Goal: Task Accomplishment & Management: Manage account settings

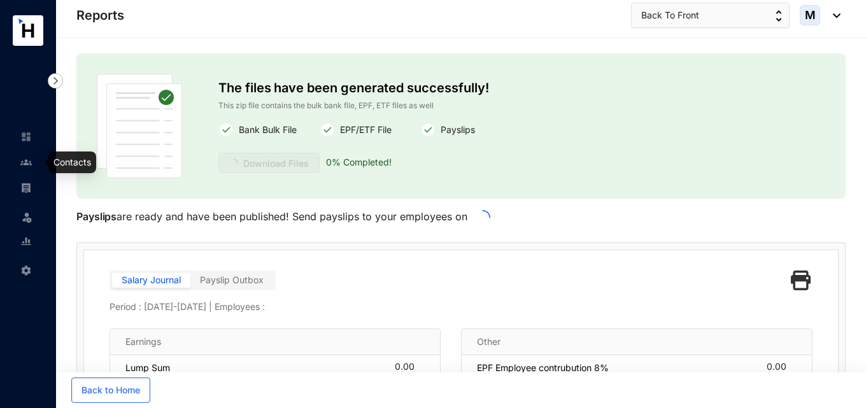
click at [26, 162] on img at bounding box center [25, 162] width 11 height 11
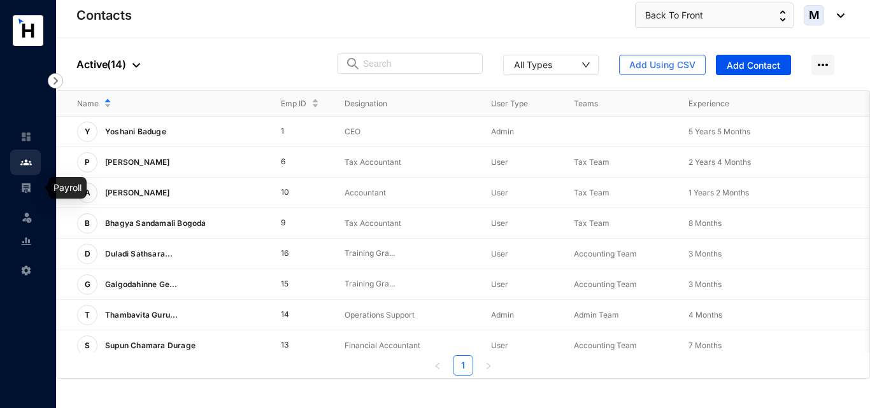
click at [26, 191] on img at bounding box center [25, 187] width 11 height 11
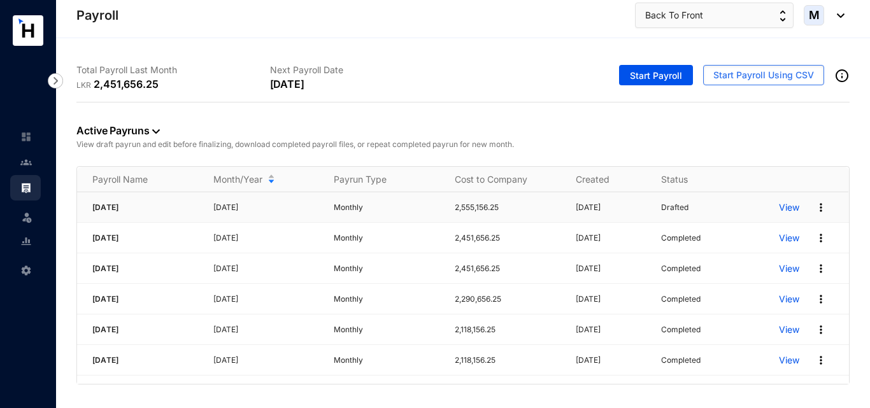
click at [787, 207] on p "View" at bounding box center [789, 207] width 20 height 13
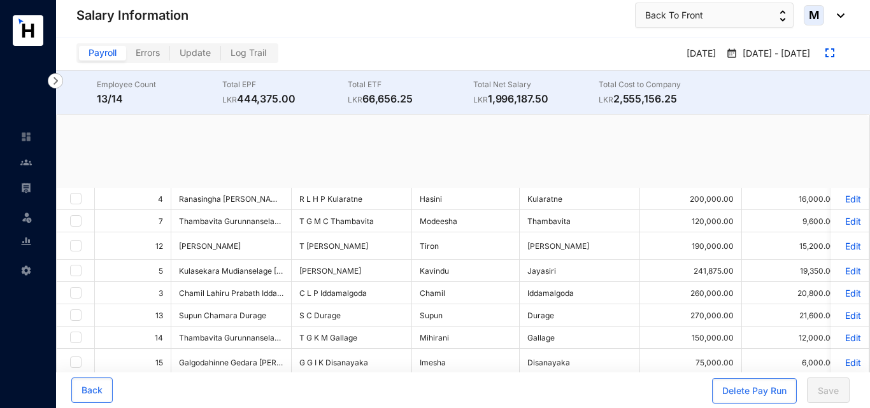
checkbox input "true"
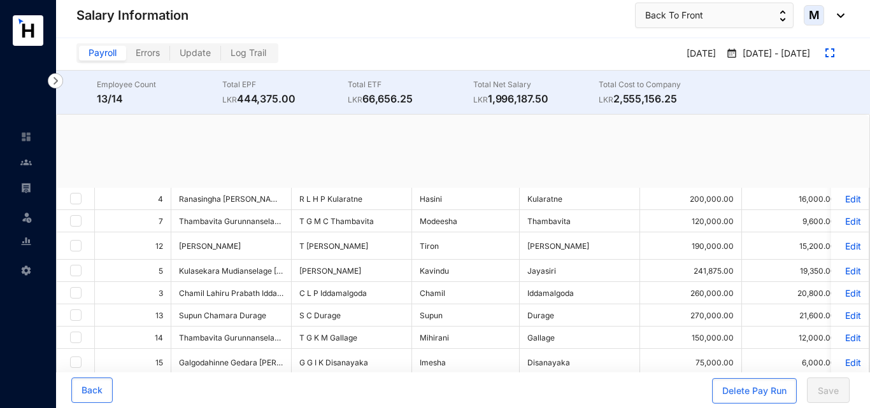
checkbox input "true"
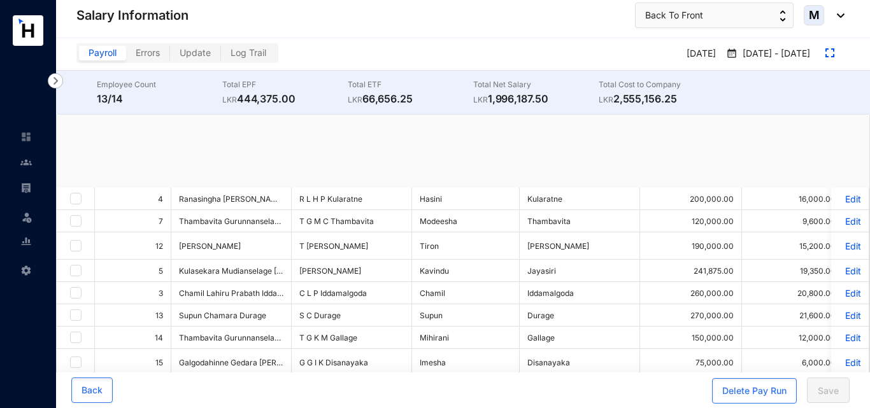
checkbox input "true"
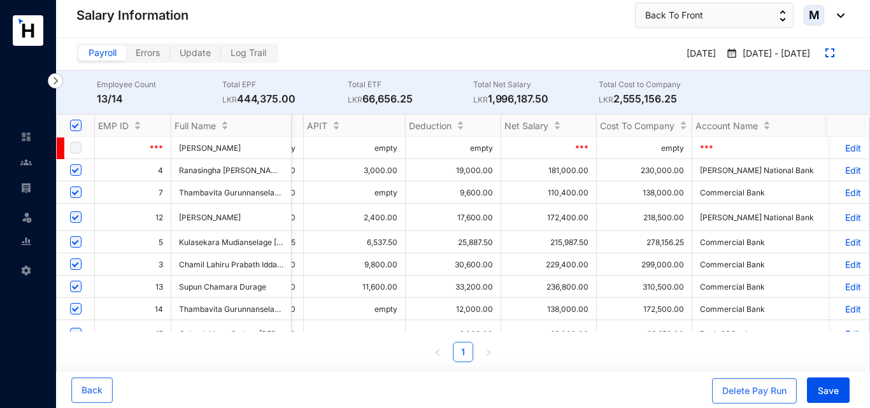
scroll to position [0, 977]
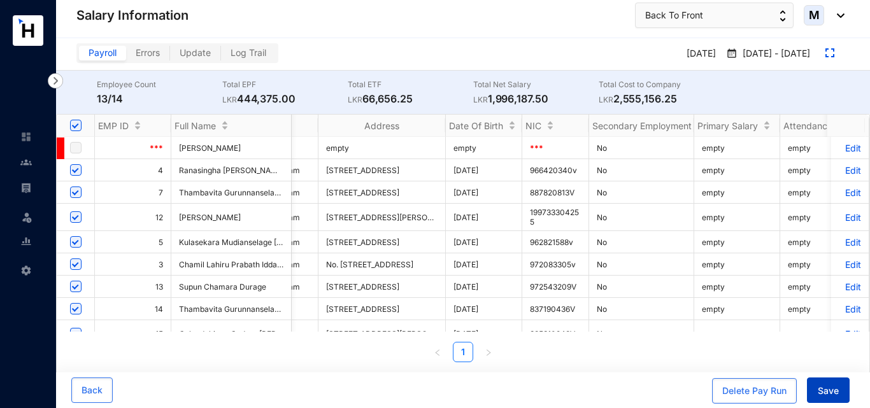
click at [835, 392] on span "Save" at bounding box center [827, 391] width 21 height 13
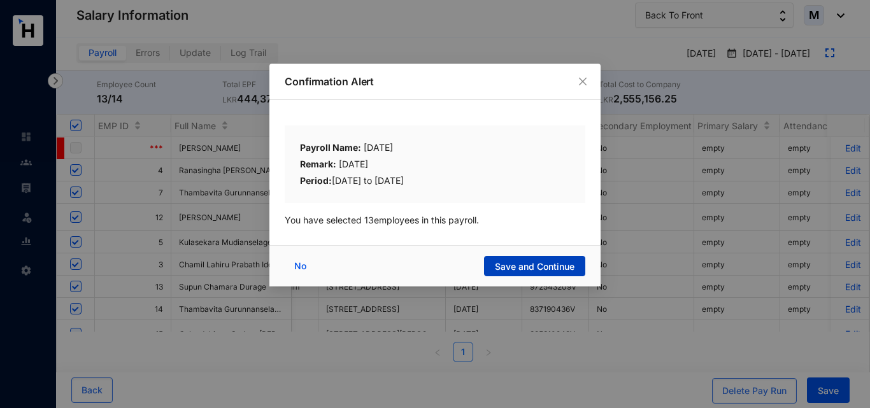
click at [546, 269] on span "Save and Continue" at bounding box center [535, 266] width 80 height 13
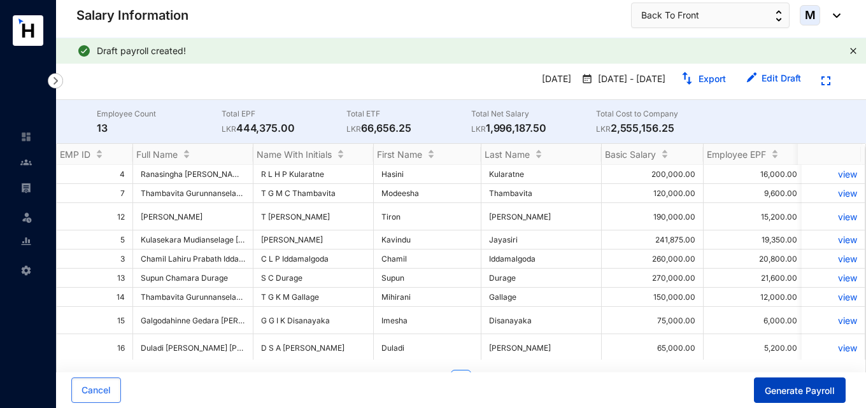
click at [797, 393] on span "Generate Payroll" at bounding box center [800, 391] width 70 height 13
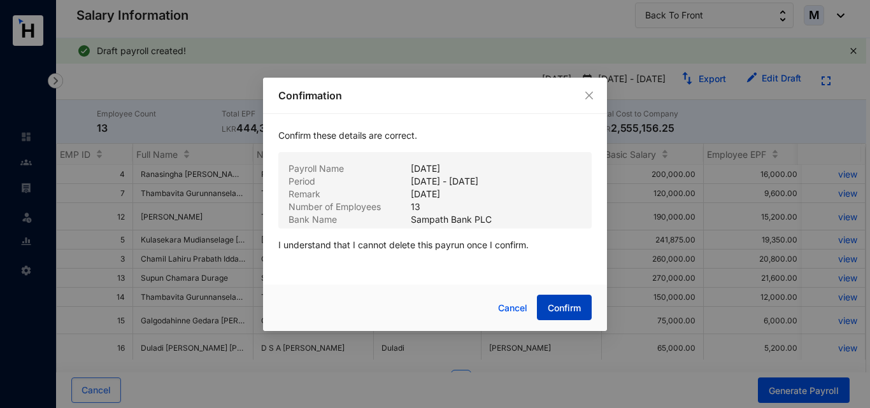
click at [579, 311] on span "Confirm" at bounding box center [563, 308] width 33 height 13
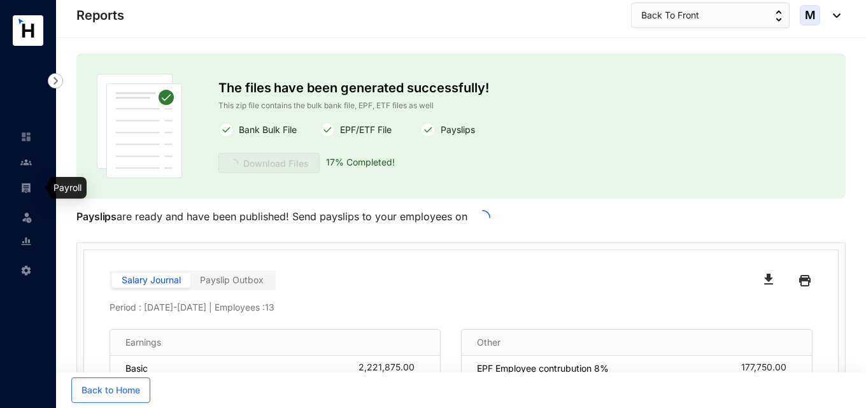
click at [31, 190] on img at bounding box center [25, 187] width 11 height 11
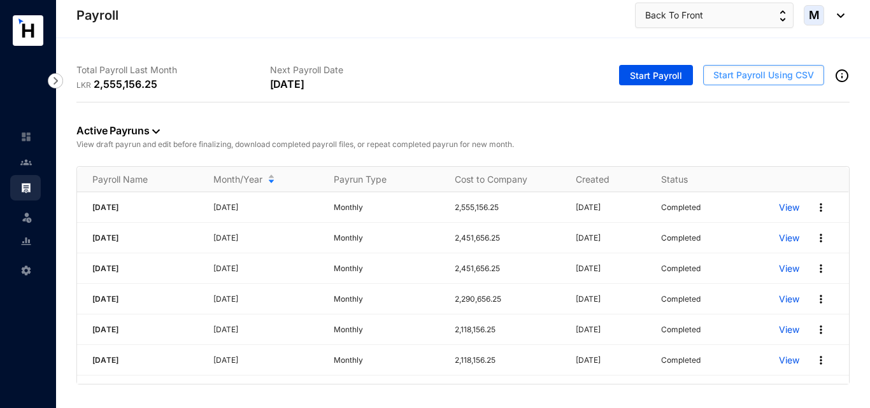
click at [728, 76] on span "Start Payroll Using CSV" at bounding box center [763, 75] width 101 height 13
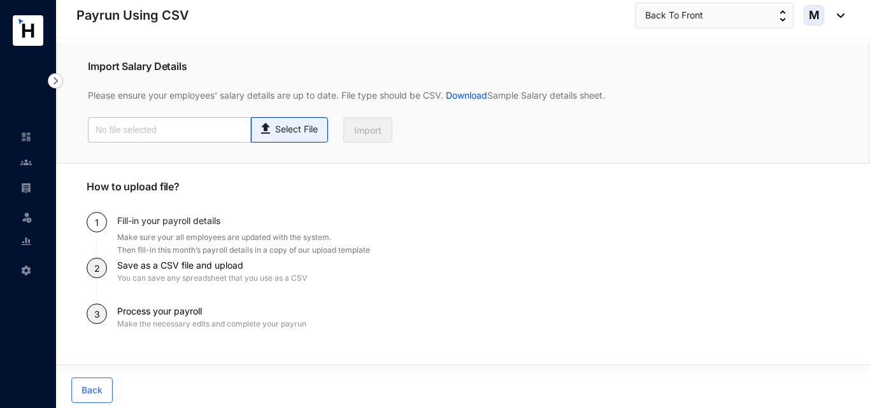
click at [299, 133] on p "Select File" at bounding box center [296, 129] width 43 height 13
click at [0, 0] on input "Select File" at bounding box center [0, 0] width 0 height 0
click at [28, 160] on img at bounding box center [25, 162] width 11 height 11
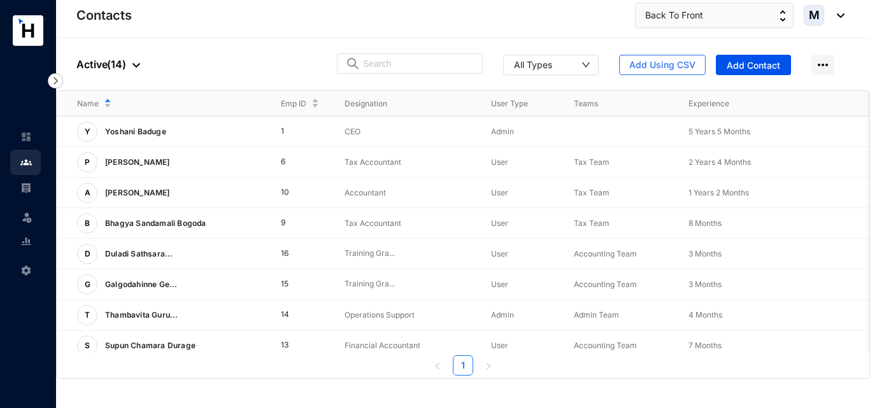
click at [20, 190] on link at bounding box center [36, 187] width 32 height 13
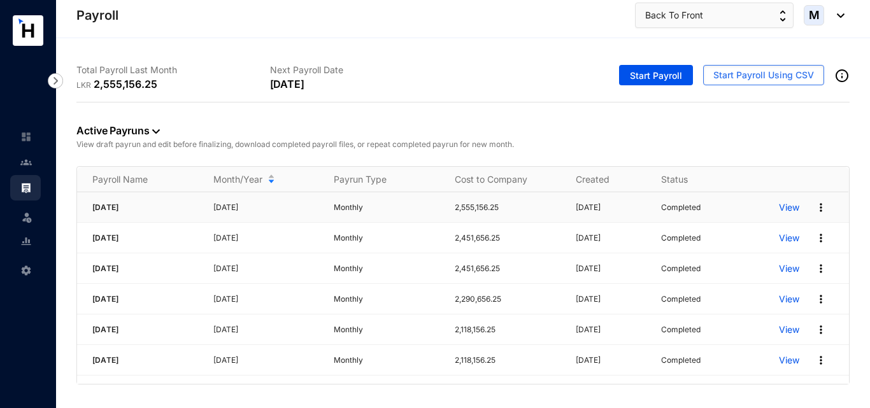
click at [820, 208] on img at bounding box center [820, 207] width 13 height 13
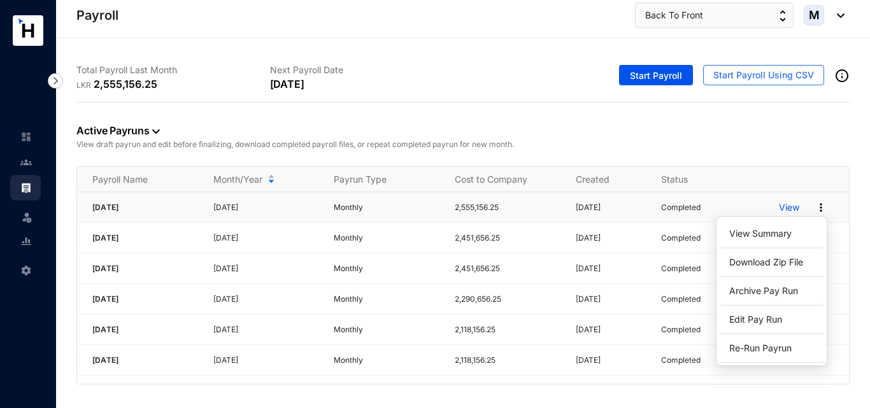
click at [491, 211] on p "2,555,156.25" at bounding box center [508, 207] width 106 height 13
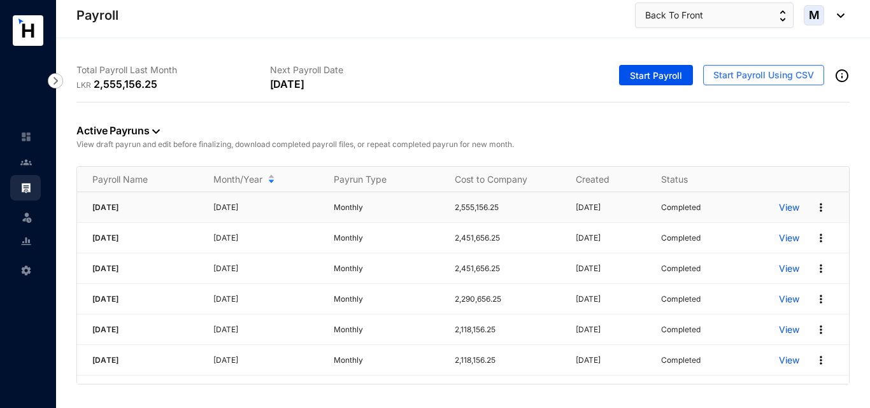
click at [792, 211] on p "View" at bounding box center [789, 207] width 20 height 13
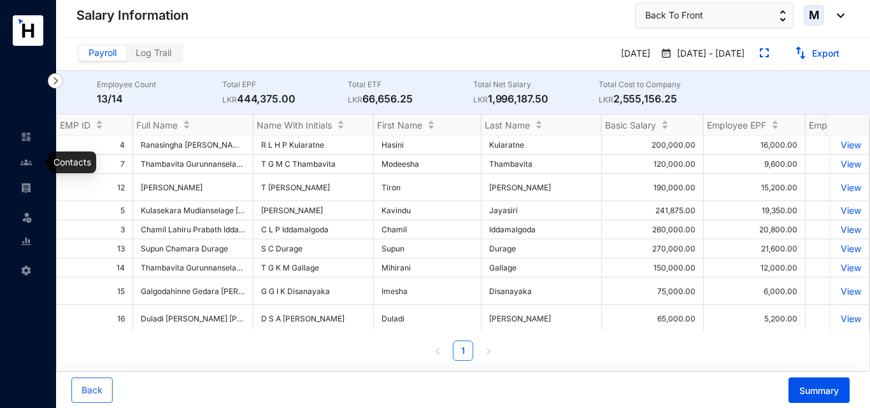
click at [25, 162] on img at bounding box center [25, 162] width 11 height 11
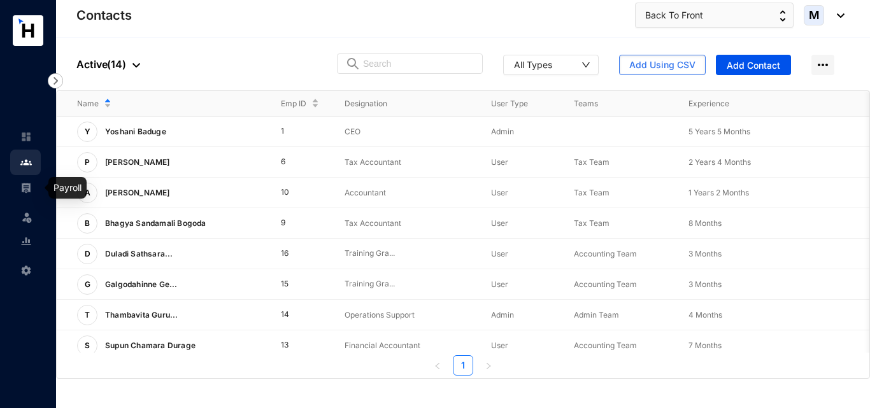
click at [34, 188] on link at bounding box center [36, 187] width 32 height 13
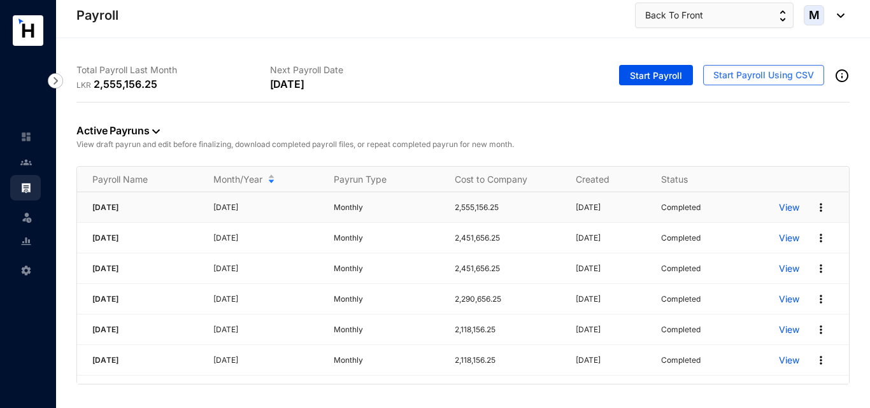
click at [816, 209] on img at bounding box center [820, 207] width 13 height 13
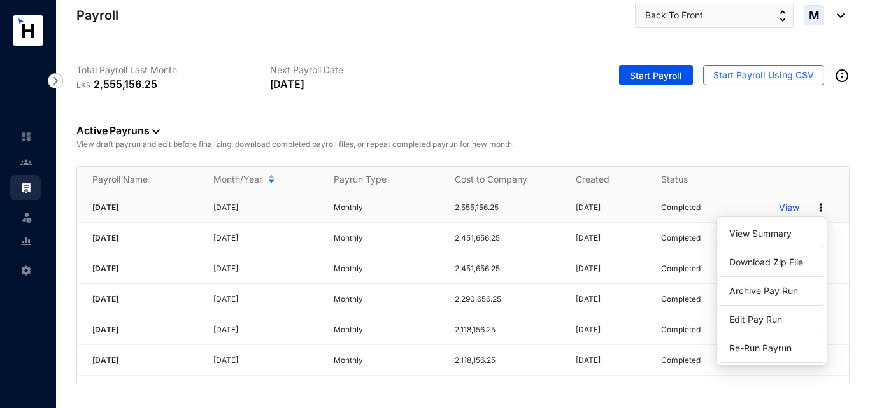
click at [823, 213] on img at bounding box center [820, 207] width 13 height 13
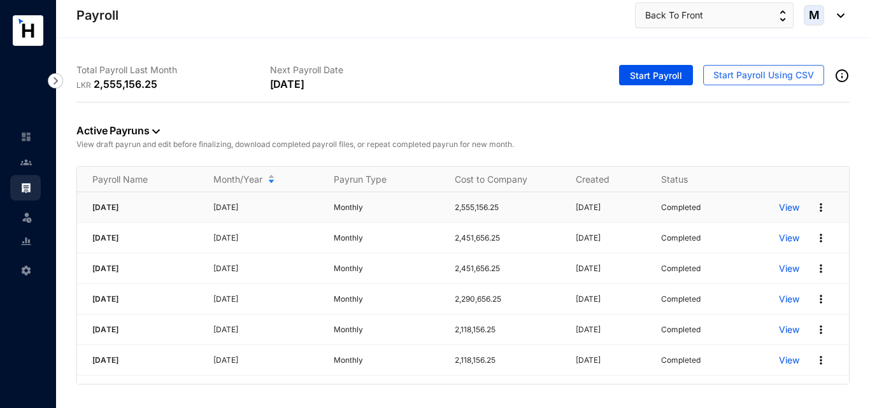
click at [823, 212] on img at bounding box center [820, 207] width 13 height 13
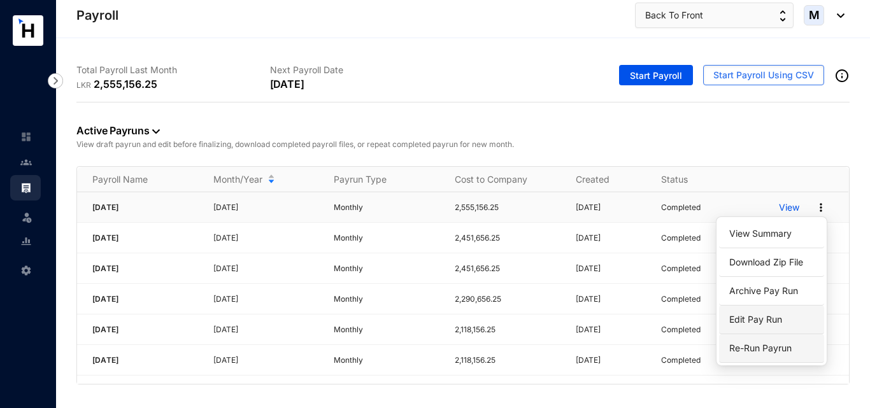
click at [762, 323] on p "Edit Pay Run" at bounding box center [771, 320] width 90 height 22
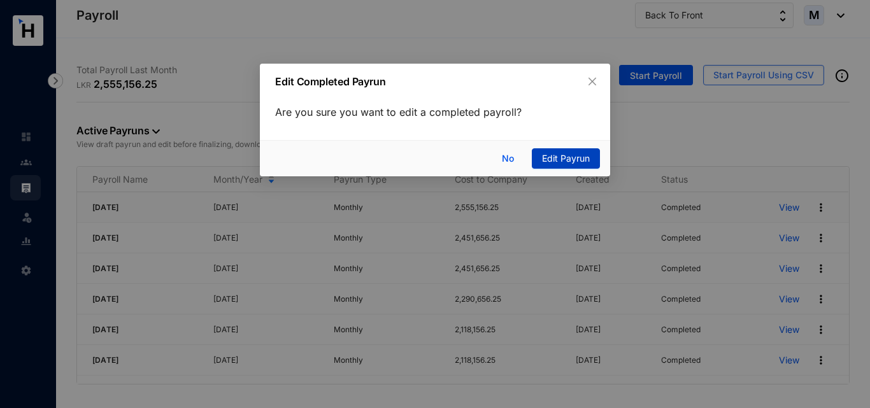
click at [588, 166] on button "Edit Payrun" at bounding box center [566, 158] width 68 height 20
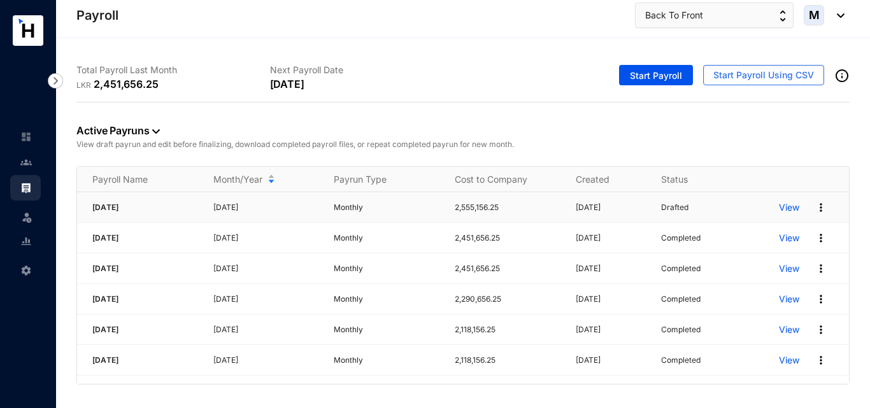
click at [818, 205] on img at bounding box center [820, 207] width 13 height 13
click at [603, 206] on p "[DATE]" at bounding box center [611, 207] width 70 height 13
click at [787, 208] on p "View" at bounding box center [789, 207] width 20 height 13
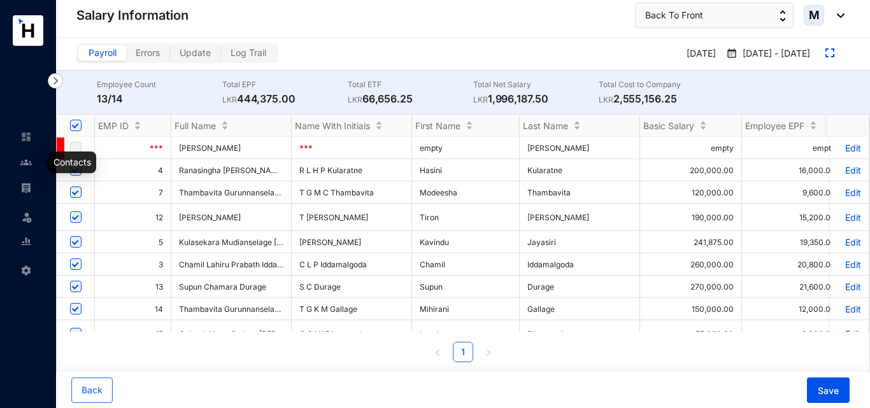
click at [30, 185] on img at bounding box center [25, 187] width 11 height 11
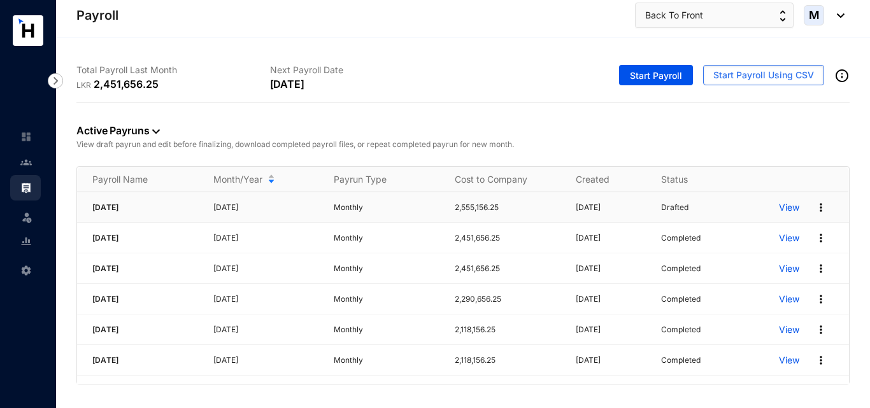
click at [823, 213] on img at bounding box center [820, 207] width 13 height 13
click at [775, 262] on span "Re-Run Payrun" at bounding box center [760, 262] width 62 height 11
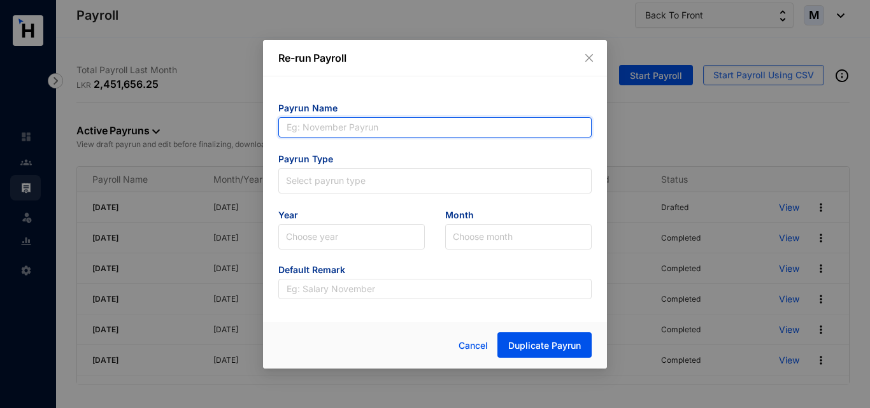
click at [374, 125] on input "text" at bounding box center [434, 127] width 313 height 20
click at [371, 126] on input "text" at bounding box center [434, 127] width 313 height 20
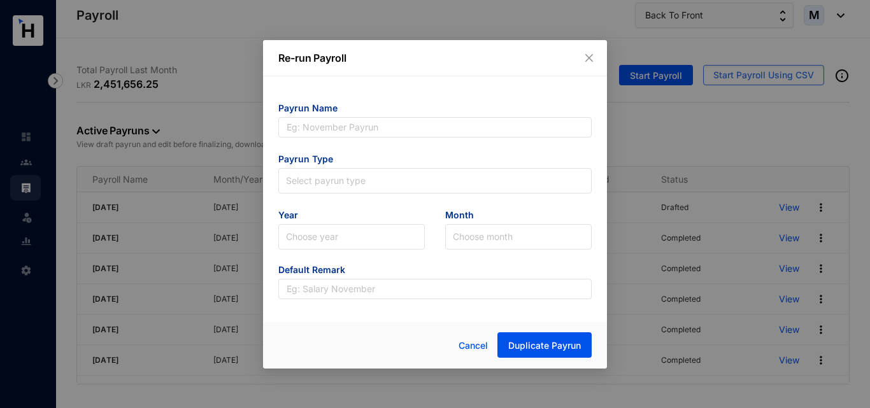
click at [357, 88] on div "Payrun Name Payrun Type Select payrun type Year Choose year Month Choose month …" at bounding box center [435, 195] width 344 height 238
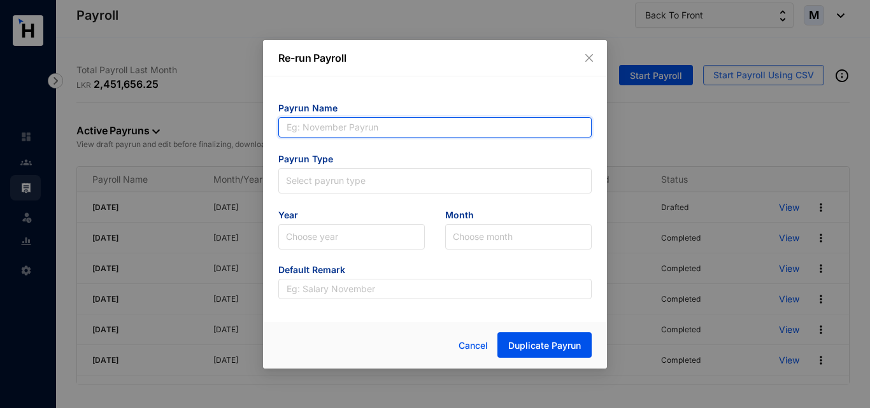
click at [342, 129] on input "text" at bounding box center [434, 127] width 313 height 20
type input "September 2025"
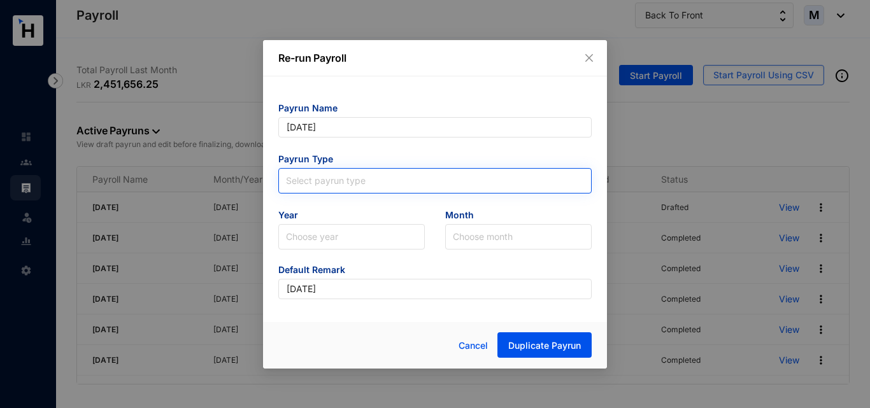
click at [348, 190] on span at bounding box center [435, 181] width 298 height 24
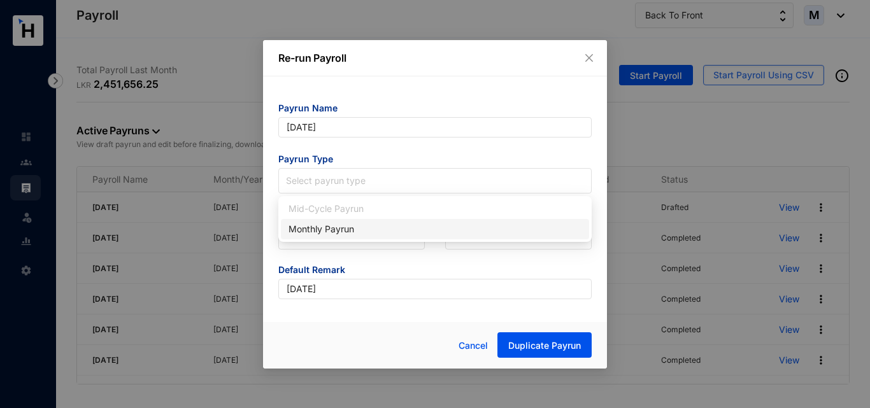
click at [330, 233] on div "Monthly Payrun" at bounding box center [434, 229] width 293 height 14
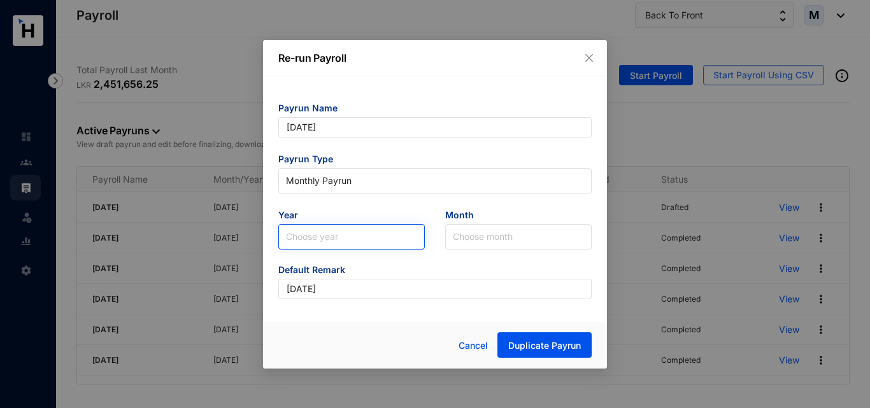
click at [332, 242] on input "search" at bounding box center [351, 237] width 131 height 24
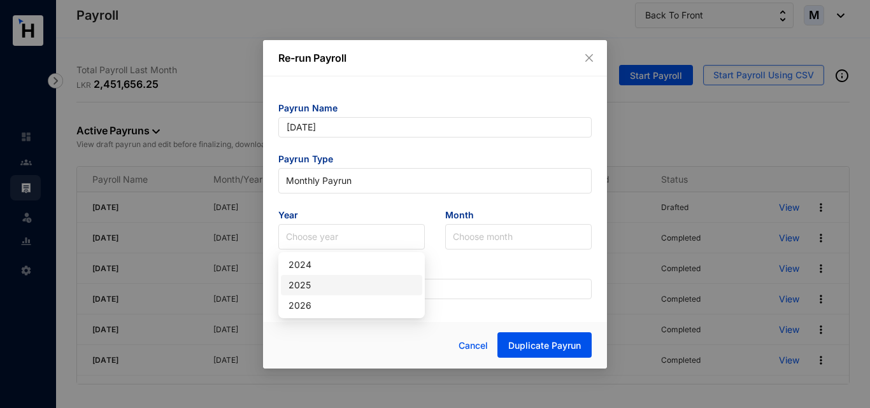
click at [318, 290] on div "2025" at bounding box center [351, 285] width 126 height 14
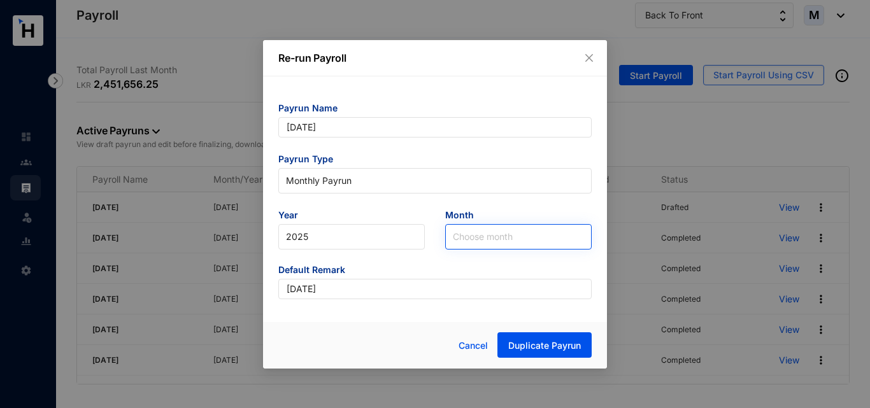
click at [473, 237] on input "search" at bounding box center [518, 237] width 131 height 24
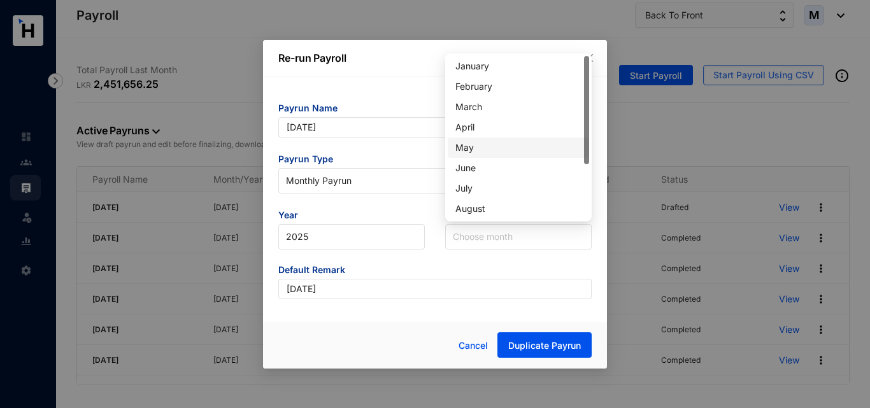
scroll to position [64, 0]
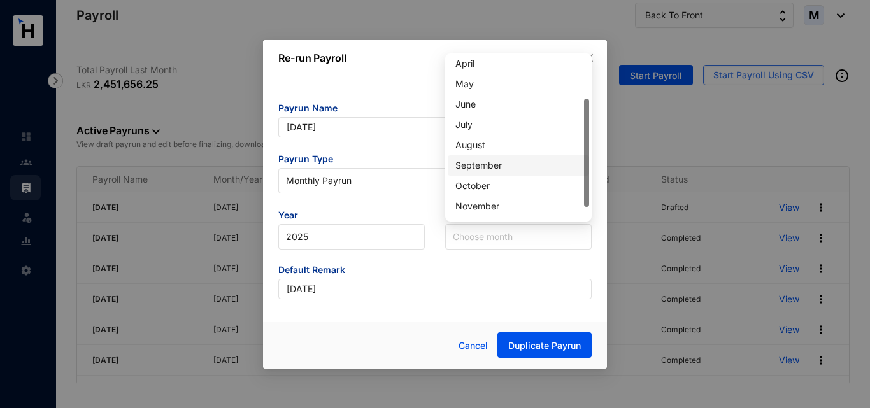
click at [482, 167] on div "September" at bounding box center [518, 166] width 126 height 14
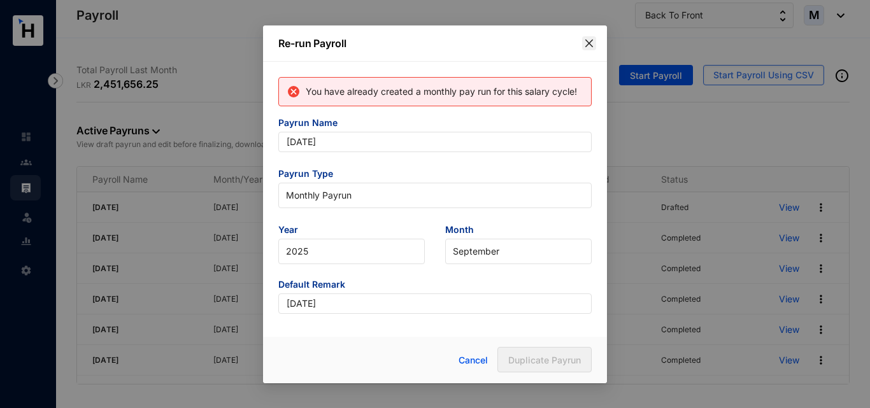
click at [586, 43] on icon "close" at bounding box center [589, 43] width 10 height 10
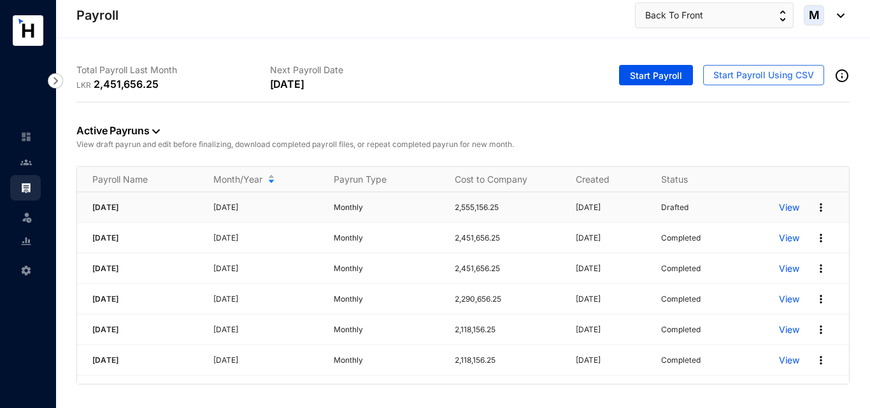
click at [819, 210] on img at bounding box center [820, 207] width 13 height 13
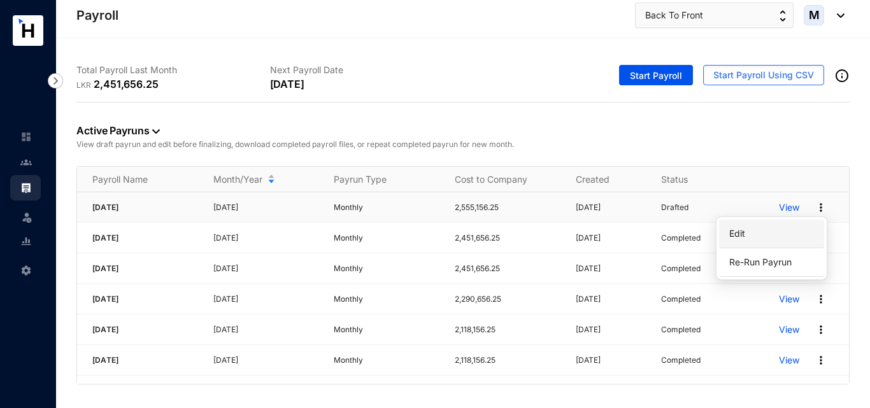
click at [771, 232] on p "Edit" at bounding box center [771, 234] width 90 height 22
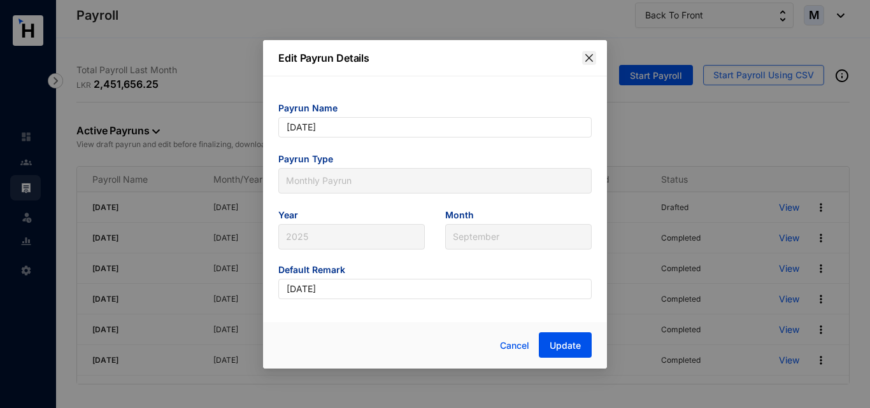
click at [586, 53] on icon "close" at bounding box center [589, 58] width 10 height 10
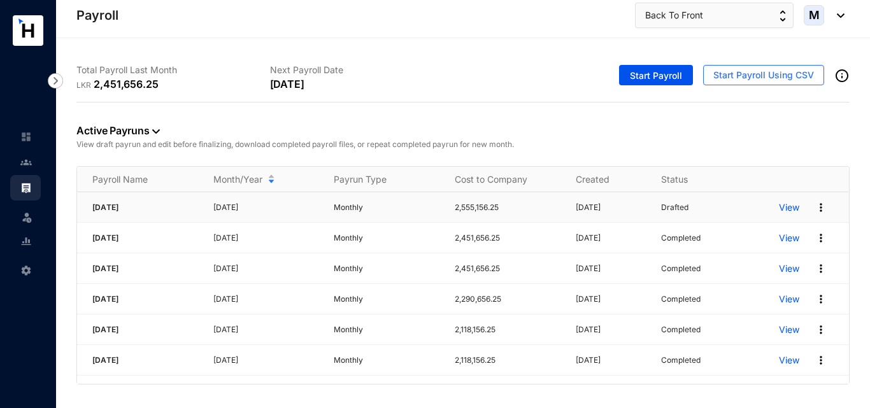
click at [818, 210] on img at bounding box center [820, 207] width 13 height 13
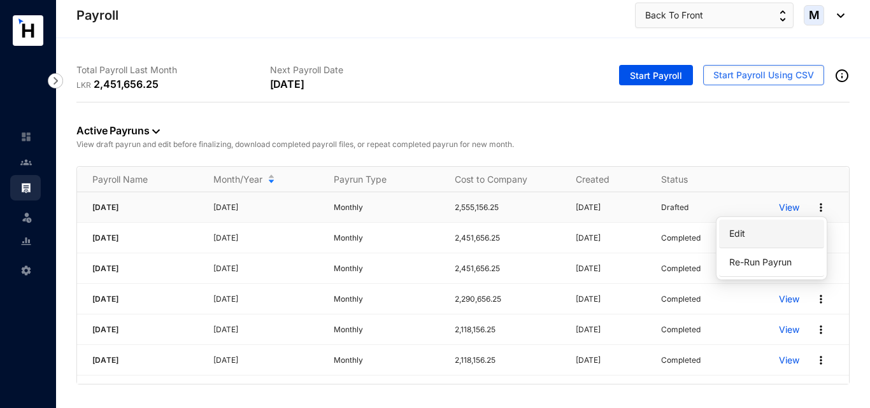
click at [779, 234] on p "Edit" at bounding box center [771, 234] width 90 height 22
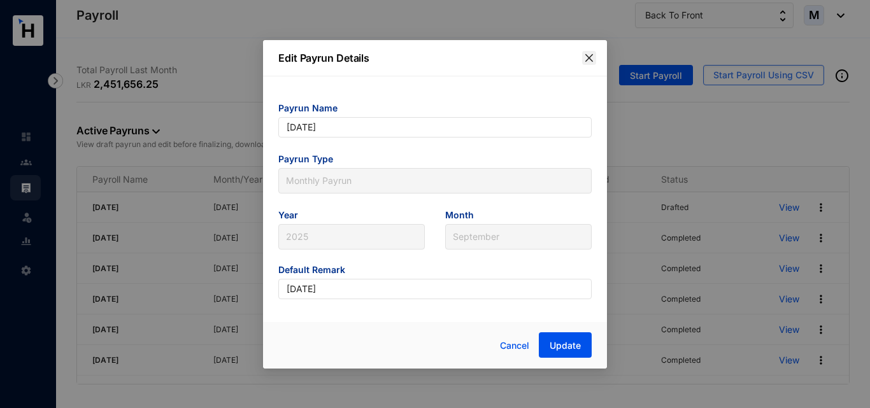
click at [590, 55] on icon "close" at bounding box center [589, 58] width 10 height 10
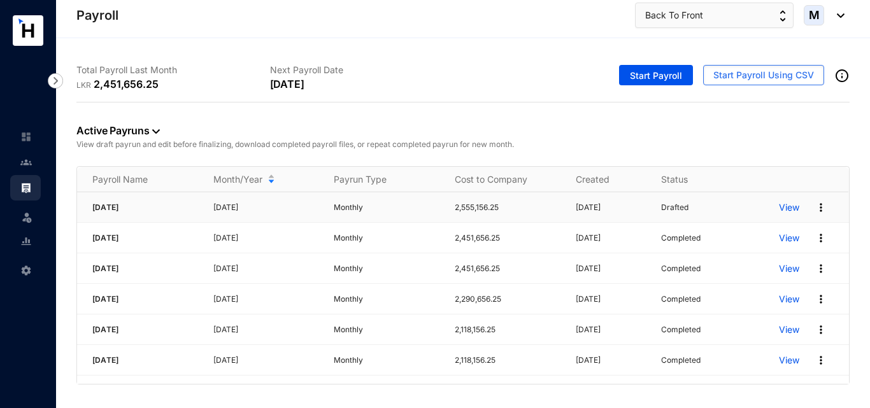
click at [793, 208] on p "View" at bounding box center [789, 207] width 20 height 13
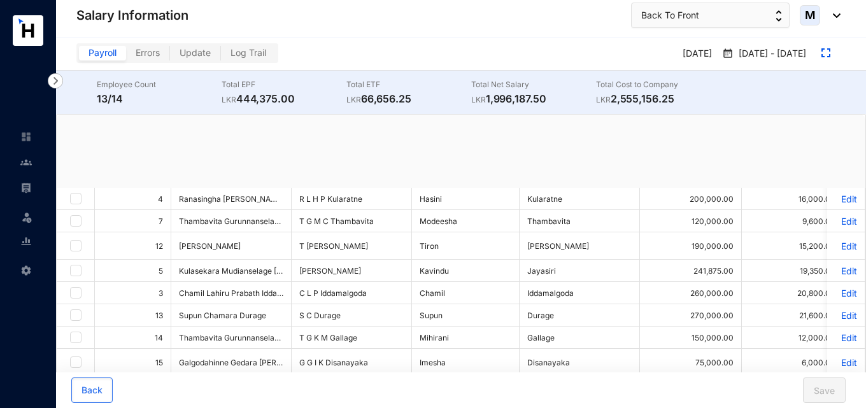
checkbox input "true"
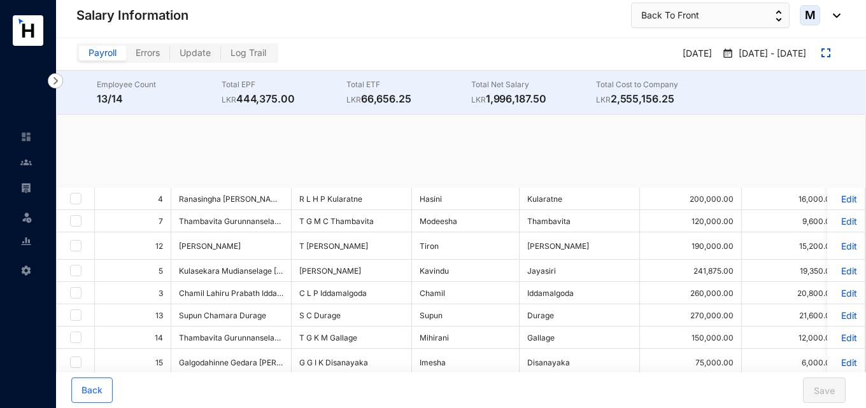
checkbox input "true"
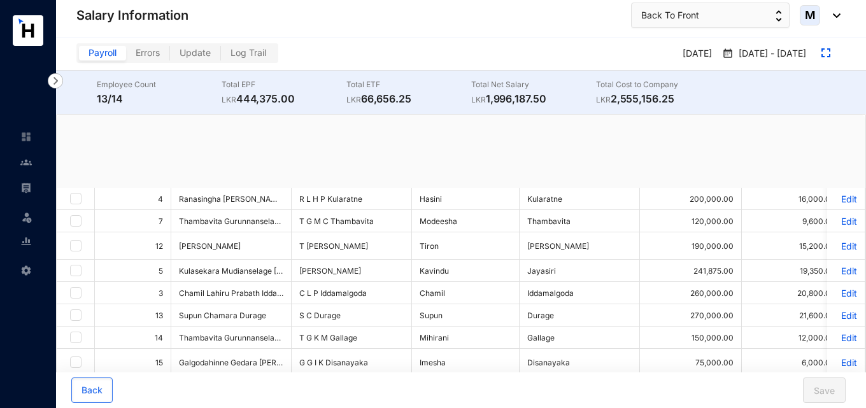
checkbox input "true"
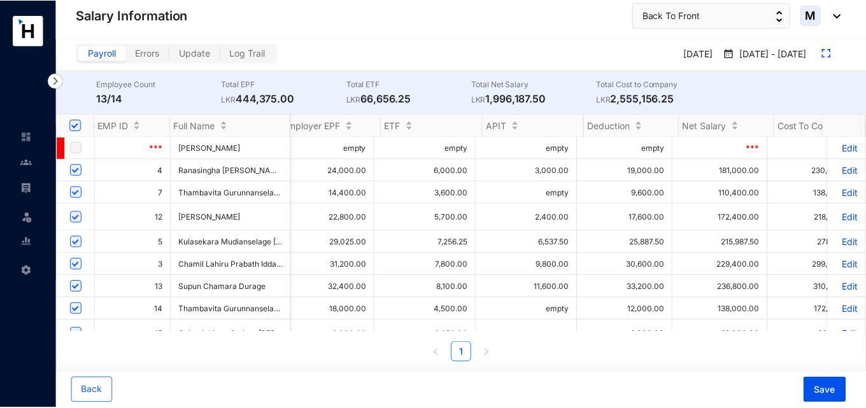
scroll to position [0, 570]
click at [840, 172] on p "Edit" at bounding box center [849, 170] width 22 height 11
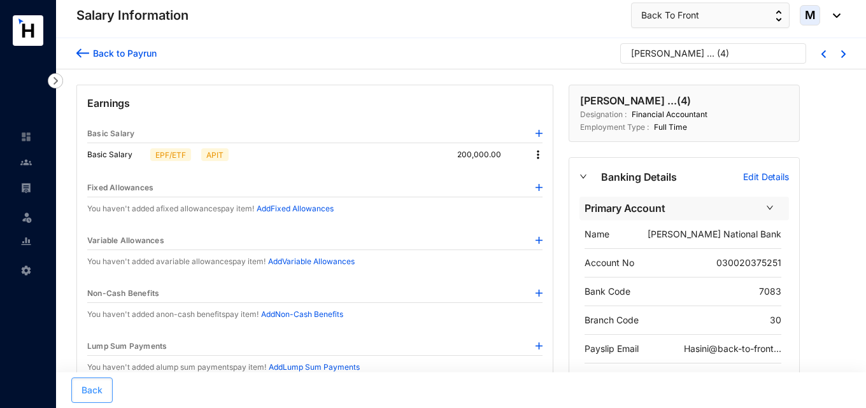
click at [94, 382] on button "Back" at bounding box center [91, 390] width 41 height 25
click at [664, 58] on div "Thambavita Gurunnanselage M..." at bounding box center [682, 53] width 102 height 13
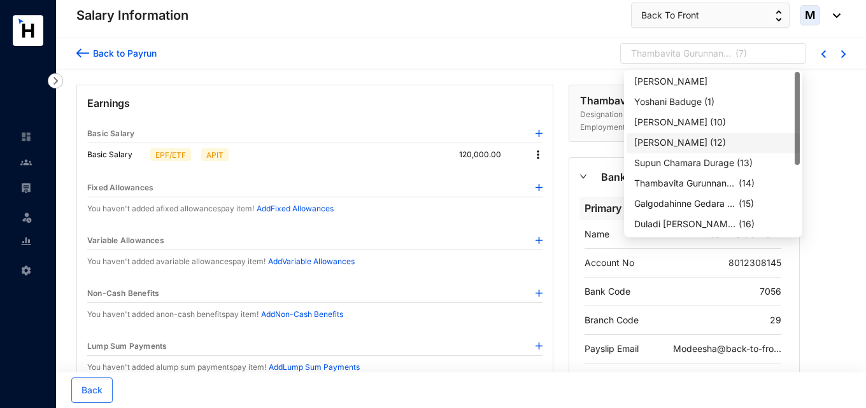
click at [675, 143] on div "[PERSON_NAME]" at bounding box center [670, 142] width 73 height 13
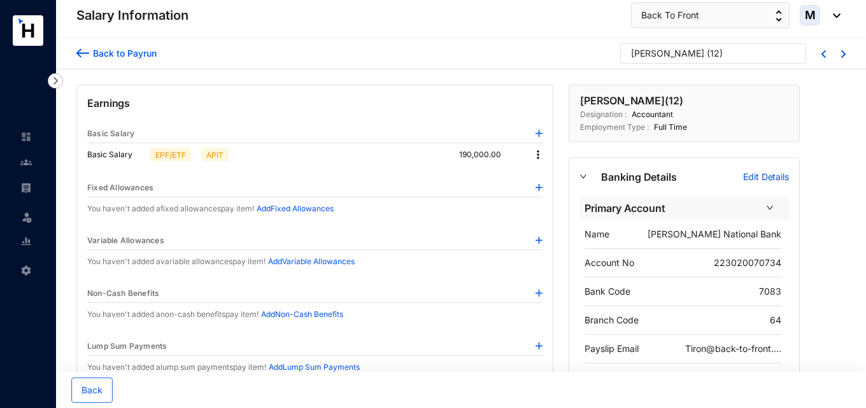
click at [537, 154] on img at bounding box center [538, 154] width 13 height 13
click at [547, 173] on span "Edit" at bounding box center [550, 176] width 16 height 14
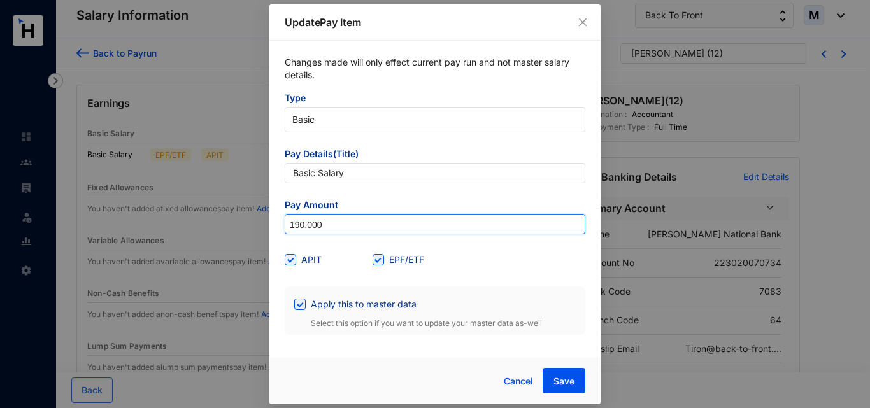
drag, startPoint x: 354, startPoint y: 222, endPoint x: 246, endPoint y: 228, distance: 108.4
click at [246, 228] on div "Update Pay Item Changes made will only effect current pay run and not master sa…" at bounding box center [435, 204] width 870 height 408
paste input
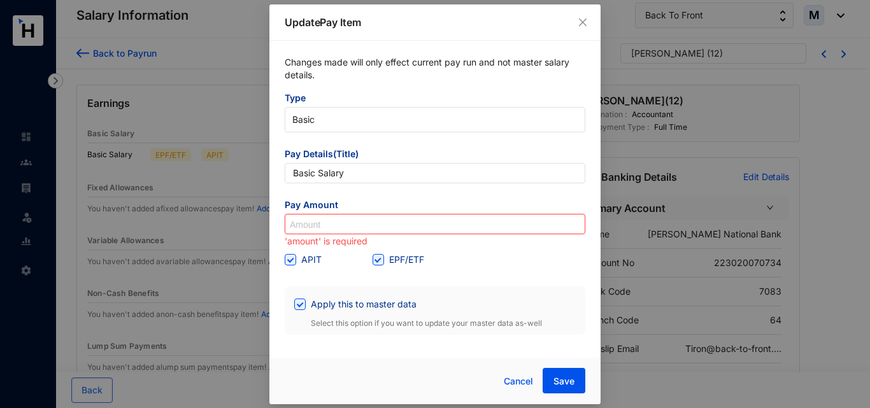
paste input "199,500"
type input "199,500"
click at [351, 273] on form "Type Basic Pay Details(Title) Basic Salary Pay Amount 199,500 'amount' is requi…" at bounding box center [435, 213] width 300 height 243
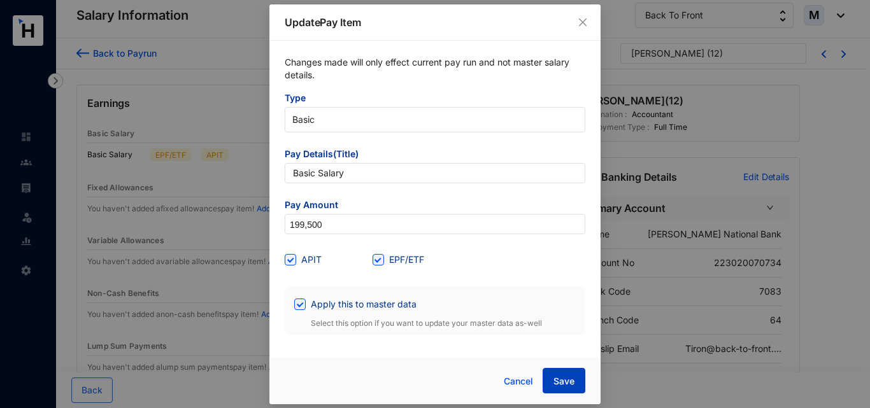
click at [560, 383] on span "Save" at bounding box center [563, 381] width 21 height 13
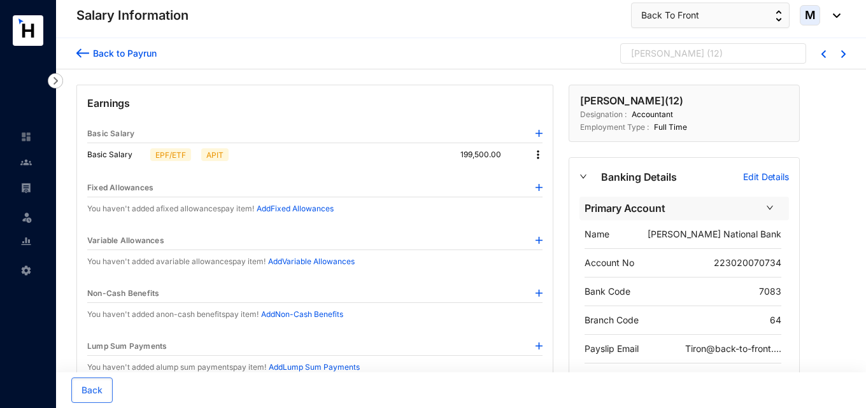
click at [671, 54] on div "[PERSON_NAME]" at bounding box center [667, 53] width 73 height 13
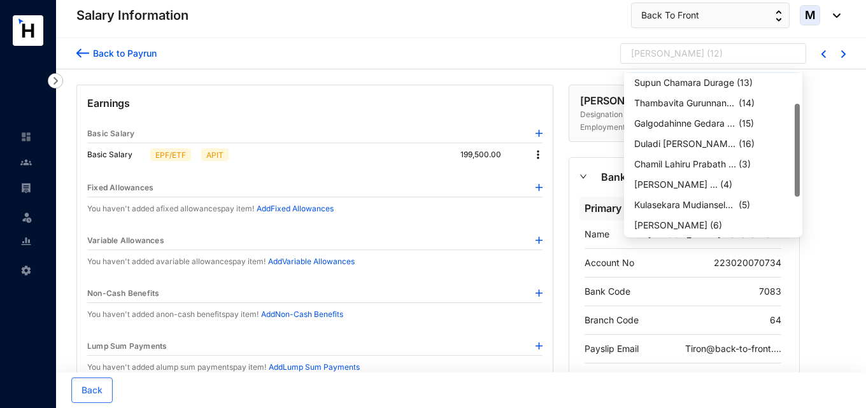
scroll to position [122, 0]
drag, startPoint x: 794, startPoint y: 141, endPoint x: 787, endPoint y: 193, distance: 52.7
click at [787, 193] on div "Thambavita Gurunnanselage K... ( 14 ) Galgodahinne Gedara Imesha... ( 15 ) Dula…" at bounding box center [712, 153] width 173 height 163
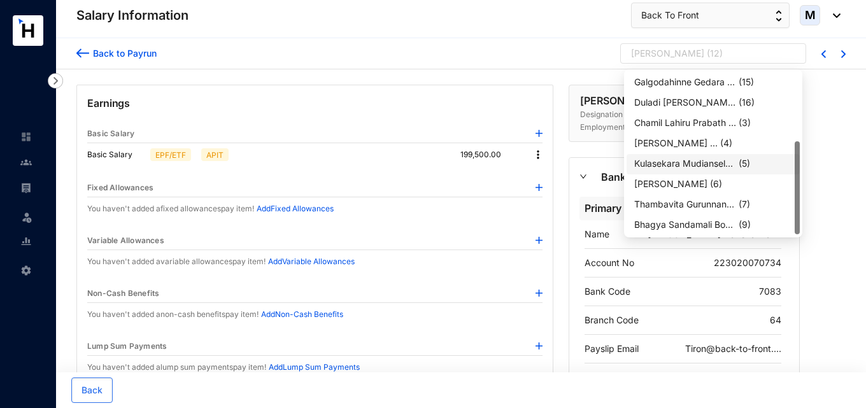
click at [703, 164] on div "Kulasekara Mudianselage Kav..." at bounding box center [685, 163] width 102 height 13
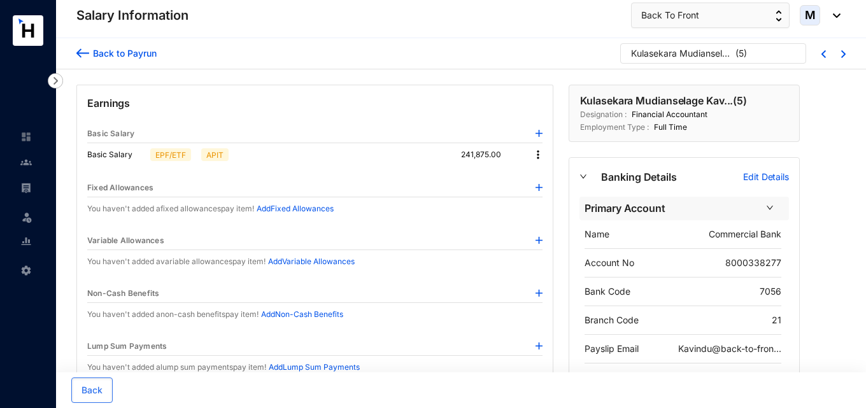
click at [698, 57] on div "Kulasekara Mudianselage Kav..." at bounding box center [682, 53] width 102 height 13
click at [749, 51] on div "Kulasekara Mudianselage Kav... ( 5 )" at bounding box center [707, 56] width 153 height 19
click at [742, 56] on p "( 5 )" at bounding box center [740, 56] width 11 height 19
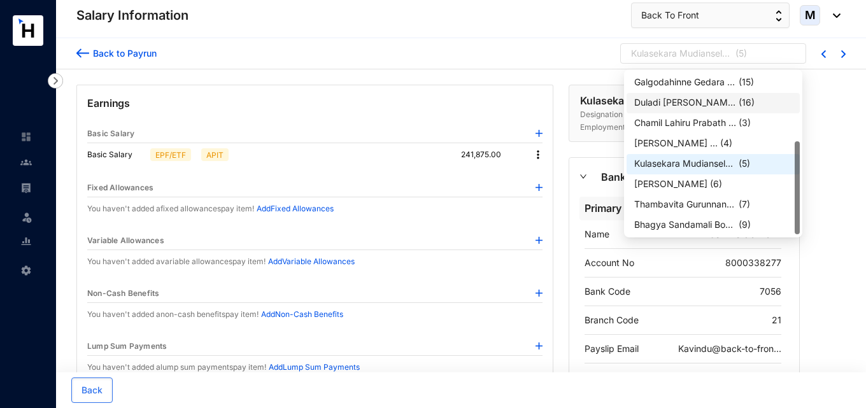
click at [703, 115] on div "Chamil Lahiru Prabath Iddam... ( 3 )" at bounding box center [712, 123] width 173 height 20
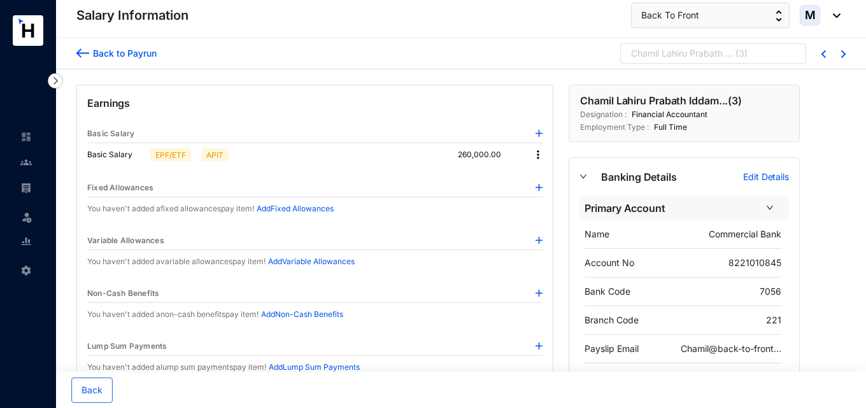
click at [745, 50] on p "( 3 )" at bounding box center [741, 56] width 12 height 19
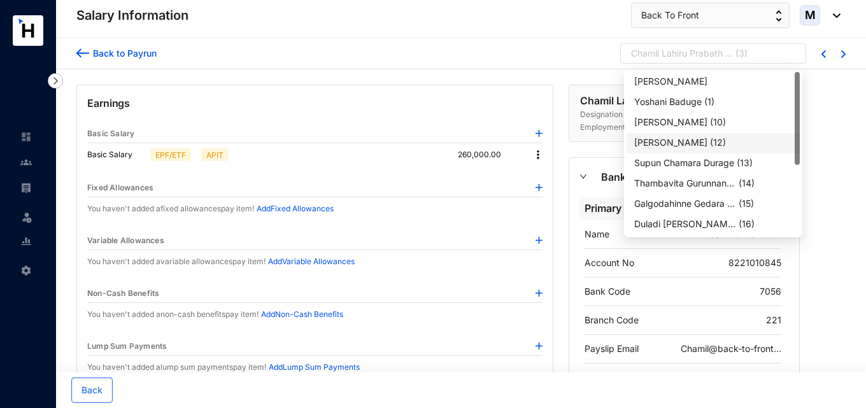
click at [684, 147] on div "[PERSON_NAME]" at bounding box center [670, 142] width 73 height 13
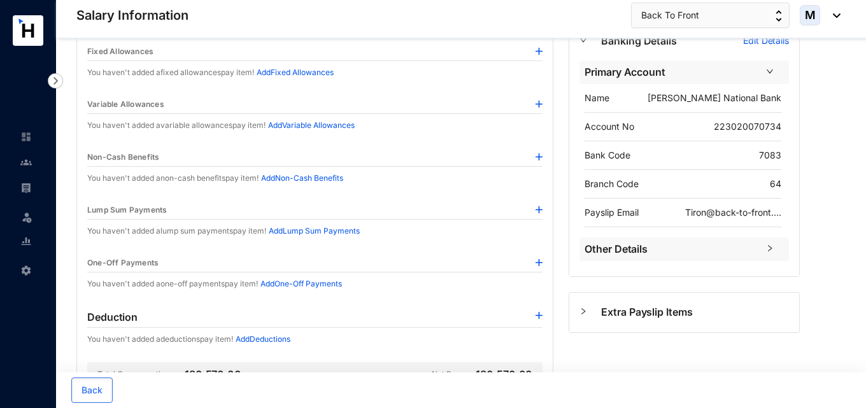
scroll to position [255, 0]
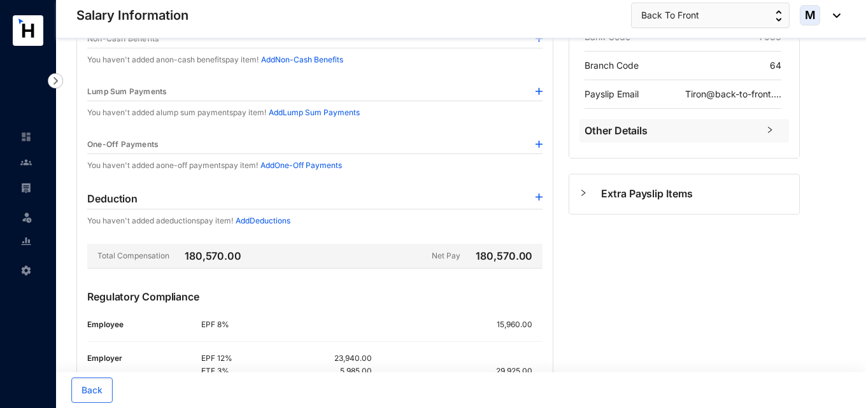
click at [288, 226] on p "Add Deductions" at bounding box center [263, 221] width 55 height 13
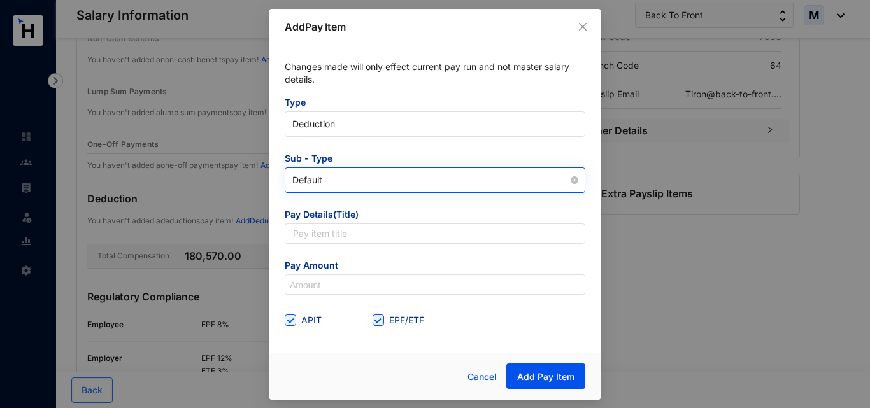
click at [344, 183] on span "Default" at bounding box center [434, 180] width 285 height 19
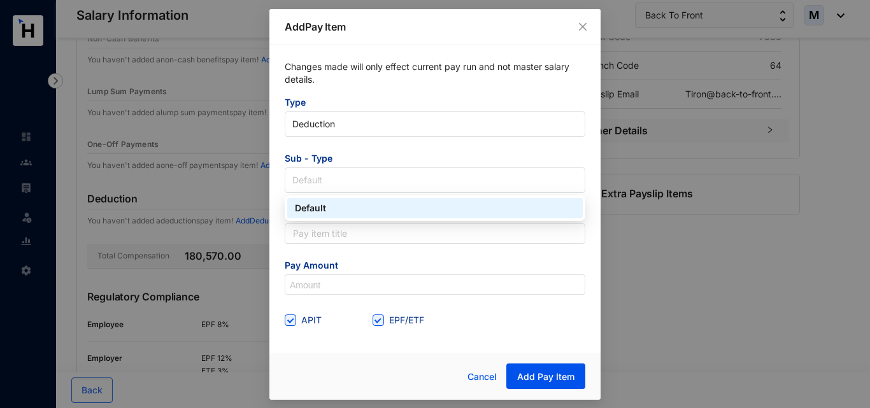
click at [271, 216] on div "Changes made will only effect current pay run and not master salary details. Ty…" at bounding box center [434, 195] width 331 height 300
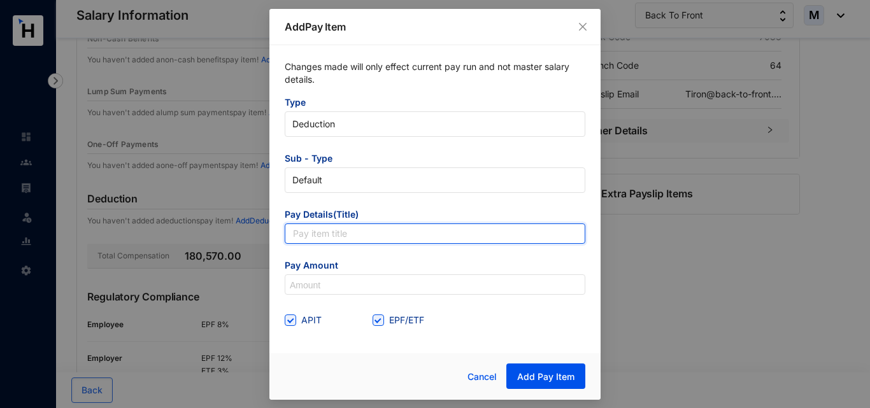
click at [328, 236] on input "text" at bounding box center [435, 233] width 300 height 20
type input "Loan"
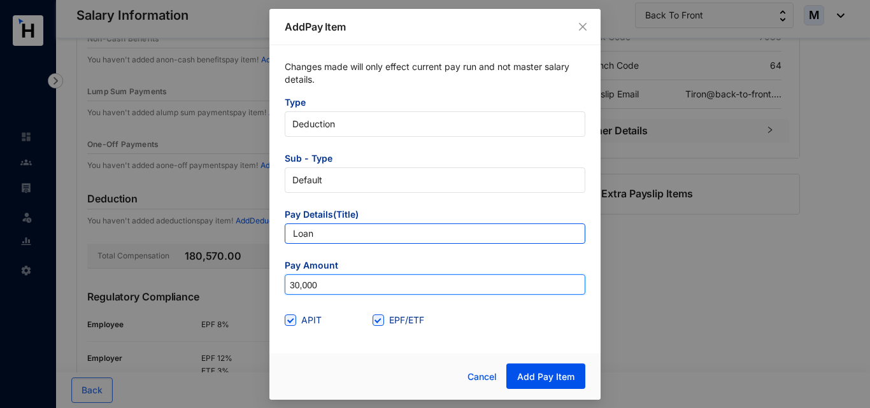
type input "30,000"
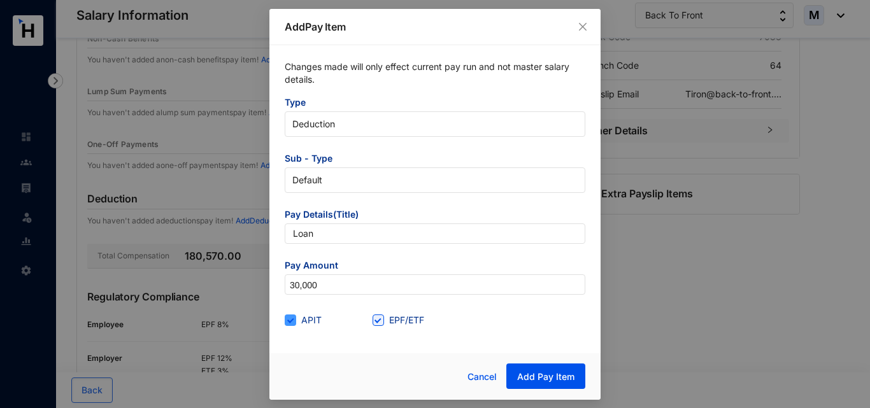
click at [293, 323] on span at bounding box center [290, 319] width 11 height 11
click at [293, 323] on input "APIT" at bounding box center [289, 318] width 9 height 9
checkbox input "false"
click at [378, 321] on input "EPF/ETF" at bounding box center [376, 318] width 9 height 9
checkbox input "false"
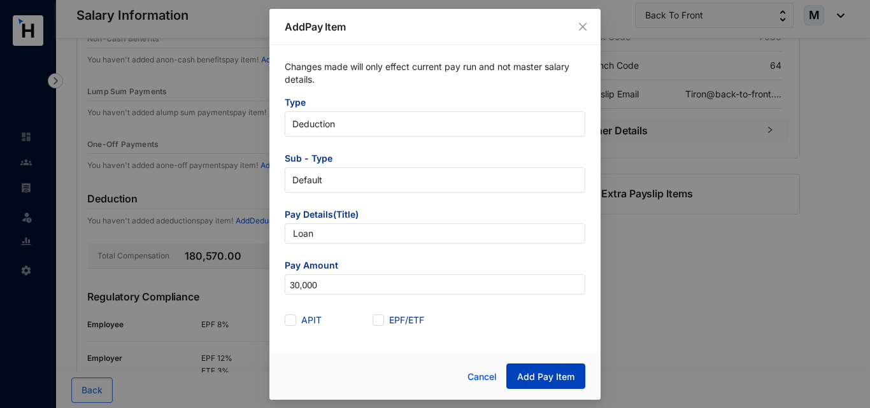
click at [526, 374] on span "Add Pay Item" at bounding box center [545, 377] width 57 height 13
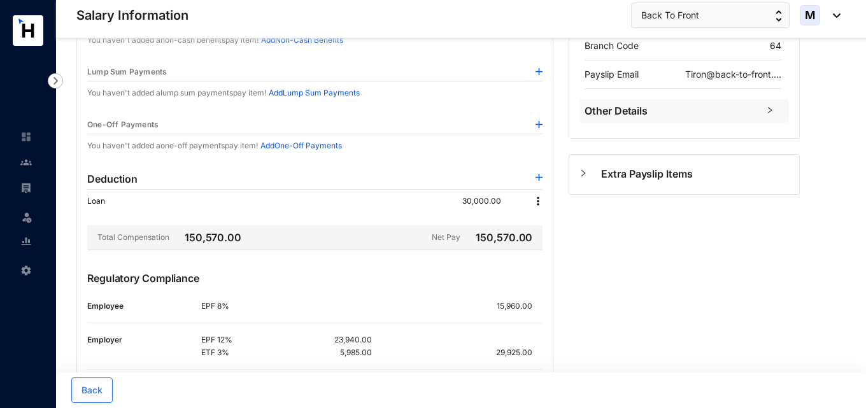
scroll to position [318, 0]
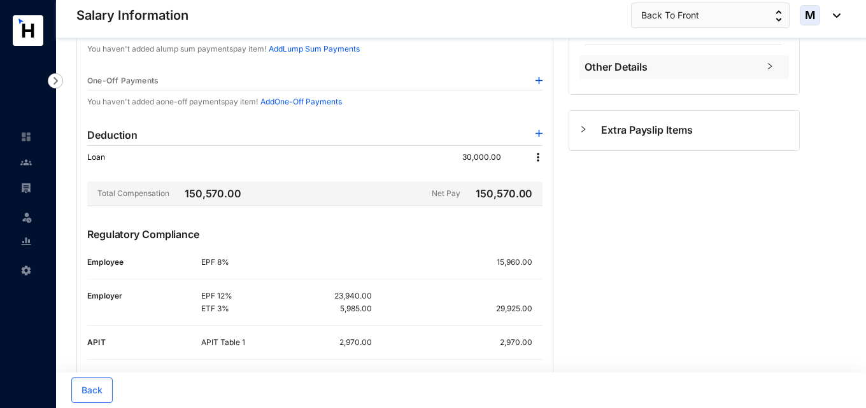
click at [537, 157] on img at bounding box center [538, 157] width 13 height 13
click at [546, 179] on span "Edit" at bounding box center [555, 179] width 27 height 14
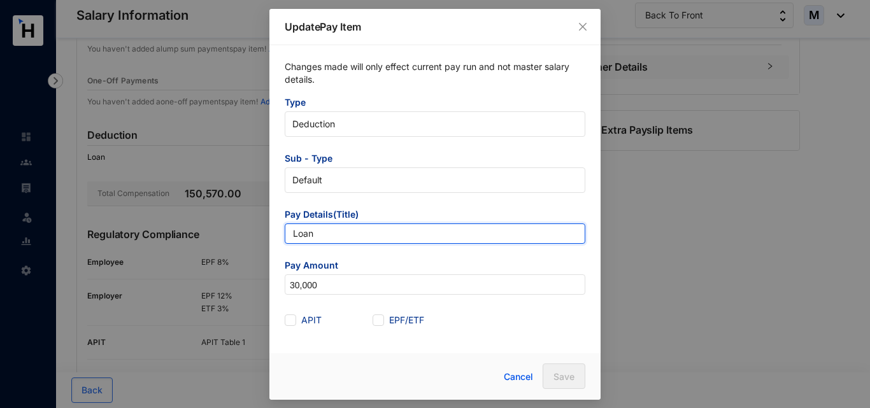
click at [383, 241] on input "Loan" at bounding box center [435, 233] width 300 height 20
type input "Loan Deduction"
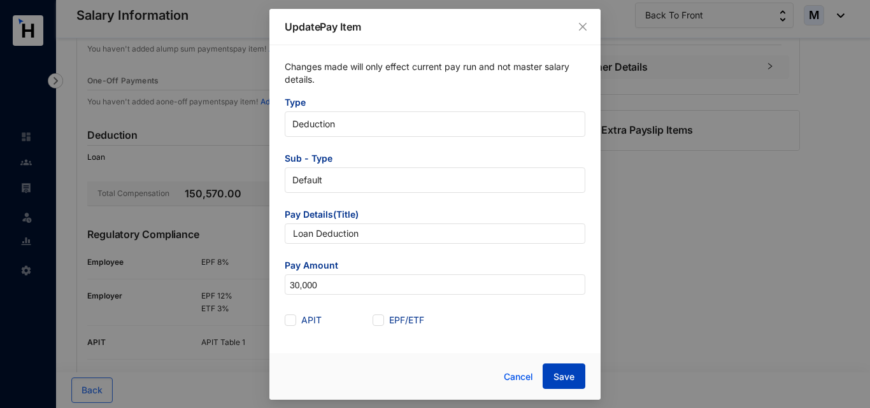
click at [570, 374] on span "Save" at bounding box center [563, 377] width 21 height 13
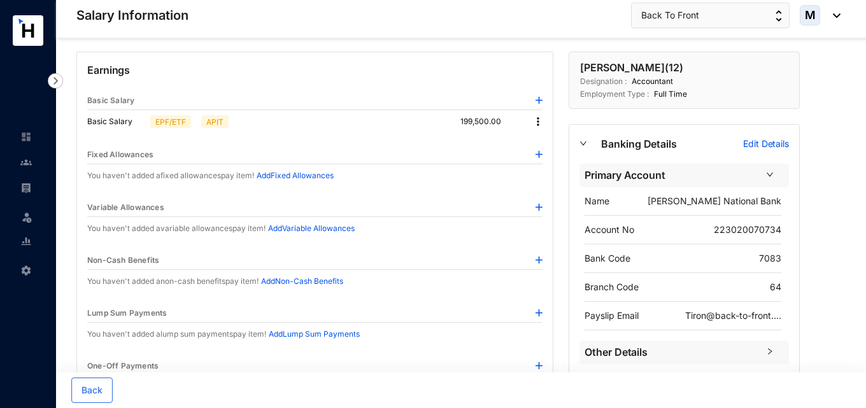
scroll to position [0, 0]
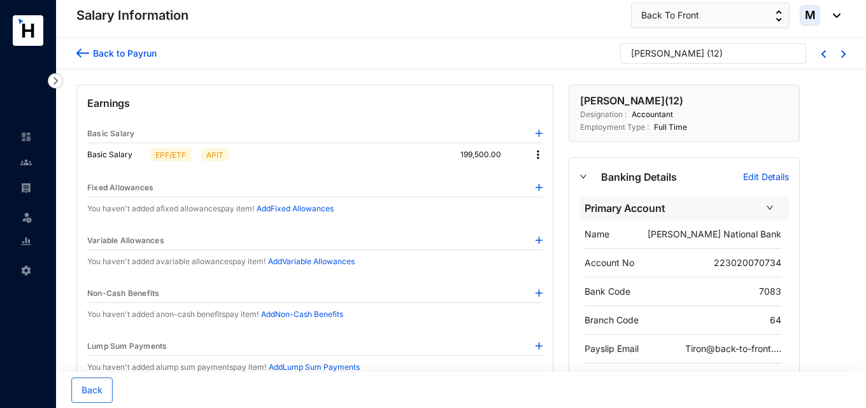
click at [712, 52] on p "( 12 )" at bounding box center [715, 56] width 16 height 19
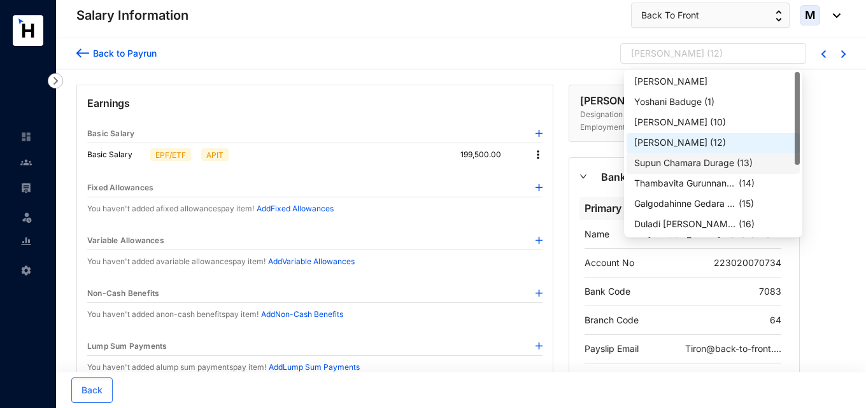
click at [692, 158] on div "Supun Chamara Durage" at bounding box center [684, 163] width 100 height 13
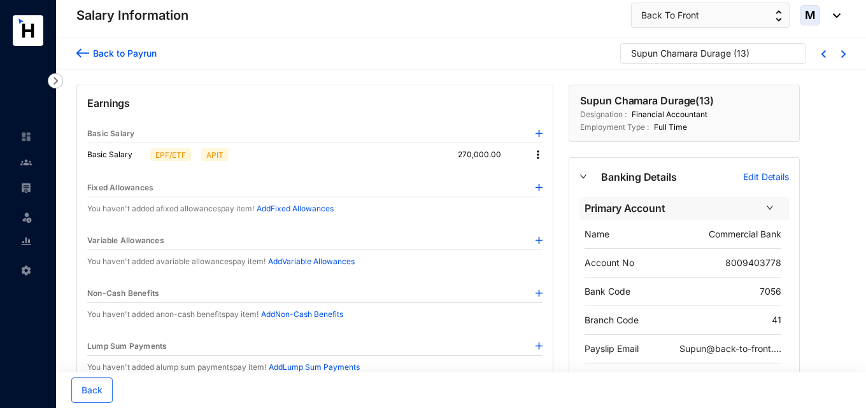
click at [688, 55] on div "Supun Chamara Durage" at bounding box center [681, 53] width 100 height 13
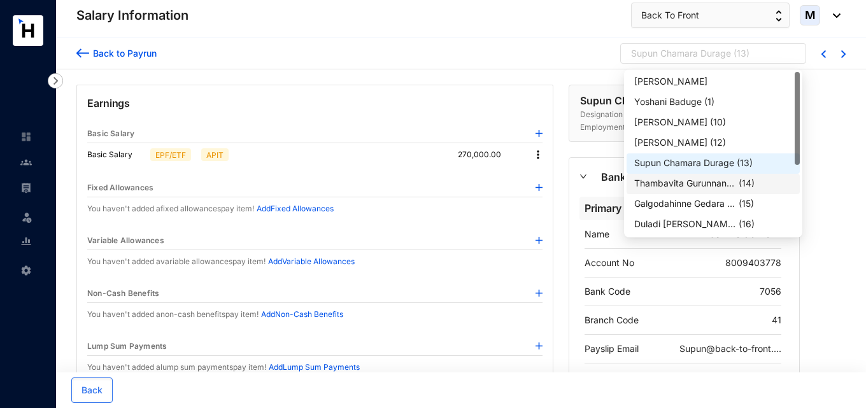
click at [674, 185] on div "Thambavita Gurunnanselage K..." at bounding box center [685, 183] width 102 height 13
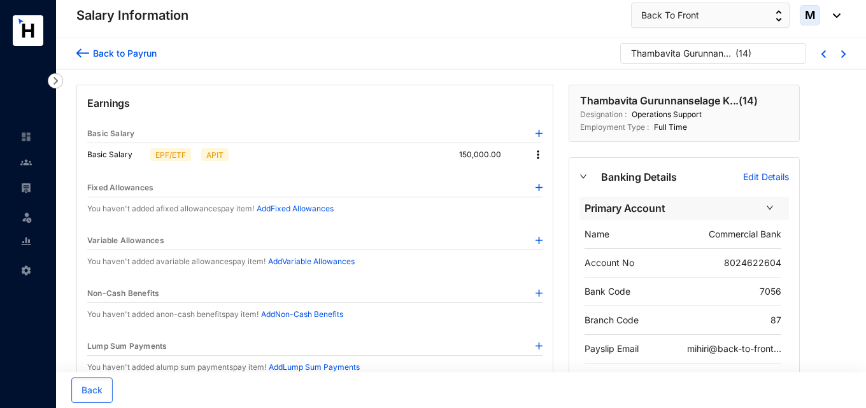
click at [710, 57] on div "Thambavita Gurunnanselage K..." at bounding box center [682, 53] width 102 height 13
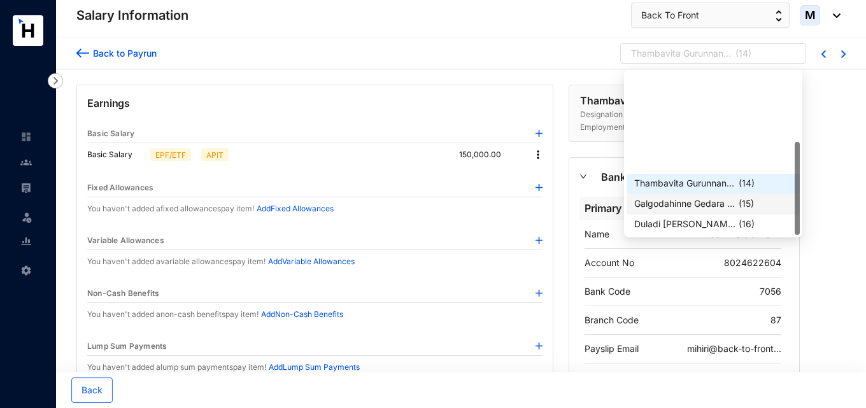
scroll to position [122, 0]
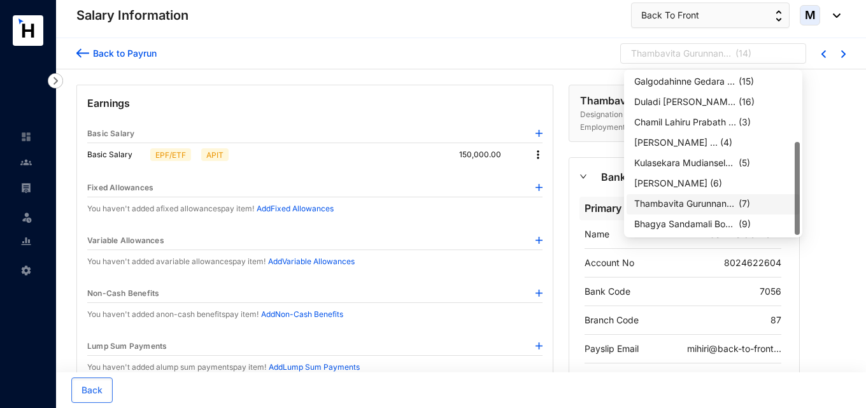
click at [700, 204] on div "Thambavita Gurunnanselage M..." at bounding box center [685, 203] width 102 height 13
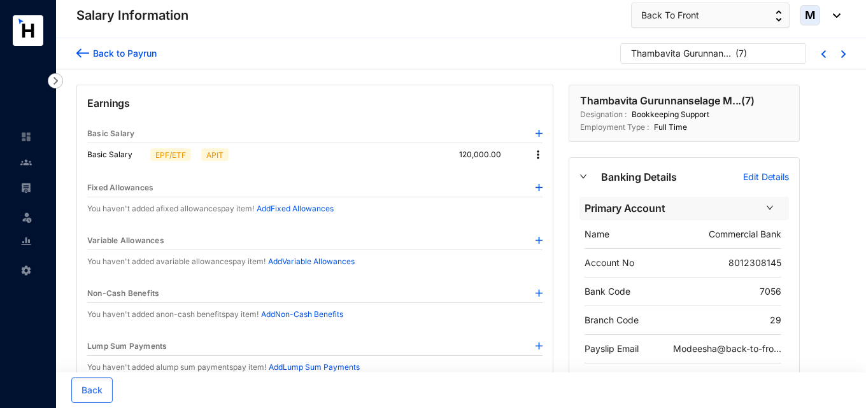
click at [716, 59] on div "Thambavita Gurunnanselage M..." at bounding box center [682, 53] width 102 height 13
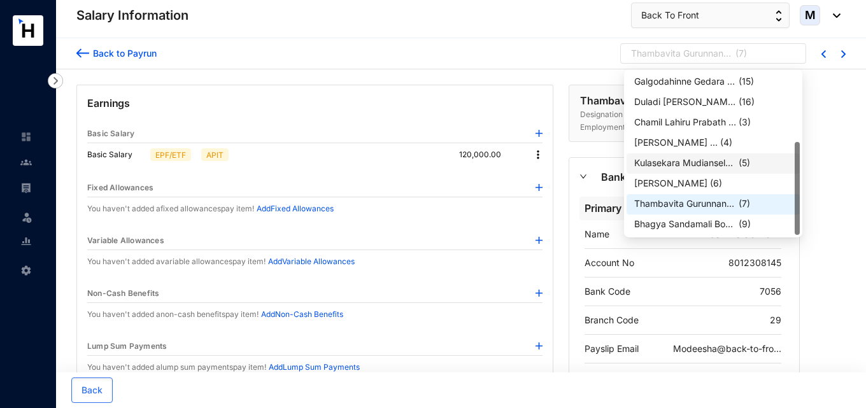
scroll to position [59, 0]
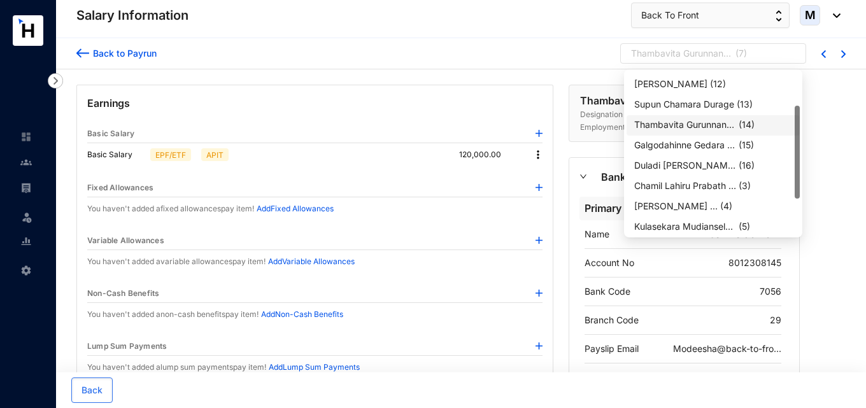
click at [704, 124] on div "Thambavita Gurunnanselage K..." at bounding box center [685, 124] width 102 height 13
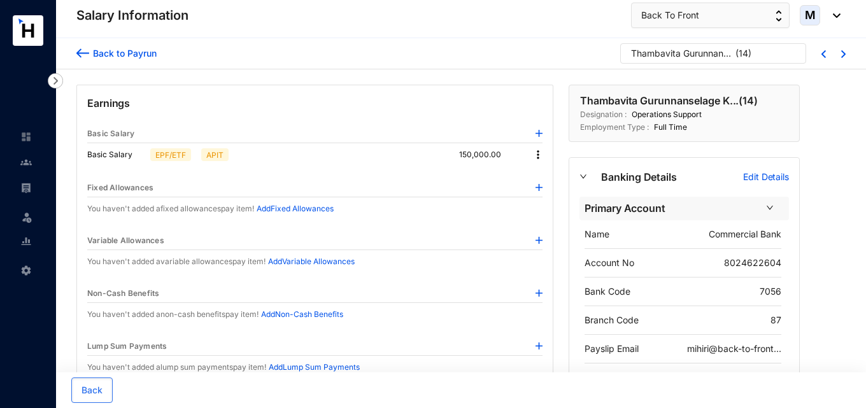
click at [755, 52] on div "Thambavita Gurunnanselage K... ( 14 )" at bounding box center [707, 56] width 153 height 19
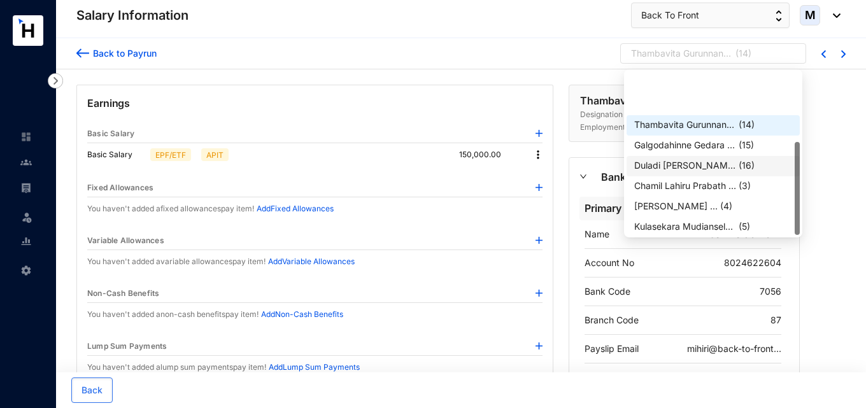
scroll to position [122, 0]
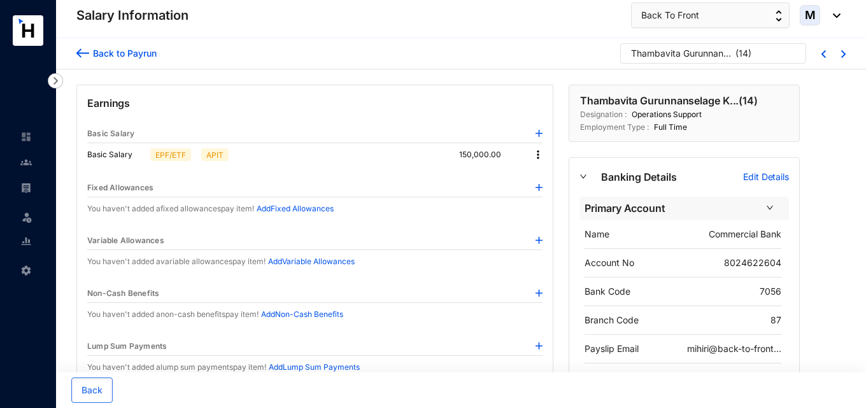
click at [716, 55] on div "Thambavita Gurunnanselage K..." at bounding box center [682, 53] width 102 height 13
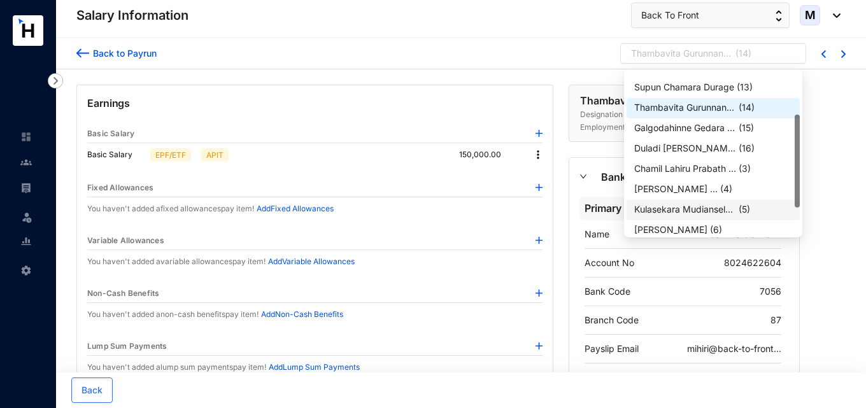
scroll to position [74, 0]
drag, startPoint x: 799, startPoint y: 175, endPoint x: 796, endPoint y: 148, distance: 27.6
click at [796, 148] on div at bounding box center [796, 161] width 5 height 93
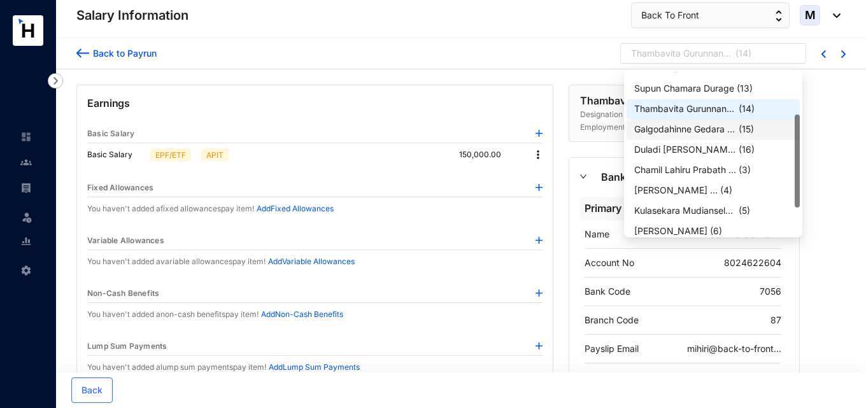
click at [715, 132] on div "Galgodahinne Gedara Imesha..." at bounding box center [685, 129] width 102 height 13
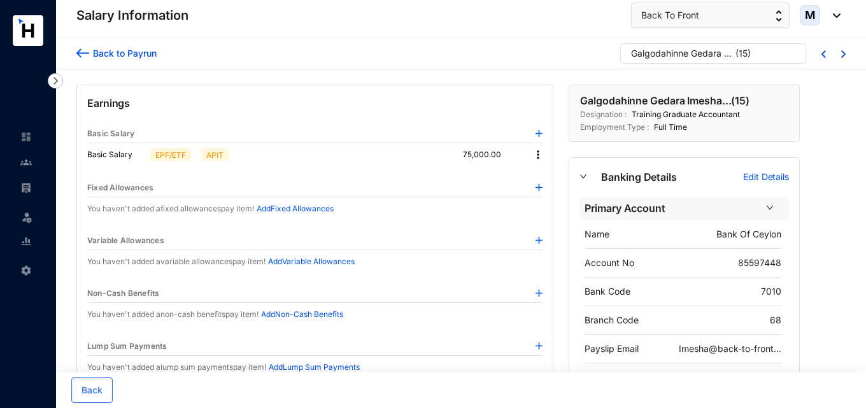
click at [710, 52] on div "Galgodahinne Gedara Imesha..." at bounding box center [682, 53] width 102 height 13
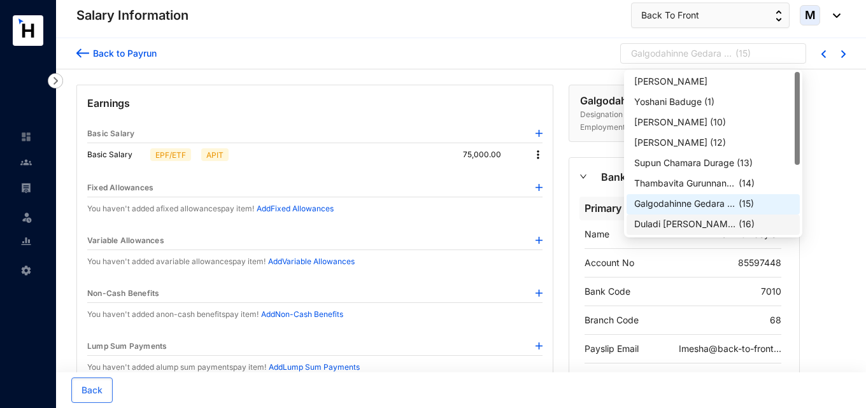
drag, startPoint x: 797, startPoint y: 157, endPoint x: 793, endPoint y: 109, distance: 47.9
click at [793, 109] on div "Paul Mitchell Yoshani Baduge ( 1 ) Arulnathan Anutheipa ( 10 ) Tiron Thirumaran…" at bounding box center [712, 153] width 173 height 163
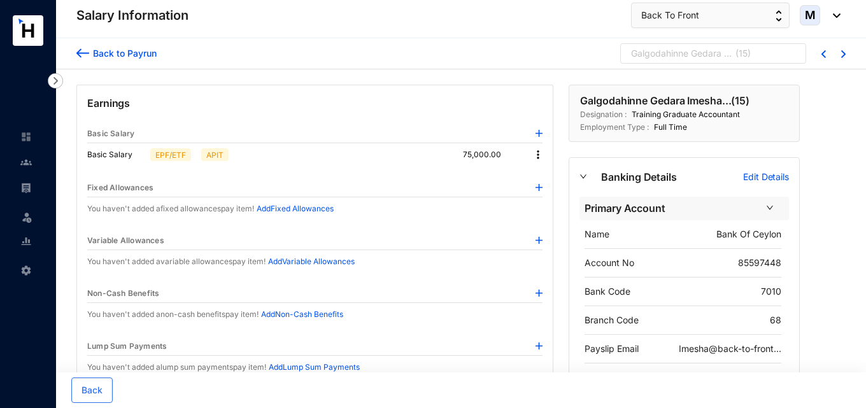
click at [723, 53] on div "Galgodahinne Gedara Imesha..." at bounding box center [682, 53] width 102 height 13
click at [672, 53] on div "Galgodahinne Gedara Imesha..." at bounding box center [682, 53] width 102 height 13
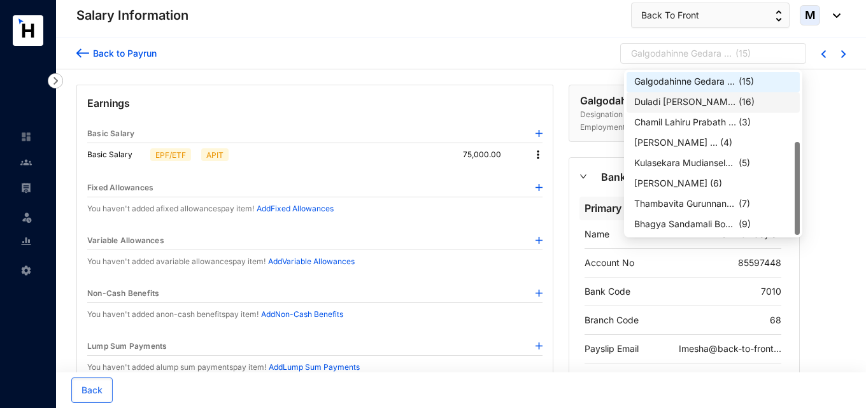
click at [688, 97] on div "Duladi Sathsarani Amarasiri..." at bounding box center [685, 101] width 102 height 13
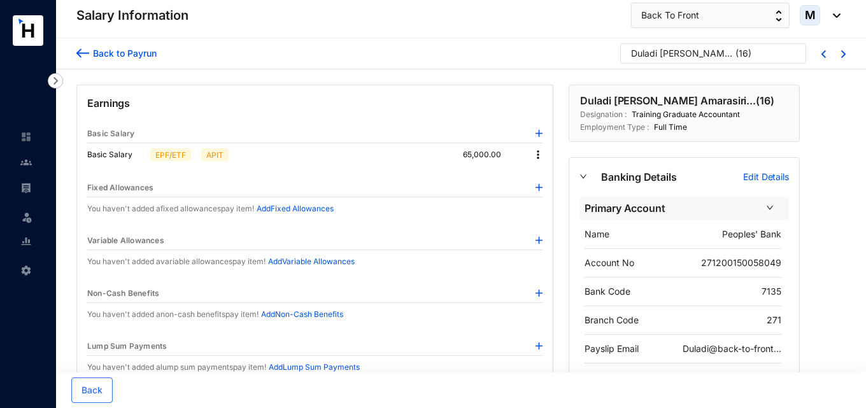
click at [688, 51] on div "Duladi Sathsarani Amarasiri..." at bounding box center [682, 53] width 102 height 13
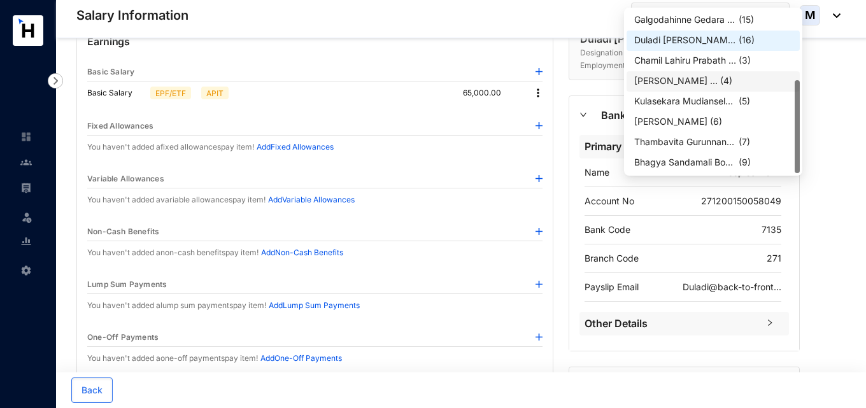
scroll to position [64, 0]
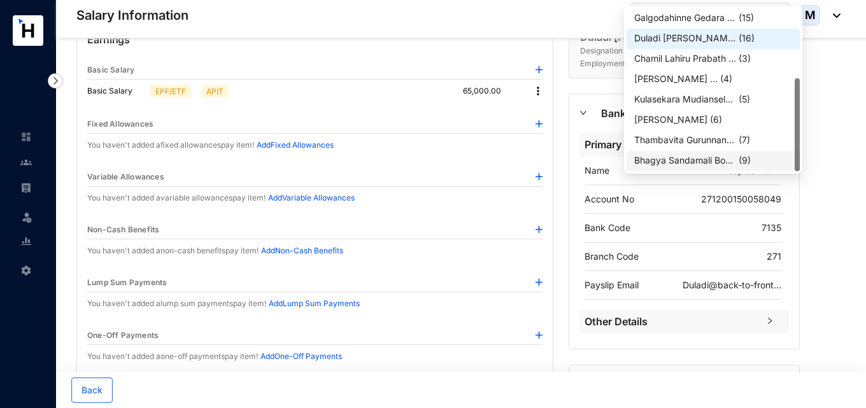
click at [681, 164] on div "Bhagya Sandamali Bogoda" at bounding box center [685, 160] width 102 height 13
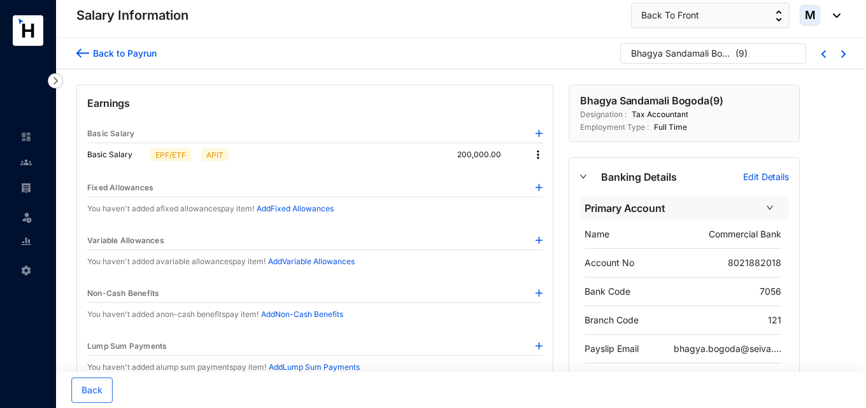
click at [664, 53] on div "Bhagya Sandamali Bogoda" at bounding box center [682, 53] width 102 height 13
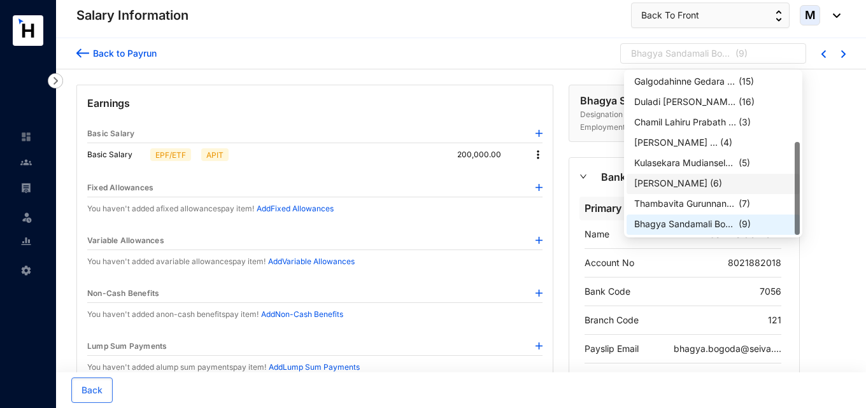
click at [682, 185] on div "[PERSON_NAME]" at bounding box center [670, 183] width 73 height 13
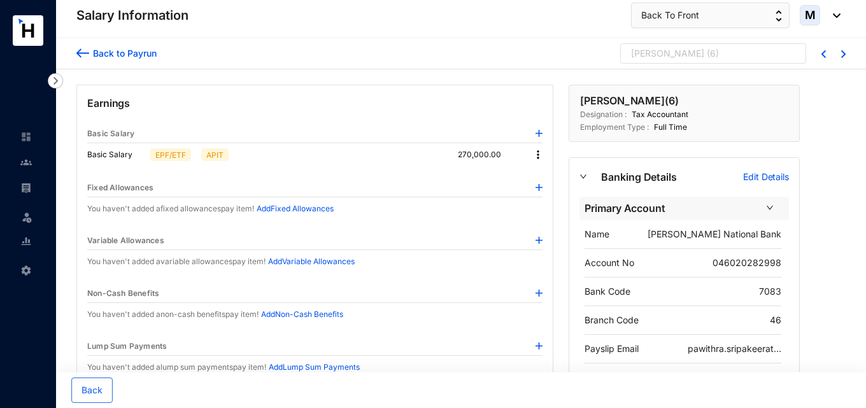
click at [691, 50] on div "[PERSON_NAME]" at bounding box center [667, 53] width 73 height 13
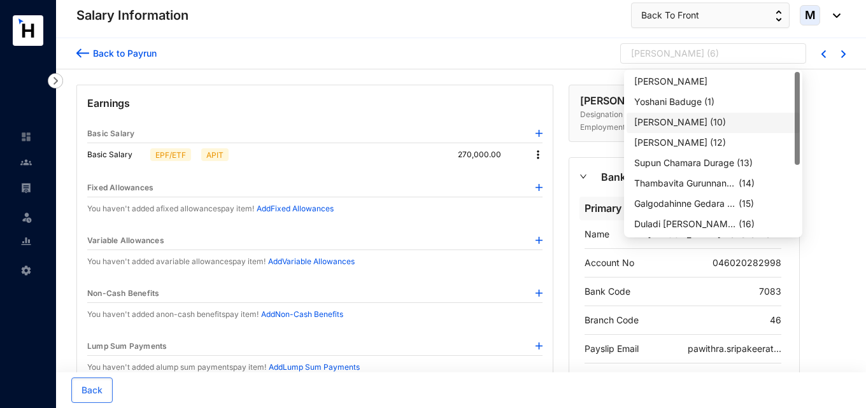
click at [701, 117] on div "[PERSON_NAME]" at bounding box center [670, 122] width 73 height 13
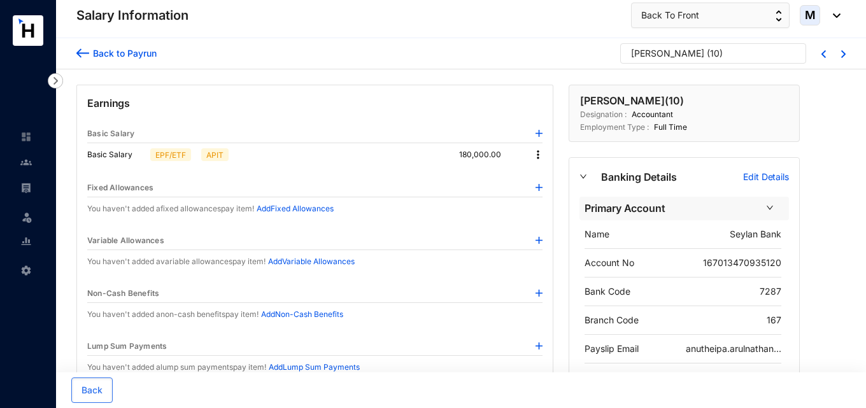
click at [666, 62] on p "[PERSON_NAME]" at bounding box center [667, 56] width 73 height 19
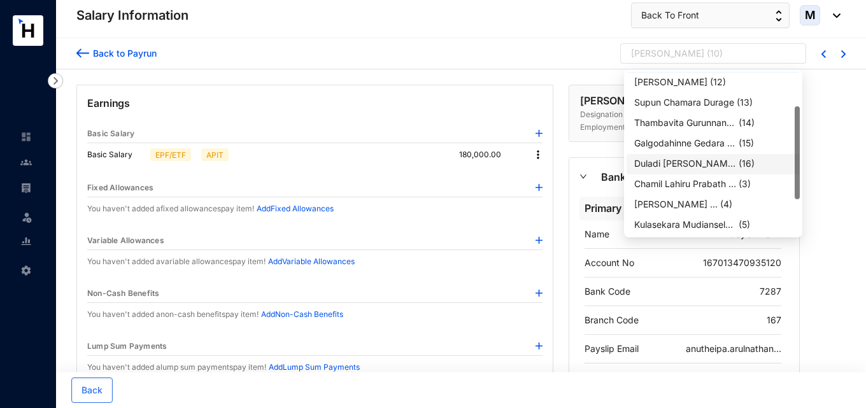
scroll to position [122, 0]
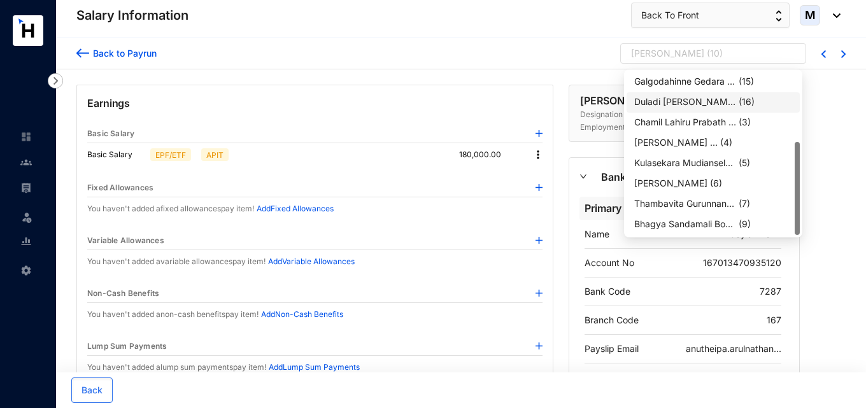
drag, startPoint x: 796, startPoint y: 164, endPoint x: 786, endPoint y: 235, distance: 72.1
click at [786, 235] on div "8 9 5 Thambavita Gurunnanselage K... ( 14 ) Galgodahinne Gedara Imesha... ( 15 …" at bounding box center [713, 153] width 178 height 168
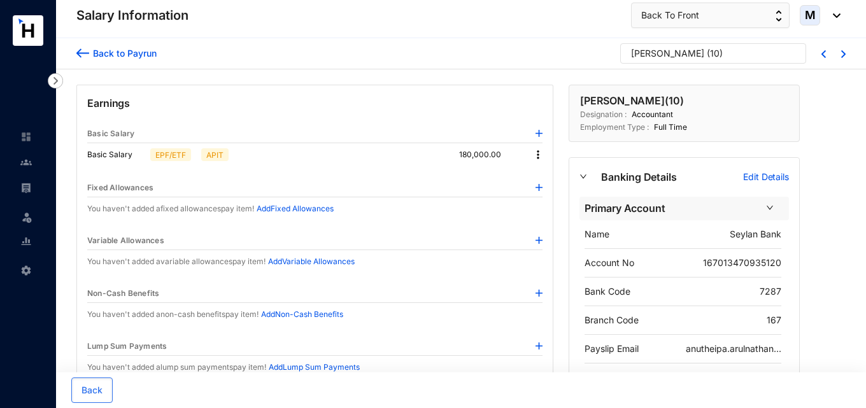
click at [675, 46] on input "search" at bounding box center [713, 55] width 164 height 19
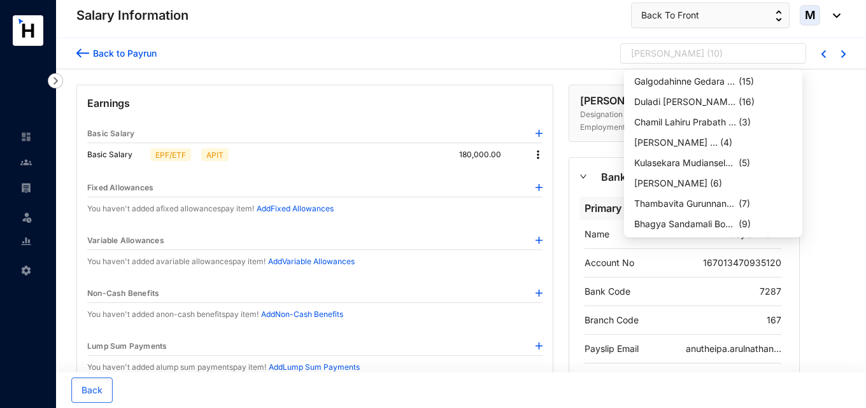
drag, startPoint x: 797, startPoint y: 124, endPoint x: 783, endPoint y: 199, distance: 75.8
click at [783, 199] on div "Thambavita Gurunnanselage K... ( 14 ) Galgodahinne Gedara Imesha... ( 15 ) Dula…" at bounding box center [712, 153] width 173 height 163
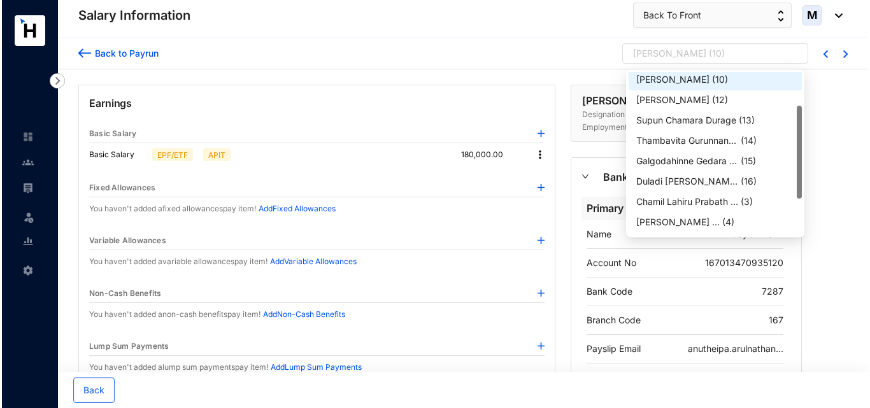
scroll to position [0, 0]
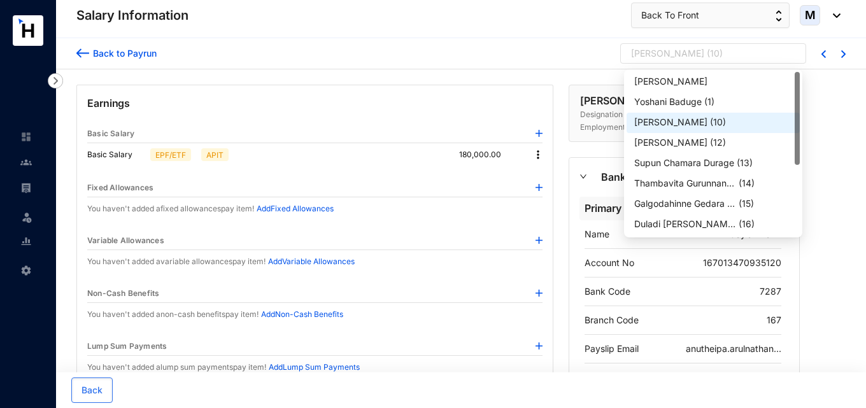
drag, startPoint x: 798, startPoint y: 202, endPoint x: 795, endPoint y: 118, distance: 84.1
click at [795, 118] on div at bounding box center [796, 118] width 5 height 93
click at [76, 57] on img at bounding box center [82, 52] width 13 height 13
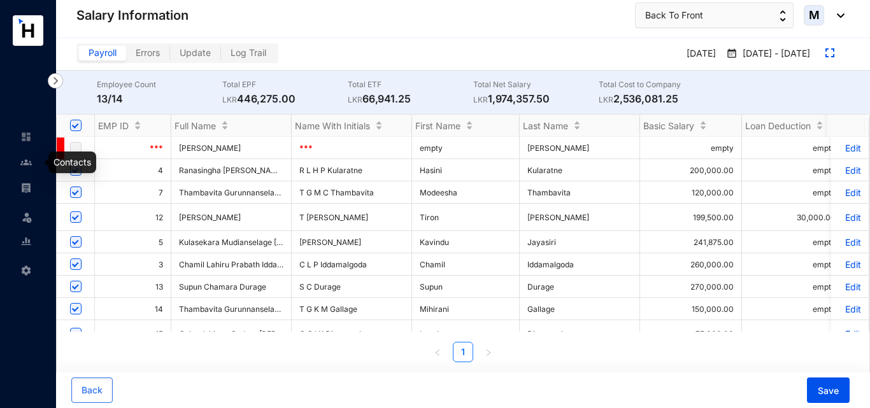
click at [20, 164] on link at bounding box center [36, 162] width 32 height 13
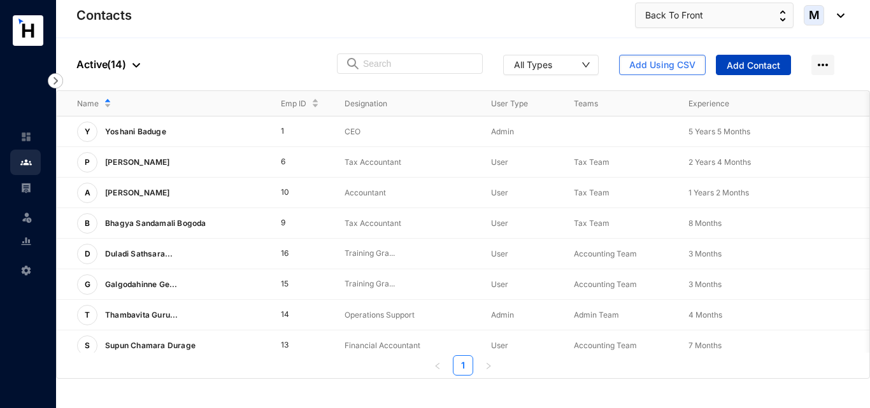
click at [747, 68] on span "Add Contact" at bounding box center [752, 65] width 53 height 13
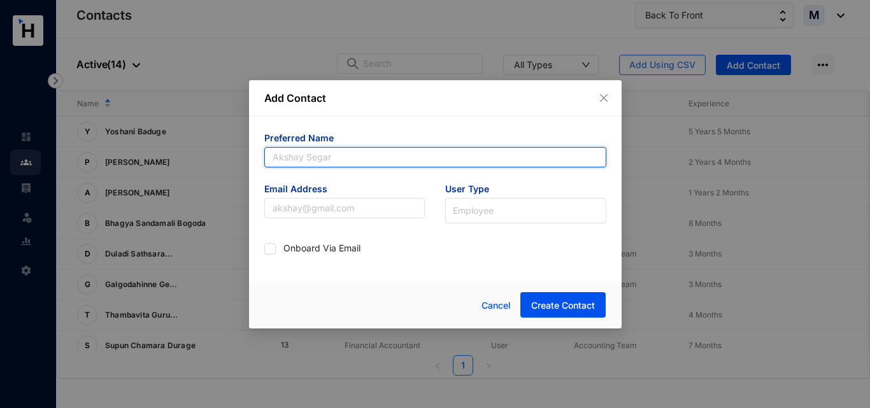
click at [330, 164] on input "text" at bounding box center [435, 157] width 342 height 20
paste input "Wathumullage Chamodhi [PERSON_NAME]"
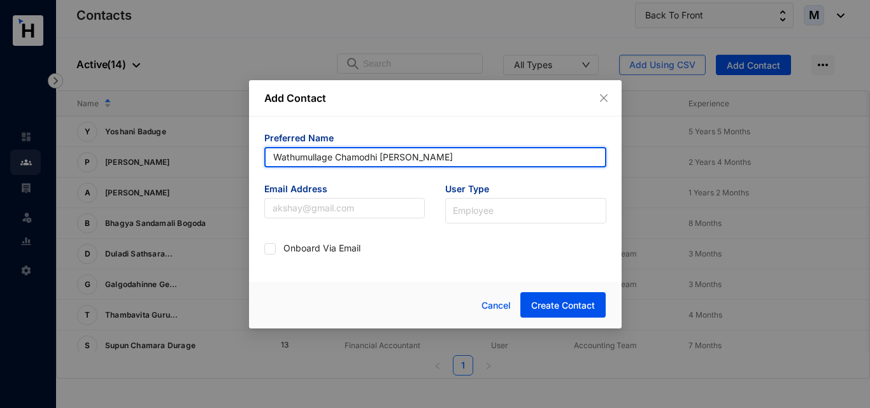
type input "Wathumullage Chamodhi [PERSON_NAME]"
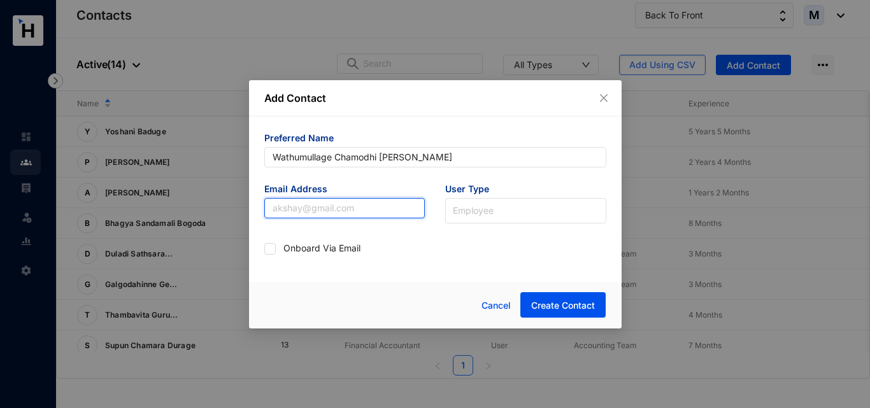
click at [351, 210] on input "text" at bounding box center [344, 208] width 161 height 20
paste input "[EMAIL_ADDRESS][PERSON_NAME][DOMAIN_NAME]"
type input "[EMAIL_ADDRESS][PERSON_NAME][DOMAIN_NAME]"
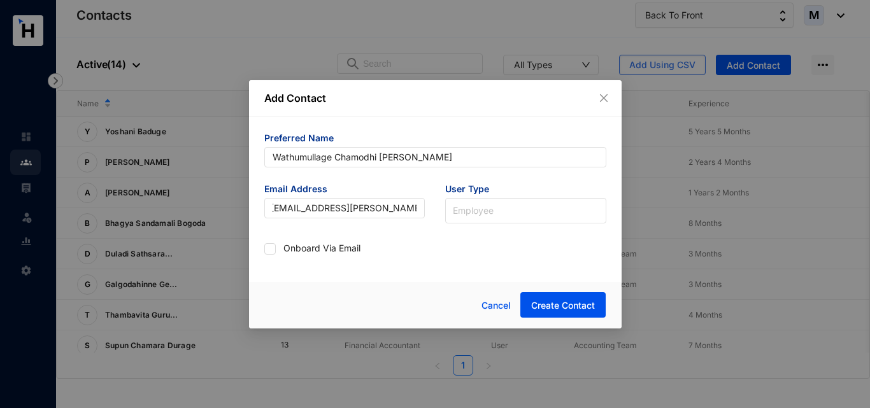
click at [321, 277] on div "Add Contact Preferred Name Wathumullage Chamodhi Sathsarani Fernando Email Addr…" at bounding box center [435, 204] width 372 height 248
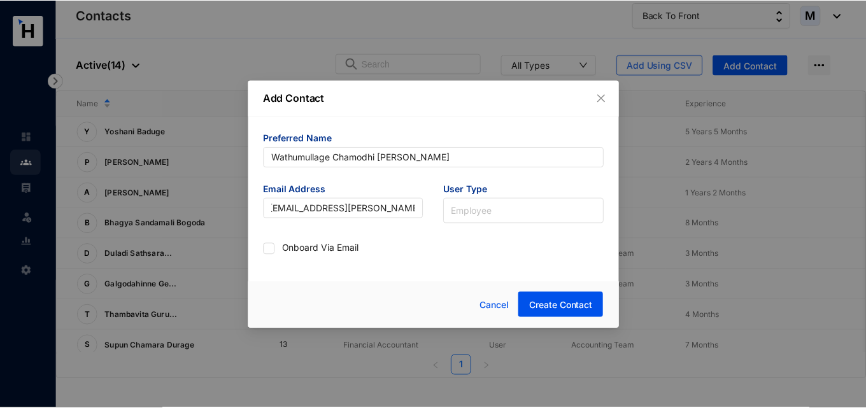
scroll to position [0, 0]
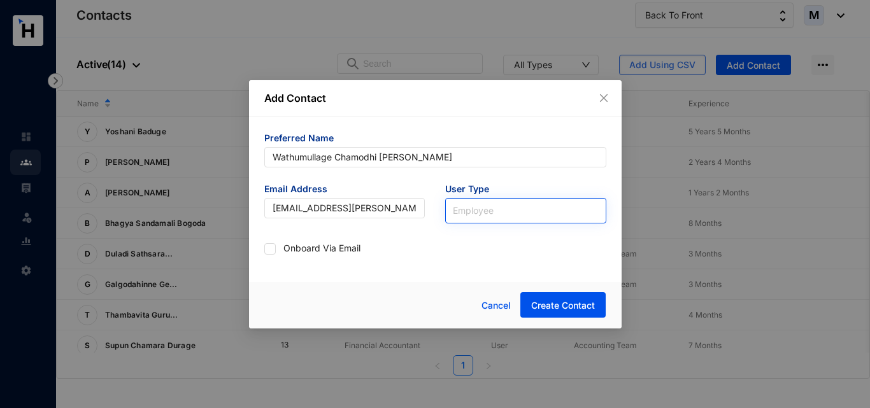
click at [451, 207] on div "Employee" at bounding box center [525, 210] width 161 height 25
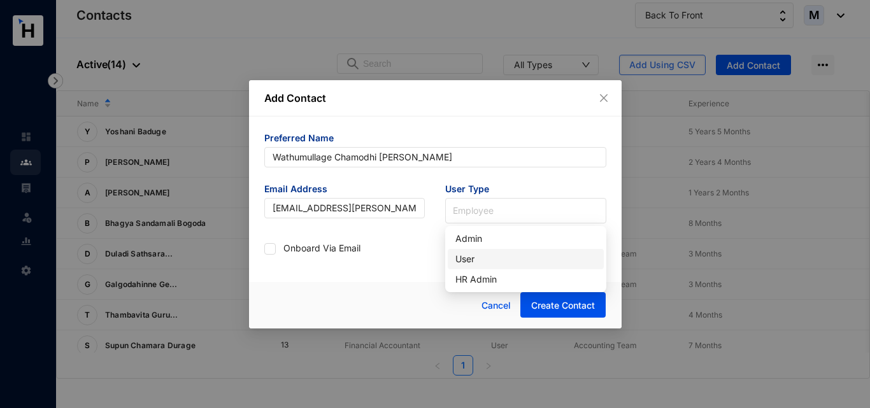
click at [462, 257] on div "User" at bounding box center [525, 259] width 141 height 14
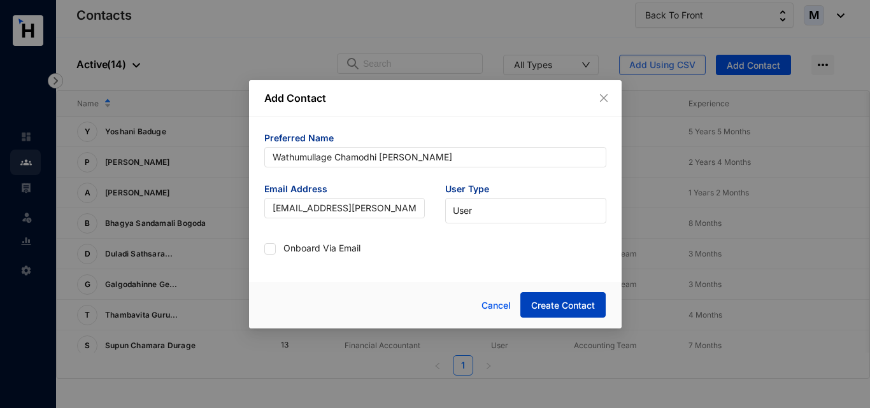
click at [541, 301] on span "Create Contact" at bounding box center [563, 305] width 64 height 13
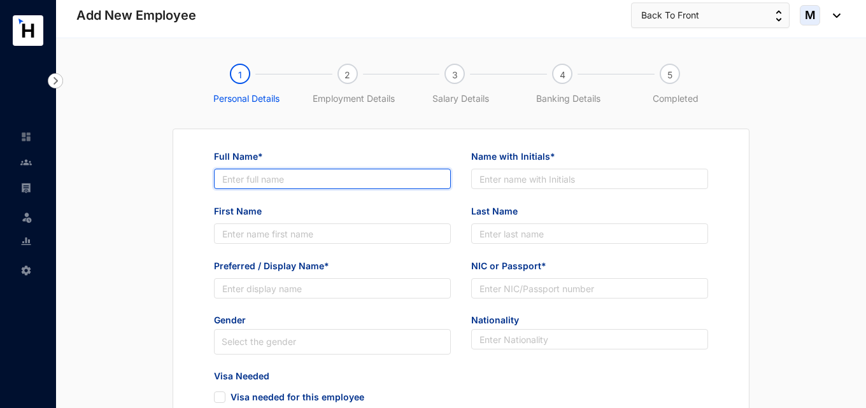
click at [313, 177] on input "Full Name*" at bounding box center [332, 179] width 237 height 20
paste input "Wathumullage Chamodhi [PERSON_NAME]"
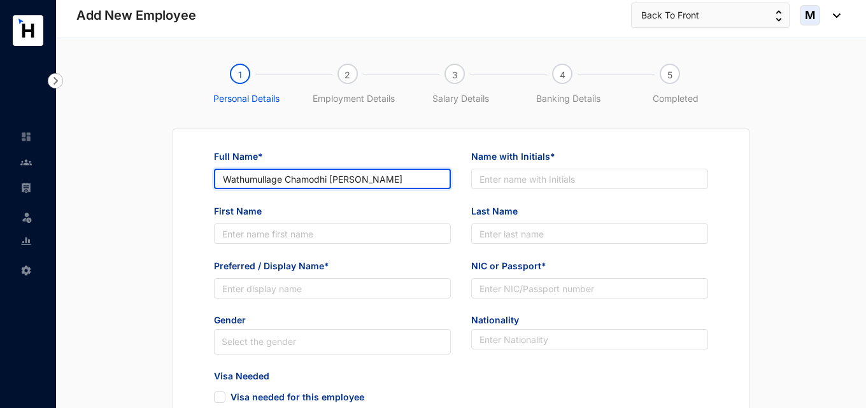
type input "Wathumullage Chamodhi [PERSON_NAME]"
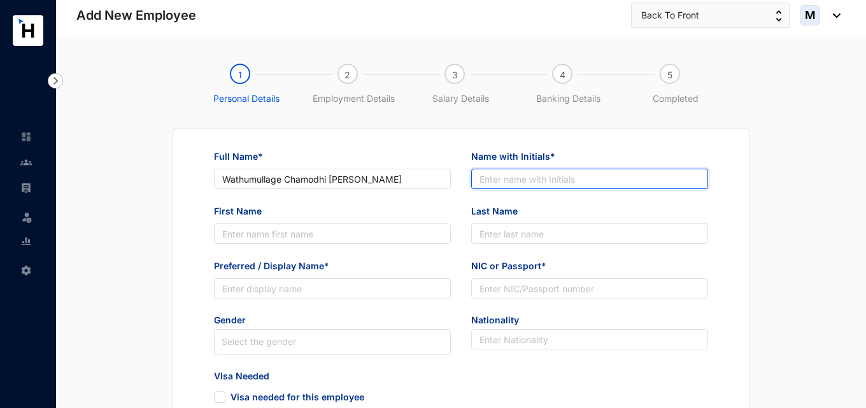
click at [526, 170] on input "Name with Initials*" at bounding box center [589, 179] width 237 height 20
paste input "C [PERSON_NAME]"
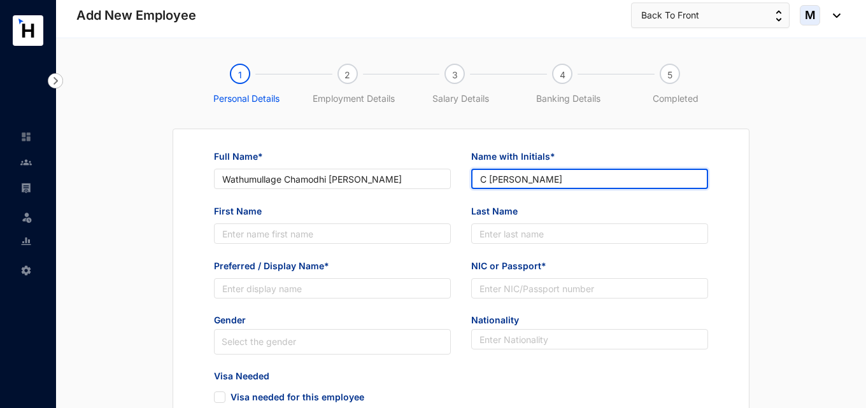
type input "C [PERSON_NAME]"
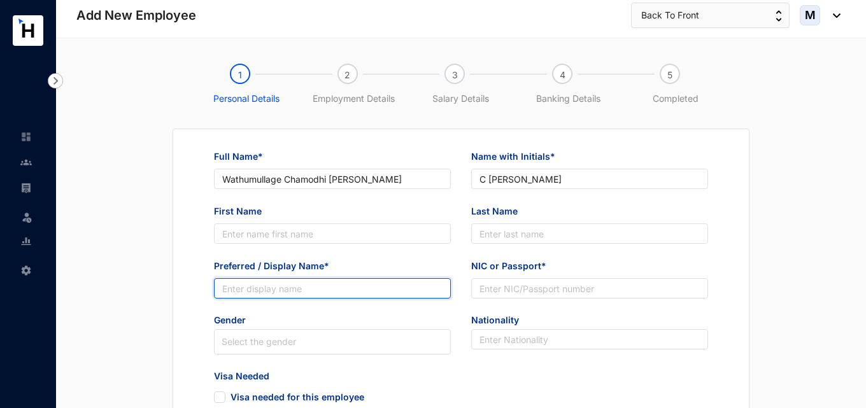
click at [313, 290] on input "Preferred / Display Name*" at bounding box center [332, 288] width 237 height 20
paste input "[GEOGRAPHIC_DATA]"
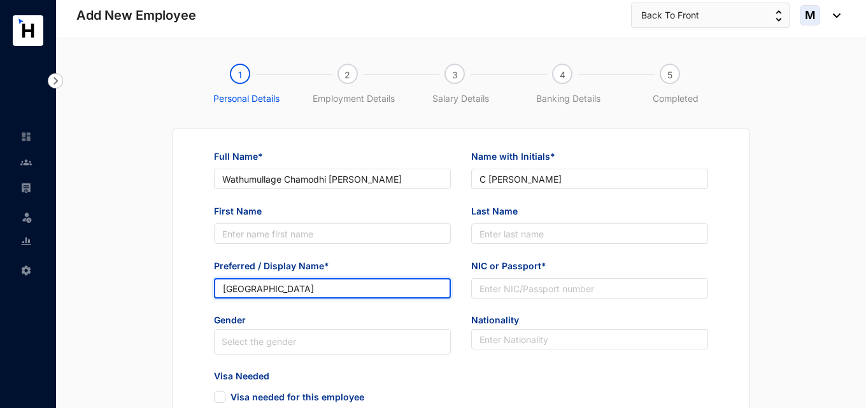
type input "[GEOGRAPHIC_DATA]"
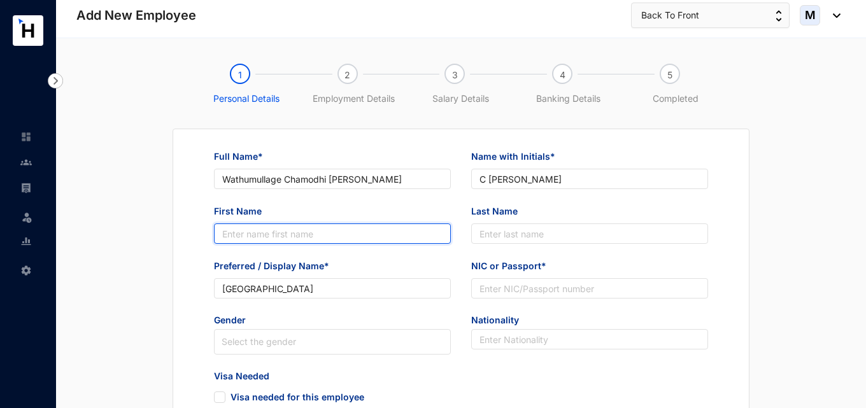
click at [277, 233] on input "First Name" at bounding box center [332, 233] width 237 height 20
paste input "Chamodh"
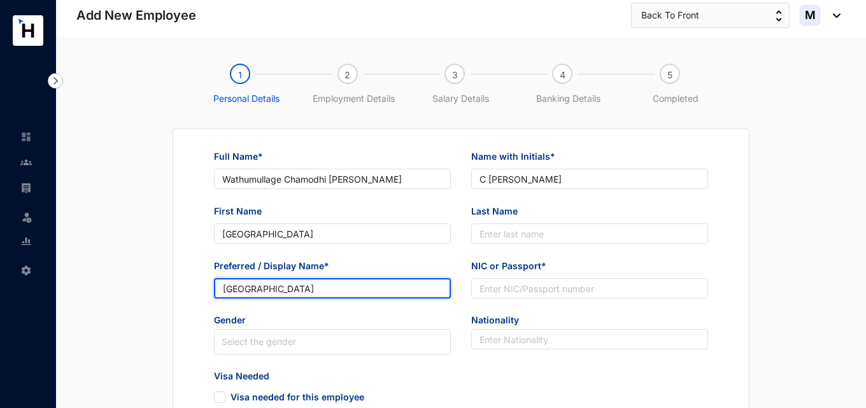
drag, startPoint x: 297, startPoint y: 286, endPoint x: 131, endPoint y: 286, distance: 165.5
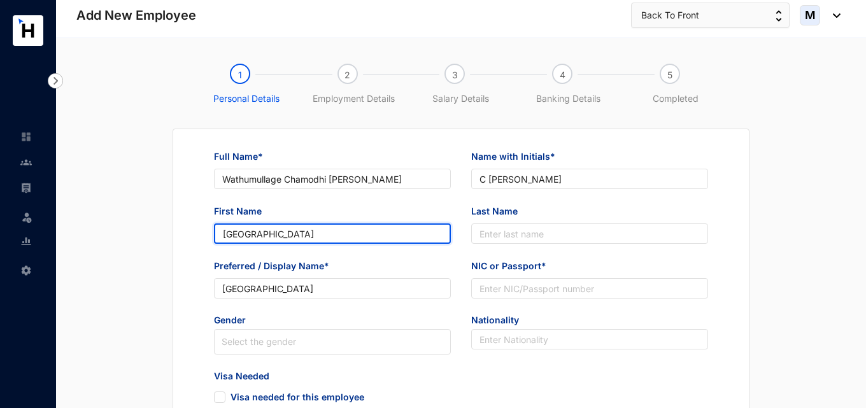
drag, startPoint x: 285, startPoint y: 236, endPoint x: 173, endPoint y: 236, distance: 112.7
paste input "i"
type input "[GEOGRAPHIC_DATA]"
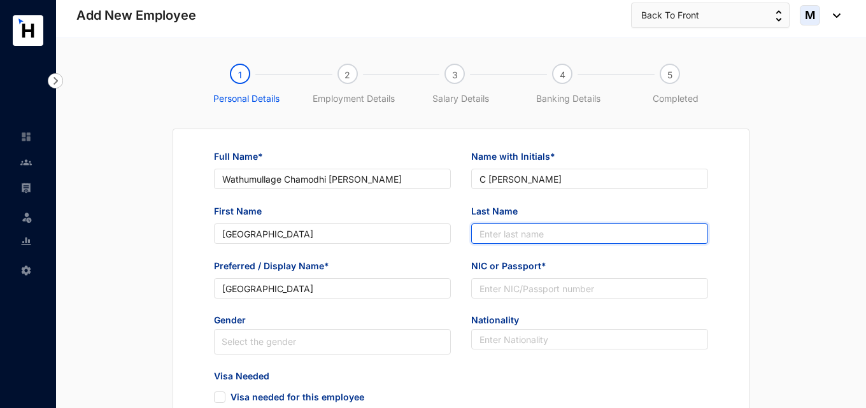
click at [500, 233] on input "Last Name" at bounding box center [589, 233] width 237 height 20
paste input "[PERSON_NAME]"
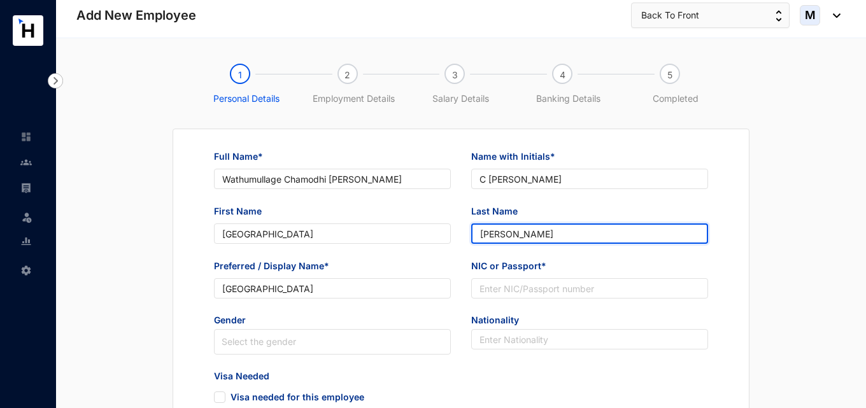
type input "[PERSON_NAME]"
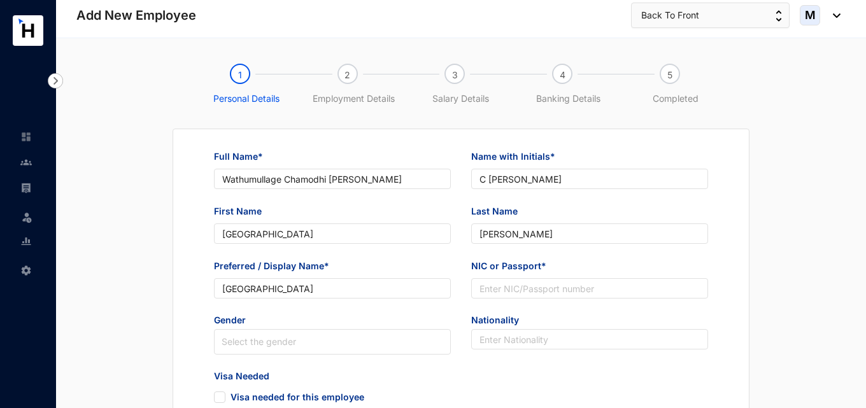
click at [428, 309] on div "Preferred / Display Name* Chamodhi" at bounding box center [332, 286] width 257 height 55
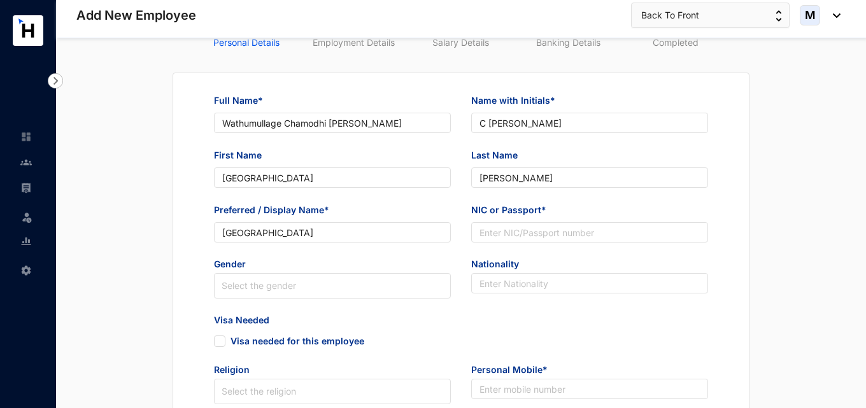
scroll to position [64, 0]
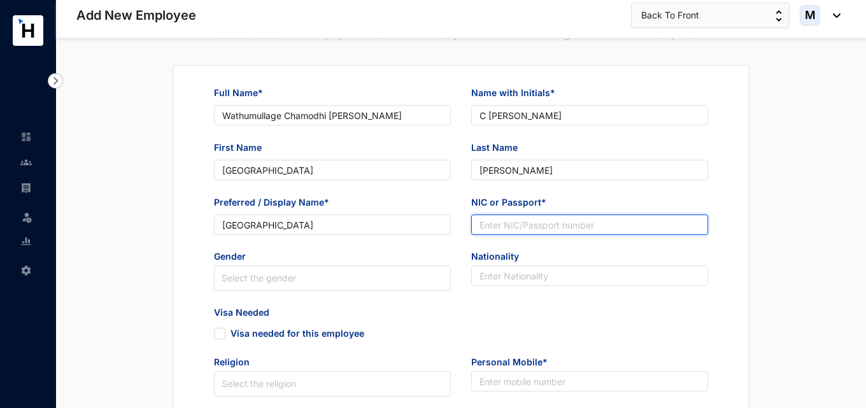
click at [514, 226] on input "NIC or Passport*" at bounding box center [589, 225] width 237 height 20
paste input "200052900347"
type input "200052900347"
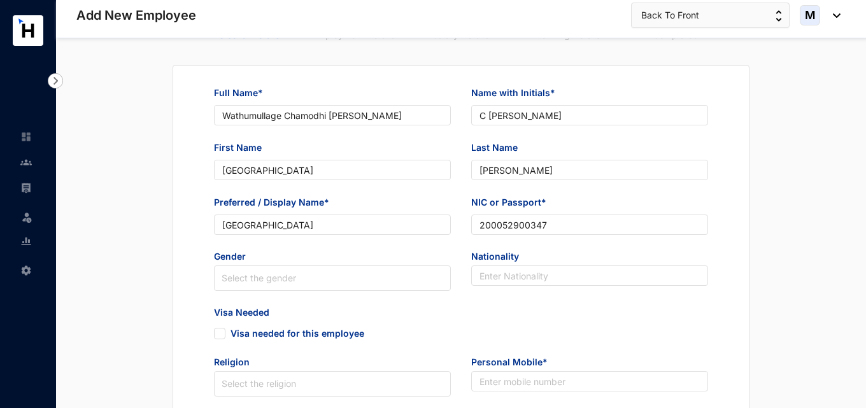
click at [481, 311] on div "Visa Needed Visa needed for this employee" at bounding box center [461, 331] width 514 height 50
click at [374, 280] on input "search" at bounding box center [333, 278] width 222 height 24
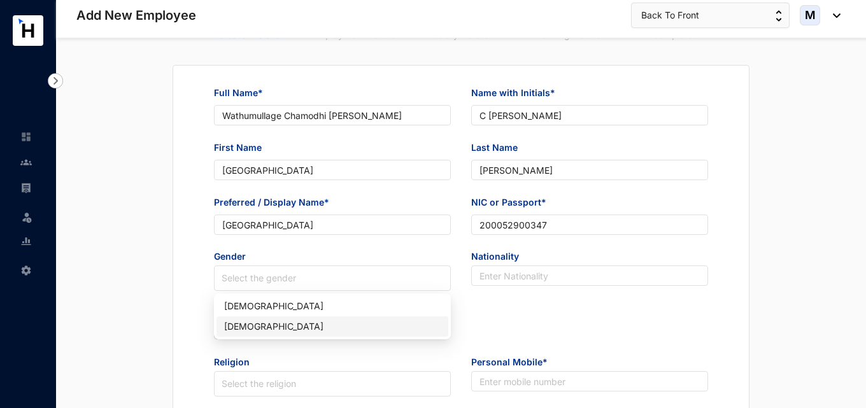
click at [292, 323] on div "[DEMOGRAPHIC_DATA]" at bounding box center [332, 327] width 216 height 14
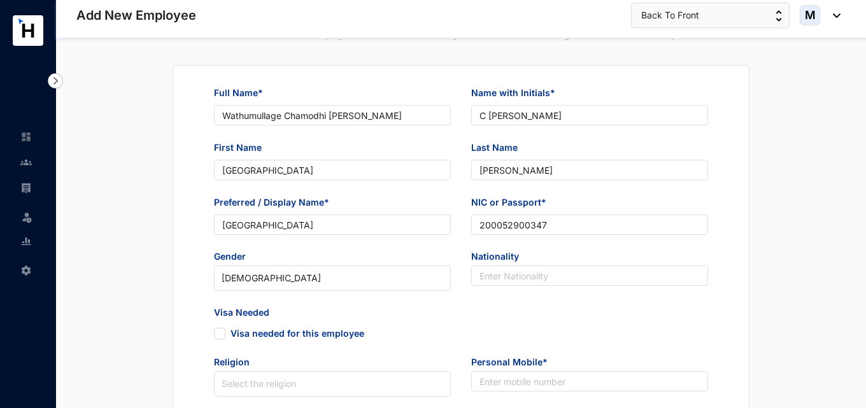
click at [491, 260] on span "Nationality" at bounding box center [589, 257] width 237 height 15
click at [494, 272] on input "text" at bounding box center [589, 275] width 237 height 20
click at [508, 276] on input "text" at bounding box center [589, 275] width 237 height 20
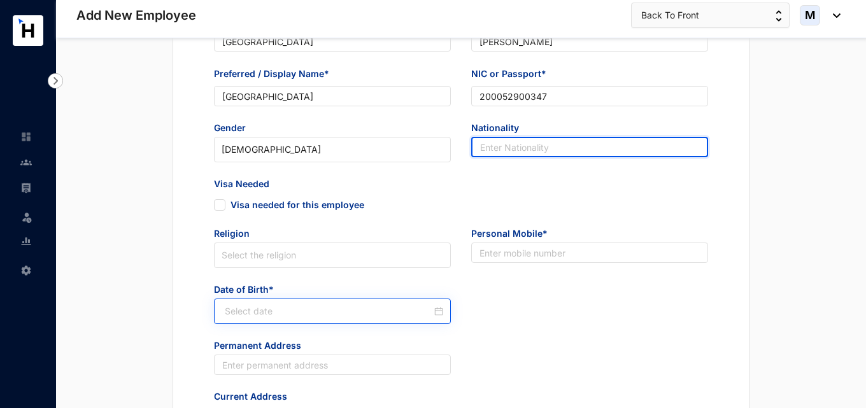
scroll to position [191, 0]
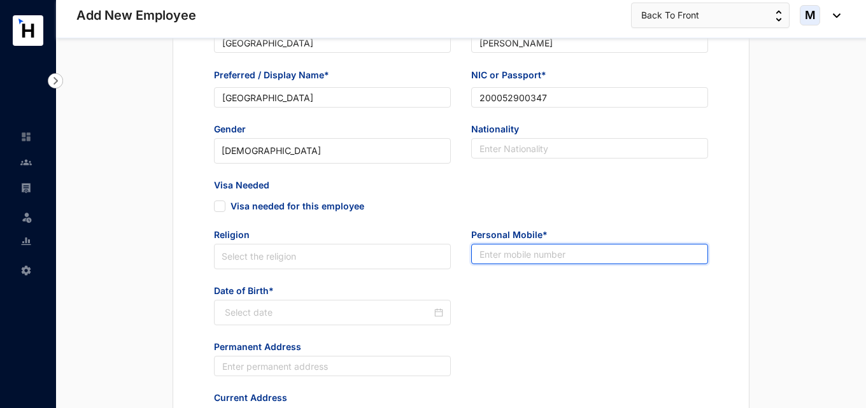
click at [514, 257] on input "text" at bounding box center [589, 254] width 237 height 20
paste input "765790398"
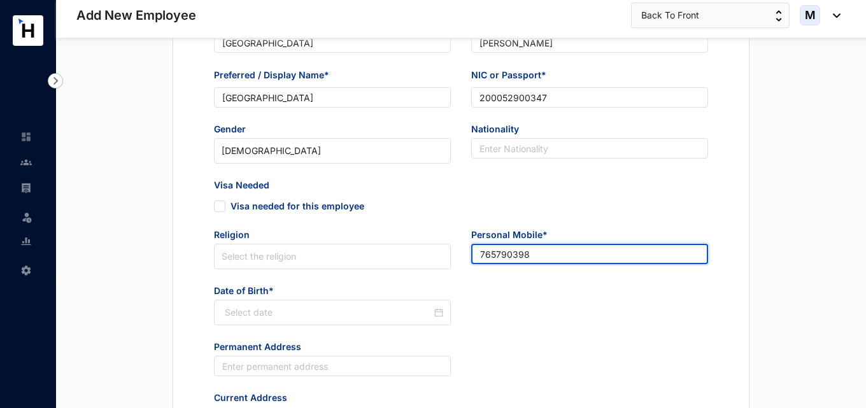
type input "765790398"
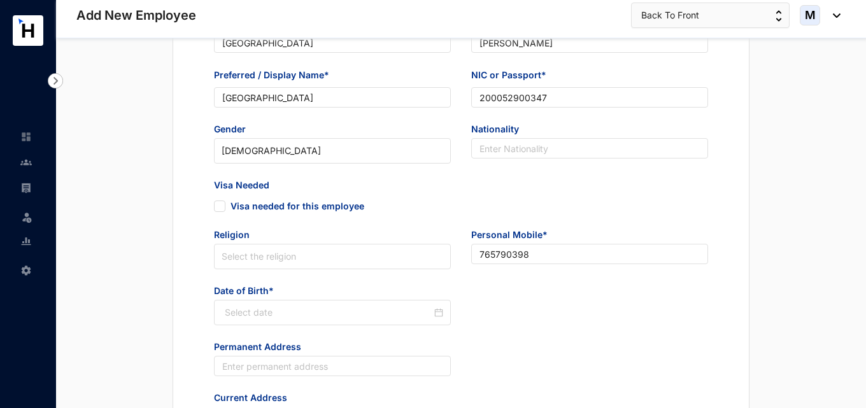
click at [497, 295] on div "Date of Birth*" at bounding box center [461, 313] width 514 height 56
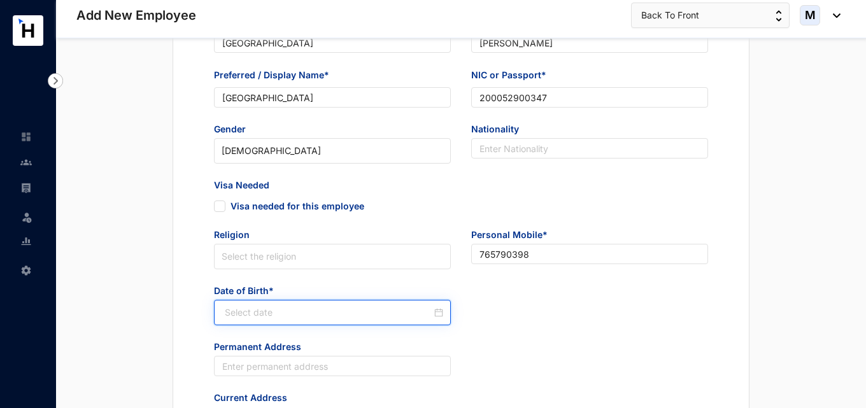
click at [303, 316] on input at bounding box center [328, 313] width 207 height 14
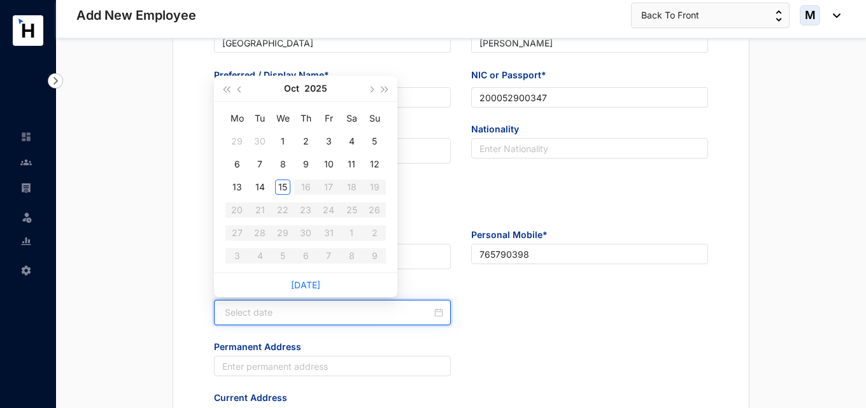
paste input "[DATE]"
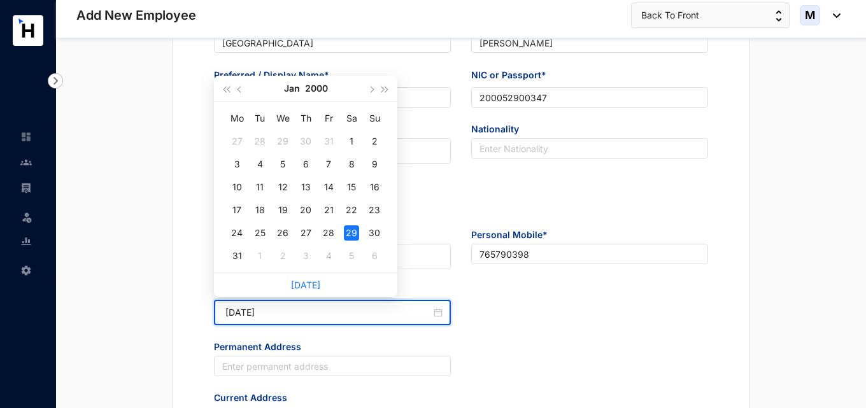
type input "[DATE]"
click at [542, 306] on div "Date of Birth* 2000-01-29" at bounding box center [461, 313] width 514 height 56
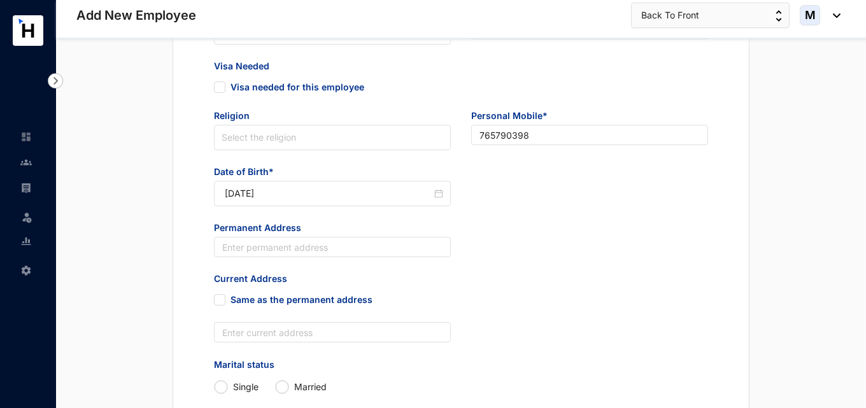
scroll to position [318, 0]
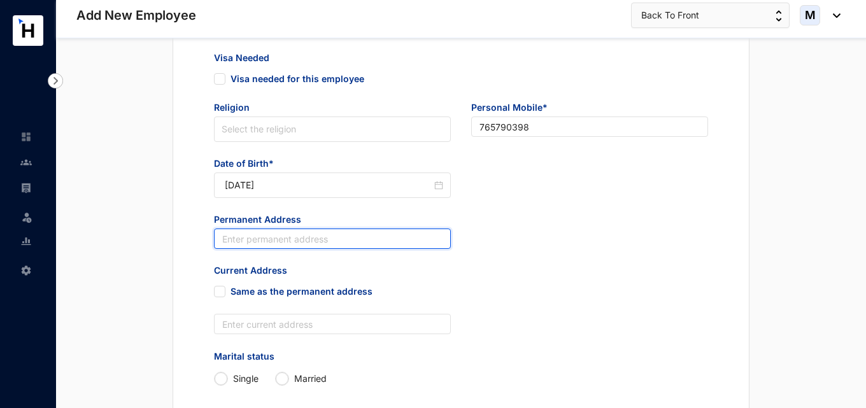
click at [267, 242] on input "text" at bounding box center [332, 239] width 237 height 20
paste input "No;10 Sri Dharmarama Road,Karagampitiya, Dehiwala"
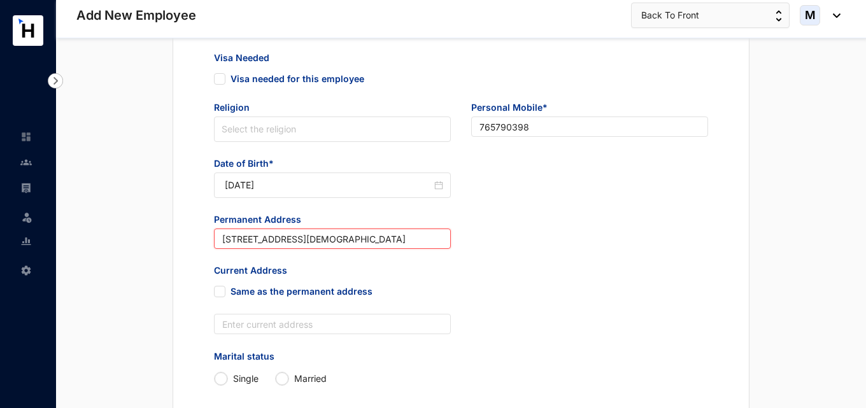
scroll to position [0, 4]
click at [504, 289] on div "Current Address Same as the permanent address" at bounding box center [461, 289] width 514 height 50
click at [239, 240] on input "No;10 Sri Dharmarama Road,Karagampitiya, Dehiwala" at bounding box center [332, 239] width 237 height 20
click at [365, 271] on span "Current Address" at bounding box center [332, 271] width 237 height 15
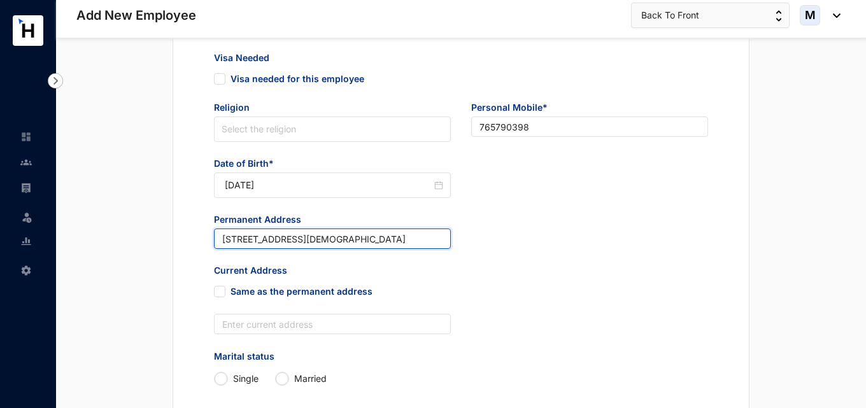
click at [279, 237] on input "[STREET_ADDRESS][DEMOGRAPHIC_DATA]" at bounding box center [332, 239] width 237 height 20
click at [342, 243] on input "[STREET_ADDRESS][DEMOGRAPHIC_DATA]" at bounding box center [332, 239] width 237 height 20
drag, startPoint x: 392, startPoint y: 241, endPoint x: 495, endPoint y: 241, distance: 103.8
click at [495, 241] on div "Permanent Address No 10 Sri Dharmarama Road, Karagampitiya, Dehiwala" at bounding box center [461, 238] width 514 height 51
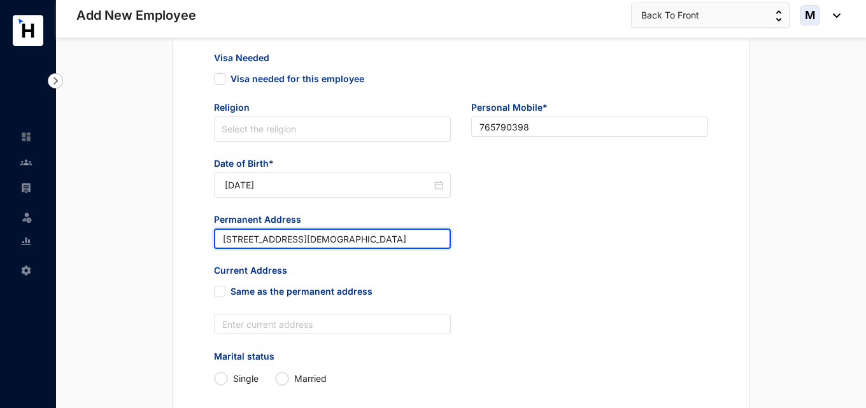
type input "No 10 Sri Dharmarama Road, Karagampitiya, Dehiwala"
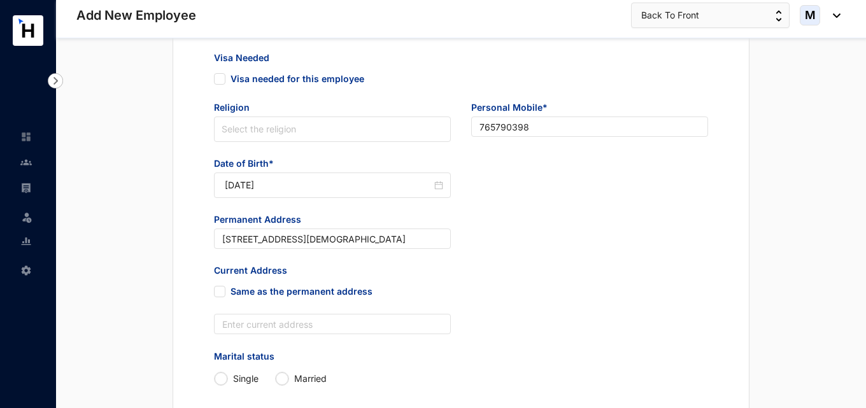
click at [436, 257] on div "Permanent Address No 10 Sri Dharmarama Road, Karagampitiya, Dehiwala" at bounding box center [332, 238] width 257 height 51
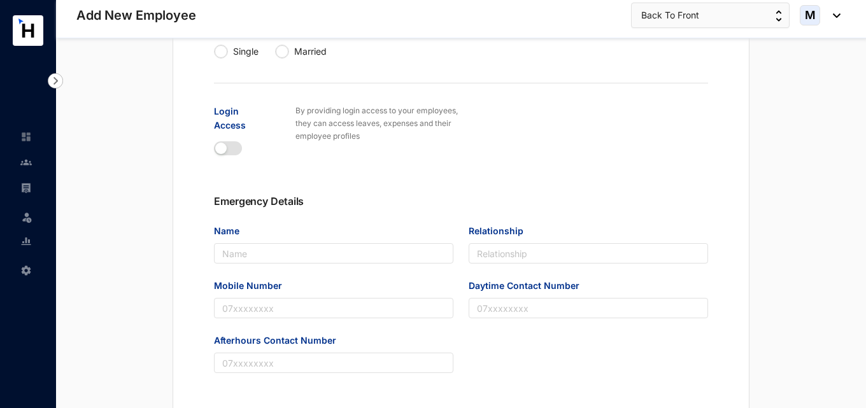
scroll to position [768, 0]
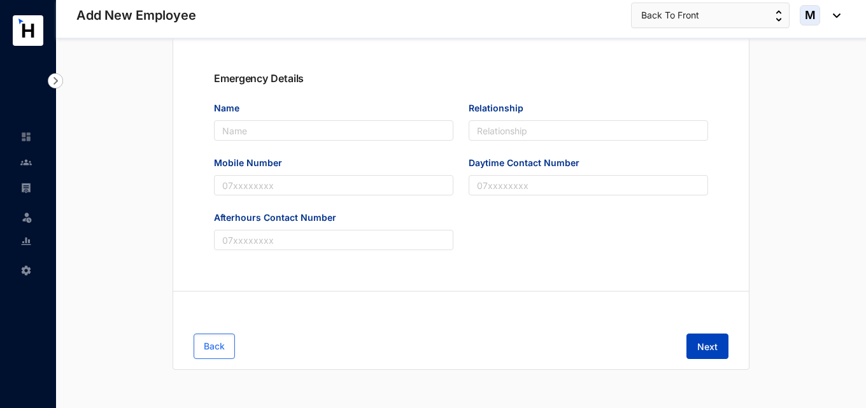
click at [721, 344] on button "Next" at bounding box center [707, 346] width 42 height 25
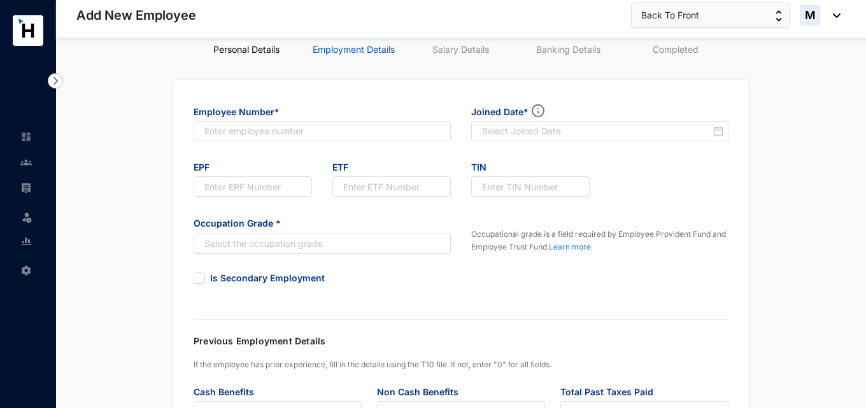
scroll to position [0, 0]
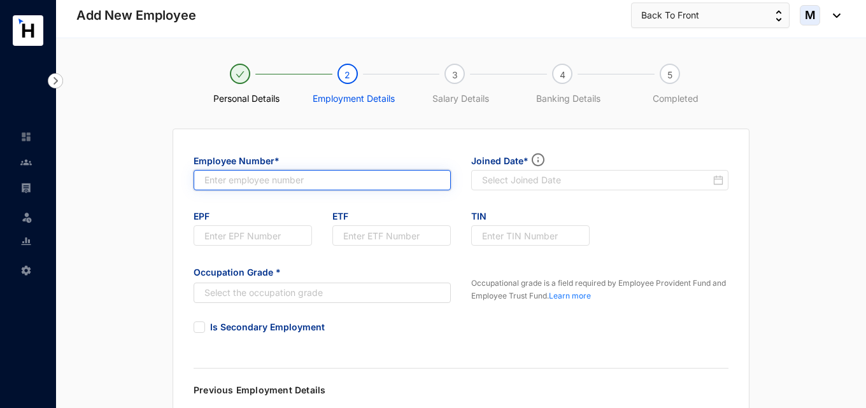
click at [333, 183] on input "text" at bounding box center [322, 180] width 257 height 20
type input "16"
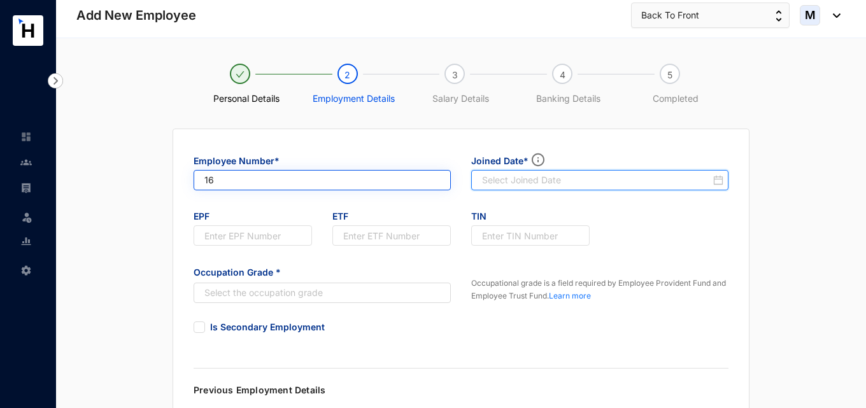
type input "16"
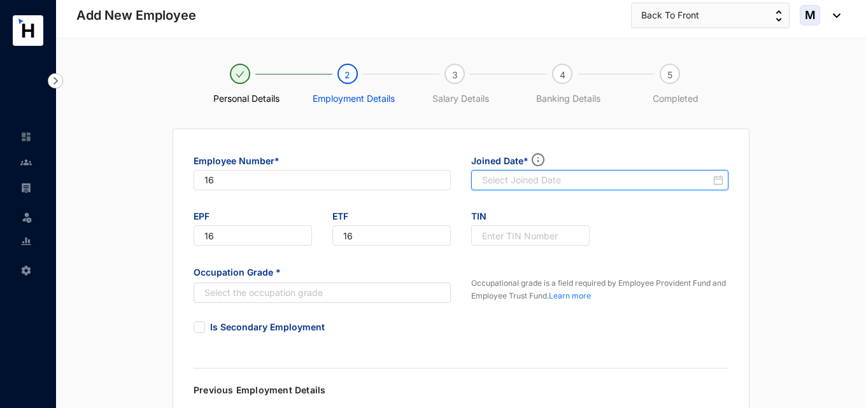
paste input "[DATE]"
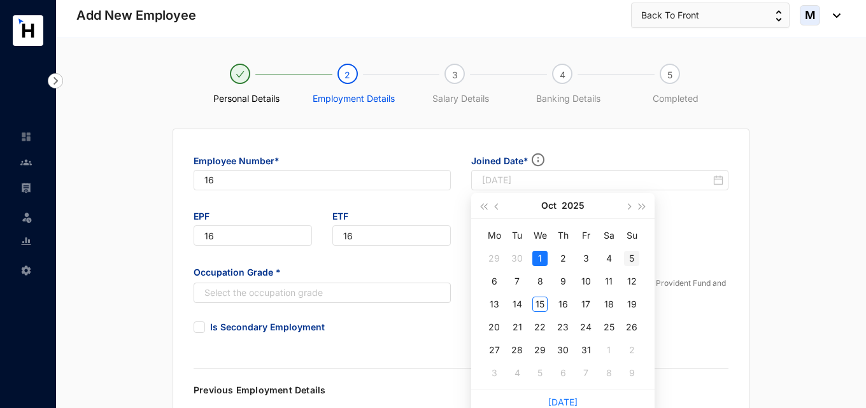
click at [630, 253] on div "5" at bounding box center [631, 258] width 15 height 15
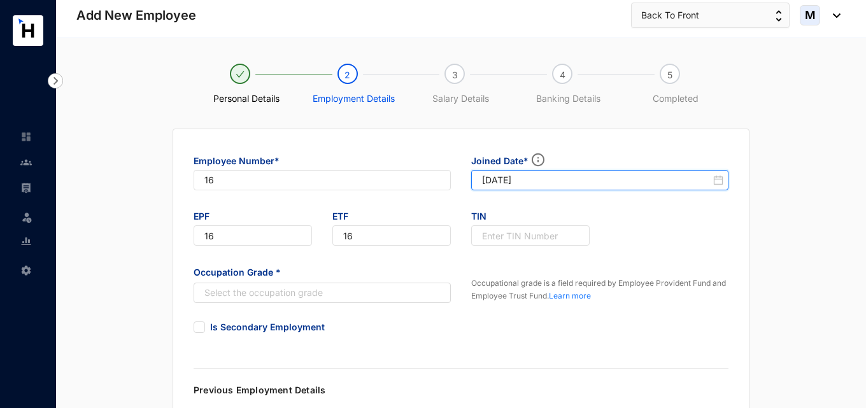
drag, startPoint x: 542, startPoint y: 174, endPoint x: 435, endPoint y: 167, distance: 106.5
click at [435, 167] on div "Employee Number* 16 Joined Date* 2025-10-05" at bounding box center [460, 178] width 555 height 56
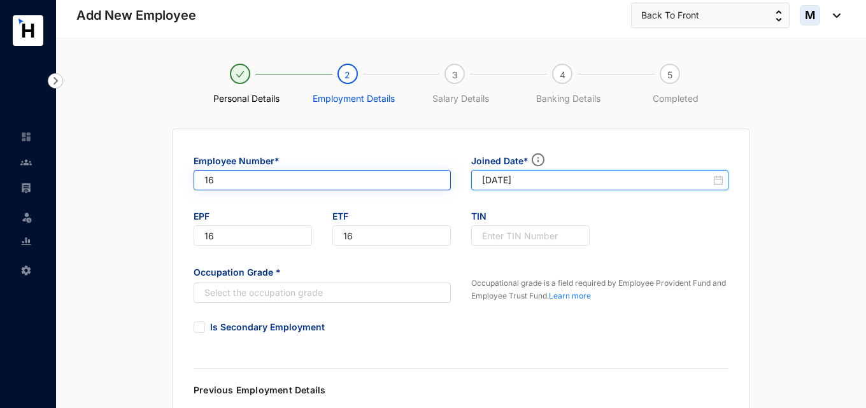
paste input "1"
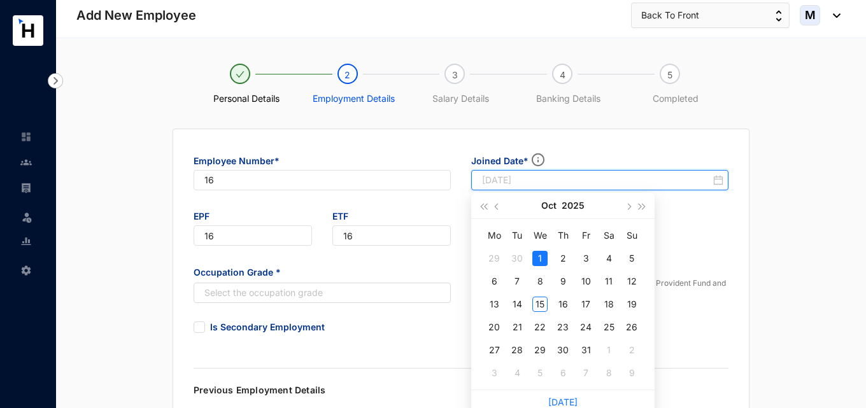
type input "[DATE]"
click at [542, 252] on div "1" at bounding box center [539, 258] width 15 height 15
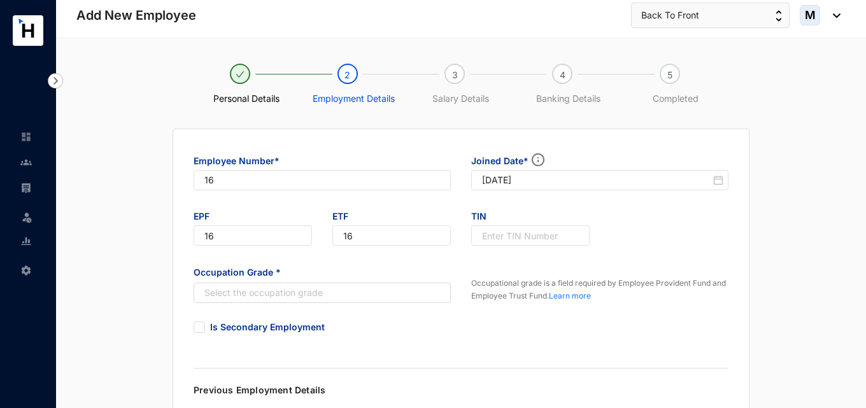
click at [633, 236] on div "EPF 16 ETF 16 TIN" at bounding box center [460, 234] width 555 height 56
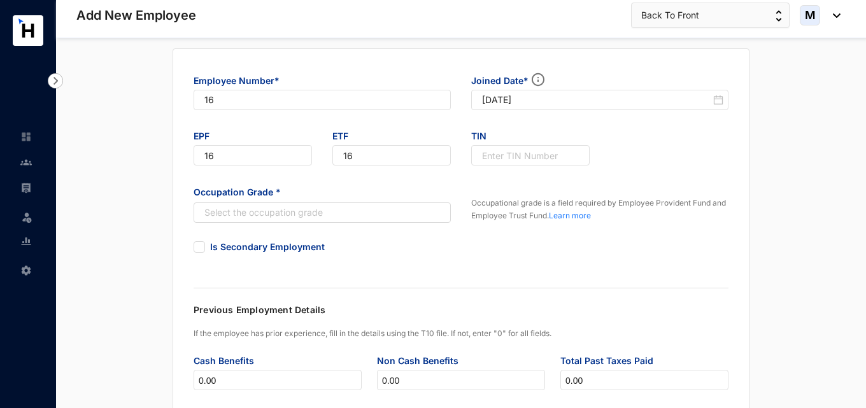
scroll to position [127, 0]
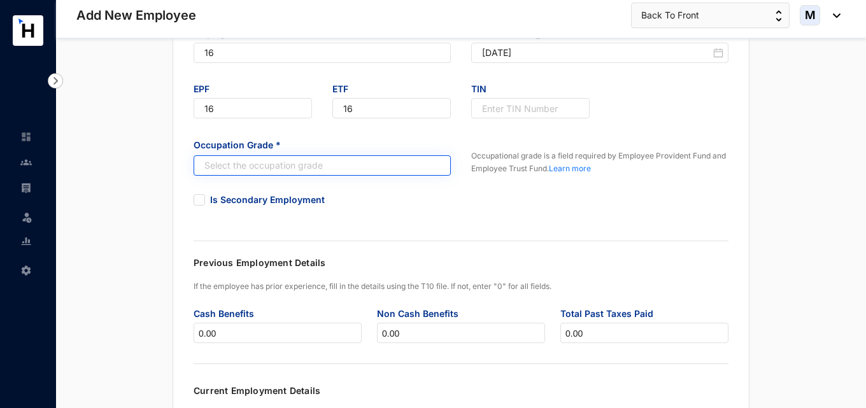
click at [314, 172] on input "search" at bounding box center [316, 165] width 234 height 19
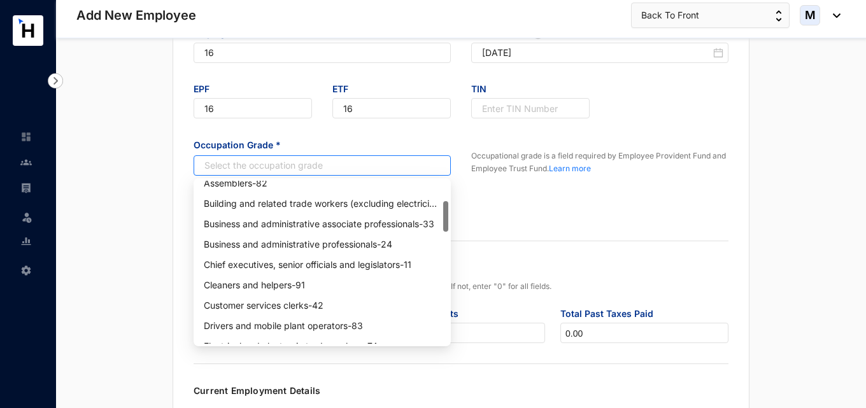
scroll to position [0, 0]
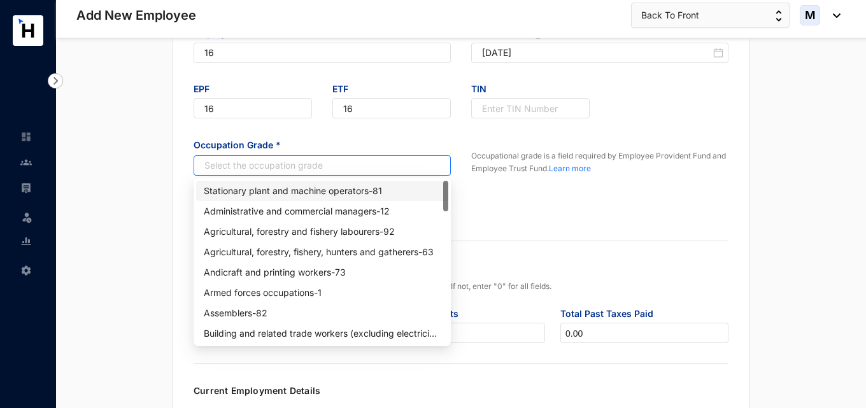
drag, startPoint x: 448, startPoint y: 191, endPoint x: 434, endPoint y: 184, distance: 15.1
click at [434, 184] on div "Stationary plant and machine operators - 81 Administrative and commercial manag…" at bounding box center [322, 262] width 252 height 163
click at [488, 208] on div "Is Secondary Employment" at bounding box center [460, 208] width 555 height 36
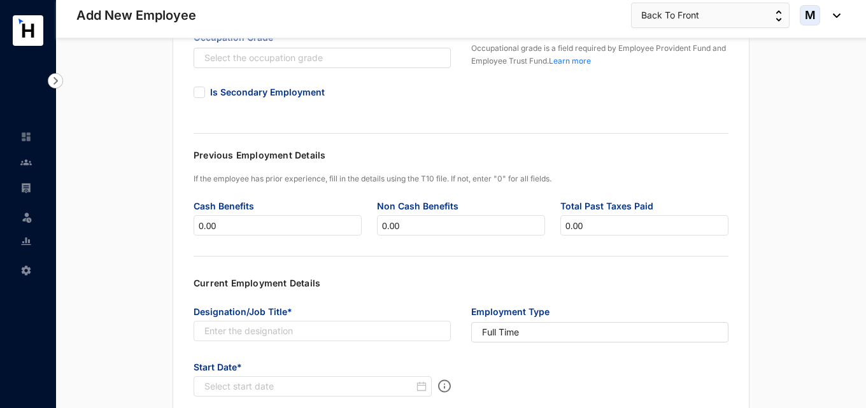
scroll to position [318, 0]
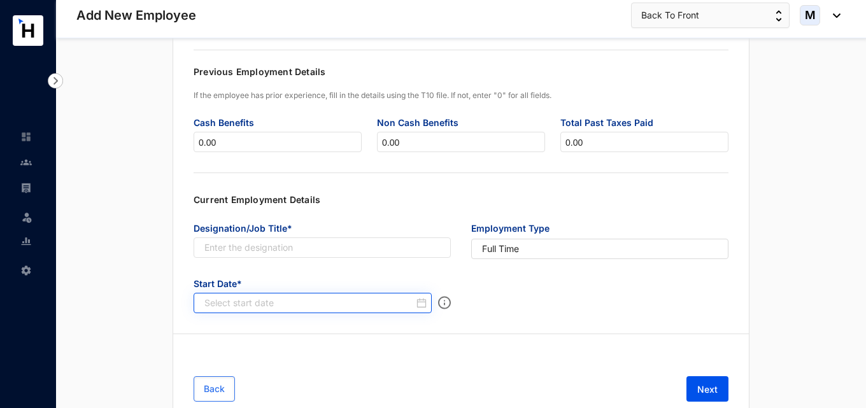
click at [301, 309] on div at bounding box center [313, 303] width 238 height 20
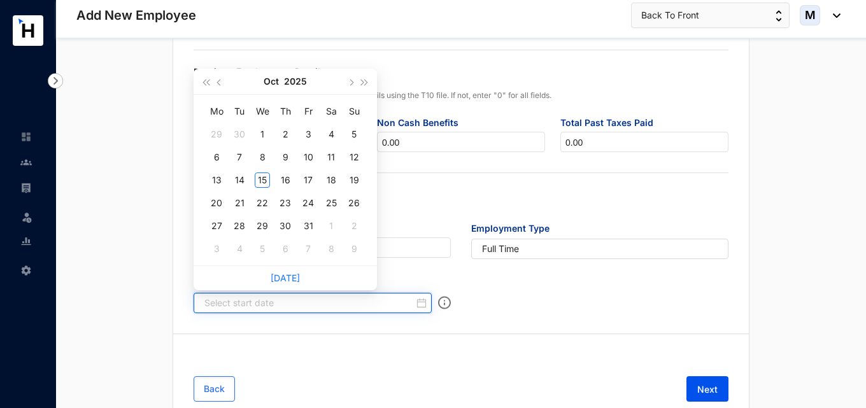
paste input "[DATE]"
type input "[DATE]"
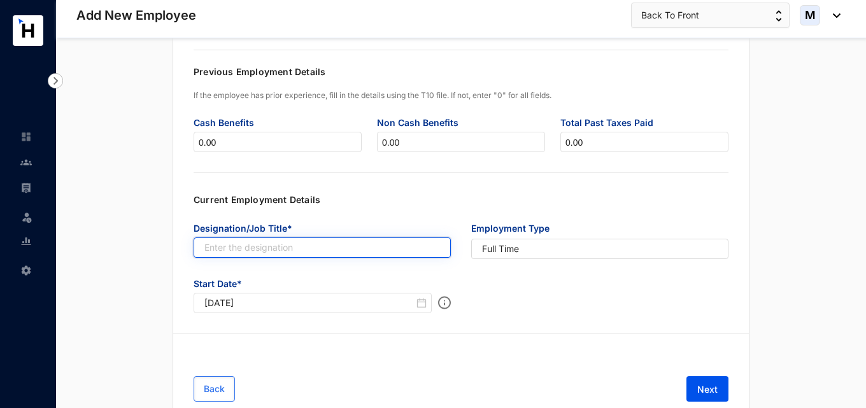
click at [271, 251] on input "text" at bounding box center [322, 247] width 257 height 20
paste input "Accountant"
type input "Accountant"
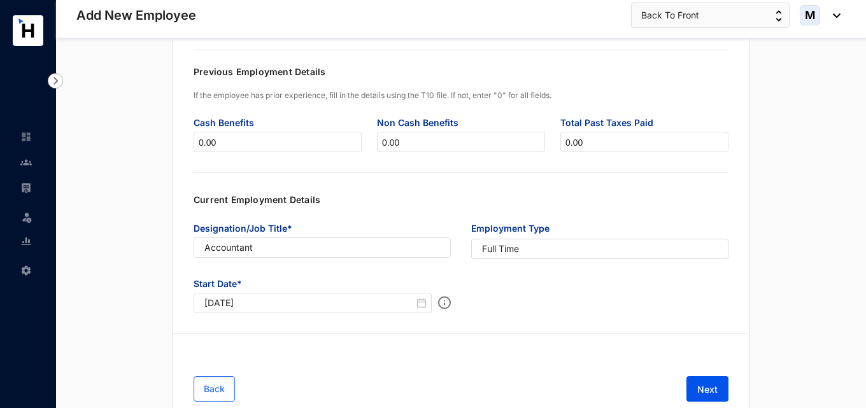
click at [558, 295] on div "Start Date* 2025-10-01" at bounding box center [460, 301] width 555 height 56
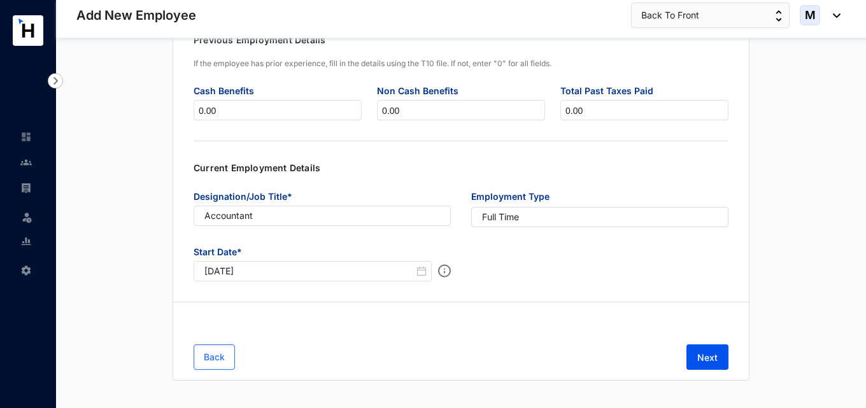
scroll to position [361, 0]
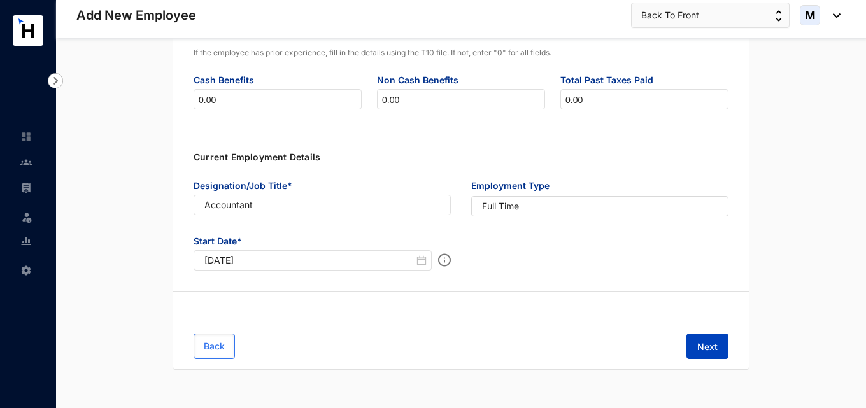
click at [712, 346] on span "Next" at bounding box center [707, 347] width 20 height 13
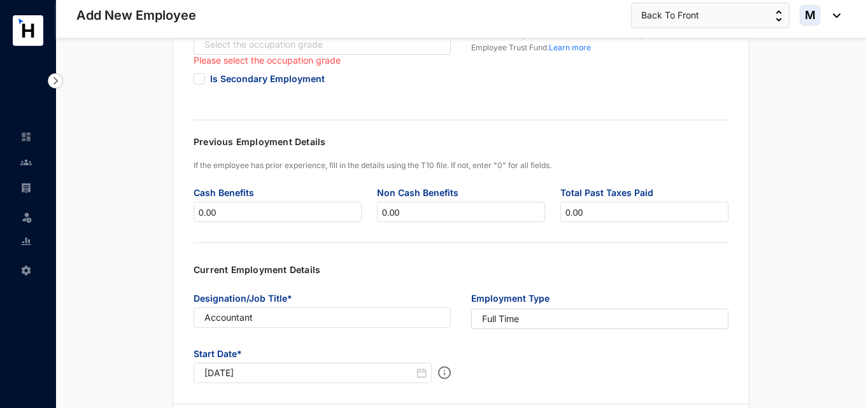
scroll to position [106, 0]
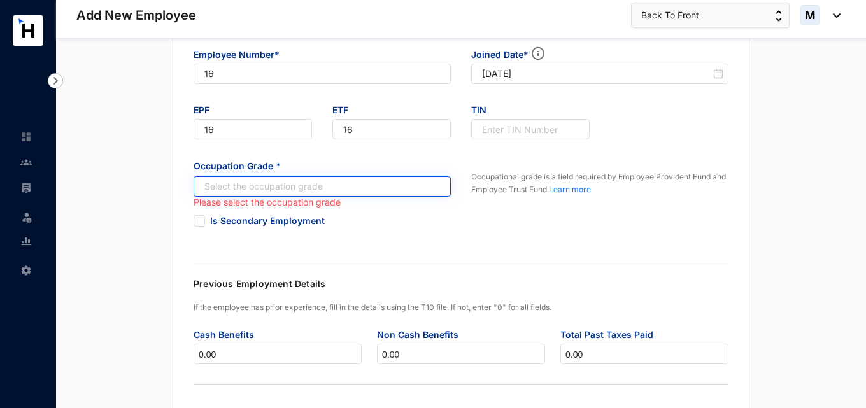
click at [261, 187] on input "search" at bounding box center [316, 186] width 234 height 19
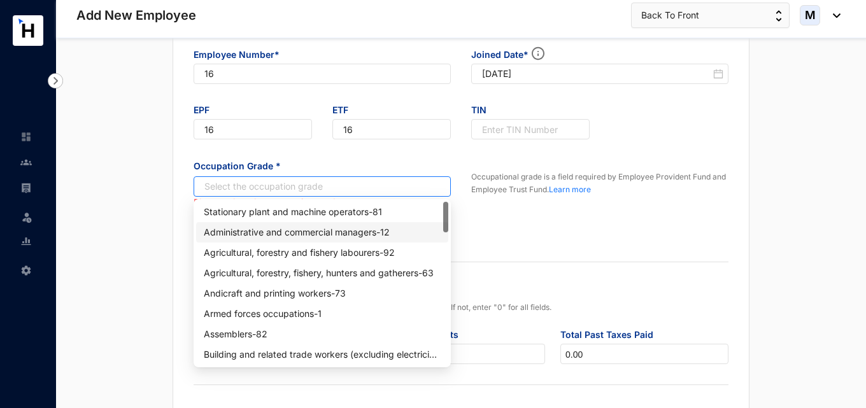
click at [446, 219] on div at bounding box center [445, 217] width 5 height 31
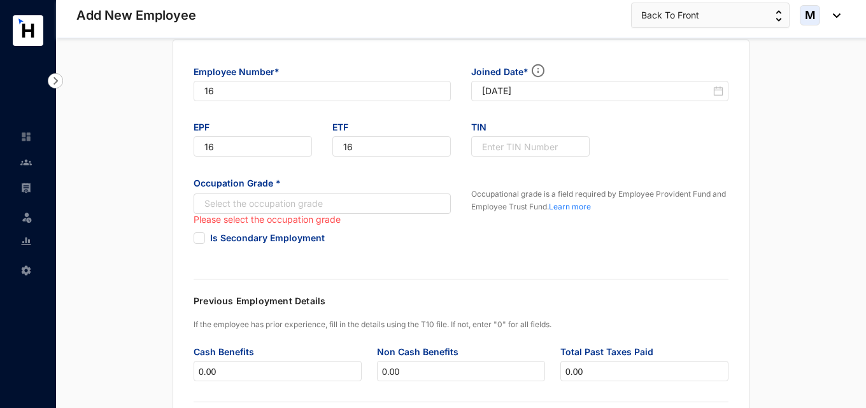
scroll to position [127, 0]
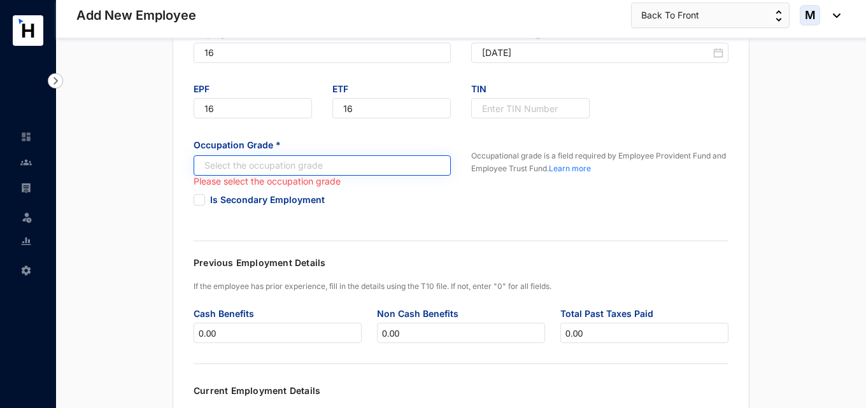
click at [307, 167] on input "search" at bounding box center [316, 165] width 234 height 19
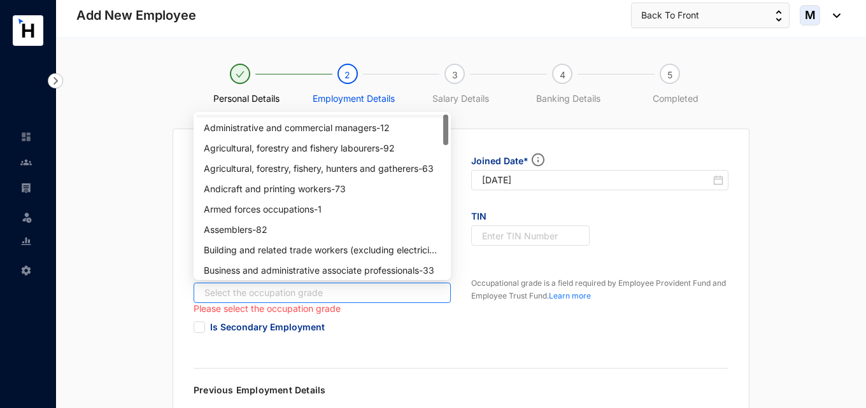
scroll to position [0, 0]
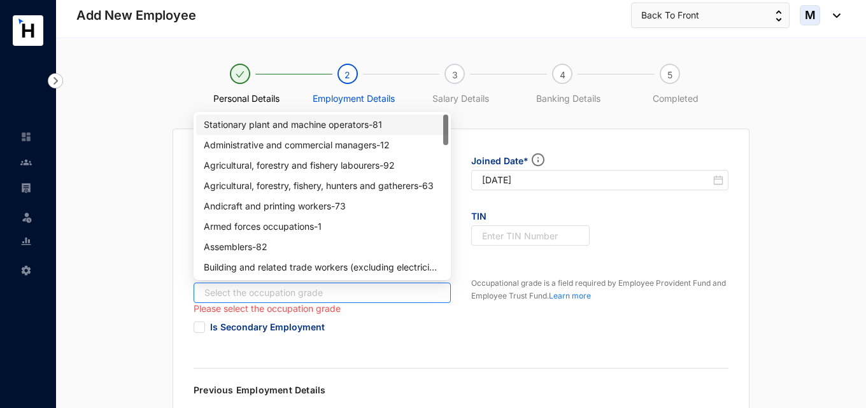
drag, startPoint x: 446, startPoint y: 132, endPoint x: 425, endPoint y: 125, distance: 21.5
click at [425, 125] on div "Stationary plant and machine operators - 81 Administrative and commercial manag…" at bounding box center [322, 196] width 252 height 163
click at [399, 145] on div "Administrative and commercial managers - 12" at bounding box center [322, 145] width 237 height 14
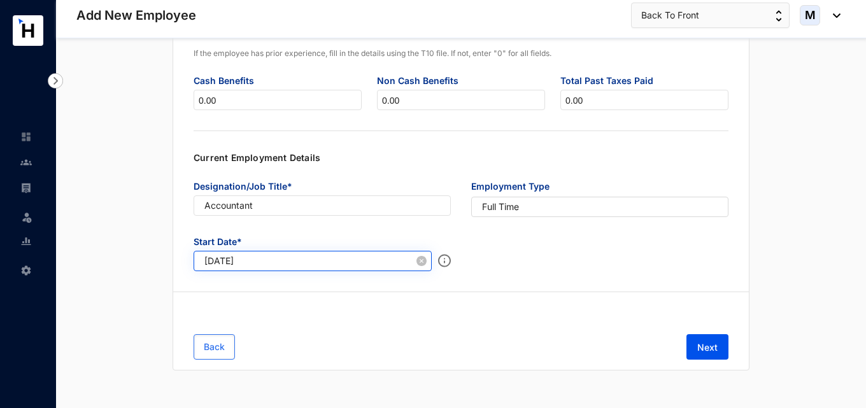
scroll to position [361, 0]
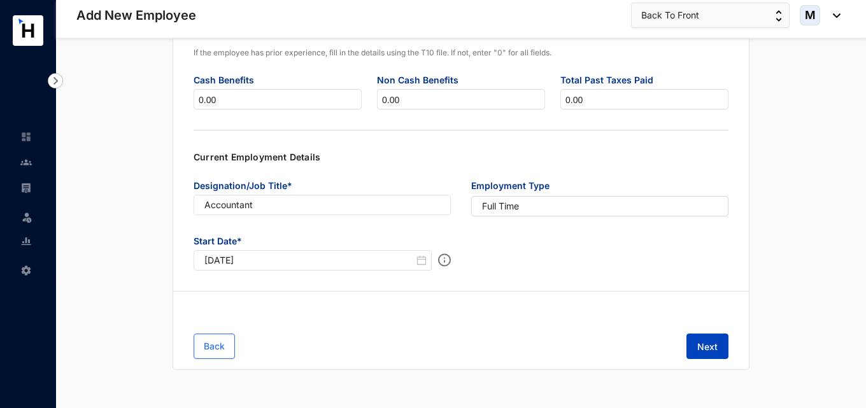
click at [707, 355] on button "Next" at bounding box center [707, 346] width 42 height 25
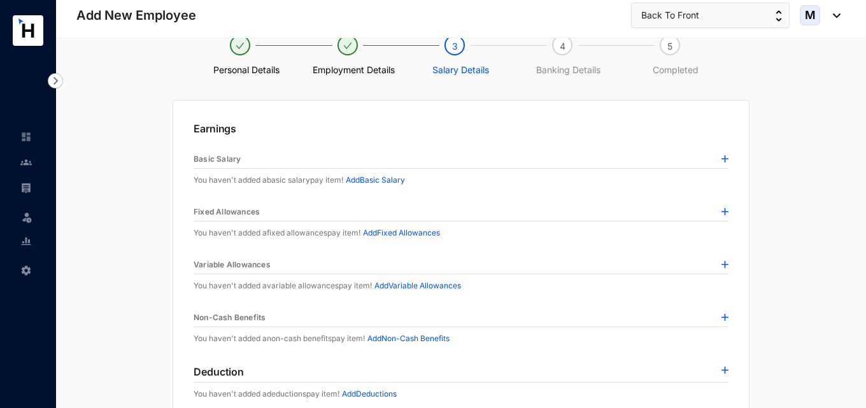
scroll to position [0, 0]
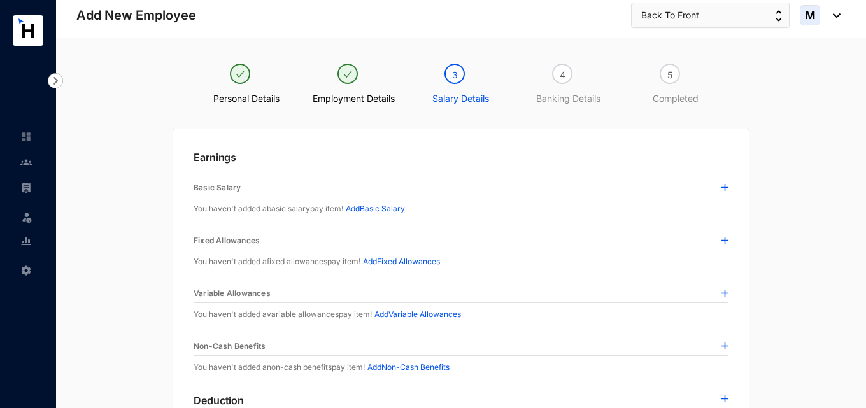
click at [392, 207] on p "Add Basic Salary" at bounding box center [375, 208] width 59 height 13
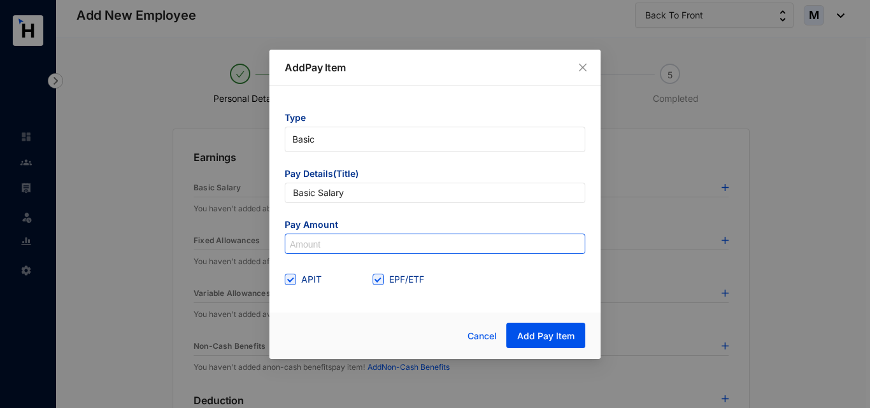
click at [367, 240] on input at bounding box center [434, 244] width 299 height 20
paste input "170,000"
type input "170,000"
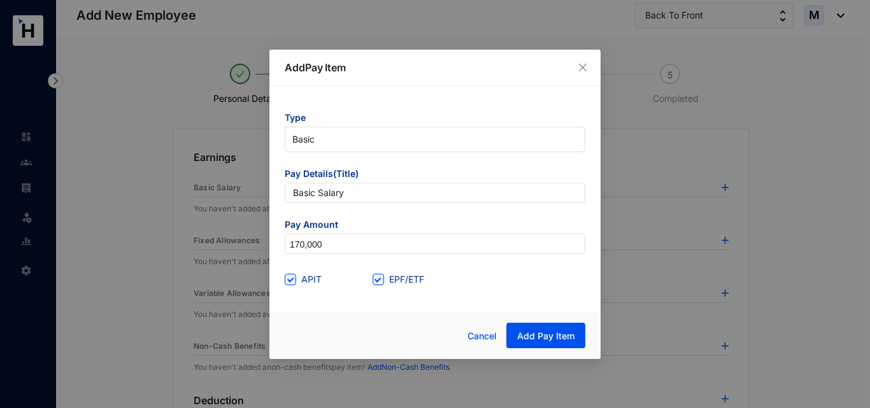
click at [341, 306] on div "Add Pay Item Type Basic Pay Details(Title) Basic Salary Pay Amount 170,000 APIT…" at bounding box center [434, 204] width 331 height 309
click at [525, 330] on span "Add Pay Item" at bounding box center [545, 336] width 57 height 13
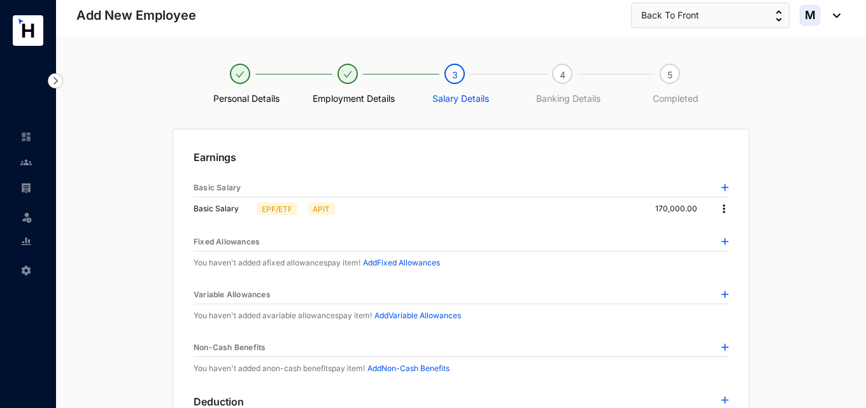
click at [724, 208] on img at bounding box center [723, 208] width 13 height 13
click at [731, 230] on span "Edit" at bounding box center [736, 230] width 16 height 14
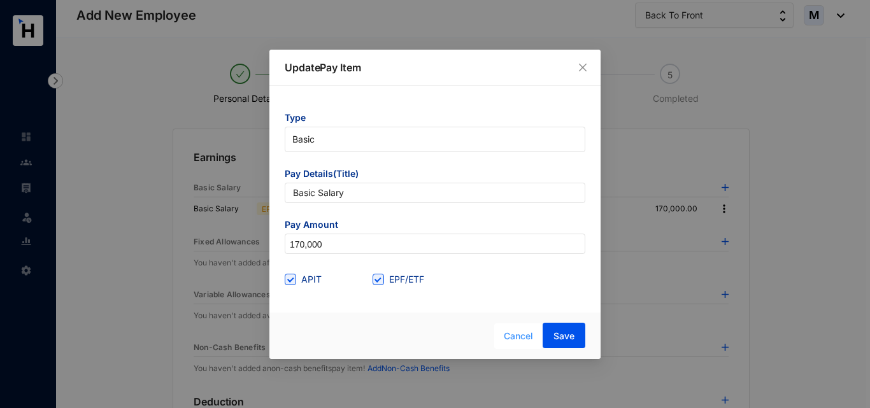
click at [518, 335] on span "Cancel" at bounding box center [518, 336] width 29 height 14
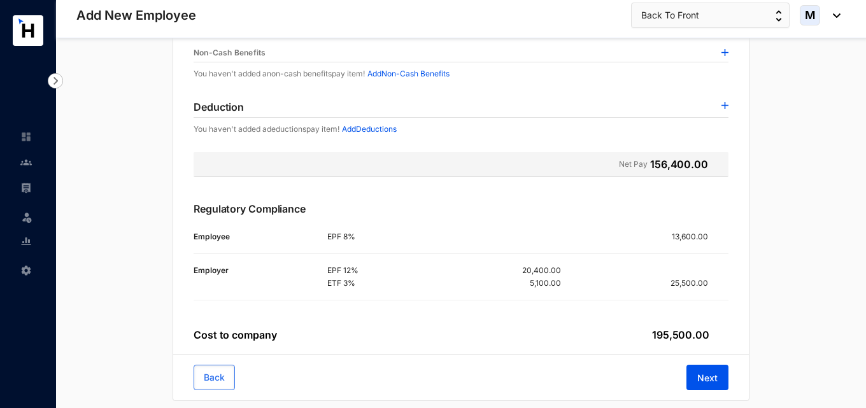
scroll to position [326, 0]
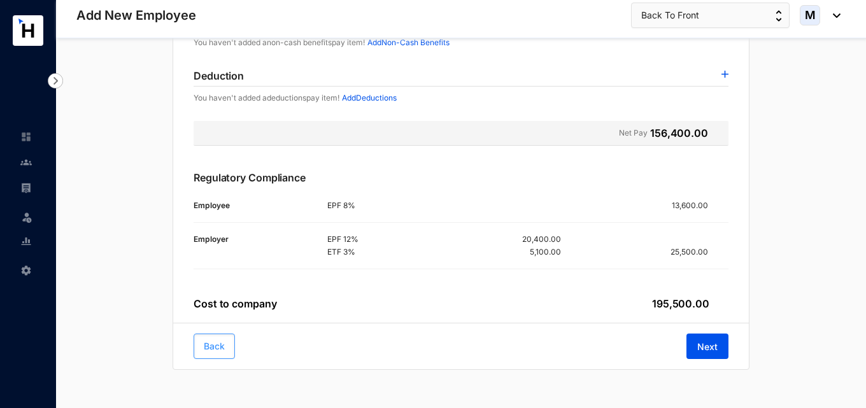
click at [229, 346] on button "Back" at bounding box center [214, 346] width 41 height 25
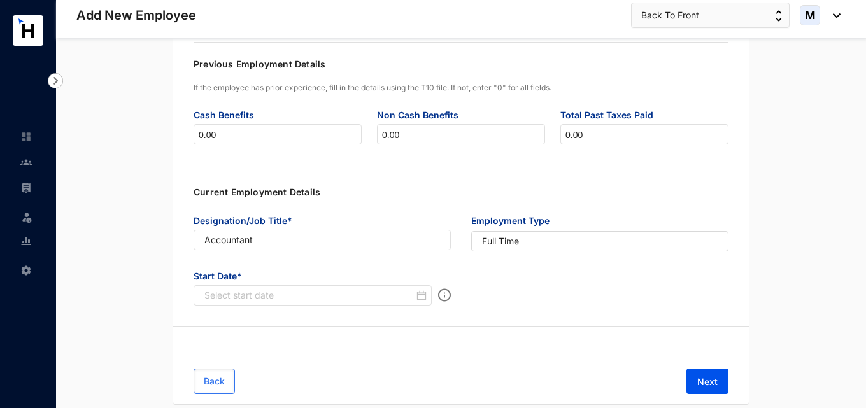
type input "[DATE]"
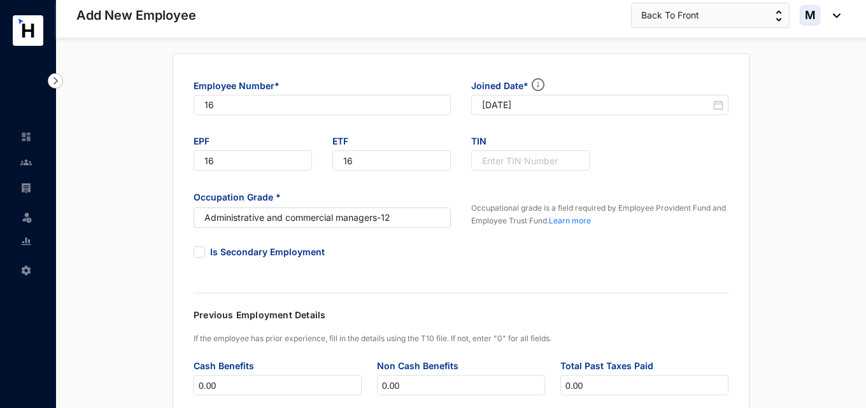
scroll to position [71, 0]
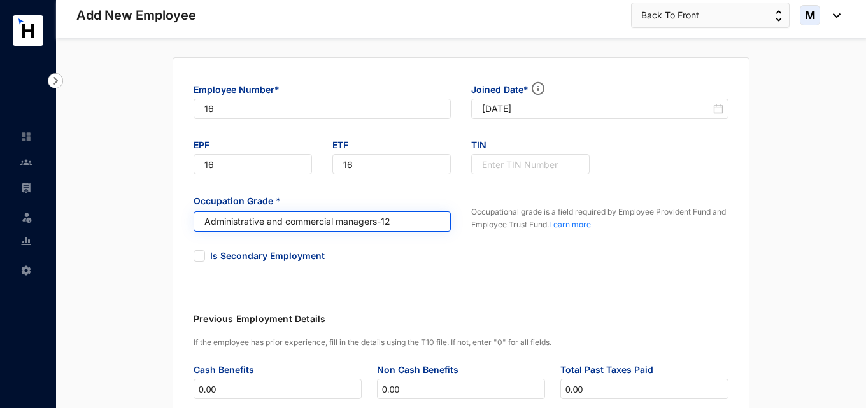
click at [411, 214] on input "search" at bounding box center [316, 221] width 234 height 19
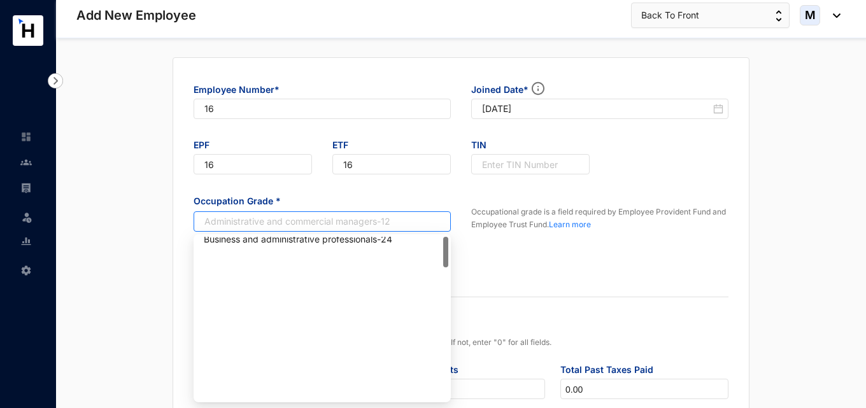
scroll to position [0, 0]
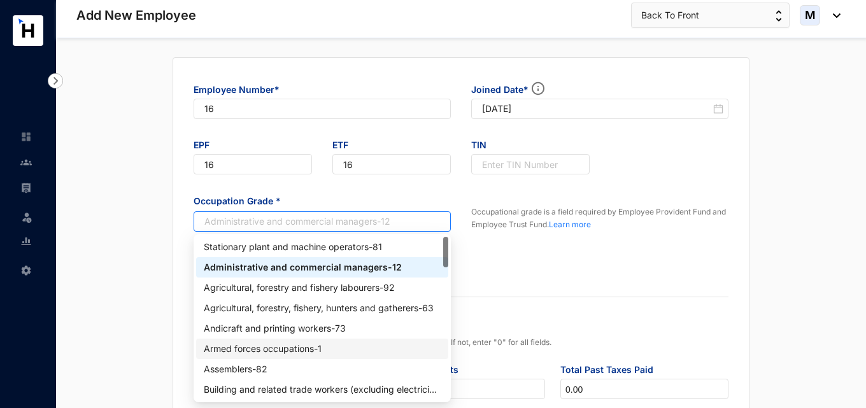
click at [293, 347] on div "Armed forces occupations - 1" at bounding box center [322, 349] width 237 height 14
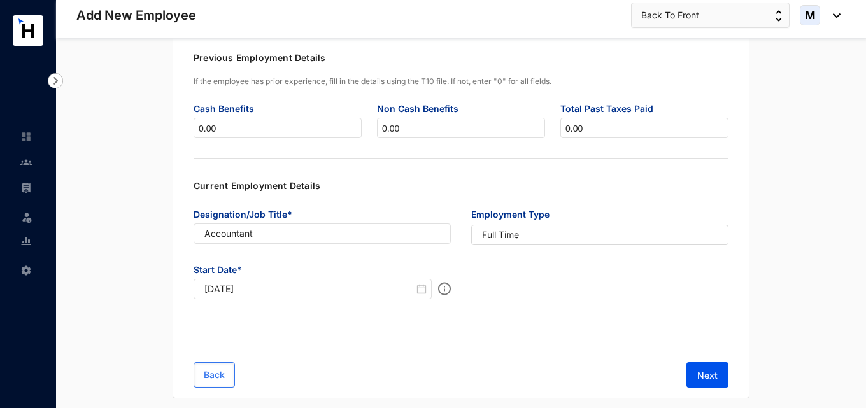
scroll to position [361, 0]
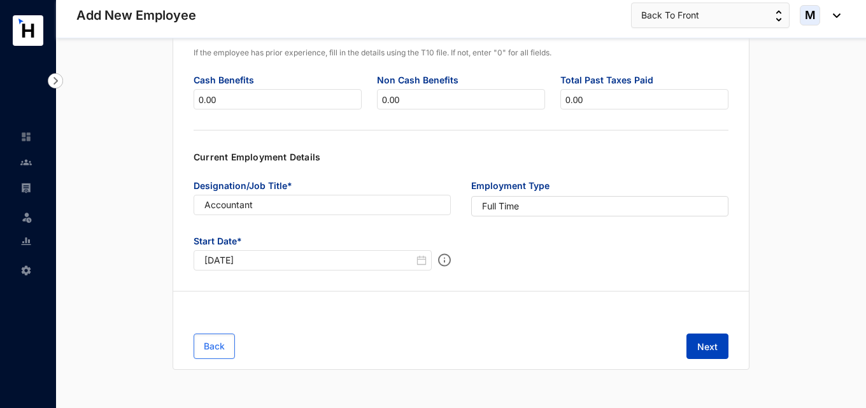
click at [692, 350] on button "Next" at bounding box center [707, 346] width 42 height 25
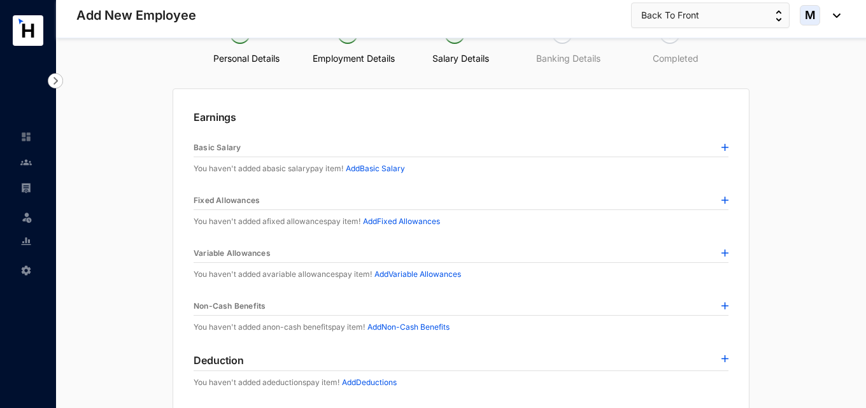
scroll to position [0, 0]
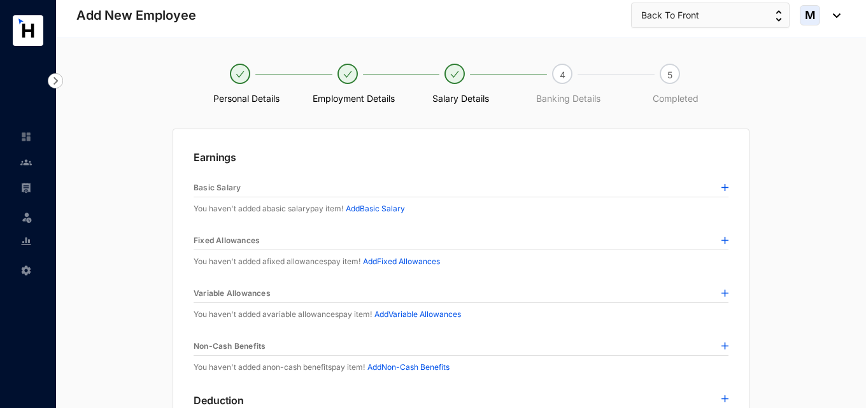
click at [386, 204] on p "Add Basic Salary" at bounding box center [375, 208] width 59 height 13
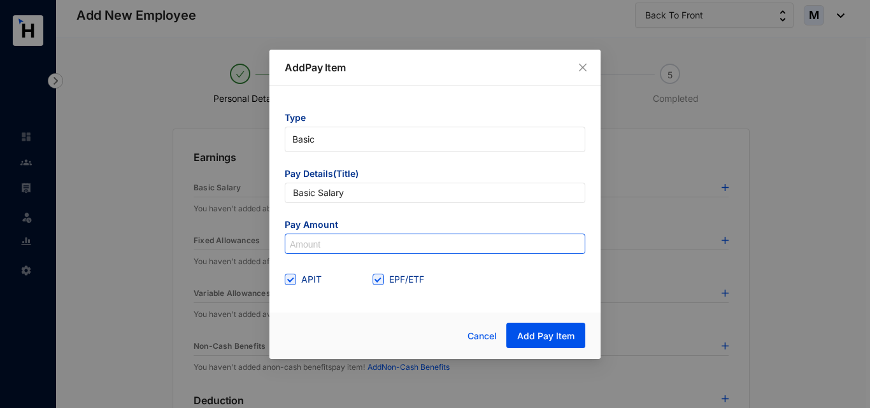
click at [380, 247] on input at bounding box center [434, 244] width 299 height 20
type input "170,000"
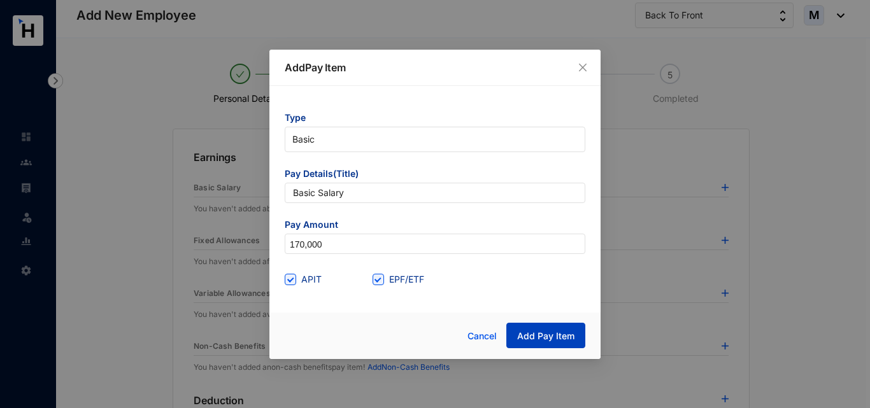
click at [558, 341] on span "Add Pay Item" at bounding box center [545, 336] width 57 height 13
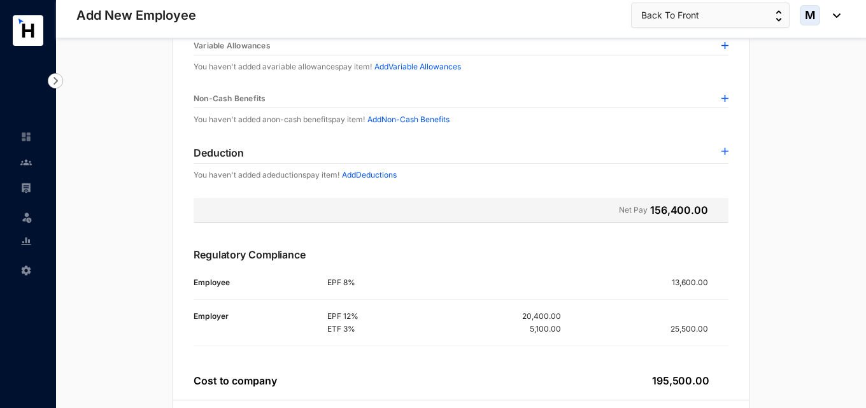
scroll to position [326, 0]
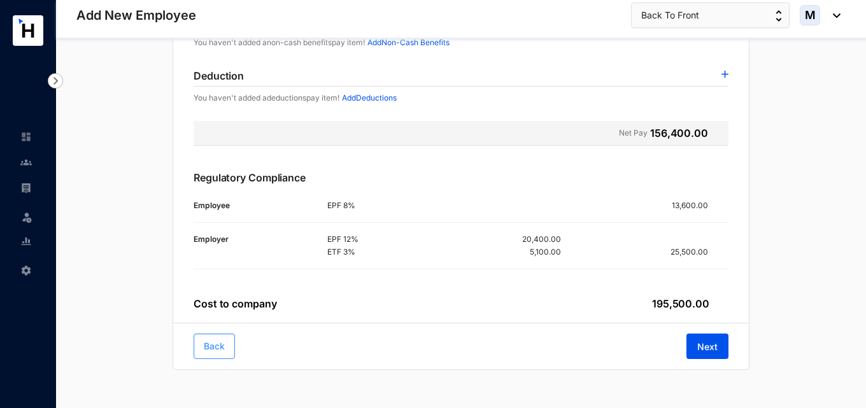
click at [207, 353] on span "Back" at bounding box center [214, 346] width 21 height 13
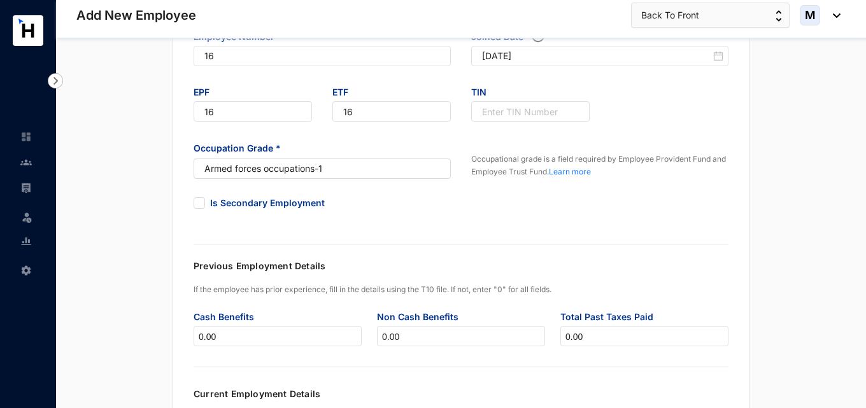
scroll to position [71, 0]
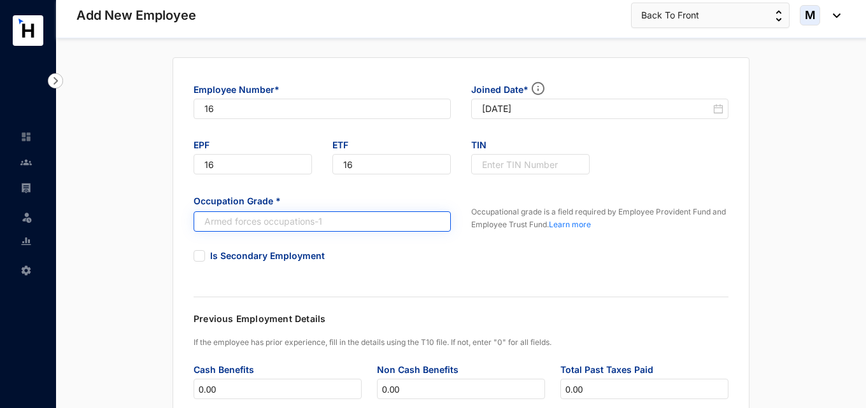
click at [292, 228] on span "Armed forces occupations - 1" at bounding box center [322, 222] width 236 height 14
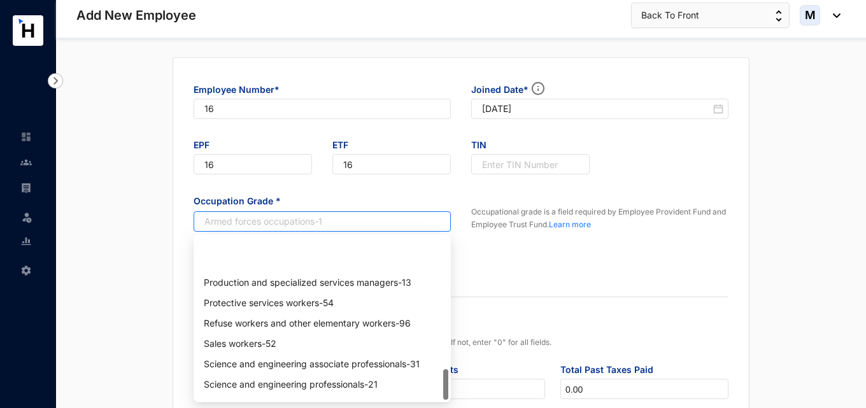
scroll to position [693, 0]
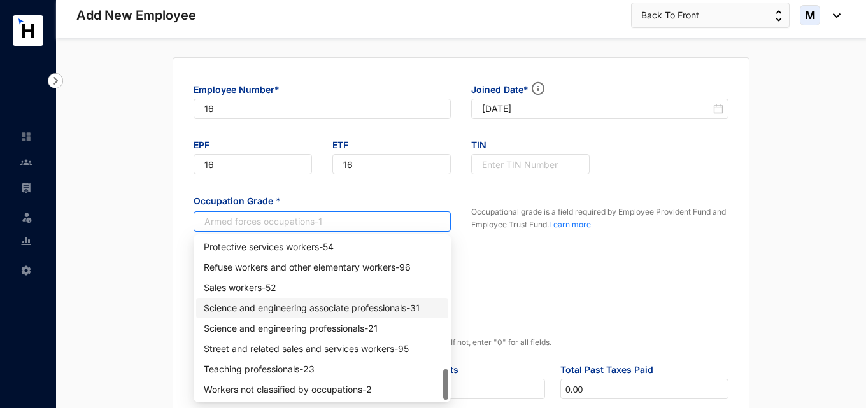
click at [117, 297] on div "Employee Number* 16 Joined Date* 2025-10-01 EPF 16 ETF 16 TIN Occupation Grade …" at bounding box center [460, 358] width 769 height 602
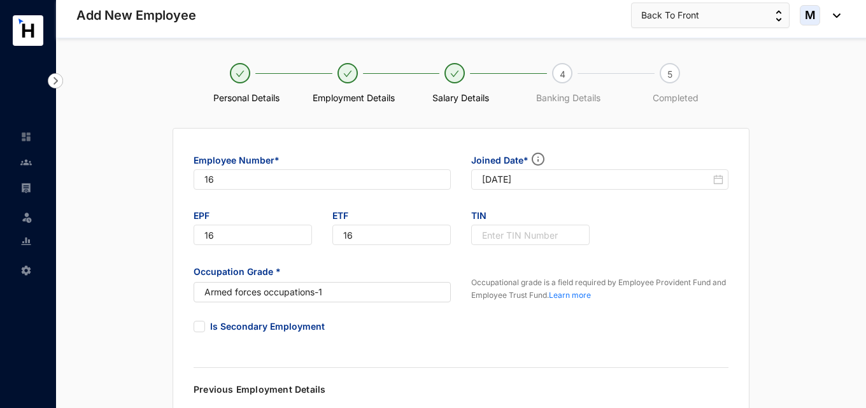
scroll to position [0, 0]
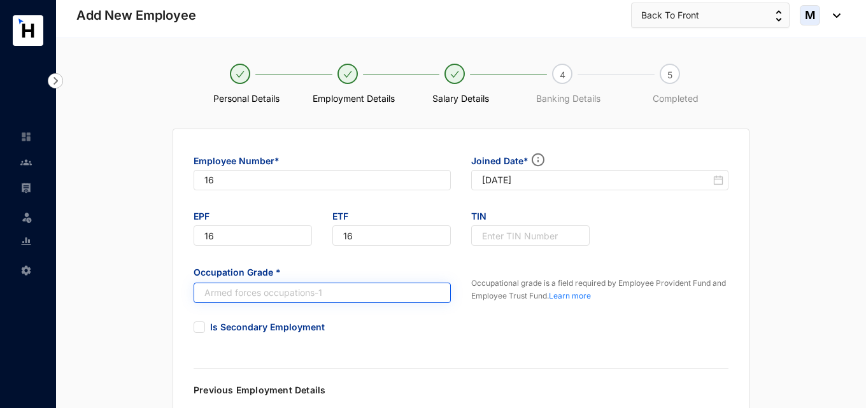
click at [321, 292] on span "Armed forces occupations - 1" at bounding box center [322, 293] width 236 height 14
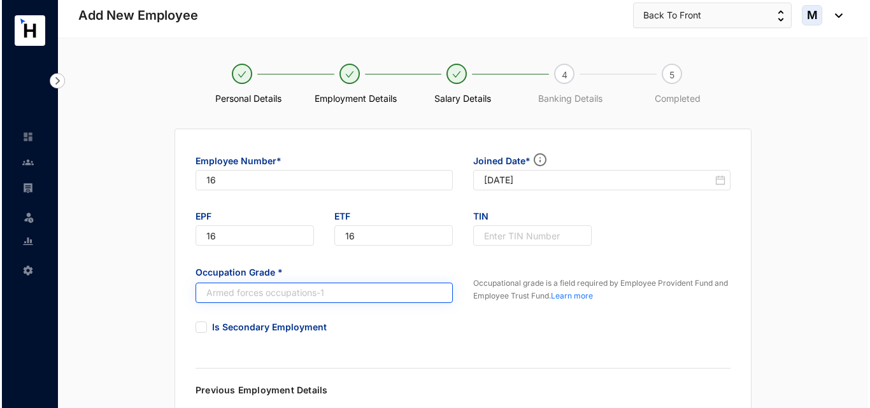
scroll to position [102, 0]
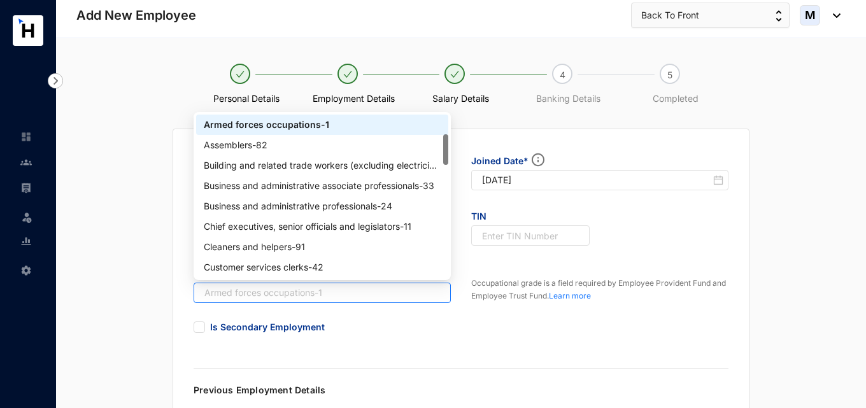
click at [248, 125] on div "Armed forces occupations - 1" at bounding box center [322, 125] width 237 height 14
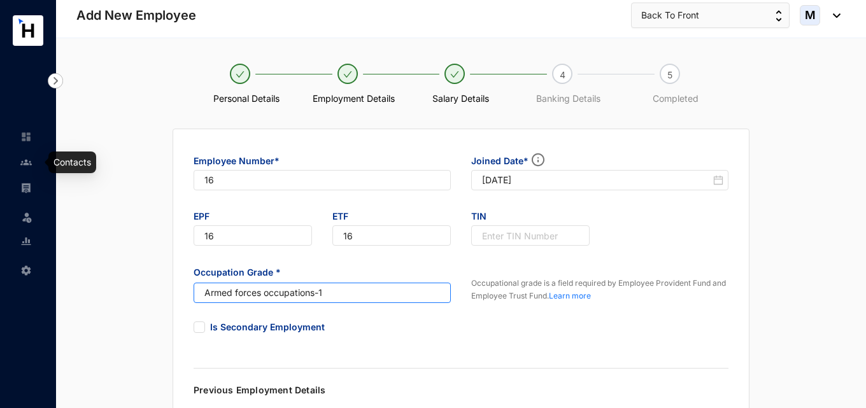
click at [20, 164] on link at bounding box center [36, 162] width 32 height 13
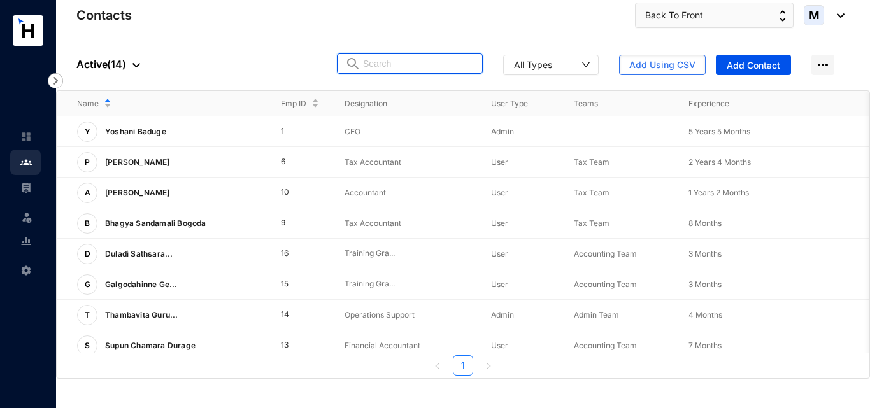
click at [385, 62] on input "text" at bounding box center [418, 63] width 111 height 19
paste input "Sathsarani Fernando"
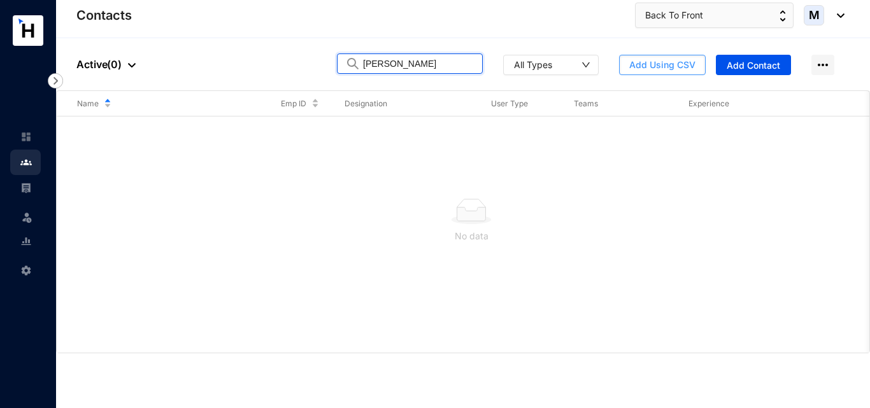
type input "Sathsarani Fernando"
click at [672, 65] on span "Add Using CSV" at bounding box center [662, 65] width 66 height 13
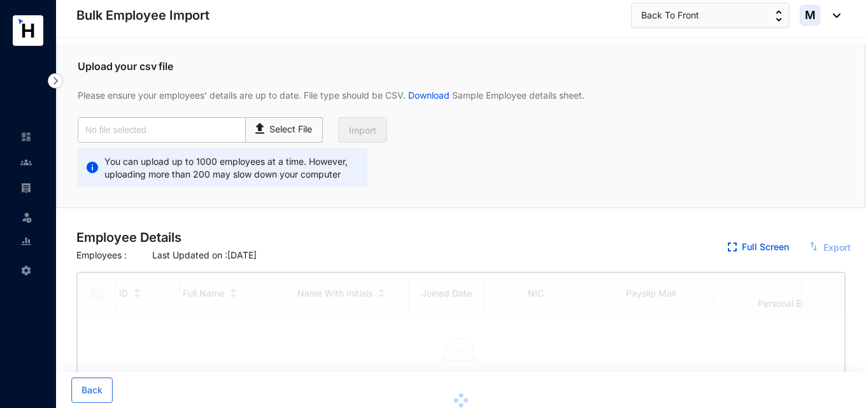
checkbox input "true"
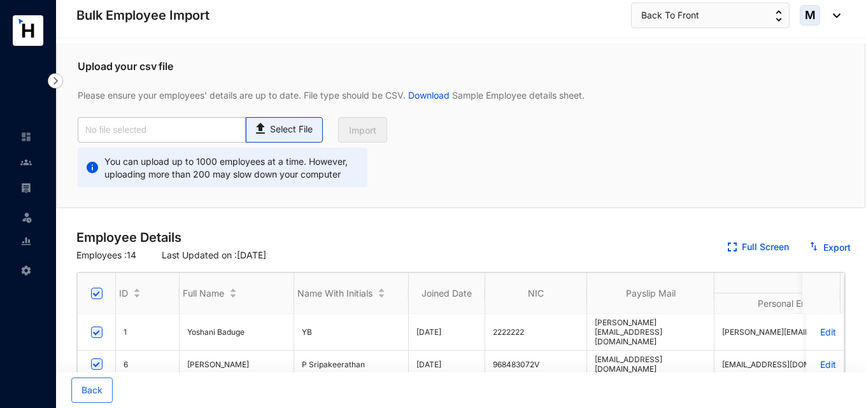
click at [292, 128] on p "Select File" at bounding box center [291, 129] width 43 height 13
click at [0, 0] on input "Select File" at bounding box center [0, 0] width 0 height 0
type input "Copy of Employee details template - Updated By Mihiri.csv"
click at [267, 129] on img at bounding box center [261, 127] width 17 height 18
click at [0, 0] on input "Select File" at bounding box center [0, 0] width 0 height 0
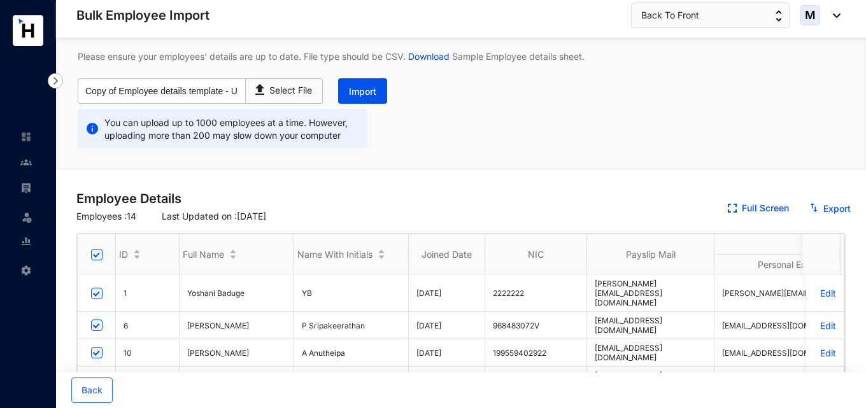
scroll to position [64, 0]
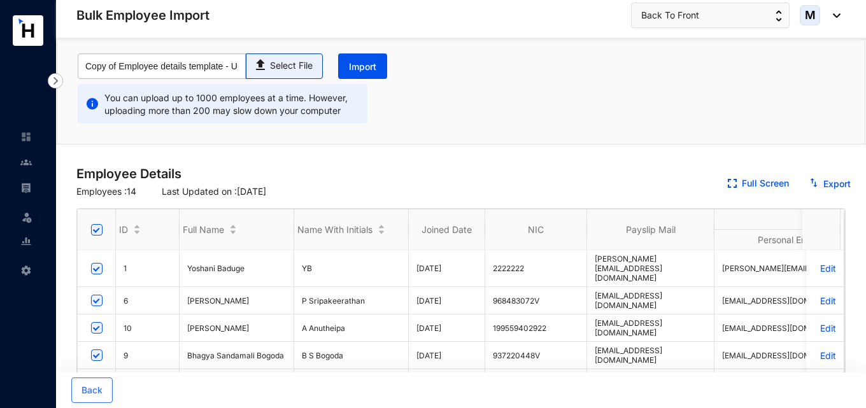
click at [300, 60] on p "Select File" at bounding box center [291, 65] width 43 height 13
click at [0, 0] on input "Select File" at bounding box center [0, 0] width 0 height 0
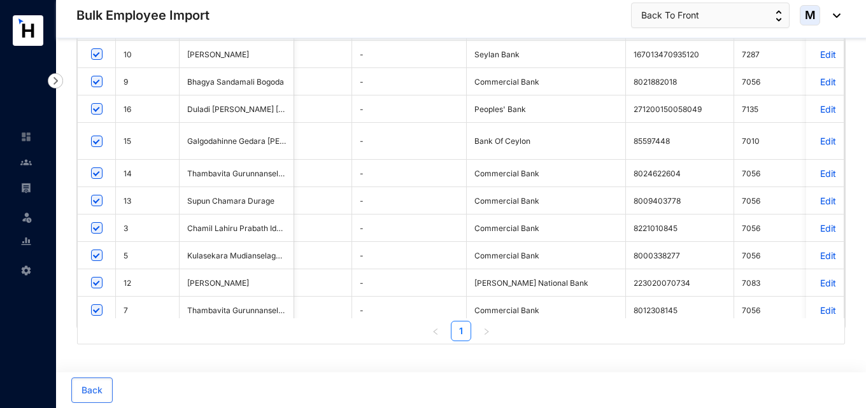
scroll to position [0, 0]
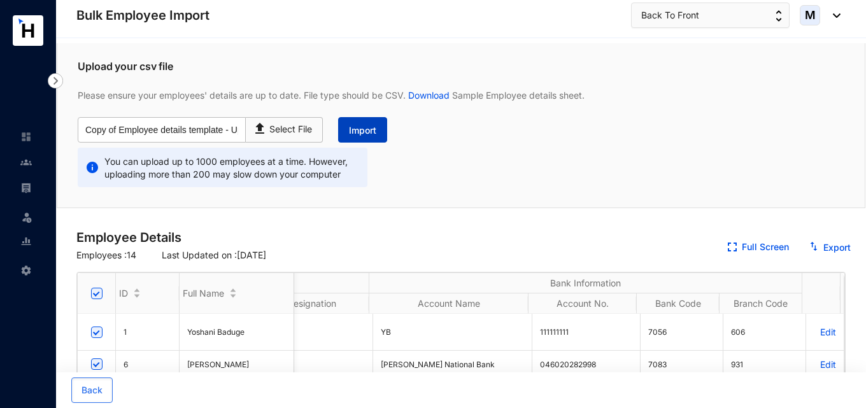
click at [353, 136] on span "Import" at bounding box center [362, 130] width 27 height 13
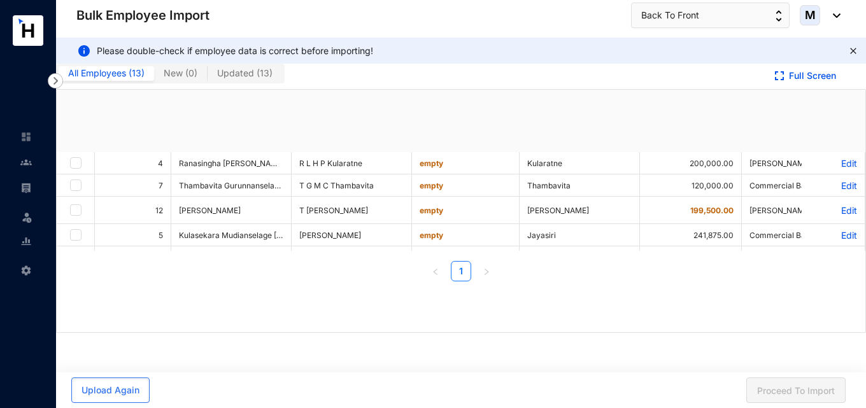
checkbox input "true"
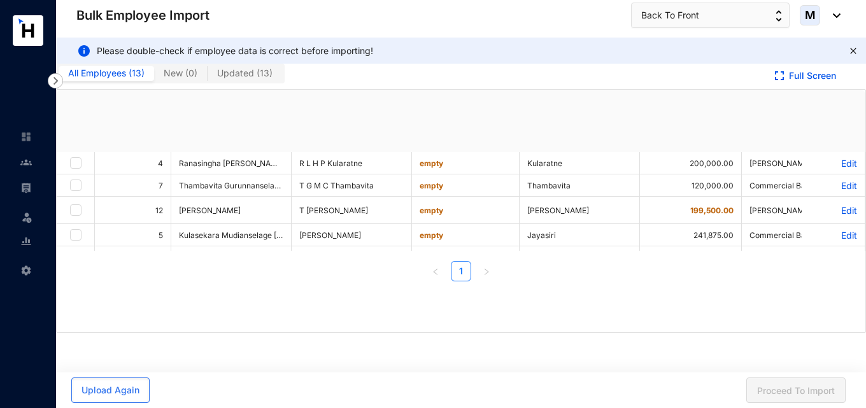
checkbox input "true"
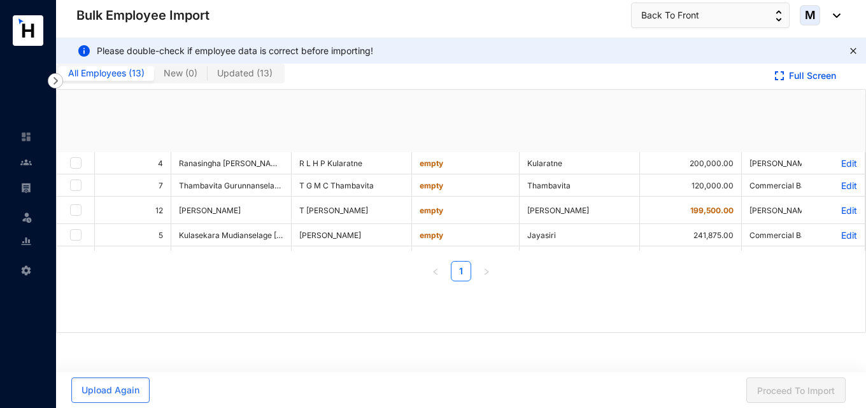
checkbox input "true"
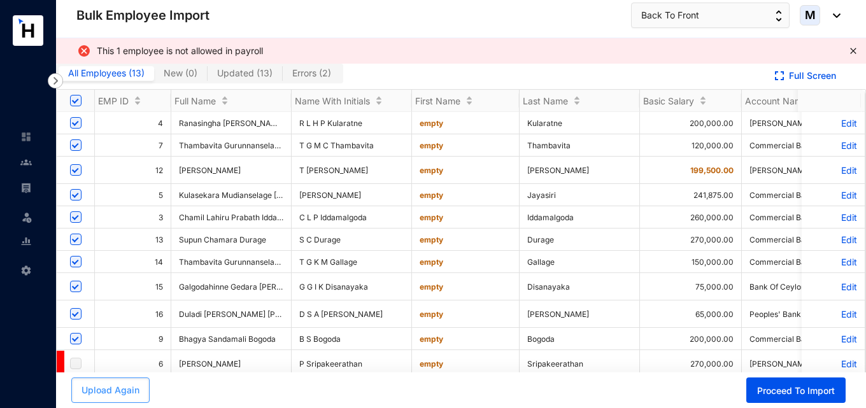
click at [118, 388] on span "Upload Again" at bounding box center [110, 390] width 58 height 13
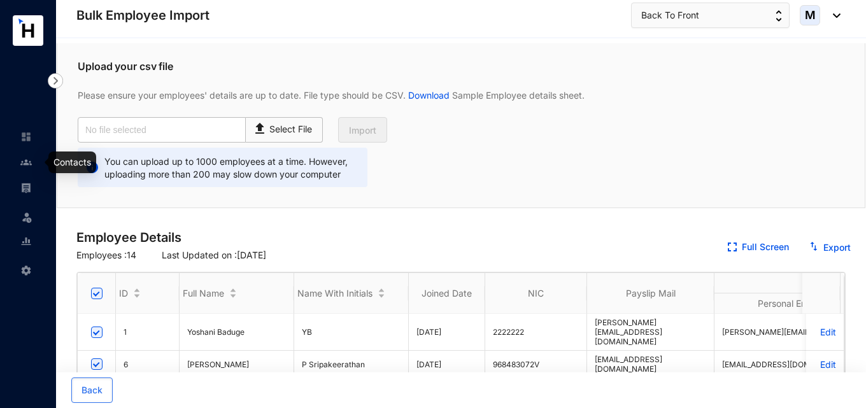
click at [24, 165] on img at bounding box center [25, 162] width 11 height 11
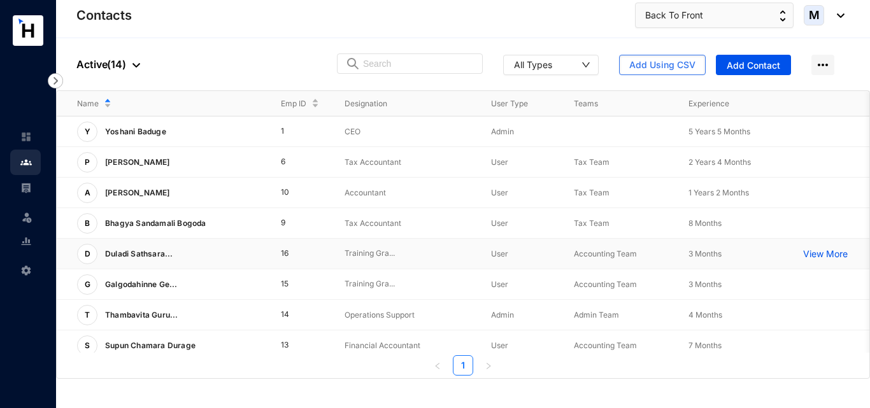
click at [827, 253] on p "View More" at bounding box center [828, 254] width 51 height 13
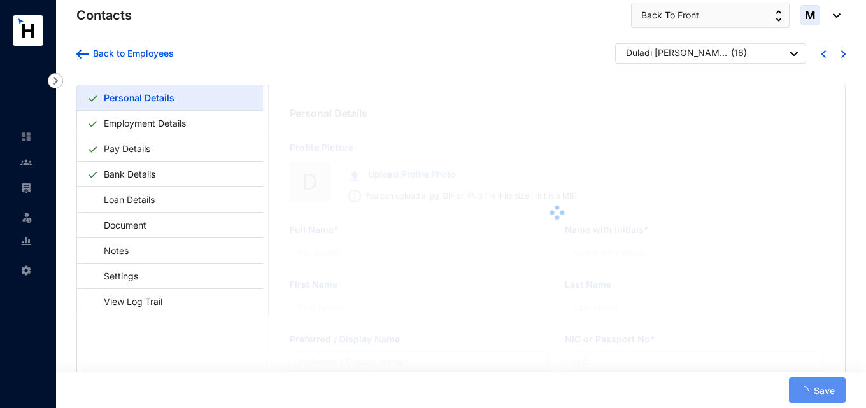
type input "Duladi [PERSON_NAME] [PERSON_NAME]"
type input "D S A [PERSON_NAME]"
type input "Duladi"
type input "[PERSON_NAME]"
type input "Duladi"
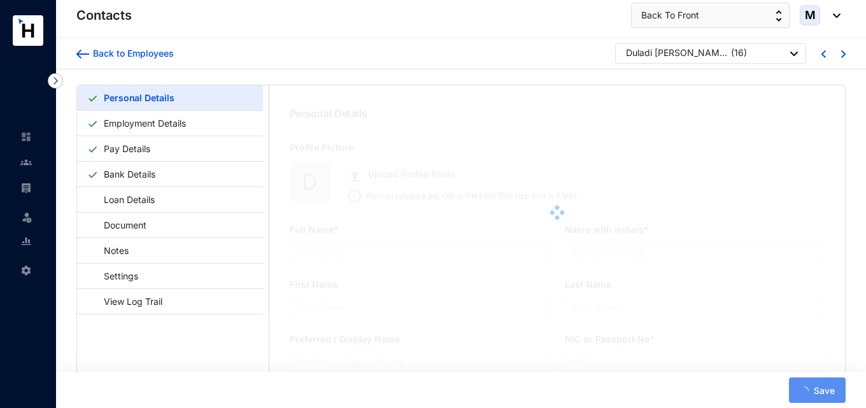
type input "200078602607"
type input "785776000"
type input "270/1,Pinnaketiya,[GEOGRAPHIC_DATA],[GEOGRAPHIC_DATA]."
type input "[DATE]"
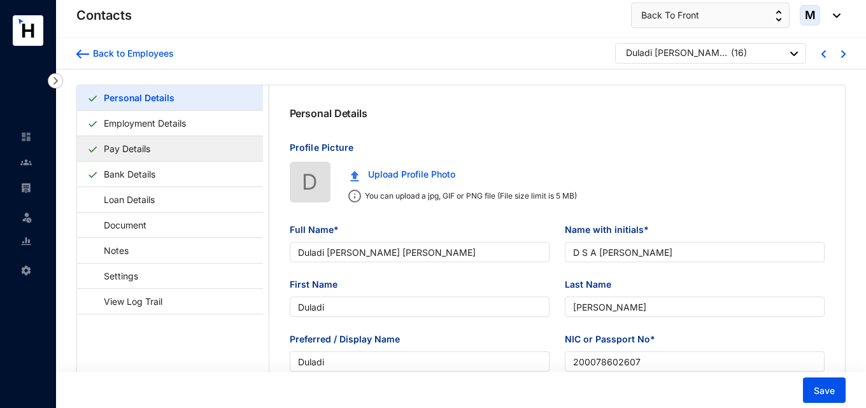
click at [155, 155] on link "Pay Details" at bounding box center [127, 149] width 57 height 26
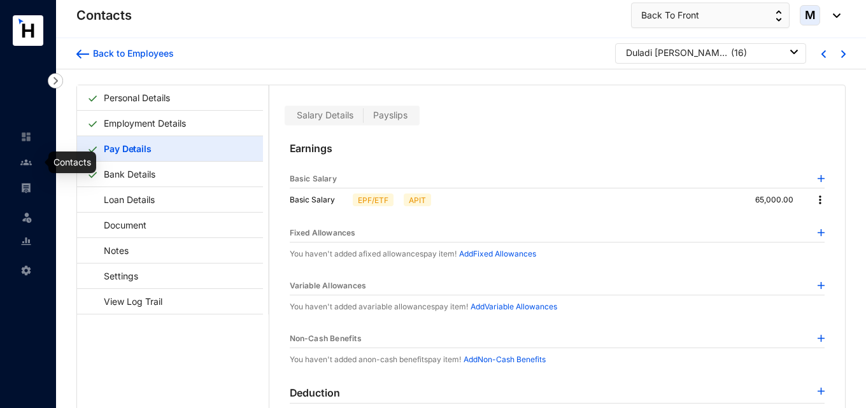
click at [30, 158] on img at bounding box center [25, 162] width 11 height 11
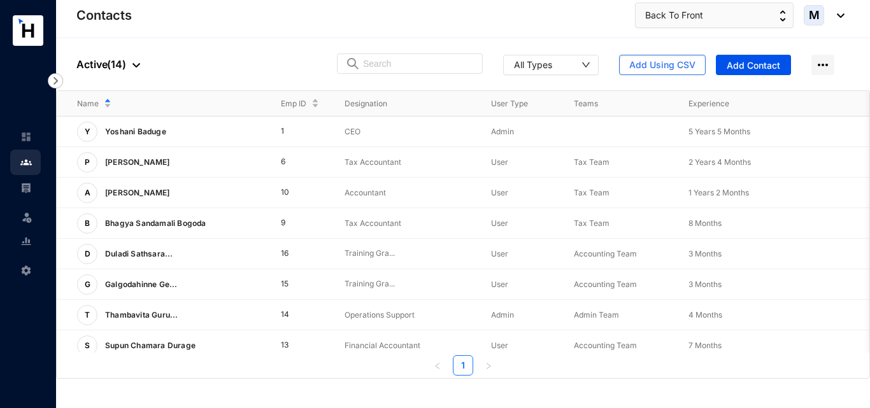
click at [32, 190] on link at bounding box center [36, 187] width 32 height 13
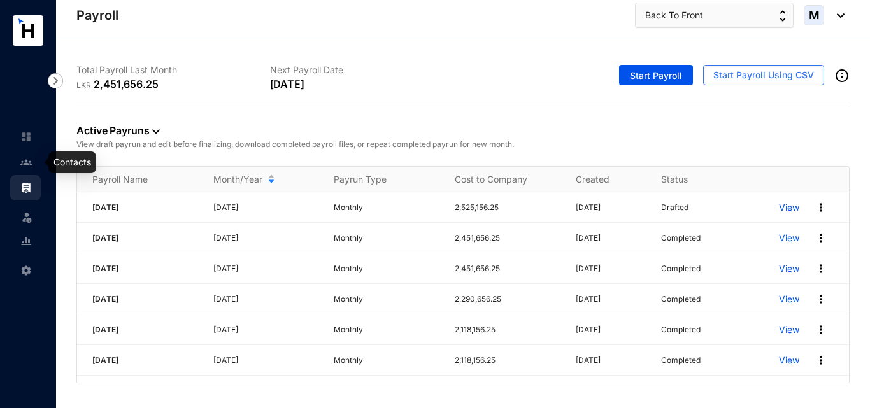
click at [25, 160] on img at bounding box center [25, 162] width 11 height 11
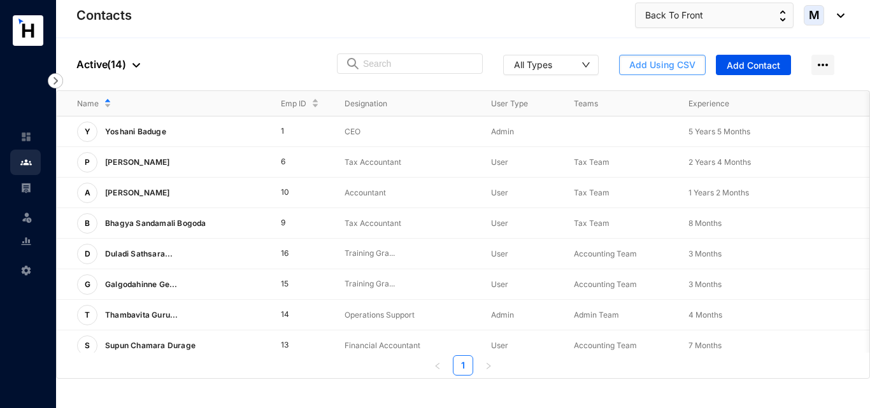
click at [671, 69] on span "Add Using CSV" at bounding box center [662, 65] width 66 height 13
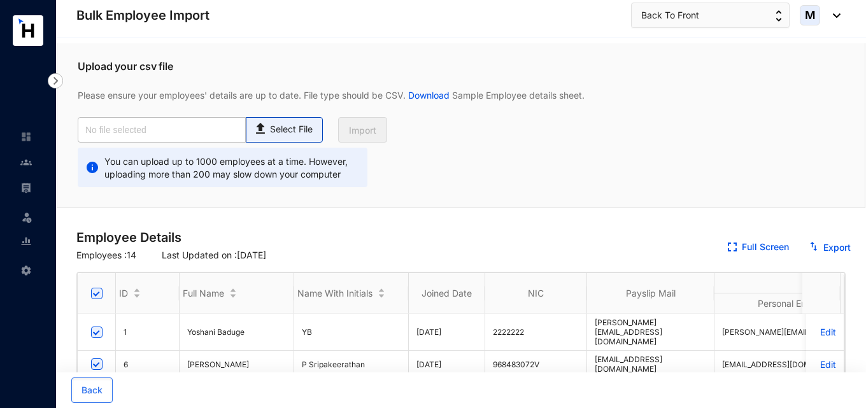
click at [278, 134] on p "Select File" at bounding box center [291, 129] width 43 height 13
click at [0, 0] on input "Select File" at bounding box center [0, 0] width 0 height 0
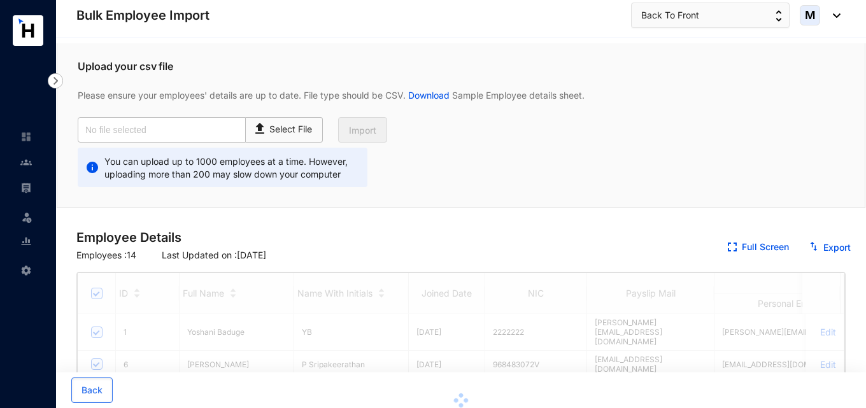
type input "Copy of Employee details template - Updated By Mihiri.csv"
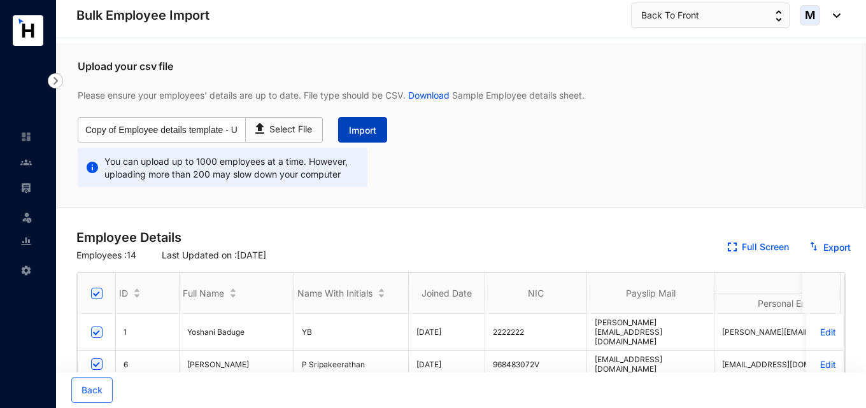
click at [367, 137] on button "Import" at bounding box center [362, 129] width 49 height 25
click at [361, 131] on span "Import" at bounding box center [362, 130] width 27 height 13
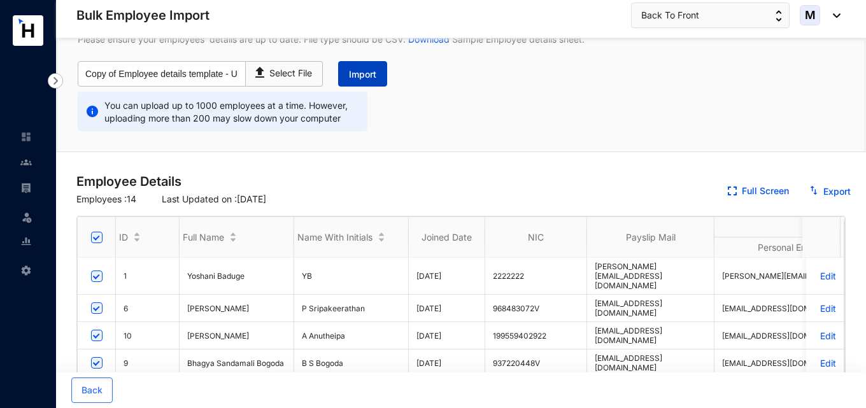
scroll to position [127, 0]
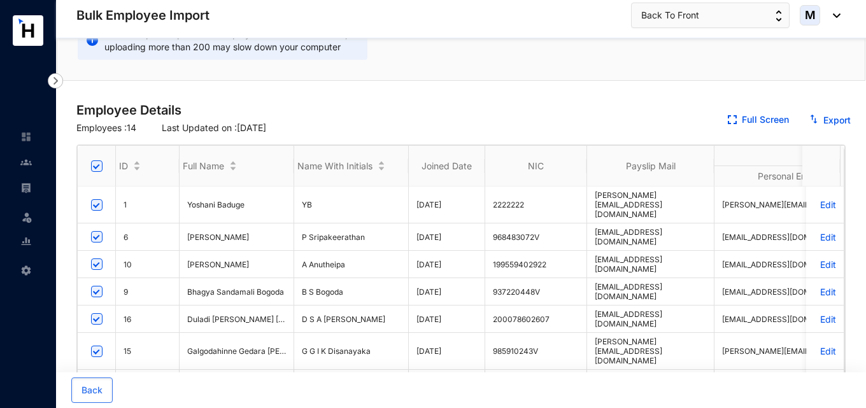
click at [31, 163] on img at bounding box center [25, 162] width 11 height 11
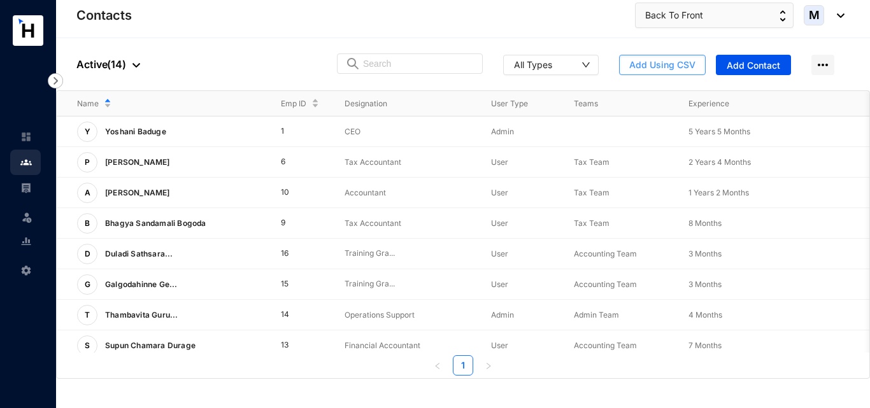
click at [665, 69] on span "Add Using CSV" at bounding box center [662, 65] width 66 height 13
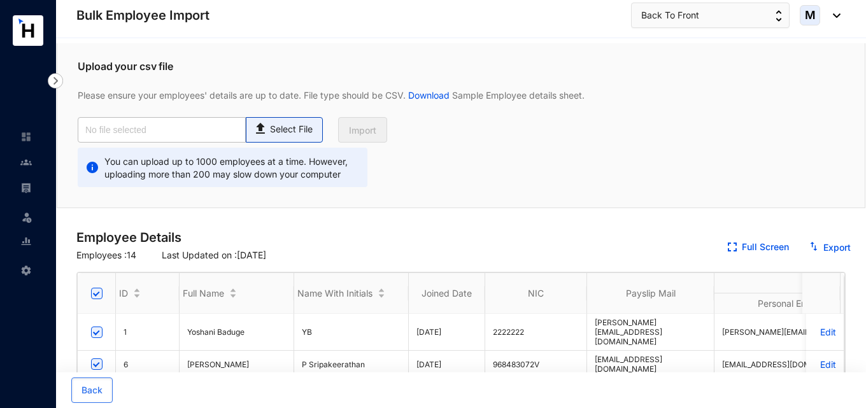
click at [278, 134] on p "Select File" at bounding box center [291, 129] width 43 height 13
click at [0, 0] on input "Select File" at bounding box center [0, 0] width 0 height 0
type input "Copy of Employee details template - Updated By Mihiri.csv"
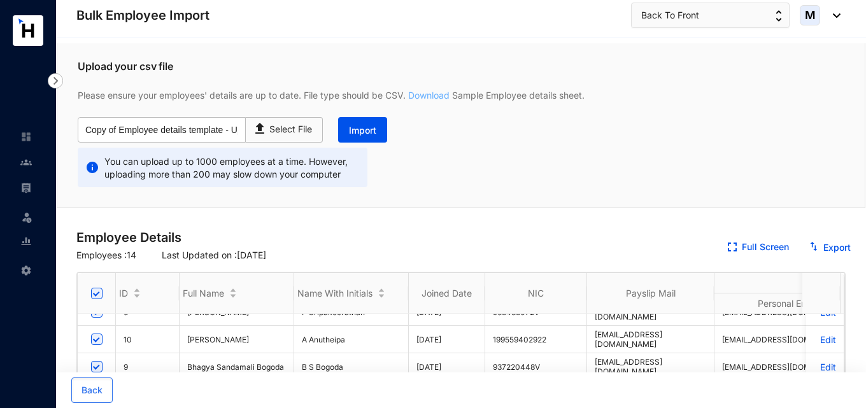
click at [432, 91] on link "Download" at bounding box center [429, 95] width 46 height 11
click at [90, 395] on span "Back" at bounding box center [91, 390] width 21 height 13
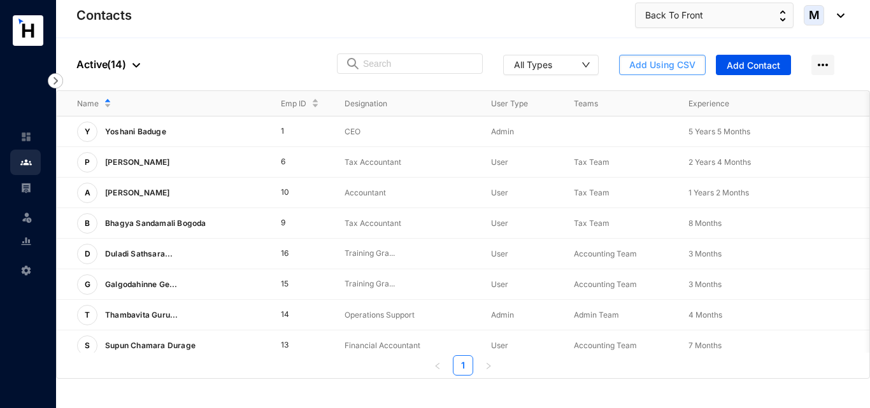
click at [663, 66] on span "Add Using CSV" at bounding box center [662, 65] width 66 height 13
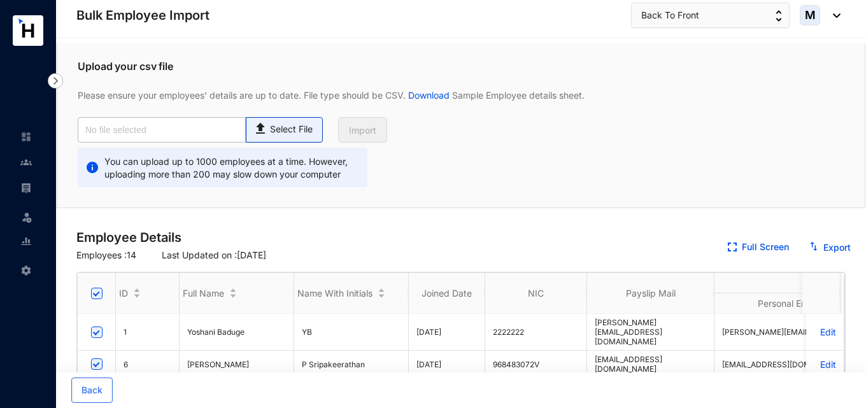
click at [297, 129] on p "Select File" at bounding box center [291, 129] width 43 height 13
click at [0, 0] on input "Select File" at bounding box center [0, 0] width 0 height 0
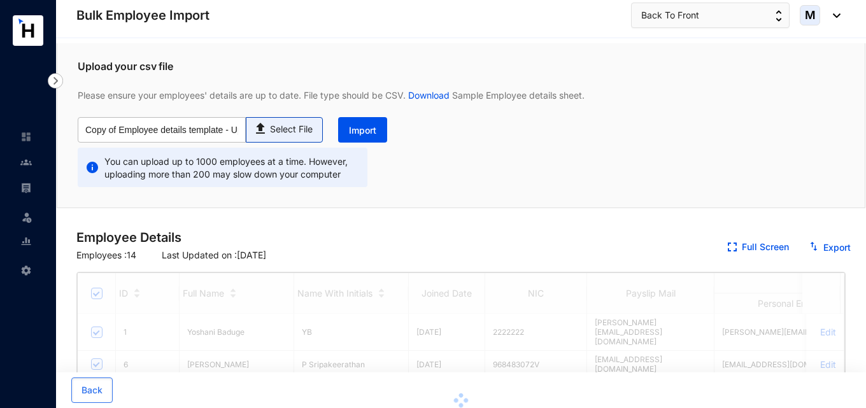
type input "Copy of Employee details template - Updated By Mihiri.csv"
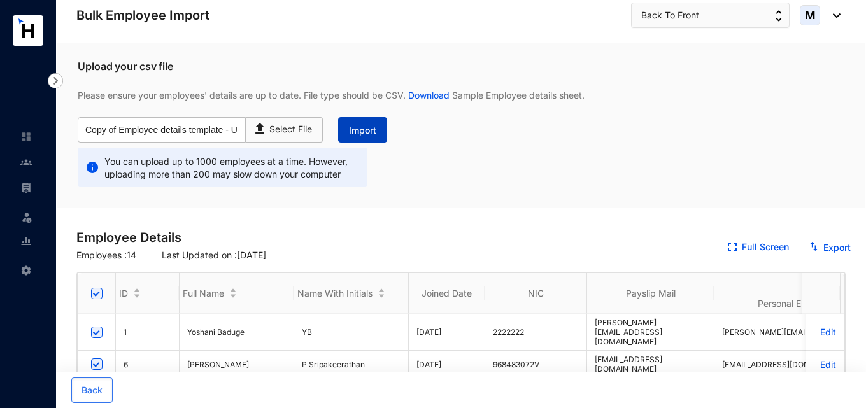
click at [361, 141] on button "Import" at bounding box center [362, 129] width 49 height 25
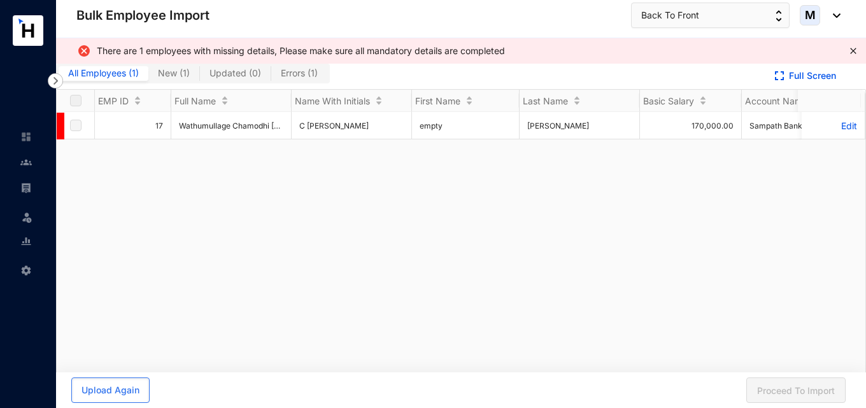
click at [184, 73] on span "New ( 1 )" at bounding box center [174, 72] width 32 height 11
click at [148, 76] on input "New ( 1 )" at bounding box center [148, 76] width 0 height 0
click at [437, 120] on td "empty" at bounding box center [466, 125] width 108 height 27
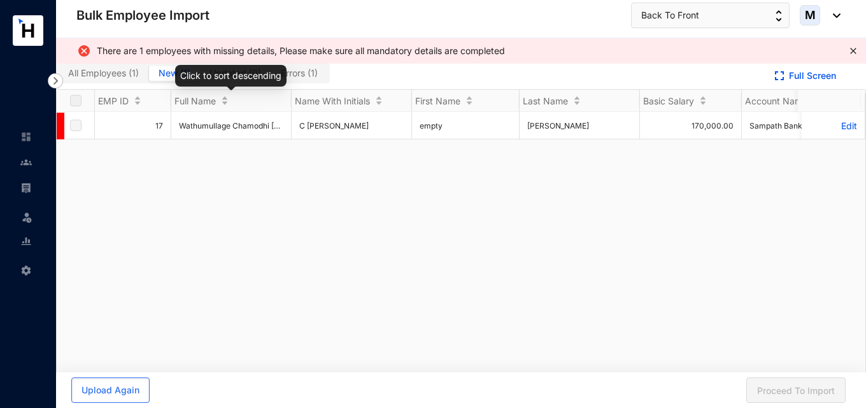
click at [252, 76] on div "Click to sort descending" at bounding box center [230, 76] width 111 height 22
click at [298, 78] on span "Errors ( 1 )" at bounding box center [299, 72] width 37 height 11
click at [271, 76] on input "Errors ( 1 )" at bounding box center [271, 76] width 0 height 0
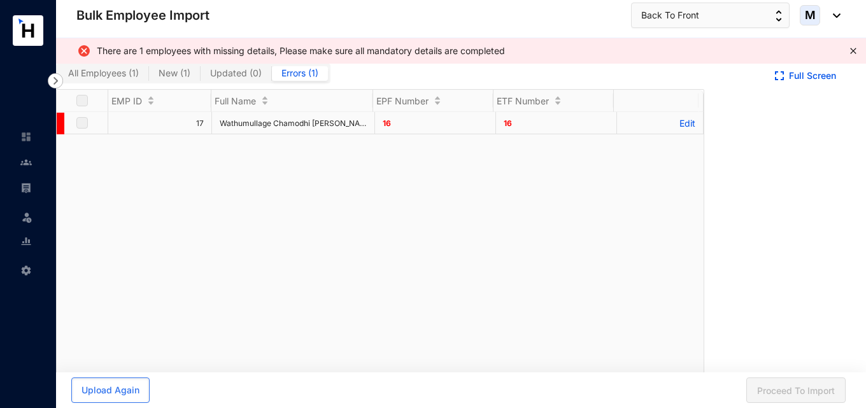
click at [413, 126] on td "16" at bounding box center [435, 123] width 121 height 22
click at [388, 123] on td "16" at bounding box center [435, 123] width 121 height 22
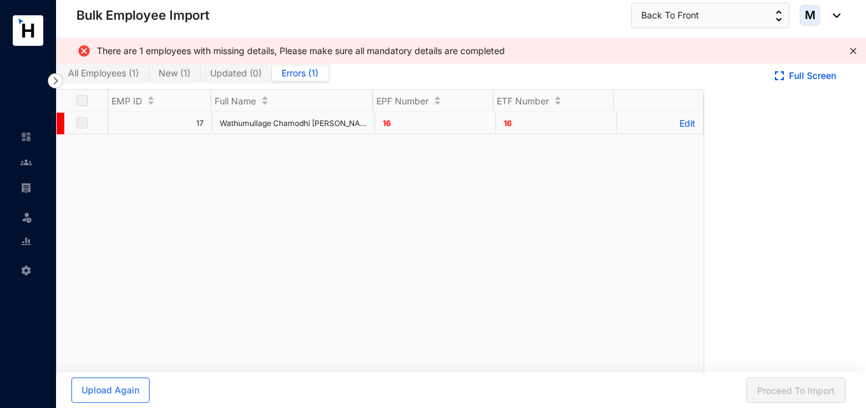
click at [673, 123] on p "Edit" at bounding box center [660, 123] width 71 height 11
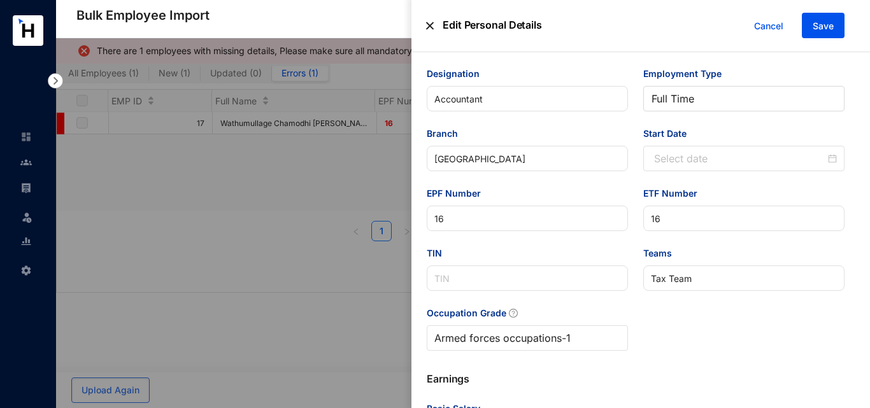
scroll to position [637, 0]
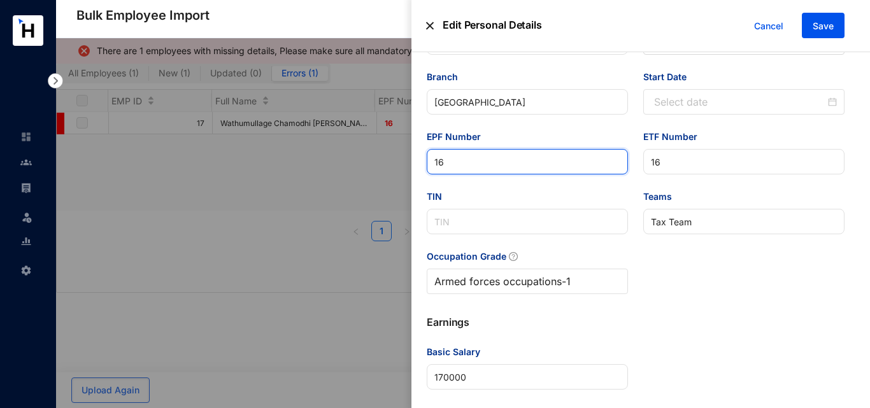
click at [471, 163] on input "16" at bounding box center [527, 161] width 201 height 25
drag, startPoint x: 471, startPoint y: 163, endPoint x: 414, endPoint y: 162, distance: 56.7
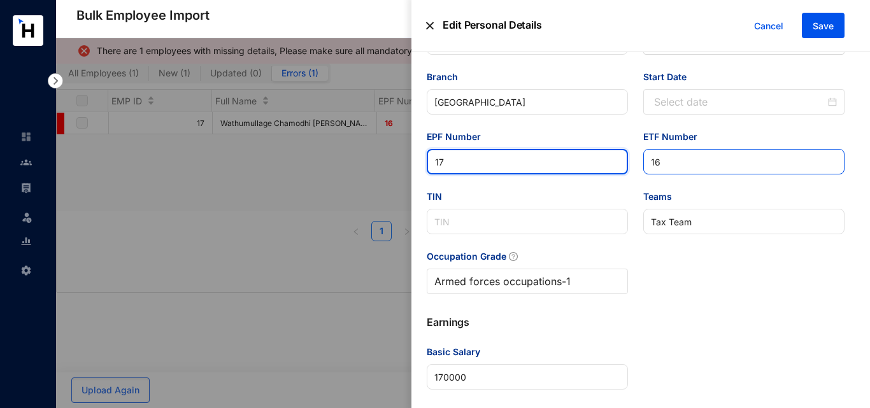
type input "17"
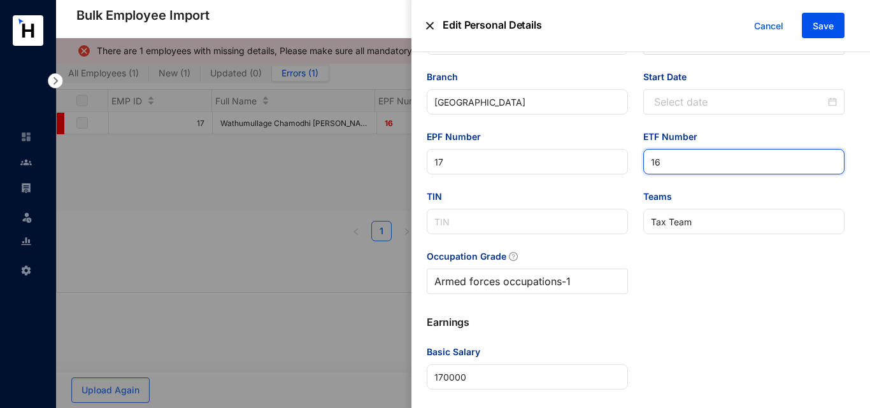
click at [675, 158] on input "16" at bounding box center [743, 161] width 201 height 25
paste input "7"
type input "17"
click at [700, 293] on div "Joined Date 2025-10-01 Resignation Date Designation Accountant Employment Type …" at bounding box center [635, 129] width 433 height 359
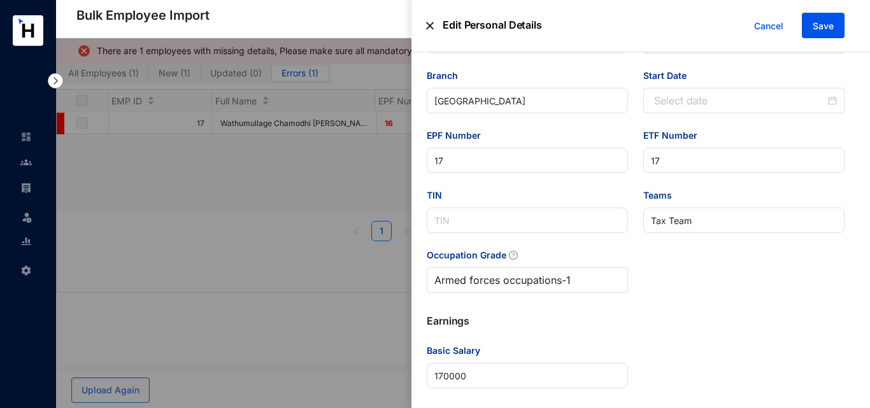
scroll to position [639, 0]
click at [812, 33] on button "Save" at bounding box center [822, 25] width 43 height 25
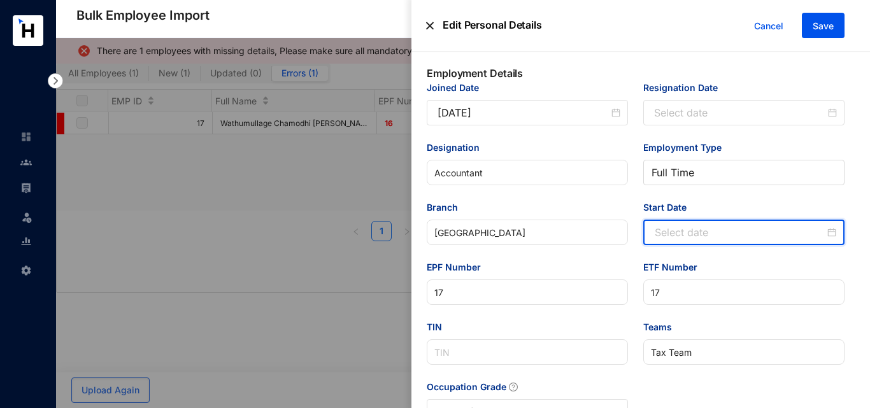
click at [711, 239] on input "Start Date" at bounding box center [739, 232] width 170 height 15
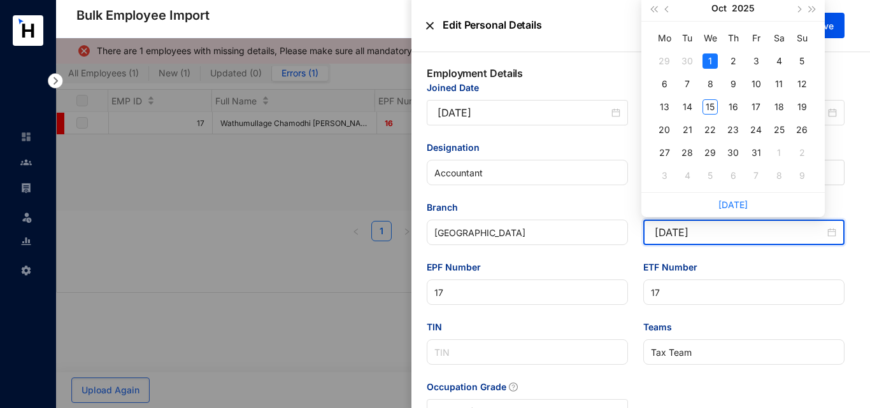
type input "[DATE]"
click at [619, 258] on div "Branch Colombo" at bounding box center [527, 231] width 216 height 60
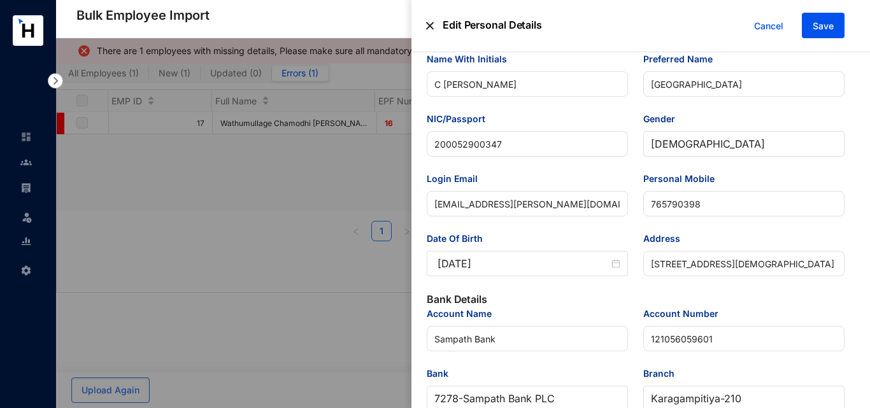
scroll to position [66, 0]
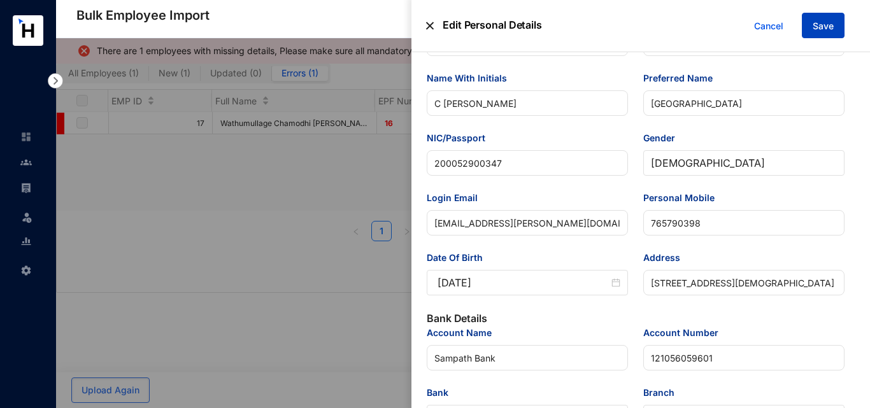
click at [817, 27] on span "Save" at bounding box center [822, 26] width 21 height 13
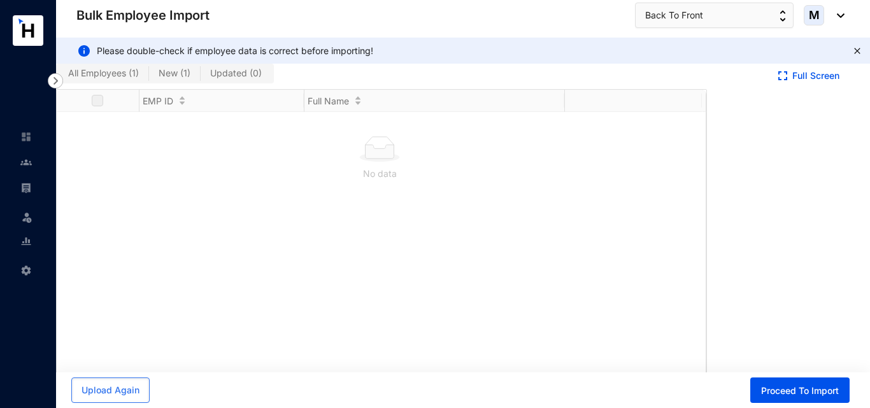
click at [121, 73] on span "All Employees ( 1 )" at bounding box center [103, 72] width 71 height 11
click at [59, 76] on input "All Employees ( 1 )" at bounding box center [59, 76] width 0 height 0
checkbox input "true"
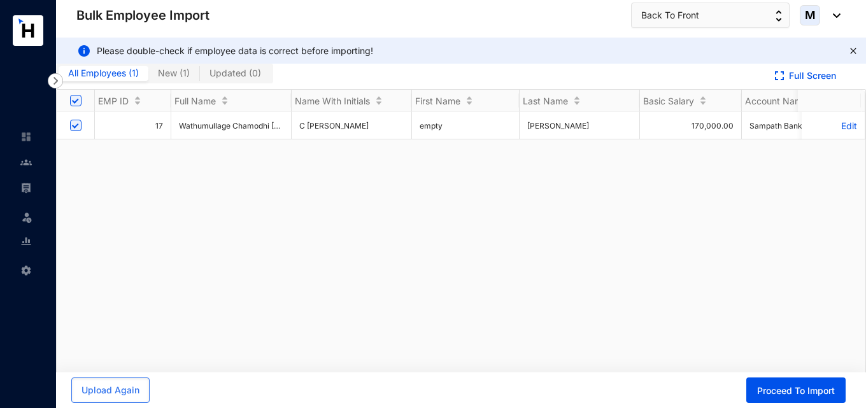
click at [836, 128] on p "Edit" at bounding box center [833, 125] width 48 height 11
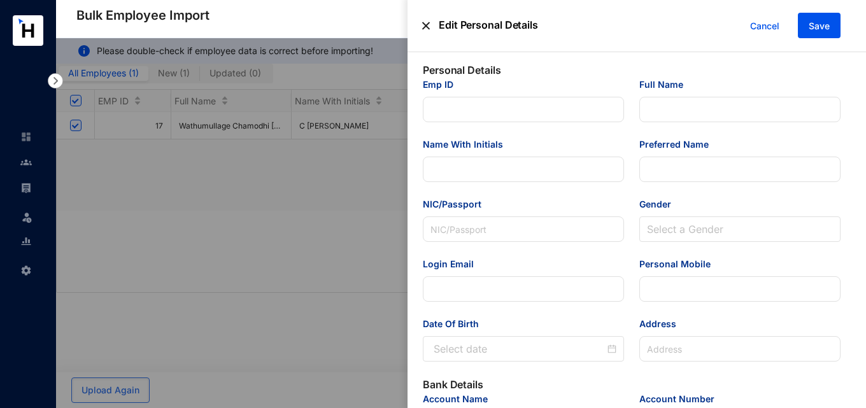
type input "17"
type input "Wathumullage Chamodhi [PERSON_NAME]"
type input "C [PERSON_NAME]"
type input "[GEOGRAPHIC_DATA]"
type input "200052900347"
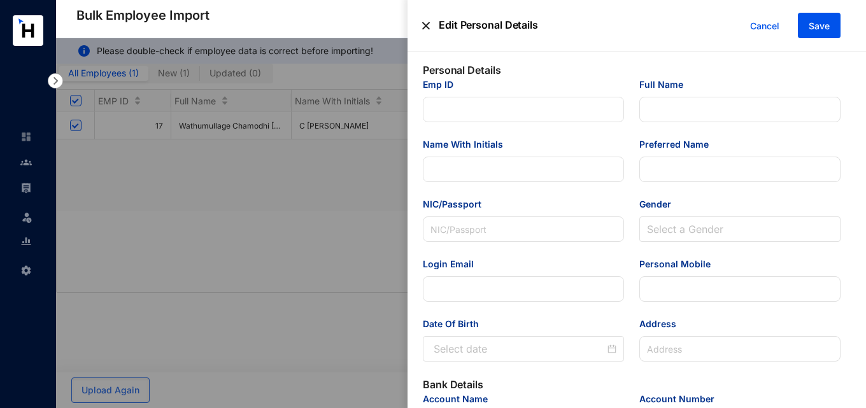
type input "[EMAIL_ADDRESS][PERSON_NAME][DOMAIN_NAME]"
type input "765790398"
type input "No;10 Sri Dharmarama Road,Karagampitiya, Dehiwala"
type input "Sampath Bank"
type input "121056059601"
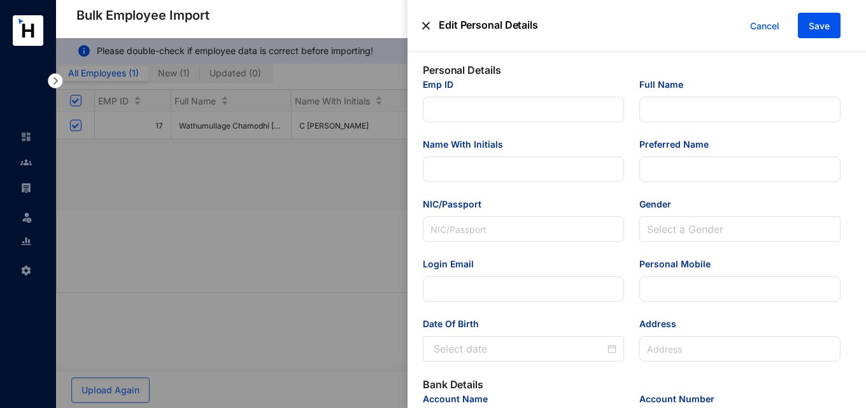
type input "[EMAIL_ADDRESS][PERSON_NAME][DOMAIN_NAME]"
type input "Accountant"
type input "[GEOGRAPHIC_DATA]"
type input "17"
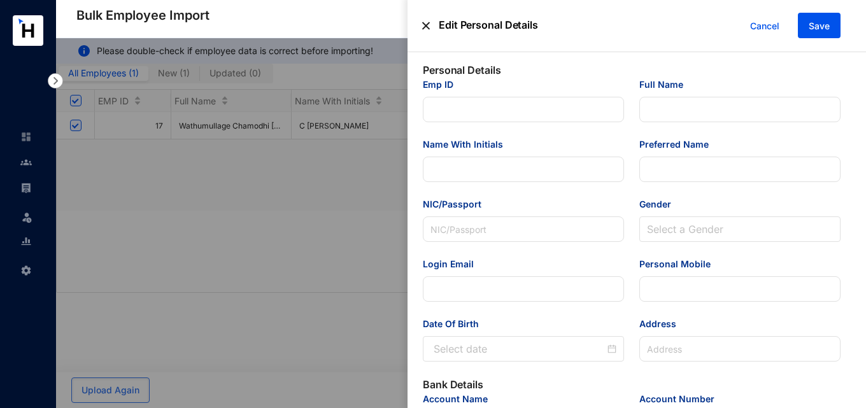
type input "Tax Team"
type Salary "170000"
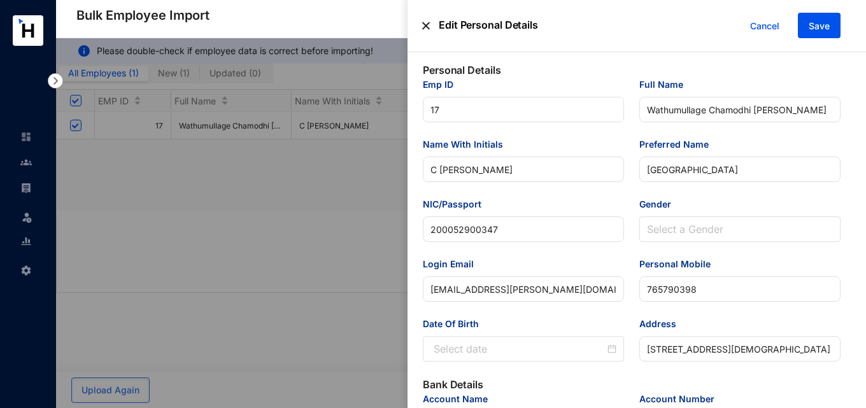
type input "[DATE]"
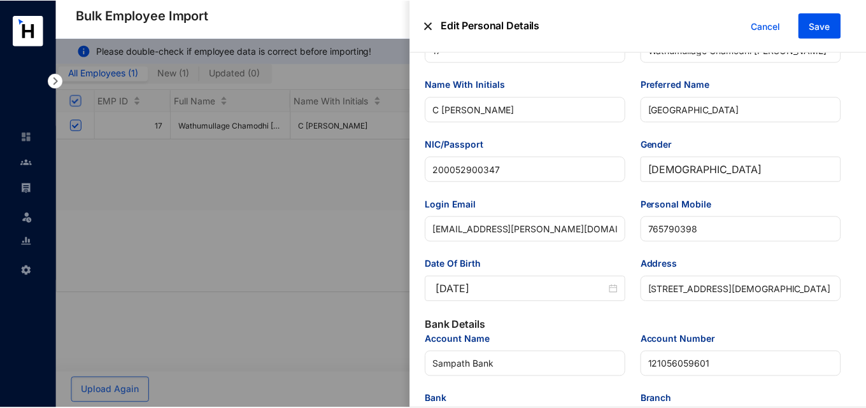
scroll to position [0, 0]
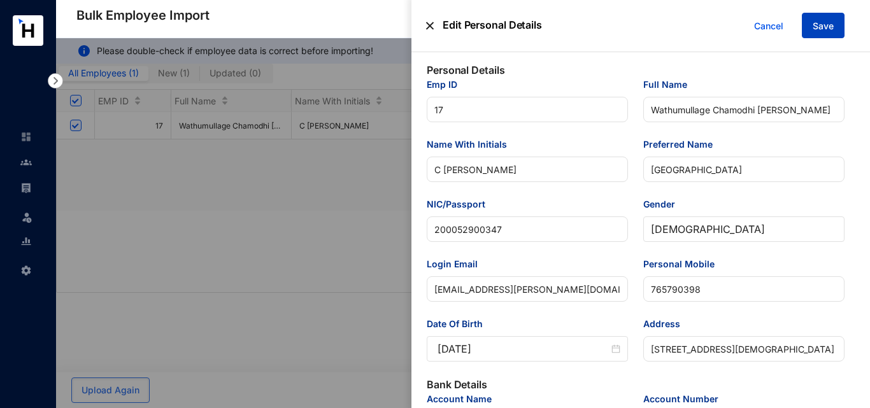
click at [828, 25] on span "Save" at bounding box center [822, 26] width 21 height 13
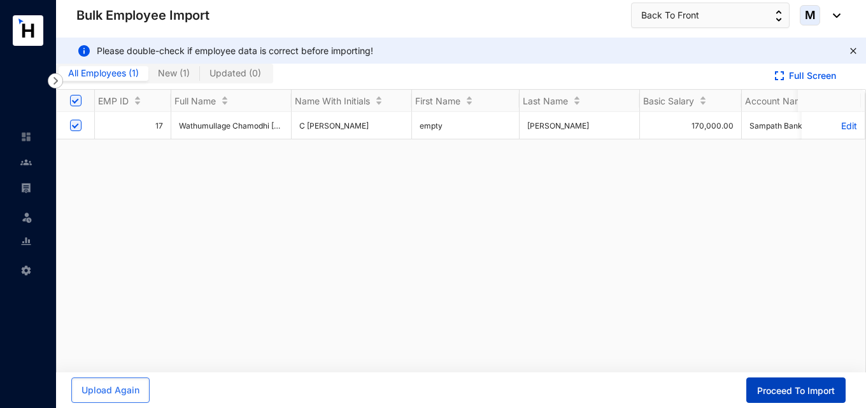
click at [772, 388] on span "Proceed To Import" at bounding box center [796, 391] width 78 height 13
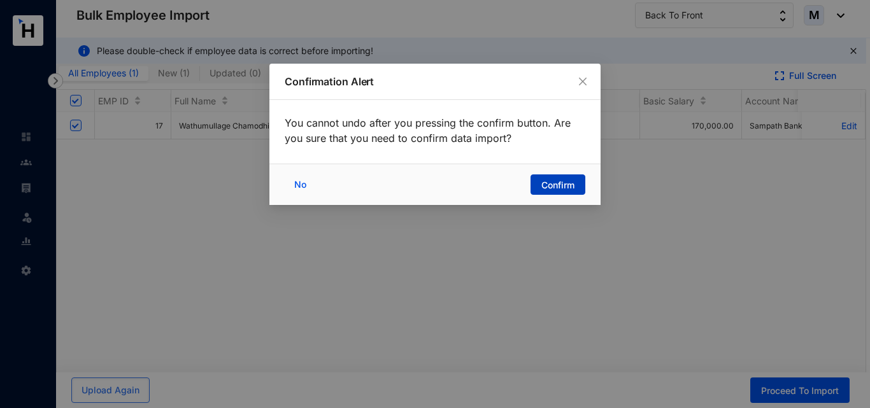
click at [547, 188] on span "Confirm" at bounding box center [557, 185] width 33 height 13
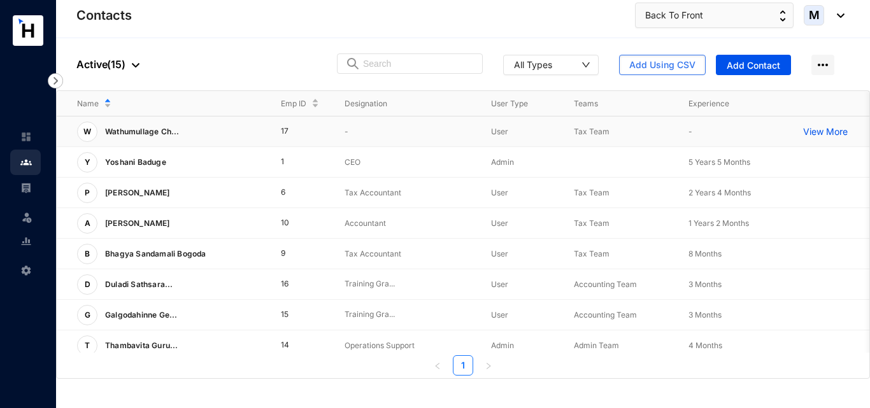
click at [697, 140] on td "-" at bounding box center [725, 132] width 115 height 31
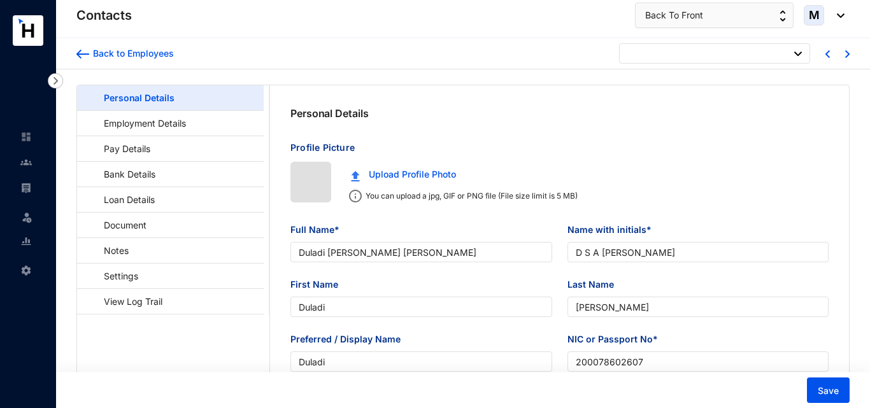
type input "[DATE]"
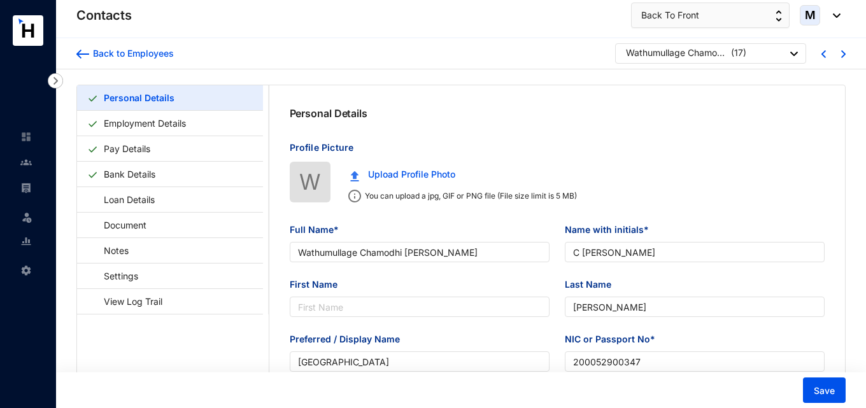
type input "Wathumullage Chamodhi [PERSON_NAME]"
type input "C [PERSON_NAME]"
type input "[PERSON_NAME]"
type input "[GEOGRAPHIC_DATA]"
type input "200052900347"
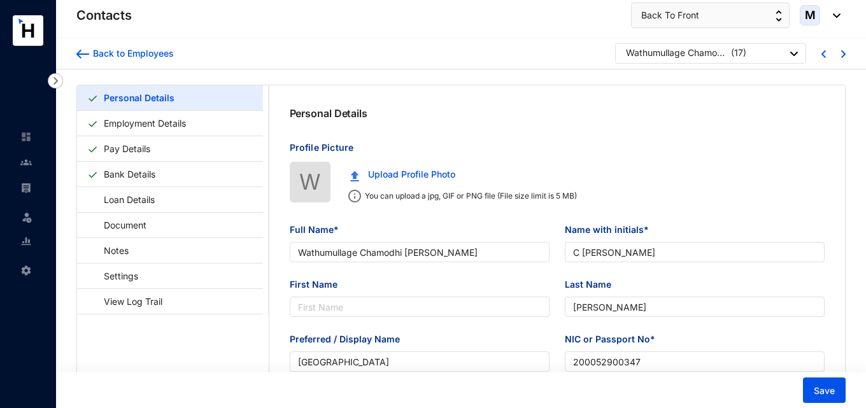
type input "765790398"
type input "No;10 Sri Dharmarama Road,Karagampitiya, Dehiwala"
type input "[DATE]"
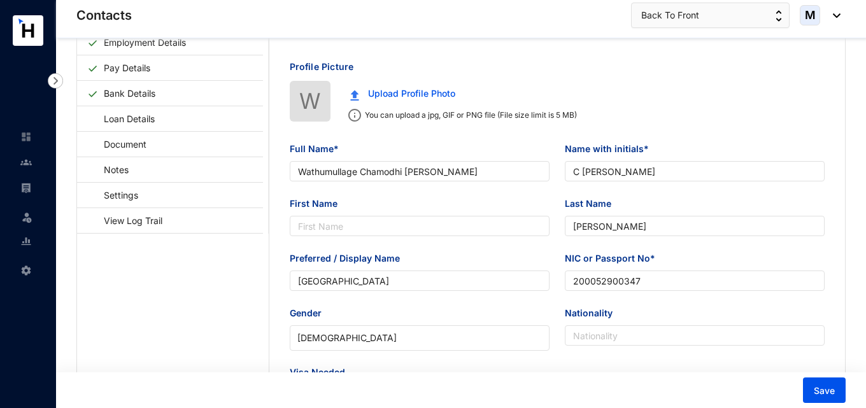
scroll to position [127, 0]
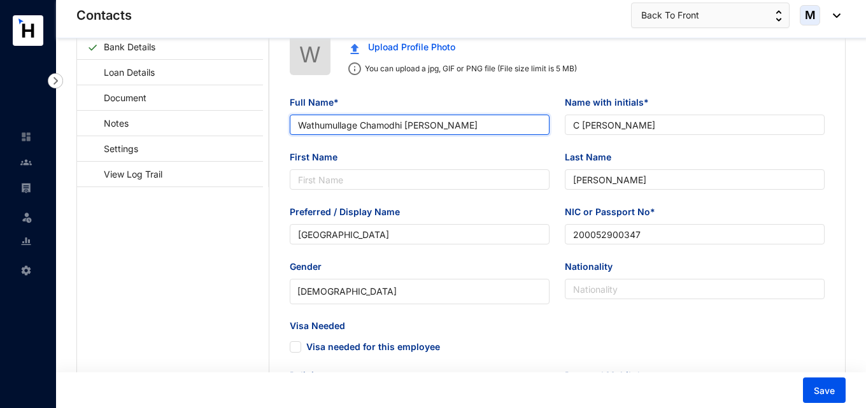
drag, startPoint x: 403, startPoint y: 125, endPoint x: 357, endPoint y: 125, distance: 45.8
click at [357, 125] on input "Wathumullage Chamodhi [PERSON_NAME]" at bounding box center [420, 125] width 260 height 20
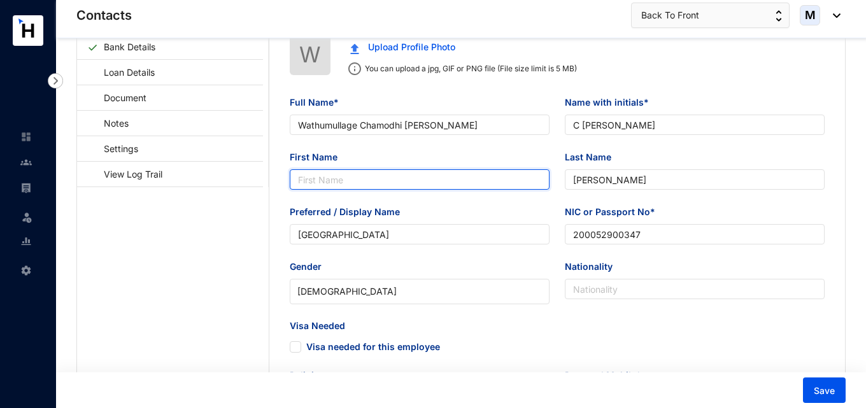
click at [377, 173] on input "First Name" at bounding box center [420, 179] width 260 height 20
paste input "[GEOGRAPHIC_DATA]"
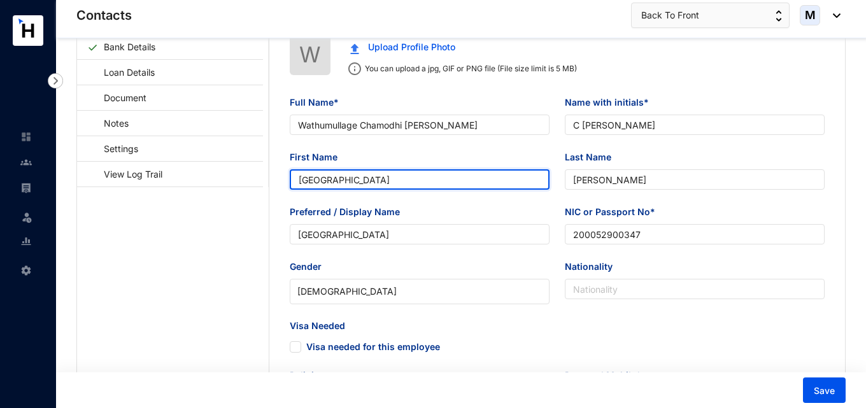
type input "[GEOGRAPHIC_DATA]"
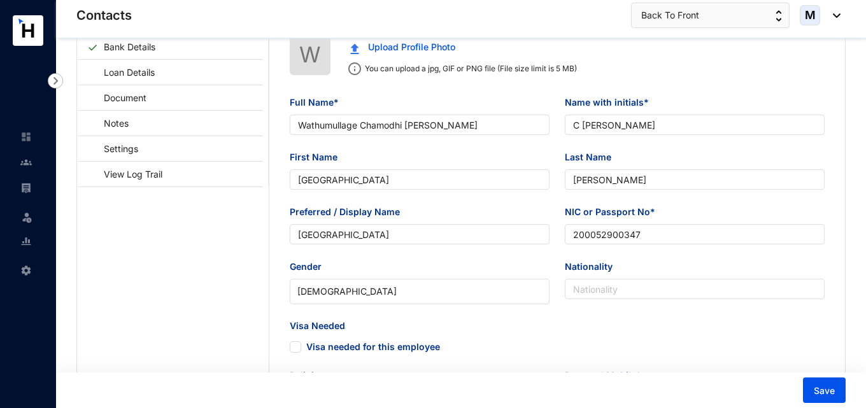
click at [605, 341] on div "Visa Needed Visa needed for this employee" at bounding box center [557, 345] width 551 height 50
click at [829, 386] on span "Save" at bounding box center [824, 391] width 21 height 13
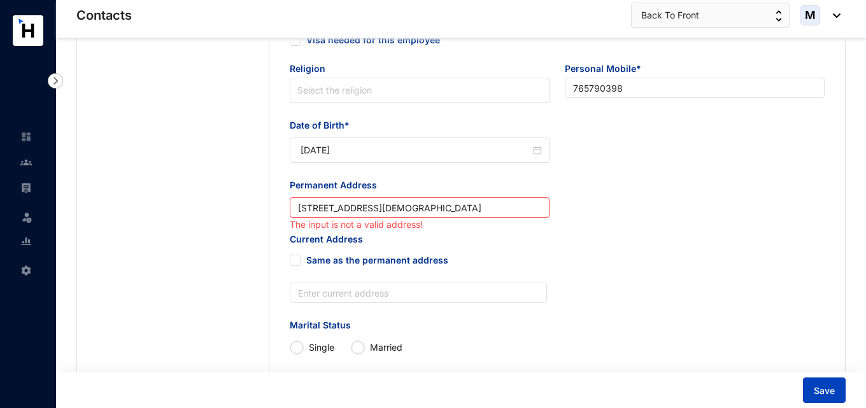
scroll to position [438, 0]
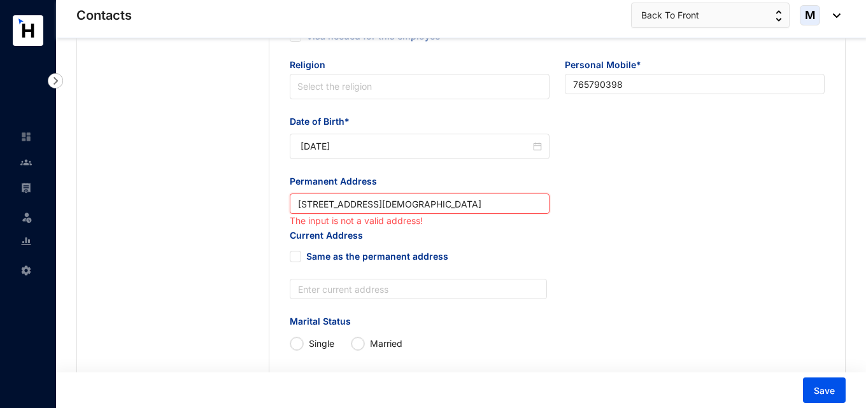
click at [314, 203] on input "No;10 Sri Dharmarama Road,Karagampitiya, Dehiwala" at bounding box center [420, 204] width 260 height 20
click at [313, 203] on input "No;10 Sri Dharmarama Road,Karagampitiya, Dehiwala" at bounding box center [420, 204] width 260 height 20
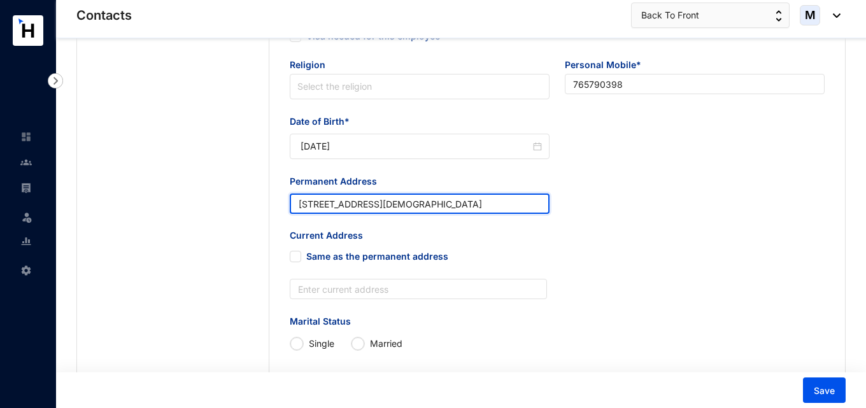
type input "[STREET_ADDRESS][DEMOGRAPHIC_DATA]"
click at [630, 273] on div "Current Address Same as the permanent address" at bounding box center [557, 254] width 556 height 50
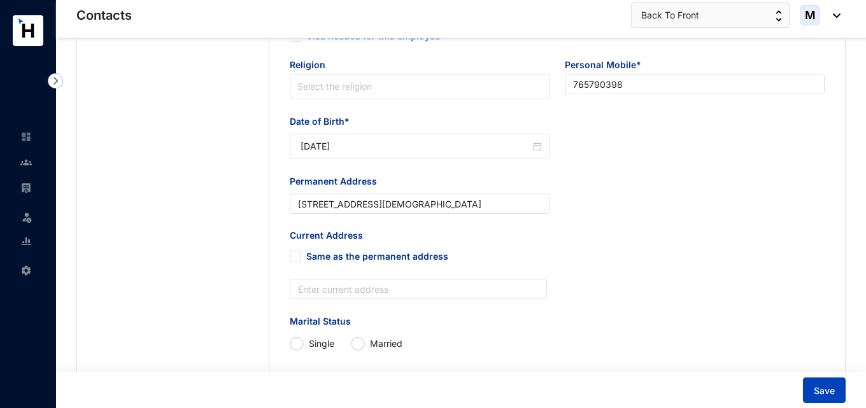
click at [830, 386] on span "Save" at bounding box center [824, 391] width 21 height 13
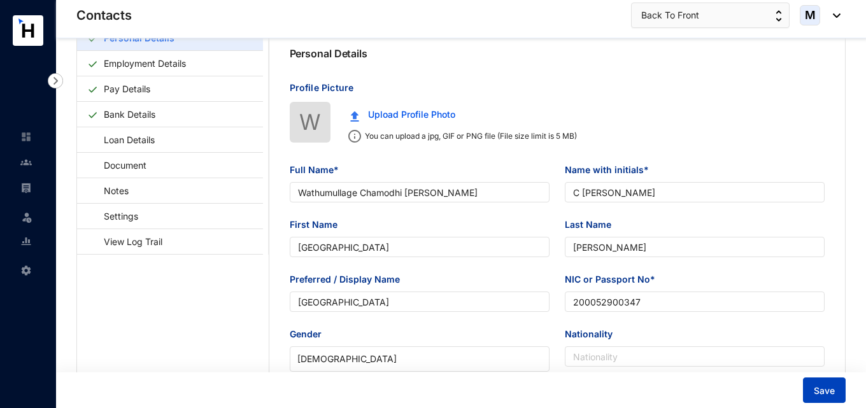
scroll to position [0, 0]
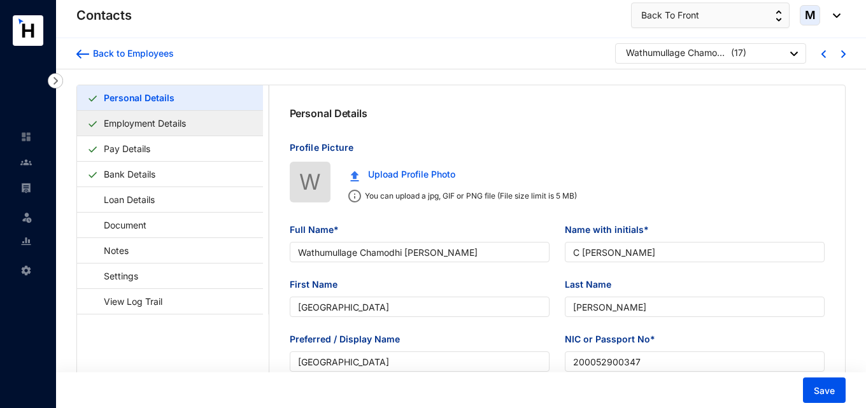
click at [174, 132] on link "Employment Details" at bounding box center [145, 123] width 92 height 26
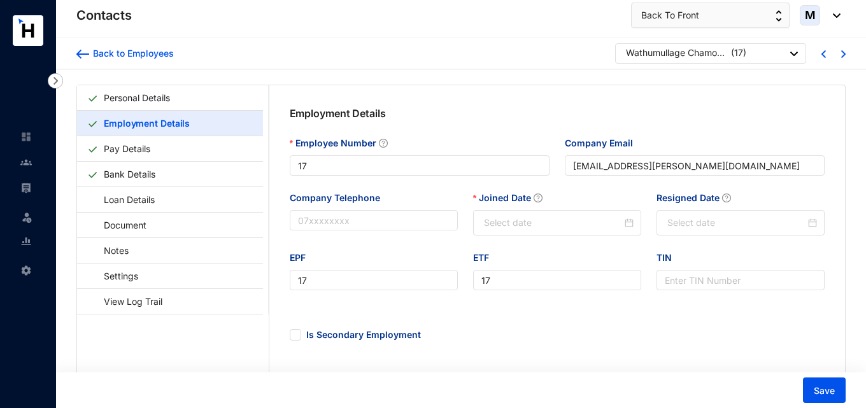
type input "[DATE]"
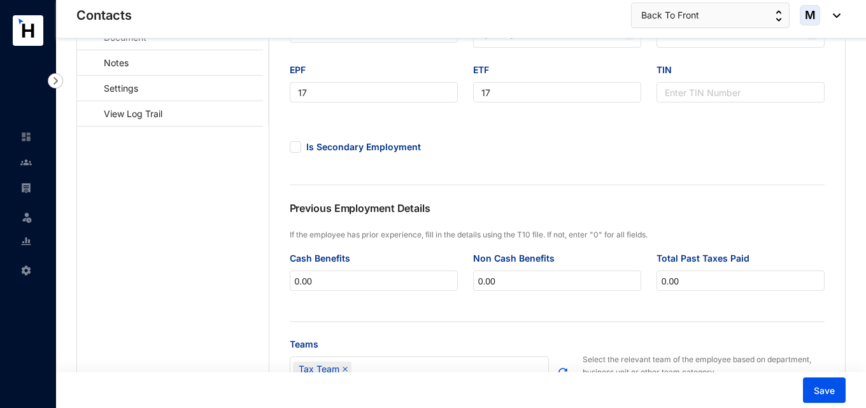
scroll to position [36, 0]
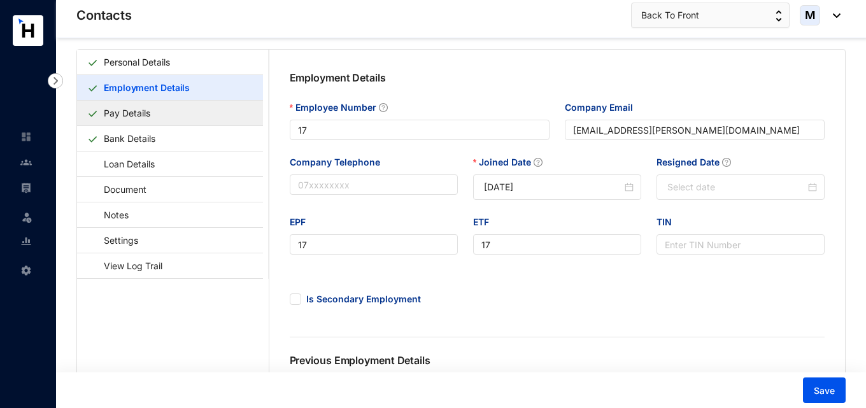
click at [151, 112] on link "Pay Details" at bounding box center [127, 113] width 57 height 26
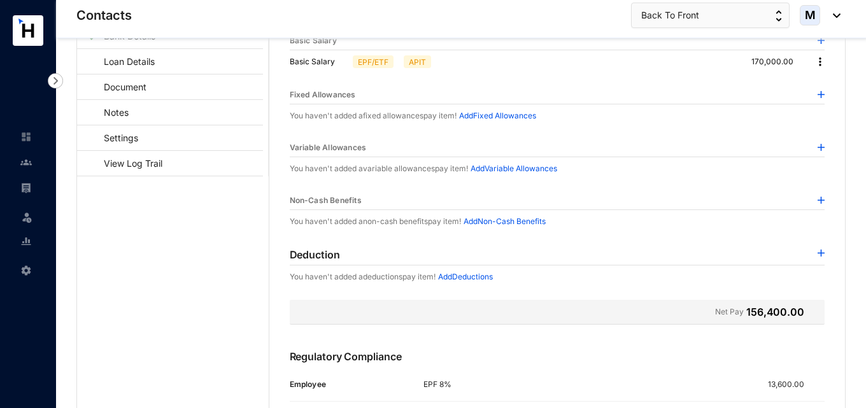
scroll to position [57, 0]
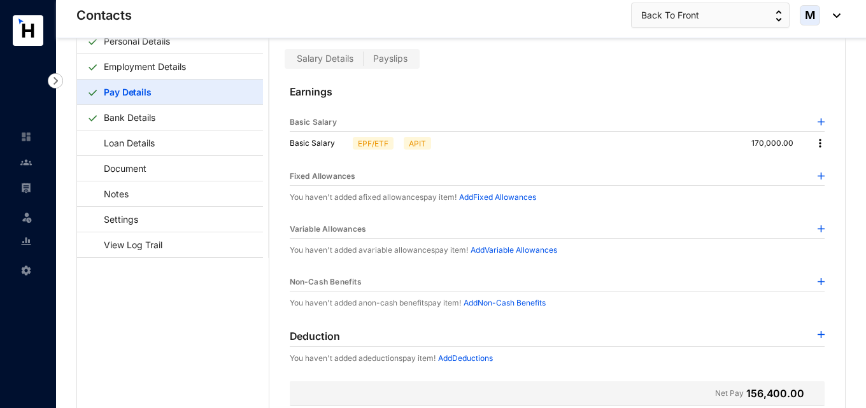
click at [817, 141] on img at bounding box center [820, 143] width 13 height 13
click at [827, 164] on span "Edit" at bounding box center [828, 165] width 16 height 14
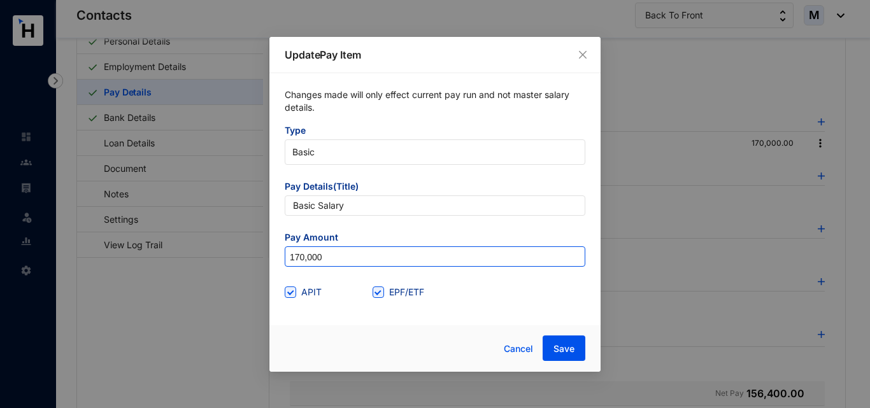
click at [339, 256] on input "170,000" at bounding box center [434, 257] width 299 height 20
drag, startPoint x: 339, startPoint y: 258, endPoint x: 278, endPoint y: 272, distance: 63.3
click at [270, 256] on div "Changes made will only effect current pay run and not master salary details. Ty…" at bounding box center [434, 195] width 331 height 244
type input "170,000"
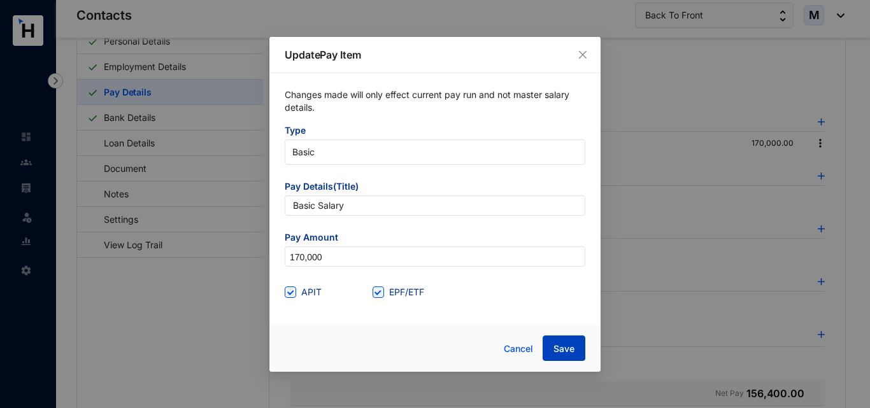
click at [565, 351] on span "Save" at bounding box center [563, 348] width 21 height 13
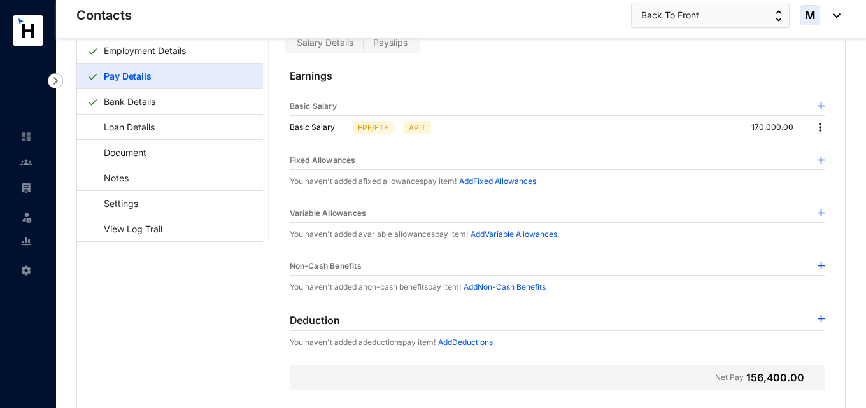
scroll to position [0, 0]
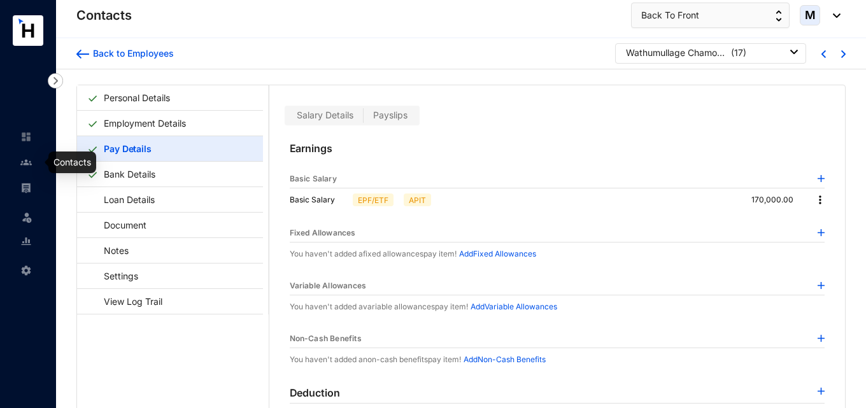
click at [24, 161] on img at bounding box center [25, 162] width 11 height 11
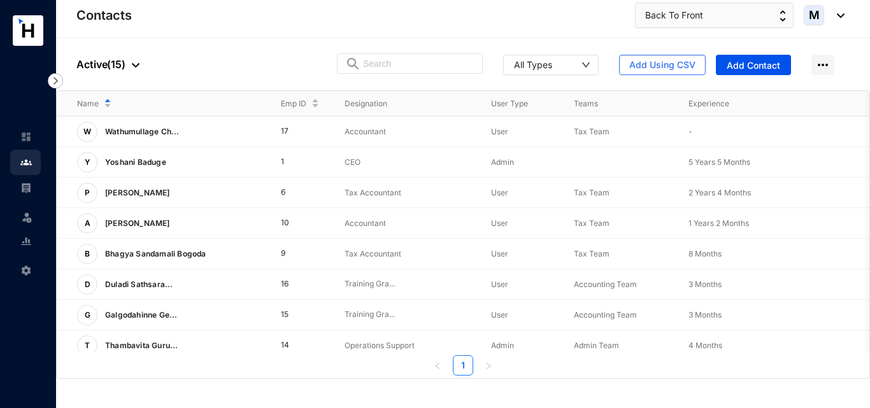
click at [31, 190] on img at bounding box center [25, 187] width 11 height 11
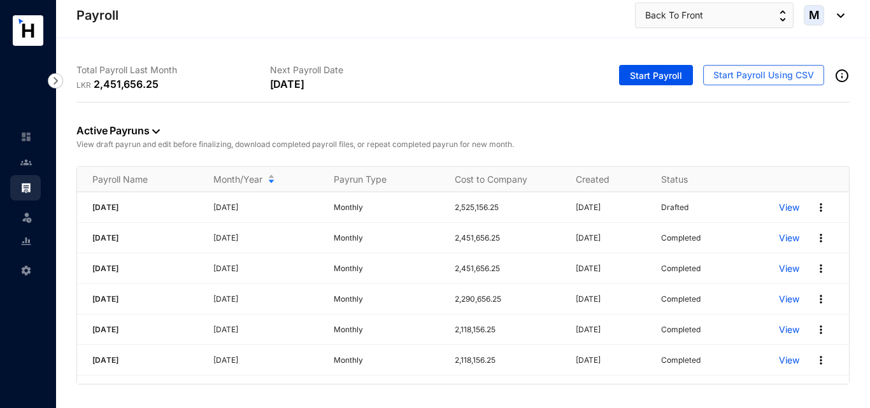
click at [24, 160] on img at bounding box center [25, 162] width 11 height 11
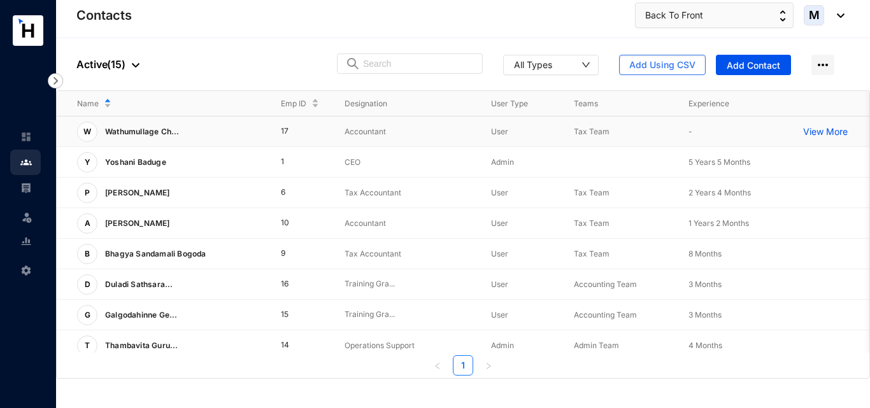
click at [237, 134] on div "W Wathumullage Ch..." at bounding box center [168, 132] width 183 height 20
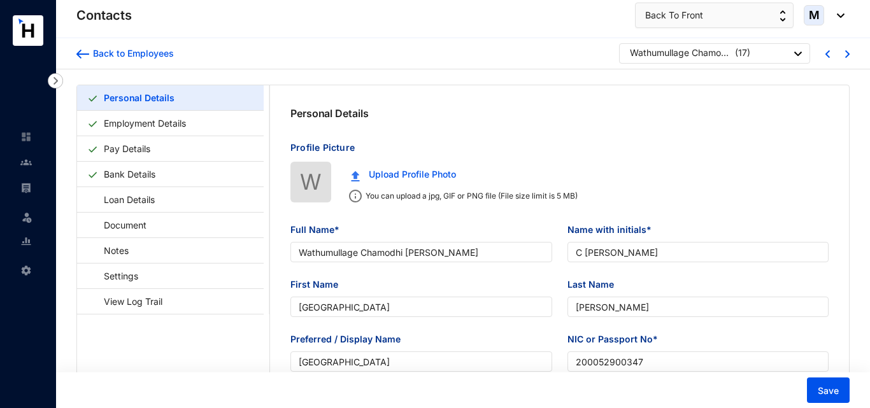
type input "[DATE]"
click at [145, 180] on link "Bank Details" at bounding box center [130, 174] width 62 height 26
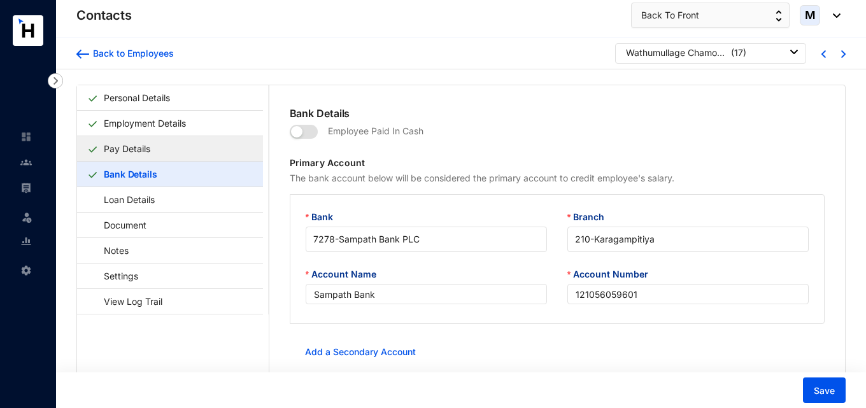
click at [148, 150] on link "Pay Details" at bounding box center [127, 149] width 57 height 26
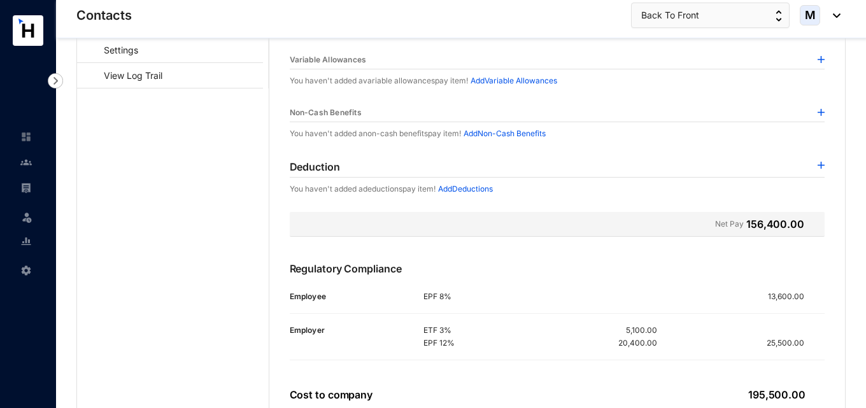
scroll to position [248, 0]
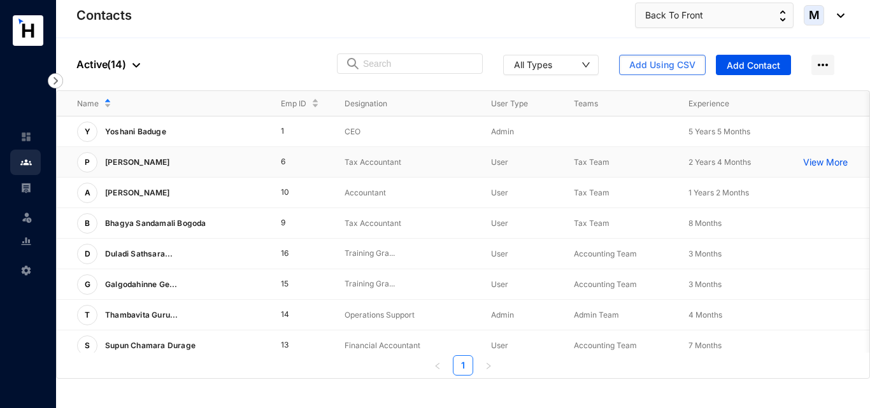
click at [142, 166] on p "[PERSON_NAME]" at bounding box center [136, 162] width 78 height 20
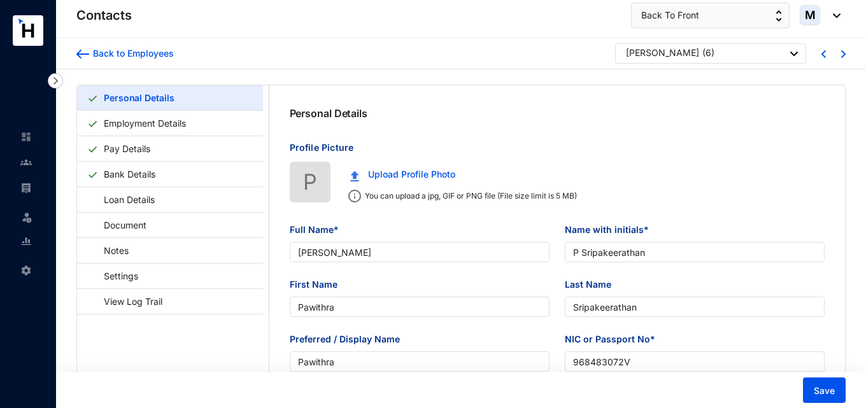
type input "[PERSON_NAME]"
type input "P Sripakeerathan"
type input "Pawithra"
type input "Sripakeerathan"
type input "Pawithra"
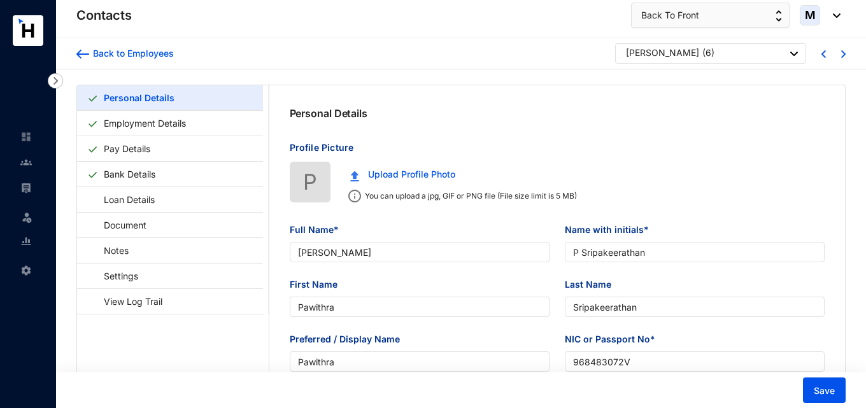
type input "968483072V"
type input "777252294"
type input "[STREET_ADDRESS]"
type input "[DATE]"
click at [131, 123] on link "Employment Details" at bounding box center [145, 123] width 92 height 26
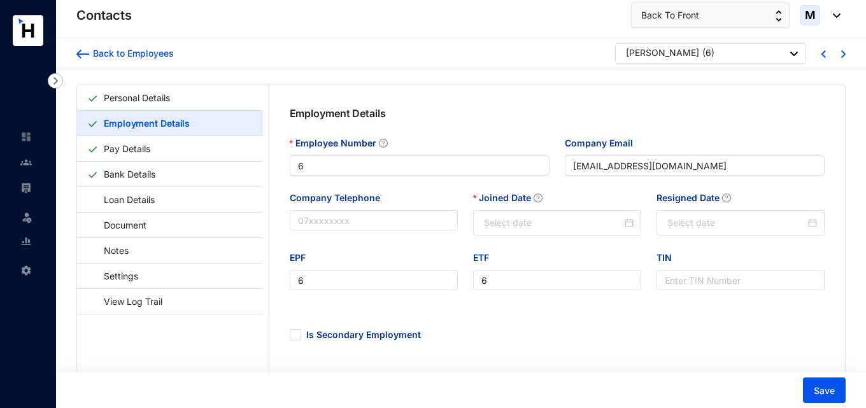
type input "[DATE]"
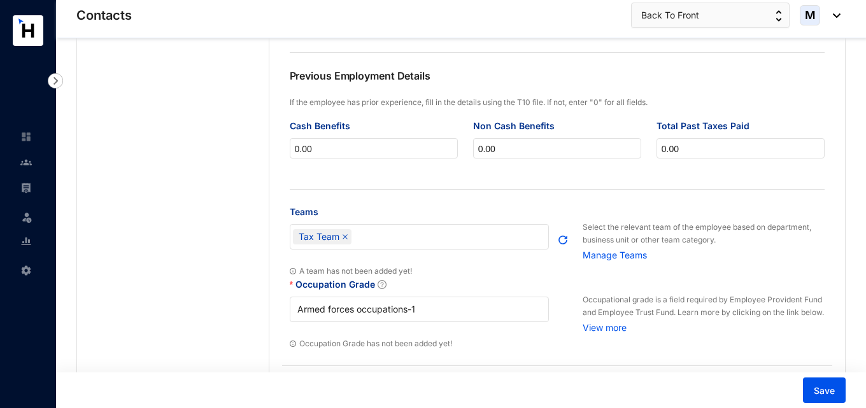
scroll to position [382, 0]
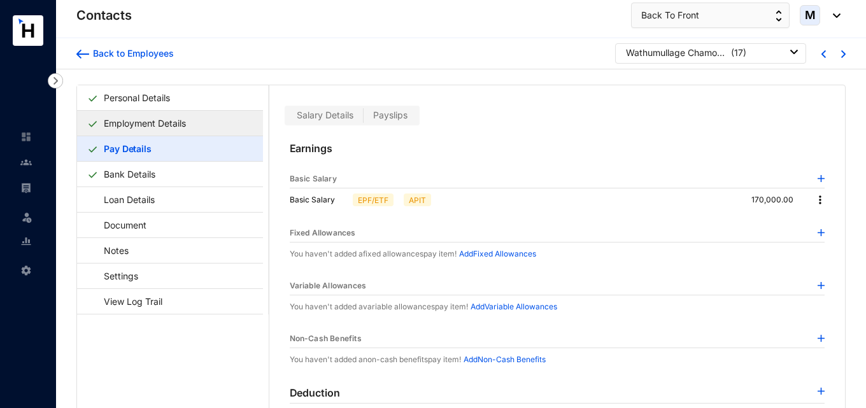
click at [150, 118] on link "Employment Details" at bounding box center [145, 123] width 92 height 26
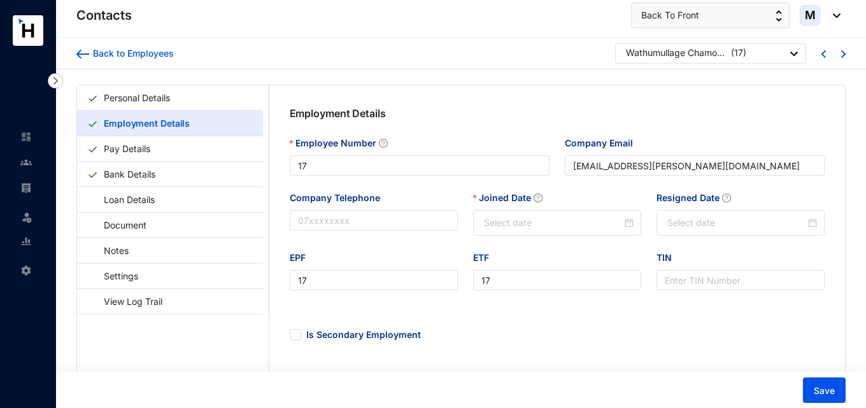
type input "2025-10-01"
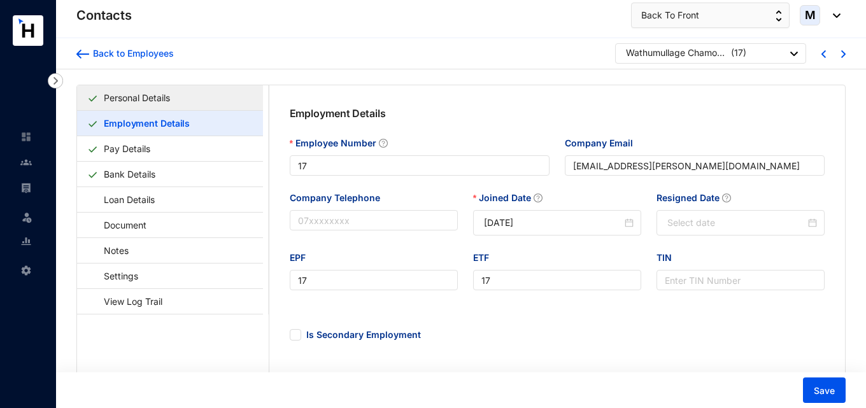
click at [147, 102] on link "Personal Details" at bounding box center [137, 98] width 76 height 26
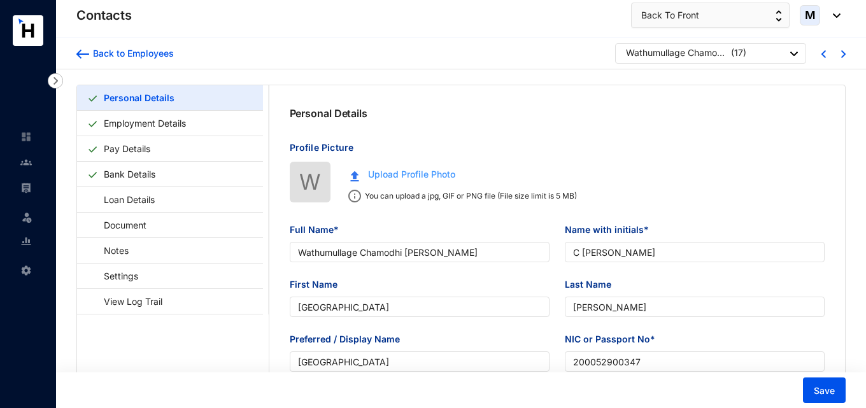
type input "2000-01-29"
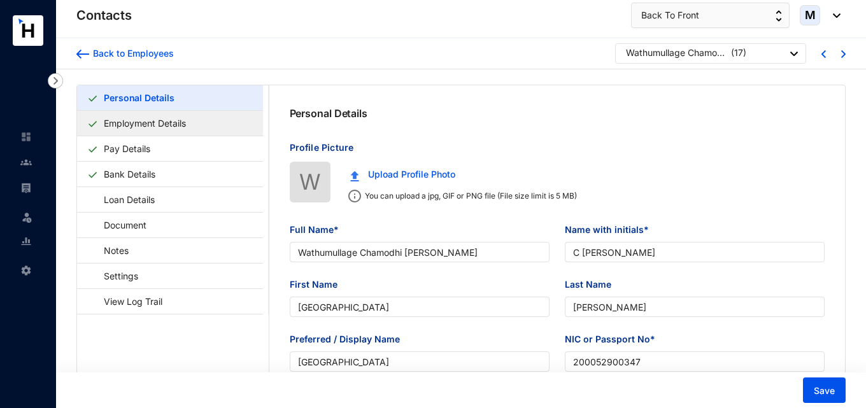
click at [124, 123] on link "Employment Details" at bounding box center [145, 123] width 92 height 26
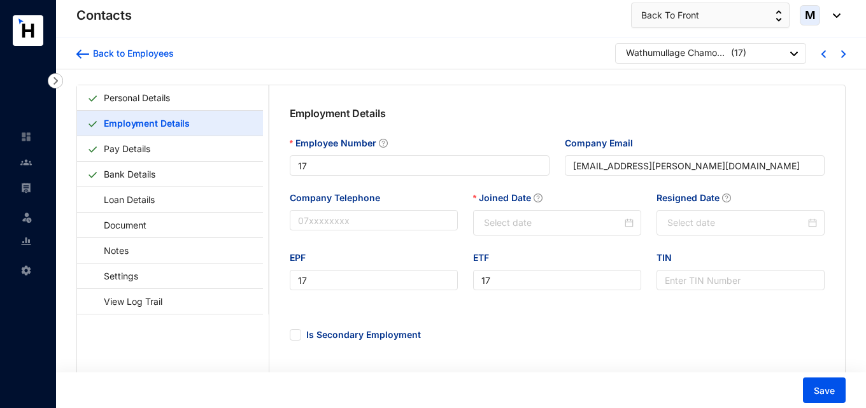
type input "2025-10-01"
click at [25, 166] on img at bounding box center [25, 162] width 11 height 11
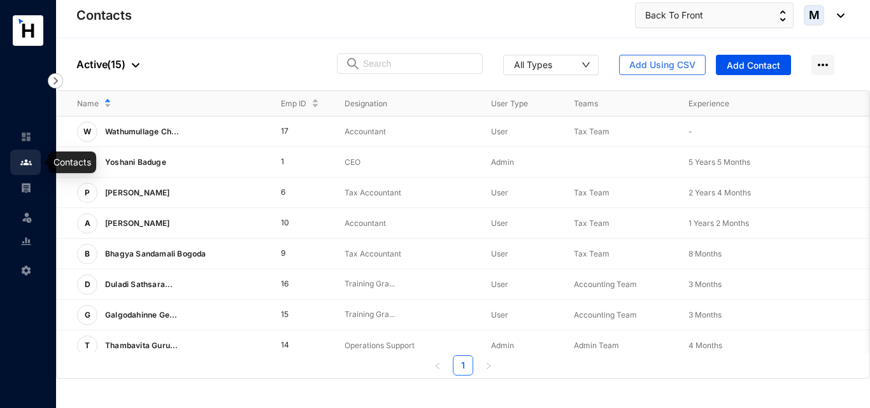
click at [34, 162] on link at bounding box center [36, 162] width 32 height 13
click at [23, 186] on img at bounding box center [25, 187] width 11 height 11
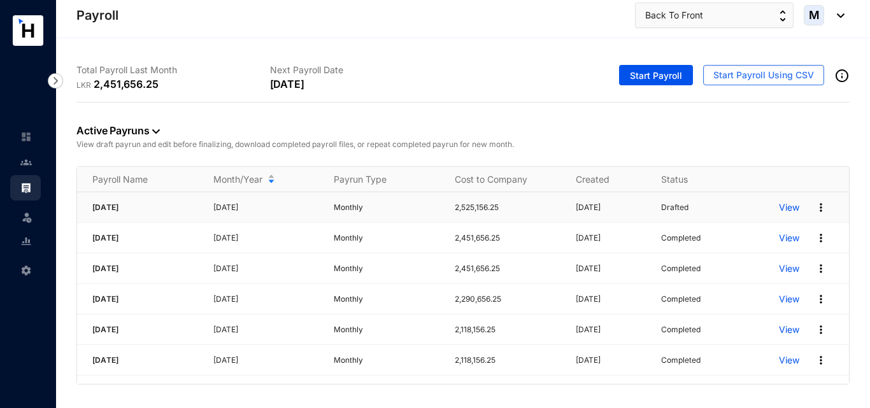
click at [791, 209] on p "View" at bounding box center [789, 207] width 20 height 13
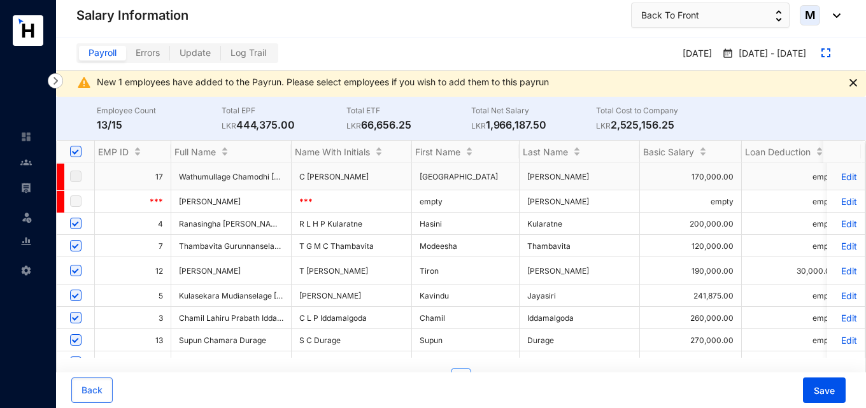
click at [68, 180] on td at bounding box center [76, 176] width 38 height 27
click at [79, 181] on label at bounding box center [75, 176] width 11 height 14
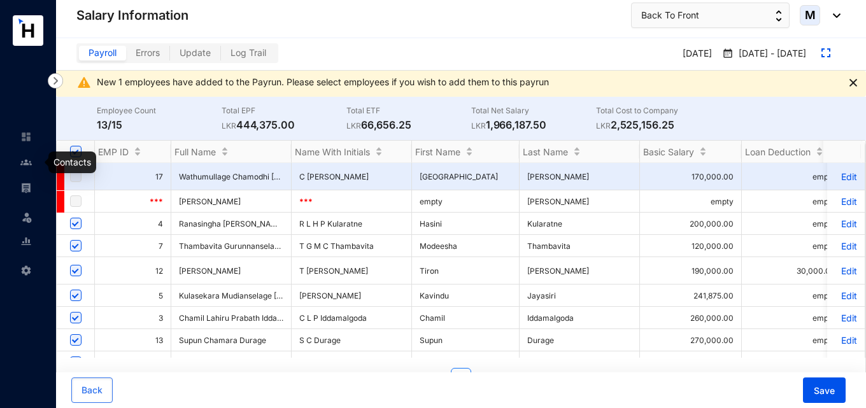
click at [23, 161] on img at bounding box center [25, 162] width 11 height 11
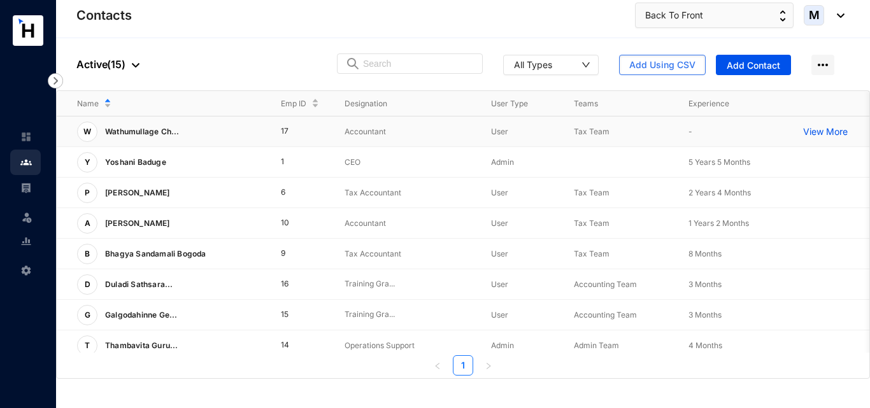
click at [810, 136] on p "View More" at bounding box center [828, 131] width 51 height 13
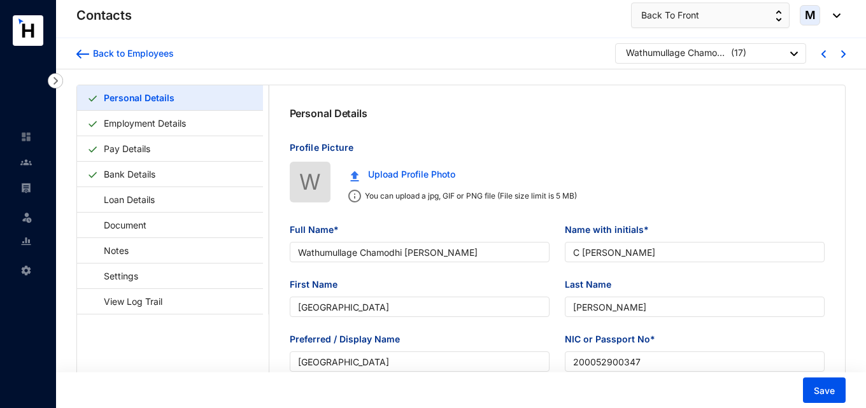
type input "2000-01-29"
click at [164, 127] on link "Employment Details" at bounding box center [145, 123] width 92 height 26
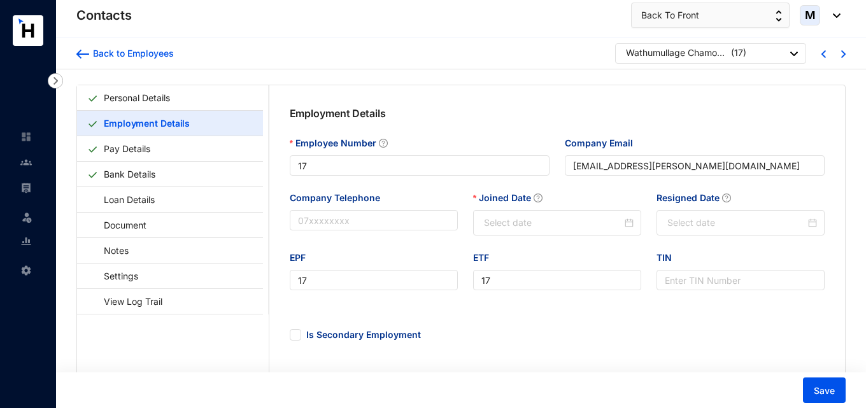
type input "2025-10-01"
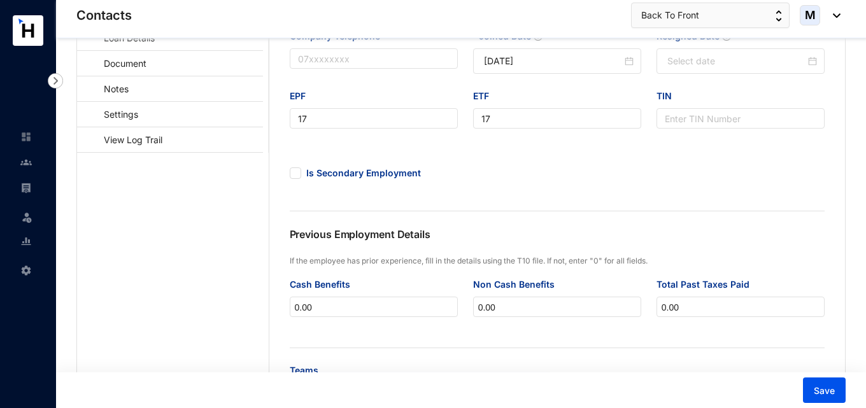
scroll to position [36, 0]
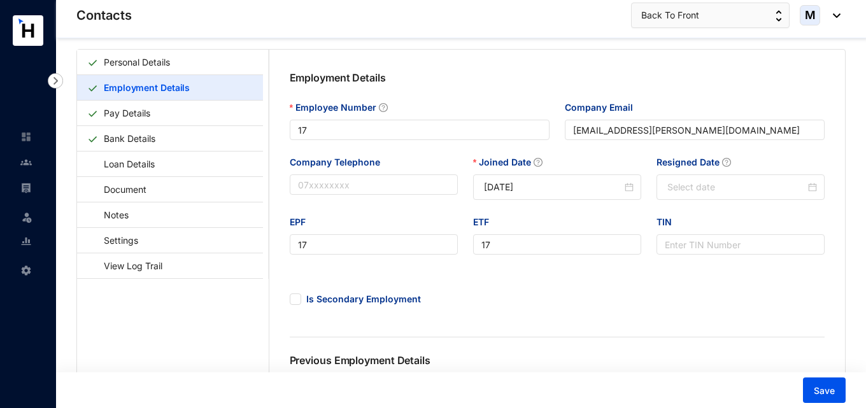
click at [29, 168] on img at bounding box center [25, 162] width 11 height 11
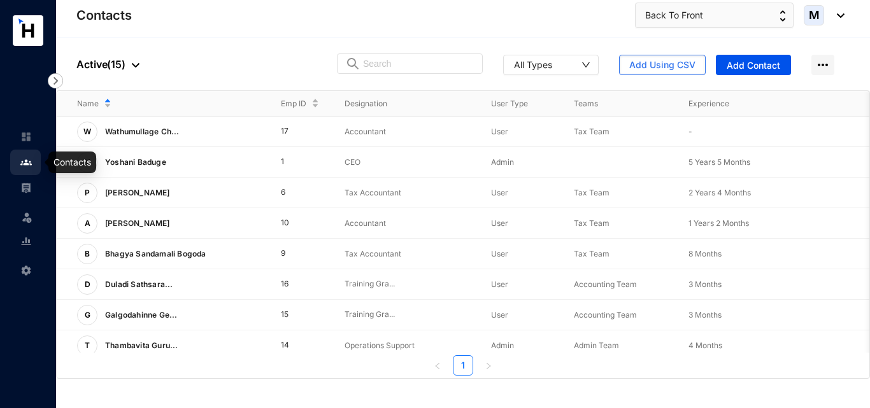
click at [20, 185] on link at bounding box center [36, 187] width 32 height 13
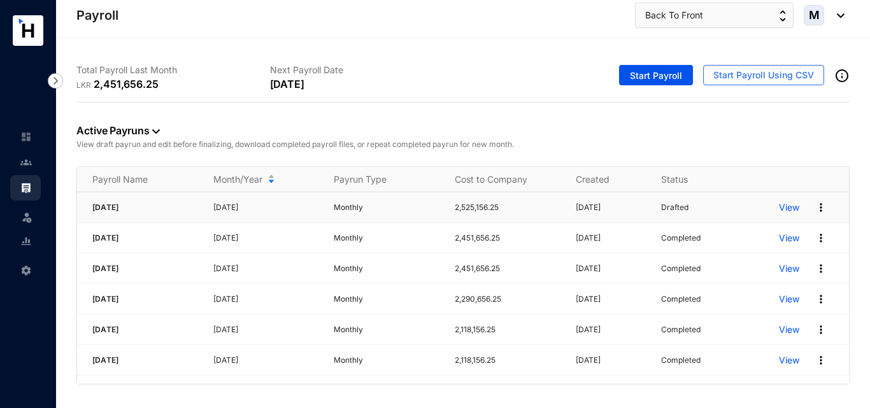
click at [824, 209] on img at bounding box center [820, 207] width 13 height 13
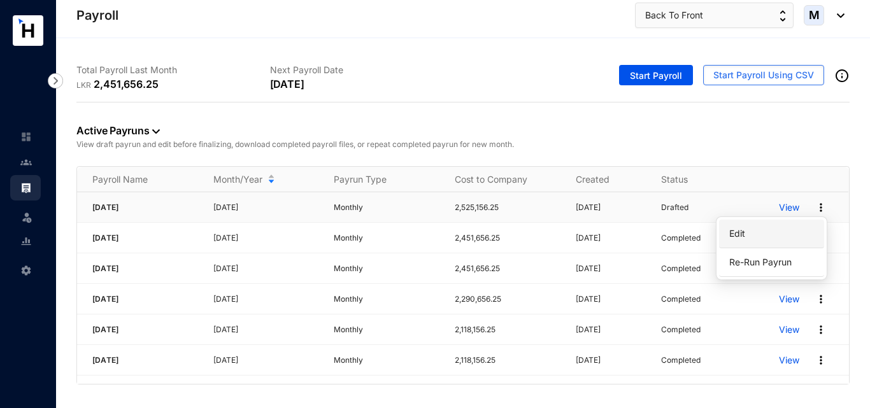
click at [747, 237] on p "Edit" at bounding box center [771, 234] width 90 height 22
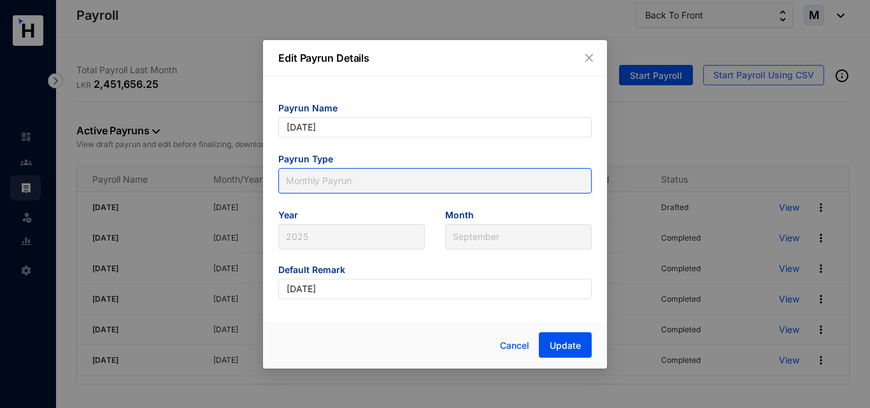
click at [365, 189] on span "Monthly Payrun" at bounding box center [435, 180] width 298 height 19
click at [372, 185] on span "Monthly Payrun" at bounding box center [435, 180] width 298 height 19
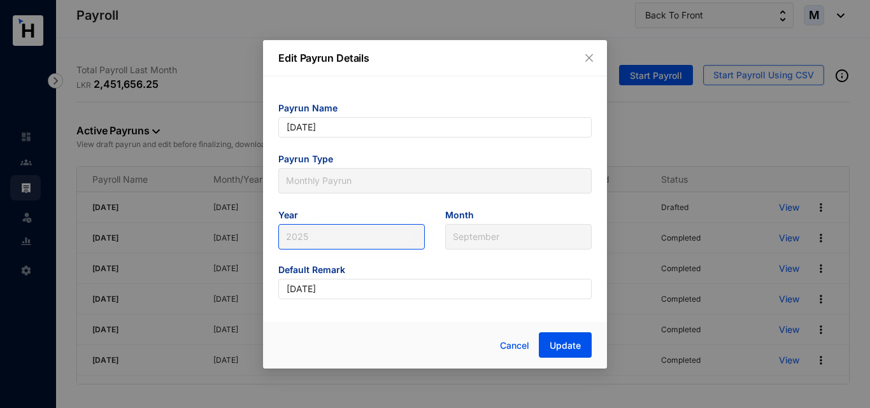
click at [374, 236] on span "2025" at bounding box center [351, 236] width 131 height 19
click at [588, 57] on icon "close" at bounding box center [589, 57] width 8 height 8
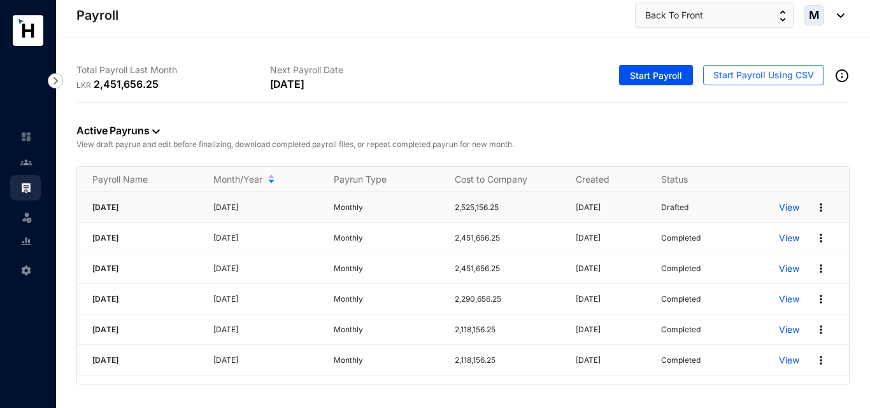
click at [792, 207] on p "View" at bounding box center [789, 207] width 20 height 13
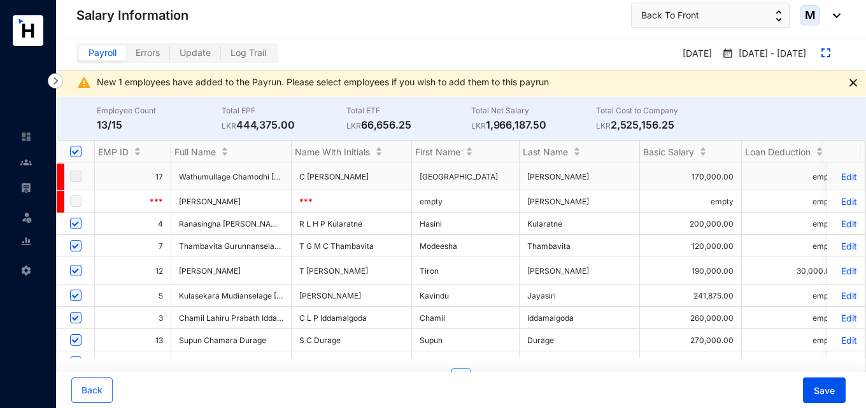
click at [839, 177] on p "Edit" at bounding box center [846, 176] width 22 height 11
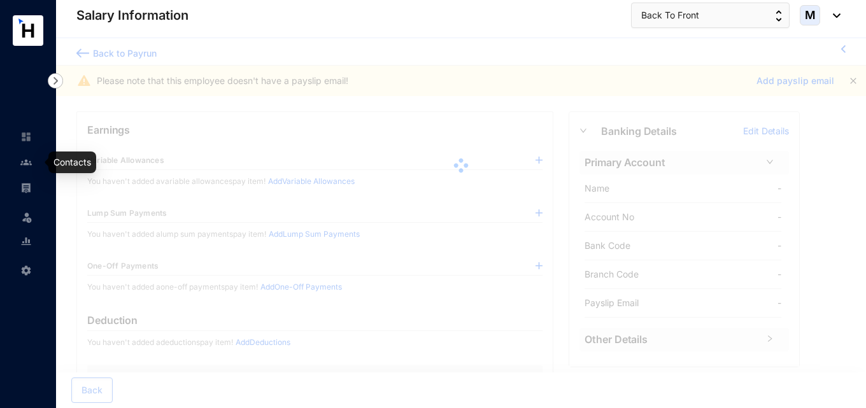
click at [26, 163] on img at bounding box center [25, 162] width 11 height 11
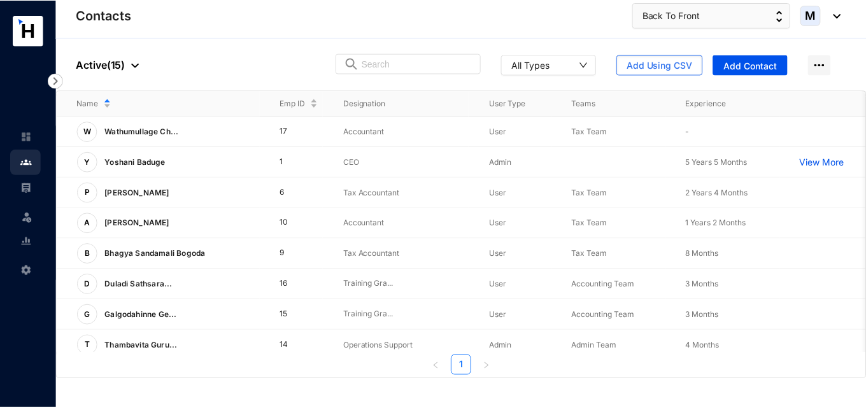
scroll to position [0, 2]
click at [826, 134] on p "View More" at bounding box center [826, 131] width 51 height 13
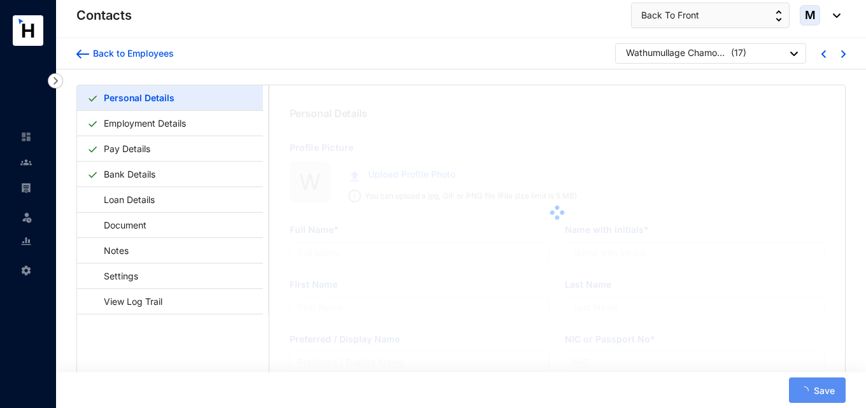
type input "Wathumullage Chamodhi [PERSON_NAME]"
type input "C [PERSON_NAME]"
type input "[GEOGRAPHIC_DATA]"
type input "[PERSON_NAME]"
type input "[GEOGRAPHIC_DATA]"
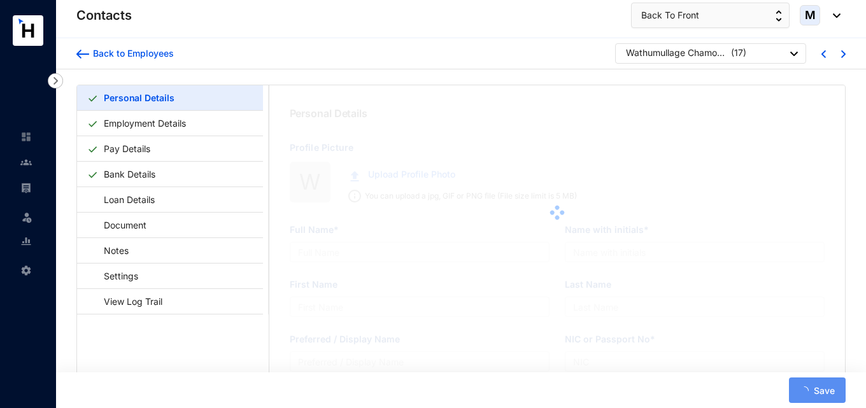
type input "200052900347"
type input "765790398"
type input "[STREET_ADDRESS][DEMOGRAPHIC_DATA]"
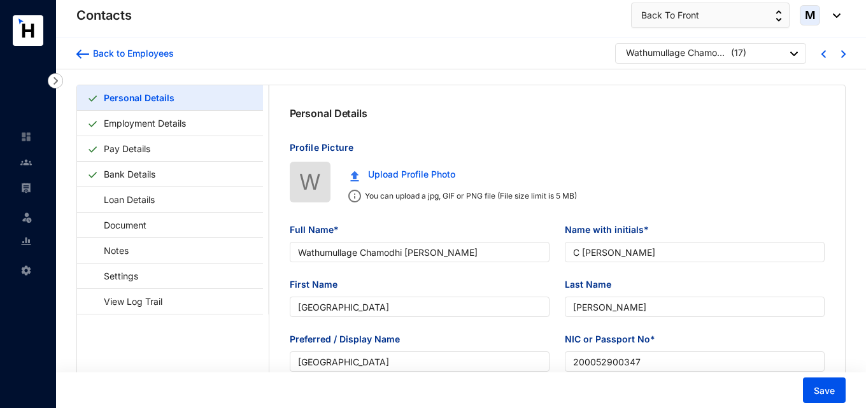
type input "[DATE]"
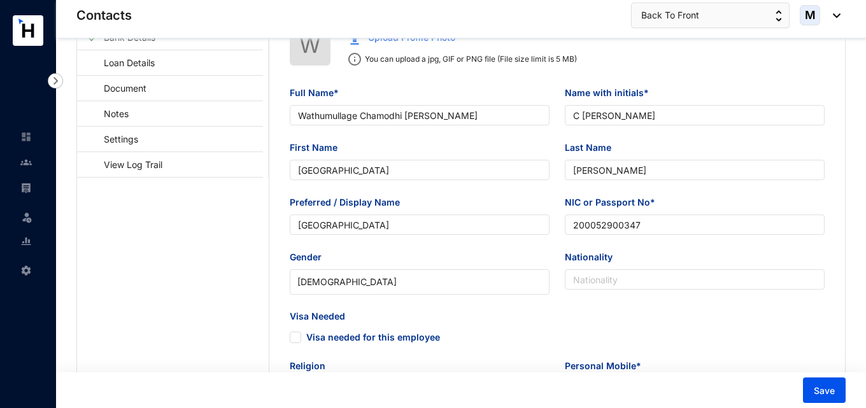
scroll to position [64, 0]
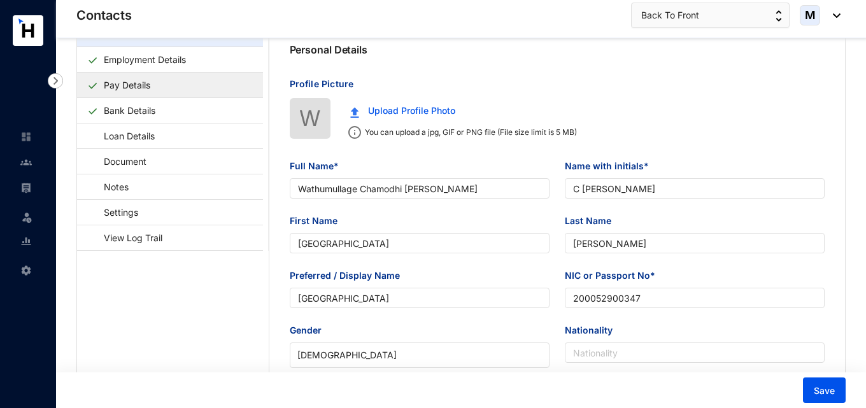
click at [145, 92] on link "Pay Details" at bounding box center [127, 85] width 57 height 26
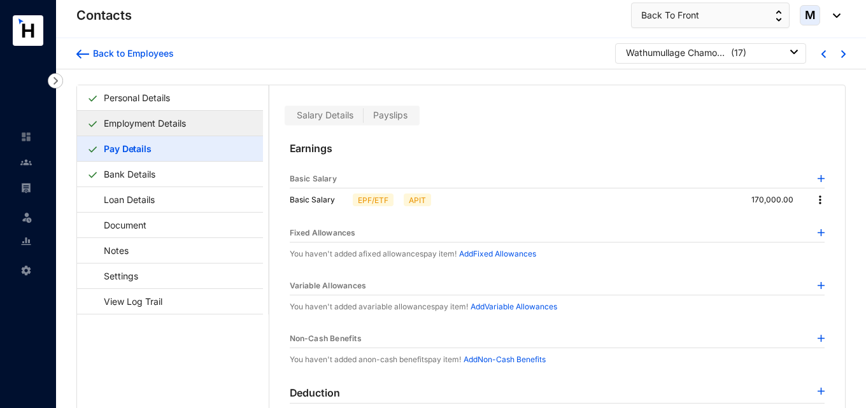
click at [130, 127] on link "Employment Details" at bounding box center [145, 123] width 92 height 26
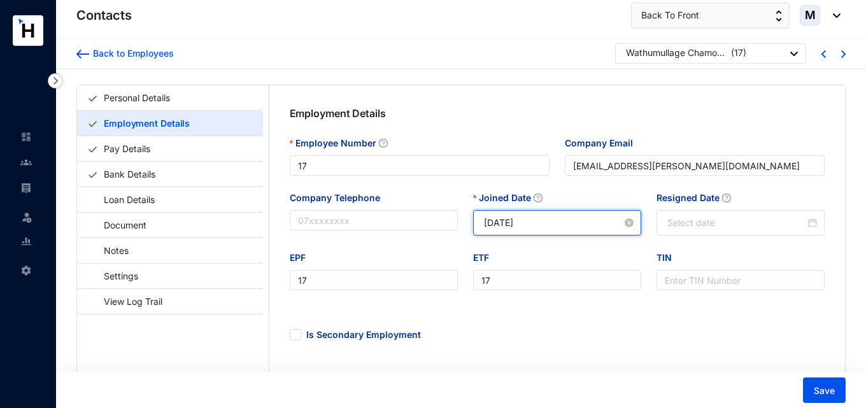
click at [543, 218] on input "[DATE]" at bounding box center [553, 223] width 138 height 14
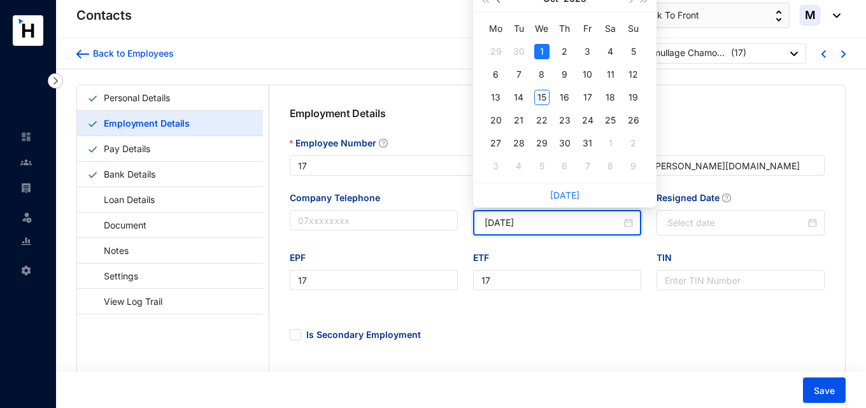
click at [498, 1] on span "button" at bounding box center [499, 0] width 6 height 6
type input "[DATE]"
click at [498, 52] on div "1" at bounding box center [495, 51] width 15 height 15
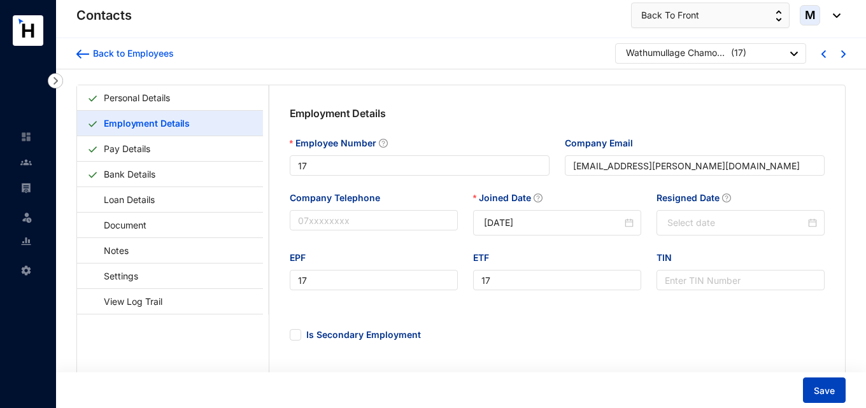
click at [833, 395] on span "Save" at bounding box center [824, 391] width 21 height 13
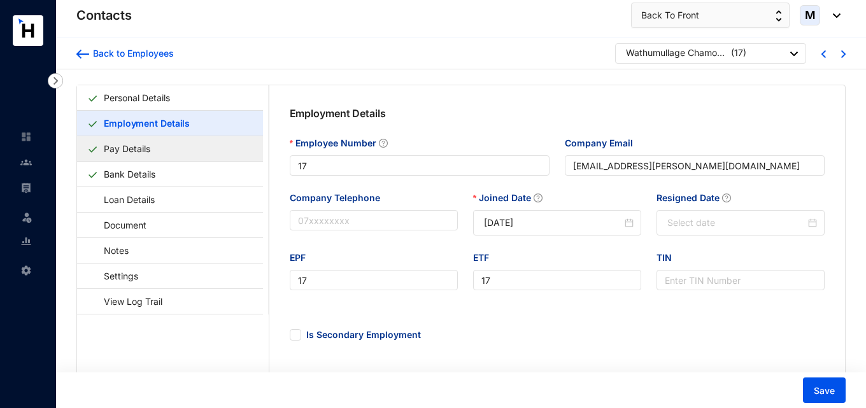
click at [145, 149] on link "Pay Details" at bounding box center [127, 149] width 57 height 26
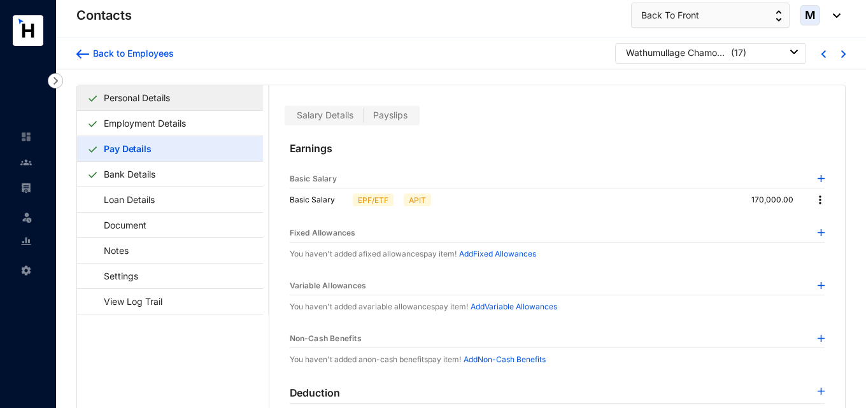
click at [127, 94] on link "Personal Details" at bounding box center [137, 98] width 76 height 26
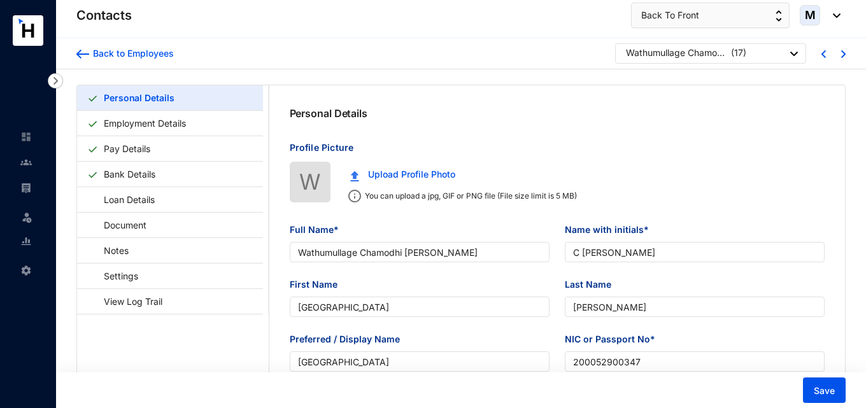
type input "[DATE]"
click at [171, 122] on link "Employment Details" at bounding box center [145, 123] width 92 height 26
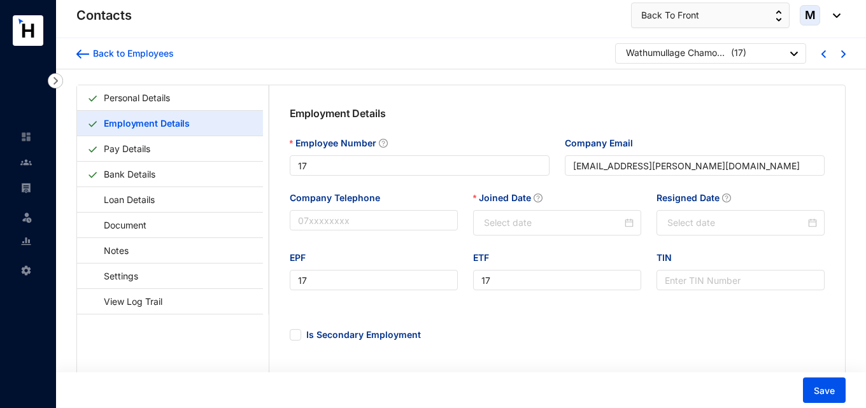
type input "[DATE]"
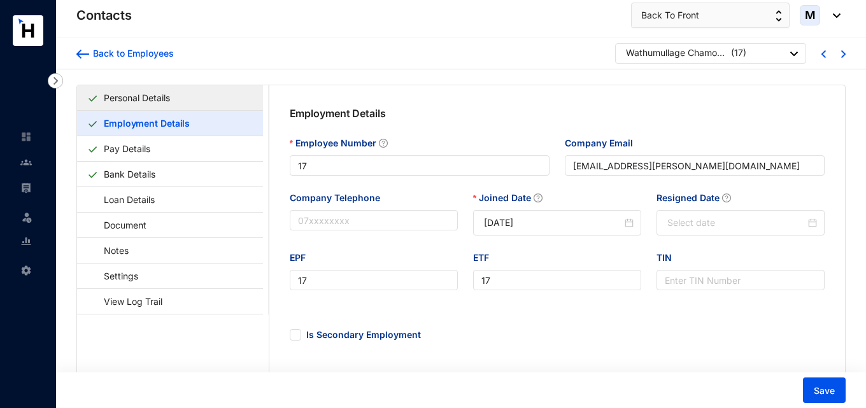
click at [163, 104] on link "Personal Details" at bounding box center [137, 98] width 76 height 26
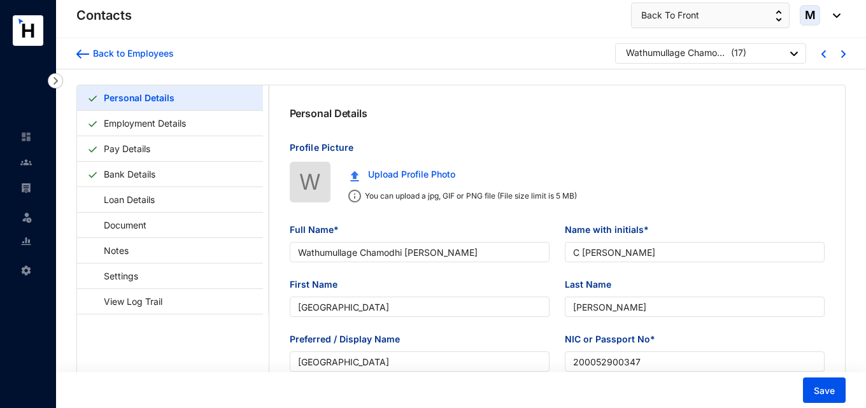
type input "[DATE]"
click at [87, 57] on img at bounding box center [82, 54] width 13 height 9
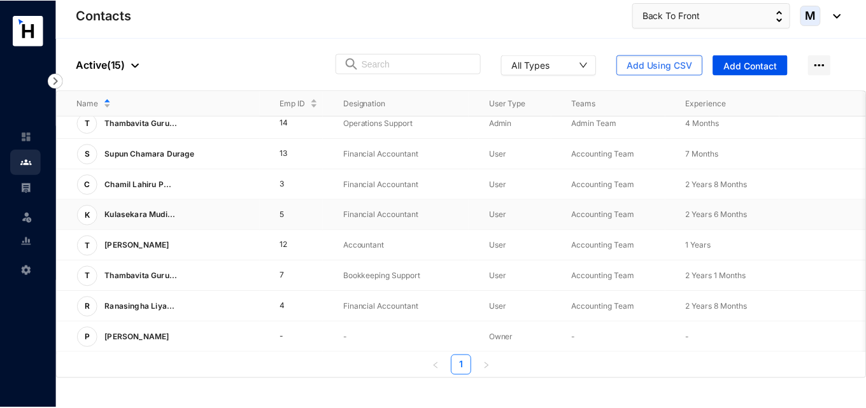
scroll to position [41, 0]
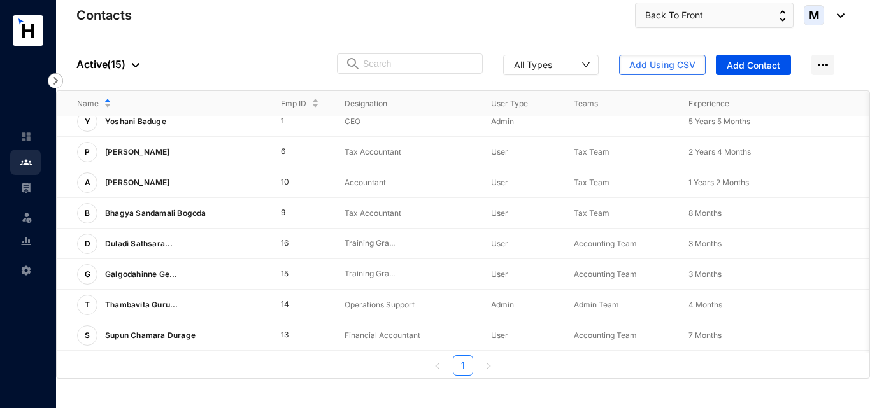
click at [29, 162] on img at bounding box center [25, 162] width 11 height 11
click at [25, 164] on img at bounding box center [25, 162] width 11 height 11
click at [26, 190] on img at bounding box center [25, 187] width 11 height 11
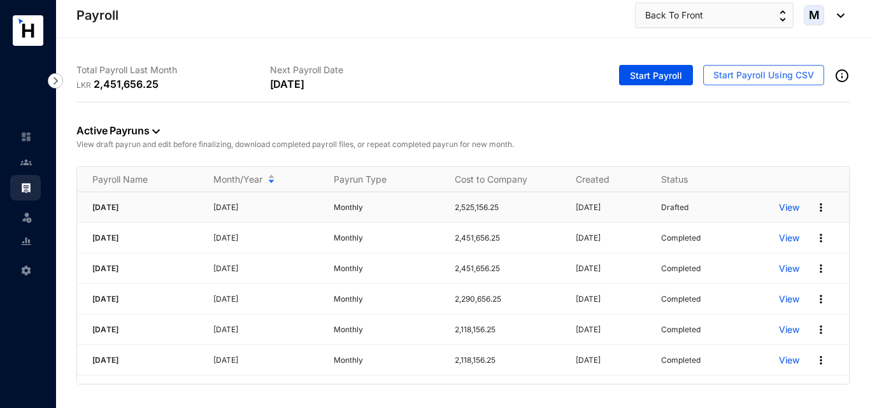
click at [788, 211] on p "View" at bounding box center [789, 207] width 20 height 13
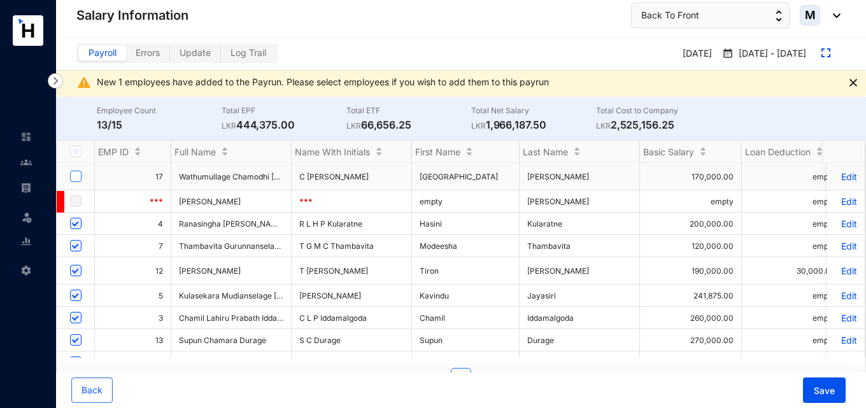
click at [76, 177] on input "checkbox" at bounding box center [75, 176] width 11 height 11
checkbox input "true"
click at [25, 159] on img at bounding box center [25, 162] width 11 height 11
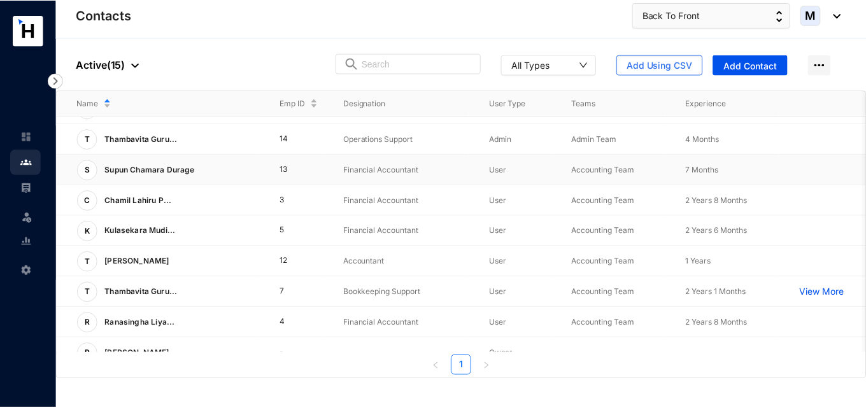
scroll to position [232, 0]
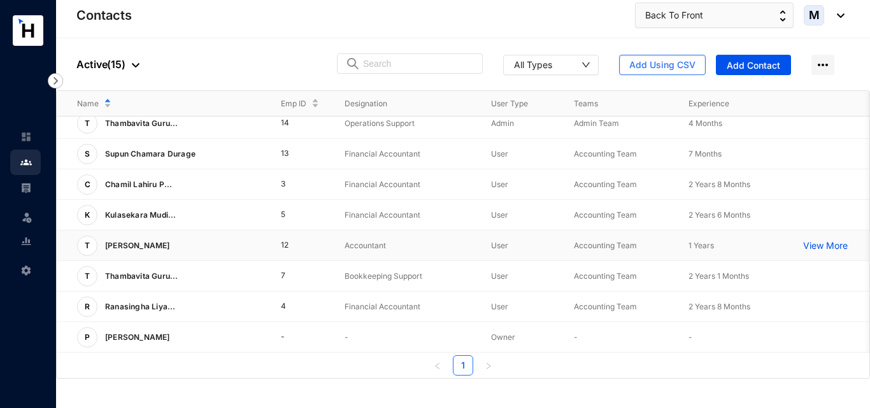
click at [211, 240] on div "T Tiron Thirumaran" at bounding box center [168, 246] width 183 height 20
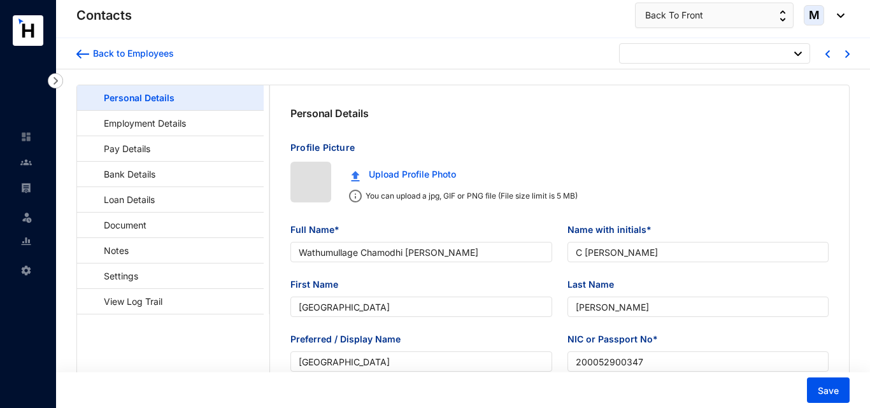
type input "[DATE]"
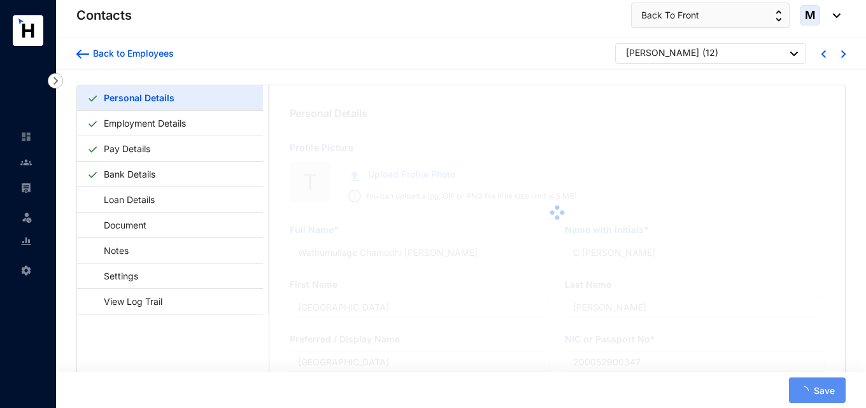
type input "[PERSON_NAME]"
type input "T [PERSON_NAME]"
type input "Tiron"
type input "[PERSON_NAME]"
type input "Tiron"
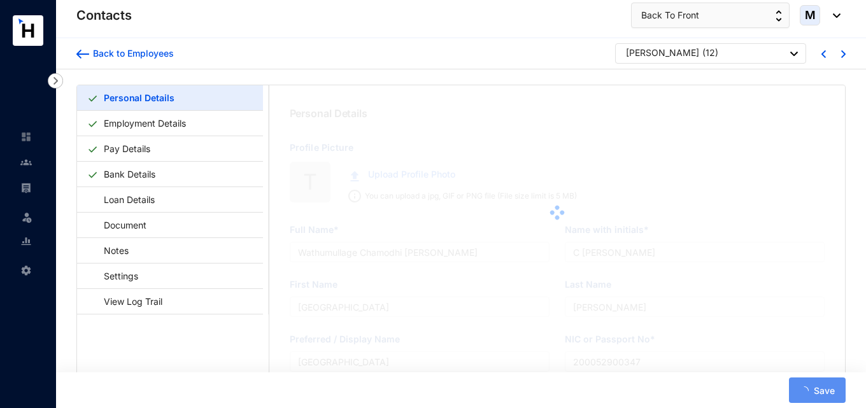
type input "199733304255"
type input "714694142"
type input "[STREET_ADDRESS][PERSON_NAME] Kadawatha"
type input "[DATE]"
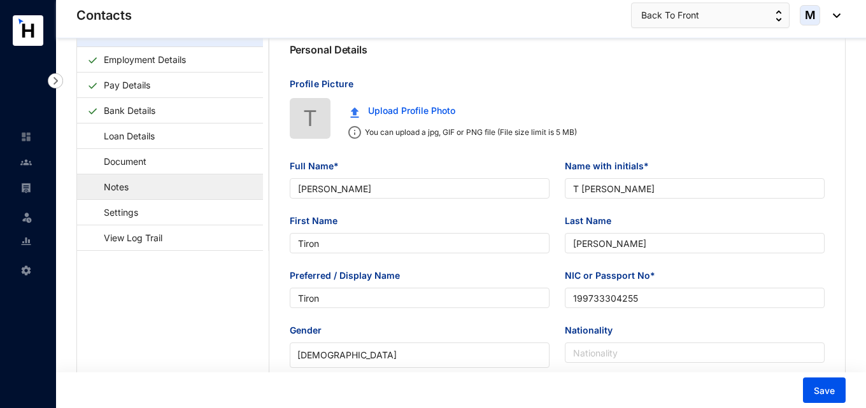
scroll to position [8, 0]
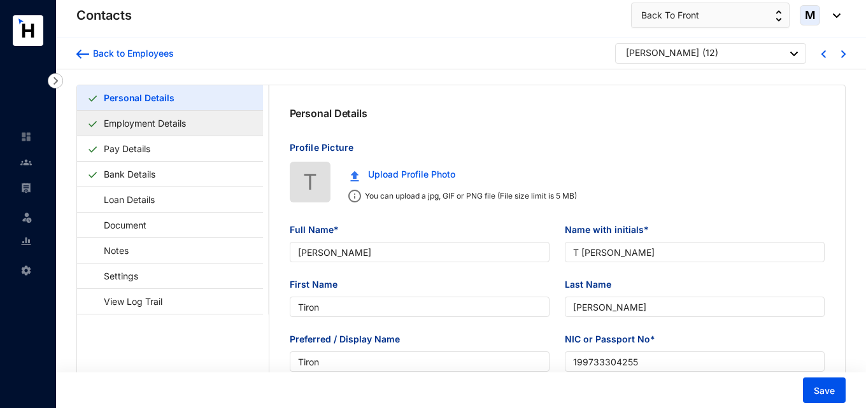
click at [148, 127] on link "Employment Details" at bounding box center [145, 123] width 92 height 26
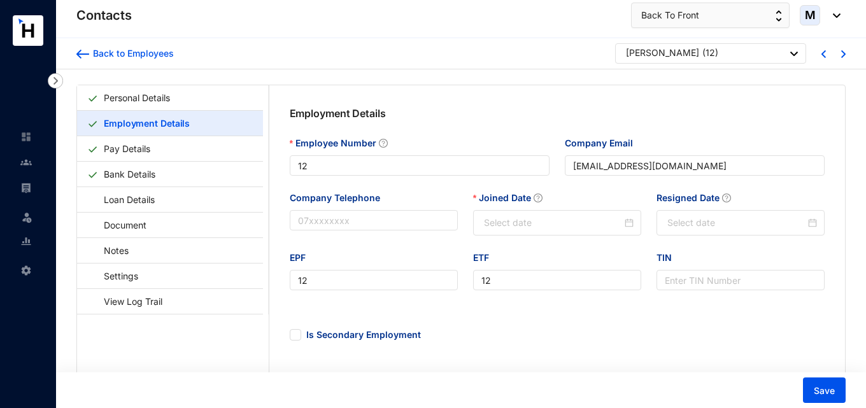
type input "[DATE]"
click at [22, 155] on div at bounding box center [25, 155] width 11 height 11
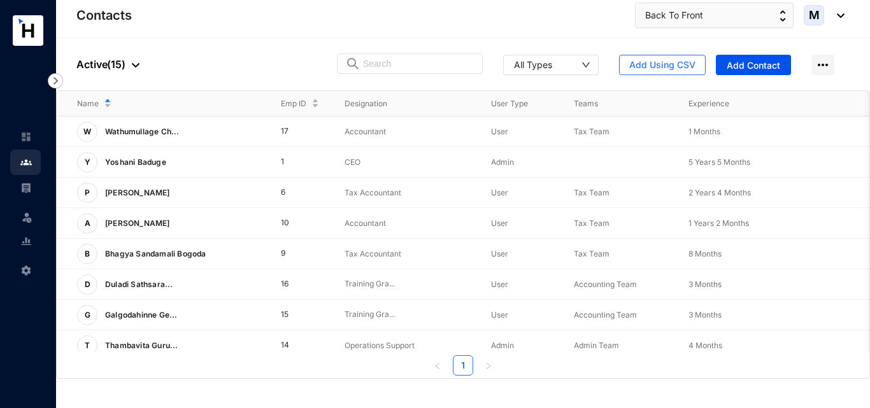
click at [35, 184] on link at bounding box center [36, 187] width 32 height 13
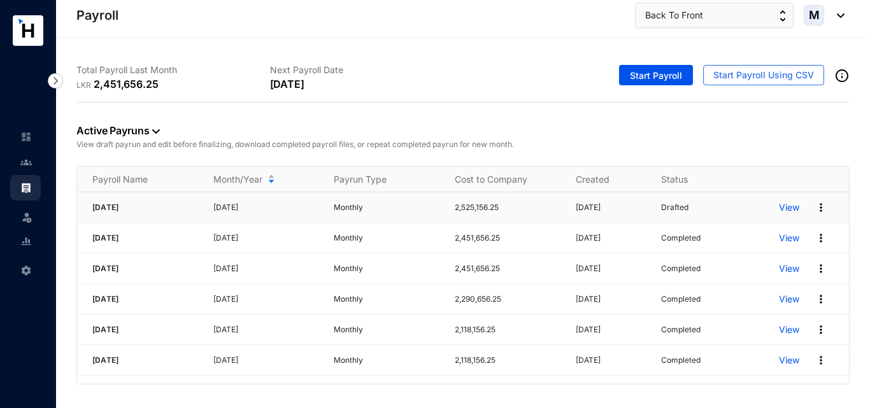
click at [793, 208] on p "View" at bounding box center [789, 207] width 20 height 13
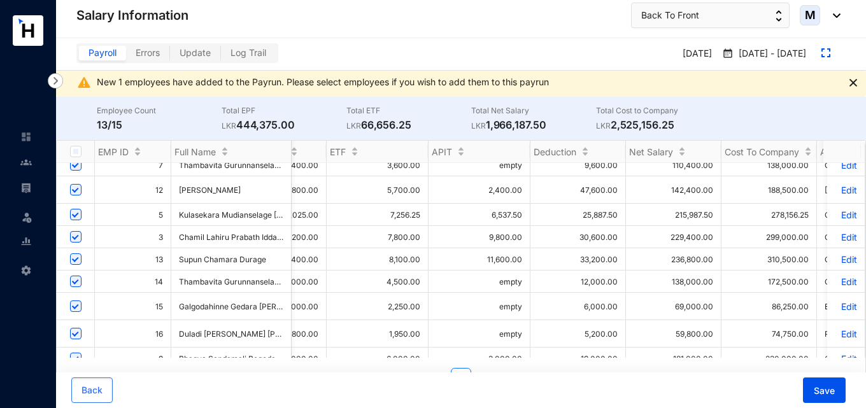
scroll to position [0, 721]
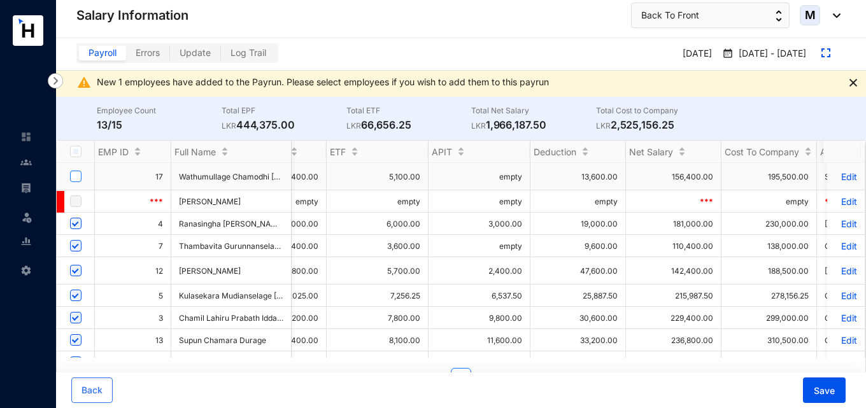
click at [78, 177] on input "checkbox" at bounding box center [75, 176] width 11 height 11
checkbox input "true"
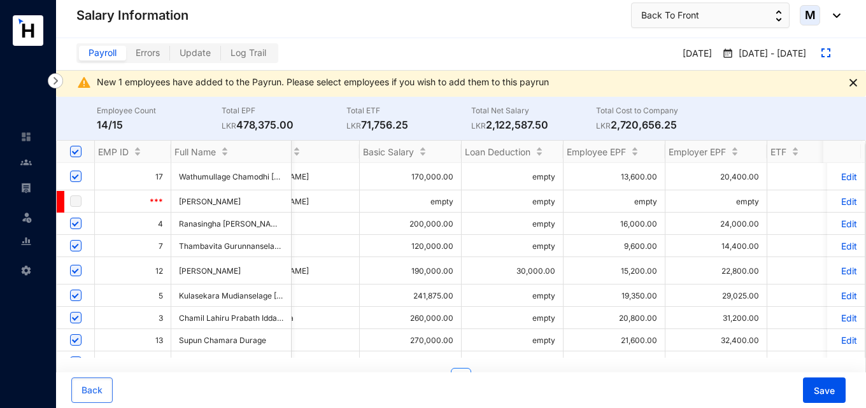
scroll to position [0, 88]
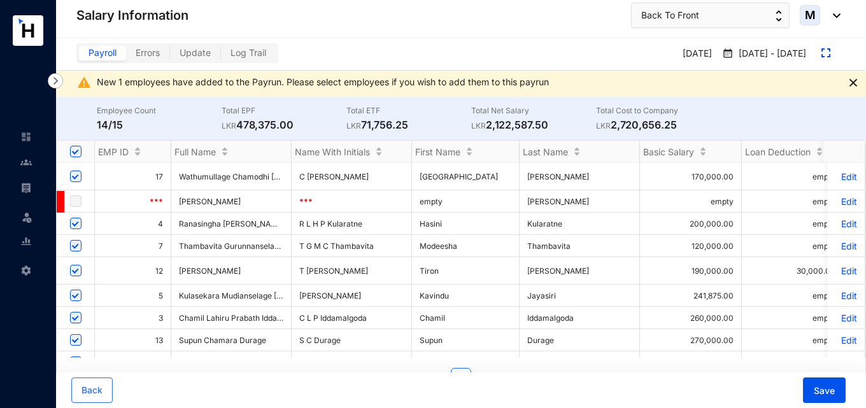
click at [75, 178] on input "checkbox" at bounding box center [75, 176] width 11 height 11
checkbox input "false"
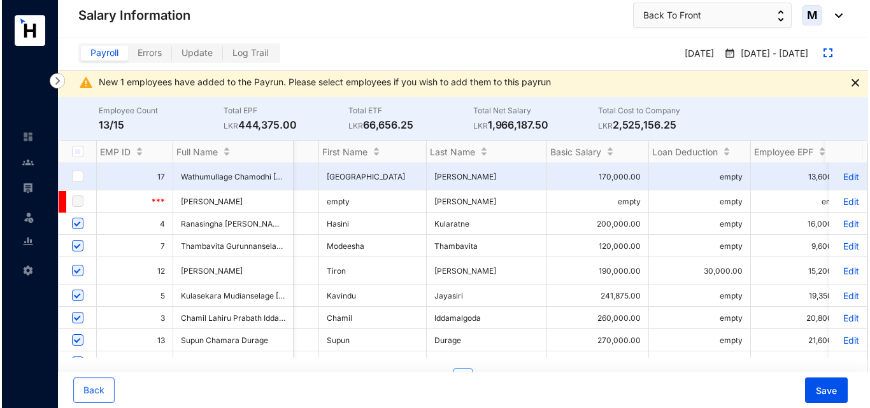
scroll to position [0, 131]
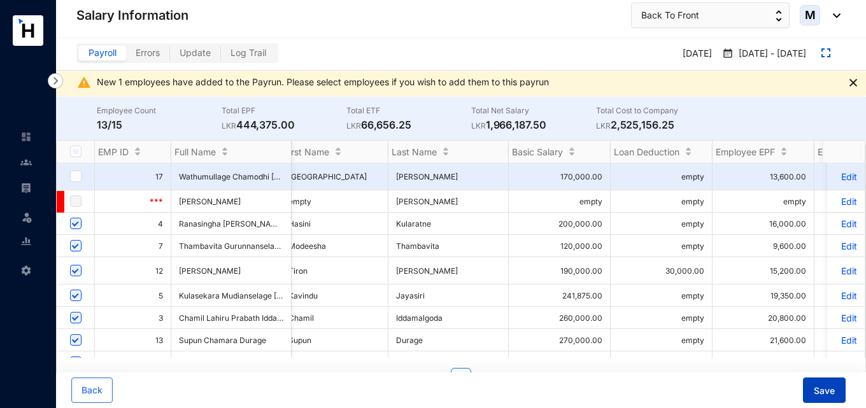
click at [836, 393] on button "Save" at bounding box center [824, 390] width 43 height 25
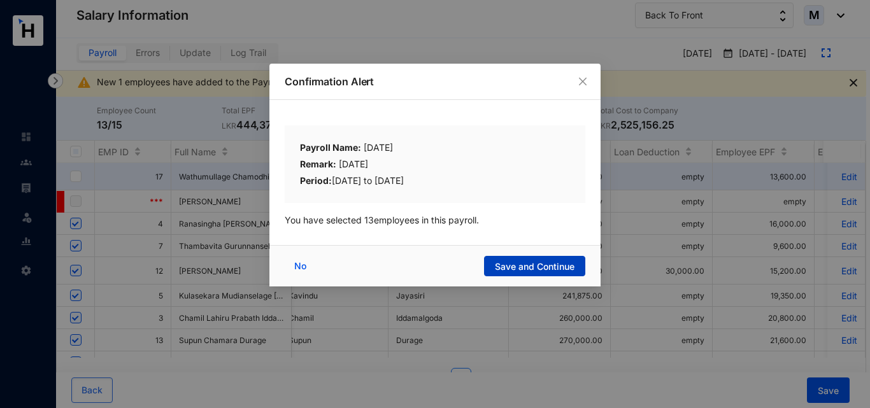
click at [530, 262] on span "Save and Continue" at bounding box center [535, 266] width 80 height 13
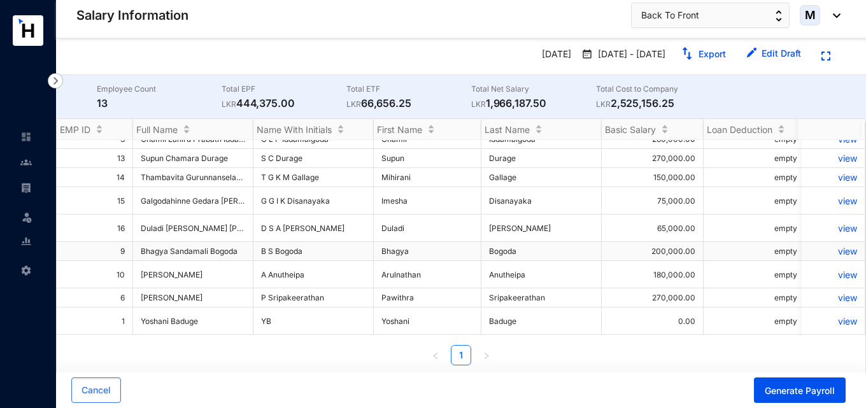
scroll to position [28, 0]
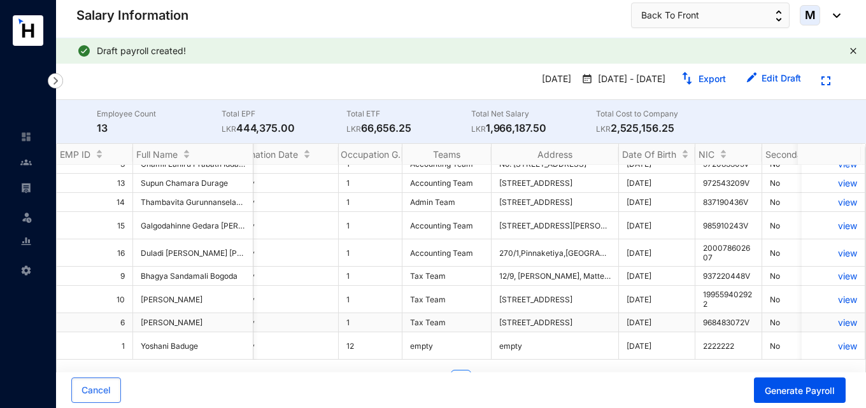
click at [842, 320] on p "view" at bounding box center [833, 322] width 48 height 11
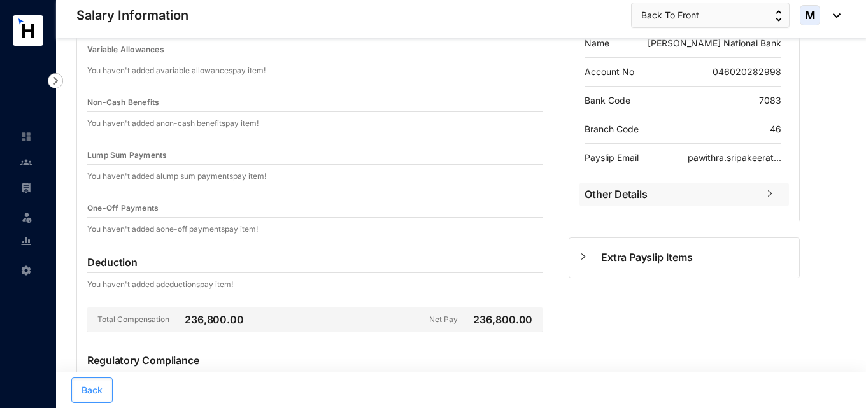
click at [100, 384] on span "Back" at bounding box center [91, 390] width 21 height 13
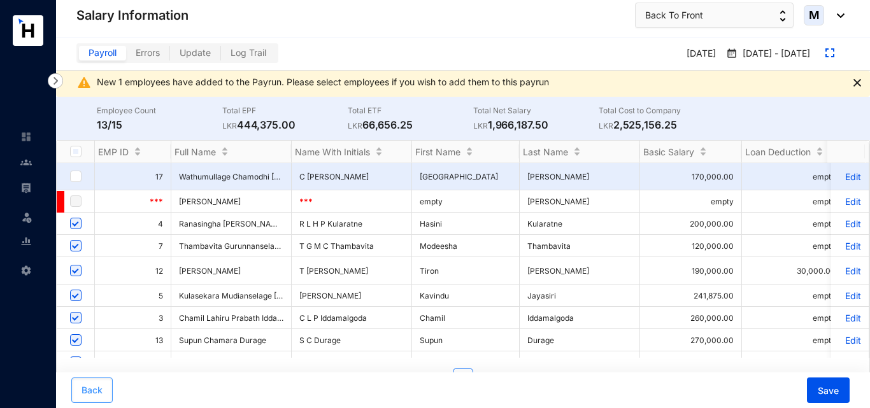
click at [97, 386] on span "Back" at bounding box center [91, 390] width 21 height 13
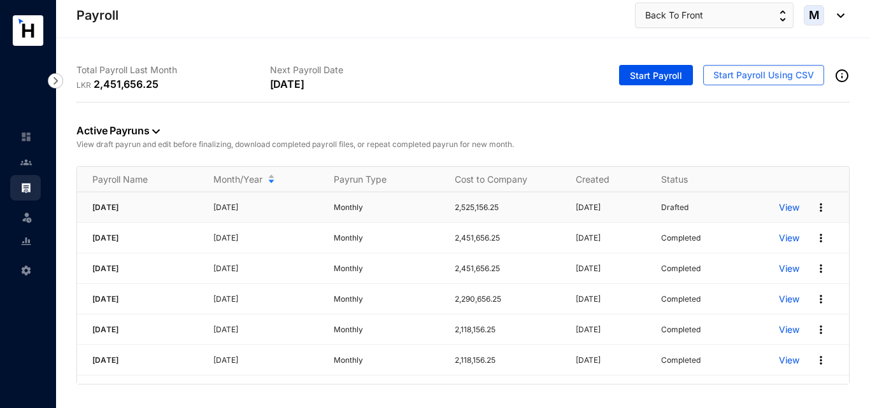
click at [786, 212] on p "View" at bounding box center [789, 207] width 20 height 13
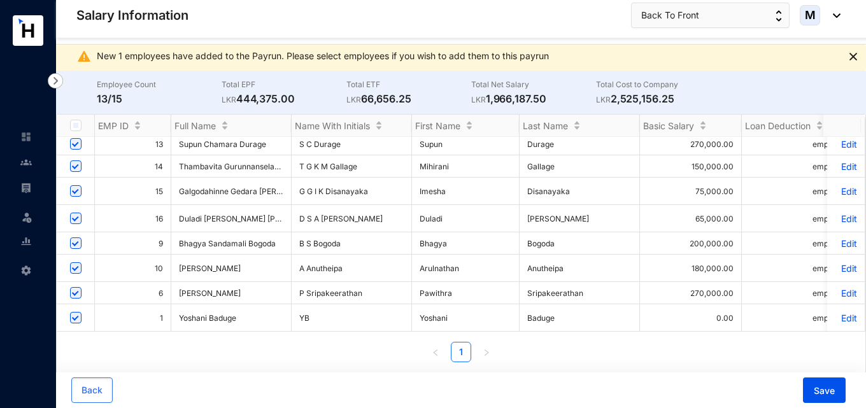
click at [838, 288] on p "Edit" at bounding box center [846, 293] width 22 height 11
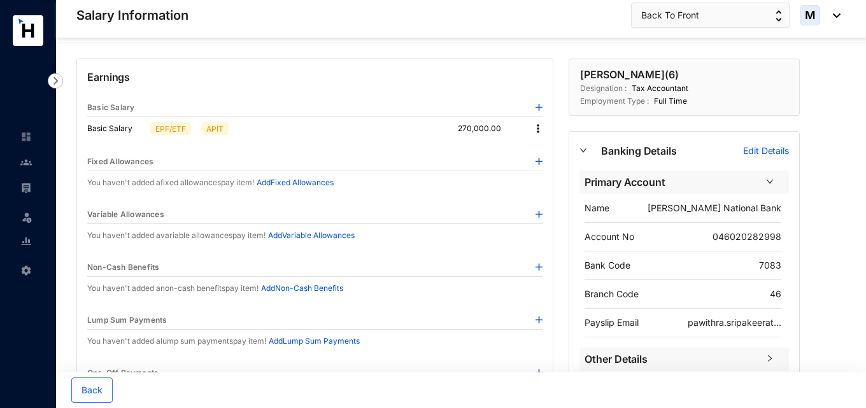
click at [536, 217] on img at bounding box center [538, 214] width 7 height 7
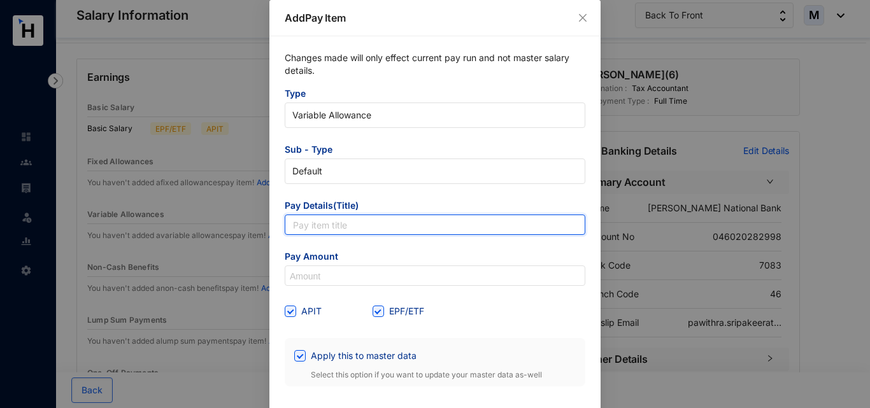
click at [333, 229] on input "text" at bounding box center [435, 225] width 300 height 20
type input "Bonus"
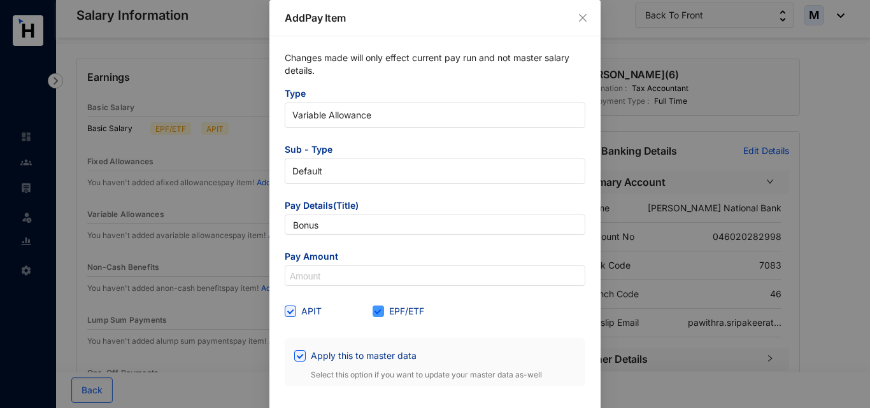
click at [376, 315] on span at bounding box center [377, 311] width 11 height 11
click at [376, 314] on input "EPF/ETF" at bounding box center [376, 310] width 9 height 9
checkbox input "false"
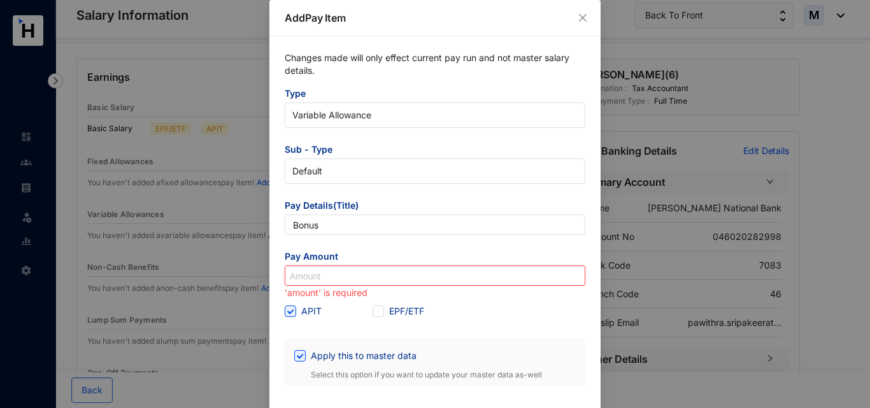
click at [335, 278] on input at bounding box center [434, 276] width 299 height 20
type input "300,000"
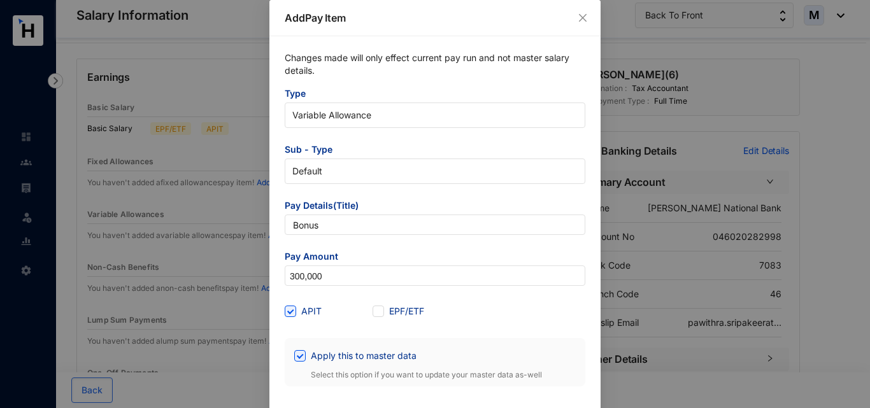
click at [276, 333] on div "Changes made will only effect current pay run and not master salary details. Ty…" at bounding box center [434, 218] width 331 height 365
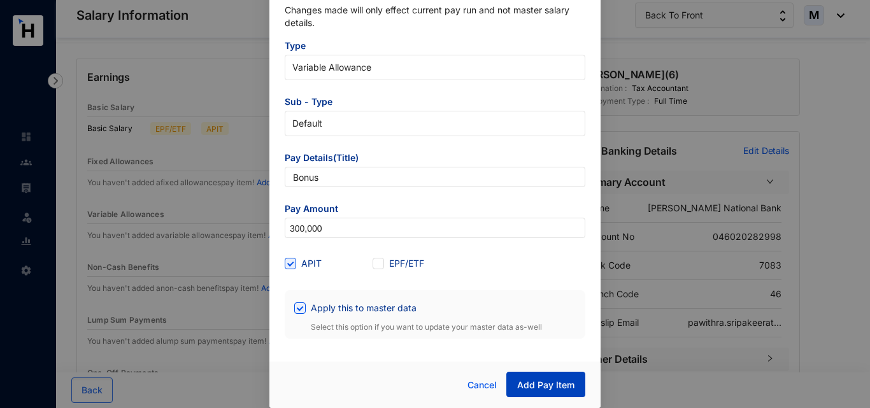
click at [558, 387] on span "Add Pay Item" at bounding box center [545, 385] width 57 height 13
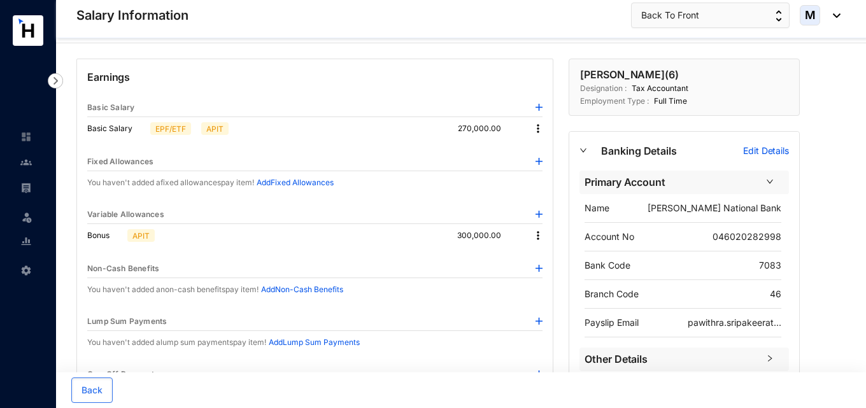
click at [535, 237] on img at bounding box center [538, 235] width 13 height 13
click at [541, 258] on li "Edit" at bounding box center [555, 257] width 42 height 20
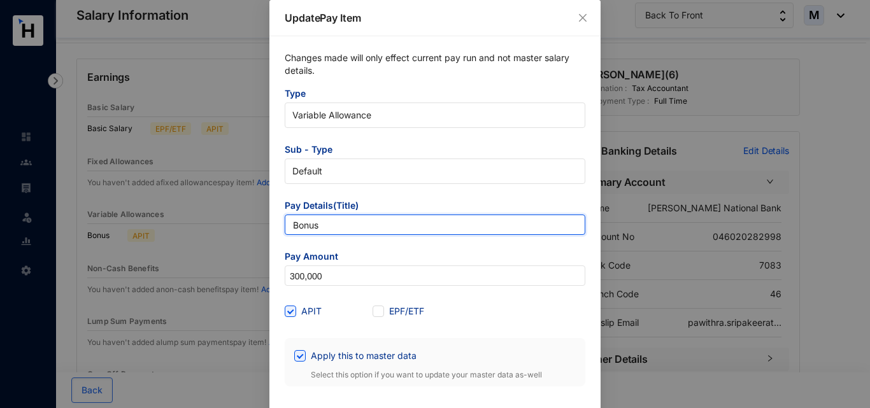
click at [360, 228] on input "Bonus" at bounding box center [435, 225] width 300 height 20
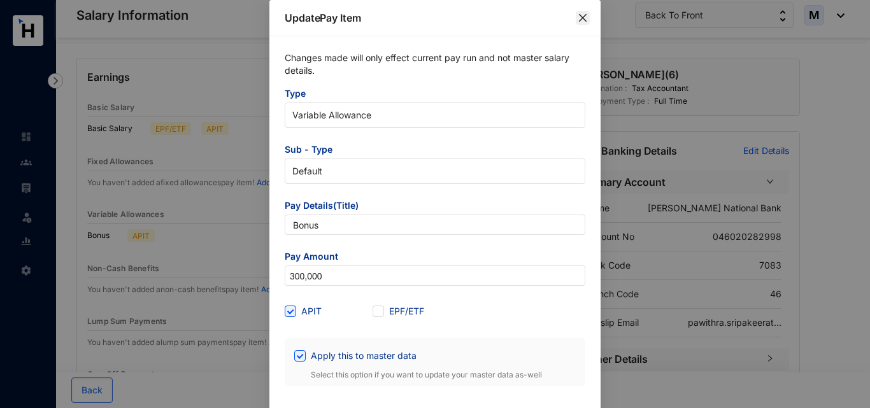
click at [582, 19] on icon "close" at bounding box center [583, 18] width 8 height 8
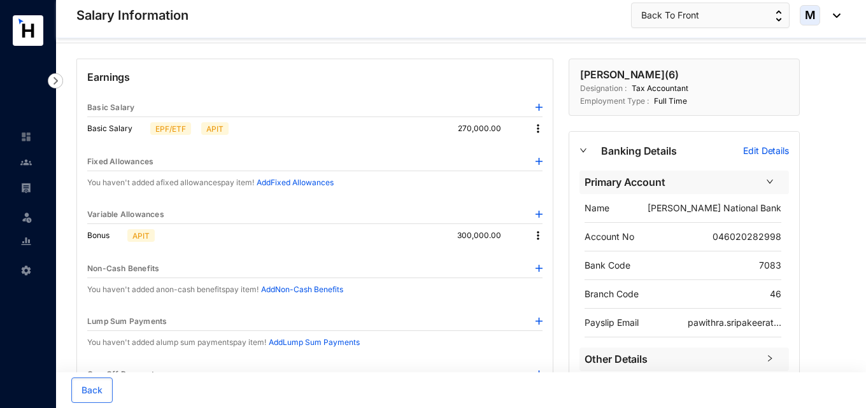
click at [540, 212] on img at bounding box center [538, 214] width 7 height 7
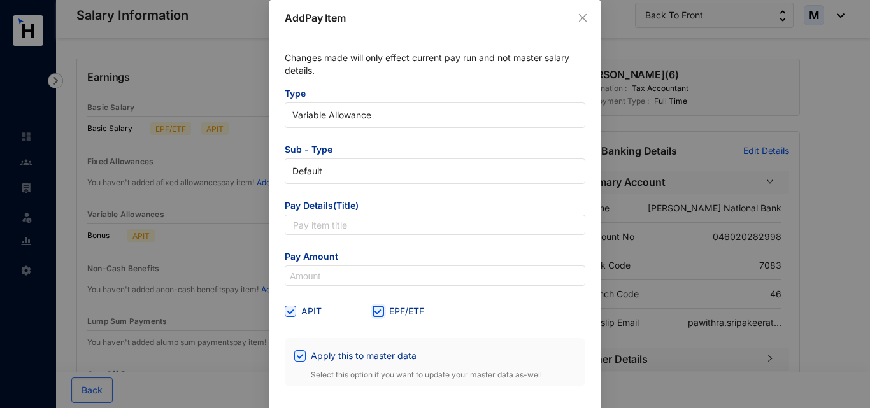
drag, startPoint x: 376, startPoint y: 311, endPoint x: 363, endPoint y: 313, distance: 13.4
click at [375, 311] on input "EPF/ETF" at bounding box center [376, 310] width 9 height 9
checkbox input "false"
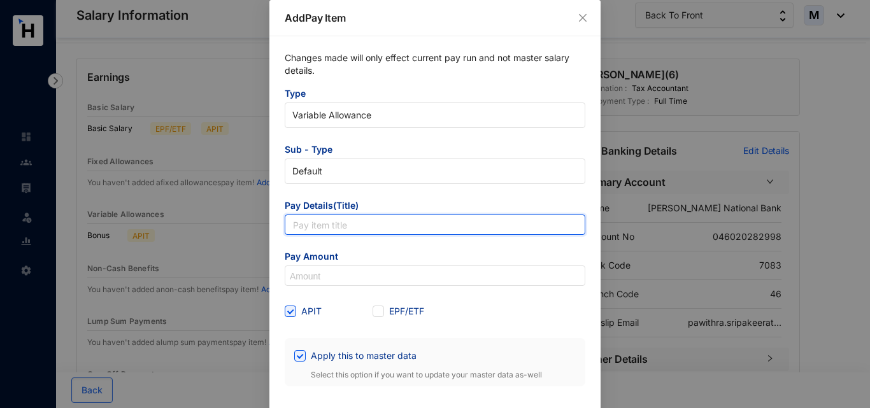
click at [311, 223] on input "text" at bounding box center [435, 225] width 300 height 20
type input "Back Payment"
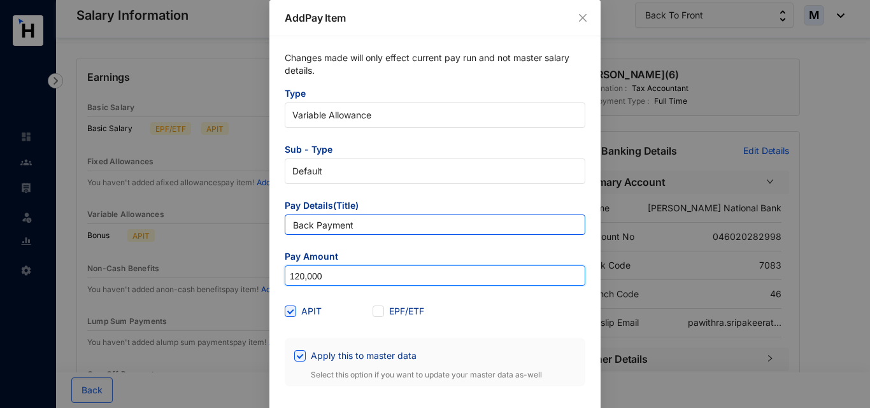
type input "120,000"
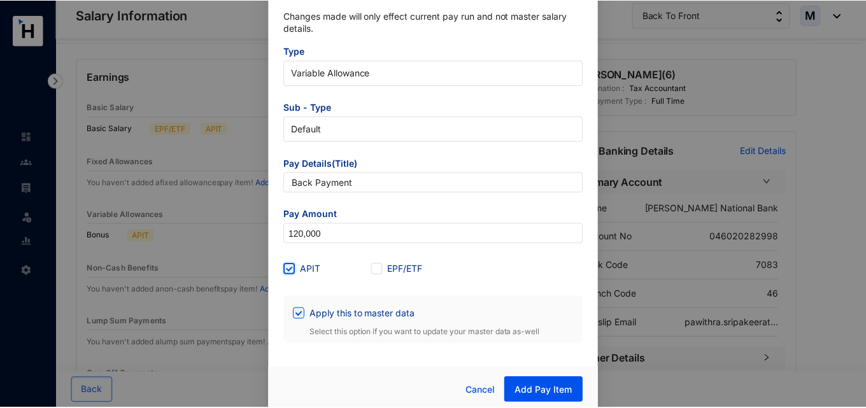
scroll to position [48, 0]
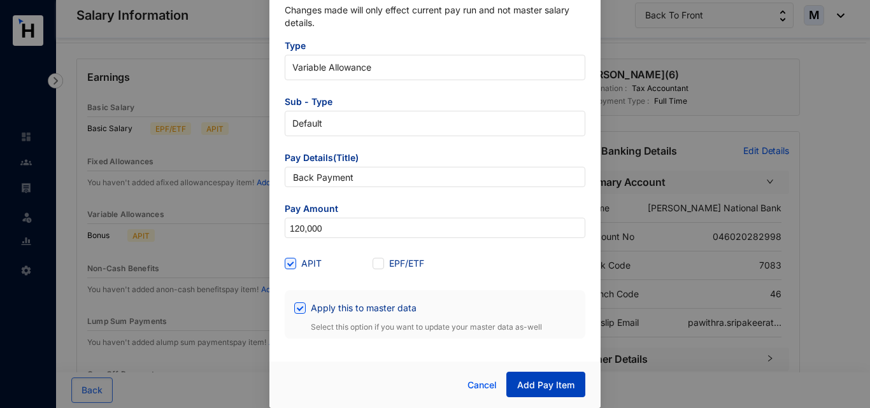
click at [530, 385] on span "Add Pay Item" at bounding box center [545, 385] width 57 height 13
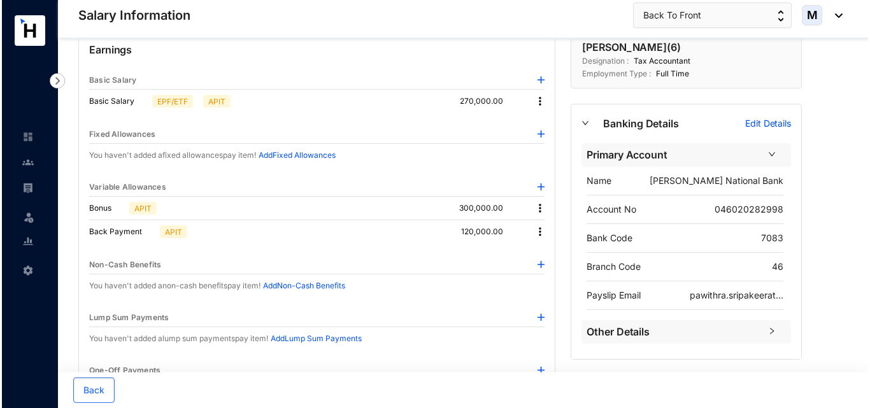
scroll to position [79, 0]
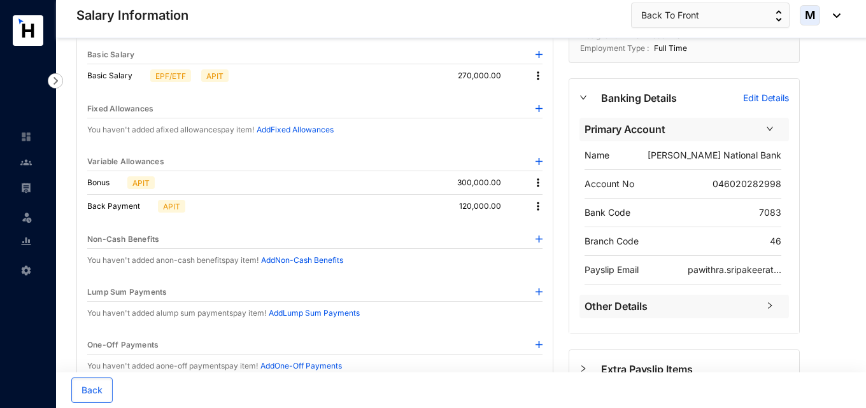
click at [539, 206] on img at bounding box center [538, 206] width 13 height 13
click at [548, 225] on span "Edit" at bounding box center [555, 228] width 27 height 14
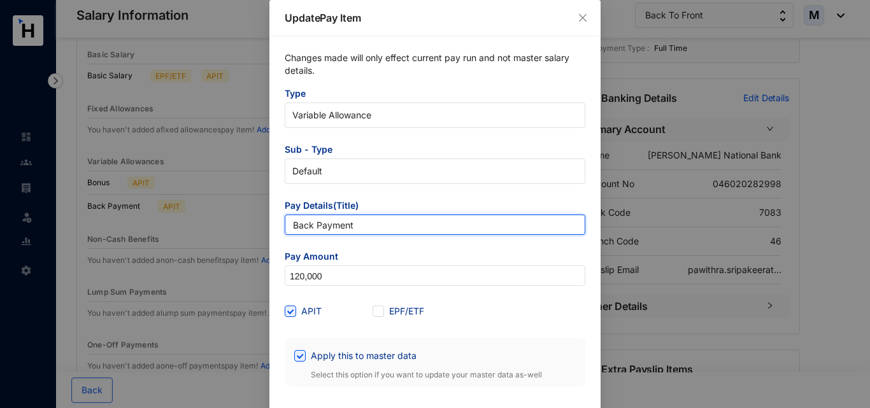
click at [374, 226] on input "Back Payment" at bounding box center [435, 225] width 300 height 20
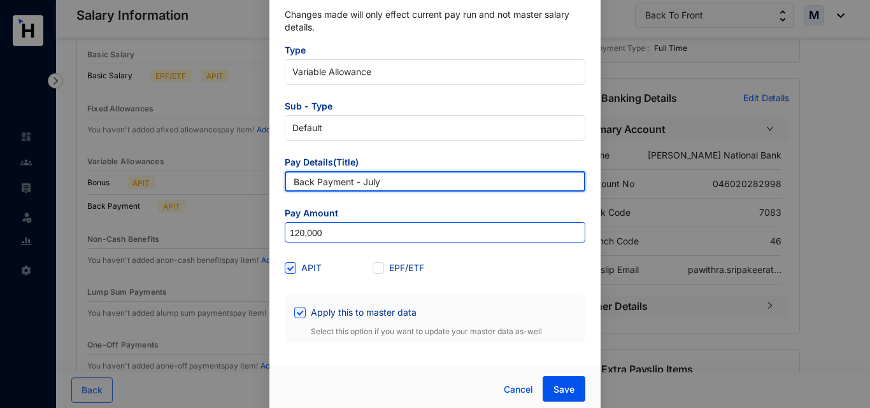
scroll to position [48, 0]
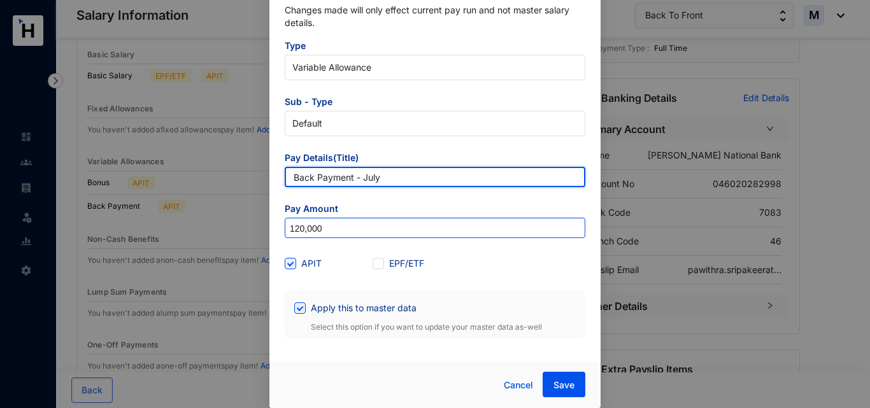
type input "Back Payment - July"
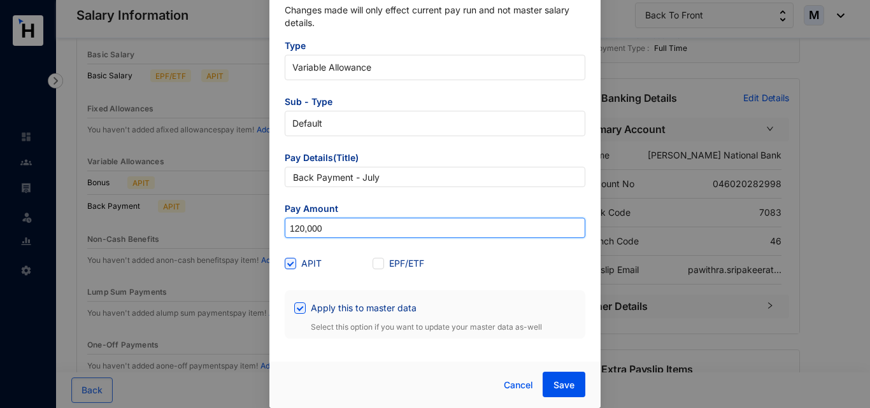
drag, startPoint x: 347, startPoint y: 235, endPoint x: 241, endPoint y: 230, distance: 105.8
click at [241, 230] on div "Update Pay Item Changes made will only effect current pay run and not master sa…" at bounding box center [435, 204] width 870 height 408
type input "40,000"
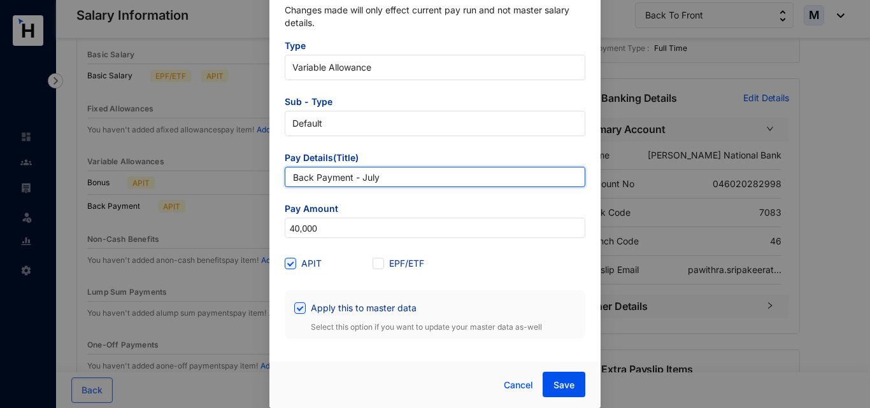
click at [387, 181] on input "Back Payment - July" at bounding box center [435, 177] width 300 height 20
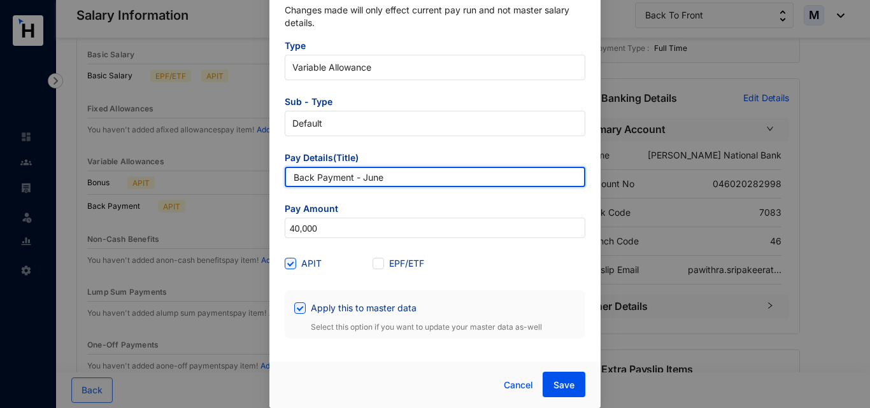
drag, startPoint x: 387, startPoint y: 181, endPoint x: 201, endPoint y: 176, distance: 186.6
click at [201, 176] on div "Update Pay Item Changes made will only effect current pay run and not master sa…" at bounding box center [435, 204] width 870 height 408
type input "Back Payment - June"
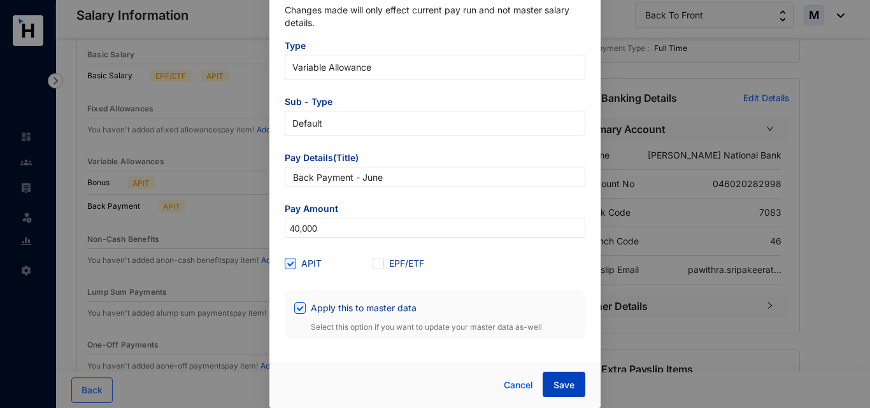
click at [559, 385] on span "Save" at bounding box center [563, 385] width 21 height 13
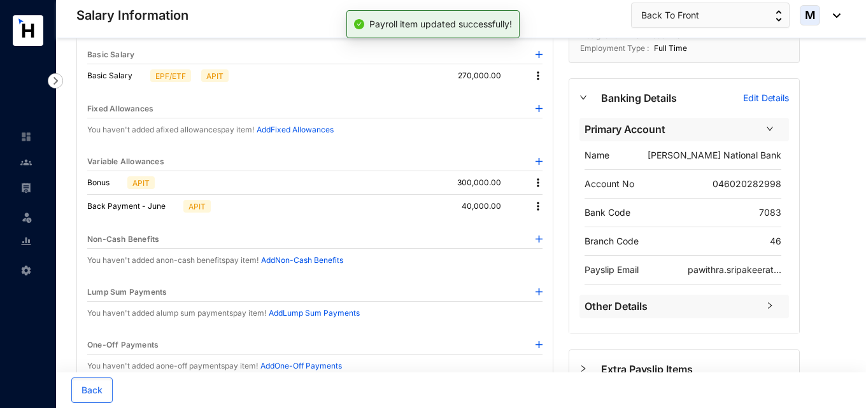
click at [537, 210] on img at bounding box center [538, 206] width 13 height 13
click at [540, 223] on li "Edit" at bounding box center [555, 228] width 42 height 20
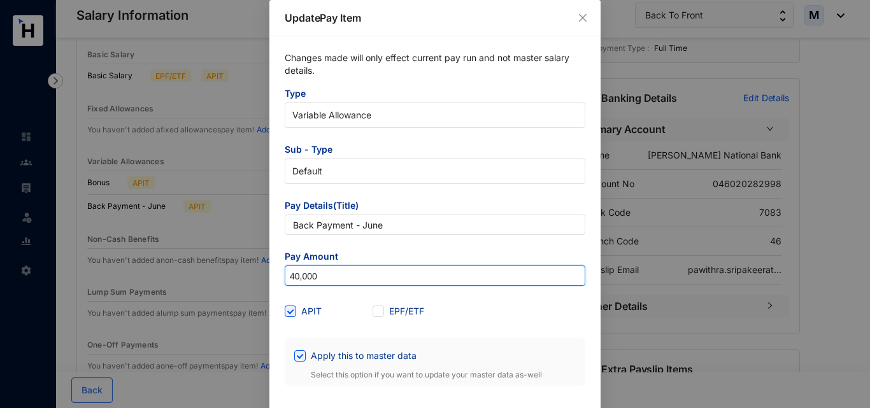
drag, startPoint x: 342, startPoint y: 279, endPoint x: 264, endPoint y: 279, distance: 78.3
click at [264, 279] on div "Update Pay Item Changes made will only effect current pay run and not master sa…" at bounding box center [435, 204] width 870 height 408
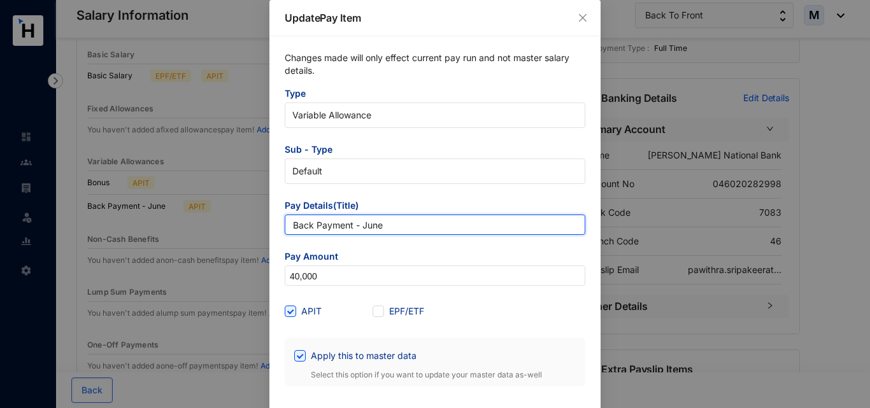
click at [385, 228] on input "Back Payment - June" at bounding box center [435, 225] width 300 height 20
type input "Back Payment - July"
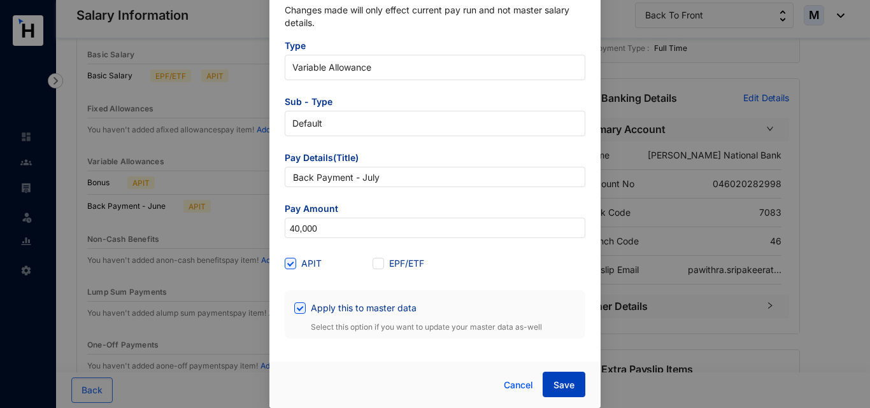
click at [553, 391] on span "Save" at bounding box center [563, 385] width 21 height 13
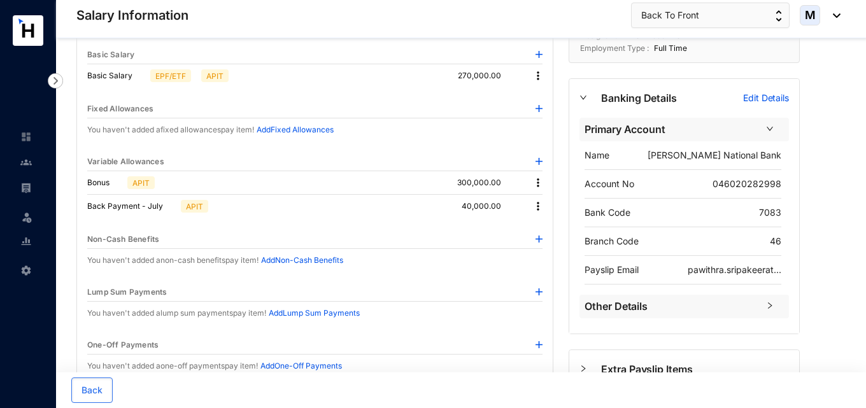
click at [539, 208] on img at bounding box center [538, 206] width 13 height 13
click at [547, 226] on span "Edit" at bounding box center [555, 228] width 27 height 14
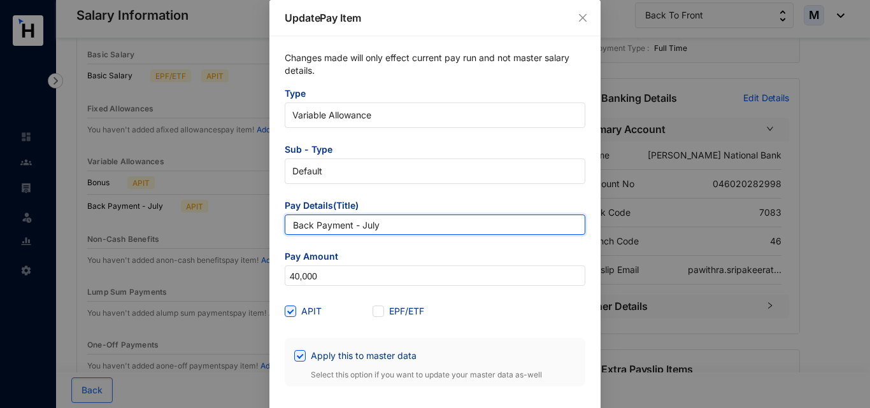
click at [410, 221] on input "Back Payment - July" at bounding box center [435, 225] width 300 height 20
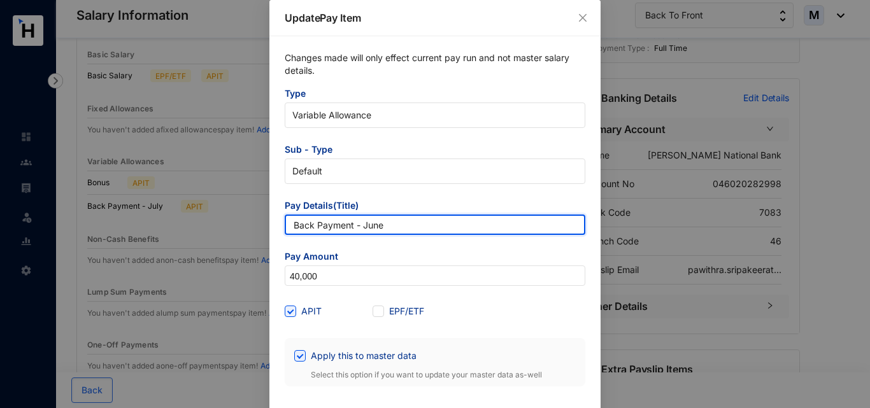
drag, startPoint x: 418, startPoint y: 220, endPoint x: 226, endPoint y: 220, distance: 192.3
click at [226, 220] on div "Update Pay Item Changes made will only effect current pay run and not master sa…" at bounding box center [435, 204] width 870 height 408
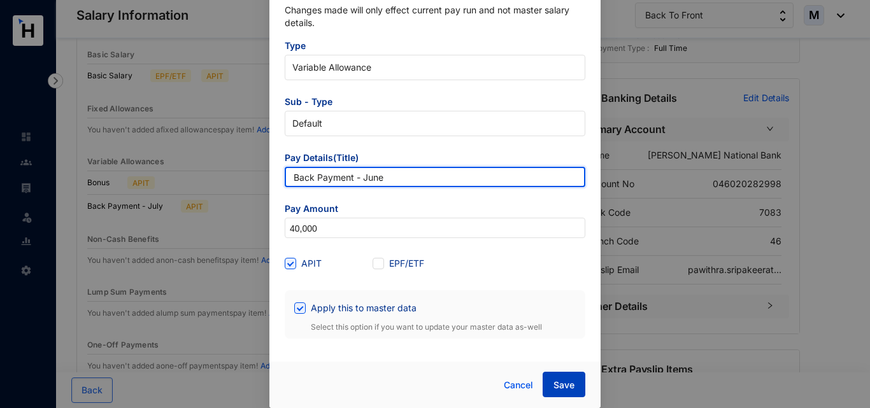
type input "Back Payment - June"
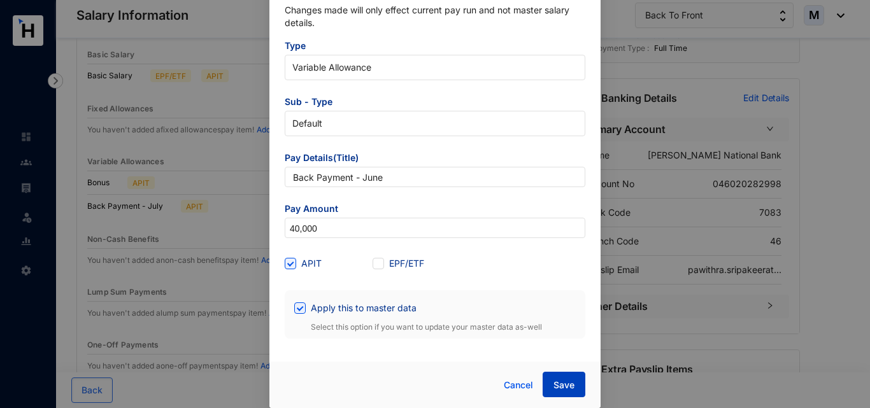
click at [572, 383] on span "Save" at bounding box center [563, 385] width 21 height 13
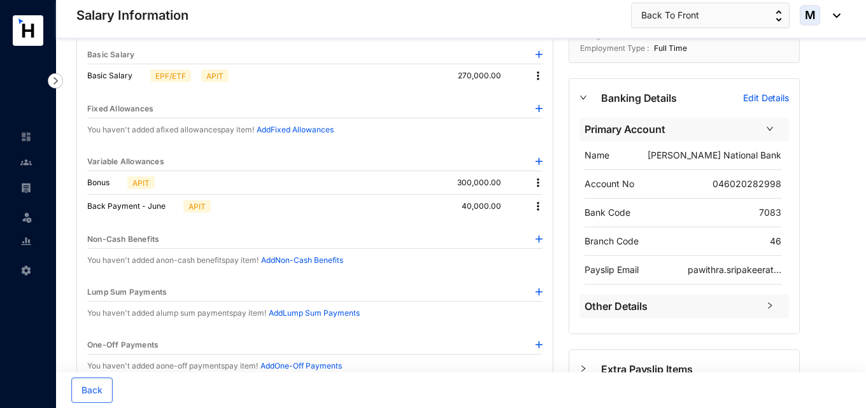
click at [539, 161] on img at bounding box center [538, 161] width 7 height 7
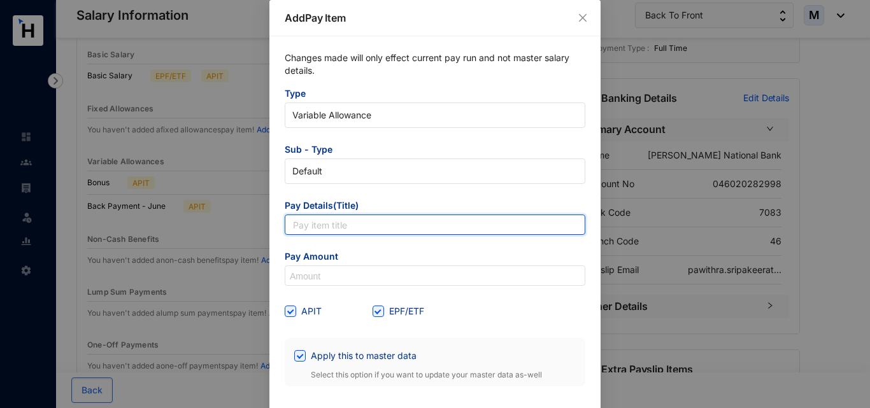
click at [368, 224] on input "text" at bounding box center [435, 225] width 300 height 20
paste input "Back Payment - June"
type input "Back Payment - July"
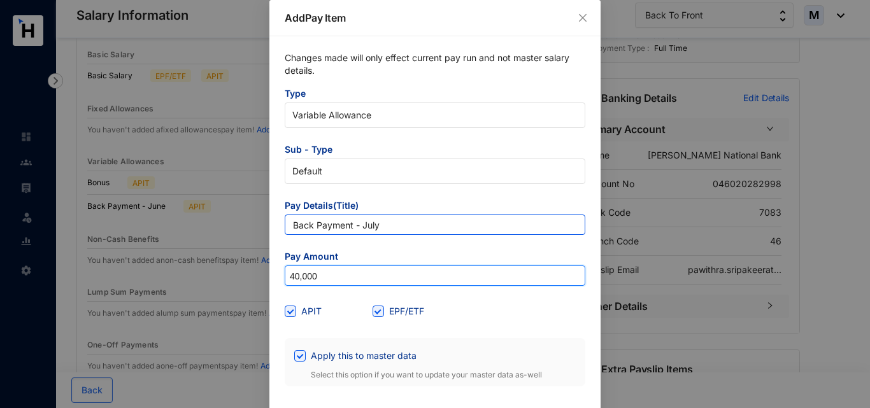
type input "40,000"
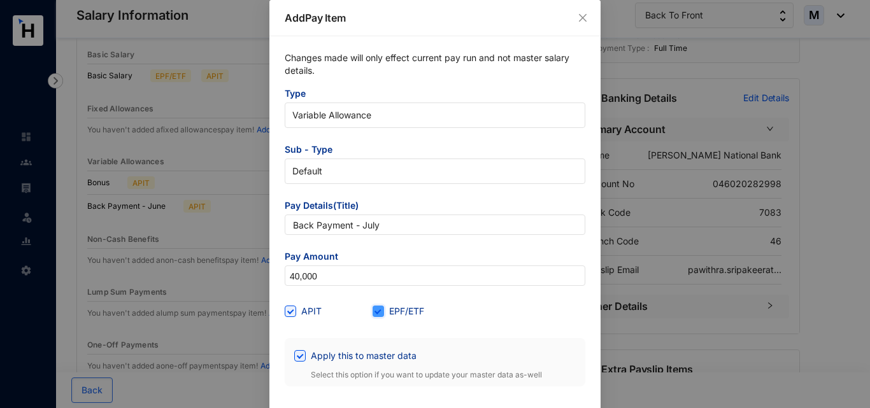
click at [378, 312] on input "EPF/ETF" at bounding box center [376, 310] width 9 height 9
checkbox input "false"
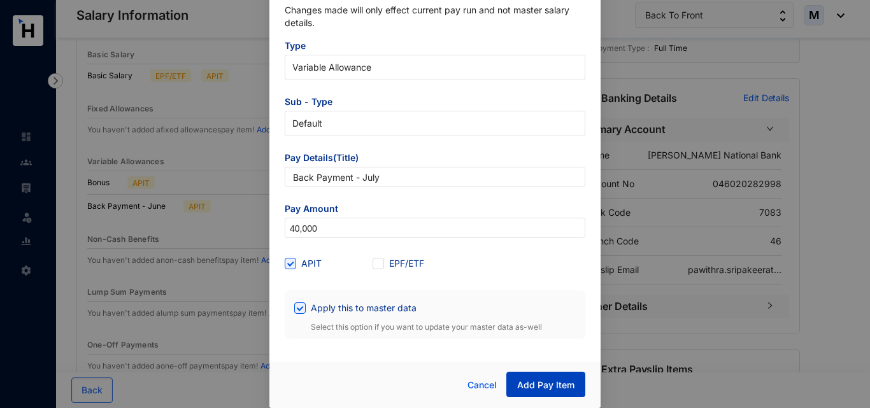
click at [538, 386] on span "Add Pay Item" at bounding box center [545, 385] width 57 height 13
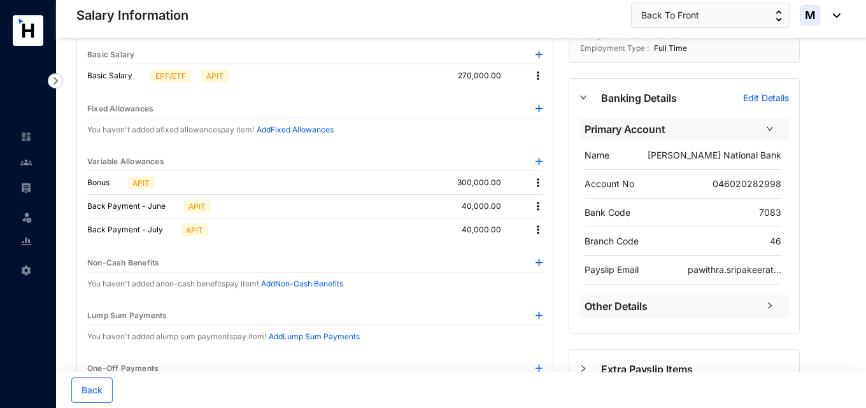
click at [540, 231] on img at bounding box center [538, 229] width 13 height 13
click at [542, 164] on img at bounding box center [538, 161] width 7 height 7
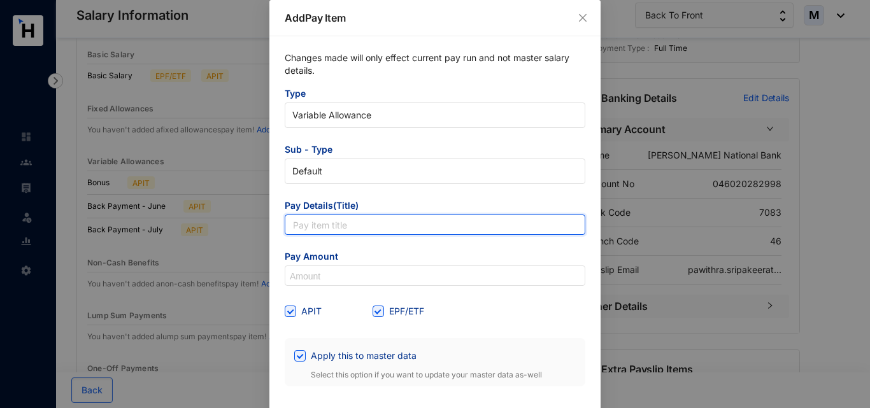
click at [345, 227] on input "text" at bounding box center [435, 225] width 300 height 20
paste input "Back Payment - June"
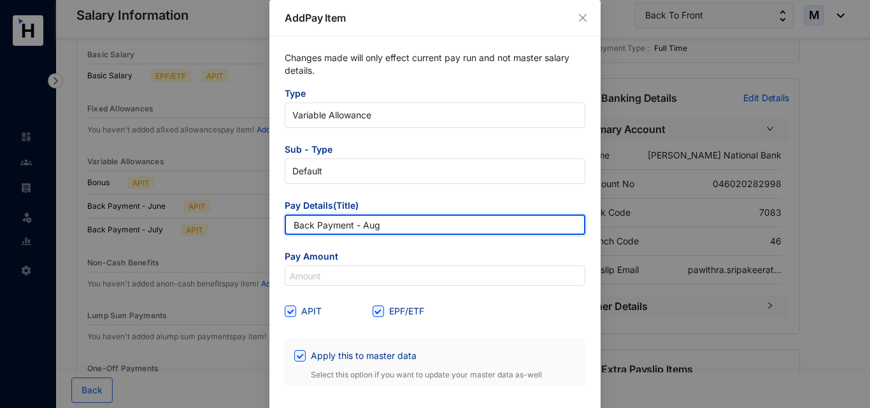
type input "Back Payment - Aug"
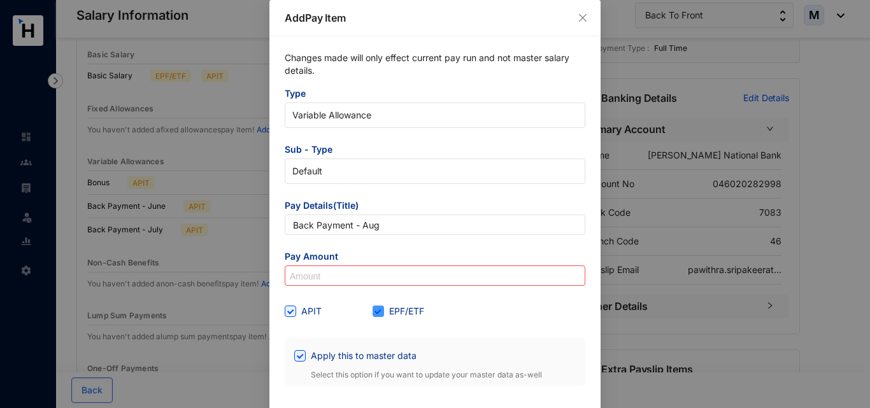
click at [373, 317] on label "EPF/ETF" at bounding box center [400, 311] width 57 height 14
click at [373, 314] on input "EPF/ETF" at bounding box center [376, 310] width 9 height 9
checkbox input "false"
click at [361, 283] on input at bounding box center [434, 276] width 299 height 20
type input "40,000"
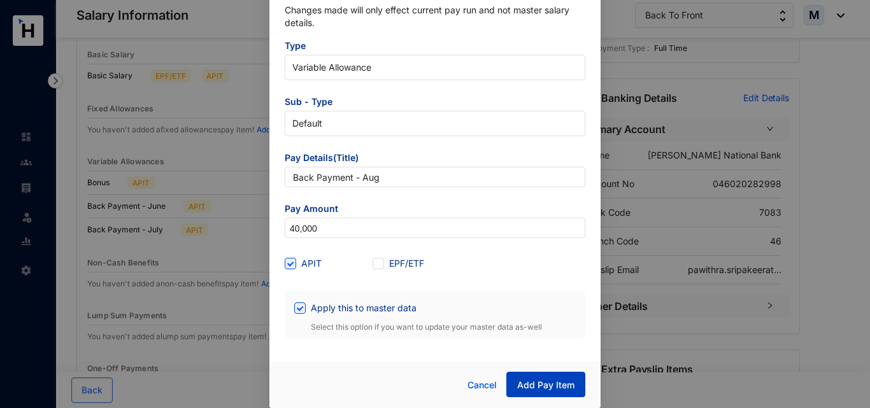
click at [525, 372] on button "Add Pay Item" at bounding box center [545, 384] width 79 height 25
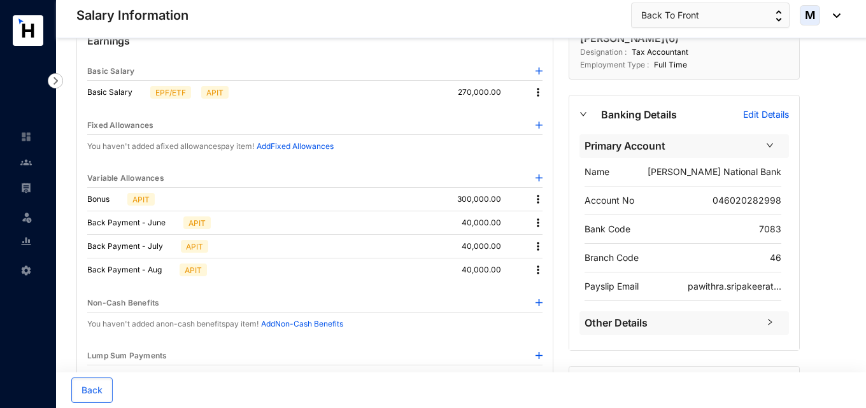
scroll to position [0, 0]
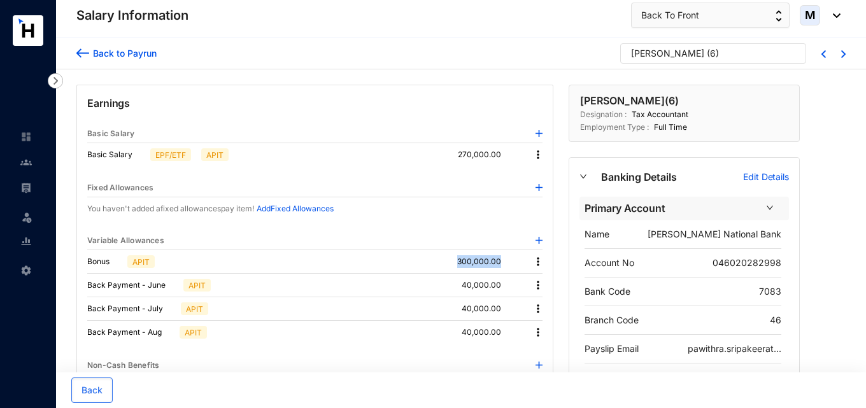
drag, startPoint x: 499, startPoint y: 264, endPoint x: 456, endPoint y: 262, distance: 43.3
click at [456, 262] on div "Bonus APIT 300,000.00" at bounding box center [314, 262] width 455 height 24
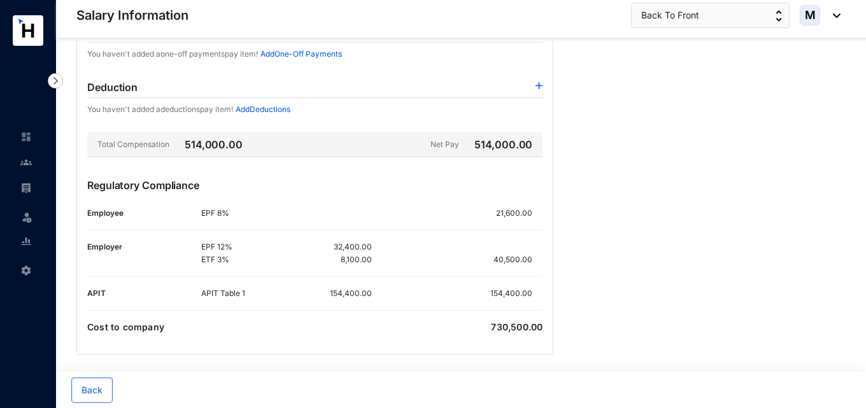
scroll to position [444, 0]
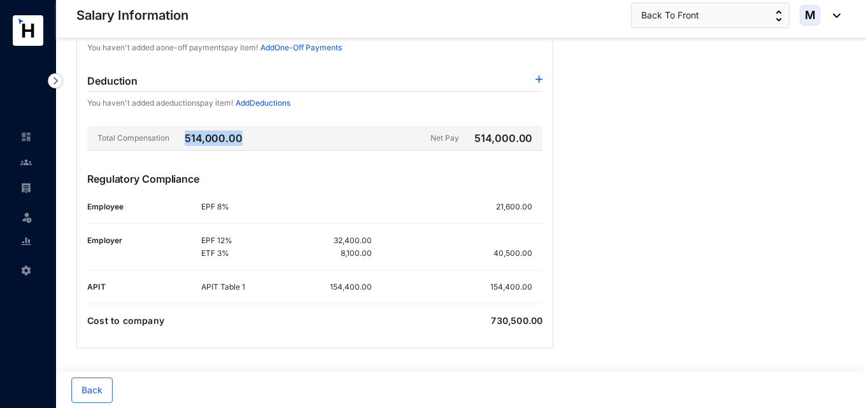
drag, startPoint x: 187, startPoint y: 139, endPoint x: 240, endPoint y: 138, distance: 53.5
click at [240, 138] on p "514,000.00" at bounding box center [207, 138] width 71 height 15
drag, startPoint x: 371, startPoint y: 286, endPoint x: 317, endPoint y: 286, distance: 53.5
click at [317, 286] on div "154,400.00" at bounding box center [328, 287] width 85 height 13
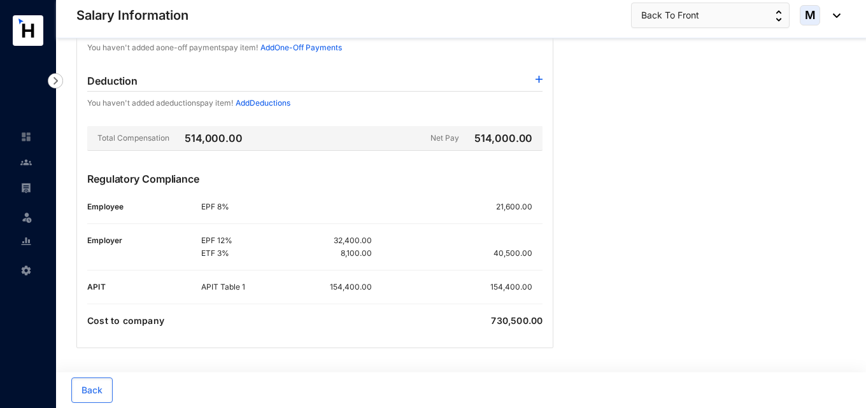
click at [321, 316] on div "Cost to company 730,500.00" at bounding box center [314, 320] width 455 height 13
drag, startPoint x: 331, startPoint y: 287, endPoint x: 374, endPoint y: 292, distance: 42.9
click at [374, 292] on div "APIT Table 1 154,400.00 154,400.00" at bounding box center [371, 287] width 341 height 13
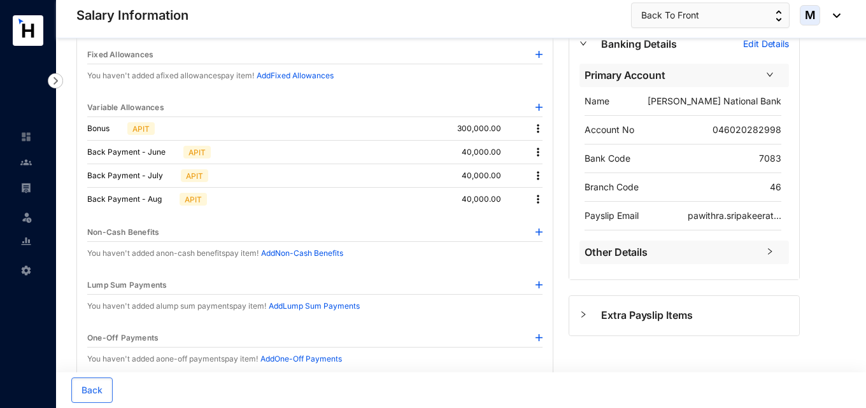
scroll to position [62, 0]
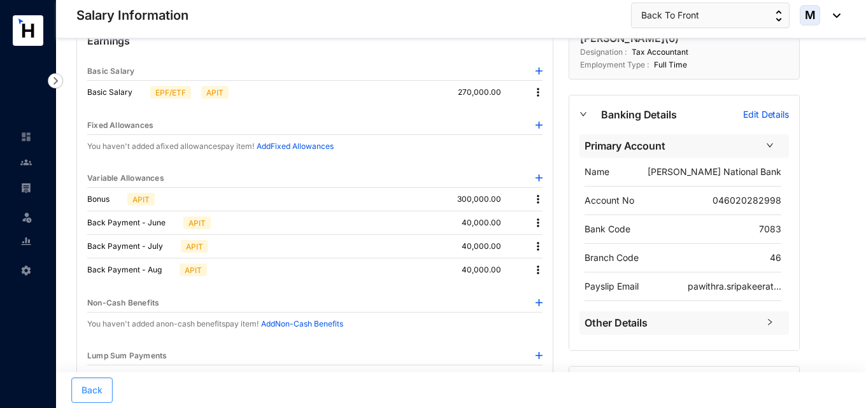
click at [101, 391] on span "Back" at bounding box center [91, 390] width 21 height 13
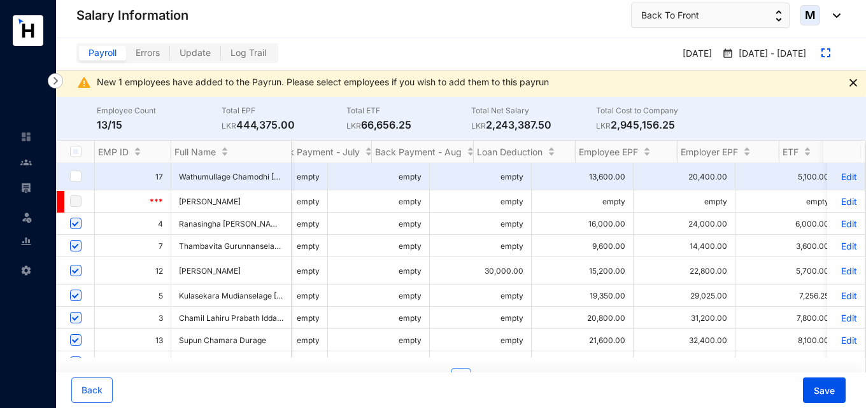
scroll to position [0, 719]
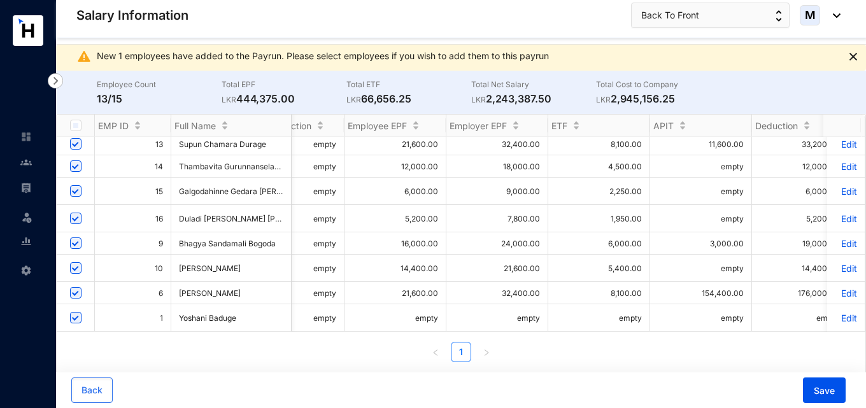
click at [835, 263] on p "Edit" at bounding box center [846, 268] width 22 height 11
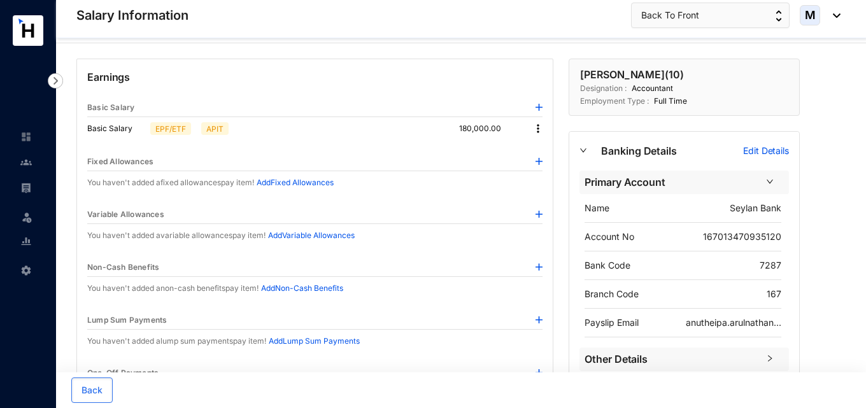
click at [538, 213] on img at bounding box center [538, 214] width 7 height 7
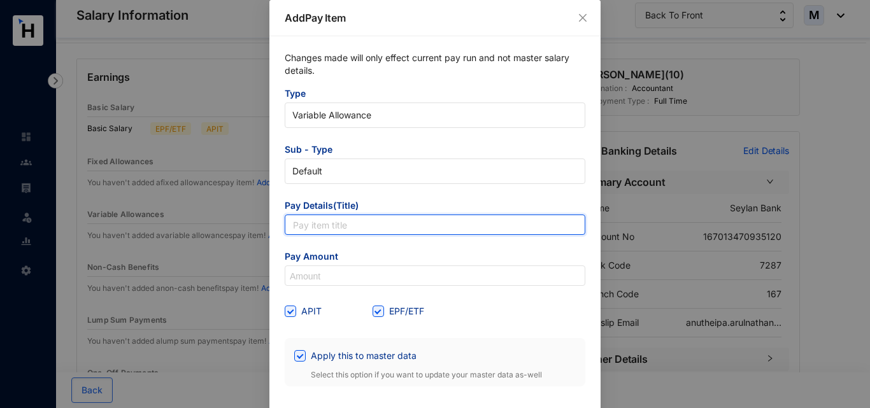
click at [350, 223] on input "text" at bounding box center [435, 225] width 300 height 20
type input "Bonus"
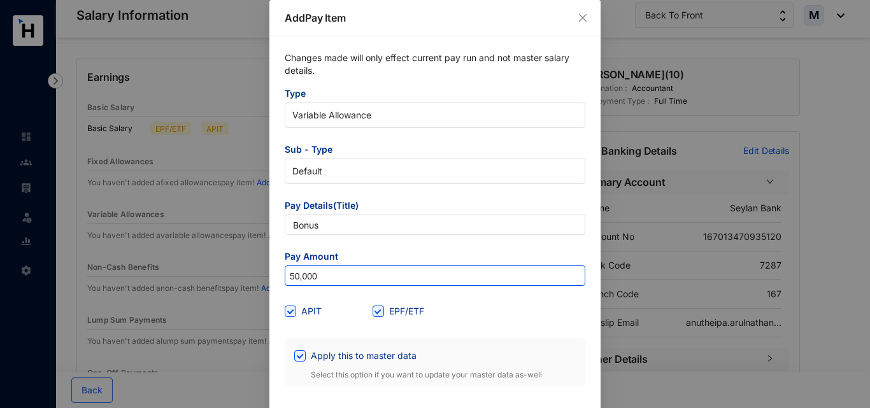
type input "50,000"
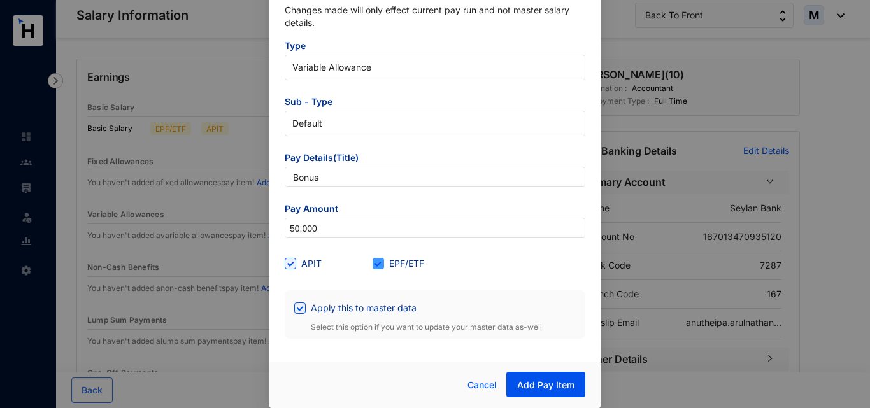
click at [374, 269] on label "EPF/ETF" at bounding box center [400, 264] width 57 height 14
click at [374, 267] on input "EPF/ETF" at bounding box center [376, 262] width 9 height 9
checkbox input "false"
click at [537, 390] on span "Add Pay Item" at bounding box center [545, 385] width 57 height 13
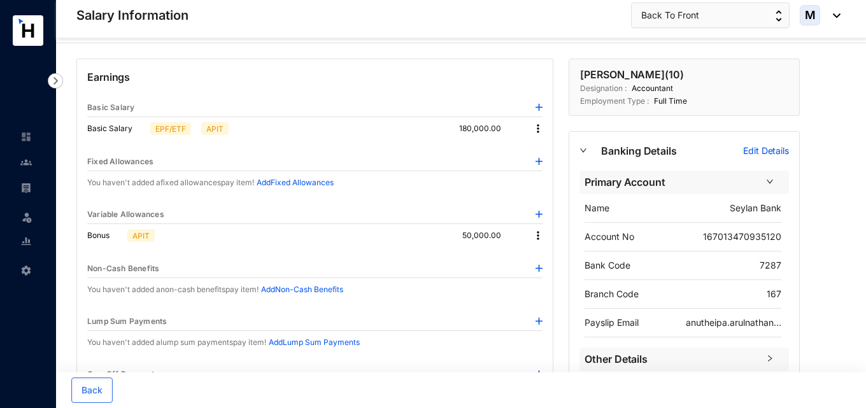
click at [535, 238] on img at bounding box center [538, 235] width 13 height 13
click at [549, 254] on span "Edit" at bounding box center [555, 257] width 27 height 14
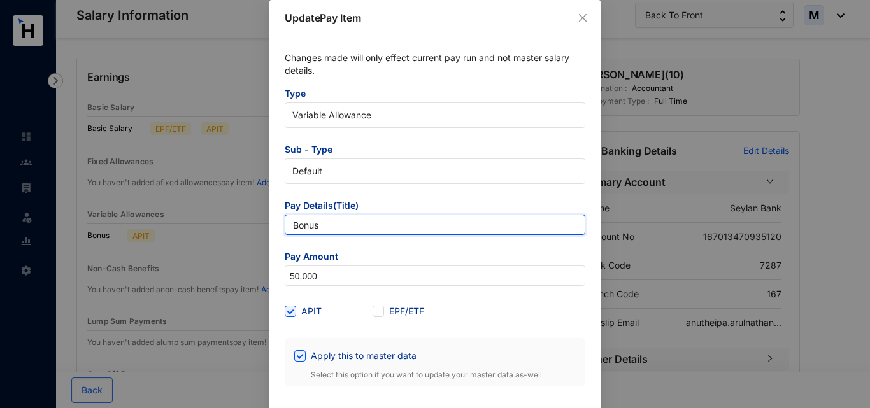
click at [339, 224] on input "Bonus" at bounding box center [435, 225] width 300 height 20
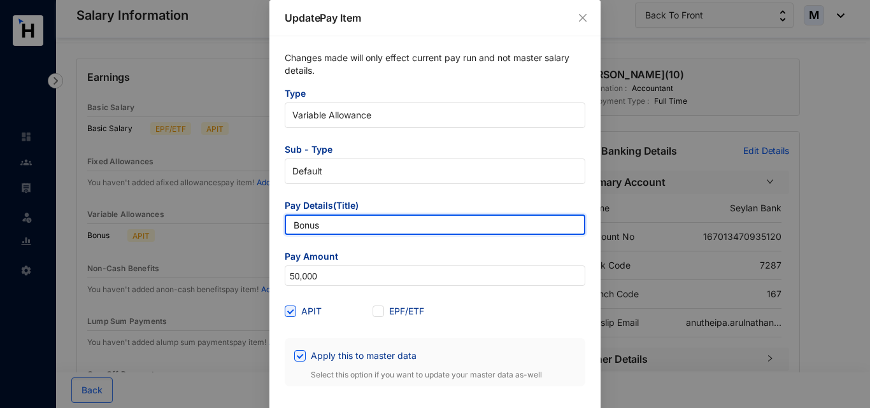
drag, startPoint x: 339, startPoint y: 225, endPoint x: 256, endPoint y: 225, distance: 83.4
click at [256, 225] on div "Update Pay Item Changes made will only effect current pay run and not master sa…" at bounding box center [435, 204] width 870 height 408
type input "Back Pay - [DATE]"
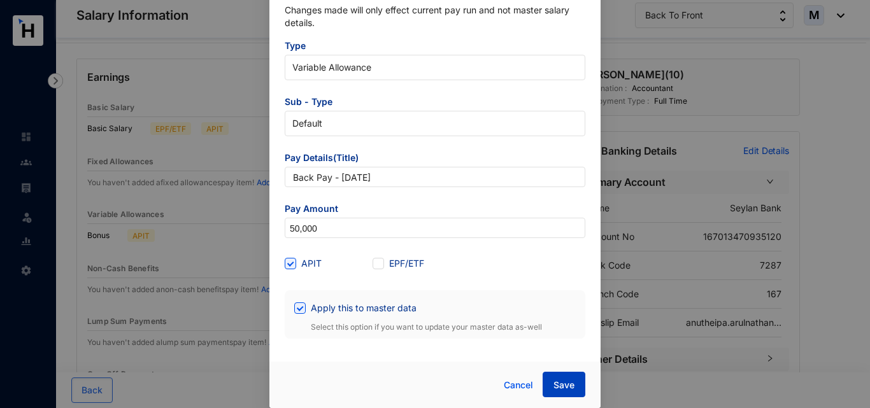
click at [555, 385] on span "Save" at bounding box center [563, 385] width 21 height 13
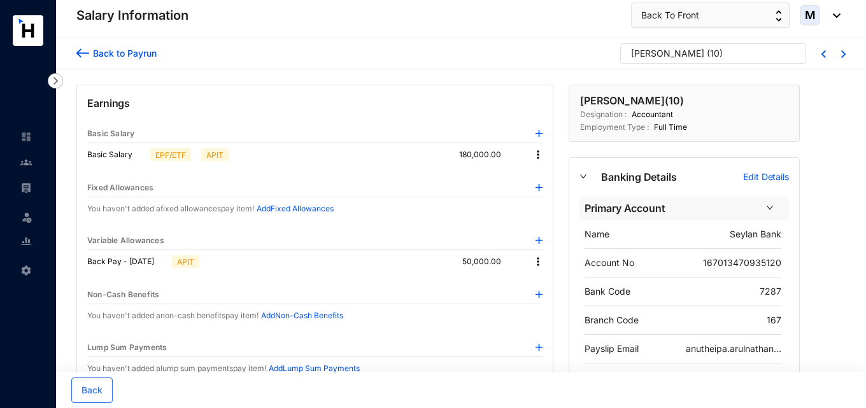
click at [534, 262] on img at bounding box center [538, 261] width 13 height 13
click at [551, 304] on p "Delete" at bounding box center [555, 303] width 27 height 13
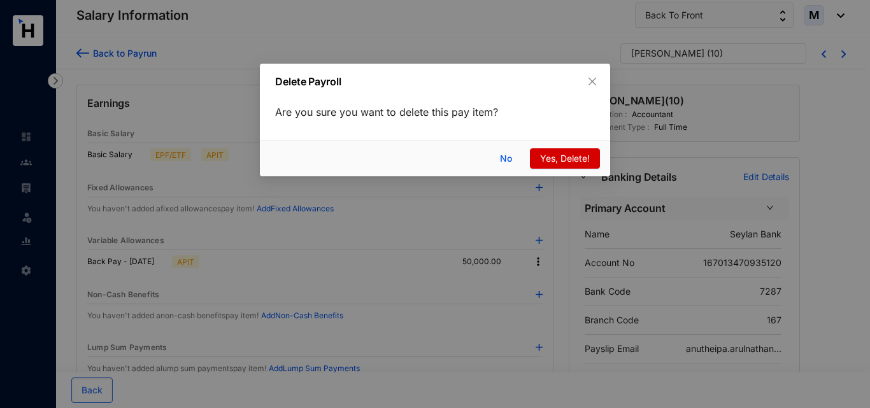
click at [563, 164] on span "Yes, Delete!" at bounding box center [565, 159] width 50 height 14
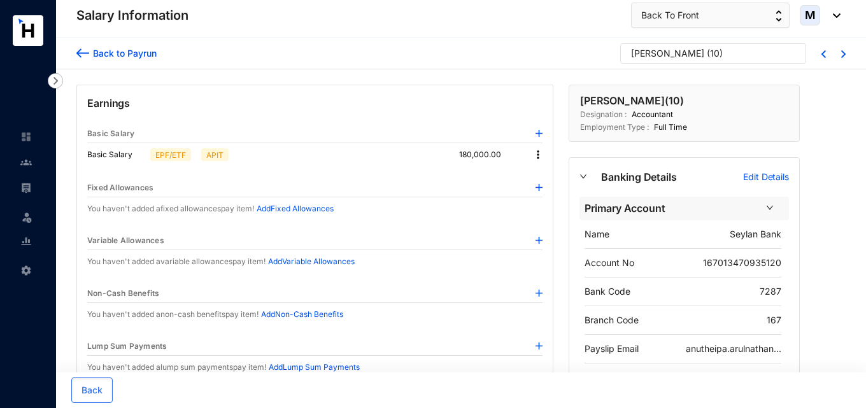
click at [535, 241] on div "Variable Allowances" at bounding box center [314, 241] width 455 height 18
click at [536, 241] on img at bounding box center [538, 240] width 7 height 7
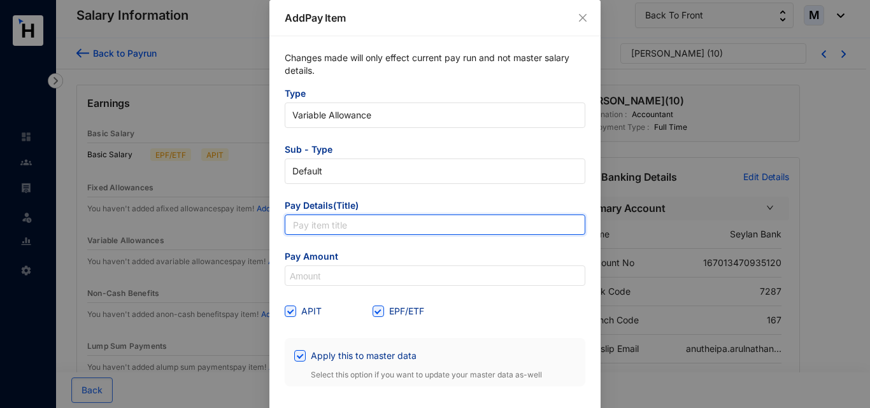
click at [344, 229] on input "text" at bounding box center [435, 225] width 300 height 20
type input "Back Pay - [DATE]"
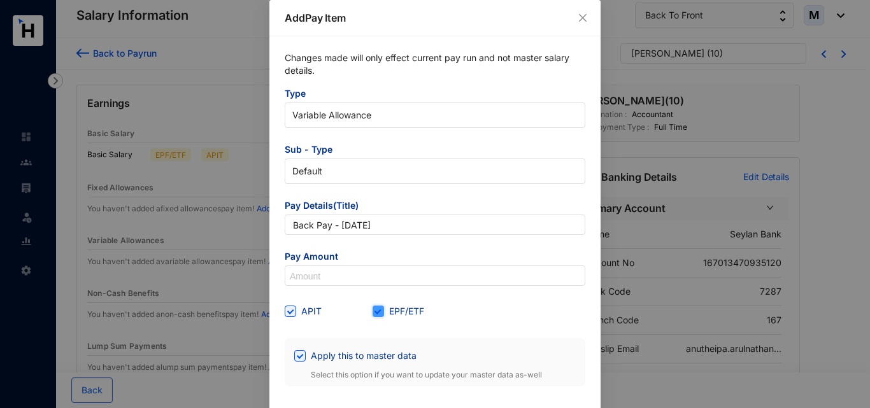
click at [376, 310] on input "EPF/ETF" at bounding box center [376, 310] width 9 height 9
checkbox input "false"
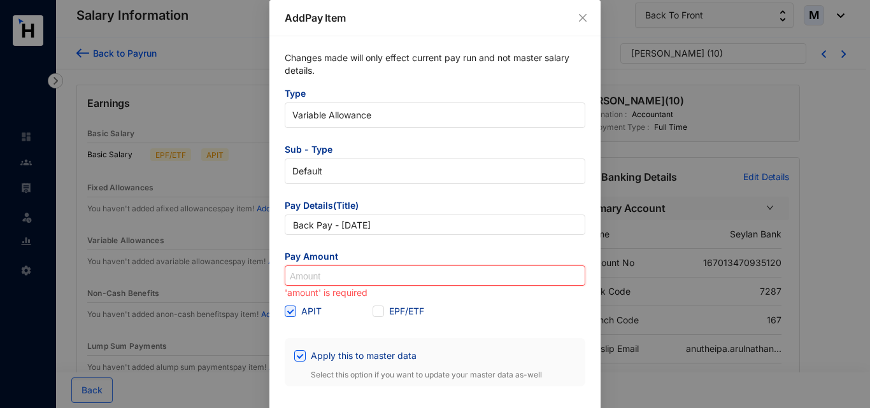
click at [362, 281] on input at bounding box center [434, 276] width 299 height 20
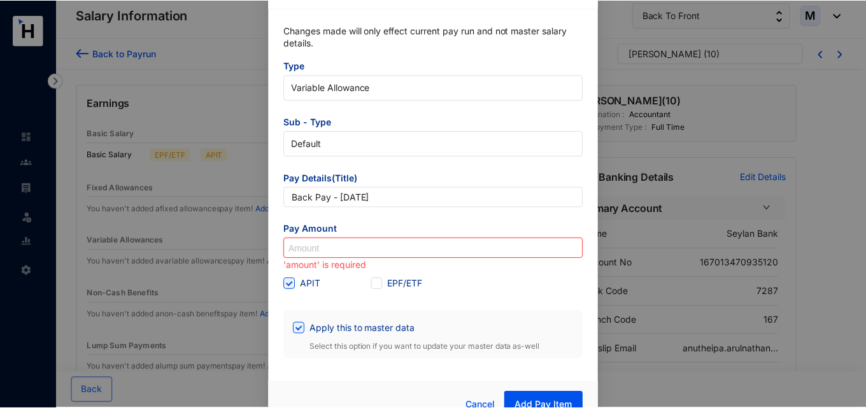
scroll to position [48, 0]
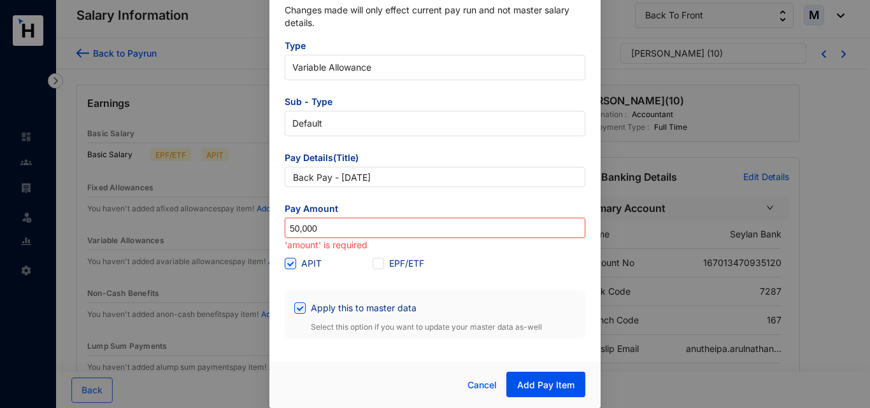
type input "50,000"
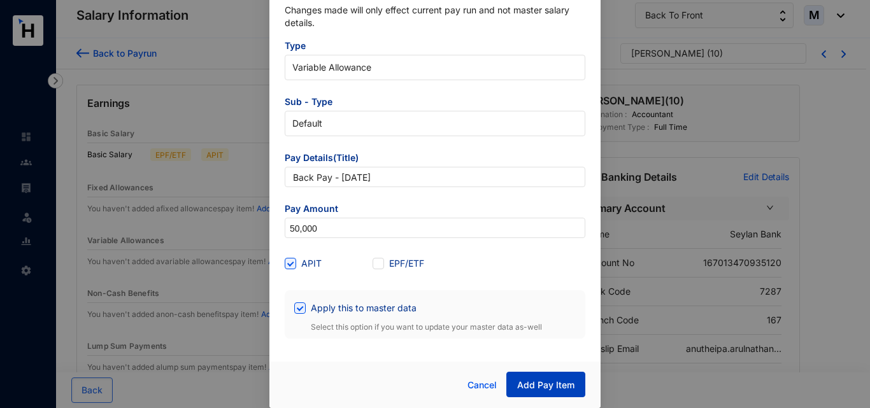
click at [537, 385] on span "Add Pay Item" at bounding box center [545, 385] width 57 height 13
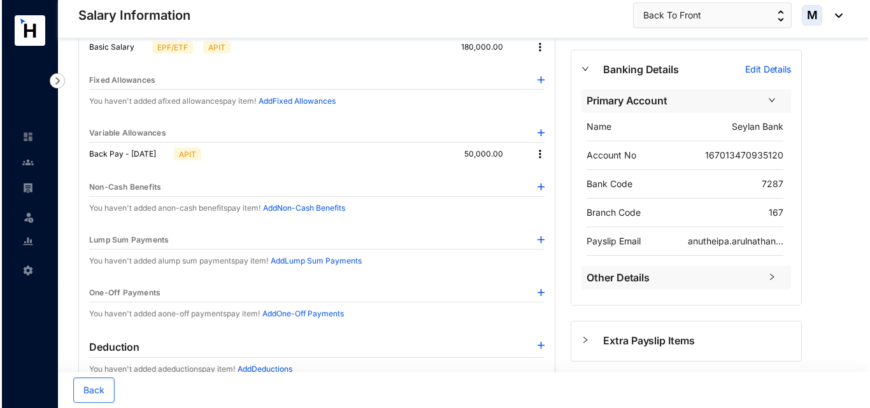
scroll to position [95, 0]
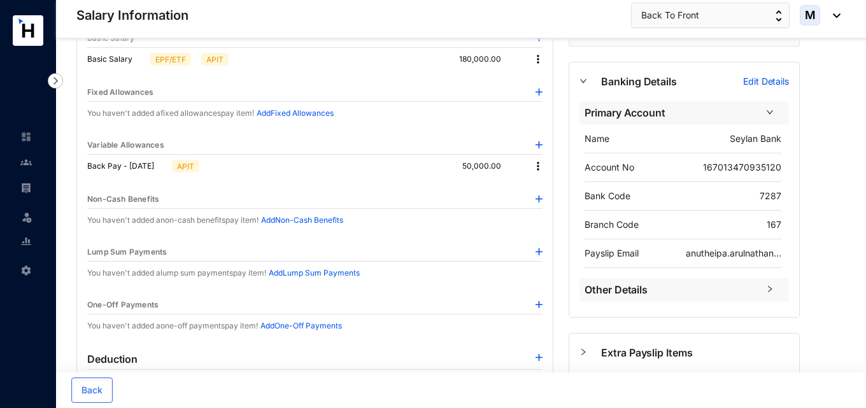
click at [541, 167] on img at bounding box center [538, 166] width 13 height 13
click at [547, 179] on li "Edit" at bounding box center [555, 188] width 42 height 20
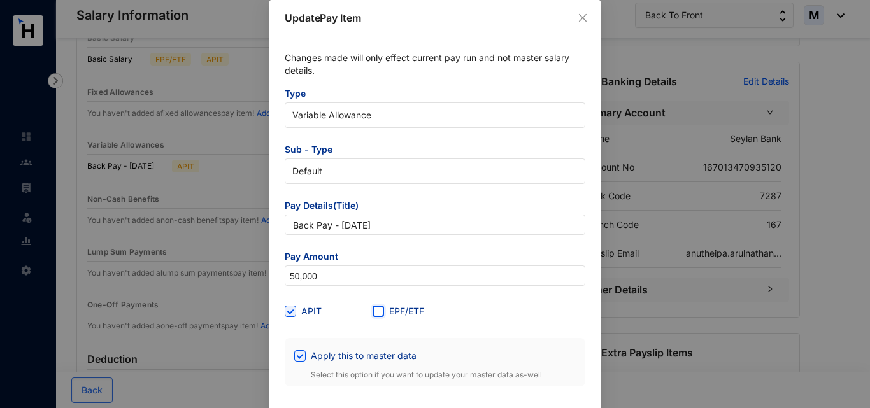
click at [376, 310] on input "EPF/ETF" at bounding box center [376, 310] width 9 height 9
checkbox input "true"
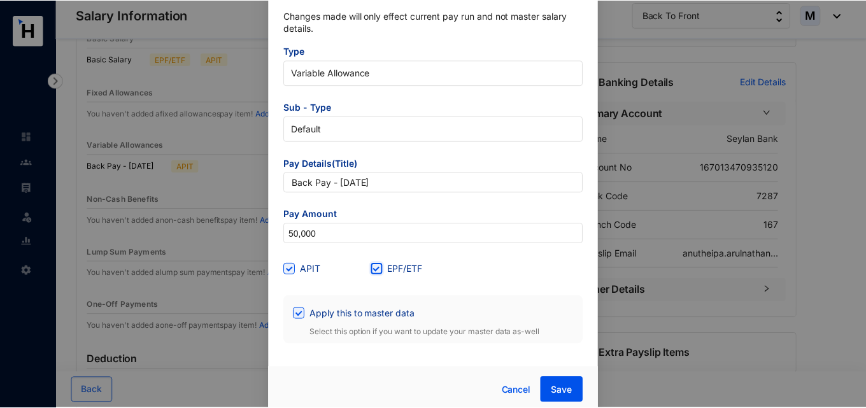
scroll to position [48, 0]
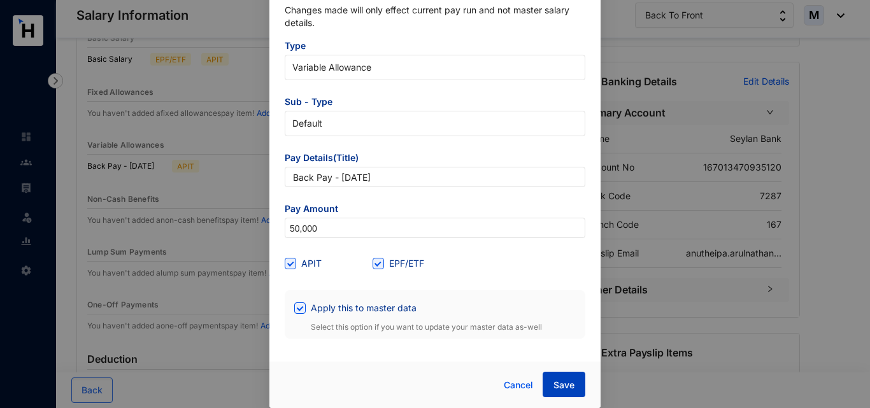
click at [548, 385] on button "Save" at bounding box center [563, 384] width 43 height 25
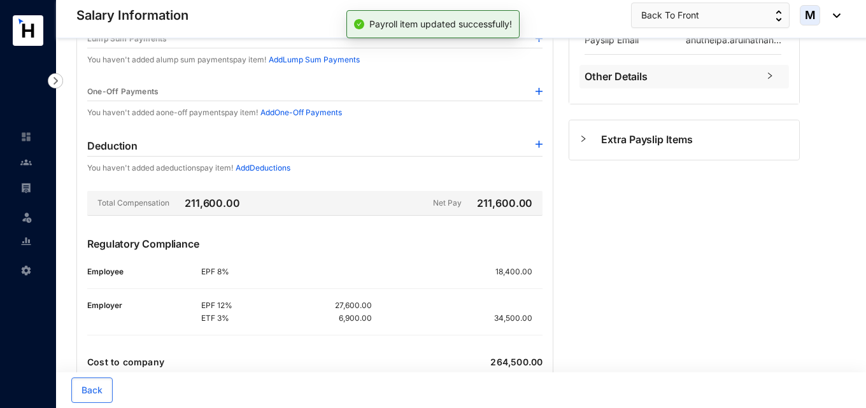
scroll to position [350, 0]
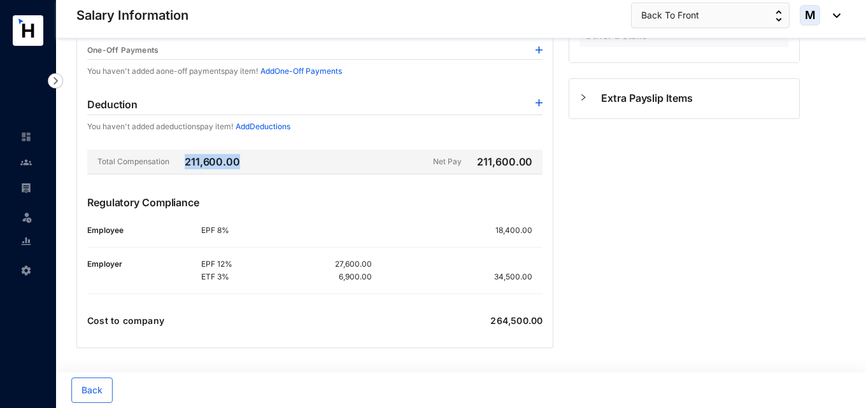
drag, startPoint x: 186, startPoint y: 164, endPoint x: 235, endPoint y: 162, distance: 49.1
click at [235, 162] on p "211,600.00" at bounding box center [206, 161] width 68 height 15
drag, startPoint x: 480, startPoint y: 162, endPoint x: 536, endPoint y: 164, distance: 56.1
click at [536, 164] on div "Net Pay 211,600.00" at bounding box center [487, 161] width 109 height 15
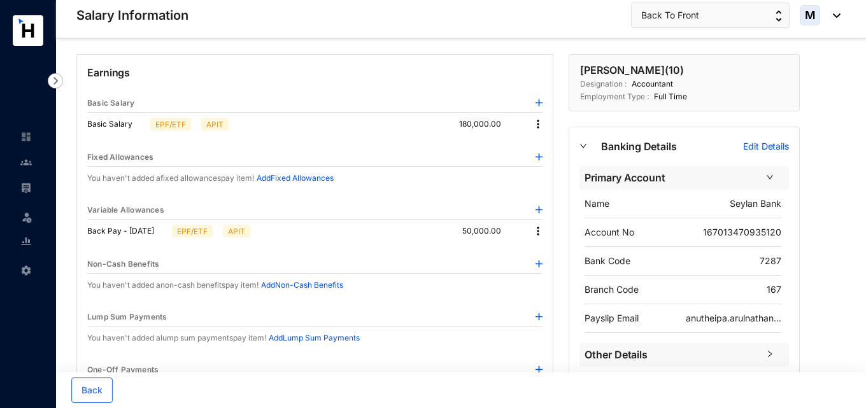
scroll to position [0, 0]
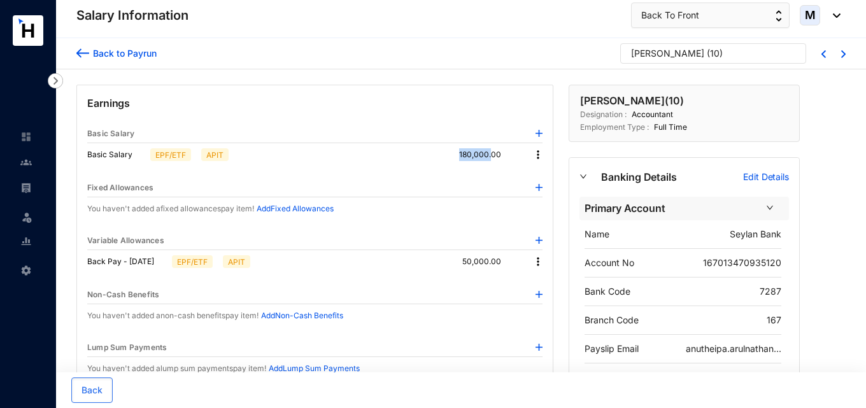
drag, startPoint x: 462, startPoint y: 155, endPoint x: 493, endPoint y: 158, distance: 30.7
click at [493, 158] on p "180,000.00" at bounding box center [490, 154] width 62 height 13
click at [58, 79] on img at bounding box center [55, 80] width 15 height 15
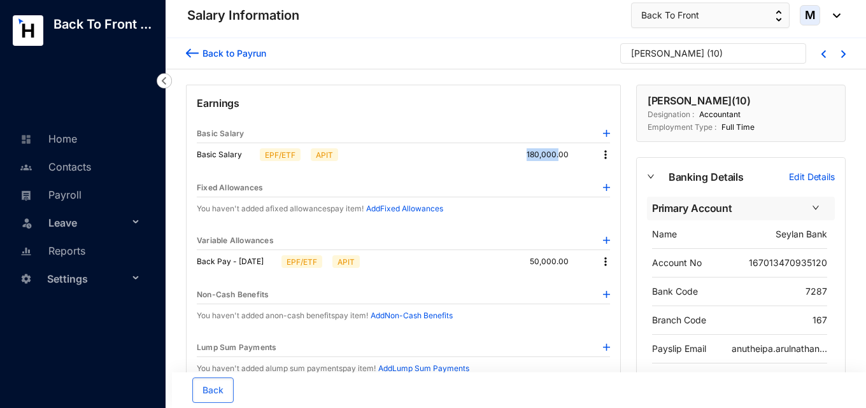
click at [165, 76] on img at bounding box center [164, 80] width 15 height 15
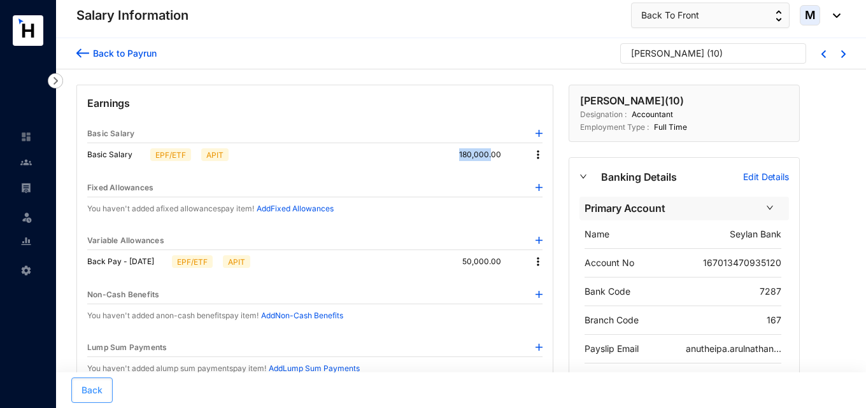
click at [95, 395] on span "Back" at bounding box center [91, 390] width 21 height 13
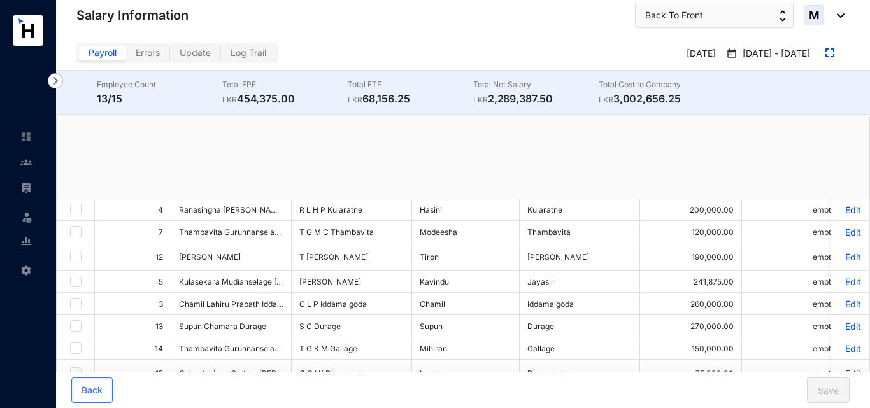
checkbox input "true"
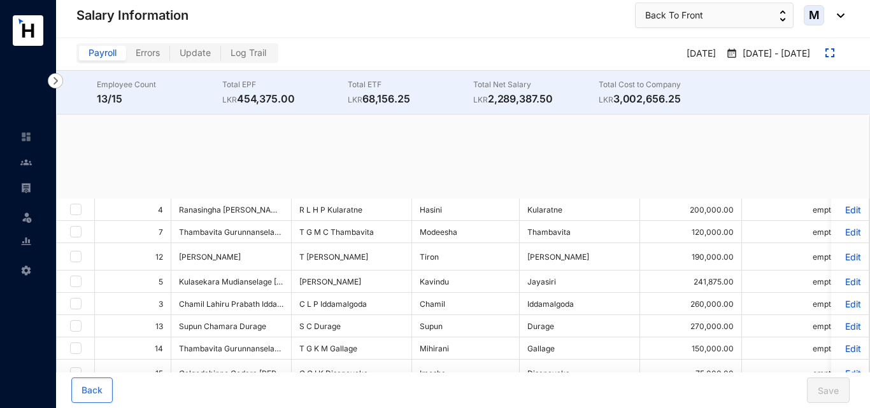
checkbox input "true"
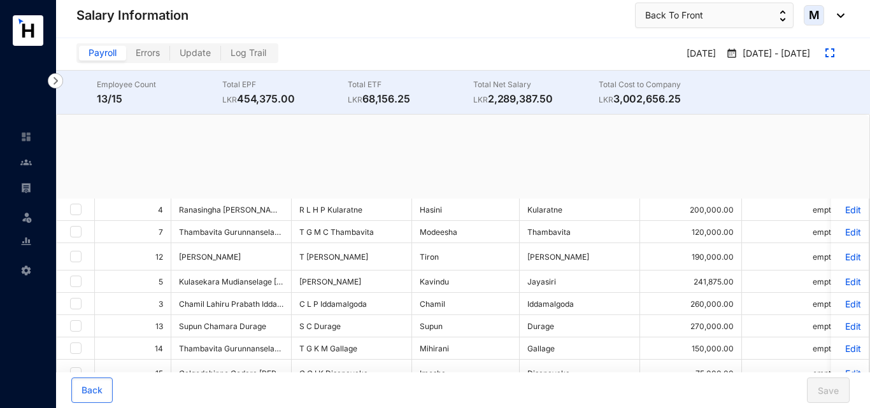
checkbox input "true"
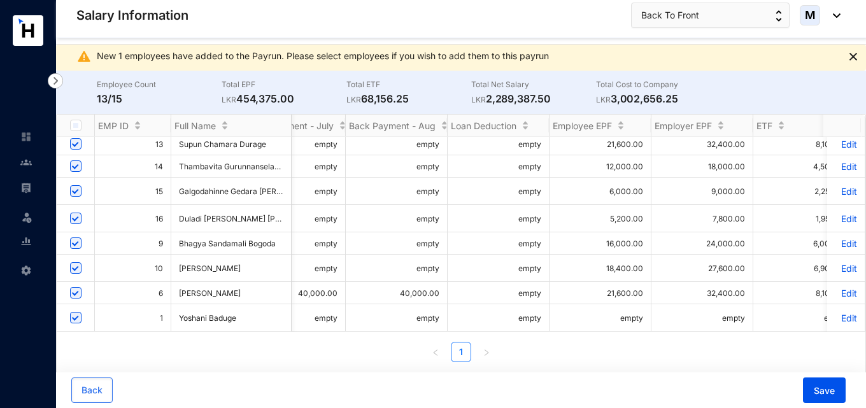
scroll to position [0, 844]
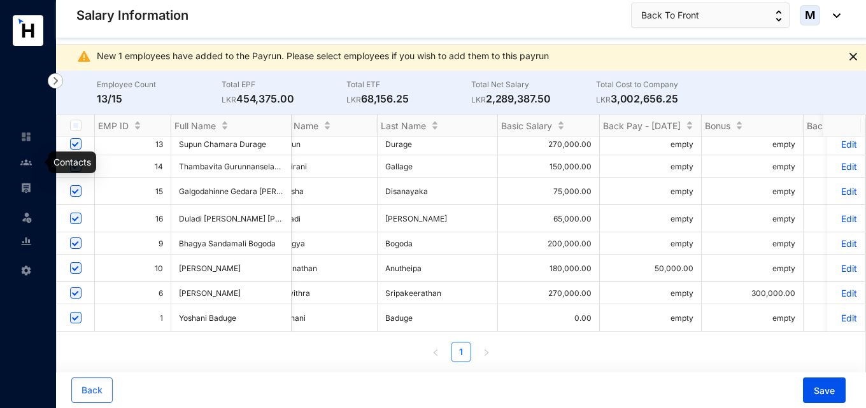
click at [25, 162] on img at bounding box center [25, 162] width 11 height 11
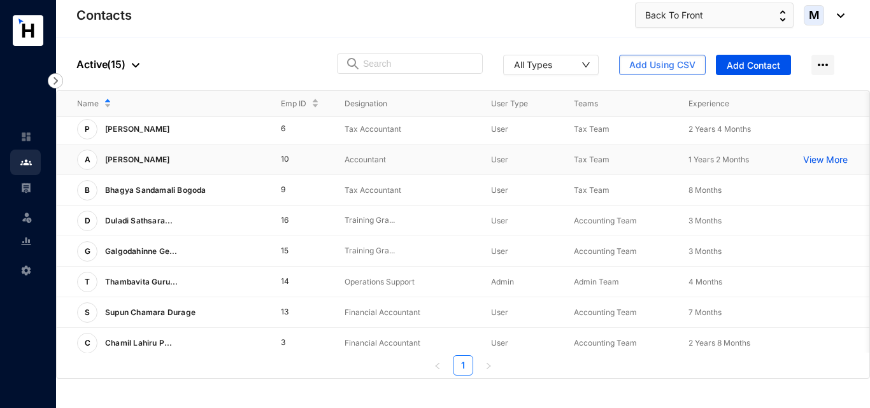
click at [175, 166] on p "[PERSON_NAME]" at bounding box center [136, 160] width 78 height 20
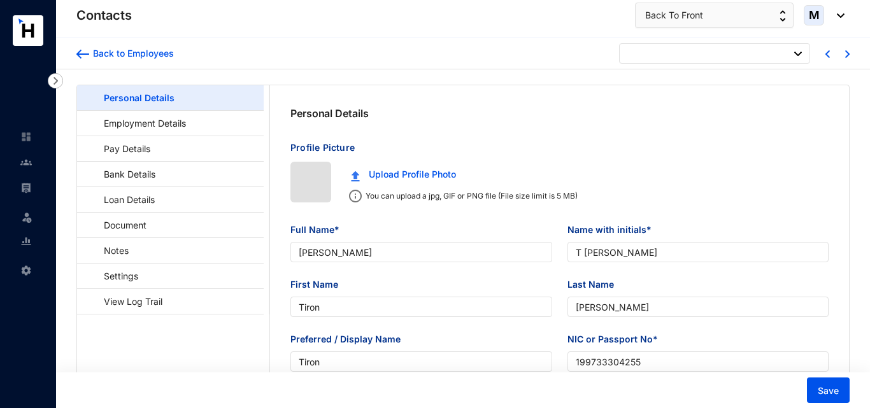
type input "[DATE]"
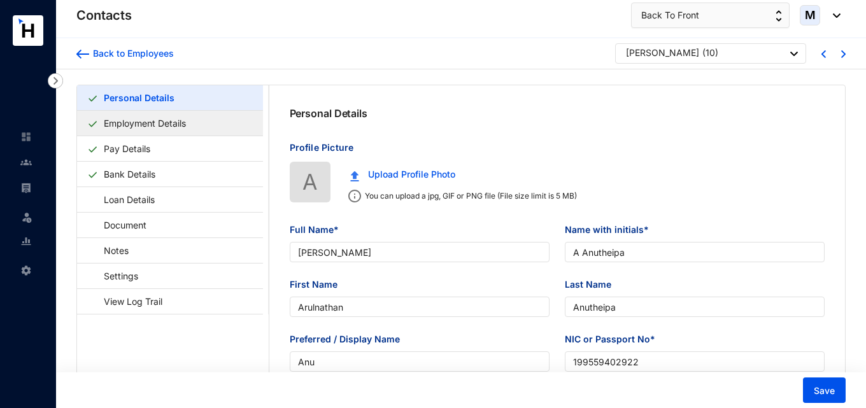
type input "[PERSON_NAME]"
type input "A Anutheipa"
type input "Arulnathan"
type input "Anutheipa"
type input "Anu"
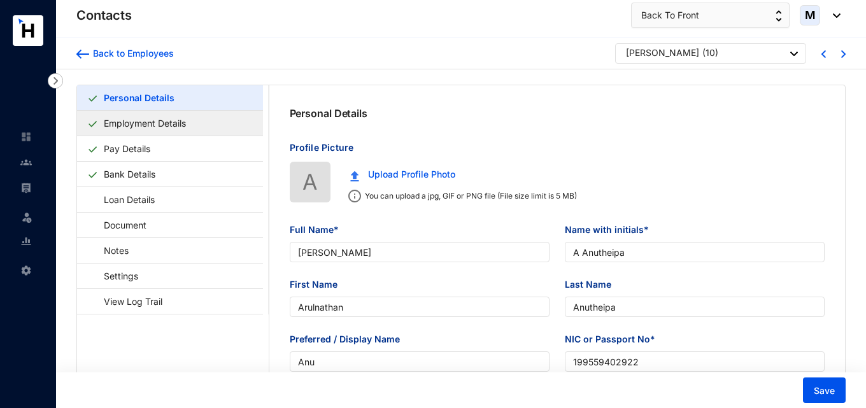
type input "199559402922"
type input "701935533"
type input "[STREET_ADDRESS]"
type input "[DATE]"
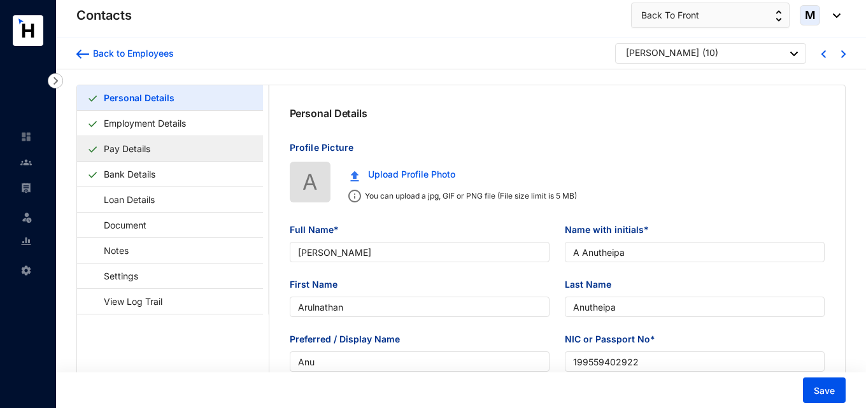
click at [155, 141] on link "Pay Details" at bounding box center [127, 149] width 57 height 26
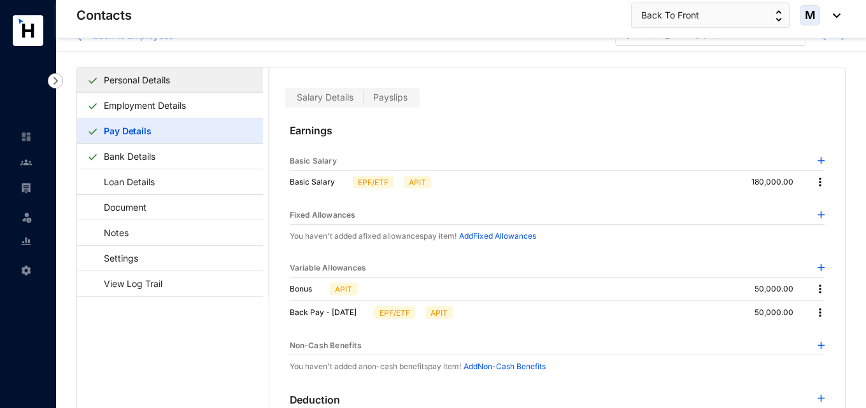
click at [155, 84] on link "Personal Details" at bounding box center [137, 80] width 76 height 26
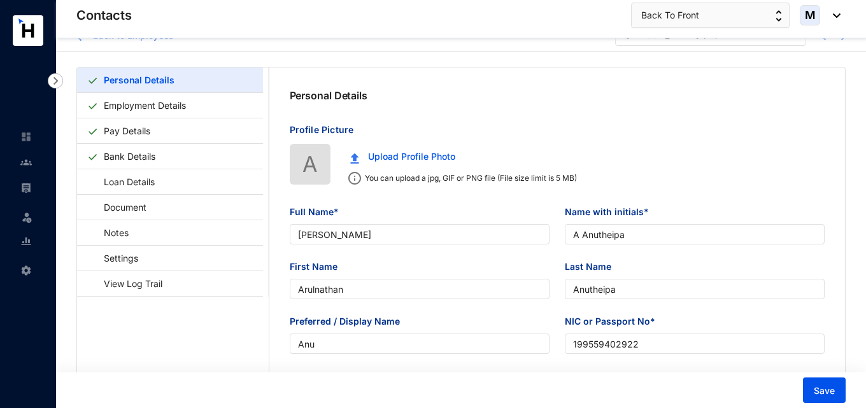
type input "[DATE]"
click at [191, 100] on link "Employment Details" at bounding box center [145, 105] width 92 height 26
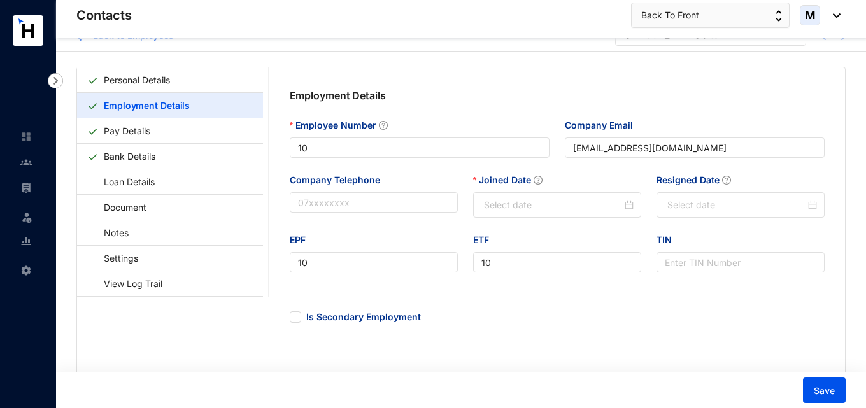
type input "[DATE]"
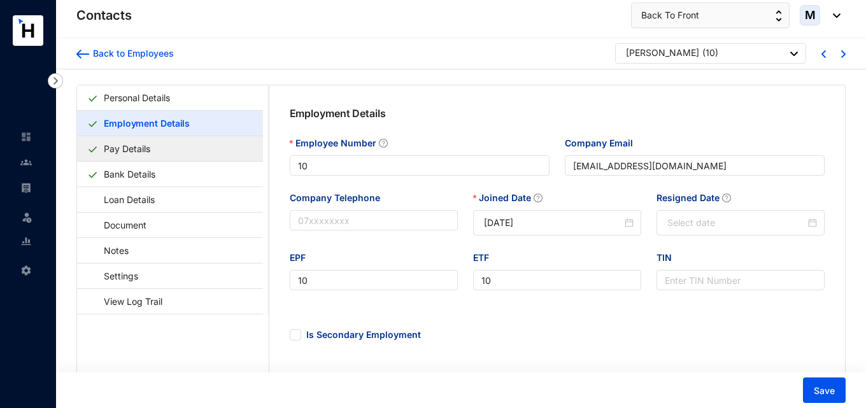
click at [155, 146] on link "Pay Details" at bounding box center [127, 149] width 57 height 26
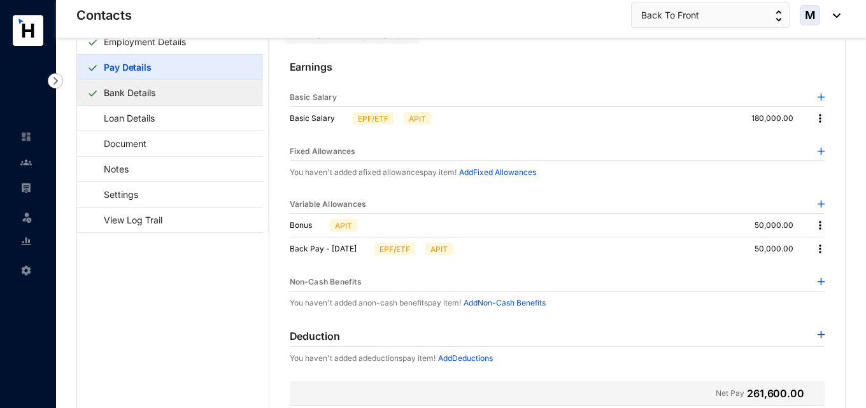
click at [143, 92] on link "Bank Details" at bounding box center [130, 93] width 62 height 26
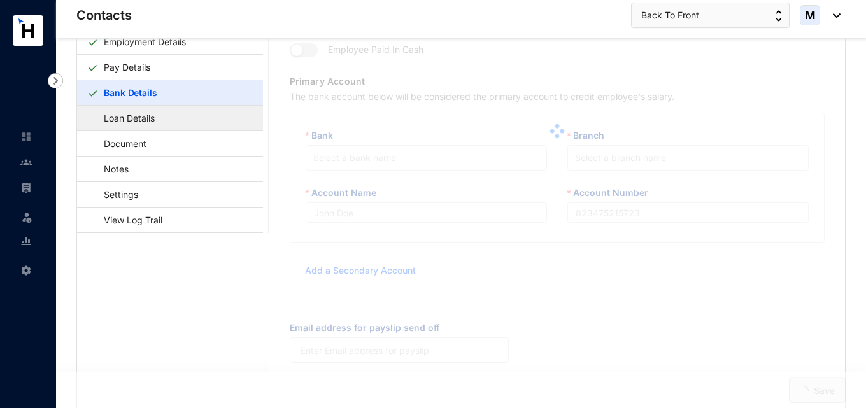
type input "Seylan Bank"
type input "167013470935120"
type input "[EMAIL_ADDRESS][DOMAIN_NAME]"
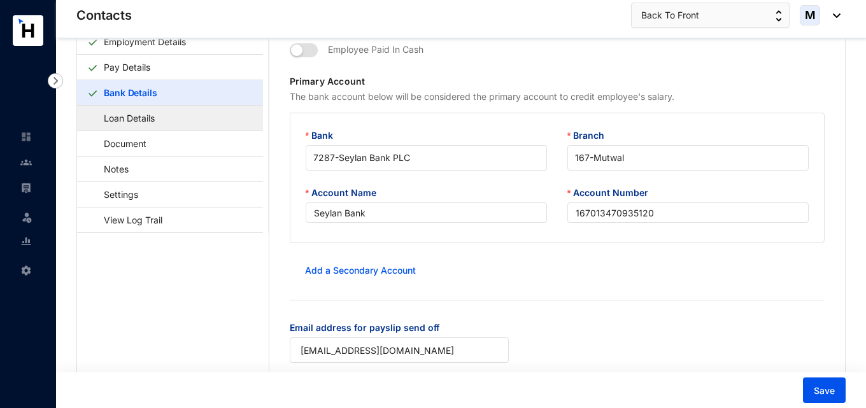
click at [159, 121] on link "Loan Details" at bounding box center [123, 118] width 72 height 26
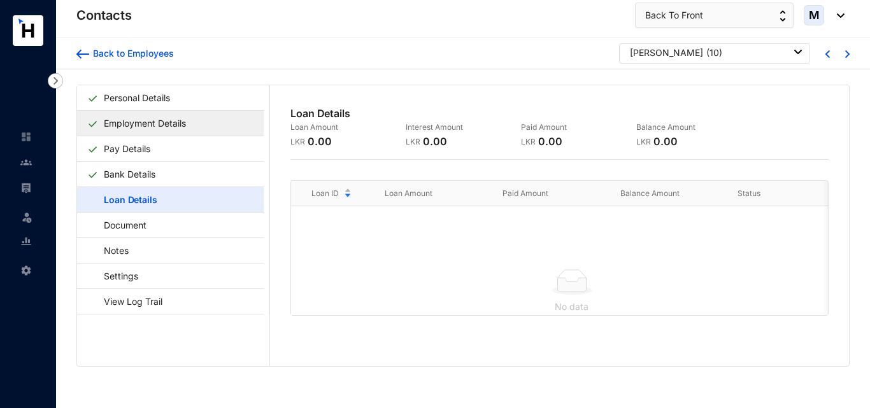
click at [157, 114] on link "Employment Details" at bounding box center [145, 123] width 92 height 26
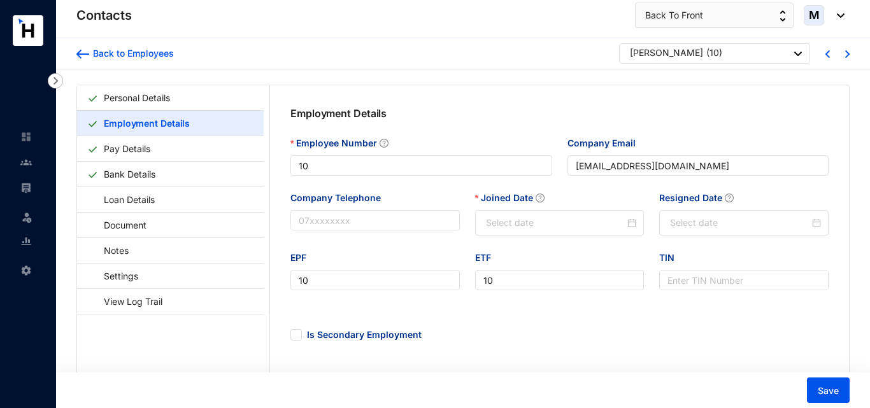
type input "[DATE]"
click at [29, 185] on img at bounding box center [25, 187] width 11 height 11
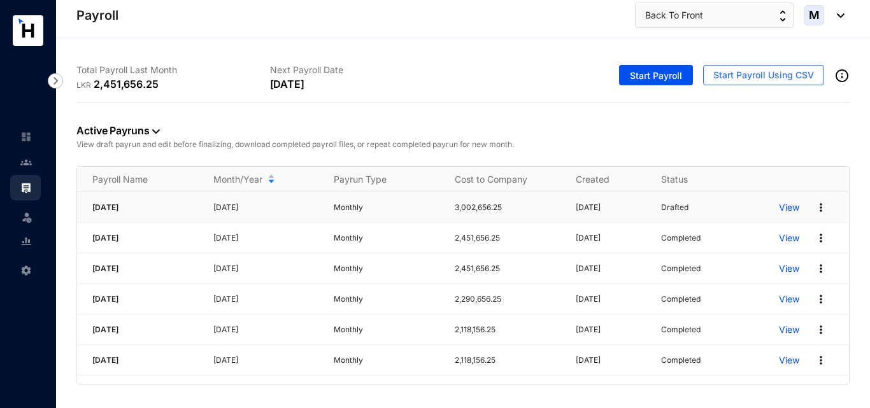
click at [787, 211] on p "View" at bounding box center [789, 207] width 20 height 13
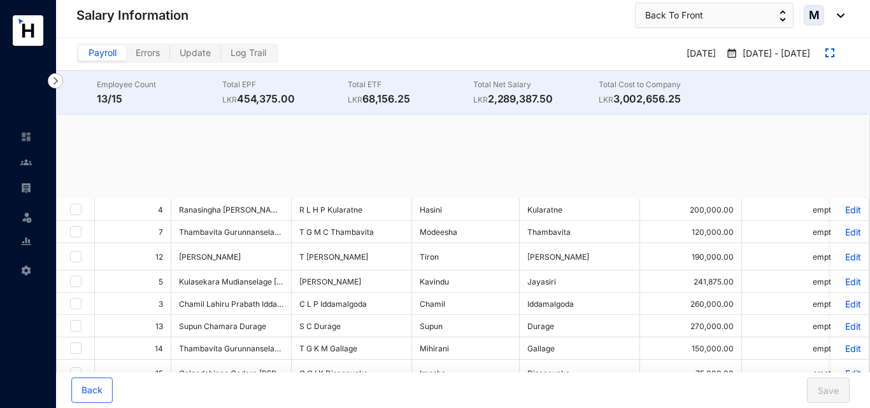
checkbox input "true"
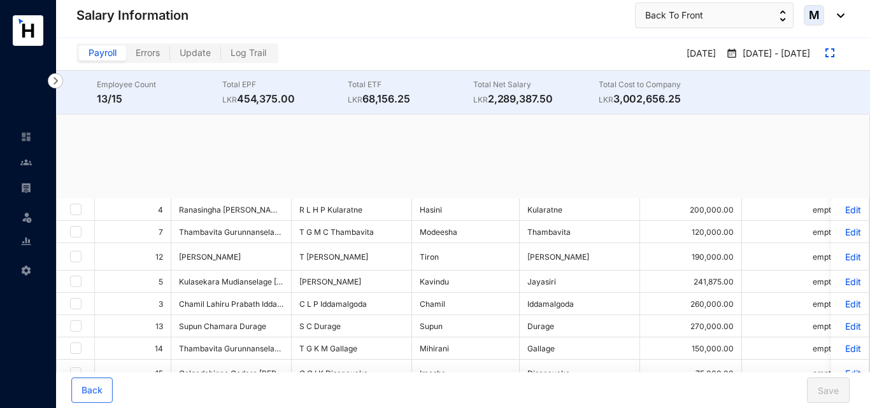
checkbox input "true"
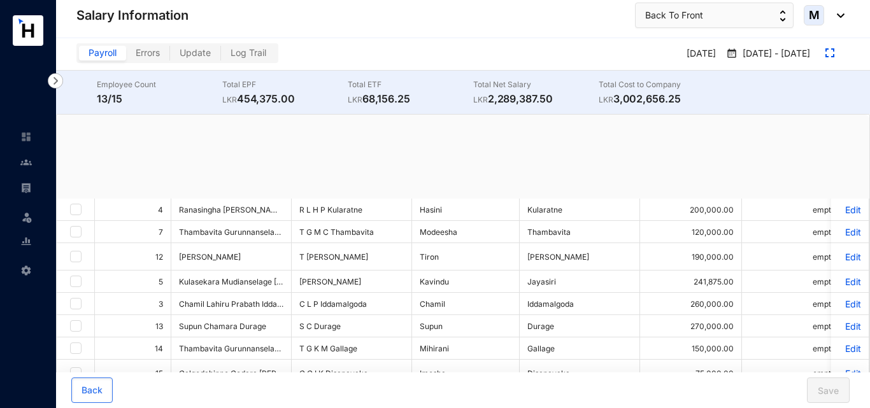
checkbox input "true"
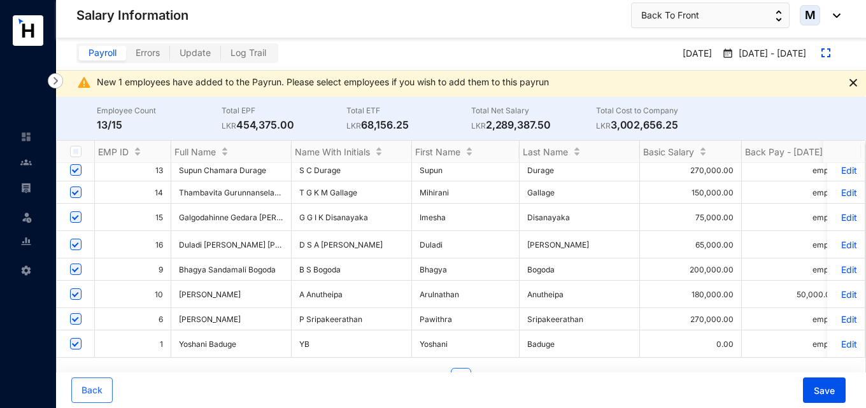
scroll to position [26, 0]
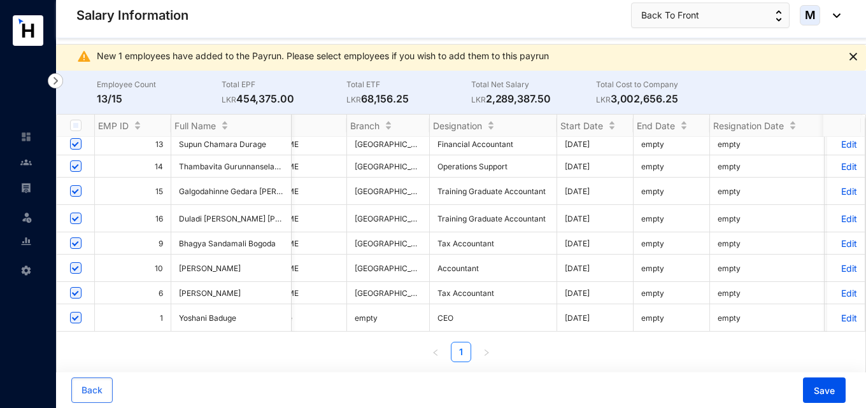
scroll to position [0, 3401]
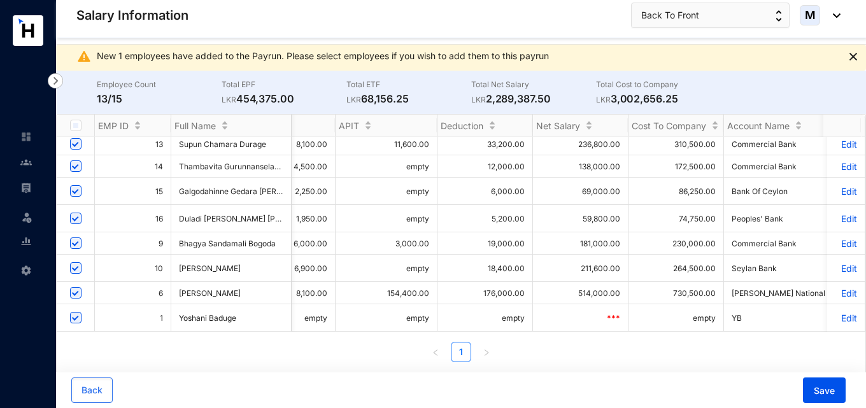
click at [844, 289] on p "Edit" at bounding box center [846, 293] width 22 height 11
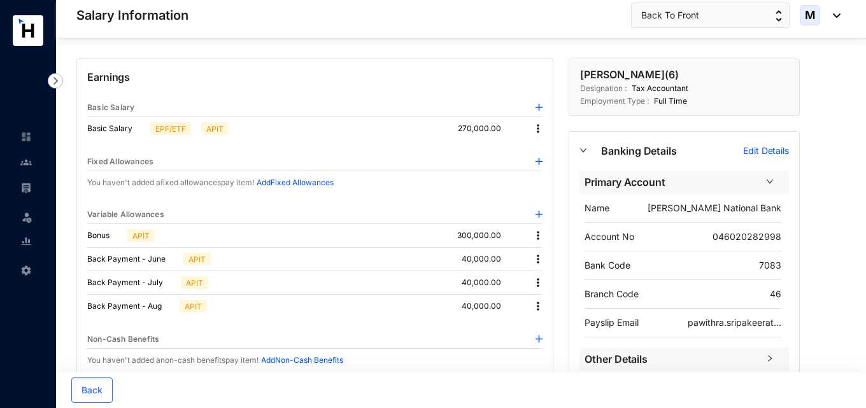
click at [539, 236] on img at bounding box center [538, 235] width 13 height 13
click at [553, 257] on span "Edit" at bounding box center [555, 257] width 27 height 14
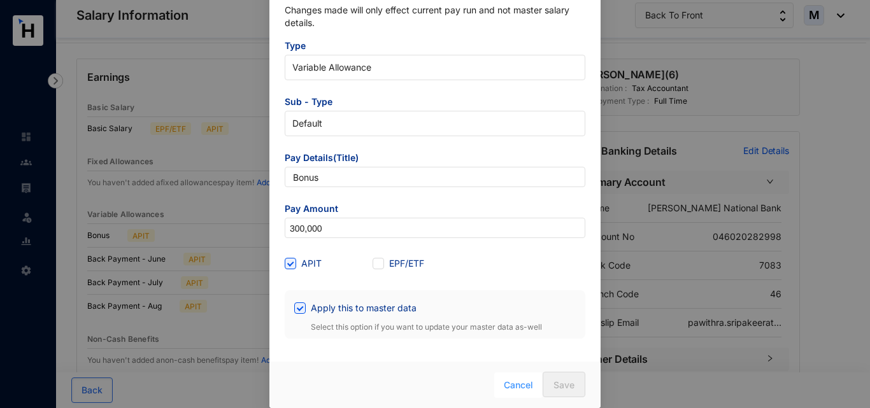
click at [514, 380] on span "Cancel" at bounding box center [518, 385] width 29 height 14
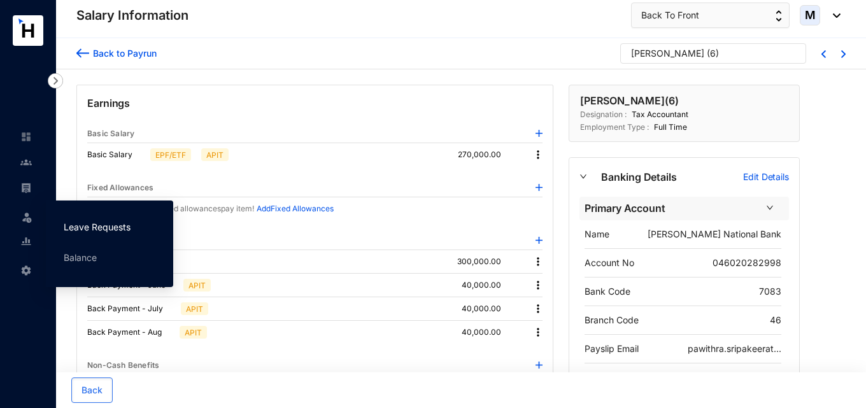
click at [67, 229] on link "Leave Requests" at bounding box center [97, 227] width 67 height 11
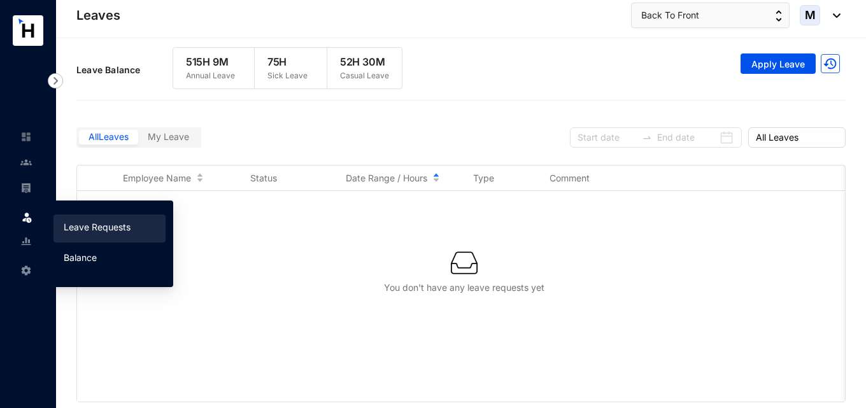
click at [67, 254] on link "Balance" at bounding box center [80, 257] width 33 height 11
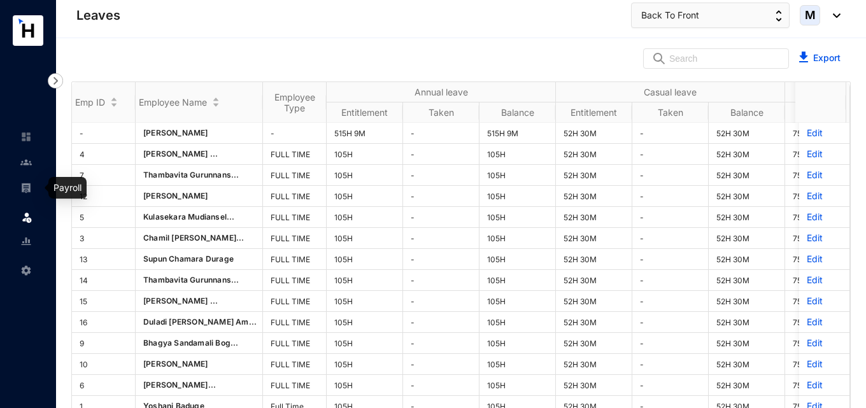
click at [24, 188] on img at bounding box center [25, 187] width 11 height 11
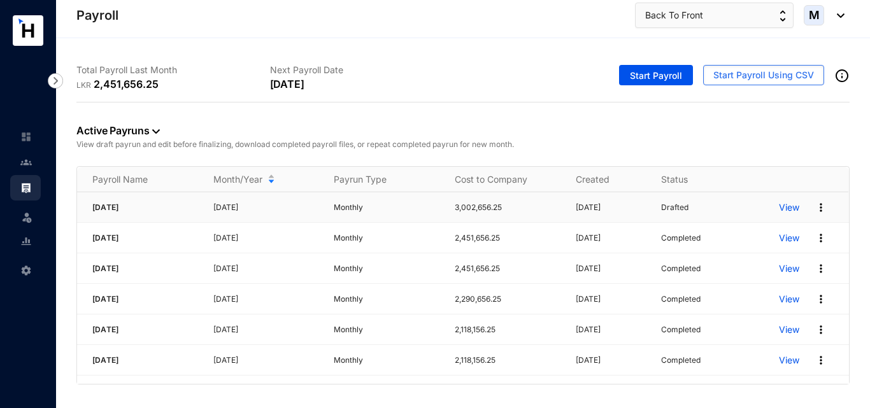
click at [794, 209] on p "View" at bounding box center [789, 207] width 20 height 13
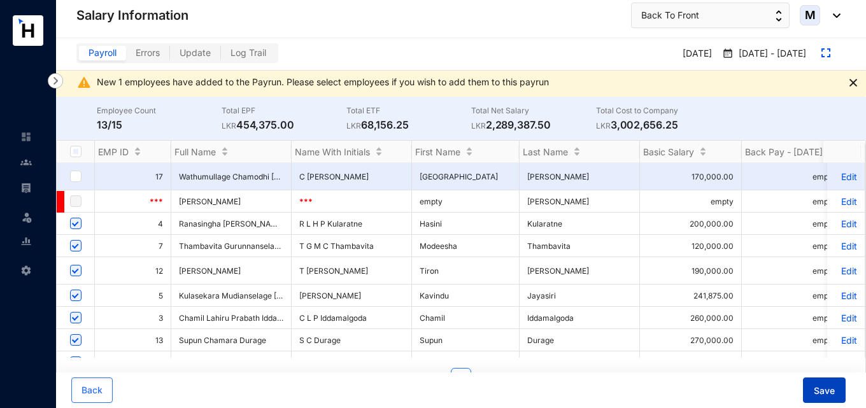
click at [824, 393] on span "Save" at bounding box center [824, 391] width 21 height 13
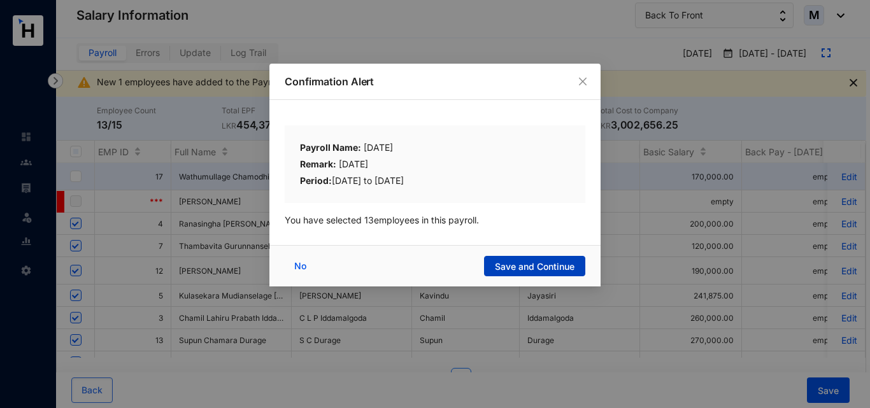
click at [512, 263] on span "Save and Continue" at bounding box center [535, 266] width 80 height 13
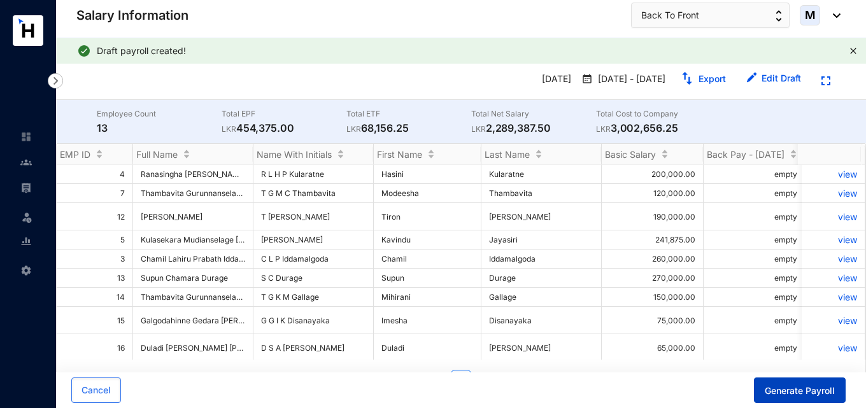
click at [809, 387] on span "Generate Payroll" at bounding box center [800, 391] width 70 height 13
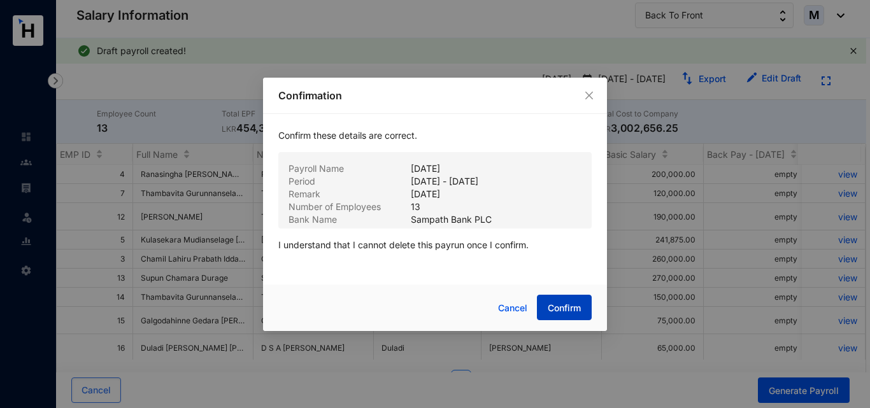
click at [567, 311] on span "Confirm" at bounding box center [563, 308] width 33 height 13
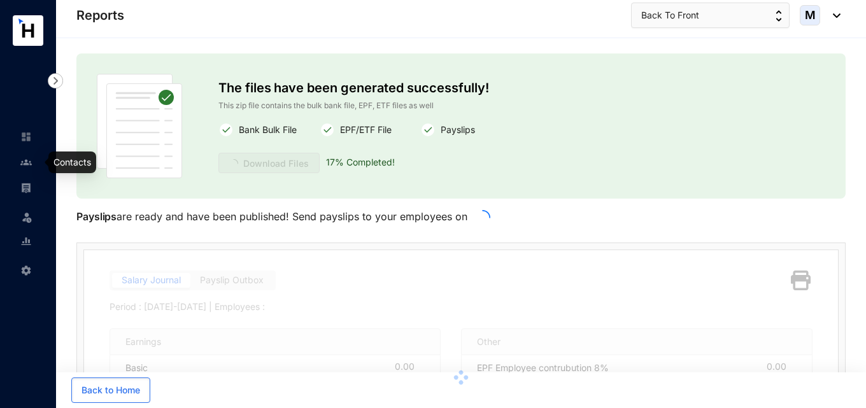
click at [32, 164] on link at bounding box center [36, 162] width 32 height 13
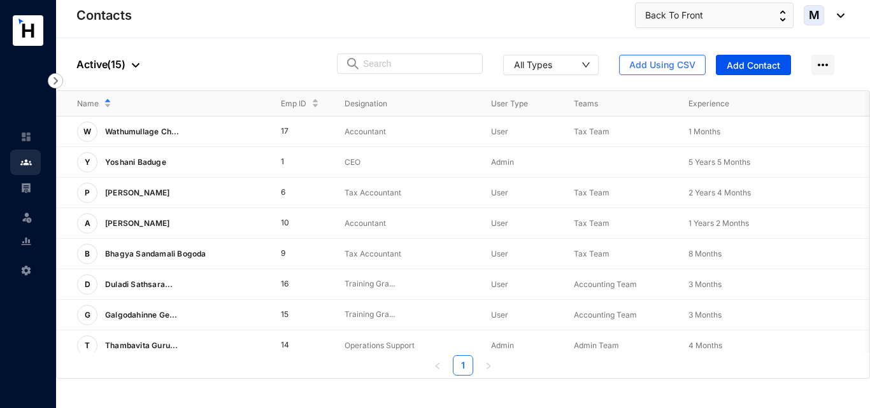
click at [39, 184] on link at bounding box center [36, 187] width 32 height 13
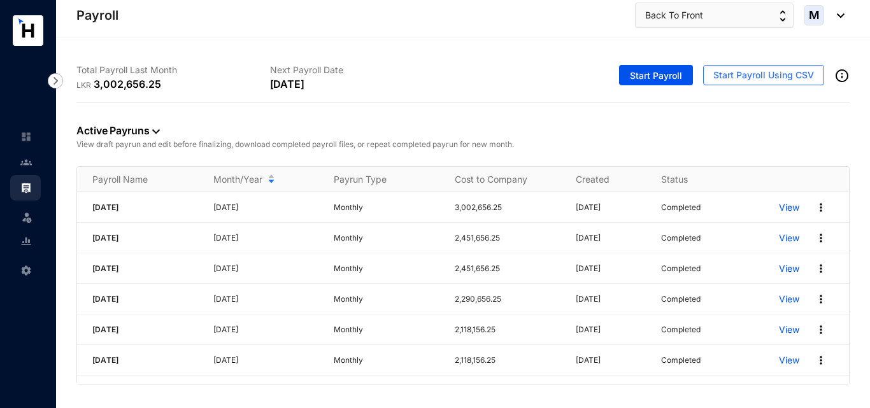
click at [29, 271] on img at bounding box center [25, 270] width 11 height 11
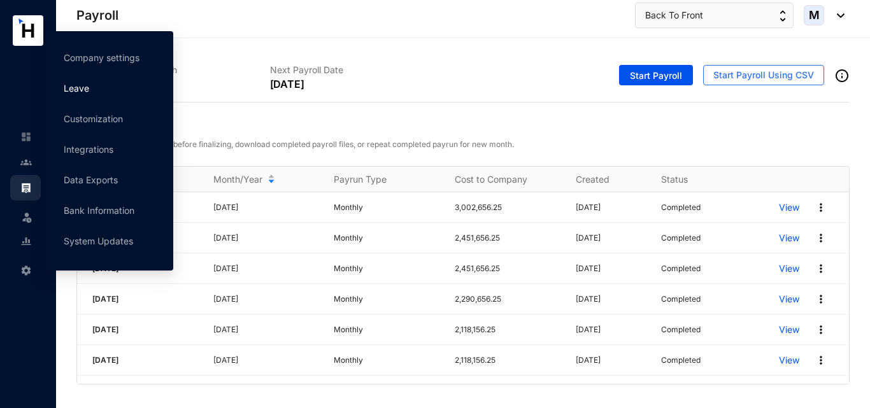
click at [82, 92] on link "Leave" at bounding box center [76, 88] width 25 height 11
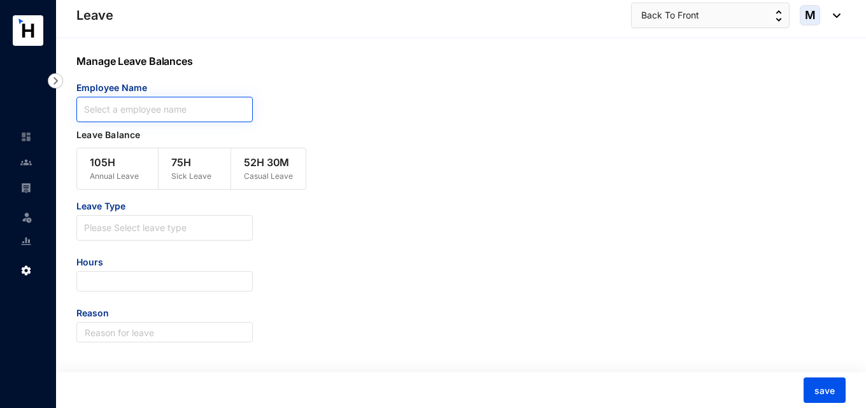
click at [146, 113] on input "search" at bounding box center [164, 109] width 161 height 24
click at [146, 101] on input "search" at bounding box center [164, 109] width 161 height 24
paste input "Ranasingha [PERSON_NAME] [PERSON_NAME]"
type input "Ranasingha [PERSON_NAME] [PERSON_NAME]"
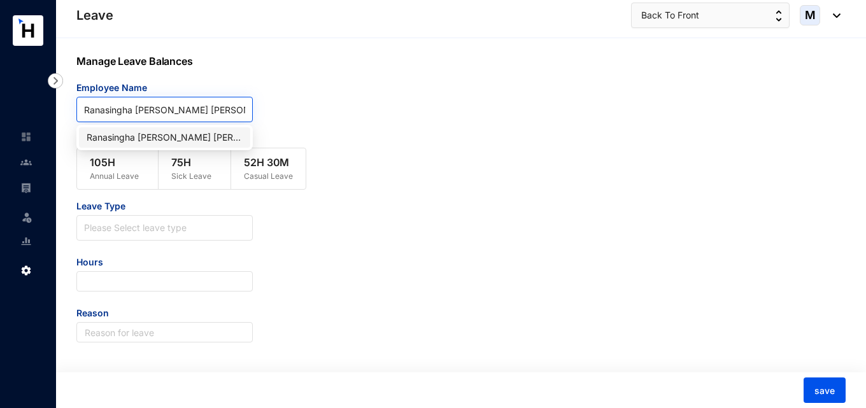
scroll to position [0, 31]
click at [208, 136] on div "Ranasingha [PERSON_NAME] [PERSON_NAME]" at bounding box center [165, 138] width 156 height 14
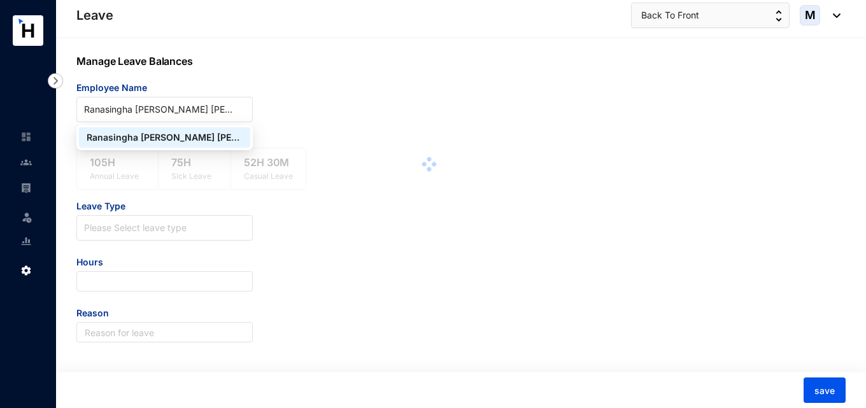
scroll to position [0, 0]
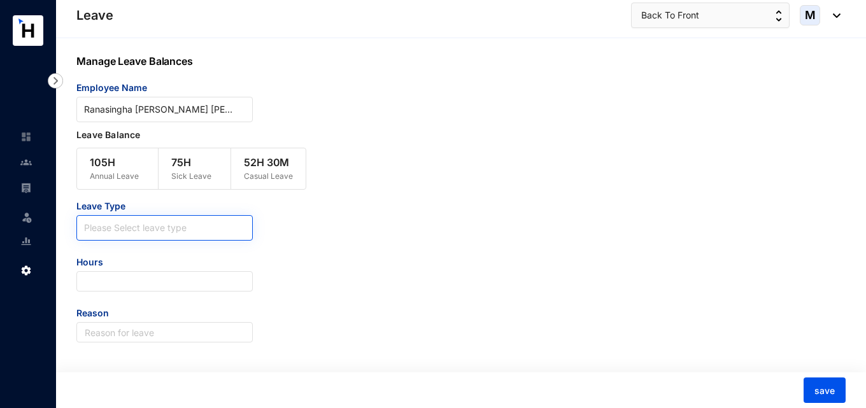
click at [167, 232] on input "search" at bounding box center [164, 225] width 161 height 19
click at [163, 253] on div "Leave Type Please Select leave type Hours Reason" at bounding box center [164, 271] width 176 height 143
click at [166, 228] on input "search" at bounding box center [164, 225] width 161 height 19
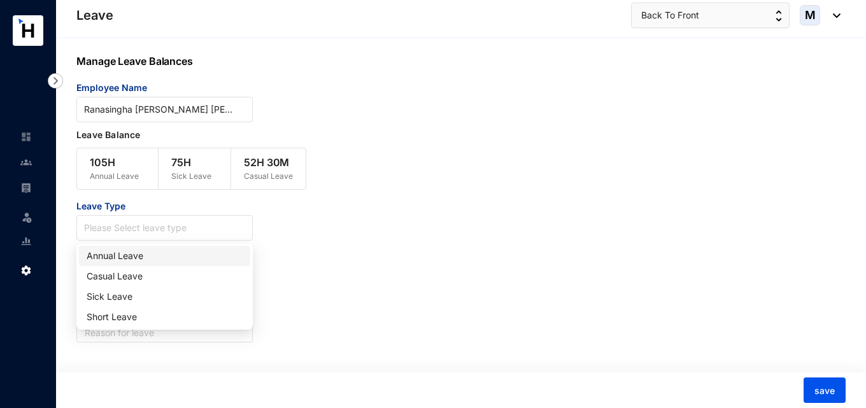
click at [149, 260] on div "Annual Leave" at bounding box center [165, 256] width 156 height 14
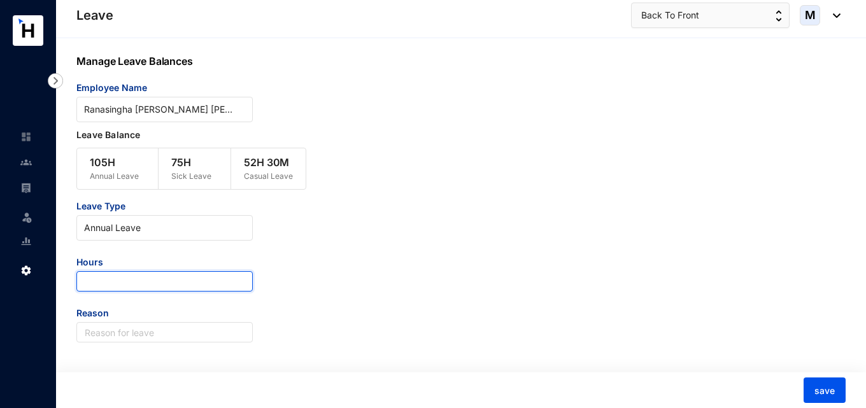
click at [154, 286] on input "number" at bounding box center [164, 281] width 176 height 20
paste input "238.45"
type input "238.45"
click at [292, 313] on div "Leave Type Annual Leave Hours 238.45 Reason" at bounding box center [428, 271] width 705 height 143
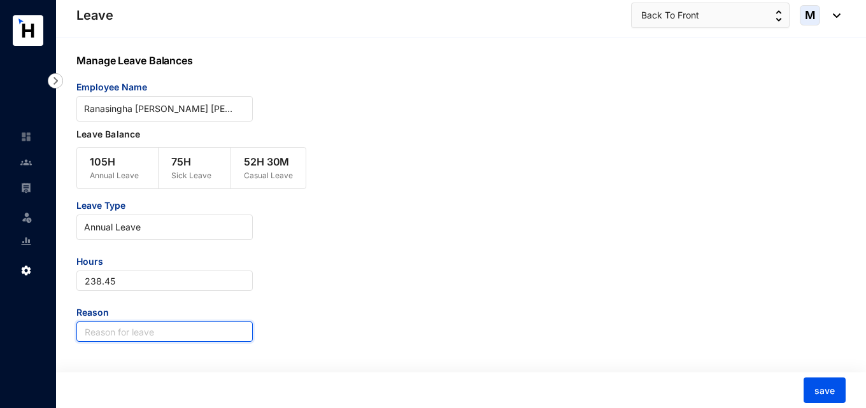
click at [194, 340] on input "text" at bounding box center [164, 331] width 176 height 20
type input "Leave Balance"
click at [281, 345] on div "Manage Leave Balances Employee Name Ranasingha Liyanage Hasini Prabha Kularatne…" at bounding box center [461, 223] width 810 height 371
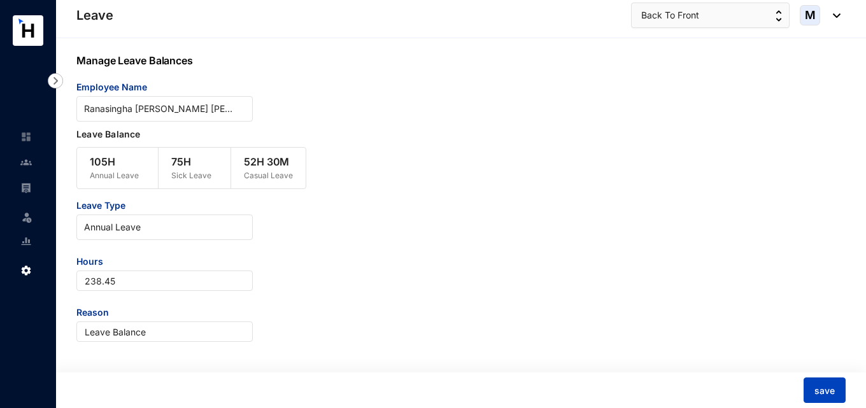
click at [831, 386] on span "save" at bounding box center [824, 391] width 20 height 13
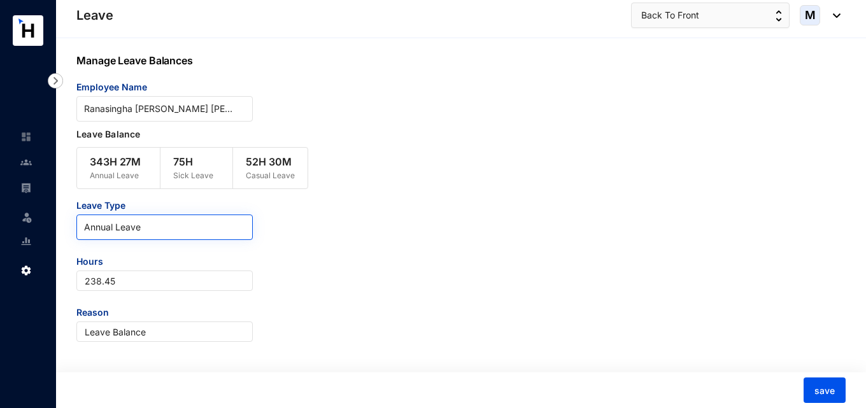
click at [206, 217] on input "search" at bounding box center [164, 224] width 161 height 19
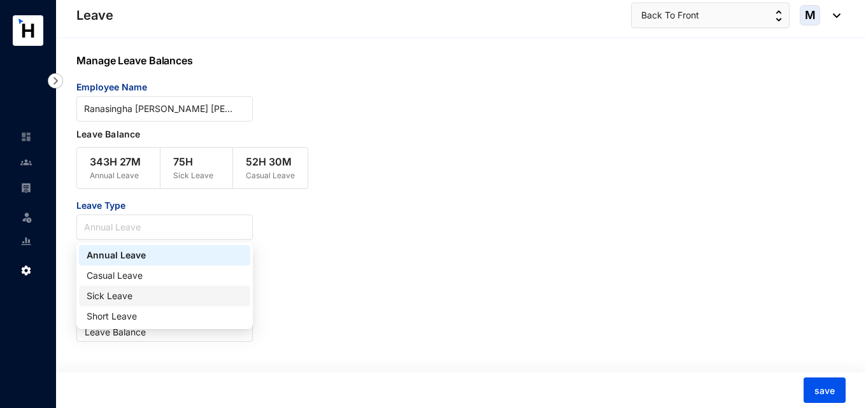
click at [157, 290] on div "Sick Leave" at bounding box center [165, 296] width 156 height 14
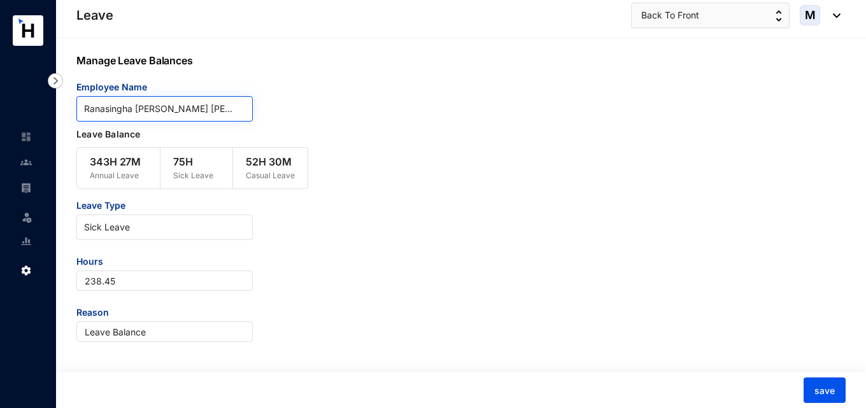
click at [202, 115] on span "Ranasingha [PERSON_NAME] [PERSON_NAME]" at bounding box center [164, 108] width 161 height 19
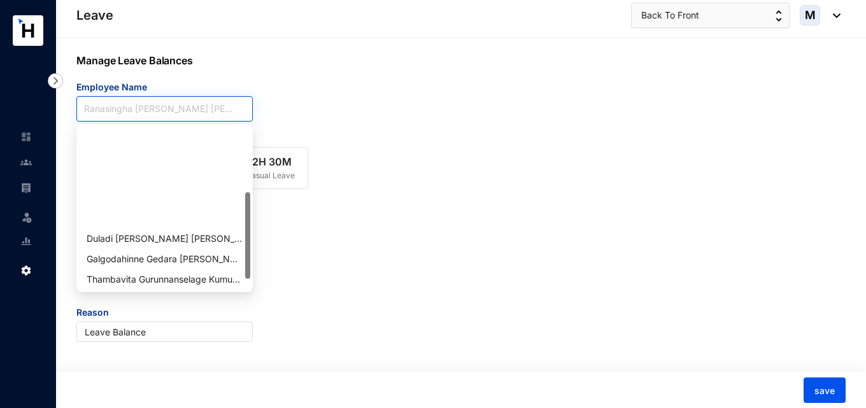
scroll to position [122, 0]
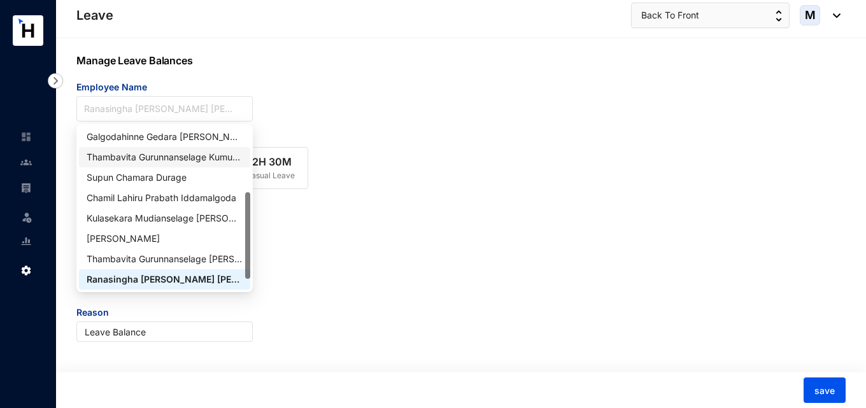
click at [171, 157] on div "Thambavita Gurunnanselage Kumudu Mihirani Gallage" at bounding box center [165, 157] width 156 height 14
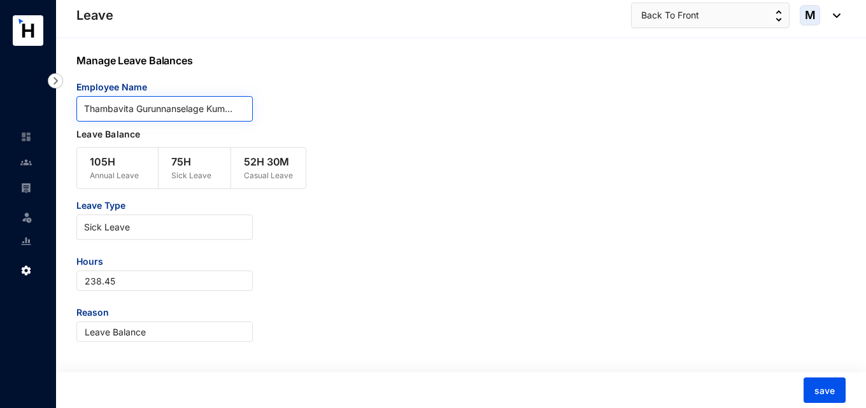
click at [181, 110] on span "Thambavita Gurunnanselage Kumudu Mihirani Gallage" at bounding box center [164, 108] width 161 height 19
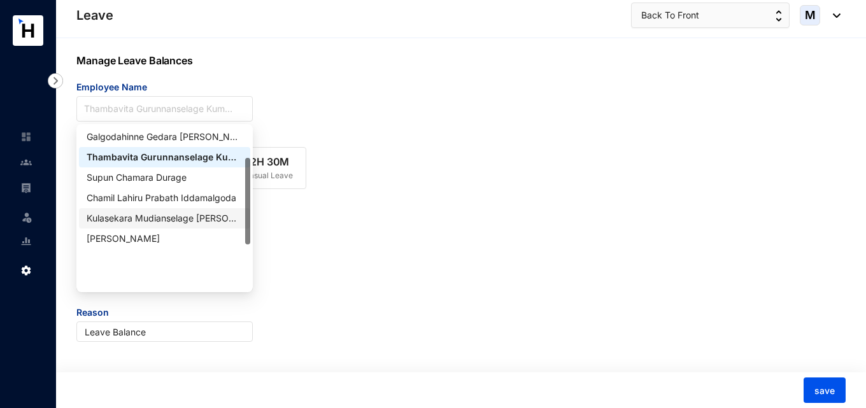
scroll to position [59, 0]
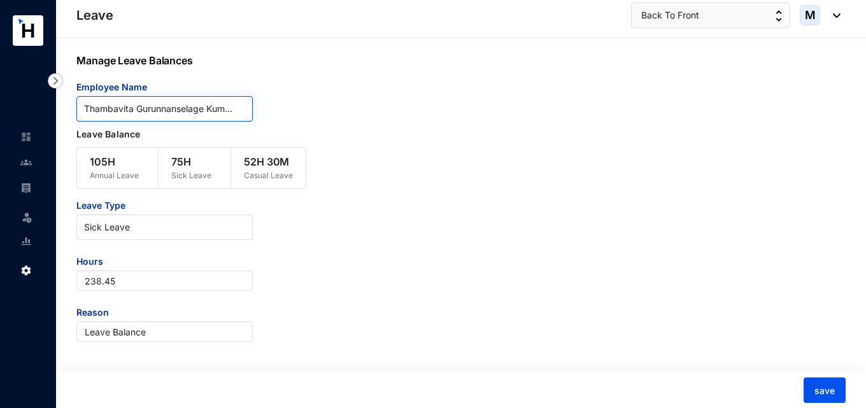
click at [227, 109] on span "Thambavita Gurunnanselage Kumudu Mihirani Gallage" at bounding box center [164, 108] width 161 height 19
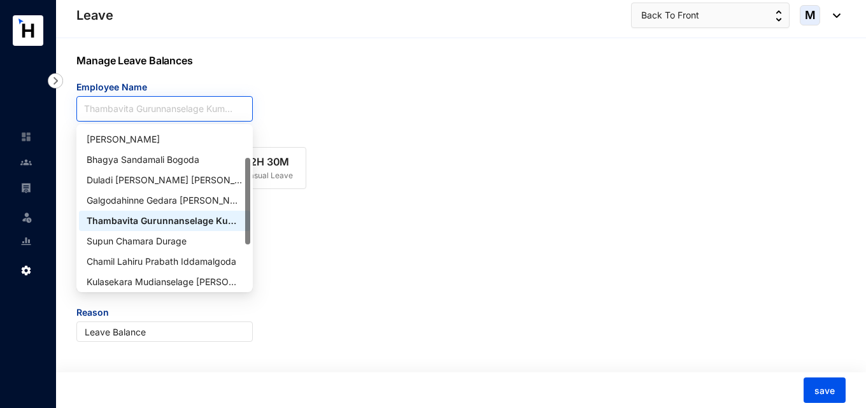
paste input "Ranasingha [PERSON_NAME] [PERSON_NAME]"
type input "Ranasingha [PERSON_NAME] [PERSON_NAME]"
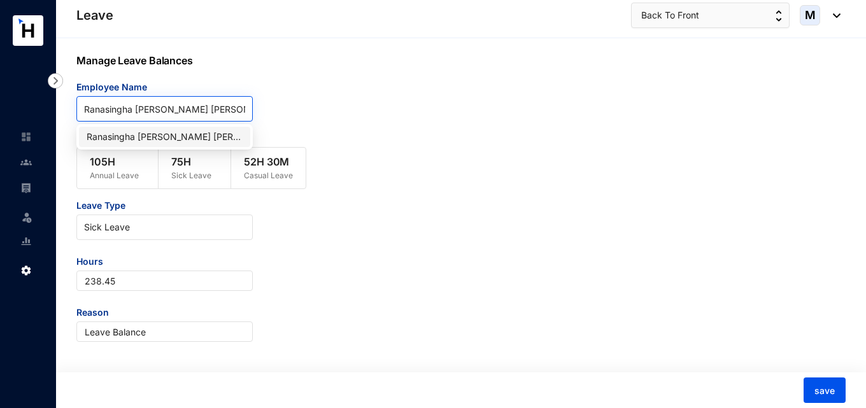
scroll to position [0, 0]
click at [204, 133] on div "Ranasingha [PERSON_NAME] [PERSON_NAME]" at bounding box center [165, 137] width 156 height 14
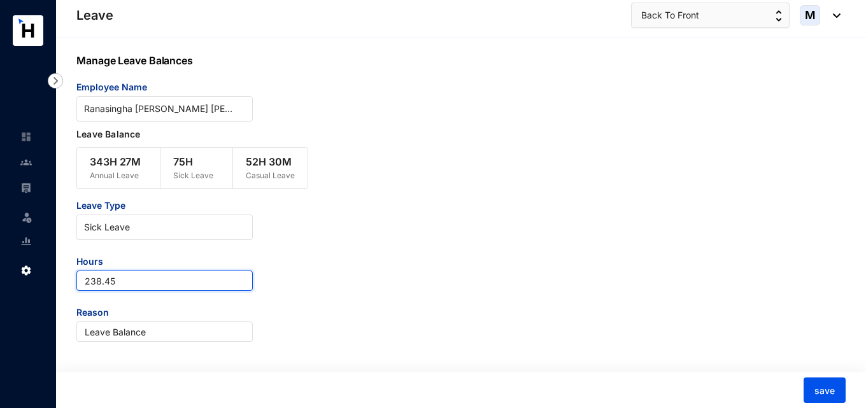
click at [164, 279] on input "238.45" at bounding box center [164, 281] width 176 height 20
paste input "number"
type input "25"
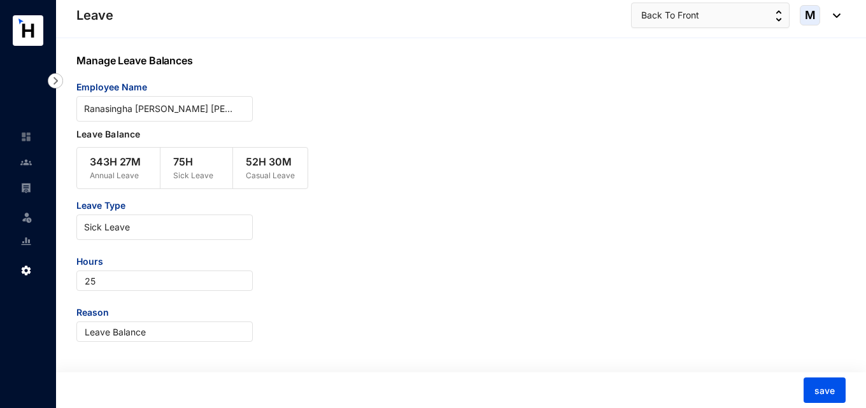
click at [387, 280] on div "Leave Type Sick Leave Hours 25 Reason Leave Balance" at bounding box center [428, 270] width 705 height 143
click at [131, 173] on p "Annual Leave" at bounding box center [115, 175] width 51 height 13
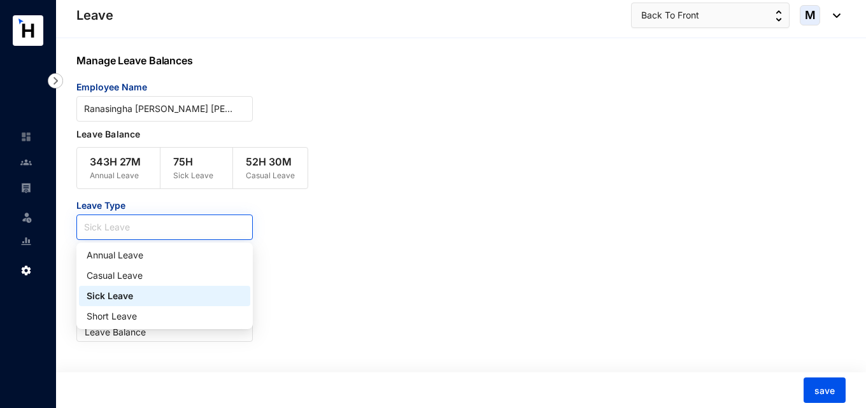
click at [155, 229] on span "Sick Leave" at bounding box center [164, 227] width 161 height 19
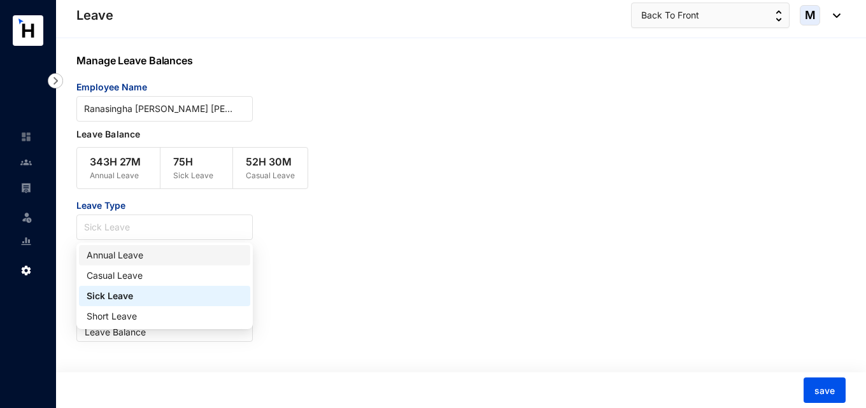
click at [141, 251] on div "Annual Leave" at bounding box center [165, 255] width 156 height 14
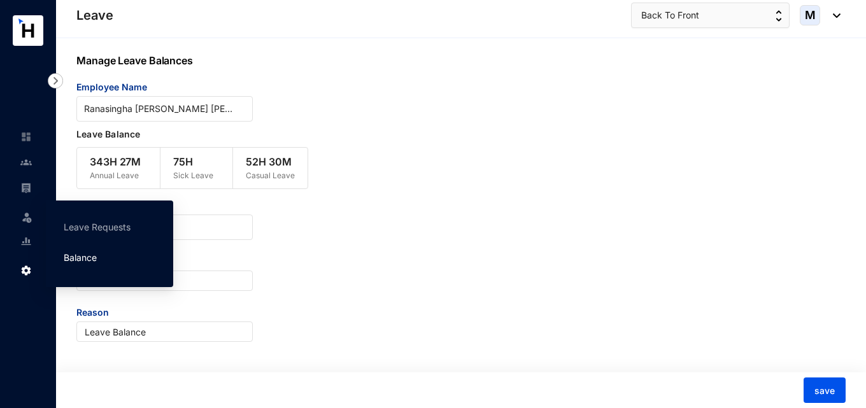
click at [69, 260] on link "Balance" at bounding box center [80, 257] width 33 height 11
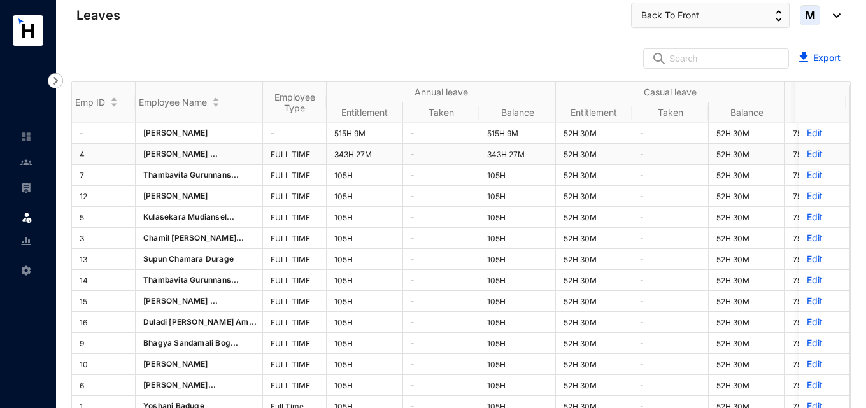
click at [807, 154] on p "Edit" at bounding box center [824, 154] width 35 height 13
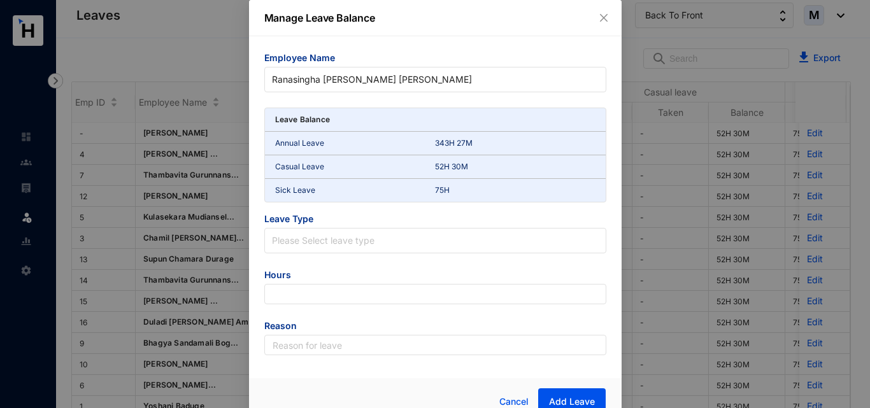
click at [428, 147] on p "Annual Leave" at bounding box center [355, 143] width 160 height 13
click at [437, 145] on p "343H 27M" at bounding box center [515, 143] width 160 height 13
click at [602, 18] on icon "close" at bounding box center [603, 18] width 8 height 8
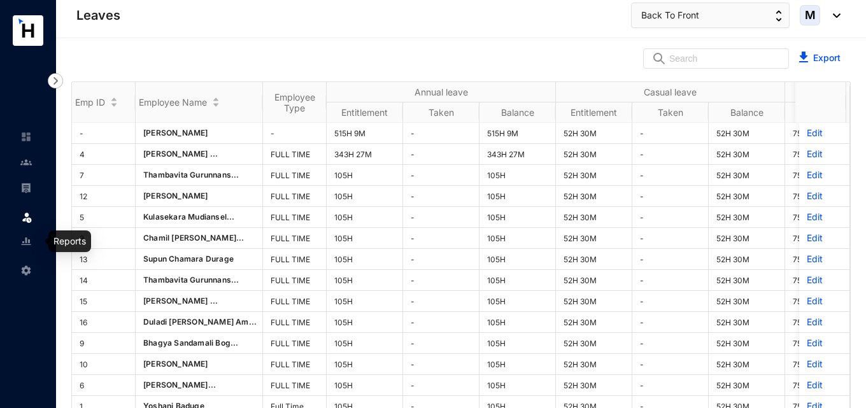
click at [27, 243] on img at bounding box center [25, 241] width 11 height 11
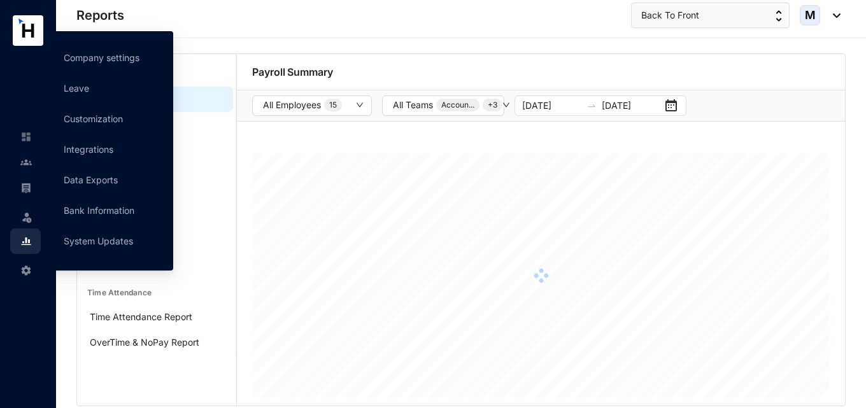
click at [29, 272] on img at bounding box center [25, 270] width 11 height 11
click at [86, 94] on link "Leave" at bounding box center [76, 88] width 25 height 11
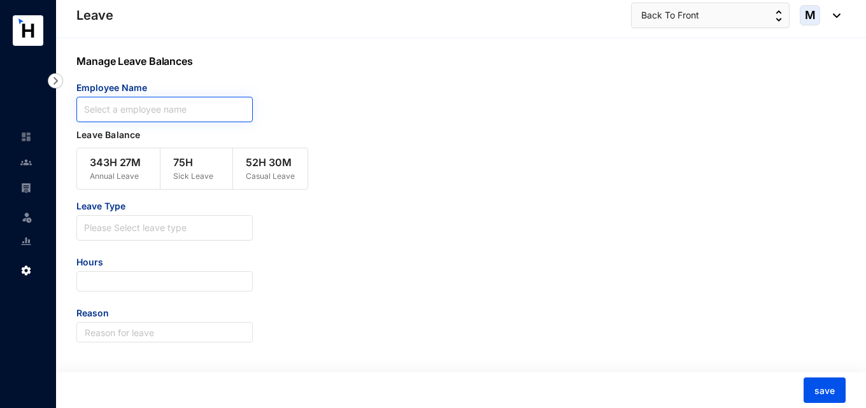
click at [160, 109] on input "search" at bounding box center [164, 109] width 161 height 24
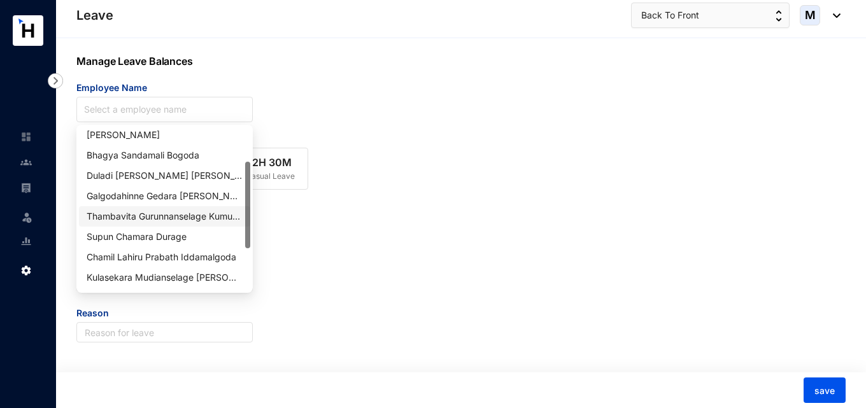
scroll to position [127, 0]
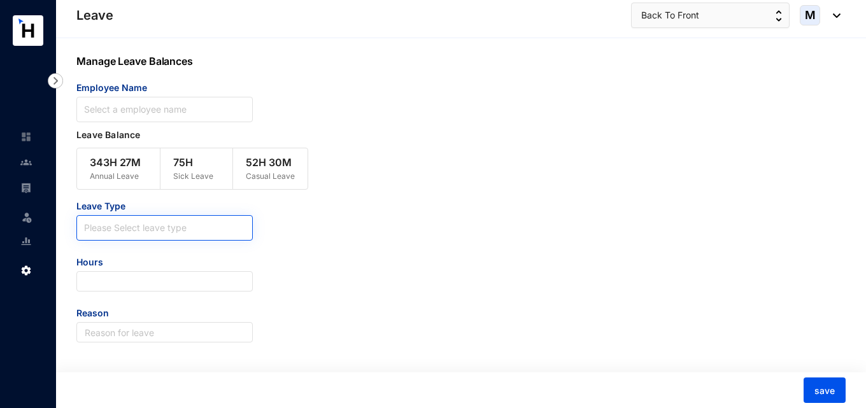
click at [202, 231] on input "search" at bounding box center [164, 225] width 161 height 19
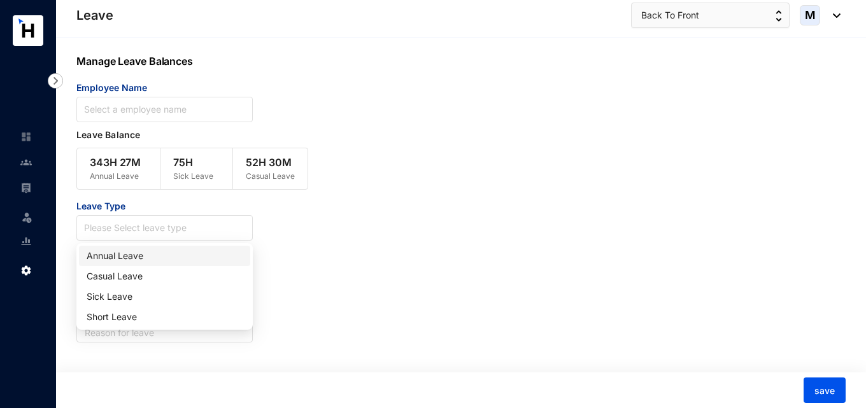
click at [279, 216] on div "Leave Type Please Select leave type Hours Reason" at bounding box center [428, 271] width 705 height 143
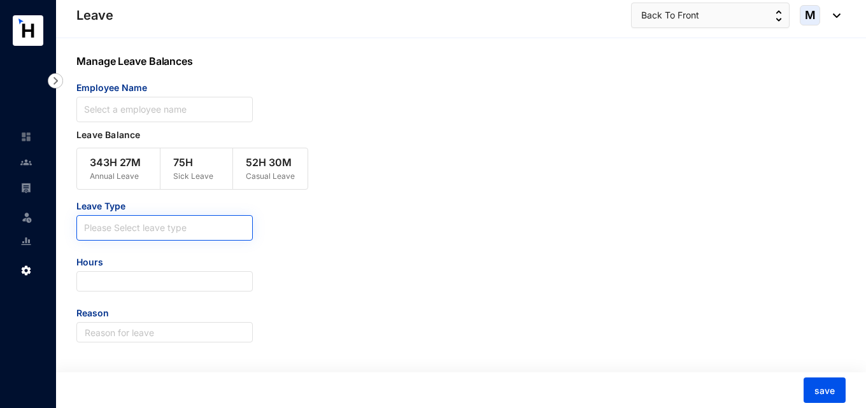
click at [139, 234] on input "search" at bounding box center [164, 225] width 161 height 19
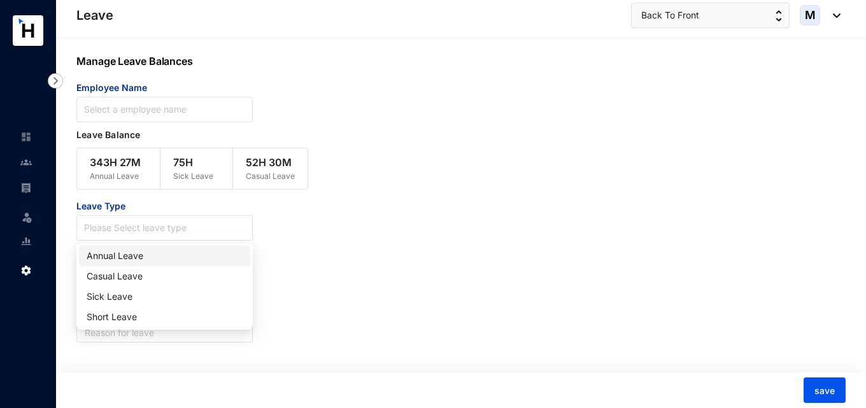
click at [135, 257] on div "Annual Leave" at bounding box center [165, 256] width 156 height 14
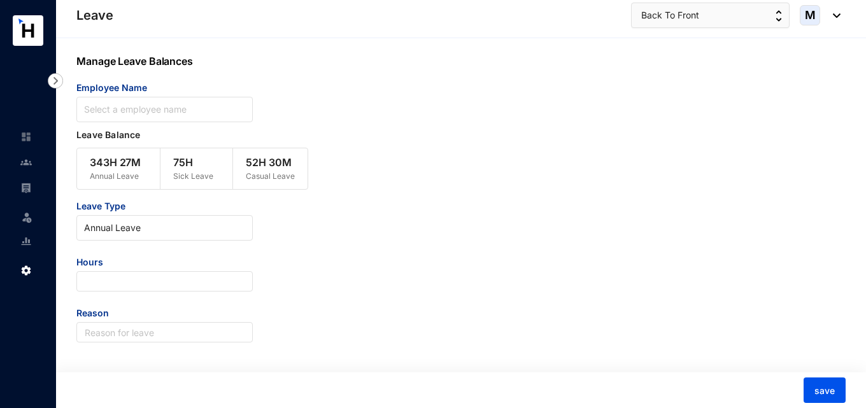
scroll to position [1, 0]
click at [150, 284] on input "number" at bounding box center [164, 281] width 176 height 20
type input "-50"
click at [218, 333] on input "text" at bounding box center [164, 331] width 176 height 20
type input "Annual leave Bal"
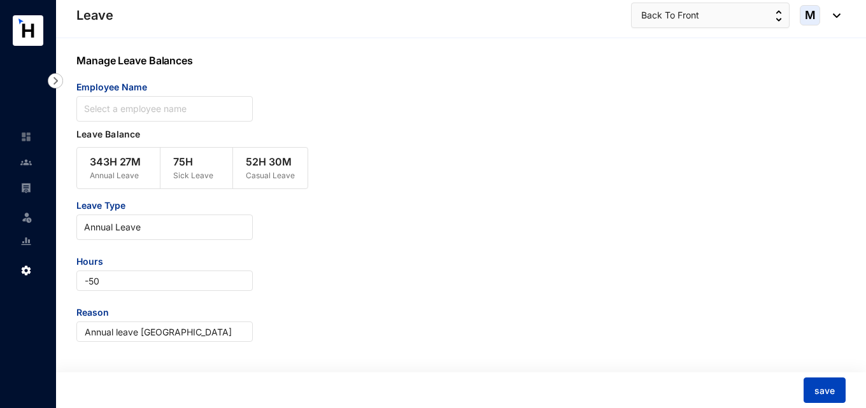
click at [818, 388] on span "save" at bounding box center [824, 391] width 20 height 13
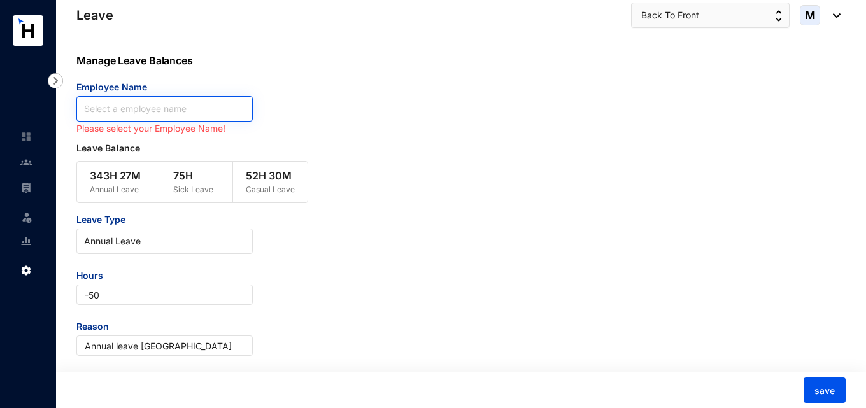
click at [215, 106] on input "search" at bounding box center [164, 109] width 161 height 24
paste input "Ranasingha [PERSON_NAME] [PERSON_NAME]"
type input "Ranasingha [PERSON_NAME] [PERSON_NAME]"
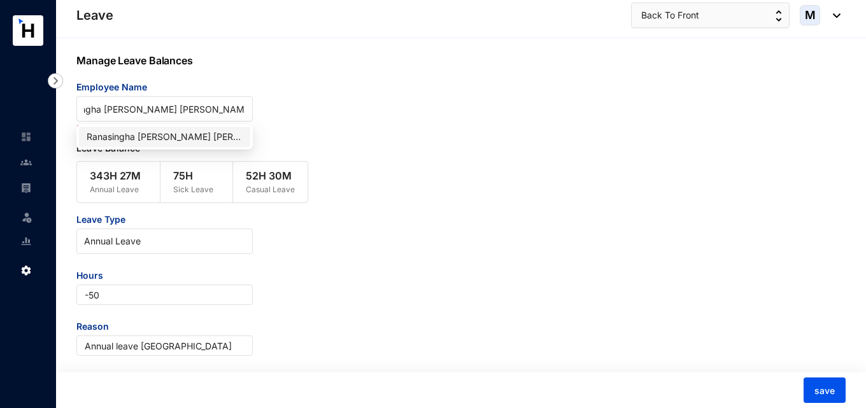
click at [179, 129] on div "Ranasingha [PERSON_NAME] [PERSON_NAME]" at bounding box center [164, 137] width 171 height 20
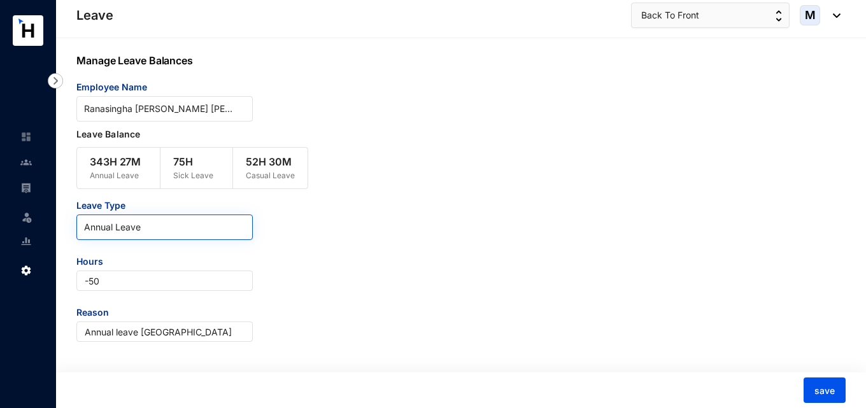
click at [157, 228] on span "Annual Leave" at bounding box center [164, 227] width 161 height 19
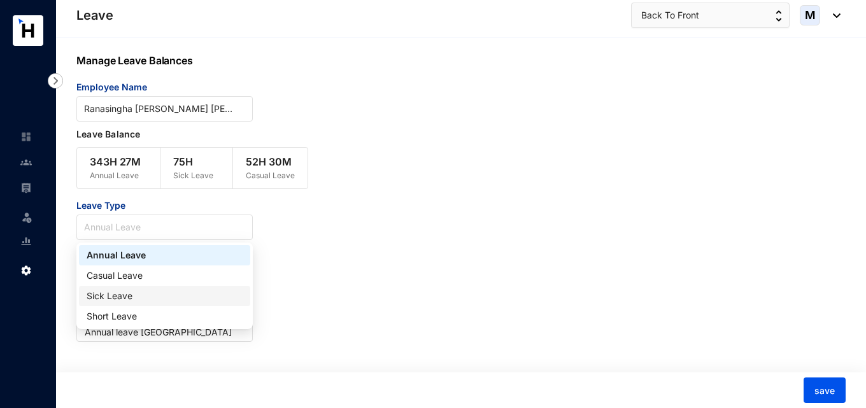
click at [138, 292] on div "Sick Leave" at bounding box center [165, 296] width 156 height 14
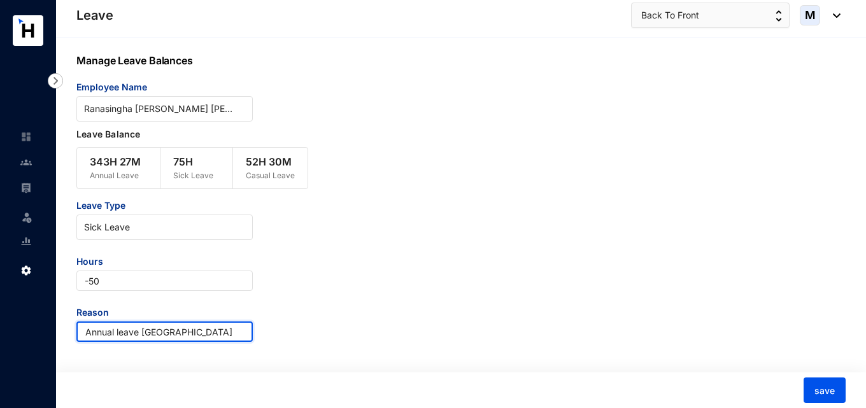
drag, startPoint x: 195, startPoint y: 329, endPoint x: 51, endPoint y: 327, distance: 144.5
click at [51, 327] on div "Leave Leave Settings Leave Back To Front M Manage Leave Balances Employee Name …" at bounding box center [433, 203] width 866 height 409
type input "Sick Leave Bal"
click at [538, 277] on div "Leave Type Sick Leave Hours -50 Reason Sick Leave Bal" at bounding box center [428, 270] width 705 height 143
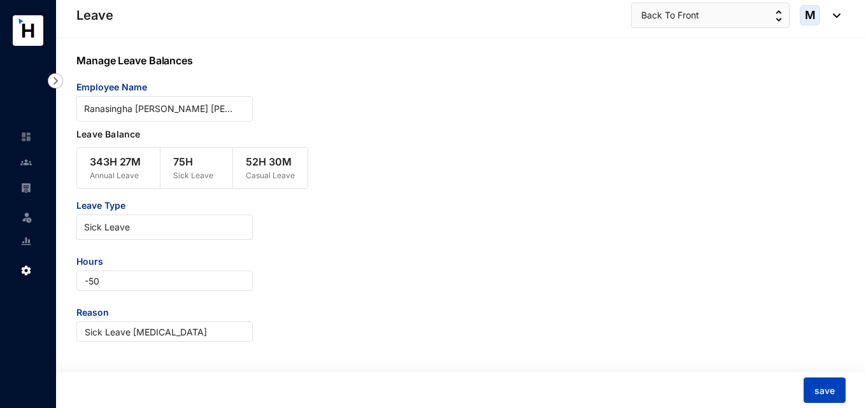
click at [821, 395] on span "save" at bounding box center [824, 391] width 20 height 13
click at [174, 227] on span "Sick Leave" at bounding box center [164, 227] width 161 height 19
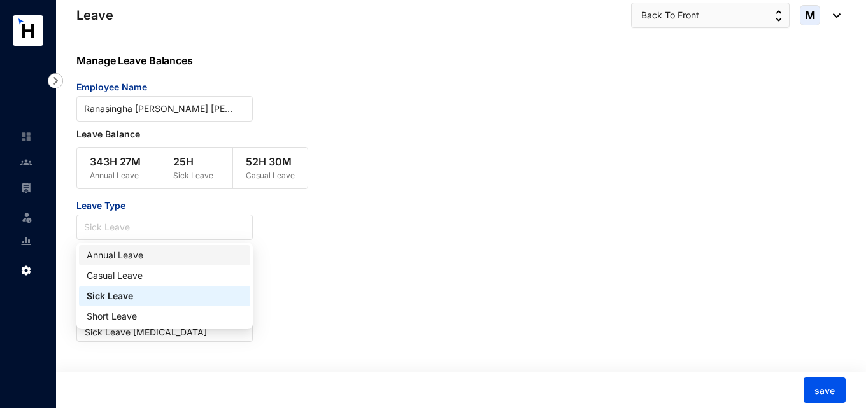
click at [149, 256] on div "Annual Leave" at bounding box center [165, 255] width 156 height 14
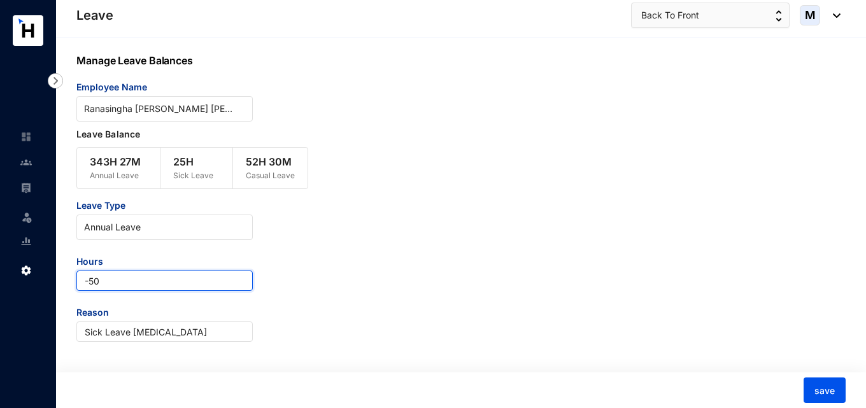
drag, startPoint x: 145, startPoint y: 279, endPoint x: 89, endPoint y: 281, distance: 55.4
click at [89, 281] on input "-50" at bounding box center [164, 281] width 176 height 20
paste input "104.82"
type input "-104.82"
click at [402, 302] on div "Leave Type Annual Leave Hours -104.82 Reason Sick Leave Bal" at bounding box center [428, 270] width 705 height 143
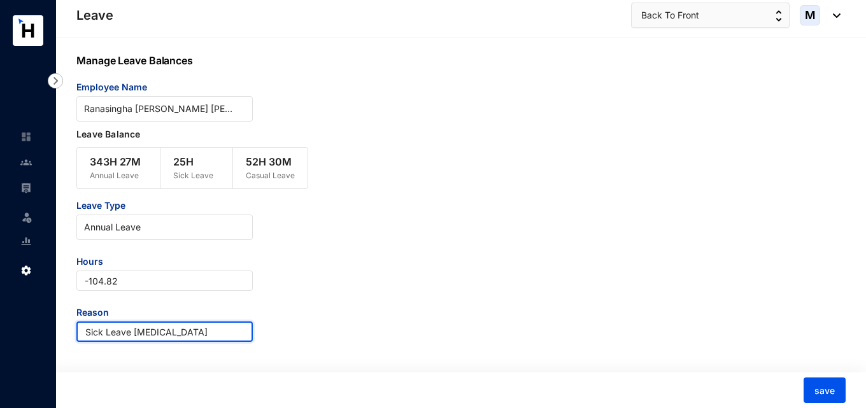
drag, startPoint x: 152, startPoint y: 335, endPoint x: 56, endPoint y: 334, distance: 96.1
click at [56, 334] on div "Manage Leave Balances Employee Name Ranasingha Liyanage Hasini Prabha Kularatne…" at bounding box center [461, 223] width 810 height 371
type input "Annual Leave Bal"
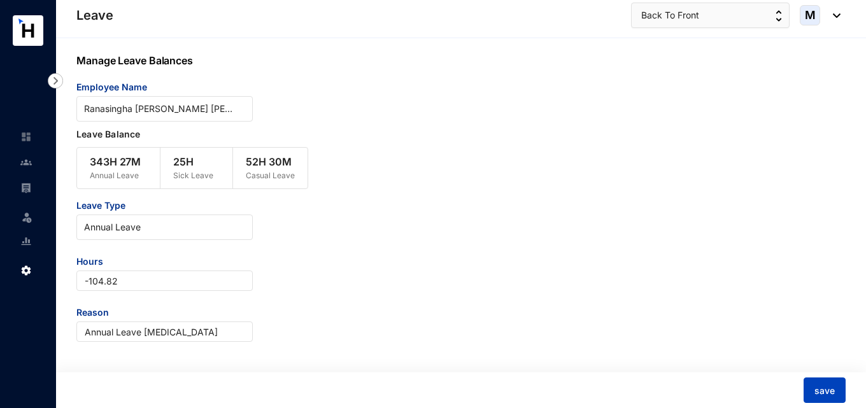
click at [823, 395] on span "save" at bounding box center [824, 391] width 20 height 13
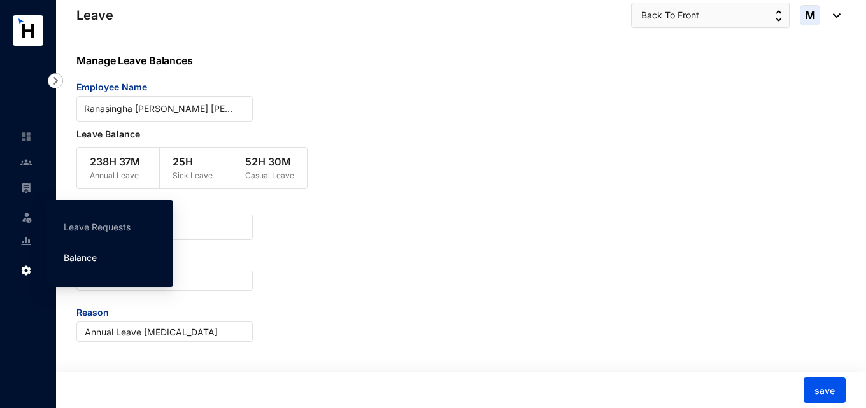
click at [88, 256] on link "Balance" at bounding box center [80, 257] width 33 height 11
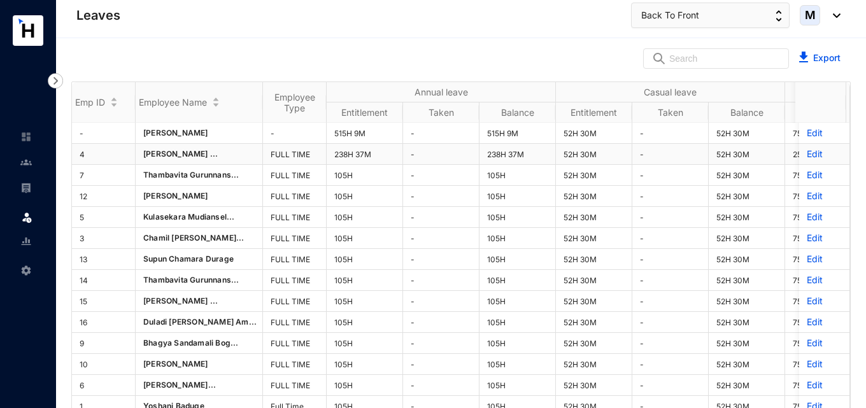
click at [807, 153] on p "Edit" at bounding box center [824, 154] width 35 height 13
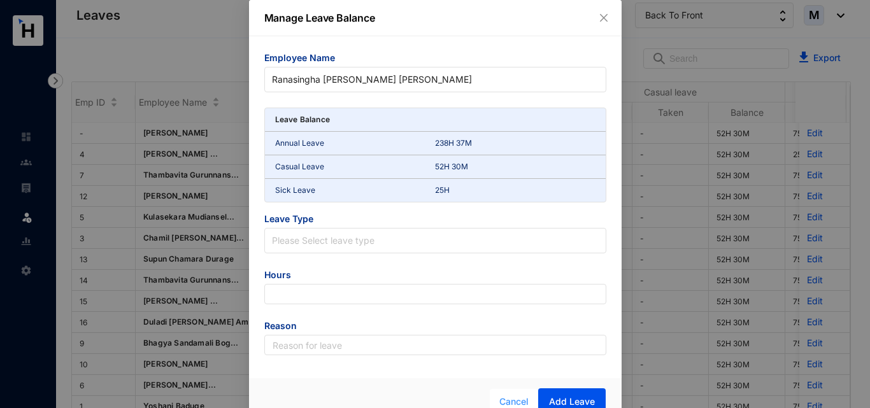
click at [513, 404] on span "Cancel" at bounding box center [513, 402] width 29 height 14
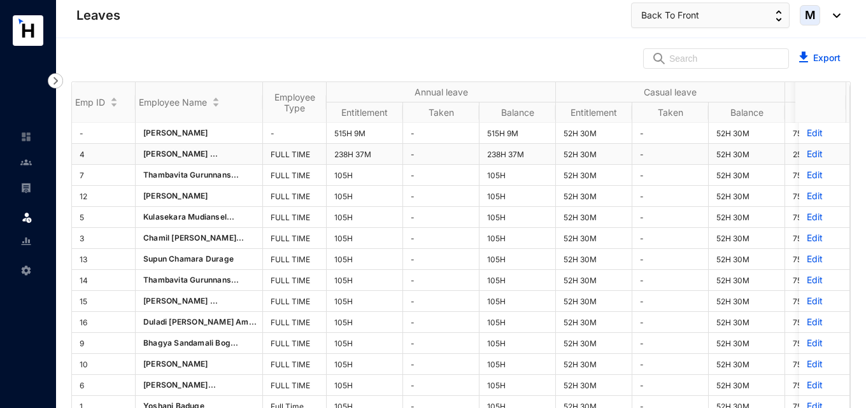
click at [807, 153] on p "Edit" at bounding box center [824, 154] width 35 height 13
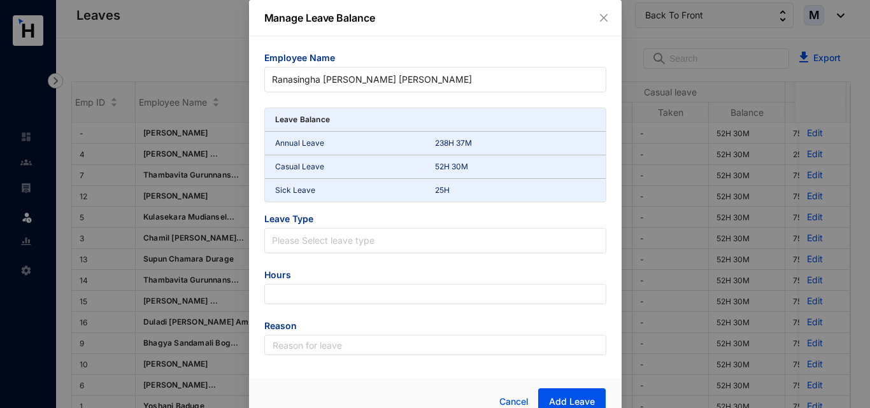
click at [435, 165] on p "52H 30M" at bounding box center [515, 166] width 160 height 13
click at [599, 21] on icon "close" at bounding box center [603, 18] width 8 height 8
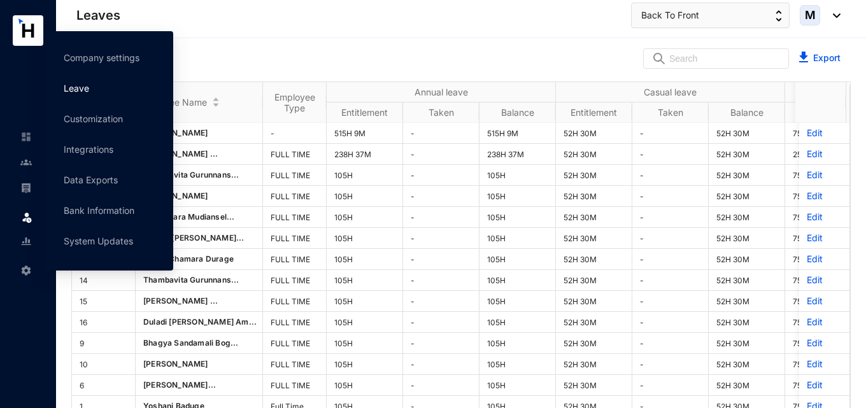
click at [88, 94] on link "Leave" at bounding box center [76, 88] width 25 height 11
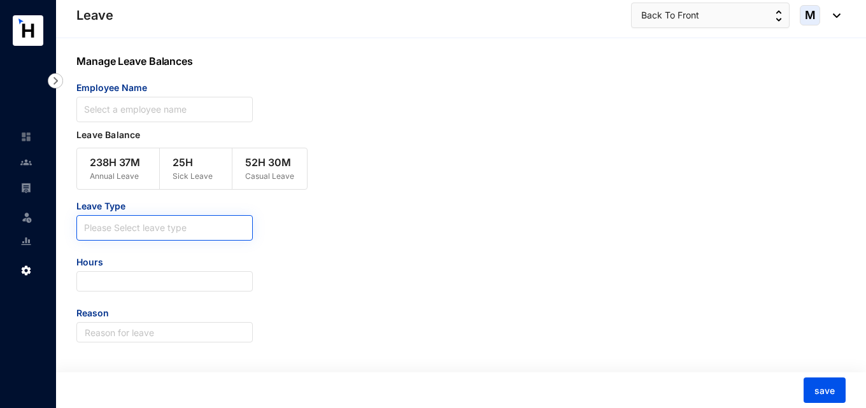
click at [164, 228] on input "search" at bounding box center [164, 225] width 161 height 19
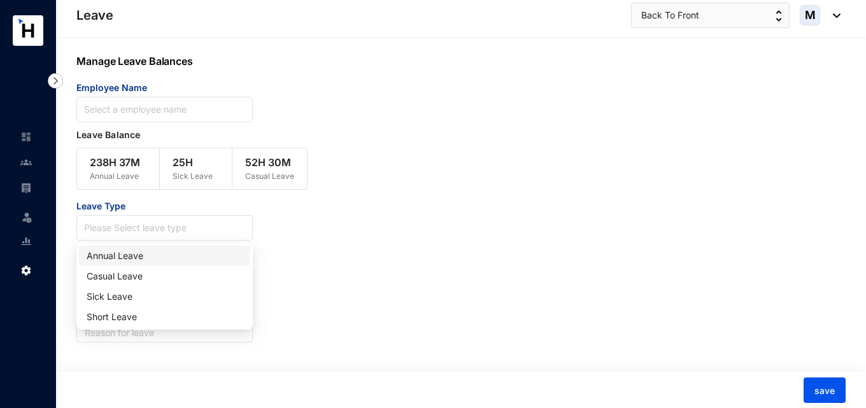
click at [141, 258] on div "Annual Leave" at bounding box center [165, 256] width 156 height 14
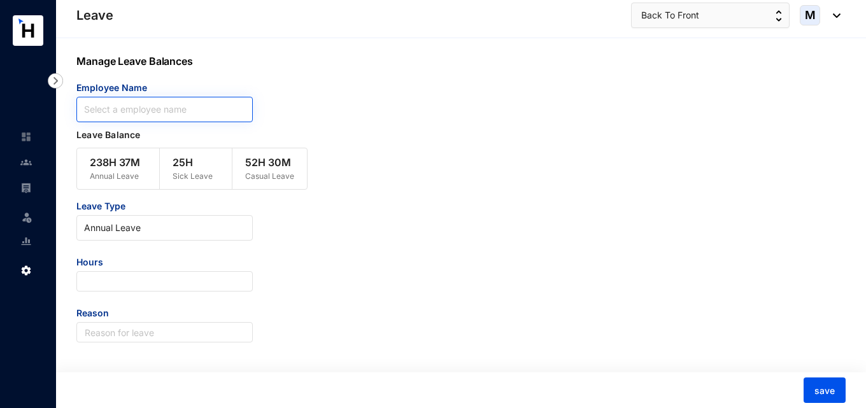
click at [159, 111] on input "search" at bounding box center [164, 109] width 161 height 24
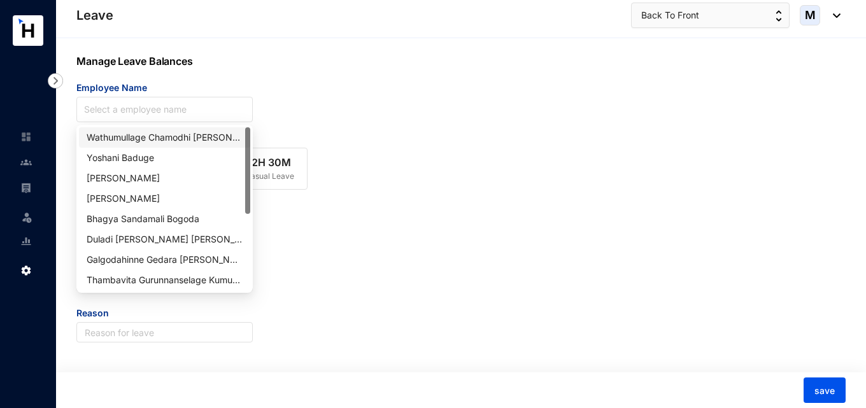
click at [327, 219] on div "Leave Type Annual Leave Hours Reason" at bounding box center [428, 271] width 705 height 143
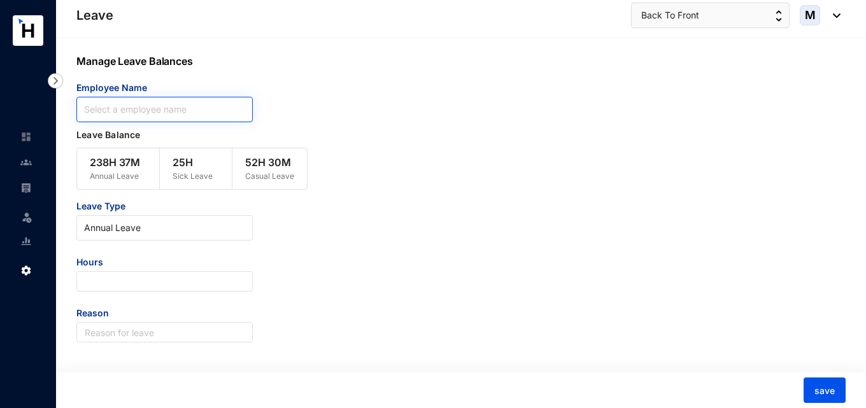
click at [153, 109] on input "search" at bounding box center [164, 109] width 161 height 24
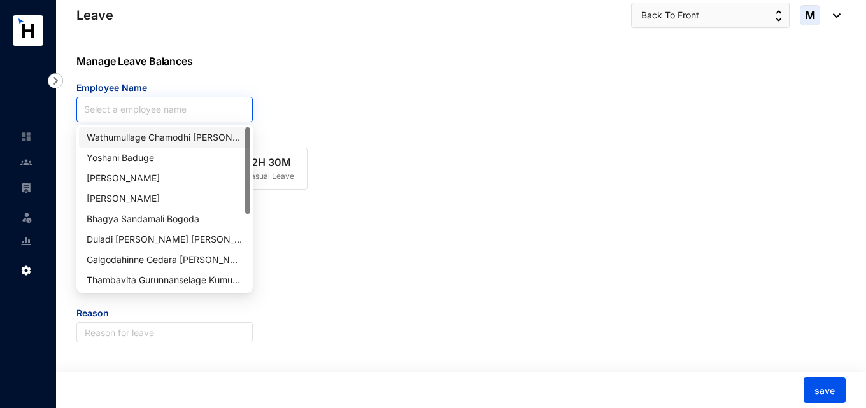
paste input "Ranasingha [PERSON_NAME] [PERSON_NAME]"
type input "Ranasingha [PERSON_NAME] [PERSON_NAME]"
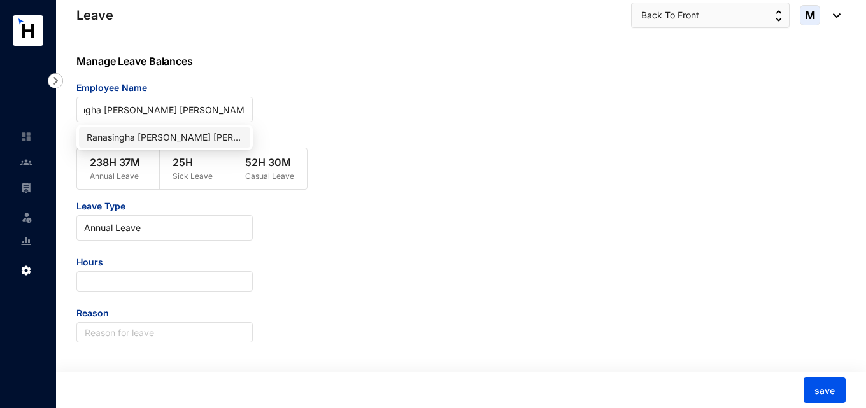
click at [159, 134] on div "Ranasingha [PERSON_NAME] [PERSON_NAME]" at bounding box center [165, 138] width 156 height 14
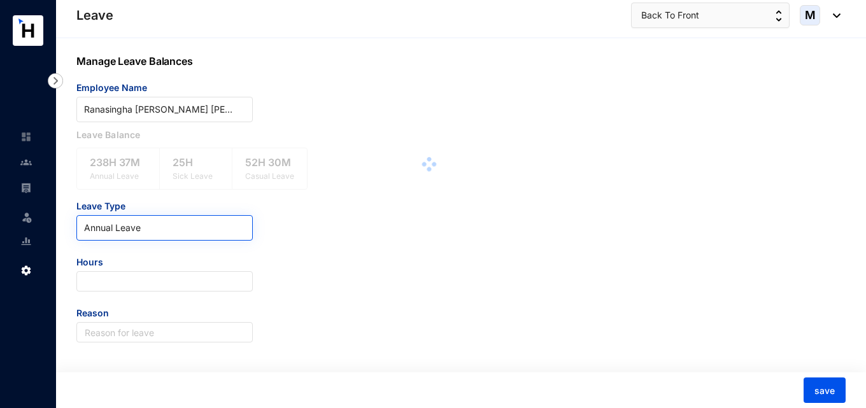
scroll to position [0, 0]
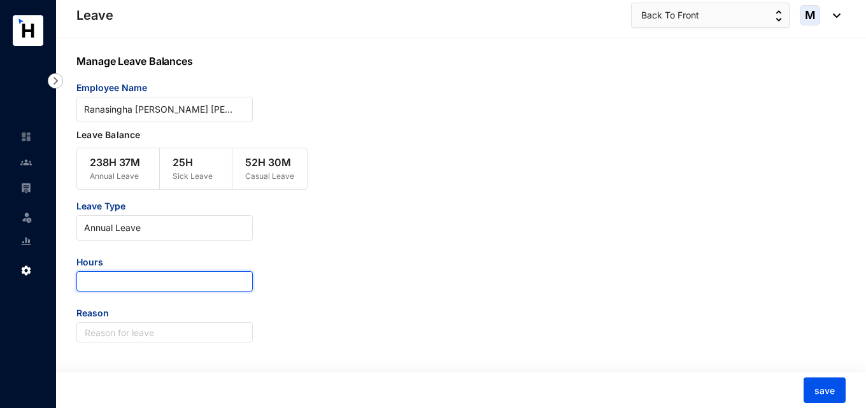
click at [158, 286] on input "number" at bounding box center [164, 281] width 176 height 20
type input "0.08"
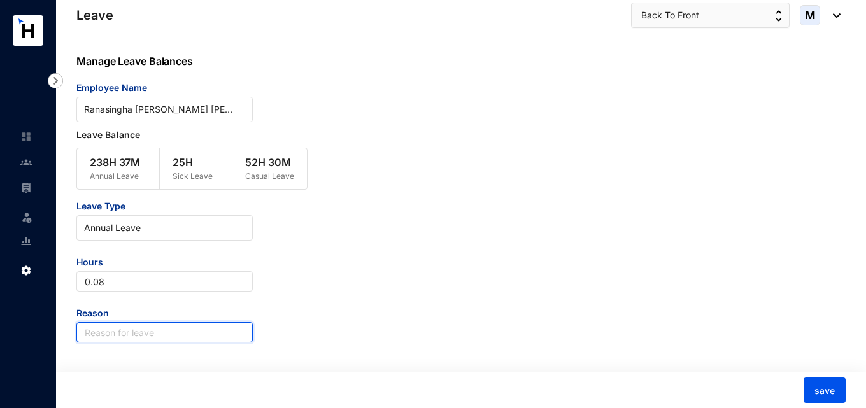
click at [155, 328] on input "text" at bounding box center [164, 332] width 176 height 20
type input "Annual Leave Bal"
click at [539, 322] on div "Leave Type Annual Leave Hours 0.08 Reason Annual Leave Bal" at bounding box center [428, 271] width 705 height 143
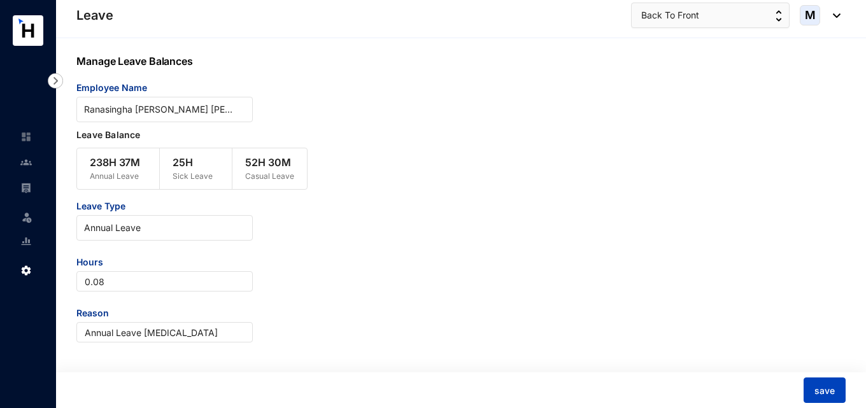
click at [829, 394] on span "save" at bounding box center [824, 391] width 20 height 13
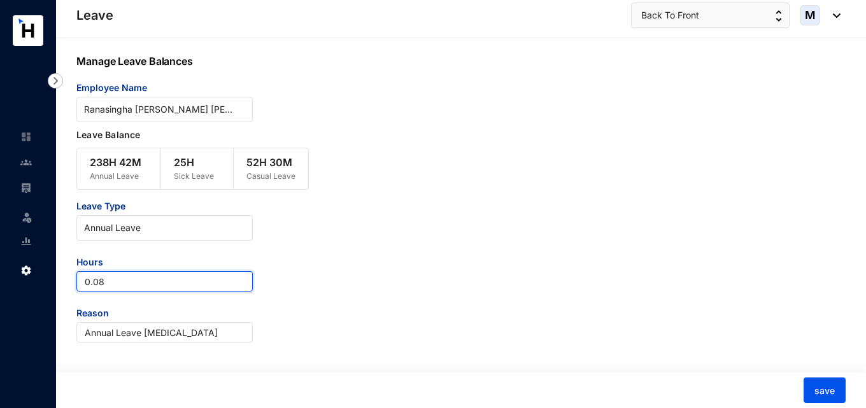
click at [132, 282] on input "0.08" at bounding box center [164, 281] width 176 height 20
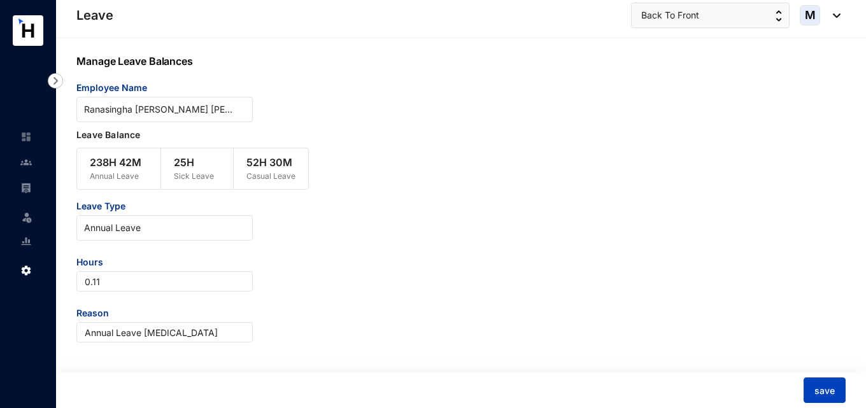
click at [837, 391] on button "save" at bounding box center [824, 390] width 42 height 25
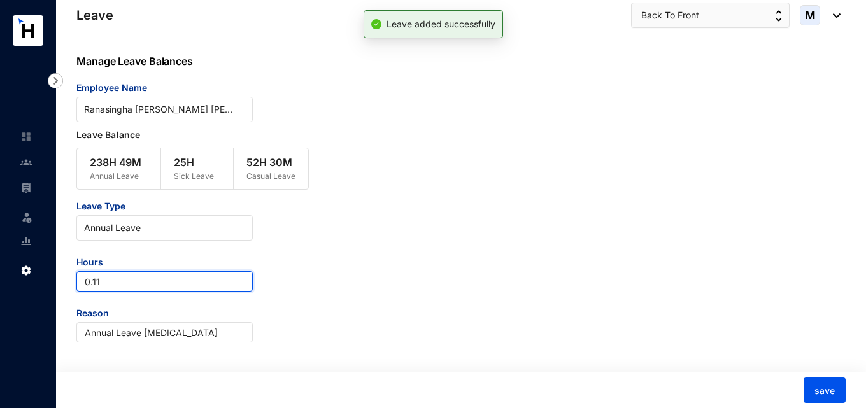
click at [108, 288] on input "0.11" at bounding box center [164, 281] width 176 height 20
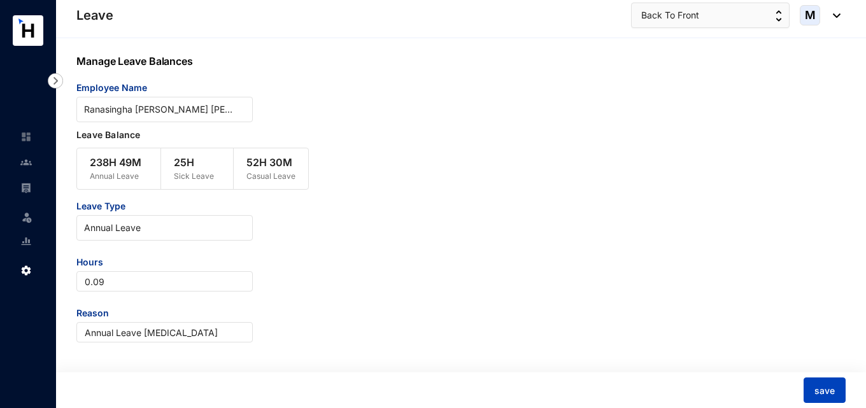
click at [840, 397] on button "save" at bounding box center [824, 390] width 42 height 25
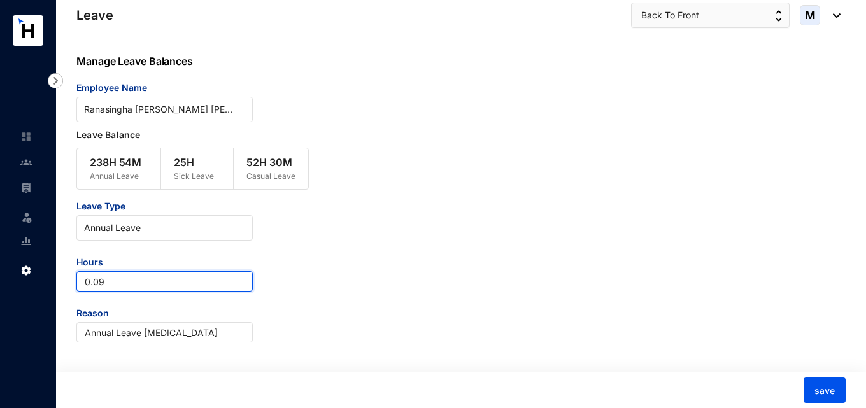
click at [115, 283] on input "0.09" at bounding box center [164, 281] width 176 height 20
click at [89, 286] on input "0.07" at bounding box center [164, 281] width 176 height 20
click at [88, 286] on input "0.07" at bounding box center [164, 281] width 176 height 20
click at [83, 288] on input "0.07" at bounding box center [164, 281] width 176 height 20
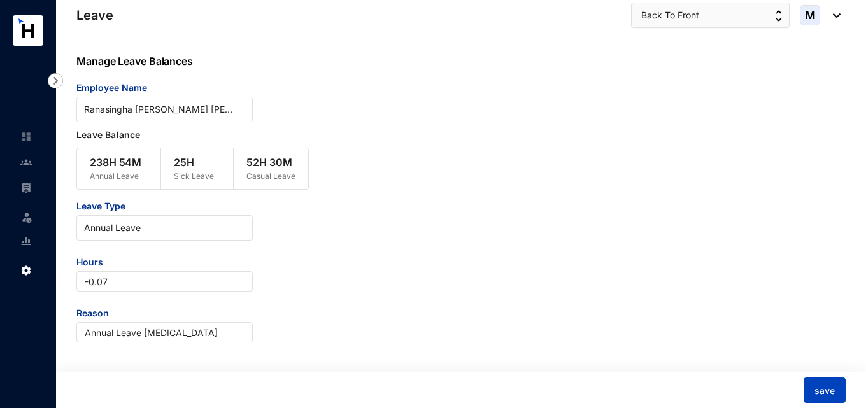
click at [839, 385] on button "save" at bounding box center [824, 390] width 42 height 25
click at [814, 387] on span "save" at bounding box center [824, 391] width 20 height 13
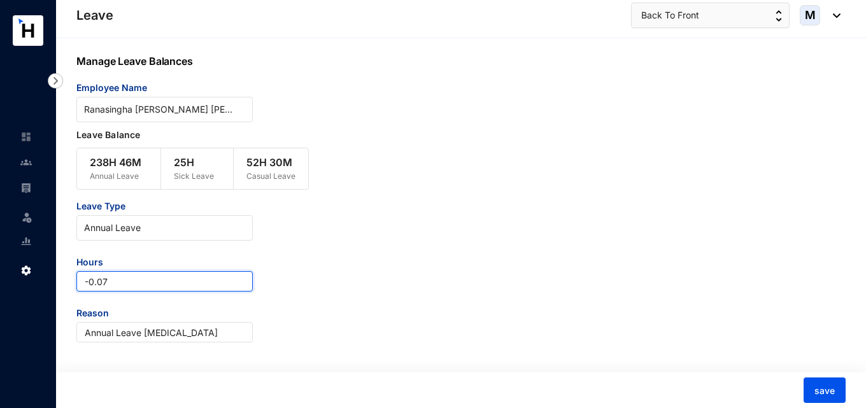
click at [109, 279] on input "-0.07" at bounding box center [164, 281] width 176 height 20
type input "-0.005"
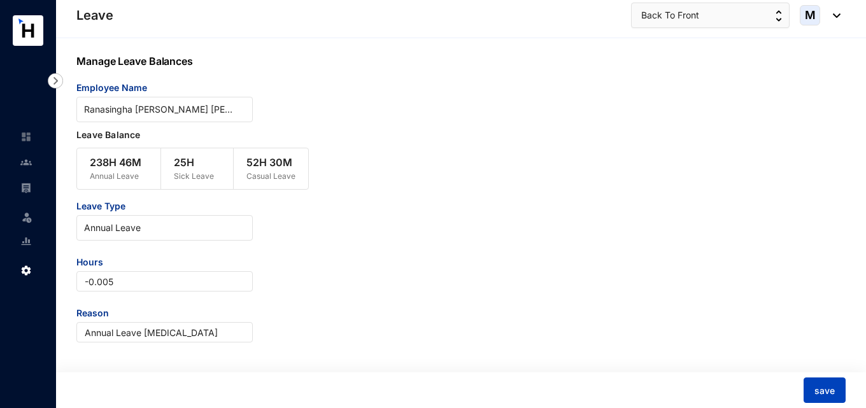
click at [830, 396] on span "save" at bounding box center [824, 391] width 20 height 13
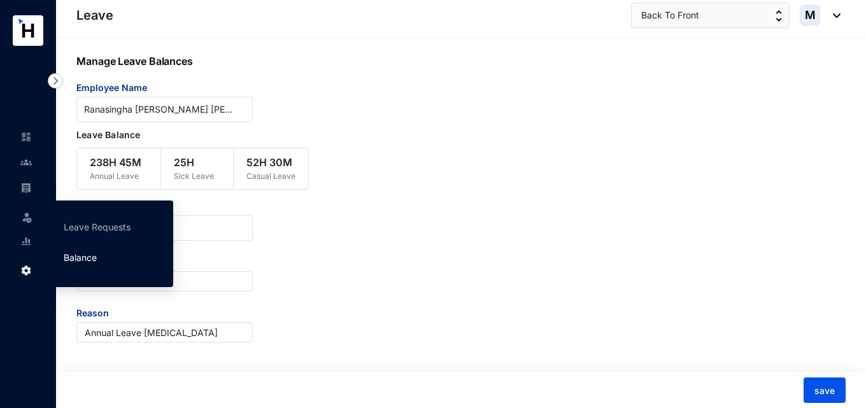
click at [73, 252] on link "Balance" at bounding box center [80, 257] width 33 height 11
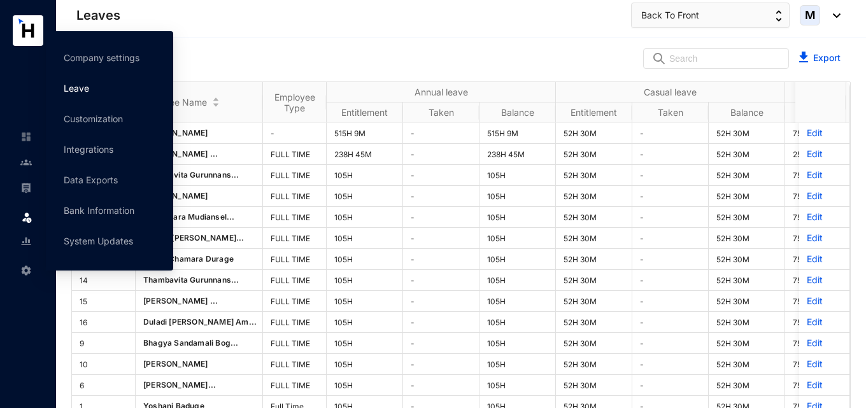
click at [86, 90] on link "Leave" at bounding box center [76, 88] width 25 height 11
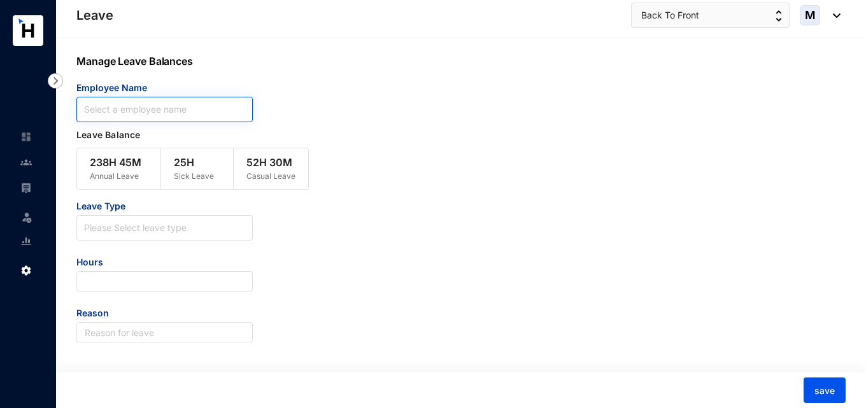
click at [198, 109] on input "search" at bounding box center [164, 109] width 161 height 24
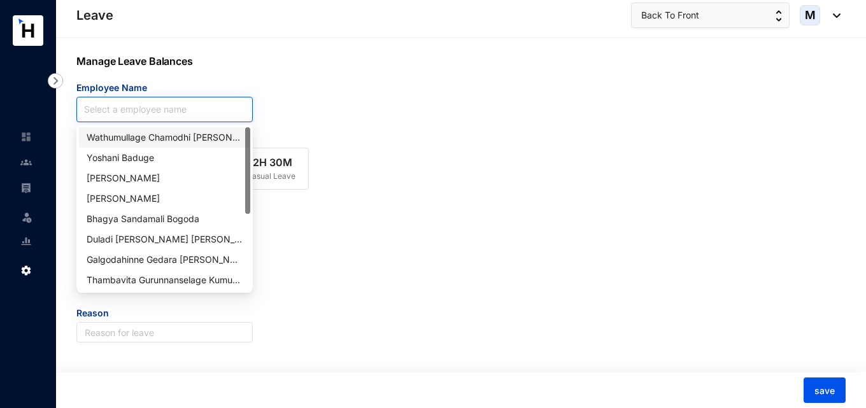
paste input "Thambavita Gurunnanselage [PERSON_NAME]"
type input "Thambavita Gurunnanselage [PERSON_NAME]"
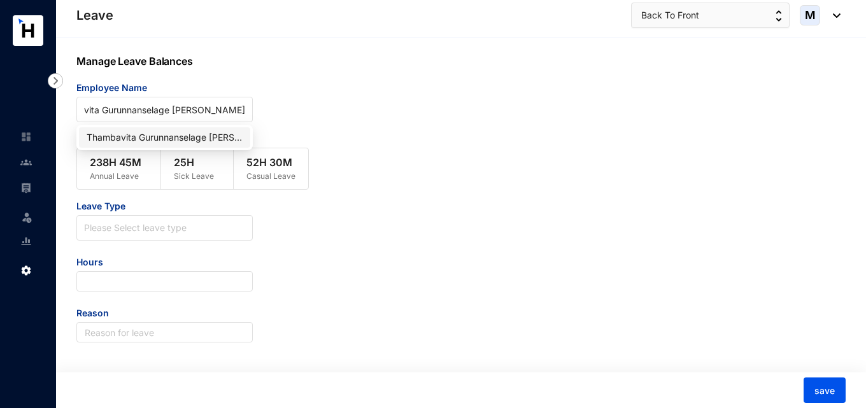
click at [185, 131] on div "Thambavita Gurunnanselage [PERSON_NAME]" at bounding box center [165, 138] width 156 height 14
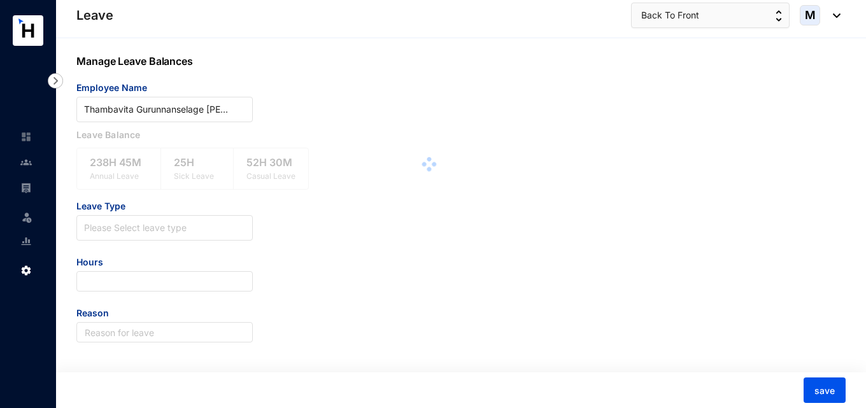
scroll to position [0, 0]
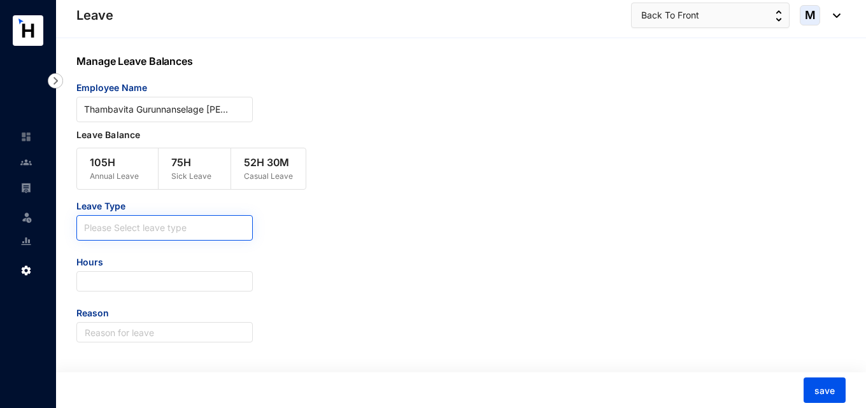
click at [147, 227] on input "search" at bounding box center [164, 225] width 161 height 19
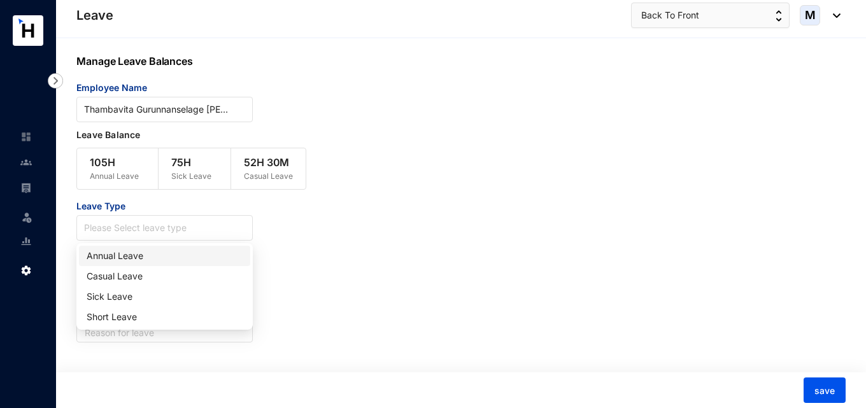
click at [146, 258] on div "Annual Leave" at bounding box center [165, 256] width 156 height 14
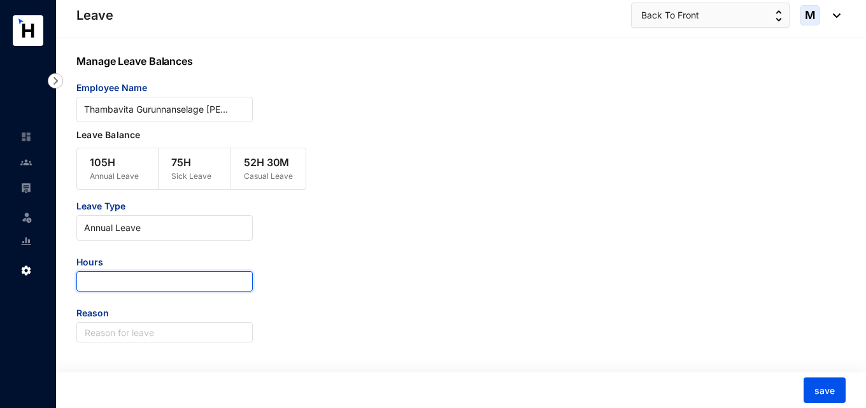
click at [146, 281] on input "number" at bounding box center [164, 281] width 176 height 20
paste input "58.18"
click at [310, 306] on div "Leave Type Annual Leave Hours 58.18 Reason" at bounding box center [428, 271] width 705 height 143
click at [84, 278] on input "58.18" at bounding box center [164, 281] width 176 height 20
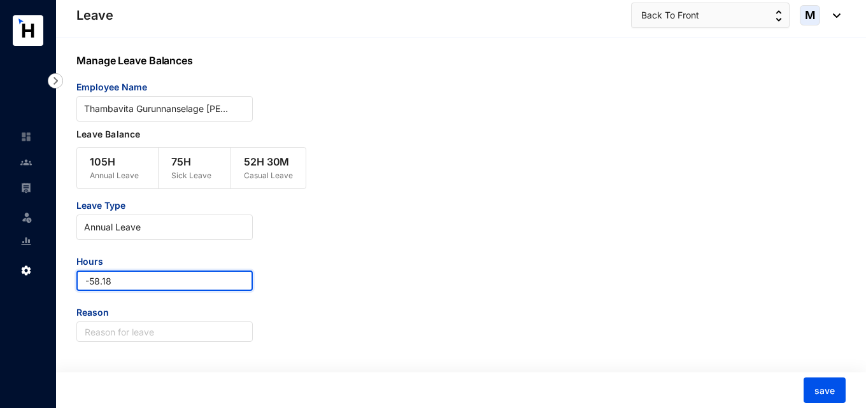
type input "-58.18"
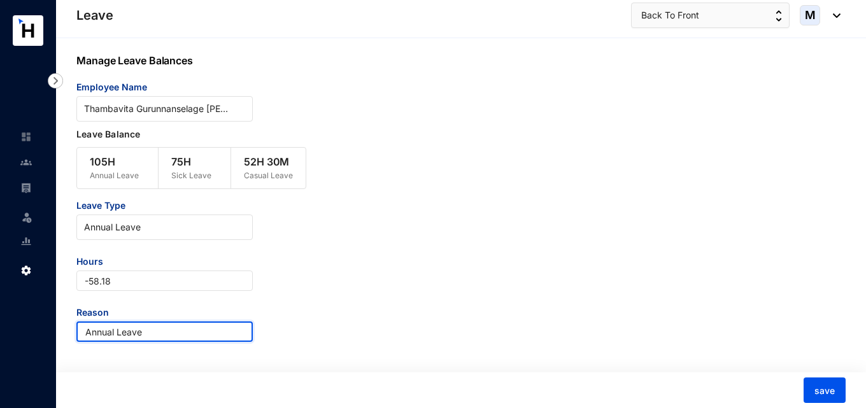
type input "Annual Leave"
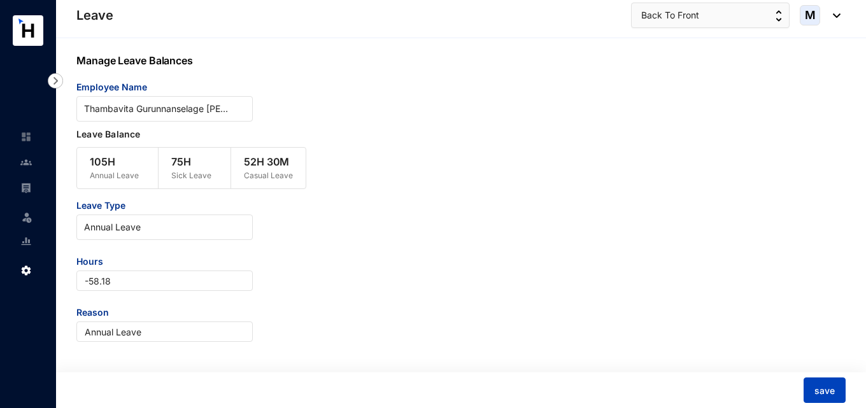
click at [830, 385] on span "save" at bounding box center [824, 391] width 20 height 13
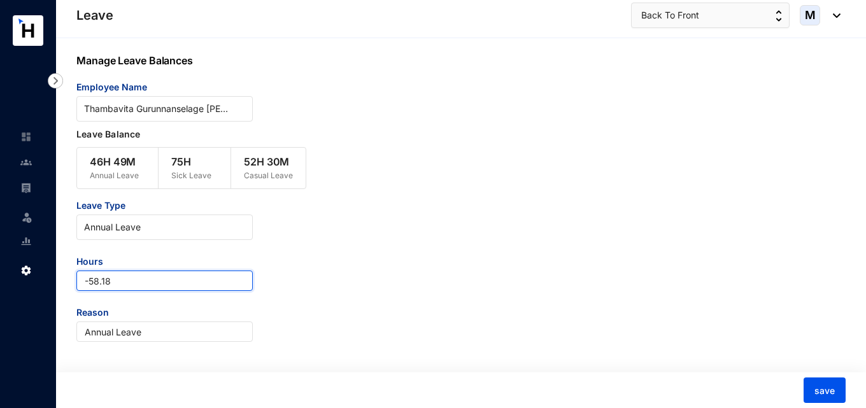
drag, startPoint x: 126, startPoint y: 284, endPoint x: 90, endPoint y: 282, distance: 36.3
click at [90, 282] on input "-58.18" at bounding box center [164, 281] width 176 height 20
click at [119, 283] on input "-58.18" at bounding box center [164, 281] width 176 height 20
type input "-5"
click at [518, 293] on div "Leave Type Annual Leave Hours -0.31 Reason Annual Leave" at bounding box center [428, 270] width 705 height 143
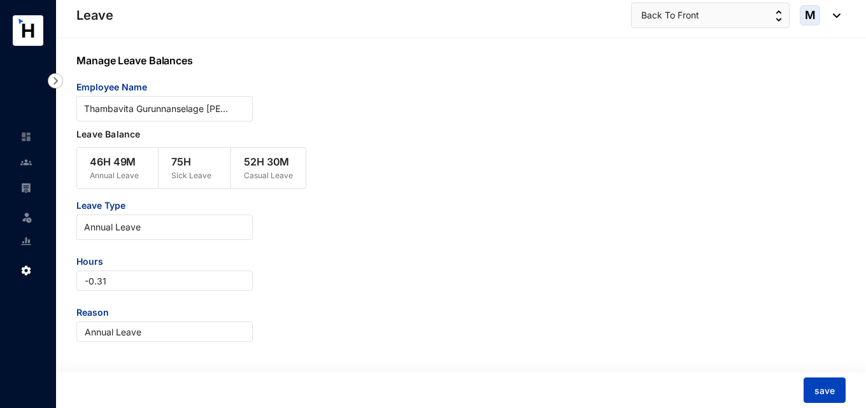
click at [832, 389] on span "save" at bounding box center [824, 391] width 20 height 13
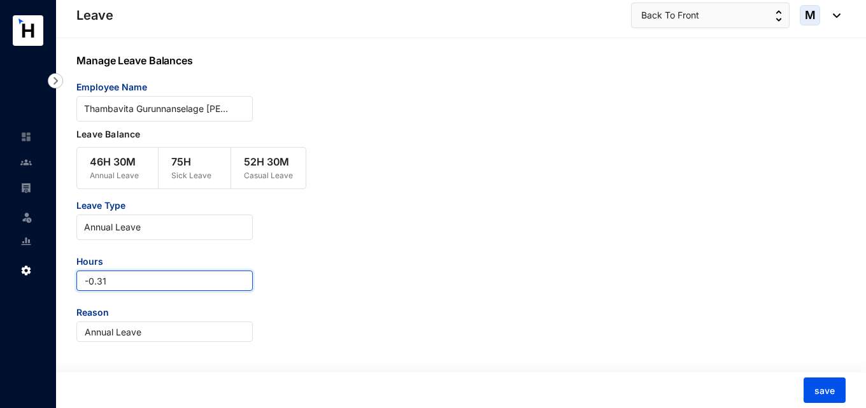
click at [88, 281] on input "-0.31" at bounding box center [164, 281] width 176 height 20
click at [103, 282] on input "0.31" at bounding box center [164, 281] width 176 height 20
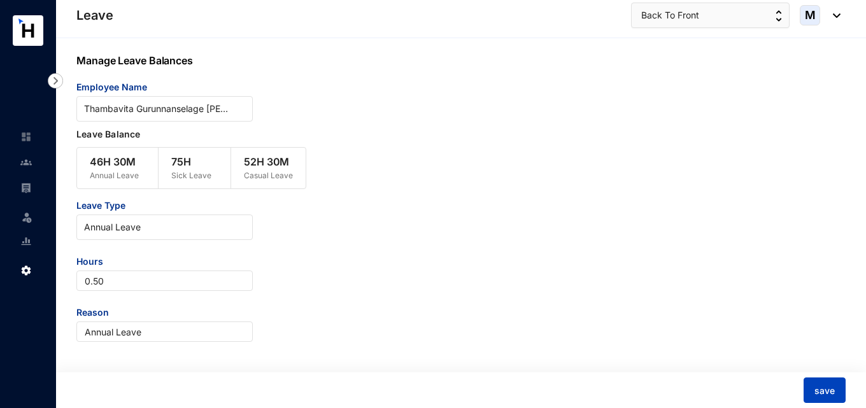
click at [835, 387] on button "save" at bounding box center [824, 390] width 42 height 25
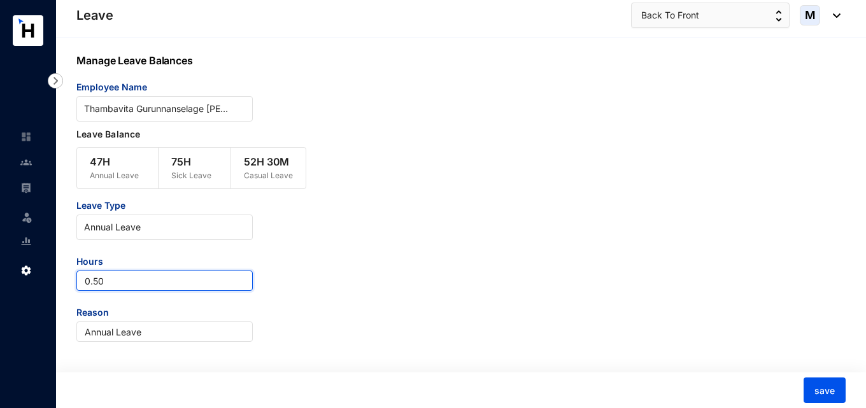
click at [132, 287] on input "0.50" at bounding box center [164, 281] width 176 height 20
click at [81, 285] on input "0.16" at bounding box center [164, 281] width 176 height 20
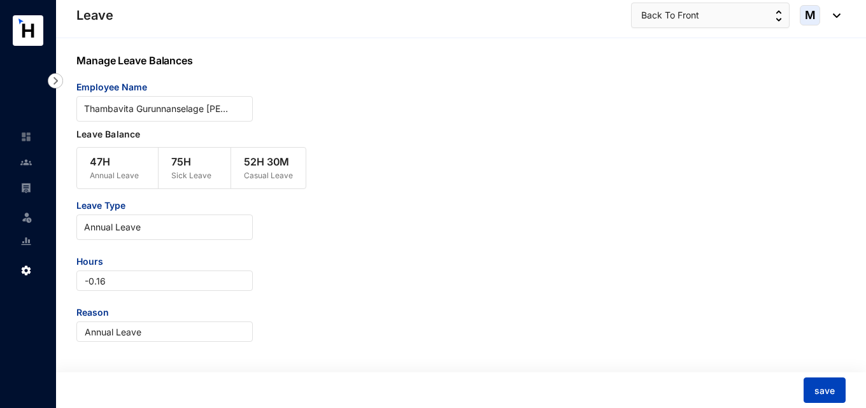
click at [840, 396] on button "save" at bounding box center [824, 390] width 42 height 25
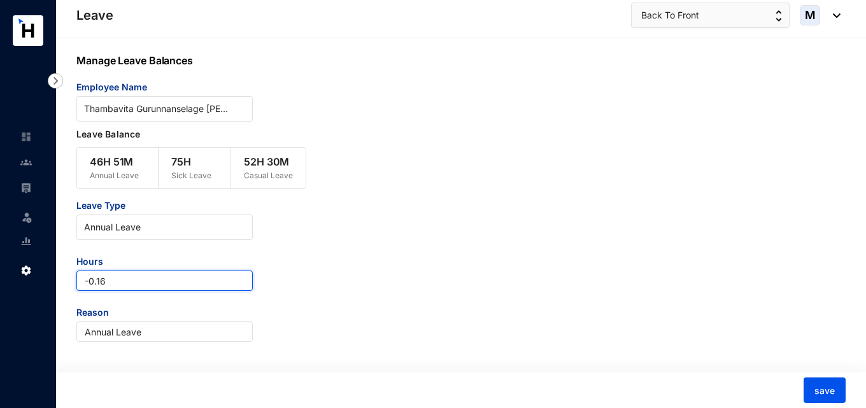
drag, startPoint x: 132, startPoint y: 281, endPoint x: 79, endPoint y: 284, distance: 52.9
click at [79, 284] on input "-0.16" at bounding box center [164, 281] width 176 height 20
click at [145, 287] on input "-0.16" at bounding box center [164, 281] width 176 height 20
drag, startPoint x: 147, startPoint y: 283, endPoint x: 52, endPoint y: 283, distance: 94.9
click at [52, 283] on div "Leave Leave Settings Leave Back To Front M Manage Leave Balances Employee Name …" at bounding box center [433, 203] width 866 height 409
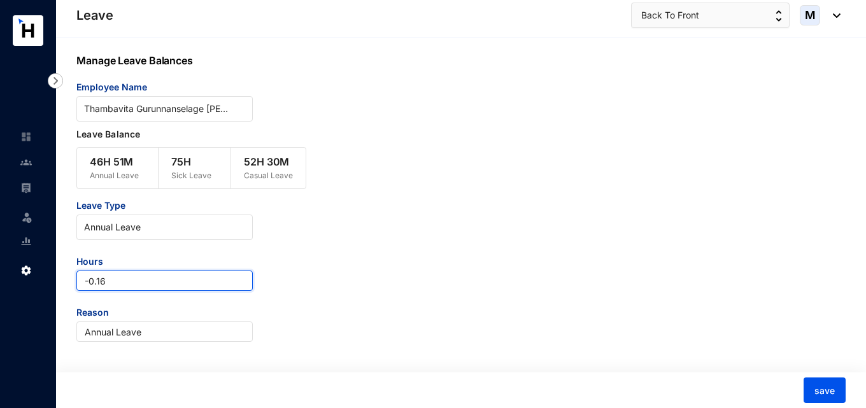
click at [173, 281] on input "-0.16" at bounding box center [164, 281] width 176 height 20
drag, startPoint x: 128, startPoint y: 280, endPoint x: 71, endPoint y: 280, distance: 56.7
click at [71, 280] on div "Manage Leave Balances Employee Name Thambavita Gurunnanselage Modeesha Chathura…" at bounding box center [461, 223] width 810 height 371
type input "0.29"
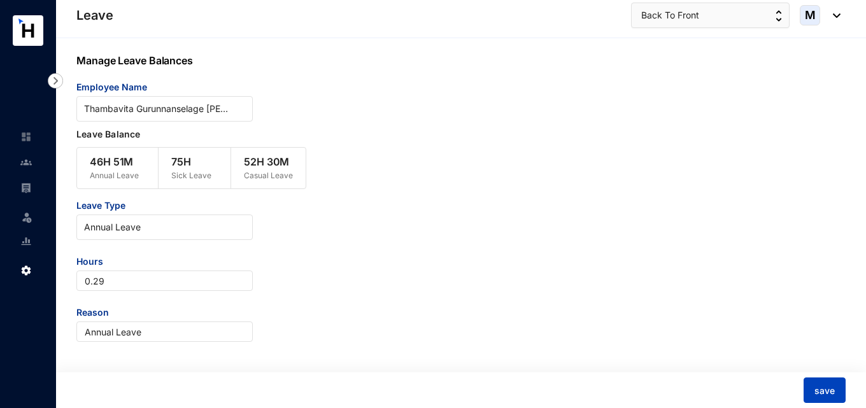
click at [837, 387] on button "save" at bounding box center [824, 390] width 42 height 25
click at [104, 174] on p "Annual Leave" at bounding box center [114, 175] width 49 height 13
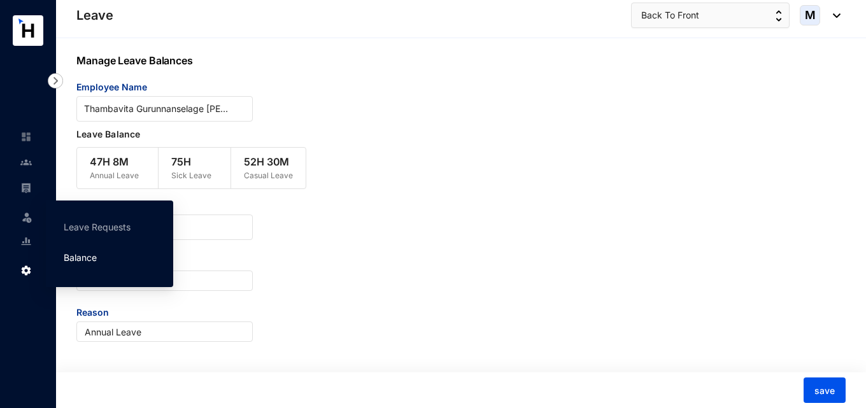
click at [88, 263] on link "Balance" at bounding box center [80, 257] width 33 height 11
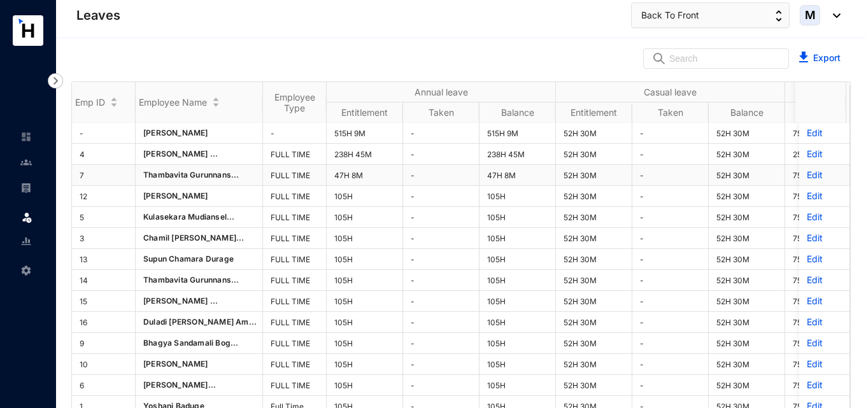
click at [808, 169] on p "Edit" at bounding box center [824, 175] width 35 height 13
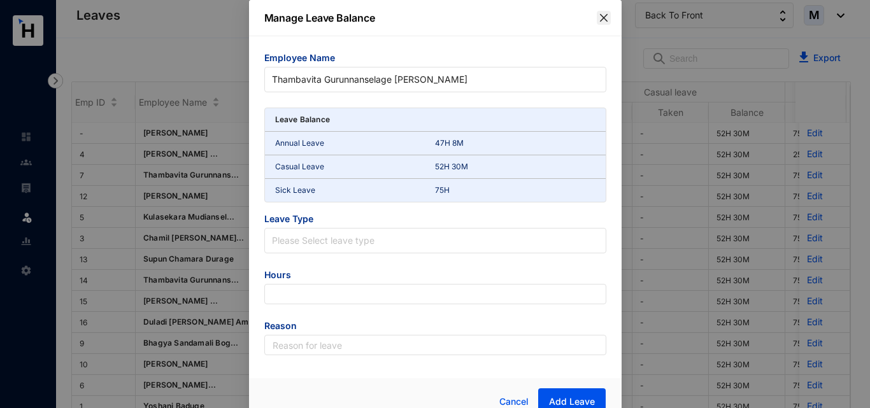
click at [598, 18] on icon "close" at bounding box center [603, 18] width 10 height 10
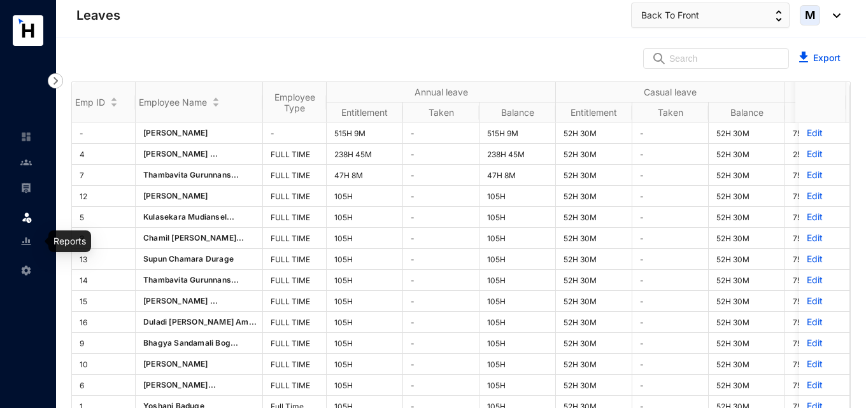
click at [27, 246] on img at bounding box center [25, 241] width 11 height 11
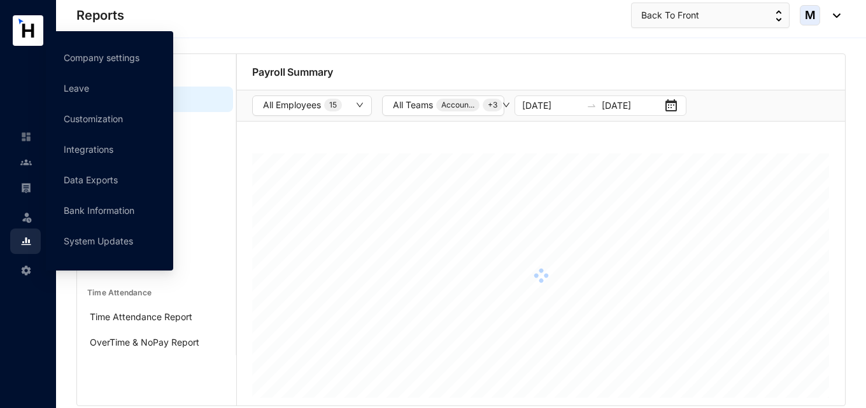
click at [33, 265] on div "Settings" at bounding box center [25, 268] width 31 height 28
click at [87, 89] on link "Leave" at bounding box center [76, 88] width 25 height 11
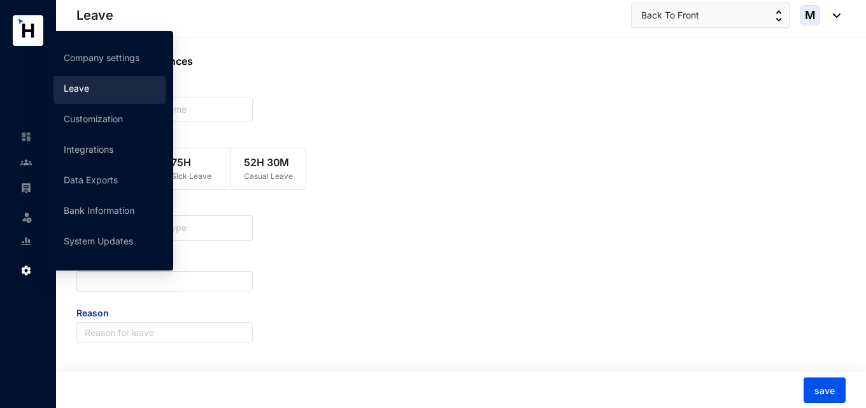
click at [78, 89] on link "Leave" at bounding box center [76, 88] width 25 height 11
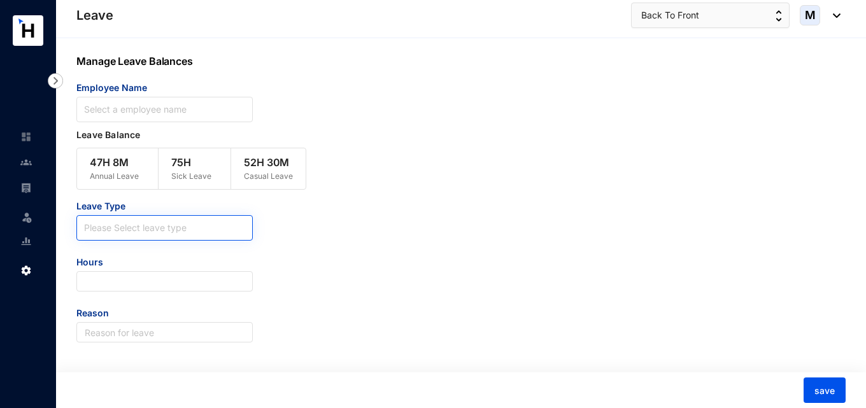
click at [125, 225] on input "search" at bounding box center [164, 225] width 161 height 19
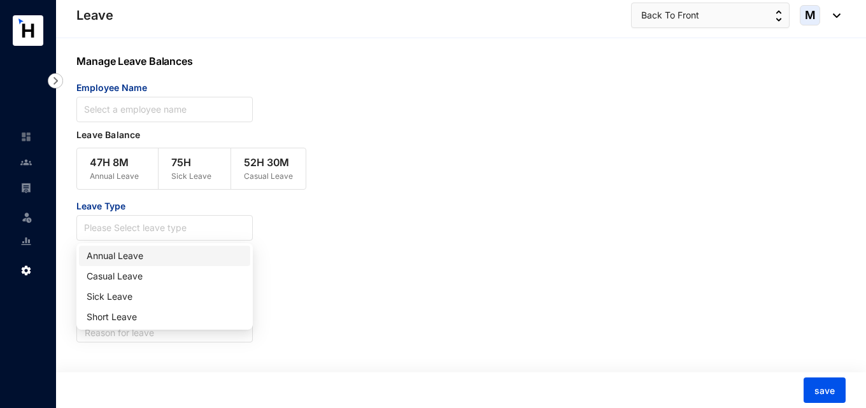
click at [124, 249] on div "Annual Leave" at bounding box center [165, 256] width 156 height 14
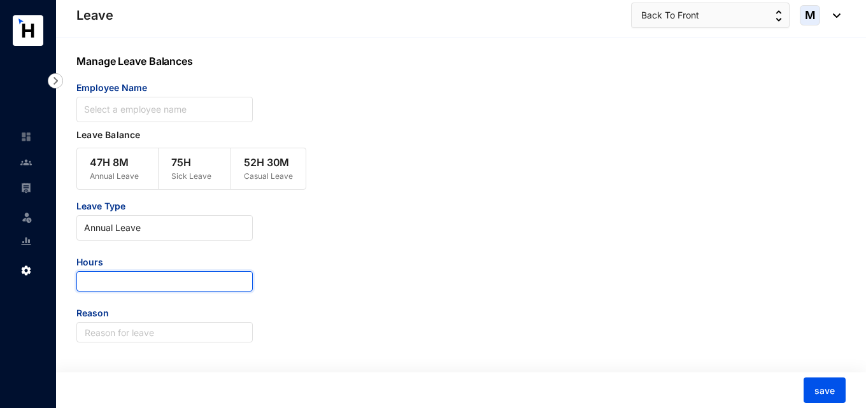
click at [124, 285] on input "number" at bounding box center [164, 281] width 176 height 20
type input "0.12"
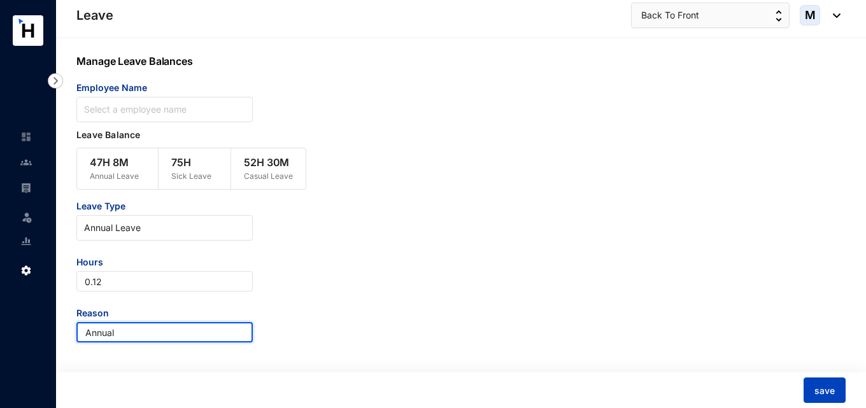
type input "Annual"
click at [822, 386] on span "save" at bounding box center [824, 391] width 20 height 13
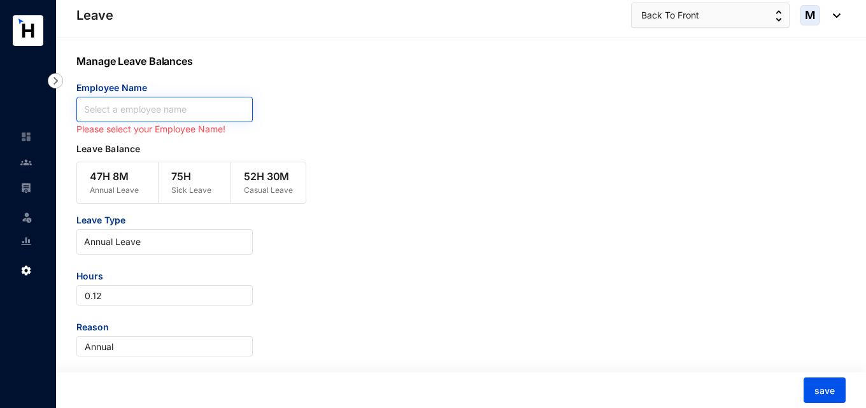
click at [201, 110] on input "search" at bounding box center [164, 109] width 161 height 24
paste input "Thambavita Gurunnanselage [PERSON_NAME]"
type input "Thambavita Gurunnanselage [PERSON_NAME]"
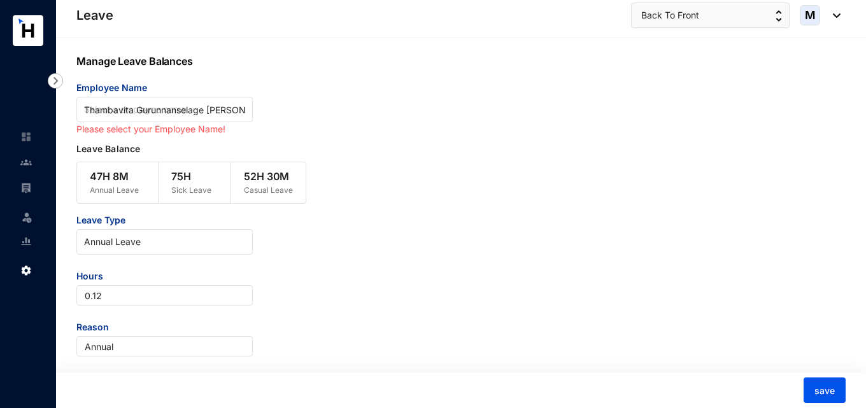
scroll to position [0, 107]
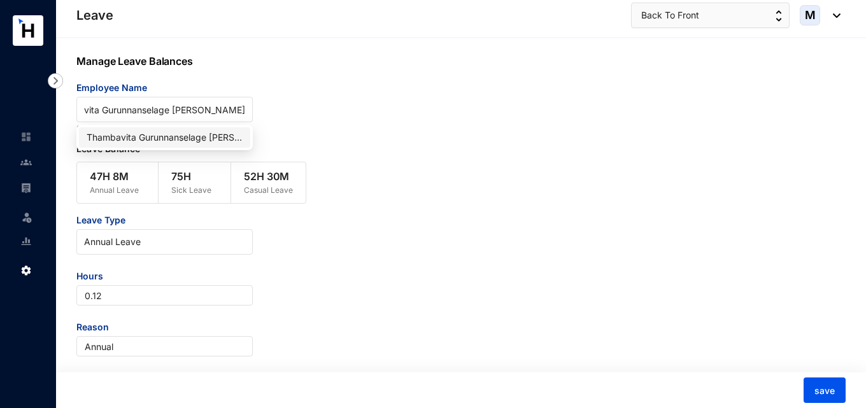
click at [209, 137] on div "Thambavita Gurunnanselage [PERSON_NAME]" at bounding box center [165, 138] width 156 height 14
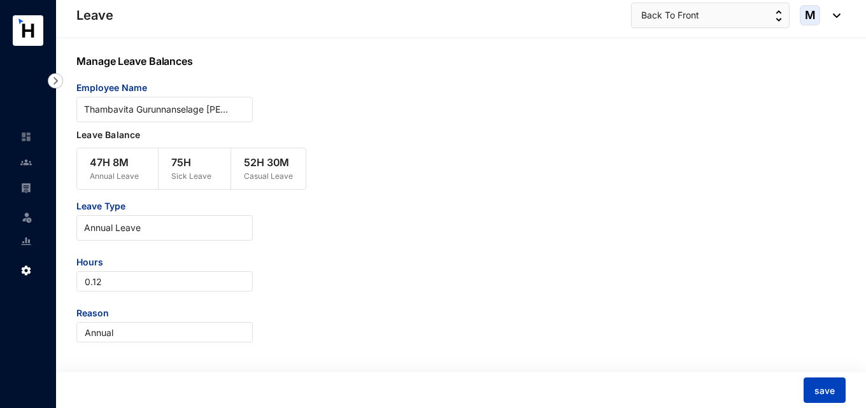
click at [821, 391] on span "save" at bounding box center [824, 391] width 20 height 13
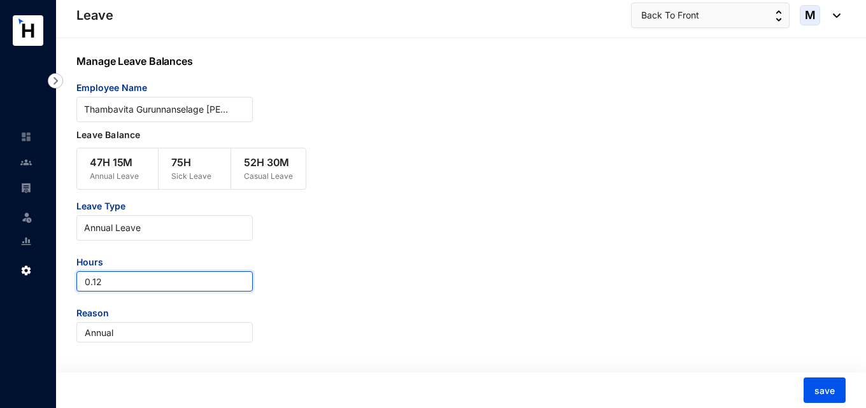
drag, startPoint x: 125, startPoint y: 281, endPoint x: 79, endPoint y: 283, distance: 45.9
click at [79, 283] on input "0.12" at bounding box center [164, 281] width 176 height 20
click at [124, 285] on input "0.12" at bounding box center [164, 281] width 176 height 20
click at [116, 283] on input "0.05" at bounding box center [164, 281] width 176 height 20
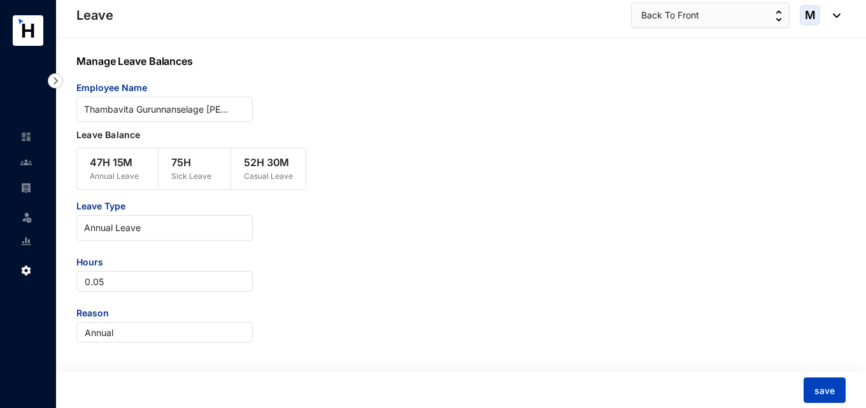
click at [815, 394] on span "save" at bounding box center [824, 391] width 20 height 13
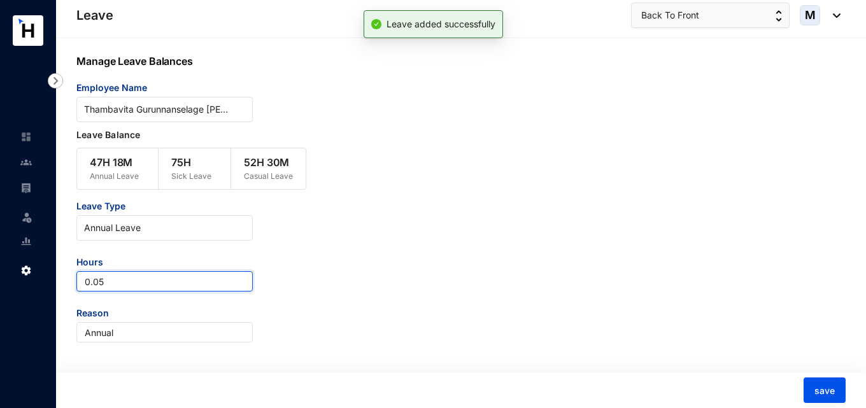
click at [140, 288] on input "0.05" at bounding box center [164, 281] width 176 height 20
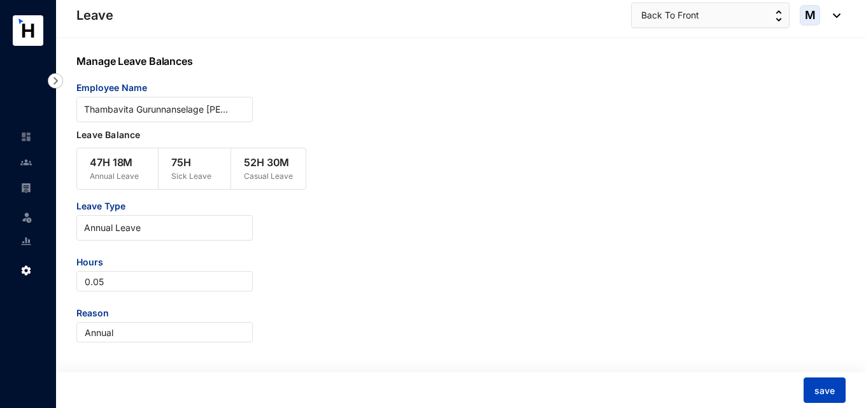
click at [835, 388] on button "save" at bounding box center [824, 390] width 42 height 25
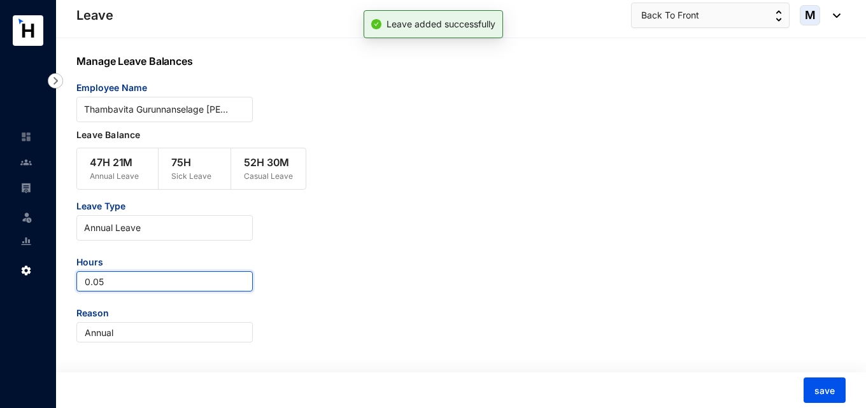
click at [157, 285] on input "0.05" at bounding box center [164, 281] width 176 height 20
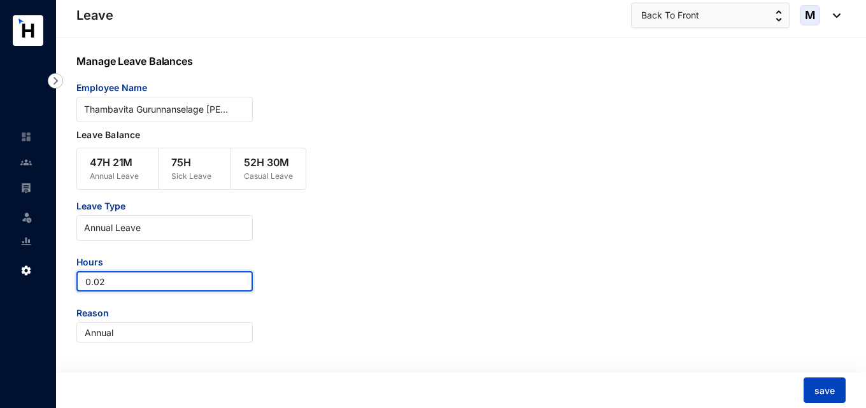
type input "0.02"
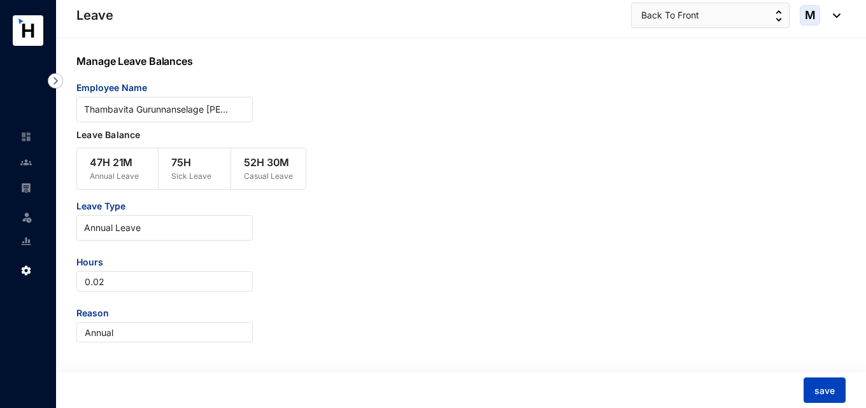
click at [826, 392] on span "save" at bounding box center [824, 391] width 20 height 13
click at [180, 232] on span "Annual Leave" at bounding box center [164, 227] width 161 height 19
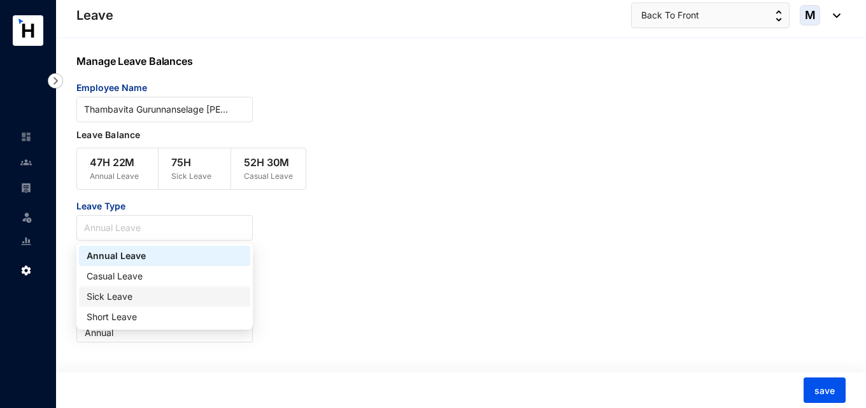
click at [125, 296] on div "Sick Leave" at bounding box center [165, 297] width 156 height 14
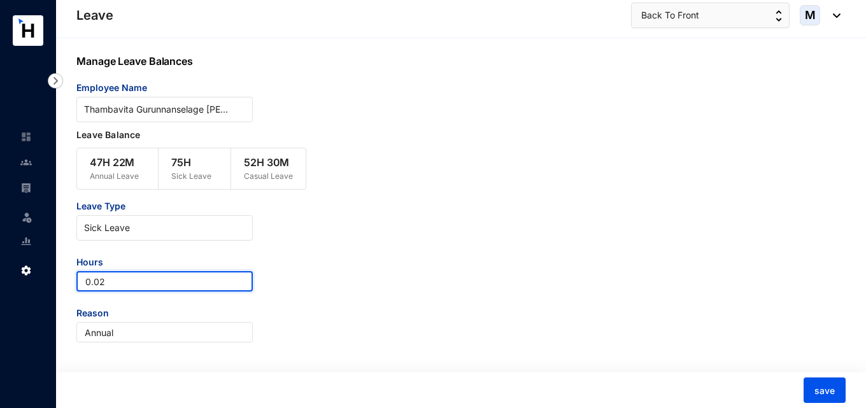
drag, startPoint x: 129, startPoint y: 284, endPoint x: 45, endPoint y: 283, distance: 83.4
click at [45, 283] on div "Leave Leave Settings Leave Back To Front M Manage Leave Balances Employee Name …" at bounding box center [433, 204] width 866 height 409
type input "-45"
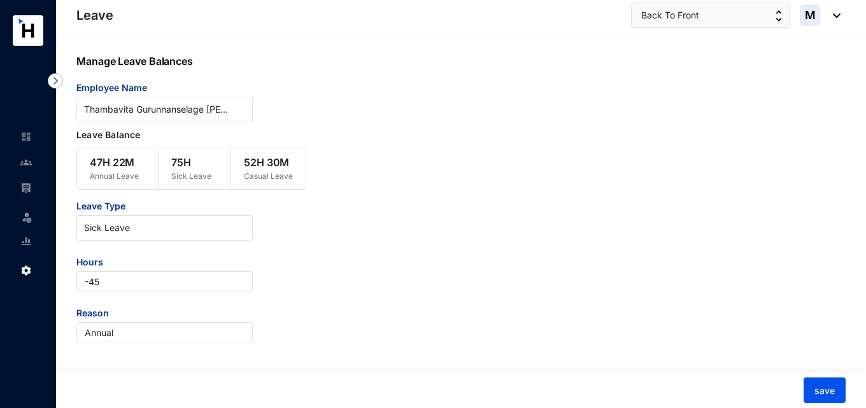
click at [434, 304] on div "Leave Type Sick Leave Hours -45 Reason Annual" at bounding box center [428, 271] width 705 height 143
click at [835, 390] on button "save" at bounding box center [824, 390] width 42 height 25
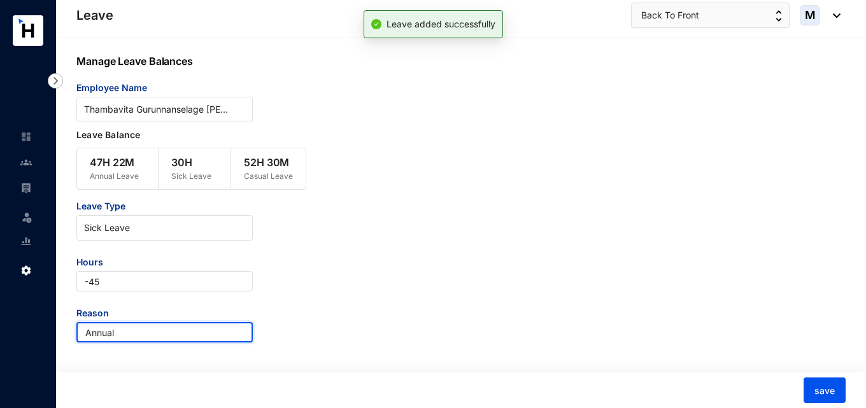
drag, startPoint x: 98, startPoint y: 328, endPoint x: 50, endPoint y: 328, distance: 48.4
click at [50, 328] on div "Leave Leave Settings Leave Back To Front M Manage Leave Balances Employee Name …" at bounding box center [433, 204] width 866 height 409
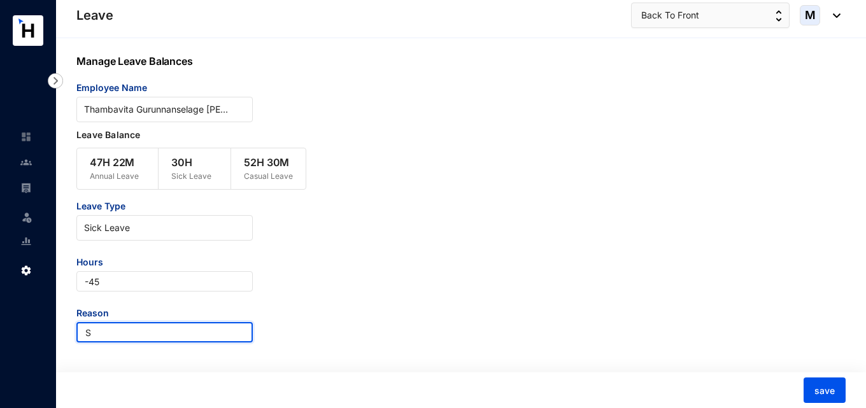
type input "S"
click at [337, 308] on div "Leave Type Sick Leave Hours -45 Reason S" at bounding box center [428, 271] width 705 height 143
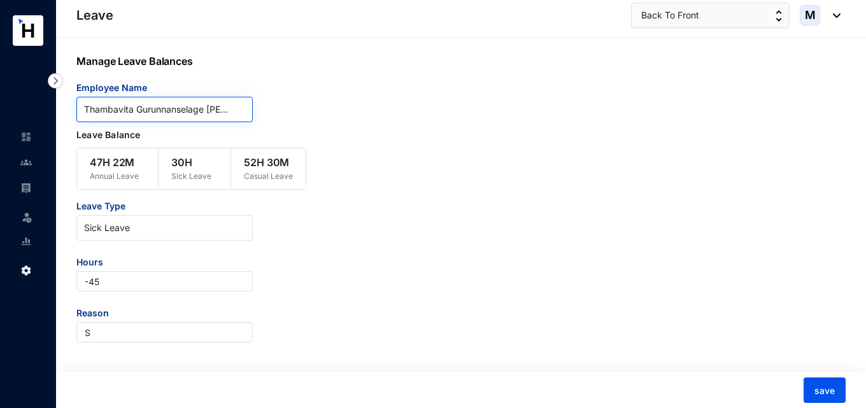
click at [229, 115] on span "Thambavita Gurunnanselage [PERSON_NAME]" at bounding box center [164, 109] width 161 height 19
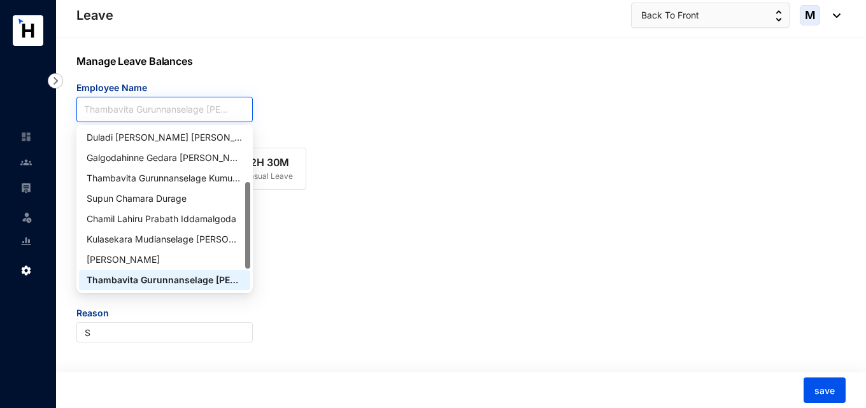
paste input "[PERSON_NAME]"
type input "[PERSON_NAME]"
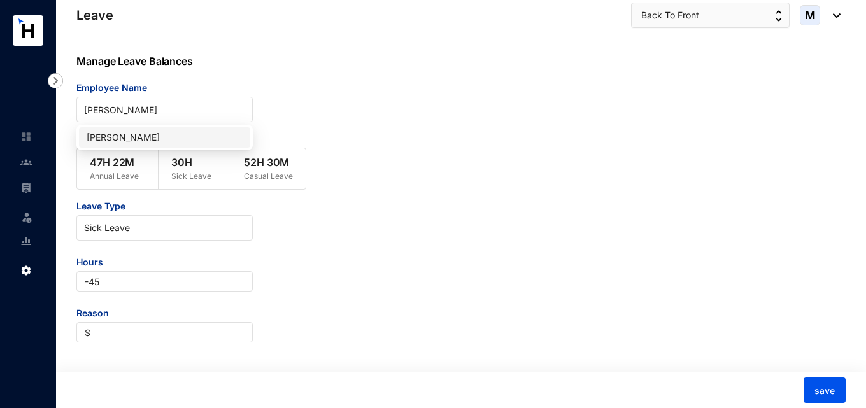
click at [181, 138] on div "[PERSON_NAME]" at bounding box center [165, 138] width 156 height 14
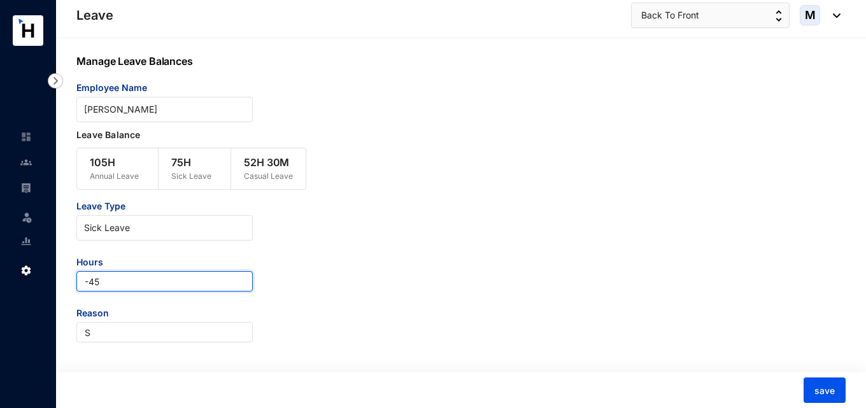
drag, startPoint x: 125, startPoint y: 284, endPoint x: 89, endPoint y: 285, distance: 36.3
click at [89, 285] on input "-45" at bounding box center [164, 281] width 176 height 20
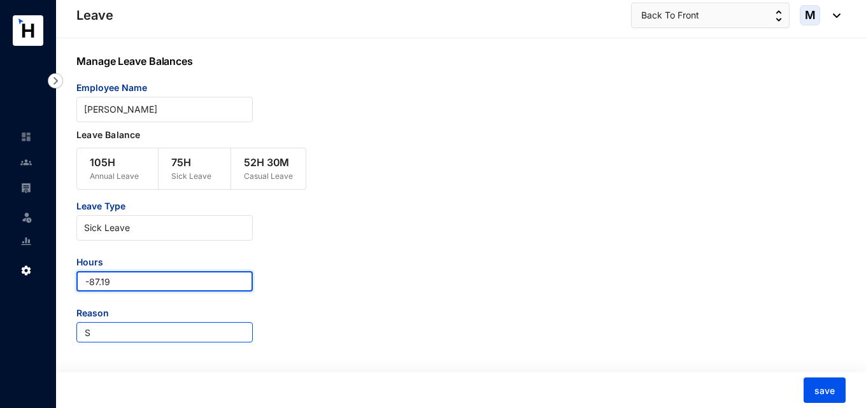
type input "-87.19"
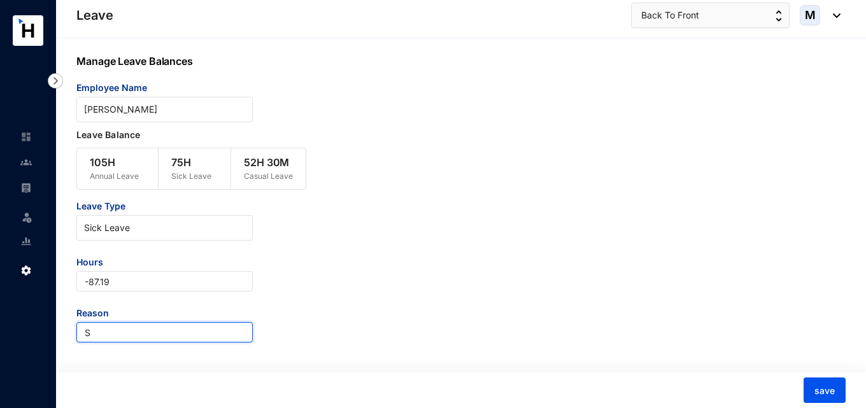
click at [141, 331] on input "S" at bounding box center [164, 332] width 176 height 20
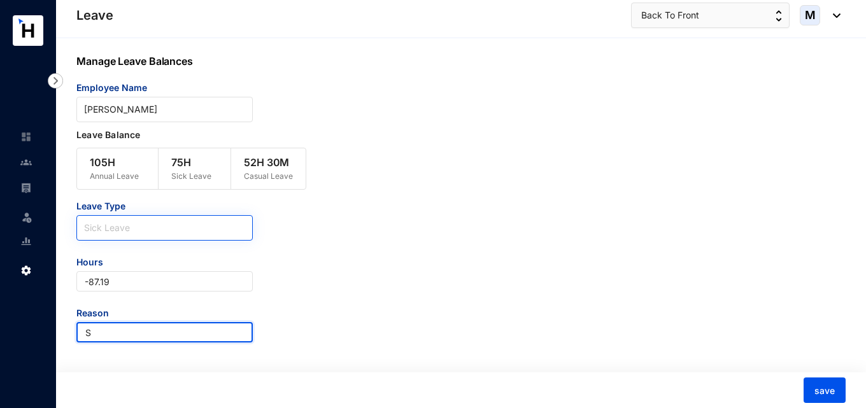
click at [126, 232] on span "Sick Leave" at bounding box center [164, 227] width 161 height 19
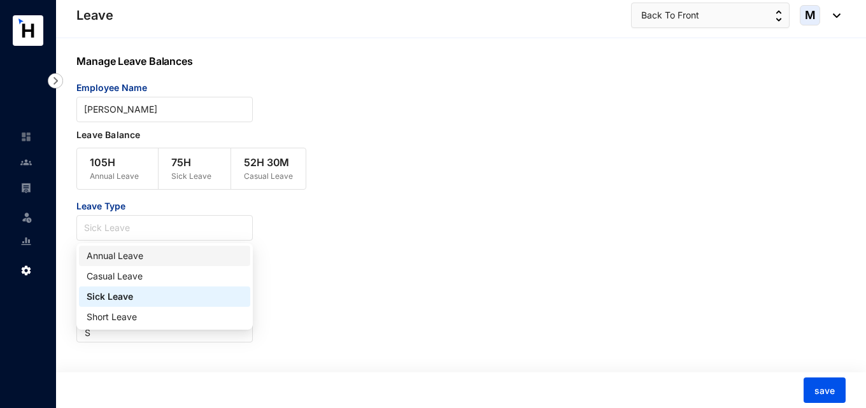
click at [127, 248] on div "Annual Leave" at bounding box center [164, 256] width 171 height 20
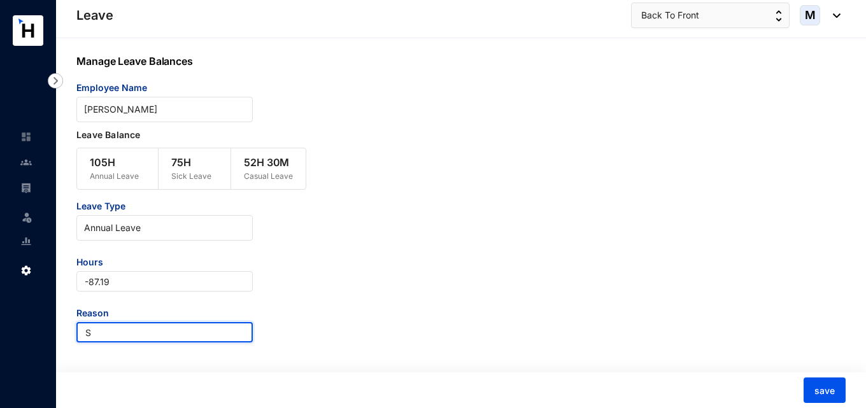
drag, startPoint x: 115, startPoint y: 327, endPoint x: 69, endPoint y: 327, distance: 45.2
click at [69, 327] on div "Manage Leave Balances Employee Name Tiron Thirumaran Leave Balance 105H Annual …" at bounding box center [461, 223] width 810 height 371
type input "Annual"
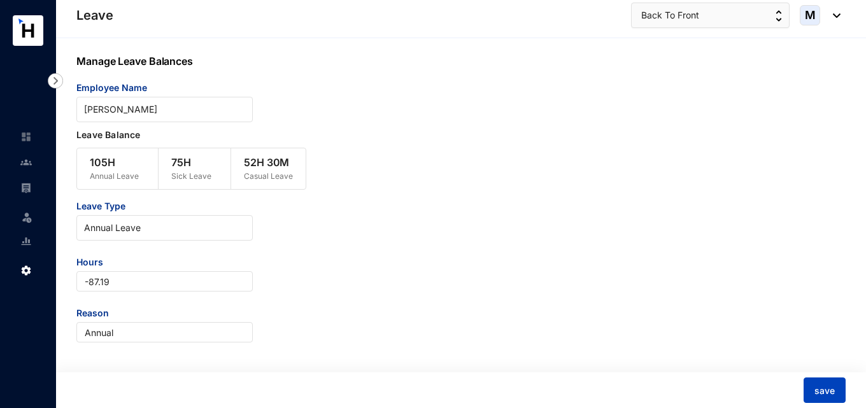
click at [824, 390] on span "save" at bounding box center [824, 391] width 20 height 13
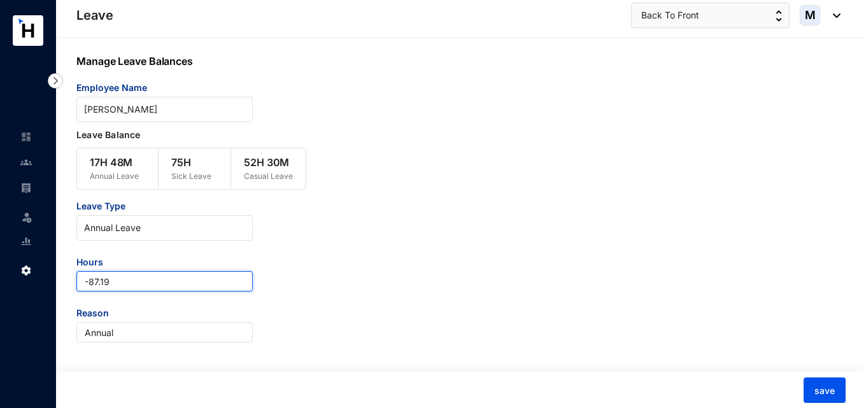
drag, startPoint x: 92, startPoint y: 283, endPoint x: 132, endPoint y: 286, distance: 39.7
click at [132, 286] on input "-87.19" at bounding box center [164, 281] width 176 height 20
type input "-8"
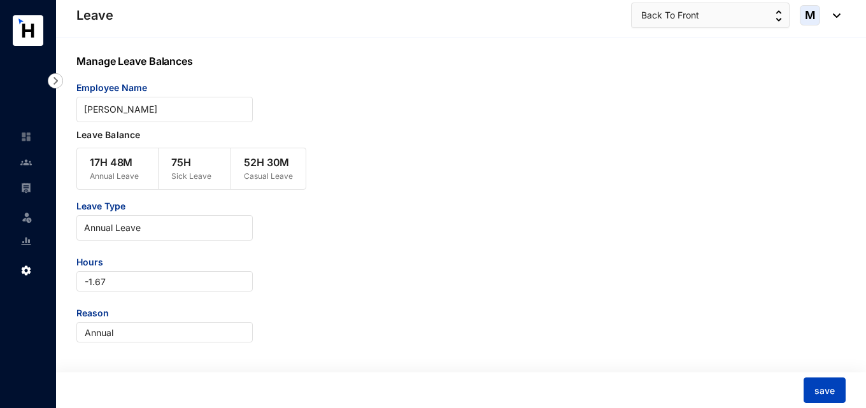
click at [818, 392] on span "save" at bounding box center [824, 391] width 20 height 13
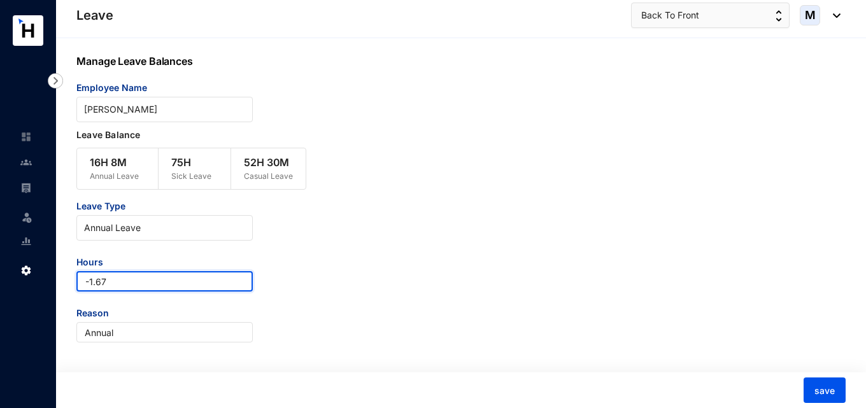
drag, startPoint x: 110, startPoint y: 280, endPoint x: 74, endPoint y: 280, distance: 35.7
click at [74, 280] on div "Manage Leave Balances Employee Name Tiron Thirumaran Leave Balance 16H 8M Annua…" at bounding box center [461, 223] width 810 height 371
click at [109, 286] on input "-1.67" at bounding box center [164, 281] width 176 height 20
drag, startPoint x: 86, startPoint y: 281, endPoint x: 111, endPoint y: 281, distance: 24.8
click at [111, 281] on input "-1.67" at bounding box center [164, 281] width 176 height 20
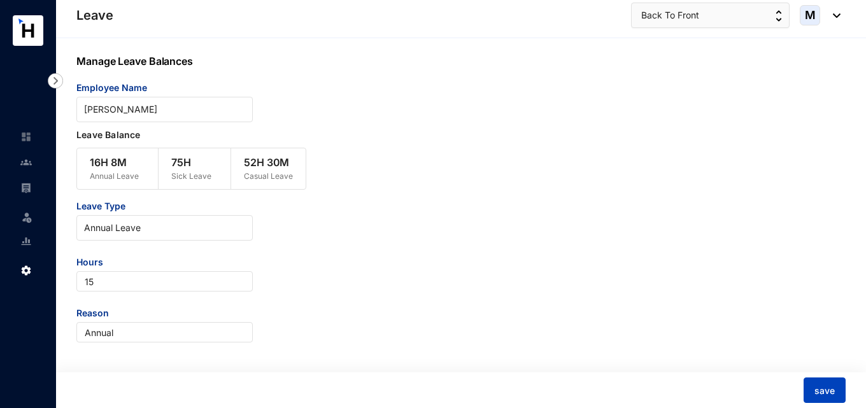
click at [838, 381] on button "save" at bounding box center [824, 390] width 42 height 25
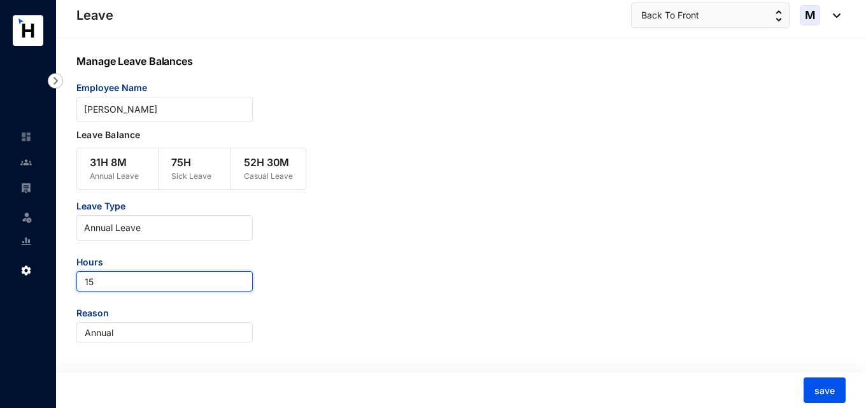
click at [83, 279] on input "15" at bounding box center [164, 281] width 176 height 20
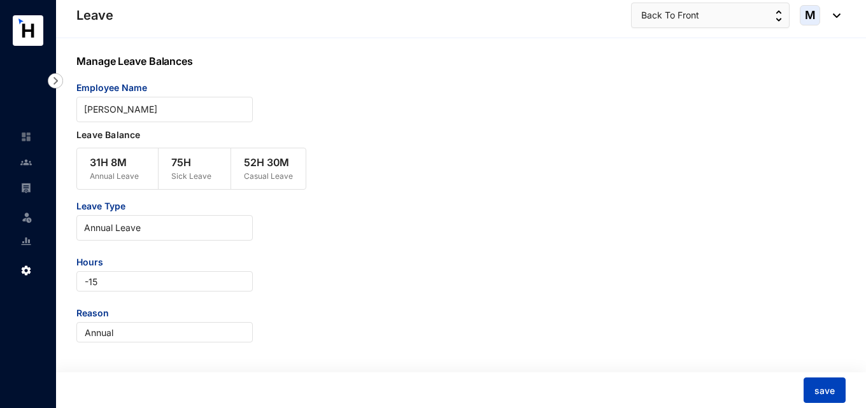
click at [827, 383] on button "save" at bounding box center [824, 390] width 42 height 25
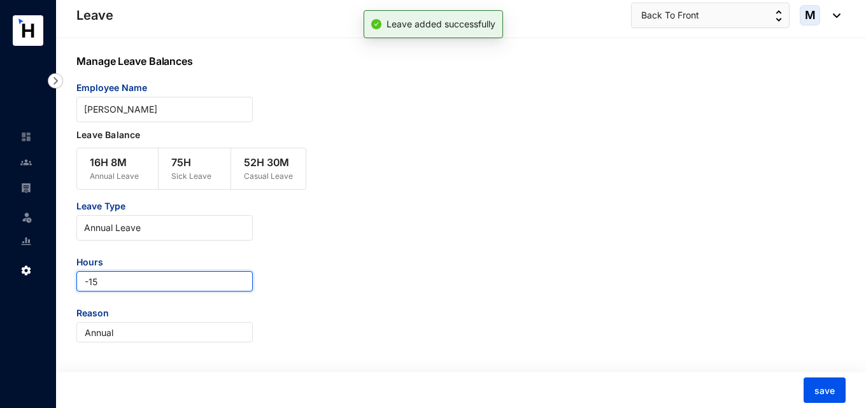
drag, startPoint x: 102, startPoint y: 285, endPoint x: 88, endPoint y: 285, distance: 14.0
click at [88, 285] on input "-15" at bounding box center [164, 281] width 176 height 20
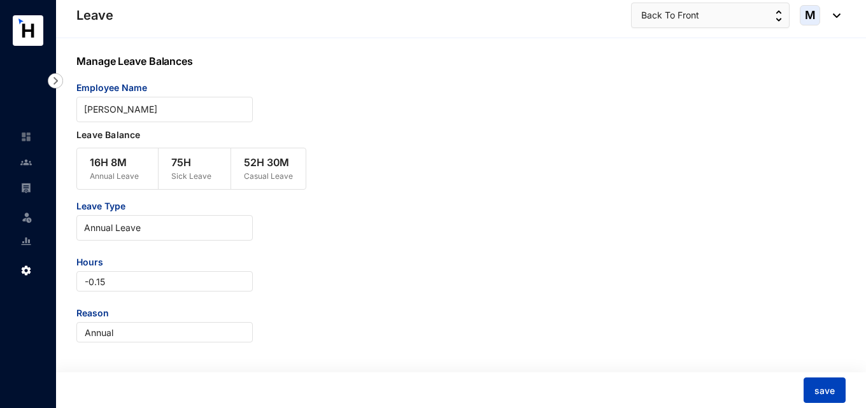
click at [817, 393] on span "save" at bounding box center [824, 391] width 20 height 13
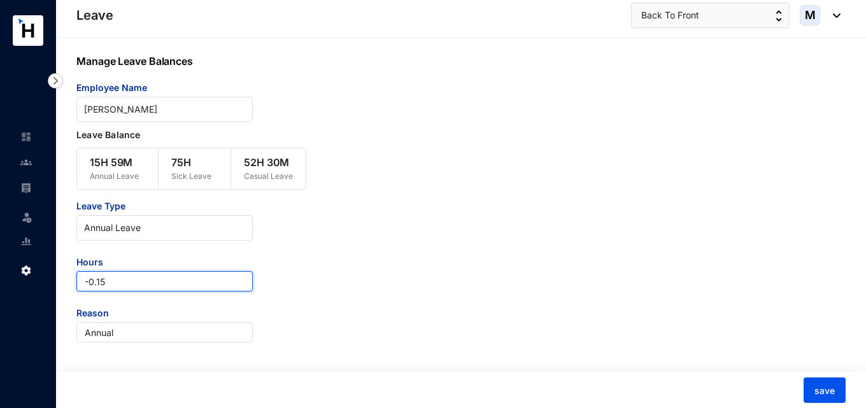
click at [87, 281] on input "-0.15" at bounding box center [164, 281] width 176 height 20
click at [107, 281] on input "-0.15" at bounding box center [164, 281] width 176 height 20
drag, startPoint x: 122, startPoint y: 290, endPoint x: 36, endPoint y: 300, distance: 86.5
click at [20, 285] on div "Leave Leave Settings Leave Back To Front M Manage Leave Balances Employee Name …" at bounding box center [433, 204] width 866 height 409
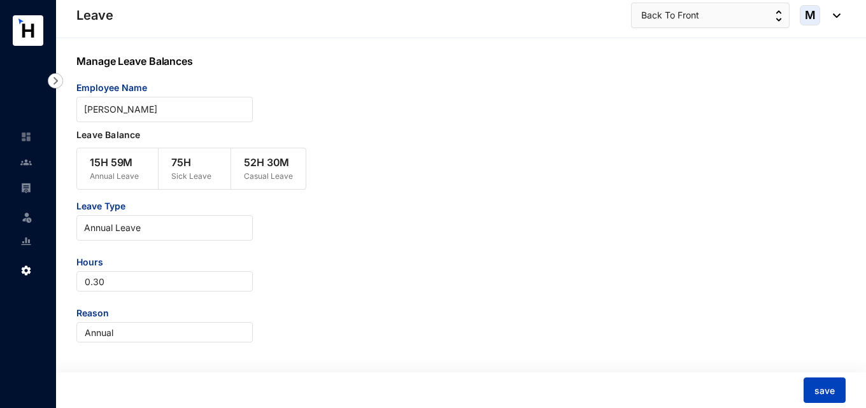
click at [821, 379] on button "save" at bounding box center [824, 390] width 42 height 25
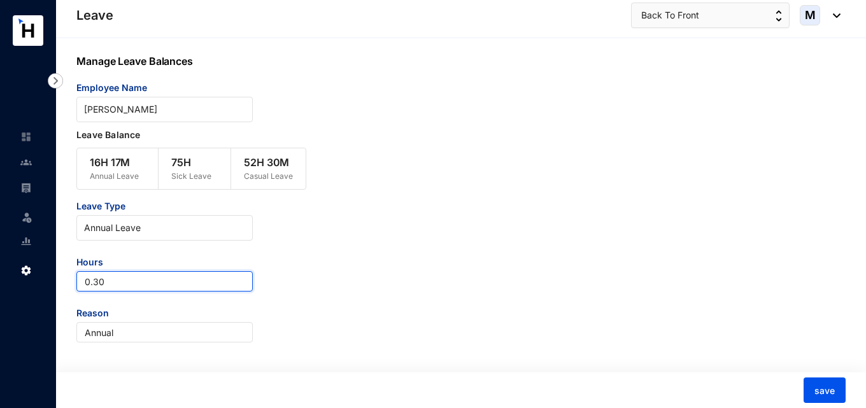
click at [117, 279] on input "0.30" at bounding box center [164, 281] width 176 height 20
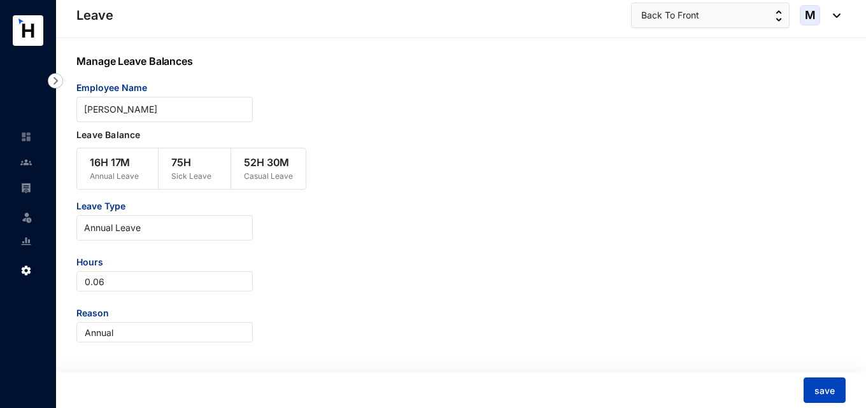
click at [830, 393] on span "save" at bounding box center [824, 391] width 20 height 13
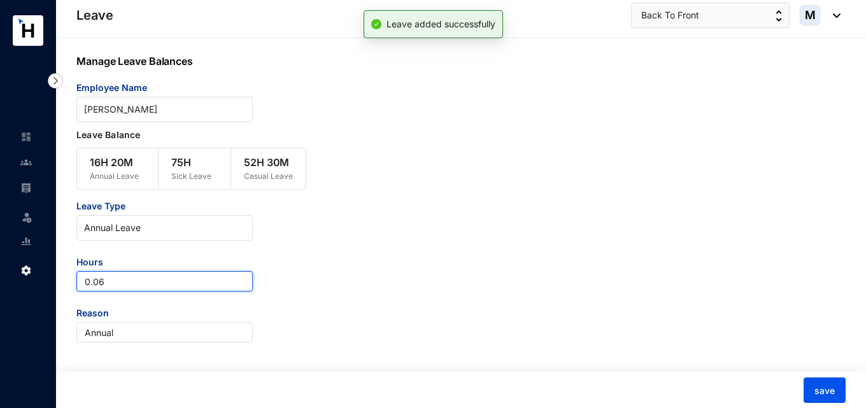
click at [136, 281] on input "0.06" at bounding box center [164, 281] width 176 height 20
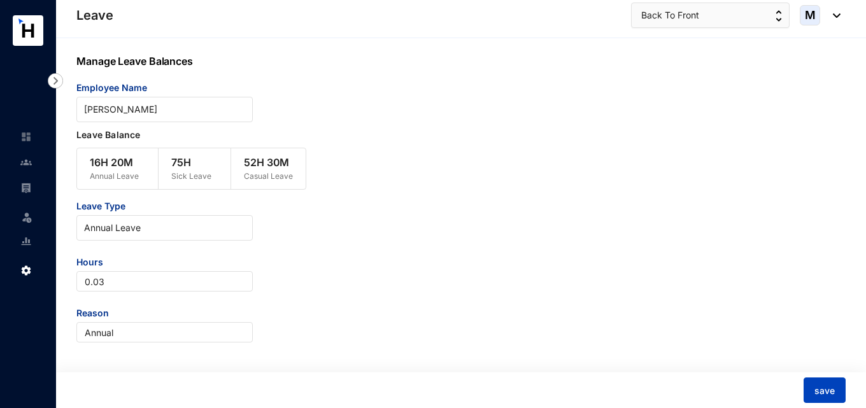
click at [829, 388] on span "save" at bounding box center [824, 391] width 20 height 13
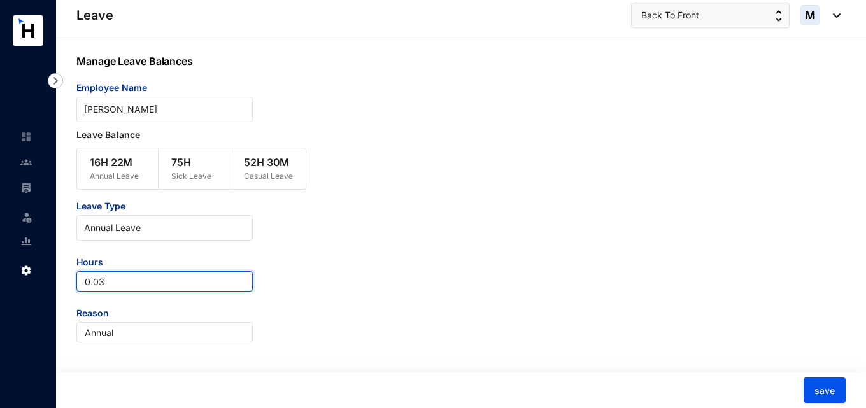
click at [145, 287] on input "0.03" at bounding box center [164, 281] width 176 height 20
click at [83, 284] on input "0.02" at bounding box center [164, 281] width 176 height 20
type input "-0.02"
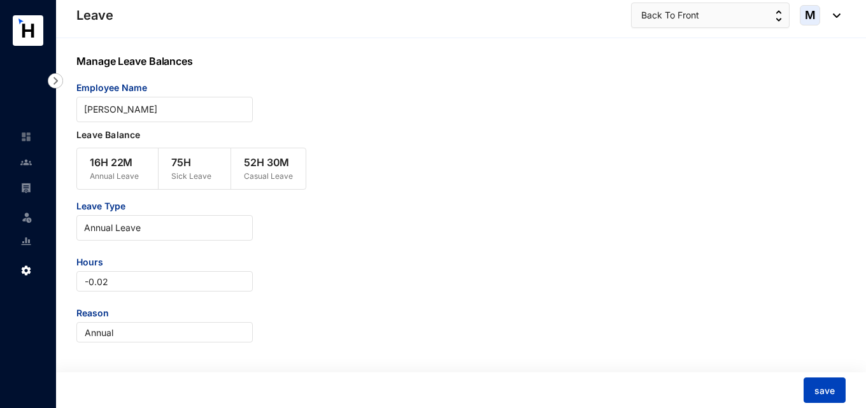
click at [831, 390] on span "save" at bounding box center [824, 391] width 20 height 13
click at [139, 224] on span "Annual Leave" at bounding box center [164, 227] width 161 height 19
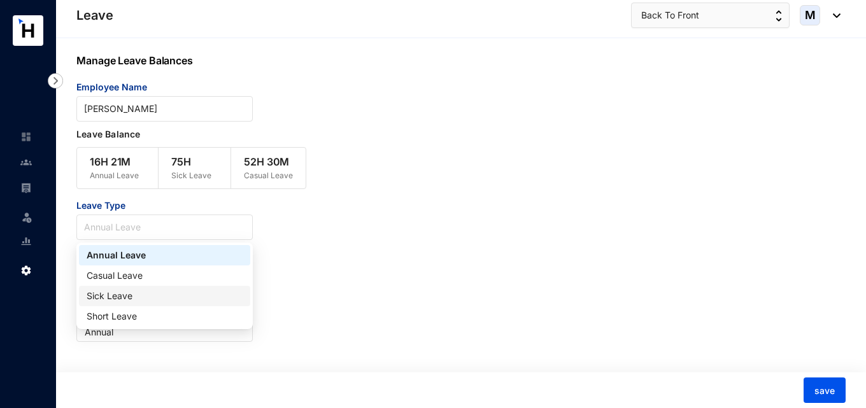
click at [129, 292] on div "Sick Leave" at bounding box center [165, 296] width 156 height 14
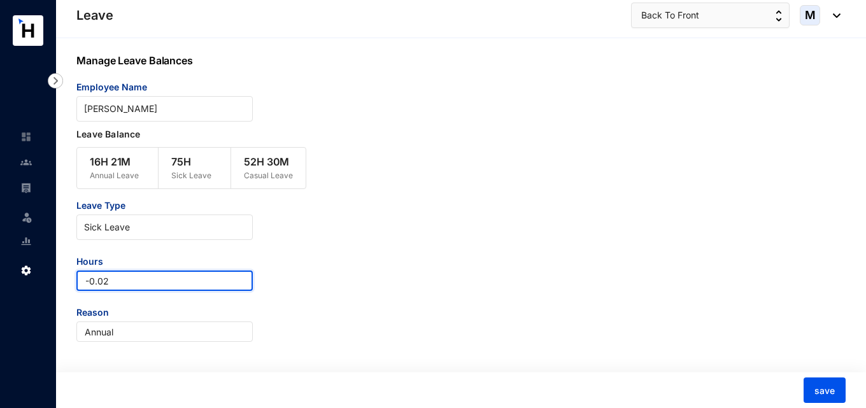
drag, startPoint x: 139, startPoint y: 285, endPoint x: 63, endPoint y: 286, distance: 76.4
click at [63, 286] on div "Manage Leave Balances Employee Name Tiron Thirumaran Leave Balance 16H 21M Annu…" at bounding box center [461, 223] width 810 height 371
type input "-41"
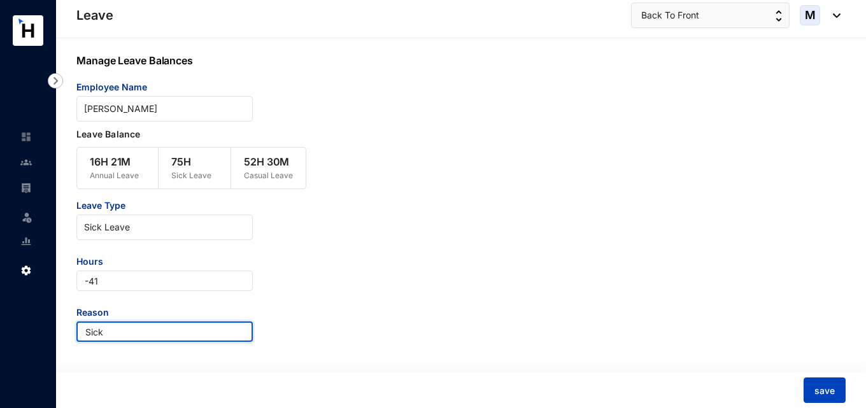
type input "Sick"
click at [834, 390] on span "save" at bounding box center [824, 391] width 20 height 13
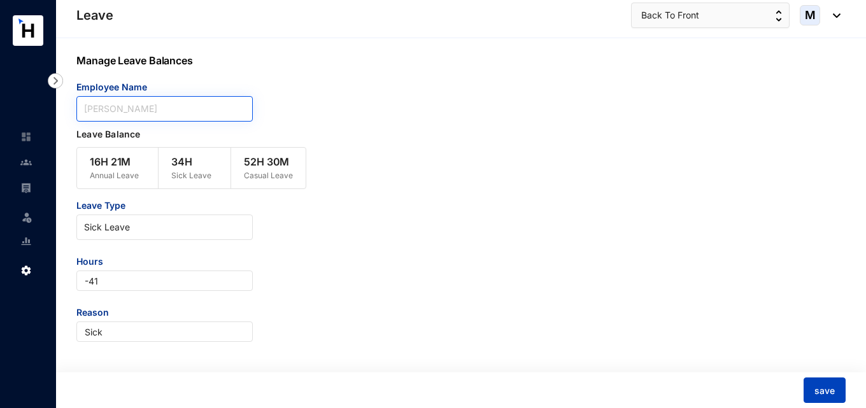
click at [181, 103] on span "[PERSON_NAME]" at bounding box center [164, 108] width 161 height 19
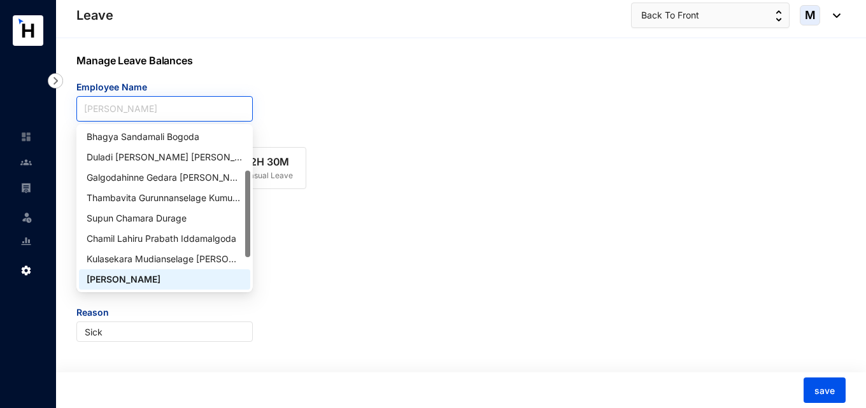
paste input "Kulasekara Mudianselage [PERSON_NAME]"
type input "Kulasekara Mudianselage [PERSON_NAME]"
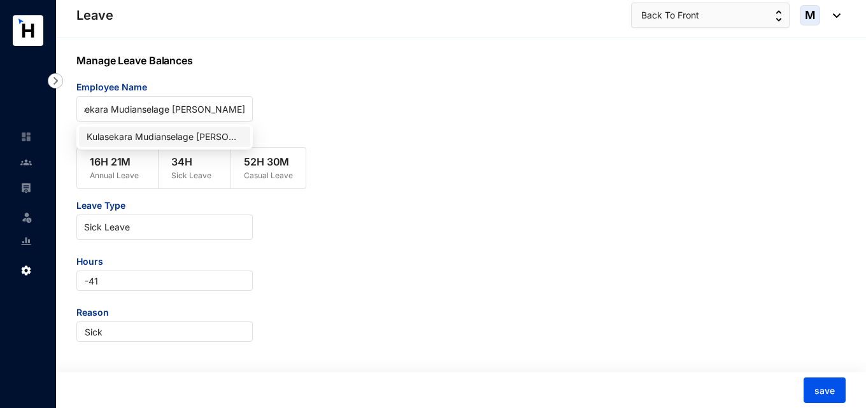
click at [154, 132] on div "Kulasekara Mudianselage [PERSON_NAME]" at bounding box center [165, 137] width 156 height 14
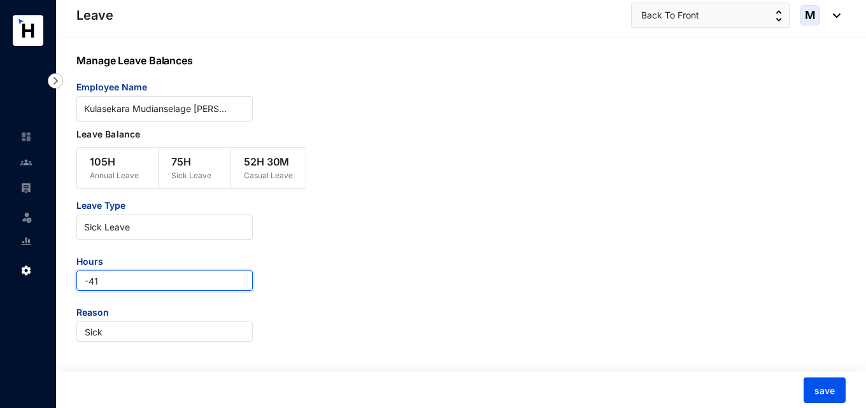
drag, startPoint x: 129, startPoint y: 278, endPoint x: 87, endPoint y: 282, distance: 42.2
click at [87, 282] on input "-41" at bounding box center [164, 281] width 176 height 20
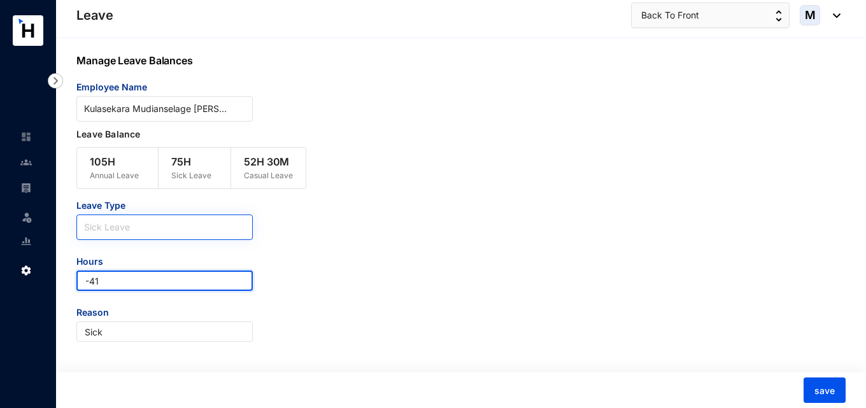
click at [134, 227] on span "Sick Leave" at bounding box center [164, 227] width 161 height 19
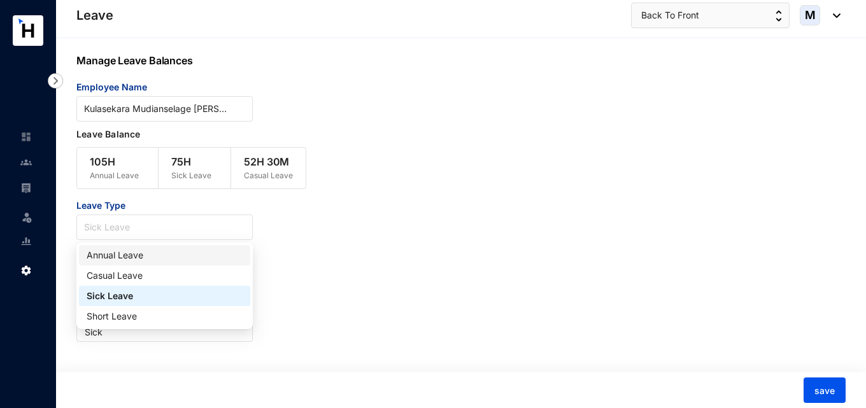
click at [128, 258] on div "Annual Leave" at bounding box center [165, 255] width 156 height 14
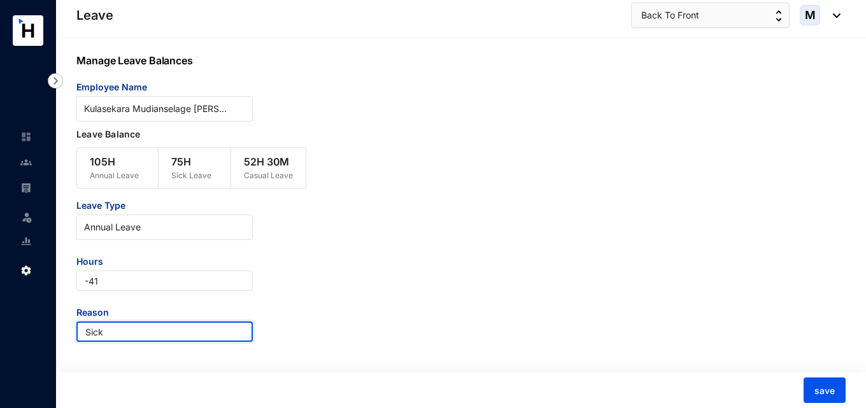
drag, startPoint x: 126, startPoint y: 330, endPoint x: 52, endPoint y: 330, distance: 73.8
click at [52, 330] on div "Leave Leave Settings Leave Back To Front M Manage Leave Balances Employee Name …" at bounding box center [433, 203] width 866 height 409
type input "Annual"
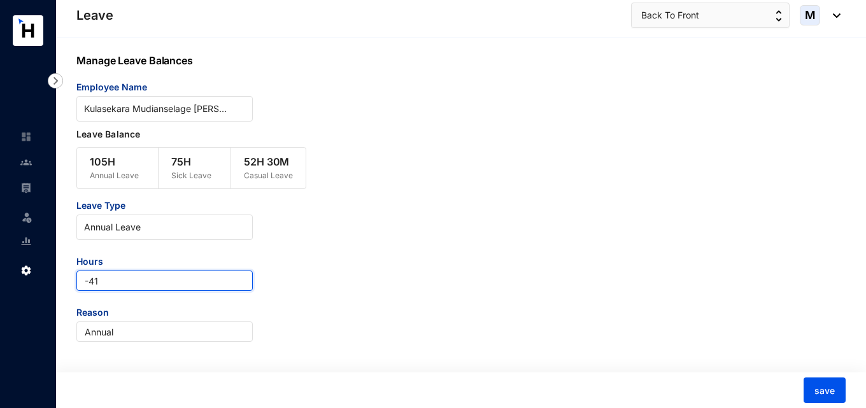
drag, startPoint x: 90, startPoint y: 281, endPoint x: 117, endPoint y: 281, distance: 26.7
click at [117, 281] on input "-41" at bounding box center [164, 281] width 176 height 20
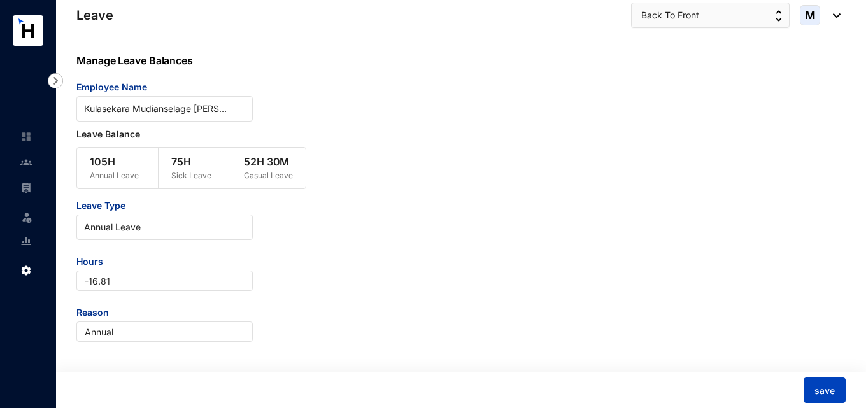
click at [831, 392] on span "save" at bounding box center [824, 391] width 20 height 13
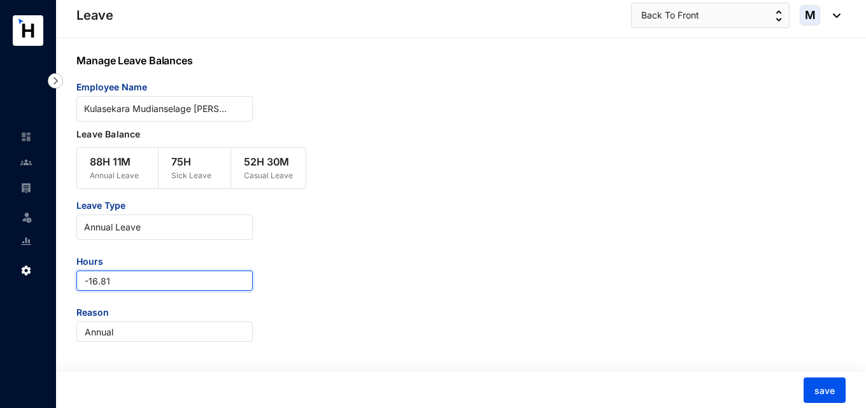
drag, startPoint x: 113, startPoint y: 282, endPoint x: 76, endPoint y: 281, distance: 36.9
click at [76, 281] on input "-16.81" at bounding box center [164, 281] width 176 height 20
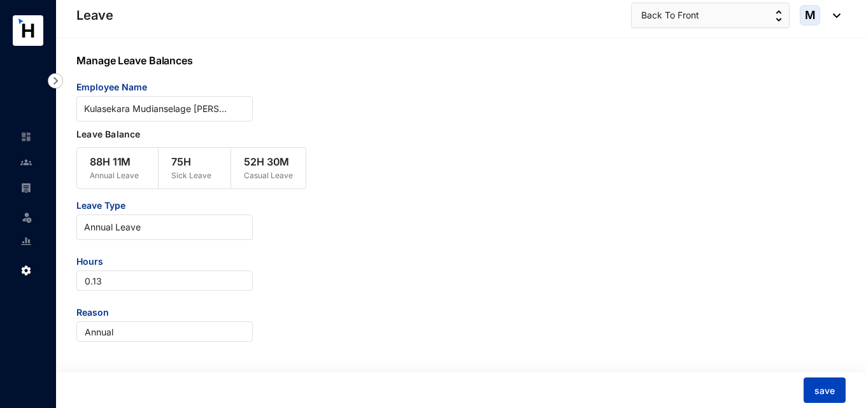
click at [830, 392] on span "save" at bounding box center [824, 391] width 20 height 13
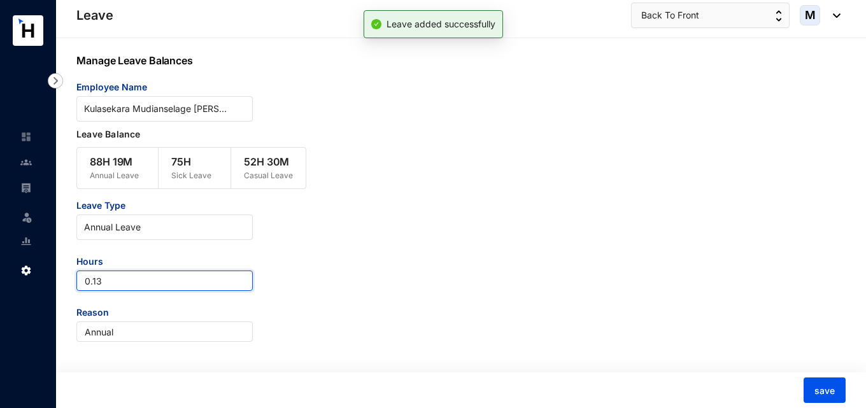
click at [125, 286] on input "0.13" at bounding box center [164, 281] width 176 height 20
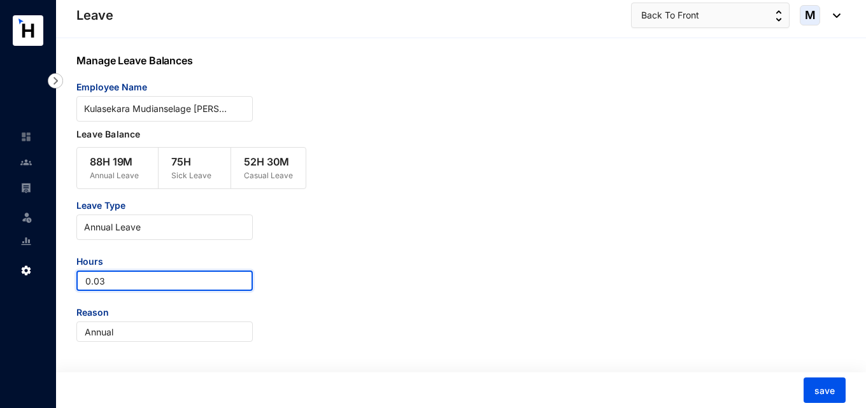
type input "0.03"
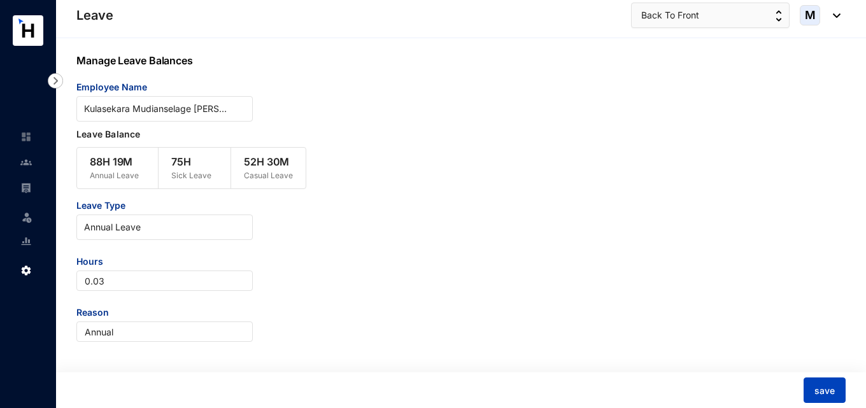
click at [833, 386] on span "save" at bounding box center [824, 391] width 20 height 13
click at [144, 229] on span "Annual Leave" at bounding box center [164, 227] width 161 height 19
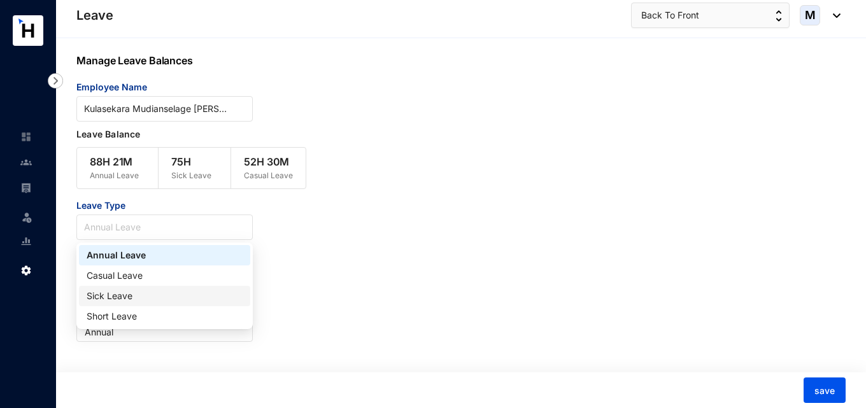
click at [125, 297] on div "Sick Leave" at bounding box center [165, 296] width 156 height 14
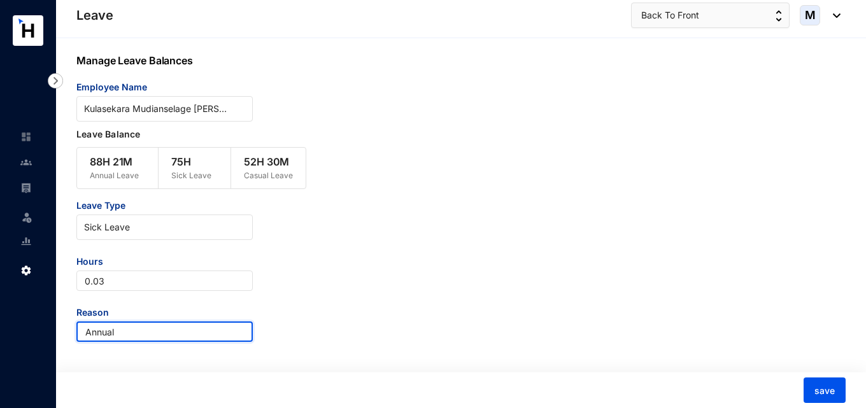
drag, startPoint x: 124, startPoint y: 334, endPoint x: 67, endPoint y: 332, distance: 56.0
click at [67, 332] on div "Manage Leave Balances Employee Name Kulasekara Mudianselage Kavindu Chiran Jaya…" at bounding box center [461, 223] width 810 height 371
type input "Sick"
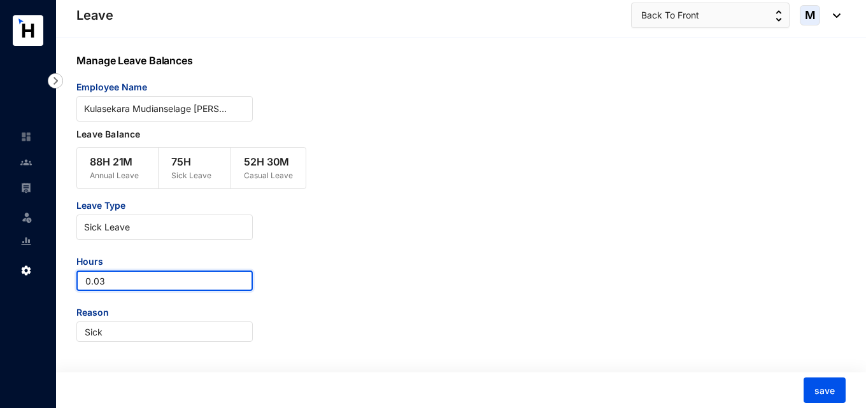
drag, startPoint x: 120, startPoint y: 280, endPoint x: 39, endPoint y: 290, distance: 81.5
click at [37, 284] on div "Leave Leave Settings Leave Back To Front M Manage Leave Balances Employee Name …" at bounding box center [433, 203] width 866 height 409
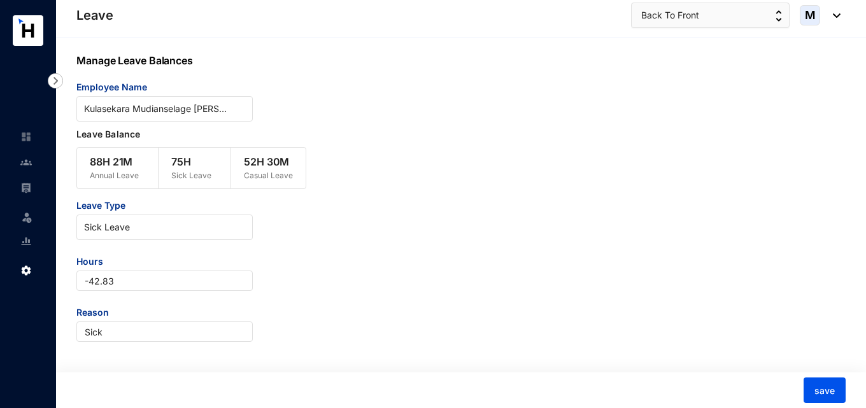
click at [507, 346] on div "Manage Leave Balances Employee Name Kulasekara Mudianselage Kavindu Chiran Jaya…" at bounding box center [461, 223] width 810 height 371
click at [812, 391] on button "save" at bounding box center [824, 390] width 42 height 25
drag, startPoint x: 123, startPoint y: 284, endPoint x: 82, endPoint y: 281, distance: 40.8
click at [82, 281] on input "-42.83" at bounding box center [164, 281] width 176 height 20
click at [830, 390] on span "save" at bounding box center [824, 391] width 20 height 13
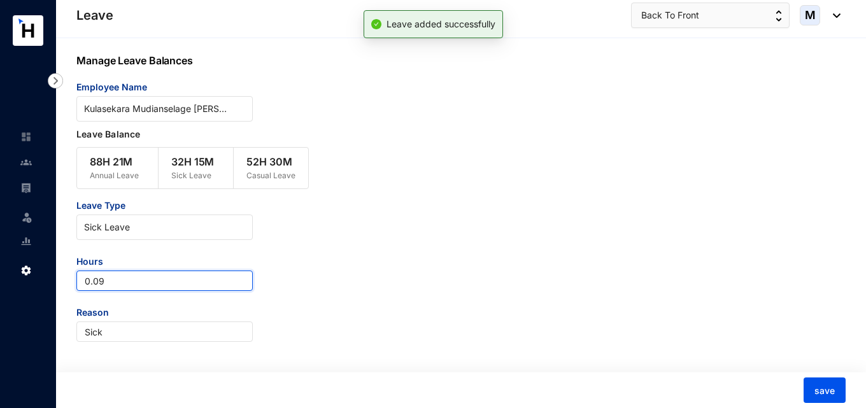
drag, startPoint x: 126, startPoint y: 279, endPoint x: 106, endPoint y: 283, distance: 20.0
click at [106, 283] on input "0.09" at bounding box center [164, 281] width 176 height 20
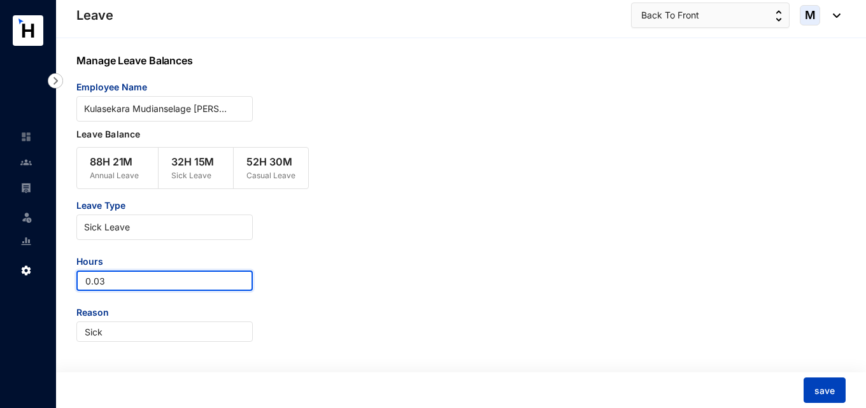
type input "0.03"
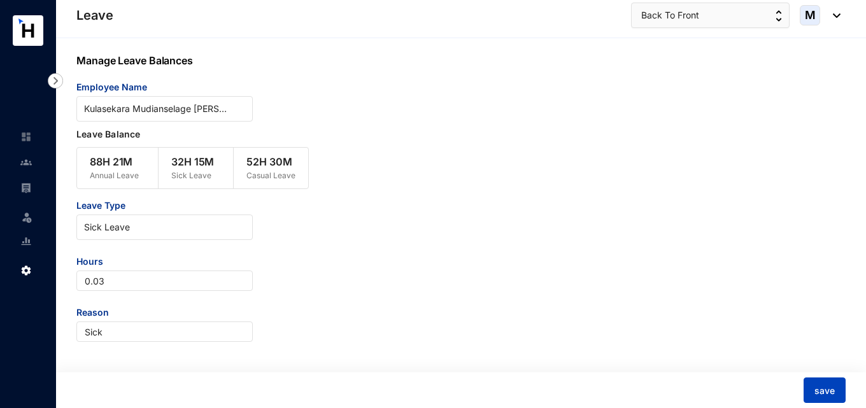
click at [844, 397] on button "save" at bounding box center [824, 390] width 42 height 25
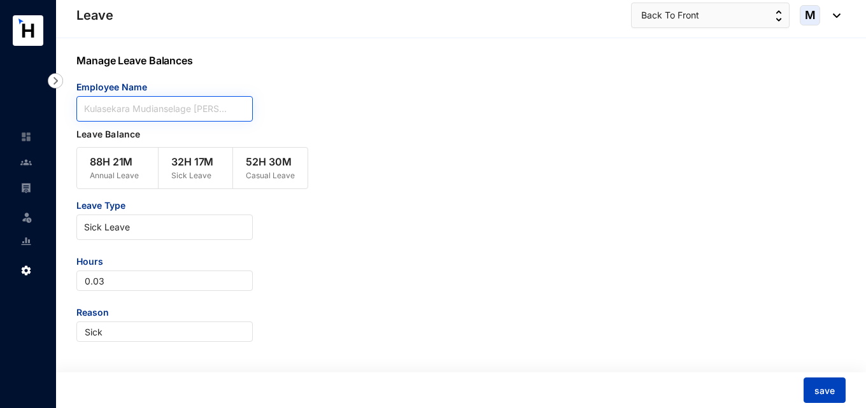
click at [220, 111] on span "Kulasekara Mudianselage [PERSON_NAME]" at bounding box center [164, 108] width 161 height 19
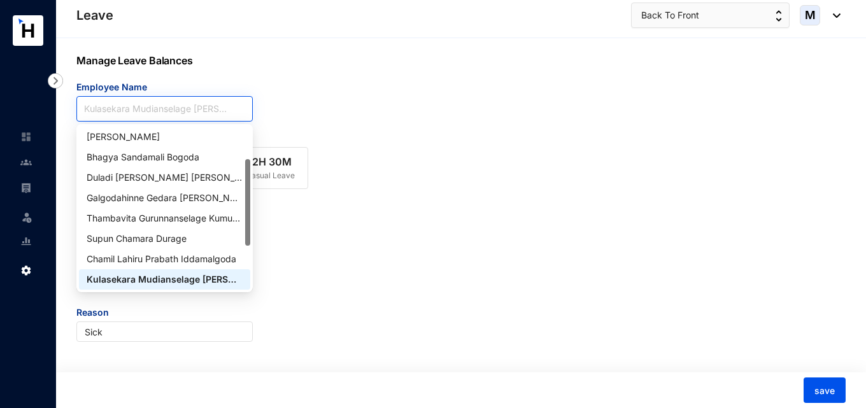
paste input "Supun Chamara Durage"
type input "Supun Chamara Durage"
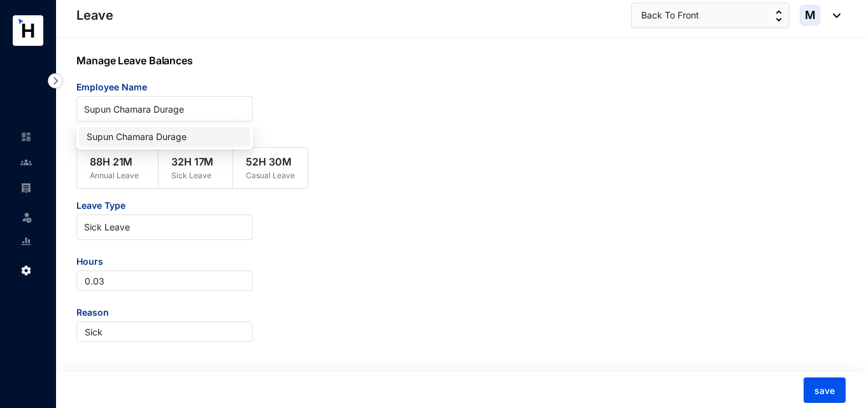
click at [188, 132] on div "Supun Chamara Durage" at bounding box center [165, 137] width 156 height 14
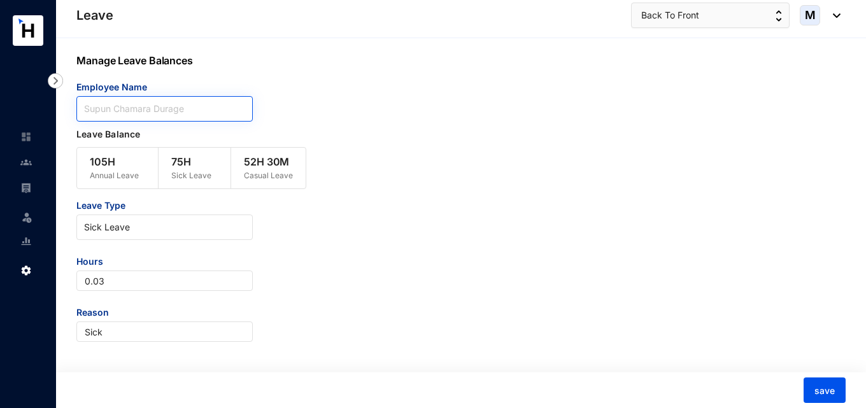
click at [188, 109] on span "Supun Chamara Durage" at bounding box center [164, 108] width 161 height 19
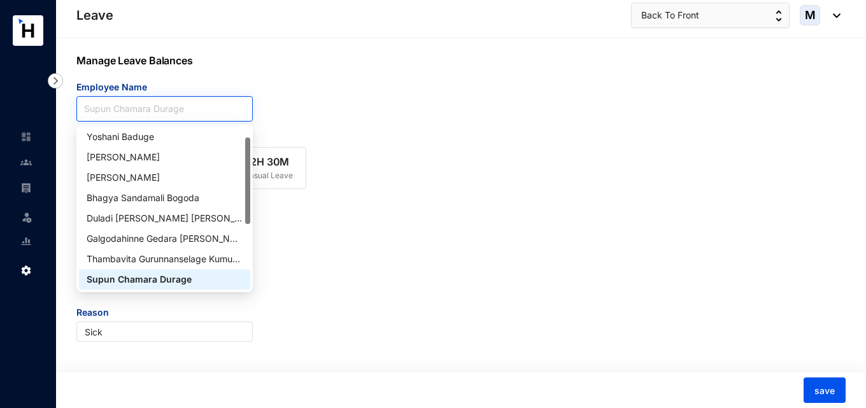
paste input "Chamil Lahiru Prabath Iddamalgoda"
type input "Chamil Lahiru Prabath Iddamalgoda"
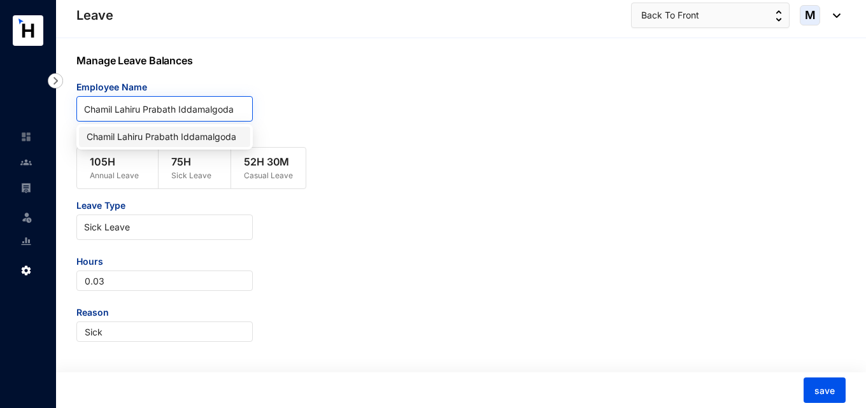
scroll to position [0, 0]
click at [176, 139] on div "Chamil Lahiru Prabath Iddamalgoda" at bounding box center [165, 137] width 156 height 14
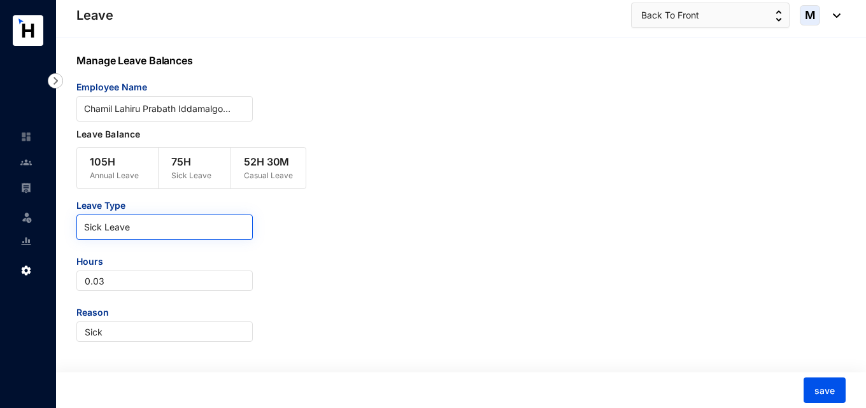
click at [148, 227] on span "Sick Leave" at bounding box center [164, 227] width 161 height 19
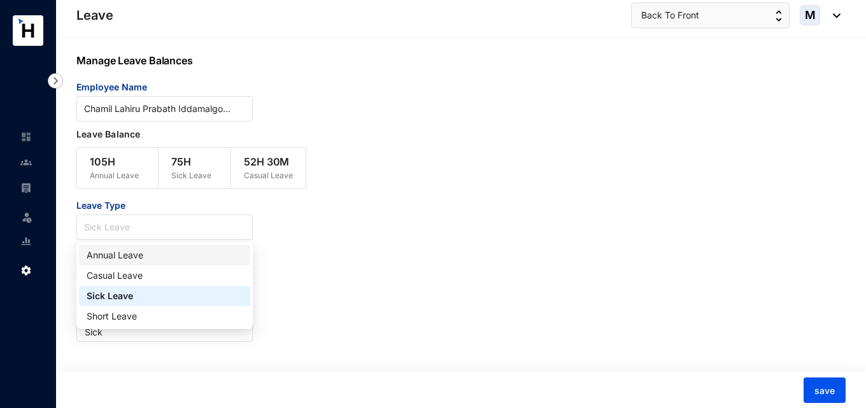
click at [145, 253] on div "Annual Leave" at bounding box center [165, 255] width 156 height 14
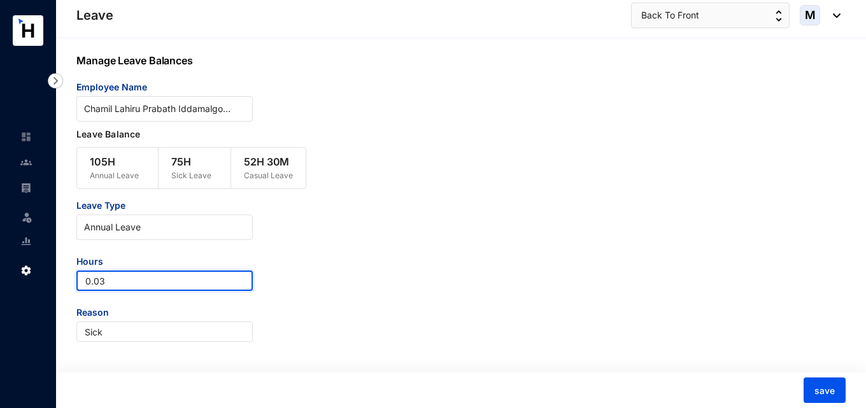
drag, startPoint x: 118, startPoint y: 278, endPoint x: 73, endPoint y: 281, distance: 45.9
click at [73, 281] on div "Manage Leave Balances Employee Name Chamil Lahiru Prabath Iddamalgoda Leave Bal…" at bounding box center [461, 223] width 810 height 371
type input "-53.37"
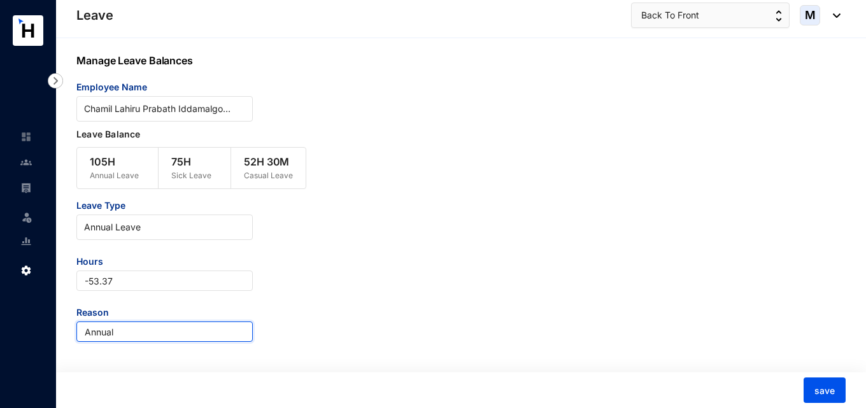
type input "Annual"
click at [816, 390] on span "save" at bounding box center [824, 391] width 20 height 13
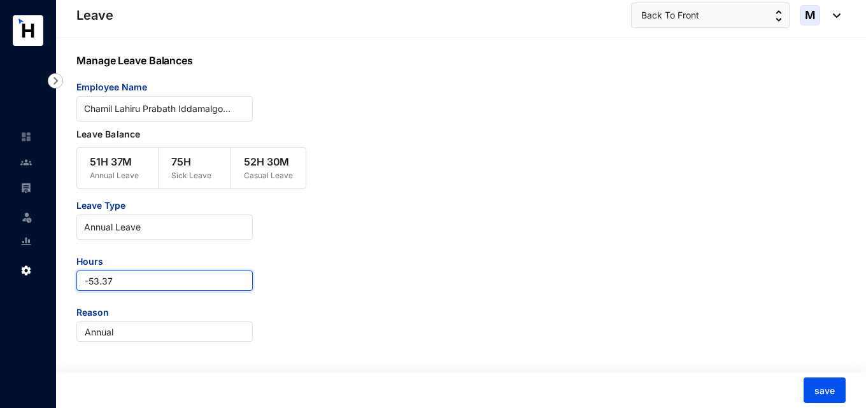
drag, startPoint x: 81, startPoint y: 280, endPoint x: 134, endPoint y: 280, distance: 52.8
click at [134, 280] on input "-53.37" at bounding box center [164, 281] width 176 height 20
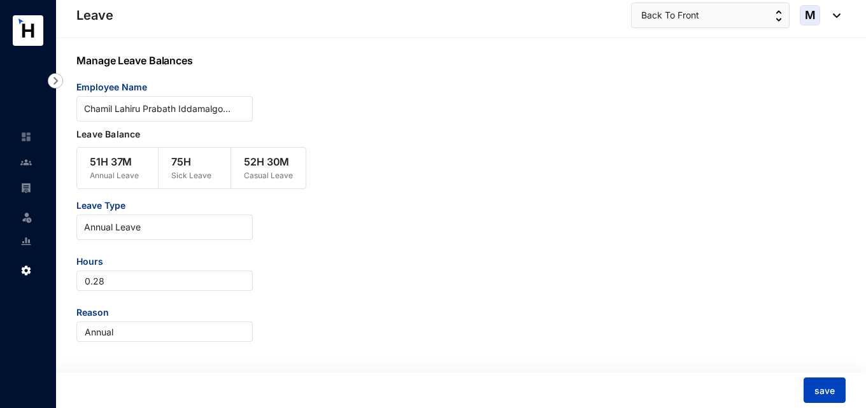
click at [816, 395] on span "save" at bounding box center [824, 391] width 20 height 13
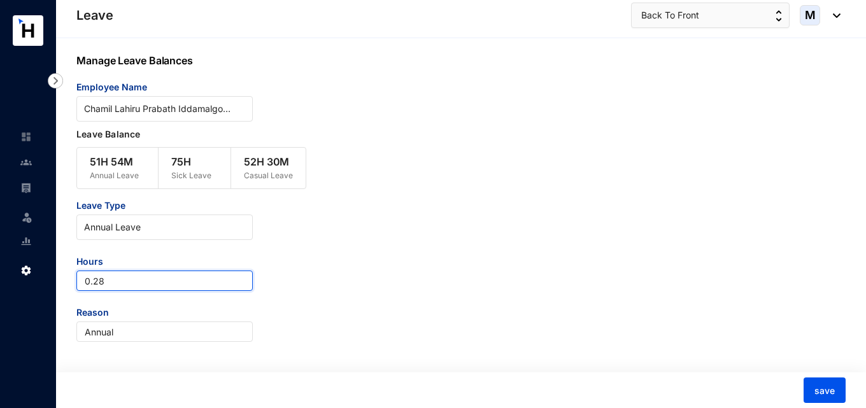
drag, startPoint x: 104, startPoint y: 283, endPoint x: 93, endPoint y: 286, distance: 11.7
click at [93, 286] on input "0.28" at bounding box center [164, 281] width 176 height 20
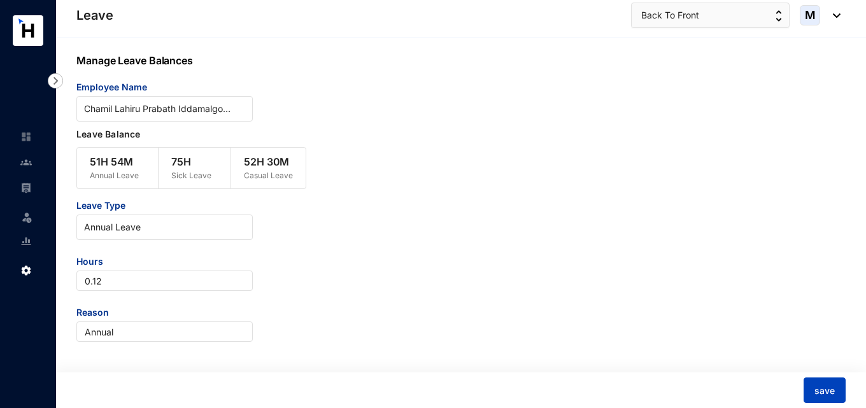
click at [832, 392] on span "save" at bounding box center [824, 391] width 20 height 13
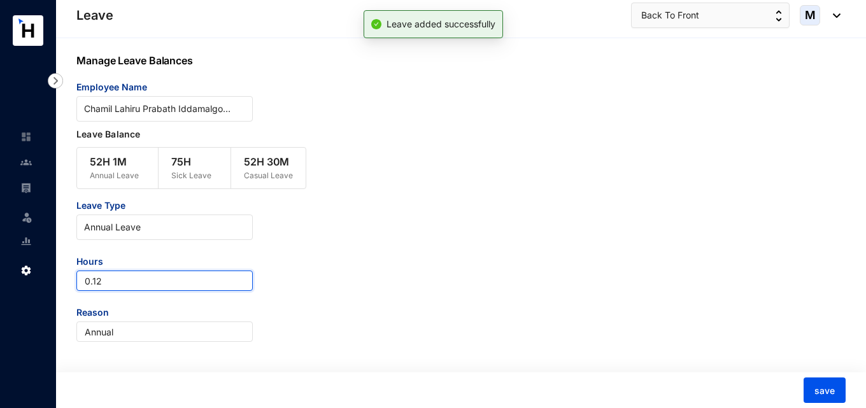
click at [132, 285] on input "0.12" at bounding box center [164, 281] width 176 height 20
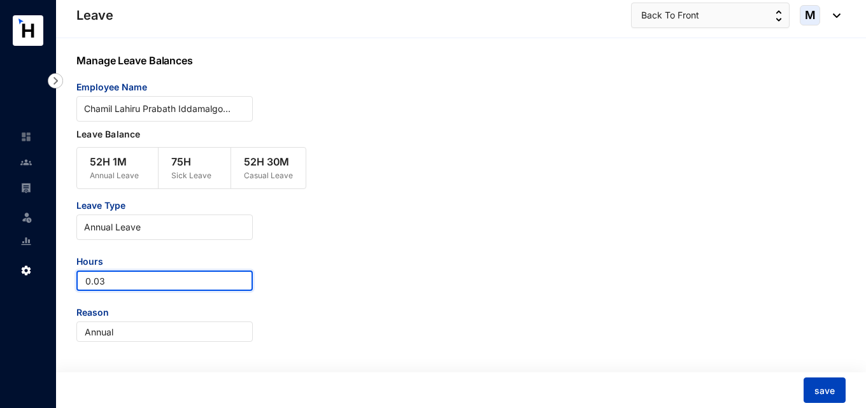
type input "0.03"
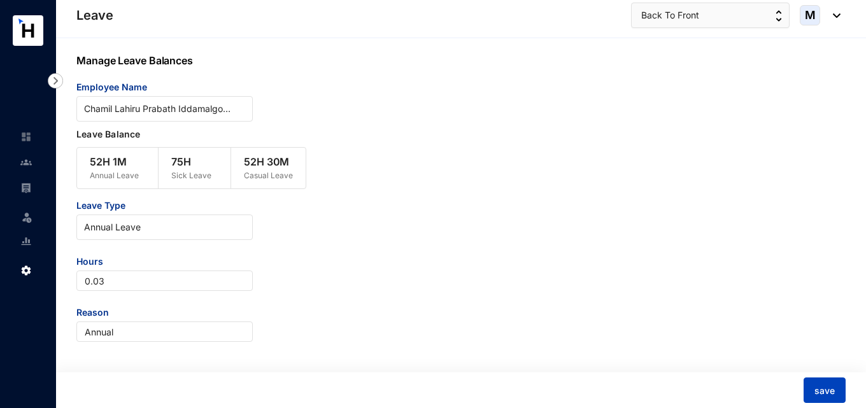
click at [830, 388] on span "save" at bounding box center [824, 391] width 20 height 13
click at [167, 229] on span "Annual Leave" at bounding box center [164, 227] width 161 height 19
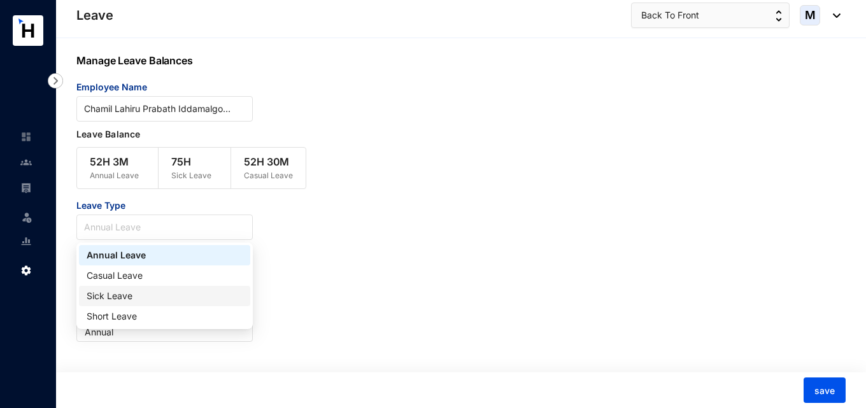
click at [138, 293] on div "Sick Leave" at bounding box center [165, 296] width 156 height 14
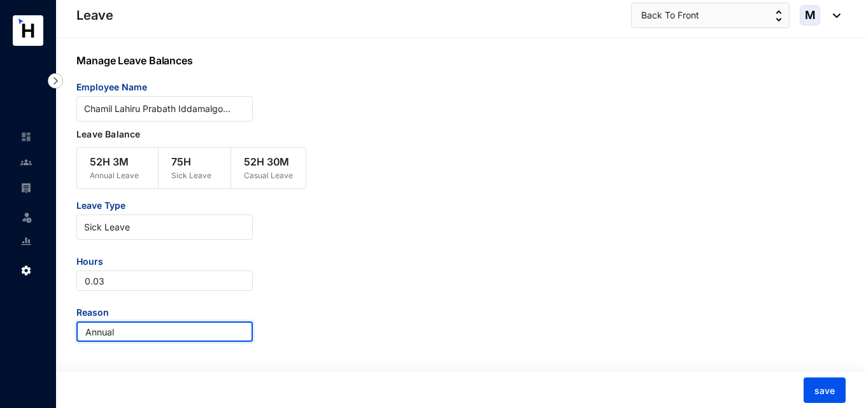
drag, startPoint x: 131, startPoint y: 327, endPoint x: 45, endPoint y: 333, distance: 85.5
click at [45, 333] on div "Leave Leave Settings Leave Back To Front M Manage Leave Balances Employee Name …" at bounding box center [433, 203] width 866 height 409
type input "Sick"
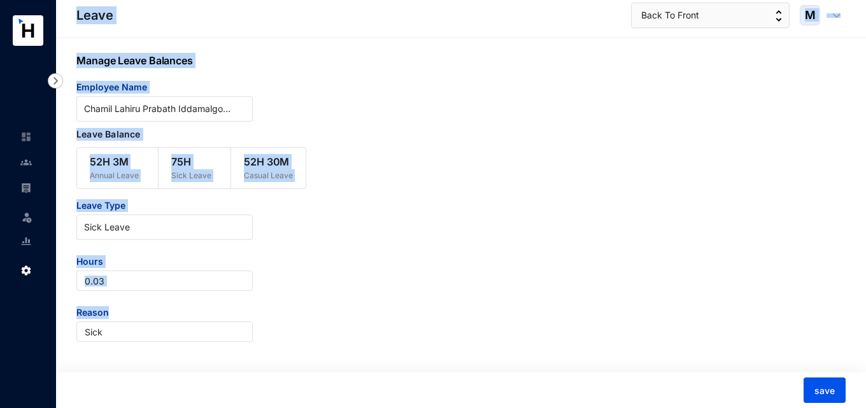
drag, startPoint x: 133, startPoint y: 294, endPoint x: 45, endPoint y: 291, distance: 87.9
click at [45, 291] on div "Leave Leave Settings Leave Back To Front M Manage Leave Balances Employee Name …" at bounding box center [433, 203] width 866 height 409
click at [102, 285] on input "0.03" at bounding box center [164, 281] width 176 height 20
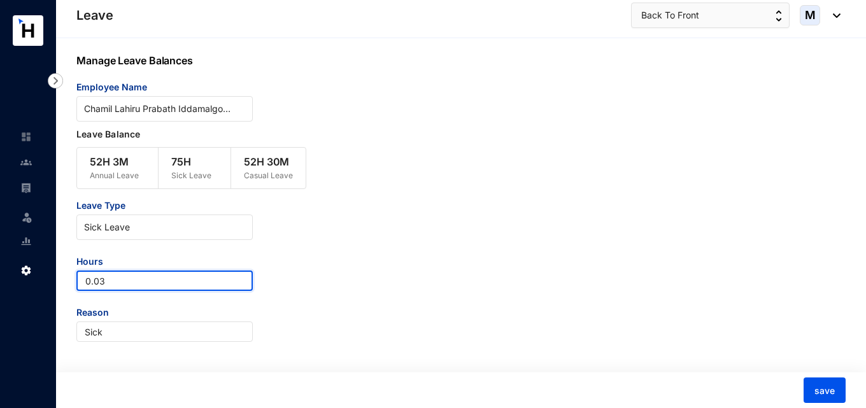
drag, startPoint x: 111, startPoint y: 285, endPoint x: 51, endPoint y: 278, distance: 60.9
click at [51, 278] on div "Leave Leave Settings Leave Back To Front M Manage Leave Balances Employee Name …" at bounding box center [433, 203] width 866 height 409
type input "-75"
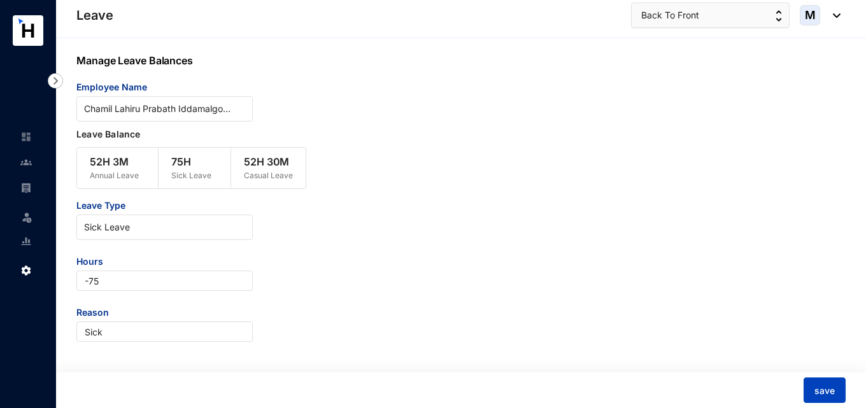
click at [823, 390] on span "save" at bounding box center [824, 391] width 20 height 13
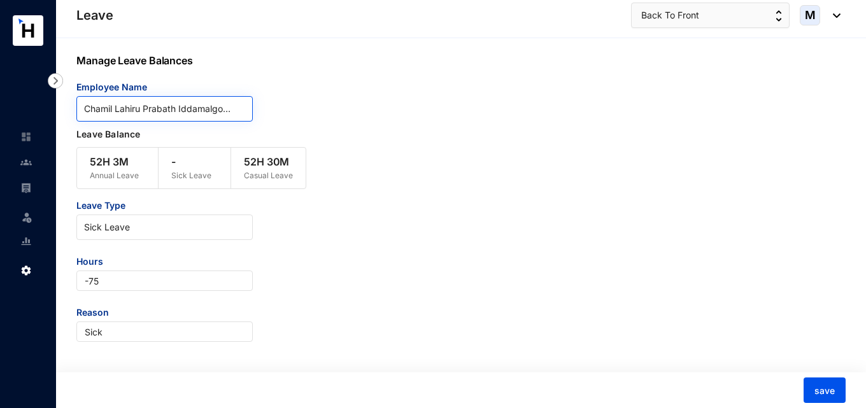
click at [197, 120] on input "search" at bounding box center [164, 109] width 161 height 24
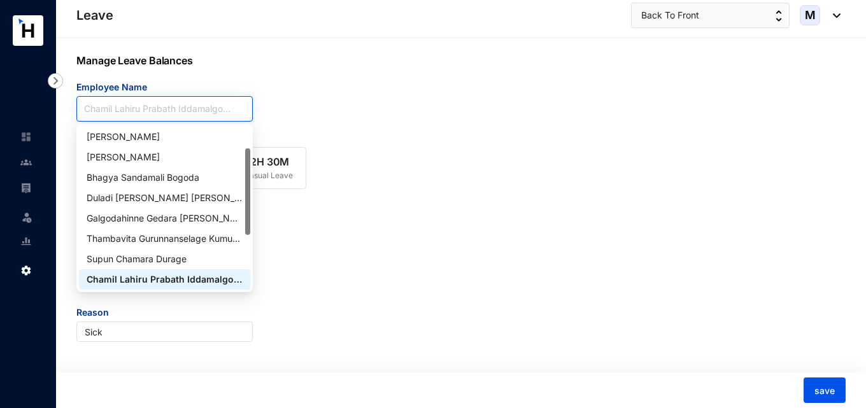
paste input "Thambavita Gurunnanselage Kumudu Mihirani Gallage"
type input "Thambavita Gurunnanselage Kumudu Mihirani Gallage"
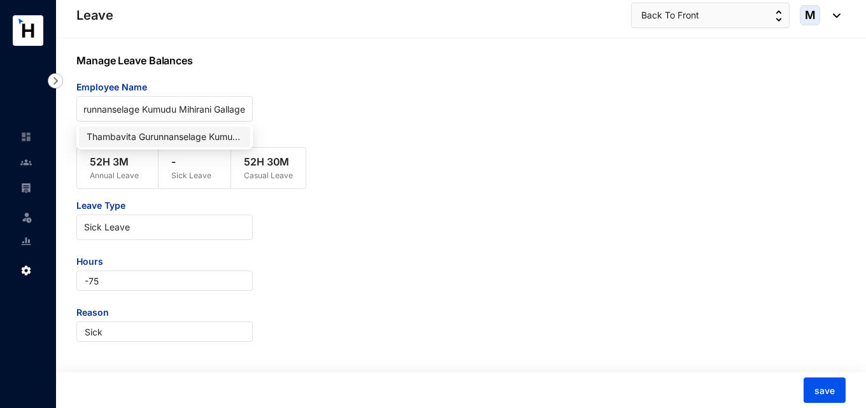
click at [185, 132] on div "Thambavita Gurunnanselage Kumudu Mihirani Gallage" at bounding box center [165, 137] width 156 height 14
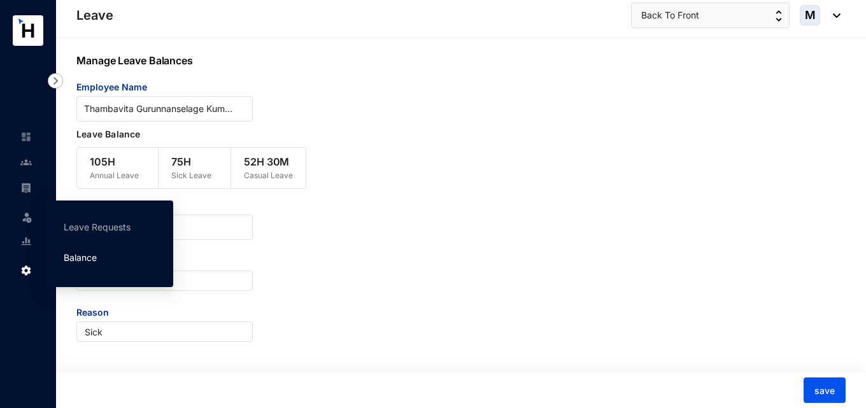
click at [64, 256] on link "Balance" at bounding box center [80, 257] width 33 height 11
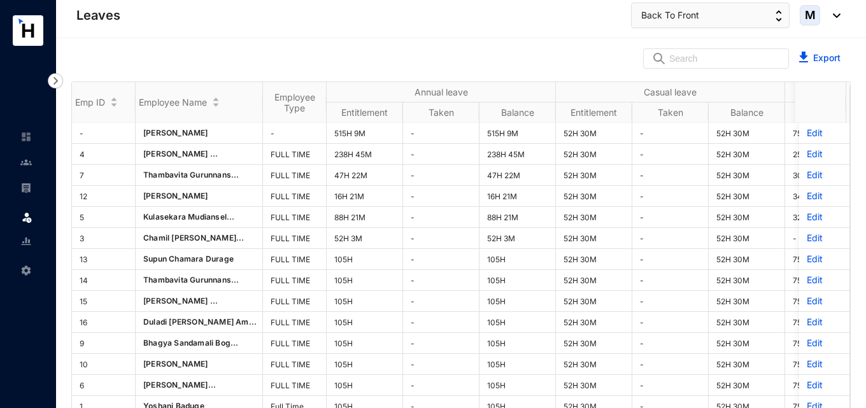
click at [27, 264] on span at bounding box center [25, 269] width 11 height 25
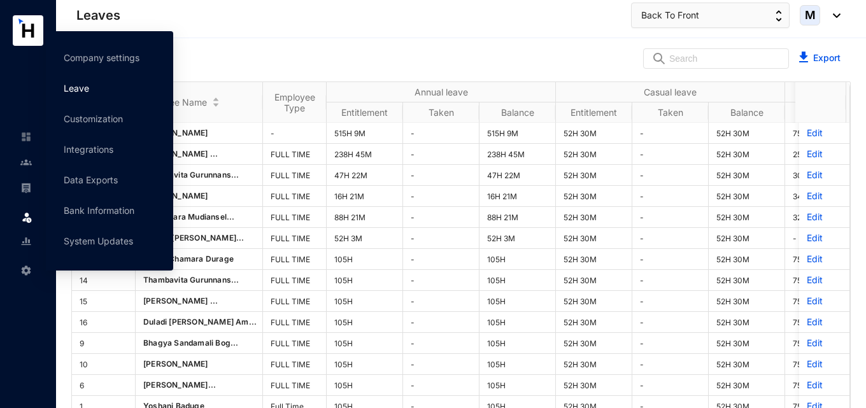
click at [89, 85] on link "Leave" at bounding box center [76, 88] width 25 height 11
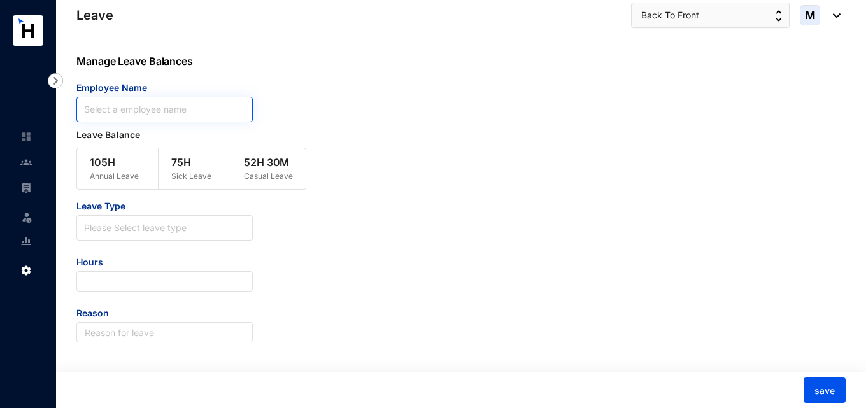
click at [202, 115] on input "search" at bounding box center [164, 109] width 161 height 24
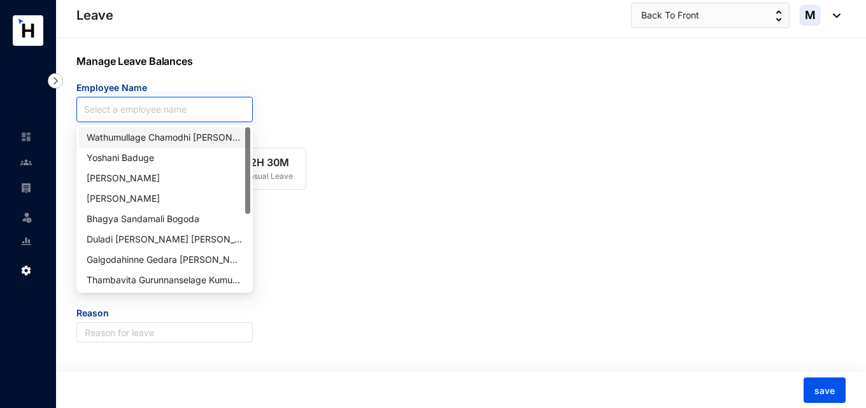
paste input "Chamil Lahiru Prabath Iddamalgoda"
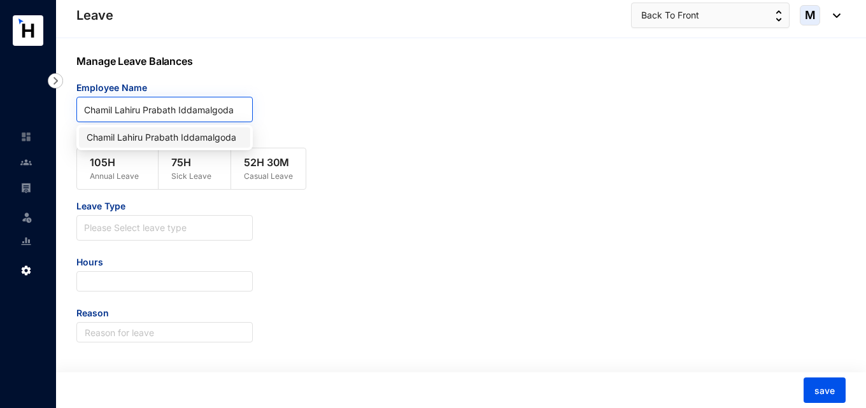
type input "Chamil Lahiru Prabath Iddamalgoda"
click at [187, 134] on div "Chamil Lahiru Prabath Iddamalgoda" at bounding box center [165, 138] width 156 height 14
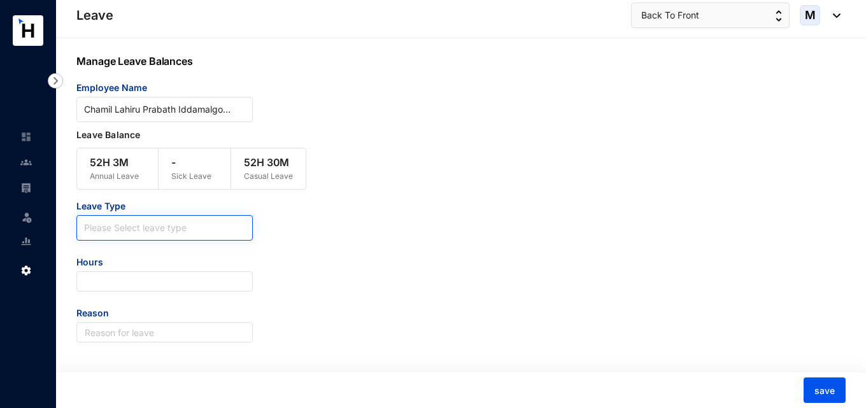
click at [169, 229] on input "search" at bounding box center [164, 225] width 161 height 19
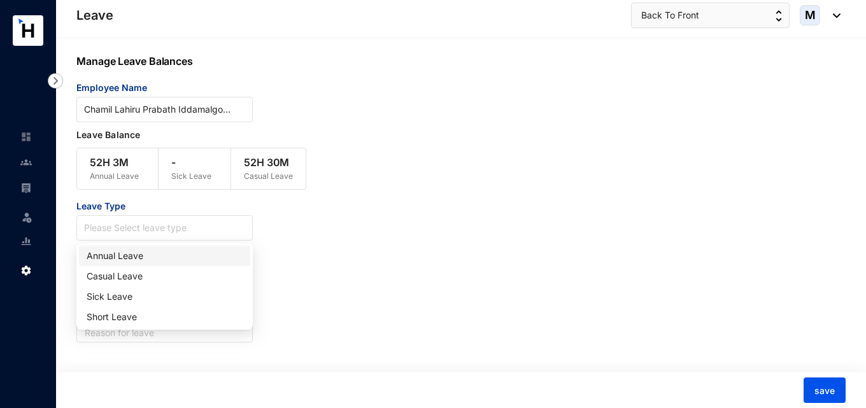
click at [148, 259] on div "Annual Leave" at bounding box center [165, 256] width 156 height 14
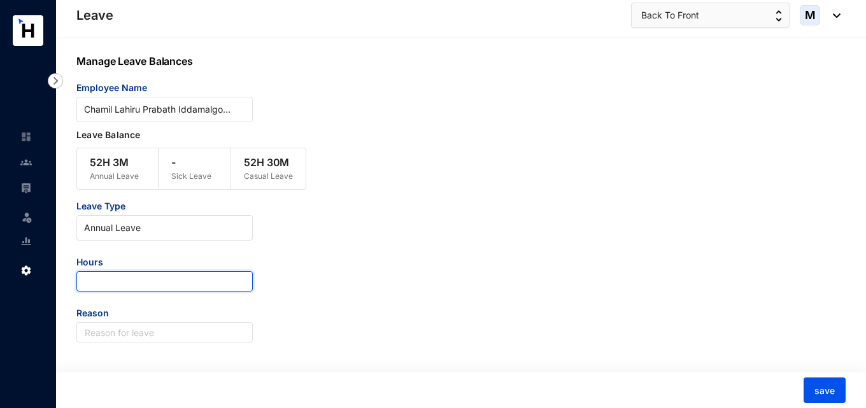
click at [134, 284] on input "number" at bounding box center [164, 281] width 176 height 20
paste input "26.91"
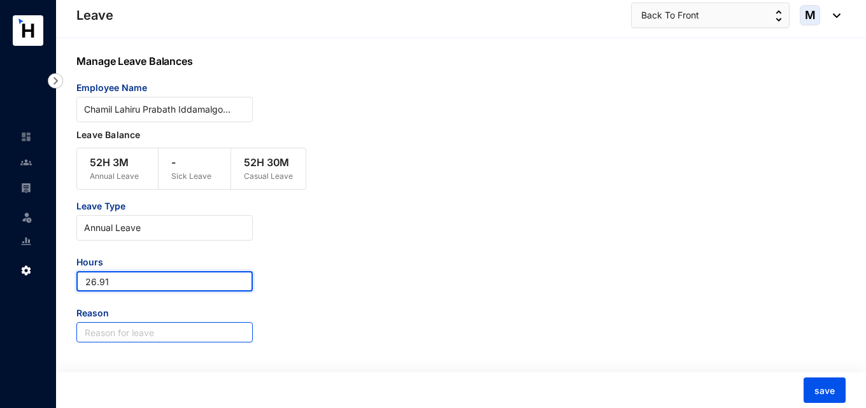
type input "26.91"
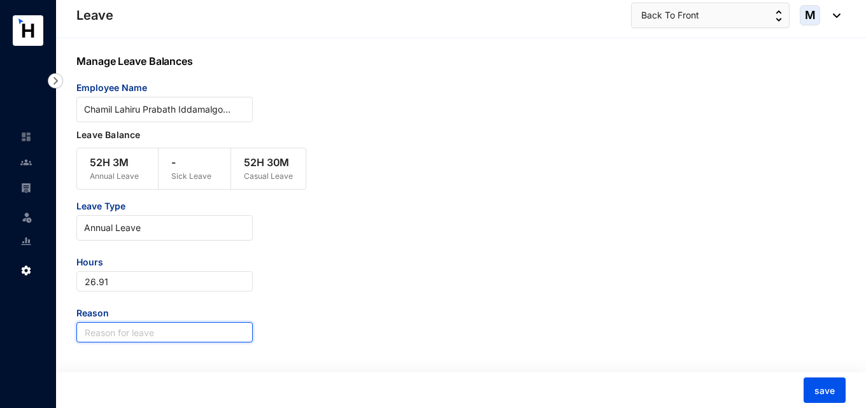
click at [150, 326] on input "text" at bounding box center [164, 332] width 176 height 20
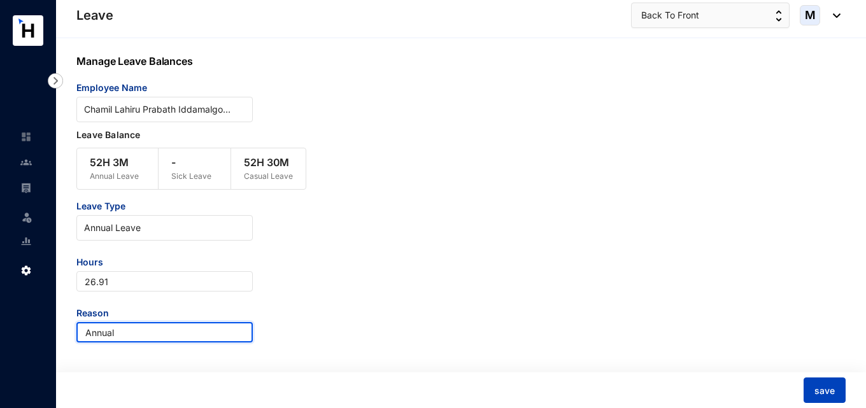
type input "Annual"
click at [823, 387] on span "save" at bounding box center [824, 391] width 20 height 13
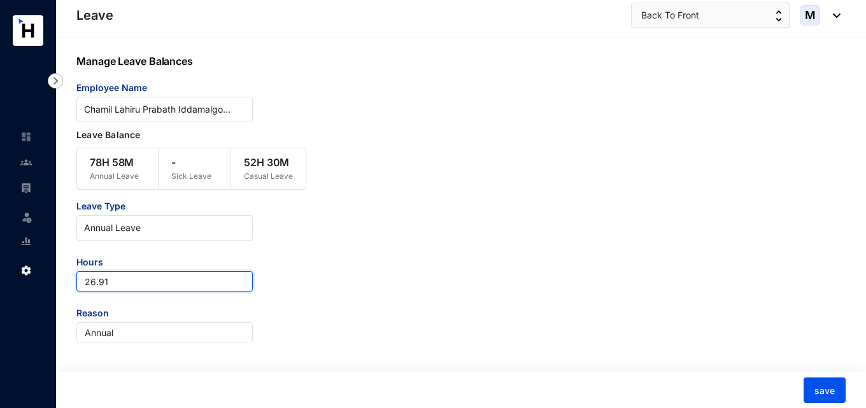
drag, startPoint x: 124, startPoint y: 282, endPoint x: 76, endPoint y: 282, distance: 47.1
click at [76, 282] on input "26.91" at bounding box center [164, 281] width 176 height 20
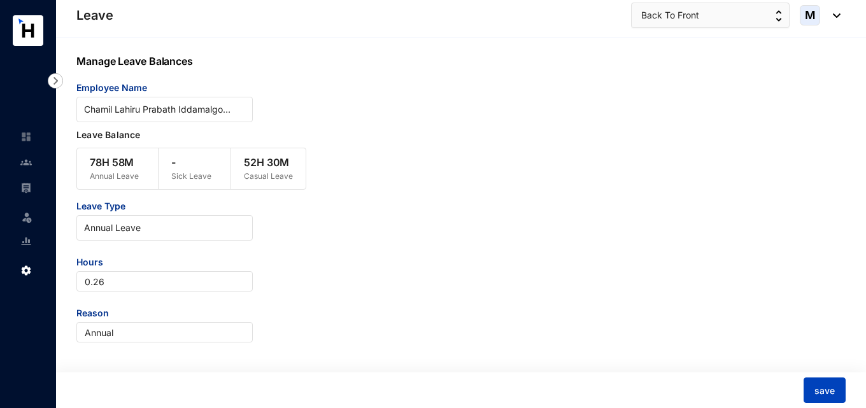
click at [817, 386] on span "save" at bounding box center [824, 391] width 20 height 13
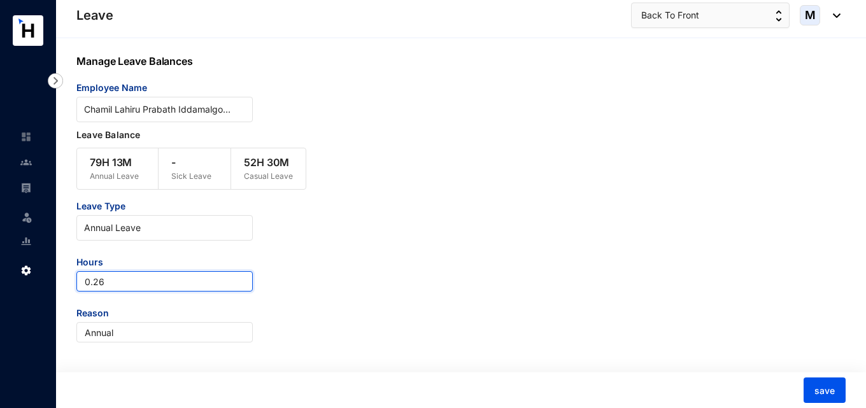
click at [134, 281] on input "0.26" at bounding box center [164, 281] width 176 height 20
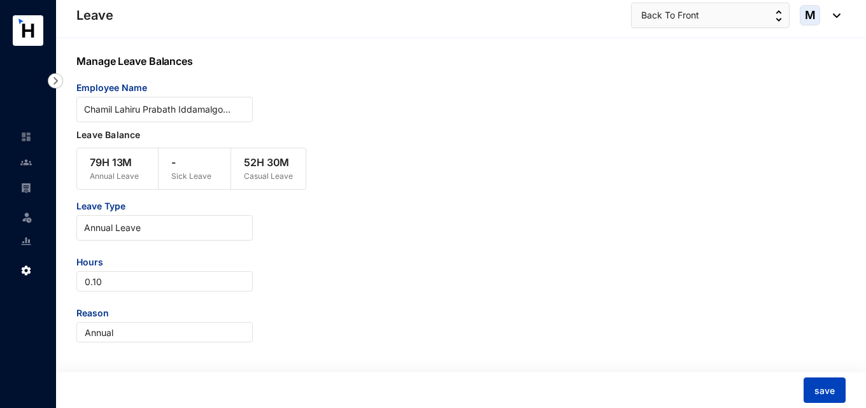
click at [812, 394] on button "save" at bounding box center [824, 390] width 42 height 25
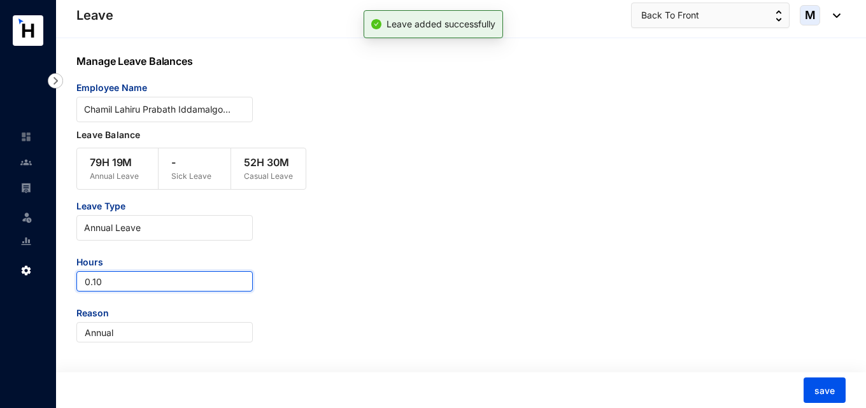
click at [140, 282] on input "0.10" at bounding box center [164, 281] width 176 height 20
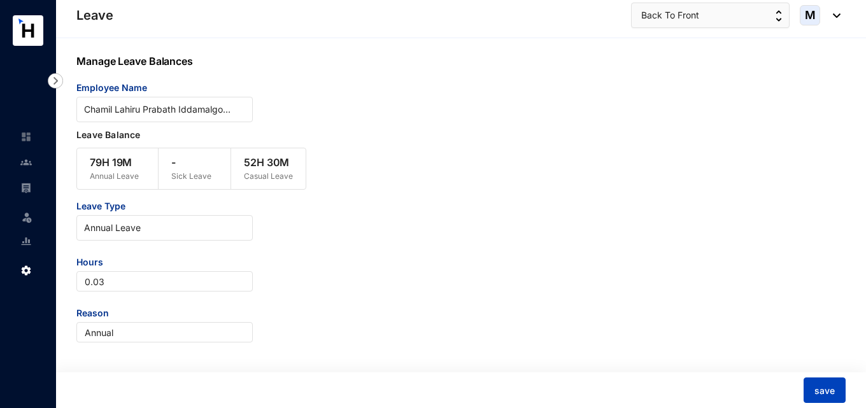
click at [829, 396] on span "save" at bounding box center [824, 391] width 20 height 13
click at [141, 229] on span "Annual Leave" at bounding box center [164, 227] width 161 height 19
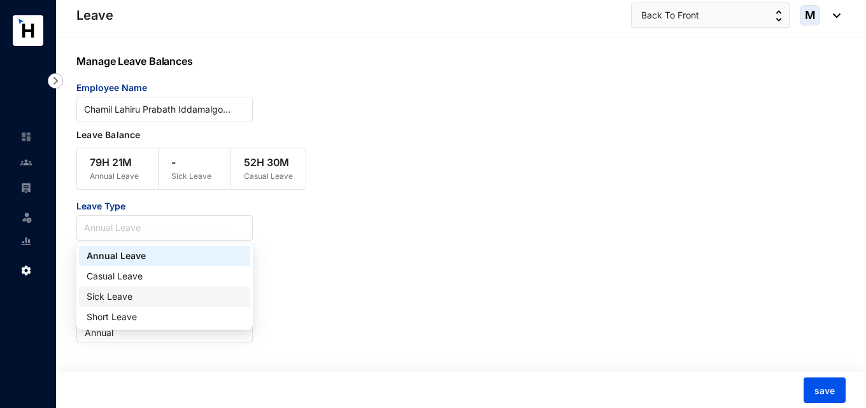
click at [133, 295] on div "Sick Leave" at bounding box center [165, 297] width 156 height 14
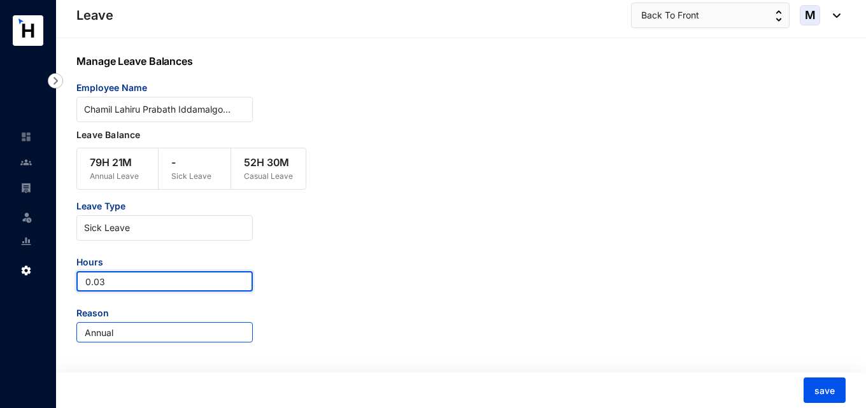
drag, startPoint x: 120, startPoint y: 281, endPoint x: 83, endPoint y: 323, distance: 55.9
click at [70, 291] on div "Manage Leave Balances Employee Name Chamil Lahiru Prabath Iddamalgoda Leave Bal…" at bounding box center [461, 223] width 810 height 371
type input "37.5"
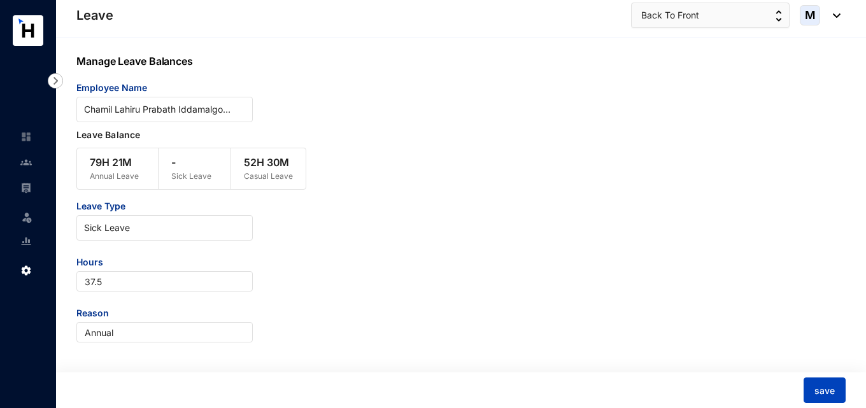
click at [814, 385] on span "save" at bounding box center [824, 391] width 20 height 13
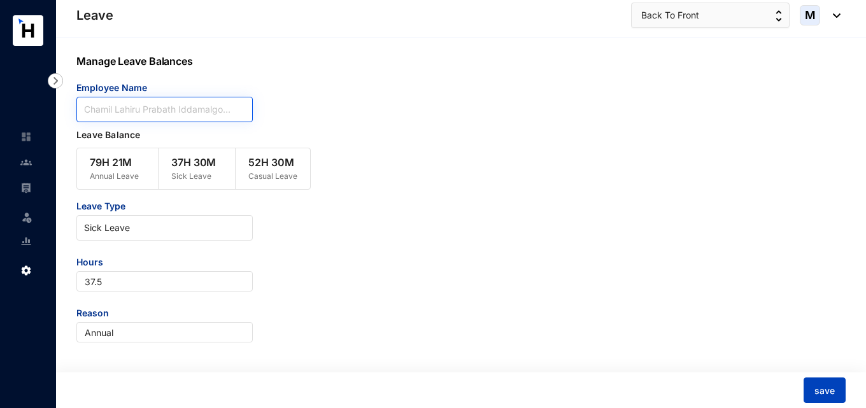
click at [166, 109] on span "Chamil Lahiru Prabath Iddamalgoda" at bounding box center [164, 109] width 161 height 19
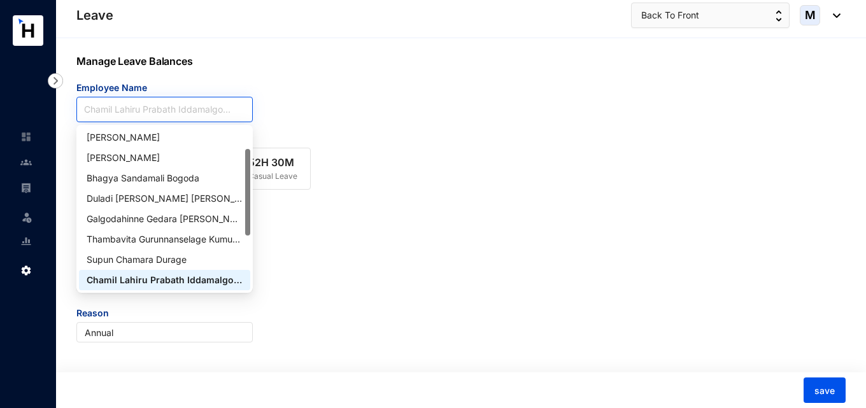
paste input "Supun Chamara Durage"
type input "Supun Chamara Durage"
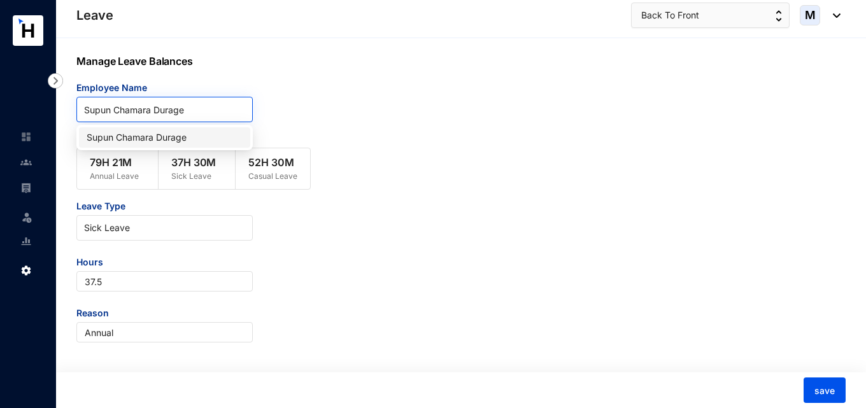
scroll to position [0, 0]
click at [166, 135] on div "Supun Chamara Durage" at bounding box center [165, 138] width 156 height 14
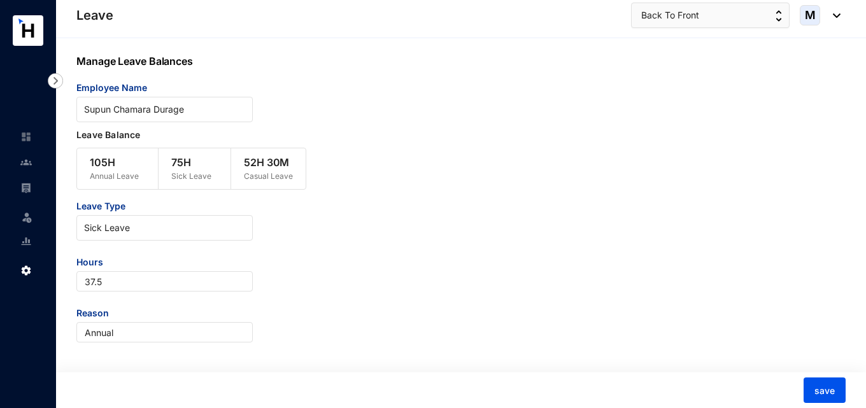
click at [130, 214] on span "Leave Type" at bounding box center [164, 207] width 176 height 15
click at [128, 219] on span "Sick Leave" at bounding box center [164, 227] width 161 height 19
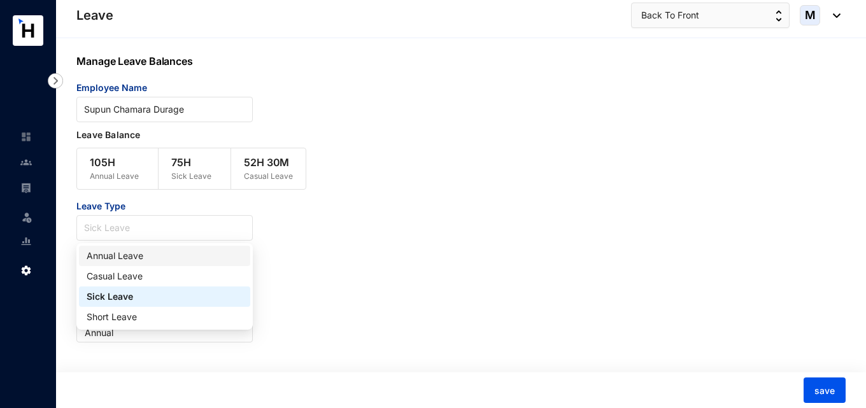
click at [133, 251] on div "Annual Leave" at bounding box center [165, 256] width 156 height 14
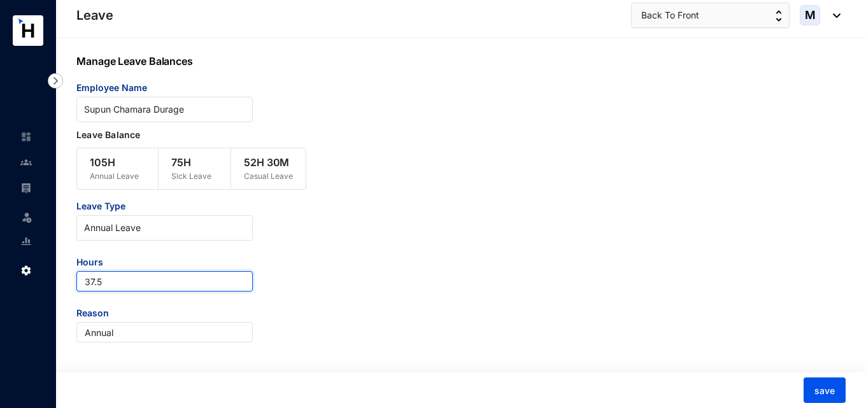
click at [117, 276] on input "37.5" at bounding box center [164, 281] width 176 height 20
drag, startPoint x: 115, startPoint y: 279, endPoint x: 53, endPoint y: 279, distance: 61.8
click at [53, 279] on div "Leave Leave Settings Leave Back To Front M Manage Leave Balances Employee Name …" at bounding box center [433, 204] width 866 height 409
paste input "53.37"
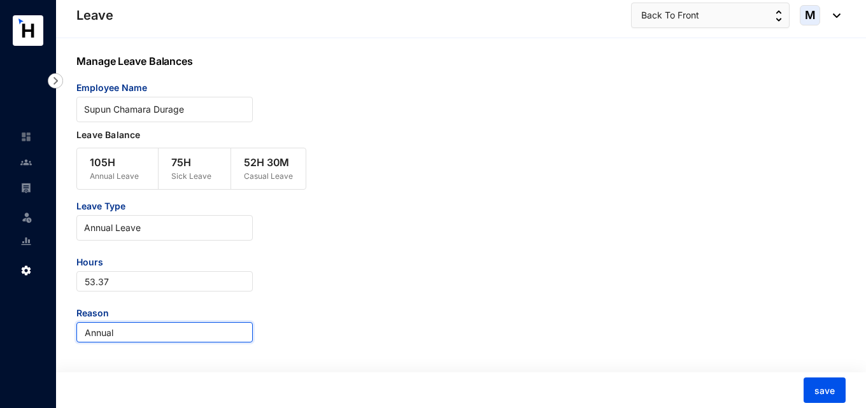
click at [127, 330] on input "Annual" at bounding box center [164, 332] width 176 height 20
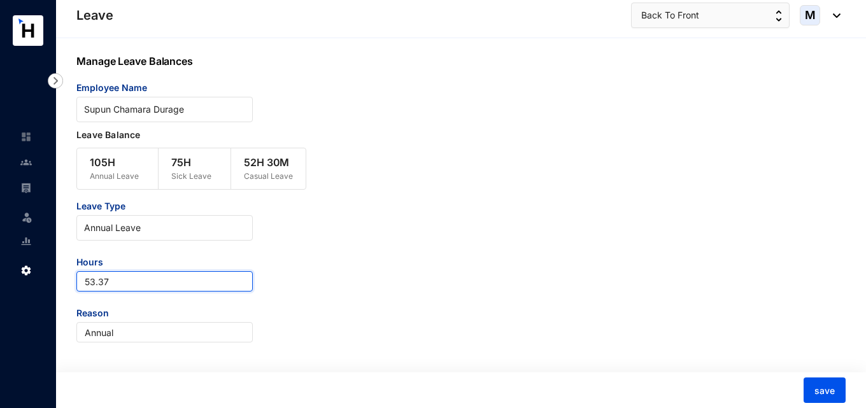
click at [85, 289] on input "53.37" at bounding box center [164, 281] width 176 height 20
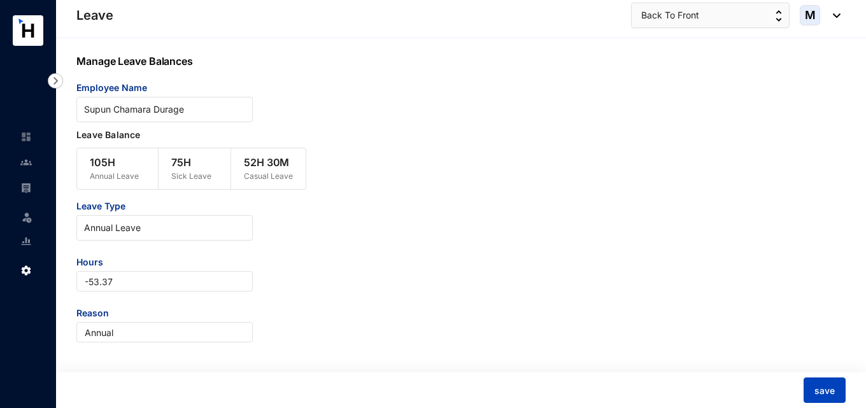
click at [830, 386] on span "save" at bounding box center [824, 391] width 20 height 13
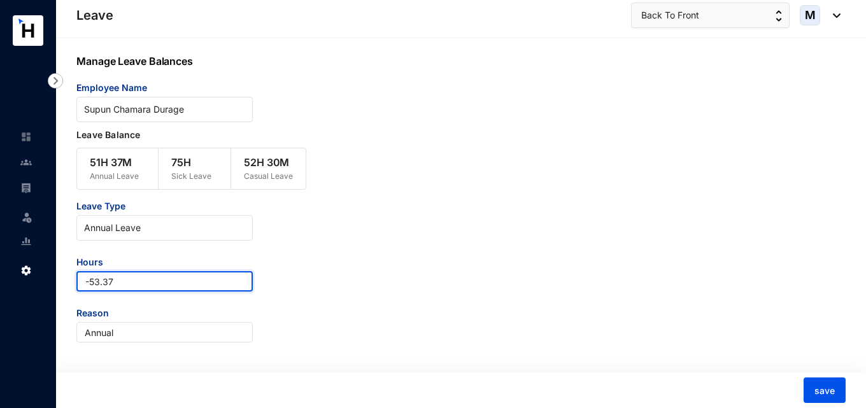
drag, startPoint x: 133, startPoint y: 280, endPoint x: 71, endPoint y: 272, distance: 62.3
click at [71, 272] on div "Manage Leave Balances Employee Name Supun Chamara Durage Leave Balance 51H 37M …" at bounding box center [461, 223] width 810 height 371
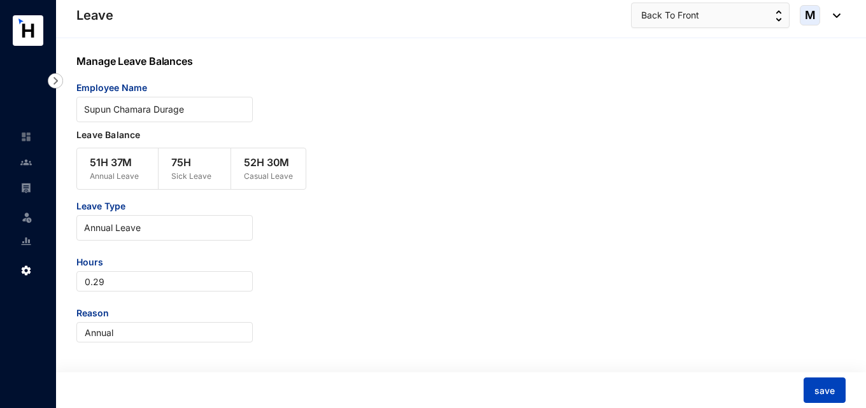
click at [825, 390] on span "save" at bounding box center [824, 391] width 20 height 13
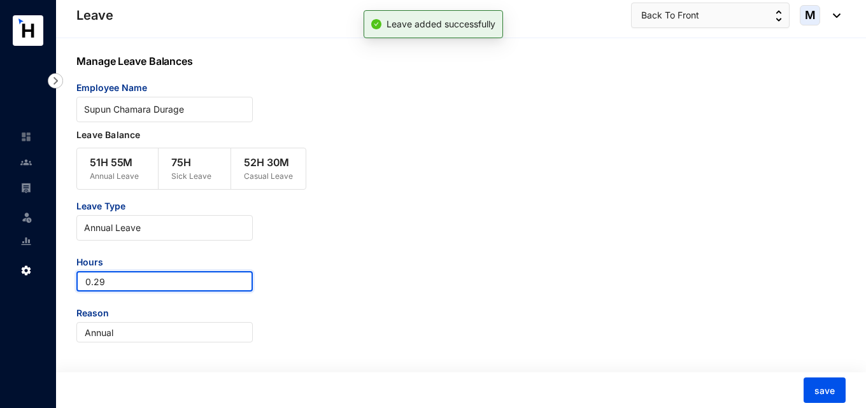
drag, startPoint x: 111, startPoint y: 283, endPoint x: 39, endPoint y: 280, distance: 72.6
click at [39, 280] on div "Leave Leave Settings Leave Back To Front M Manage Leave Balances Employee Name …" at bounding box center [433, 204] width 866 height 409
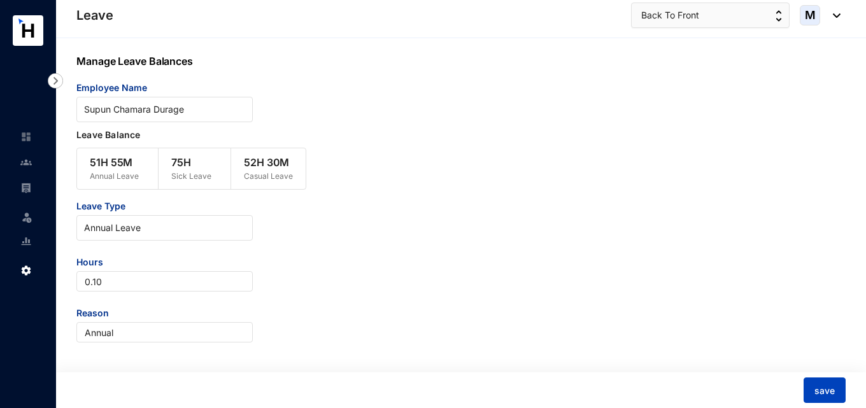
click at [819, 393] on span "save" at bounding box center [824, 391] width 20 height 13
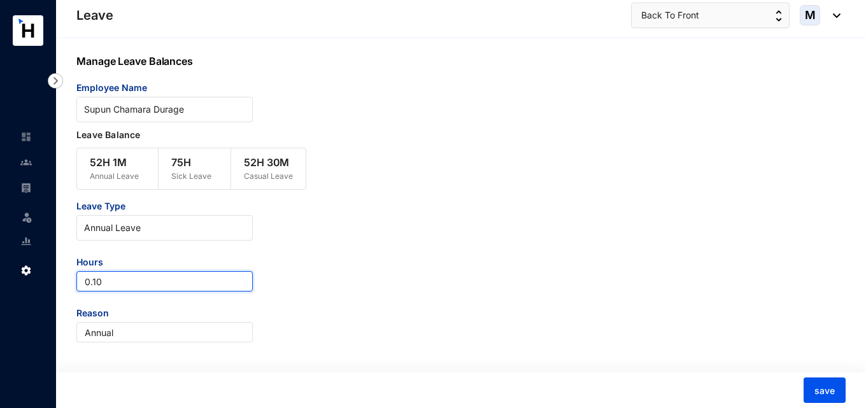
click at [121, 284] on input "0.10" at bounding box center [164, 281] width 176 height 20
drag, startPoint x: 121, startPoint y: 284, endPoint x: 43, endPoint y: 284, distance: 77.7
click at [43, 284] on div "Leave Leave Settings Leave Back To Front M Manage Leave Balances Employee Name …" at bounding box center [433, 204] width 866 height 409
type input "0.04"
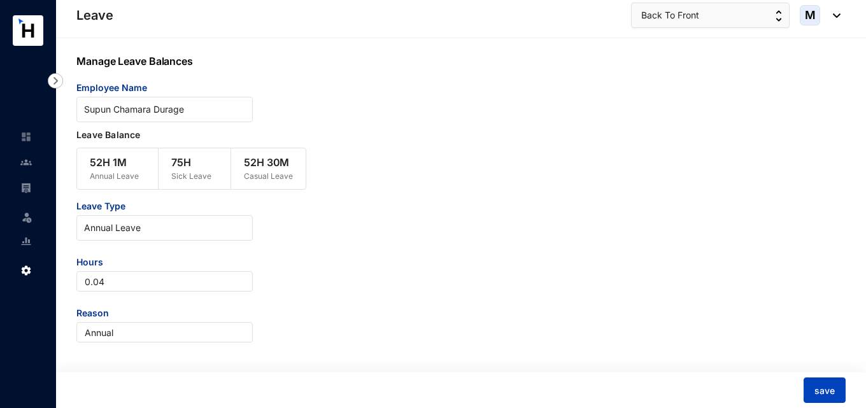
click at [830, 393] on span "save" at bounding box center [824, 391] width 20 height 13
click at [148, 233] on span "Annual Leave" at bounding box center [164, 227] width 161 height 19
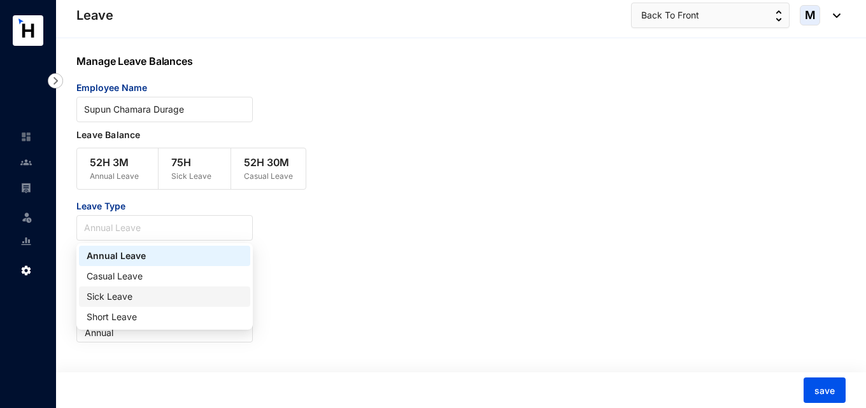
click at [130, 293] on div "Sick Leave" at bounding box center [165, 297] width 156 height 14
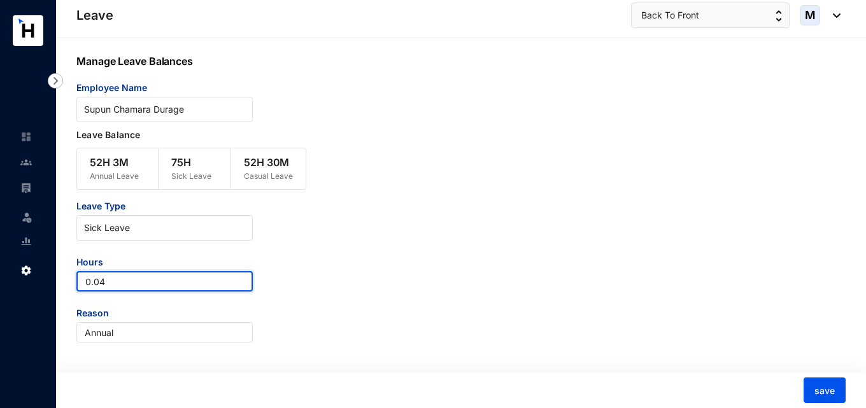
drag, startPoint x: 121, startPoint y: 283, endPoint x: 60, endPoint y: 280, distance: 61.2
click at [60, 280] on div "Manage Leave Balances Employee Name Supun Chamara Durage Leave Balance 52H 3M A…" at bounding box center [461, 223] width 810 height 371
type input "-75"
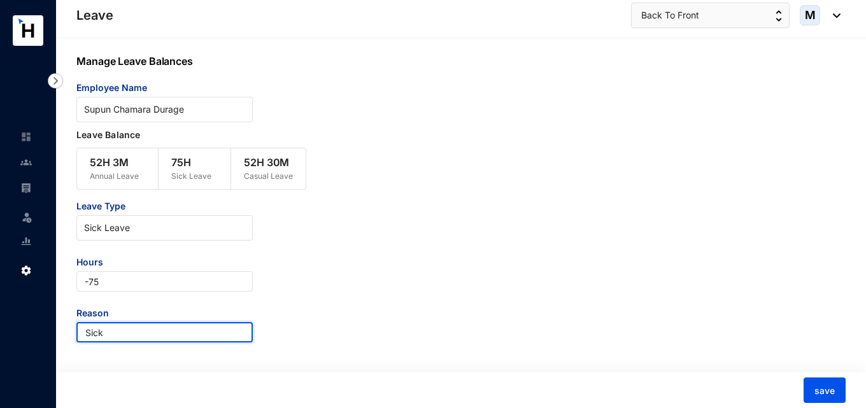
type input "Sick"
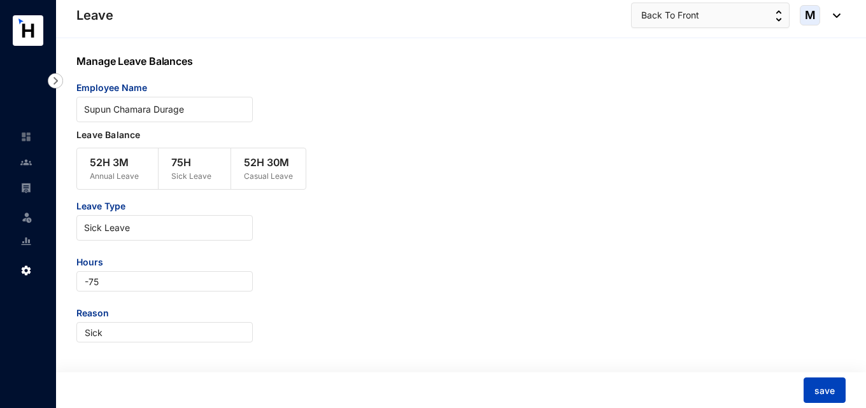
click at [833, 381] on button "save" at bounding box center [824, 390] width 42 height 25
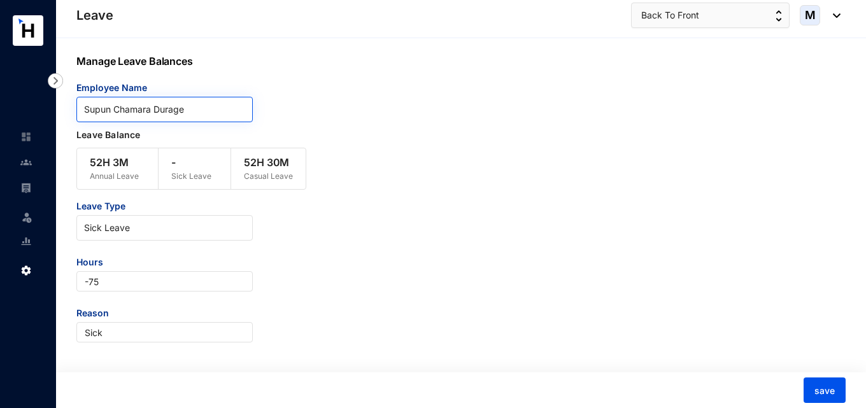
click at [185, 120] on input "search" at bounding box center [164, 109] width 161 height 24
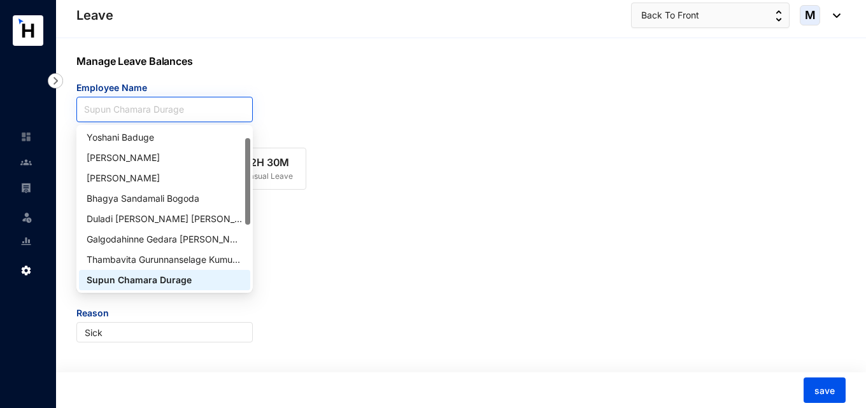
paste input "Thambavita Gurunnanselage Kumudu Mihirani Gallage"
type input "Thambavita Gurunnanselage Kumudu Mihirani Gallage"
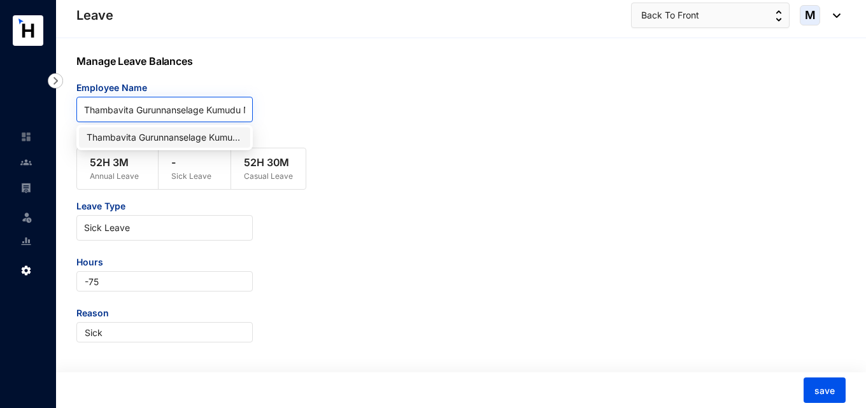
scroll to position [0, 0]
click at [177, 139] on div "Thambavita Gurunnanselage Kumudu Mihirani Gallage" at bounding box center [165, 138] width 156 height 14
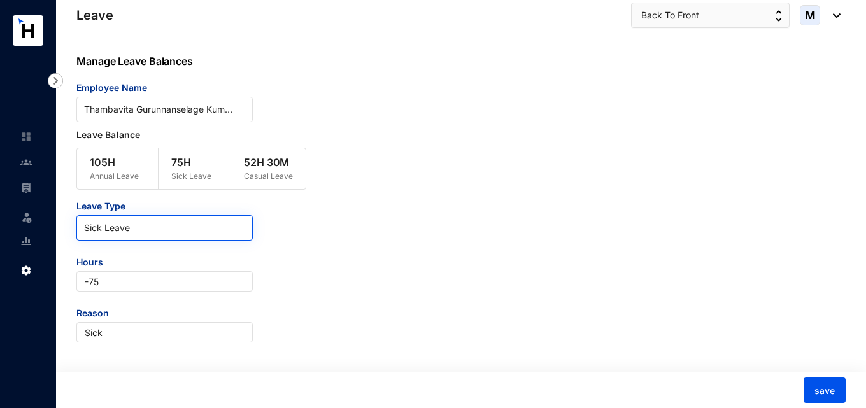
click at [183, 231] on span "Sick Leave" at bounding box center [164, 227] width 161 height 19
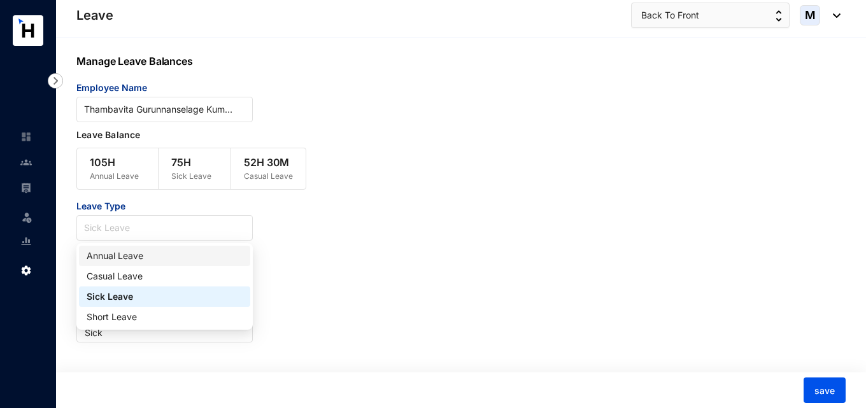
click at [166, 255] on div "Annual Leave" at bounding box center [165, 256] width 156 height 14
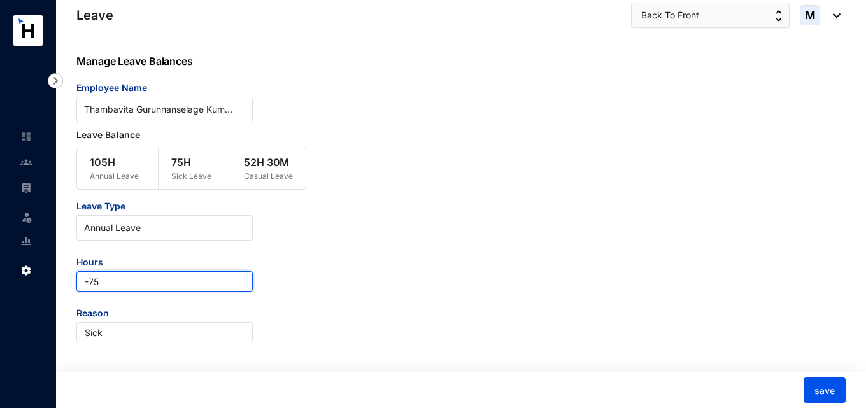
drag, startPoint x: 131, startPoint y: 281, endPoint x: 89, endPoint y: 279, distance: 41.4
click at [89, 279] on input "-75" at bounding box center [164, 281] width 176 height 20
type input "-82.76"
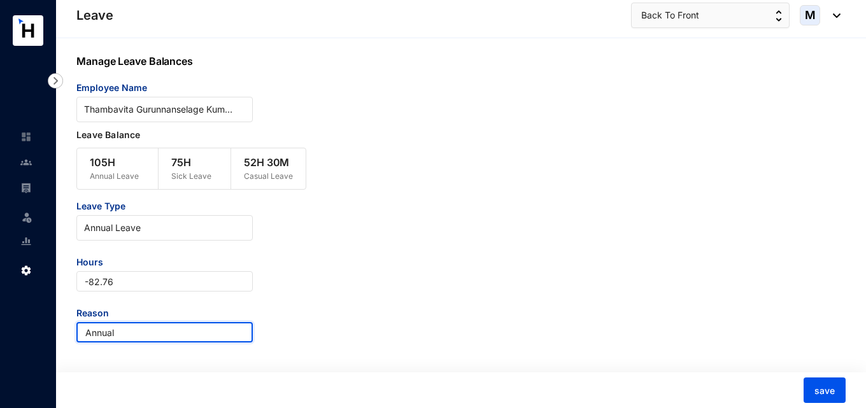
type input "Annual"
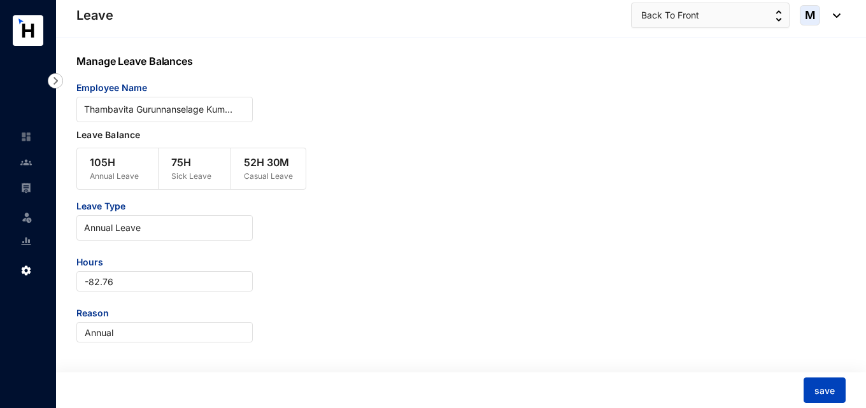
click at [812, 392] on button "save" at bounding box center [824, 390] width 42 height 25
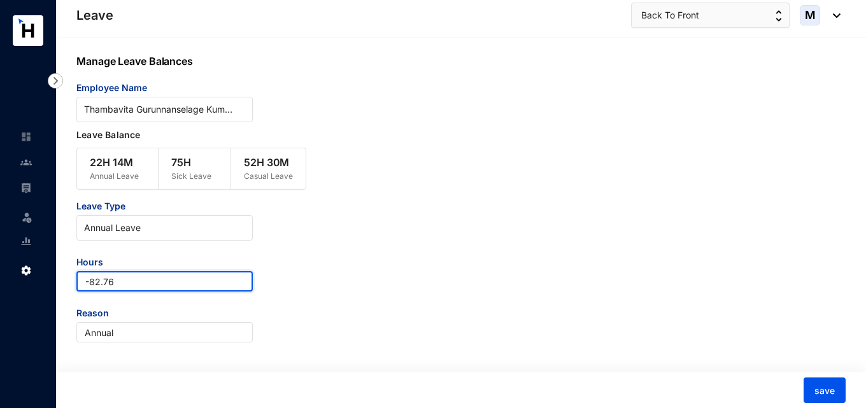
drag, startPoint x: 120, startPoint y: 285, endPoint x: 57, endPoint y: 279, distance: 62.7
click at [57, 279] on div "Manage Leave Balances Employee Name Thambavita Gurunnanselage Kumudu Mihirani G…" at bounding box center [461, 223] width 810 height 371
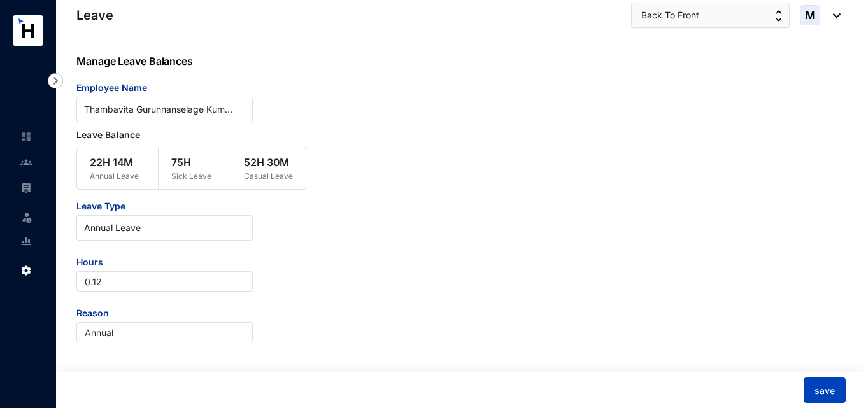
click at [819, 389] on span "save" at bounding box center [824, 391] width 20 height 13
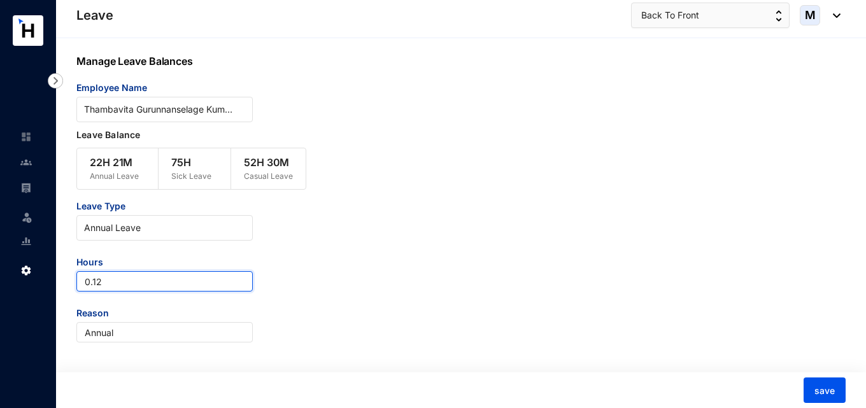
click at [111, 285] on input "0.12" at bounding box center [164, 281] width 176 height 20
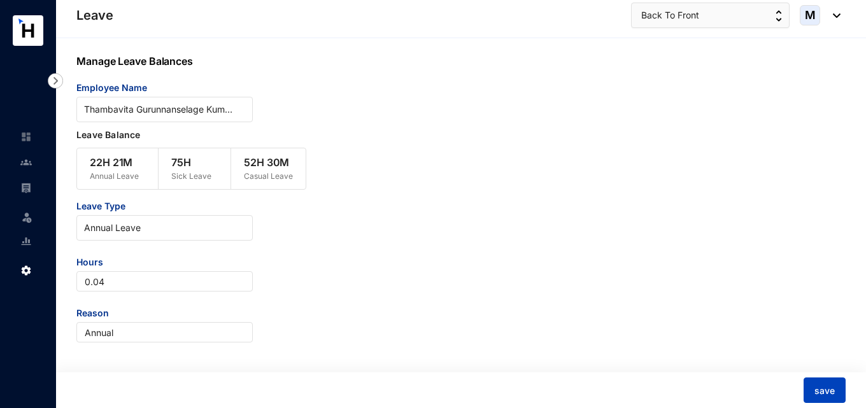
click at [828, 392] on span "save" at bounding box center [824, 391] width 20 height 13
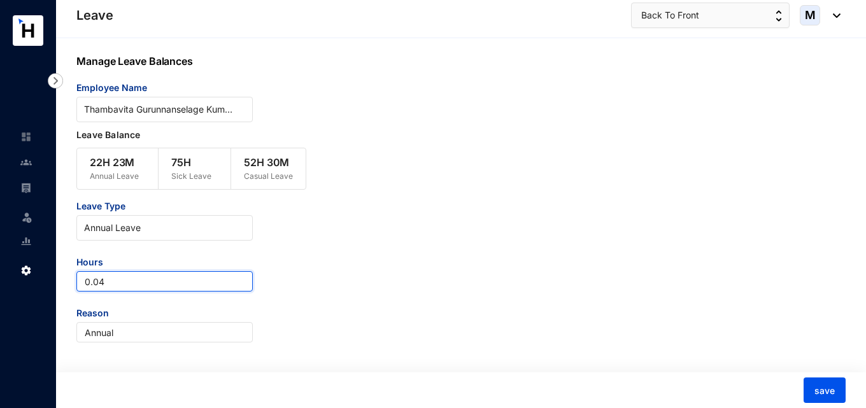
click at [107, 276] on input "0.04" at bounding box center [164, 281] width 176 height 20
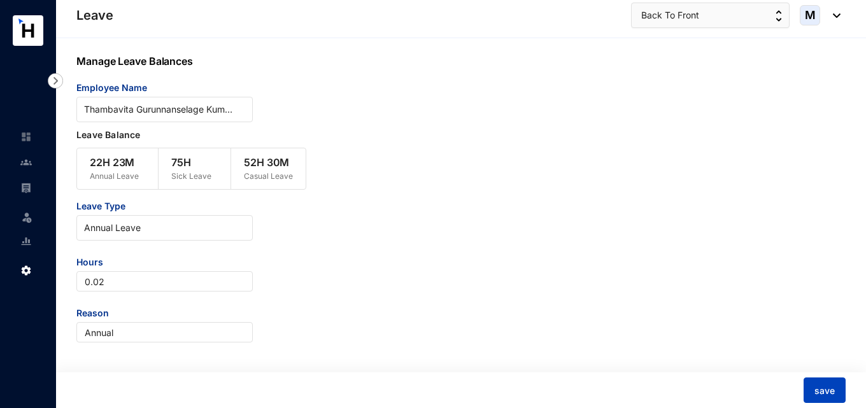
click at [811, 388] on button "save" at bounding box center [824, 390] width 42 height 25
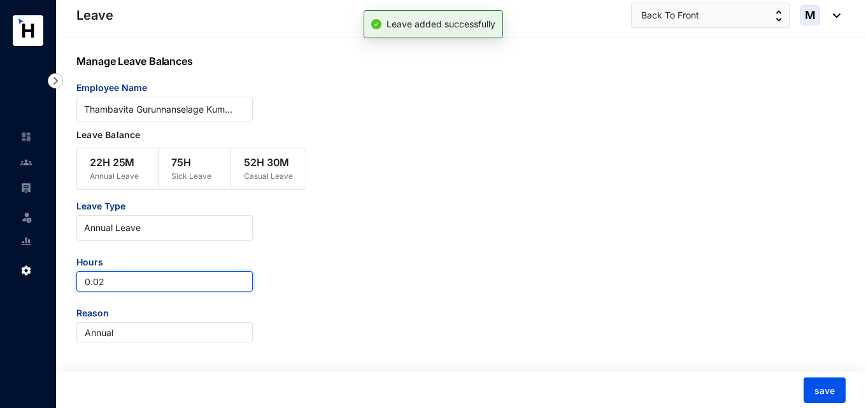
click at [117, 282] on input "0.02" at bounding box center [164, 281] width 176 height 20
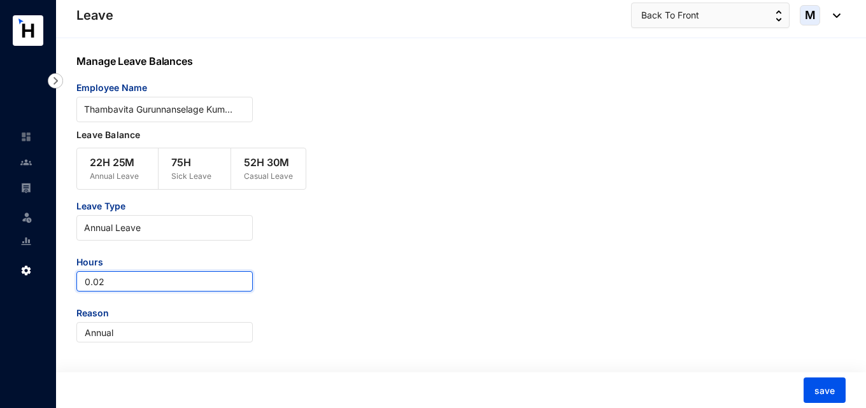
click at [83, 285] on input "0.02" at bounding box center [164, 281] width 176 height 20
click at [168, 284] on input "-0.02" at bounding box center [164, 281] width 176 height 20
type input "-0.01"
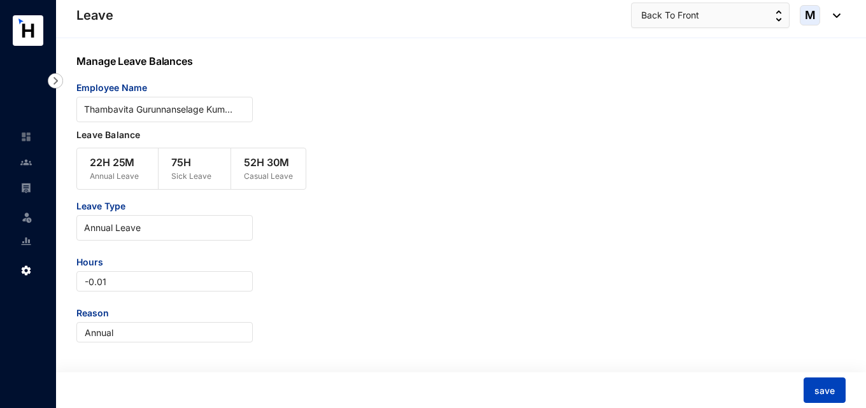
click at [835, 400] on button "save" at bounding box center [824, 390] width 42 height 25
click at [125, 229] on span "Annual Leave" at bounding box center [164, 227] width 161 height 19
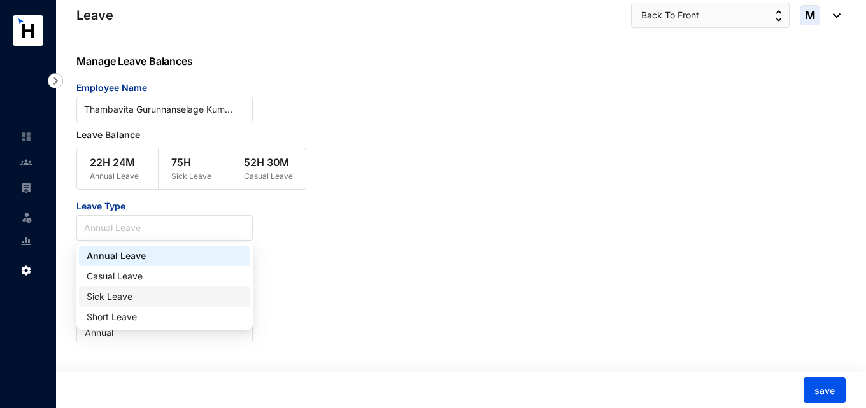
click at [109, 297] on div "Sick Leave" at bounding box center [165, 297] width 156 height 14
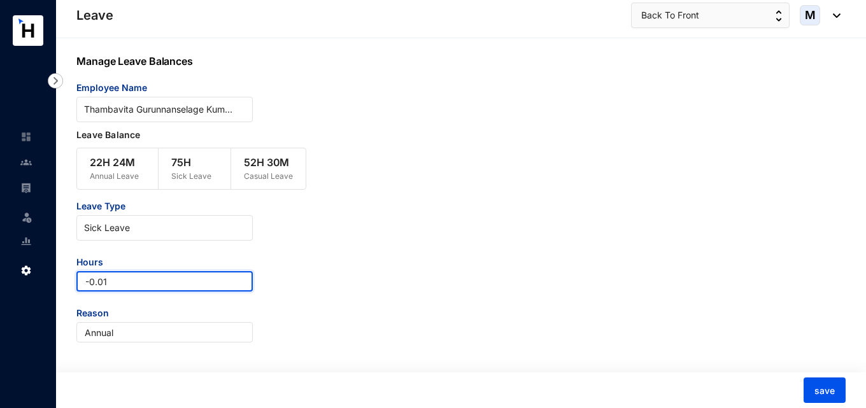
drag, startPoint x: 106, startPoint y: 276, endPoint x: 60, endPoint y: 275, distance: 45.8
click at [60, 275] on div "Manage Leave Balances Employee Name Thambavita Gurunnanselage Kumudu Mihirani G…" at bounding box center [461, 223] width 810 height 371
type input "-54.88"
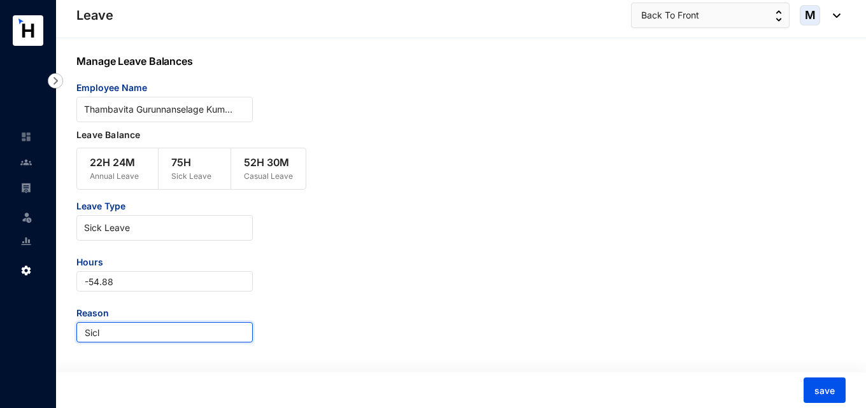
click at [127, 324] on input "Sicl" at bounding box center [164, 332] width 176 height 20
type input "Sick"
click at [816, 388] on span "save" at bounding box center [824, 391] width 20 height 13
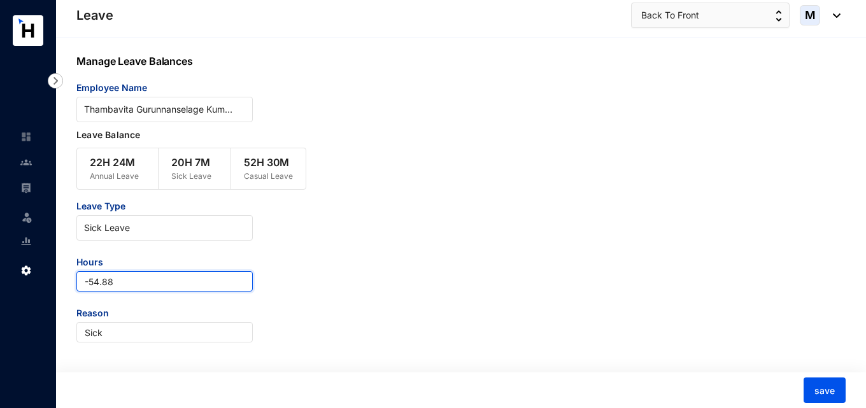
drag, startPoint x: 125, startPoint y: 286, endPoint x: 80, endPoint y: 285, distance: 45.9
click at [80, 285] on input "-54.88" at bounding box center [164, 281] width 176 height 20
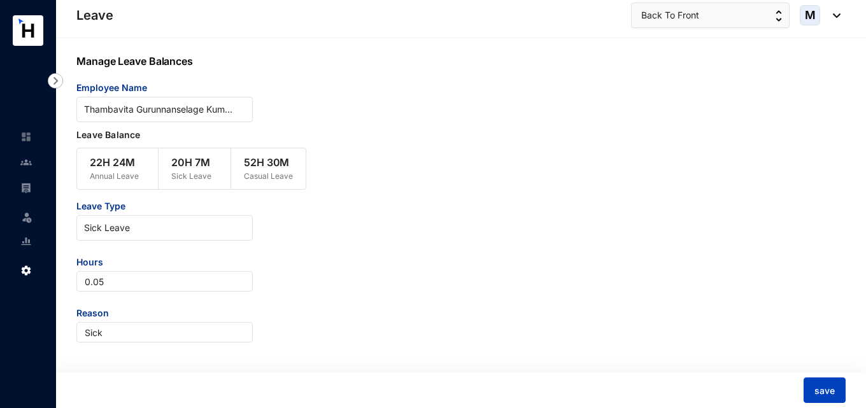
click at [830, 392] on span "save" at bounding box center [824, 391] width 20 height 13
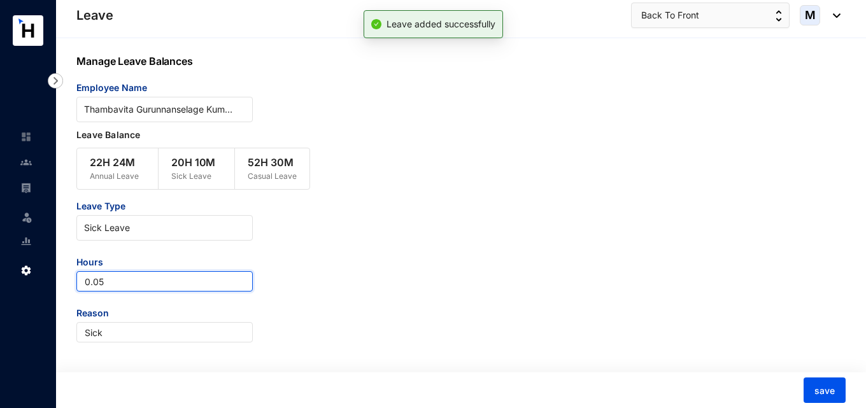
click at [121, 285] on input "0.05" at bounding box center [164, 281] width 176 height 20
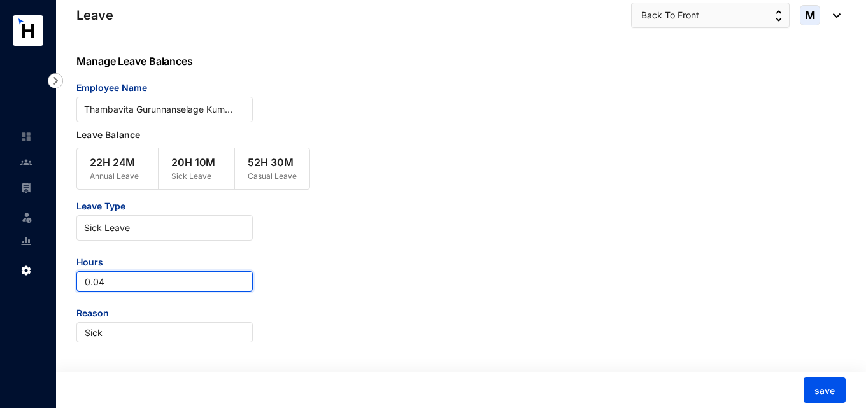
type input "0.04"
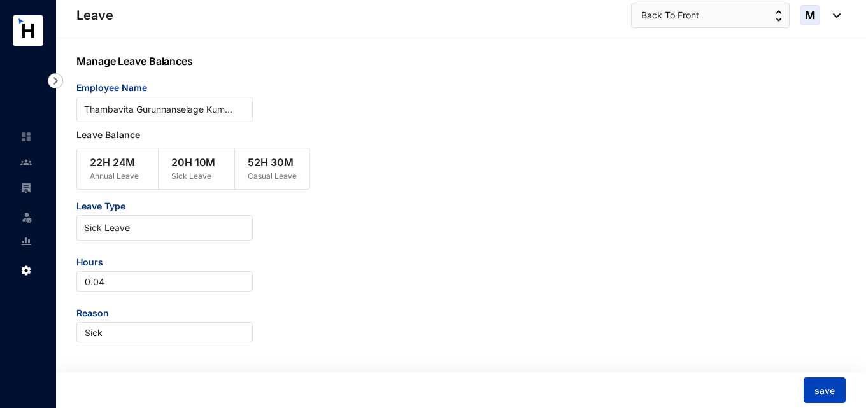
click at [835, 391] on button "save" at bounding box center [824, 390] width 42 height 25
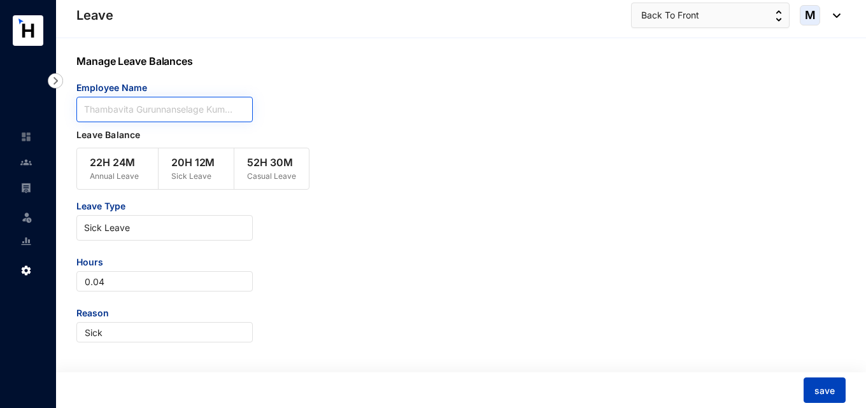
click at [210, 118] on span "Thambavita Gurunnanselage Kumudu Mihirani Gallage" at bounding box center [164, 109] width 161 height 19
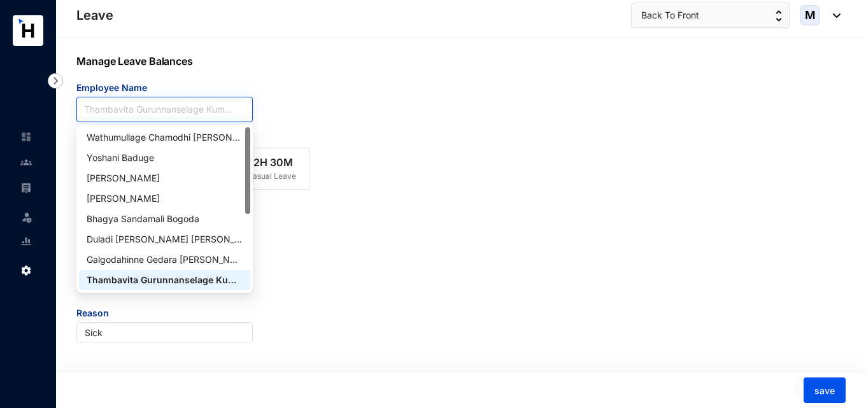
paste input "Galgodahinne Gedara [PERSON_NAME] Disanayaka"
type input "Galgodahinne Gedara [PERSON_NAME] Disanayaka"
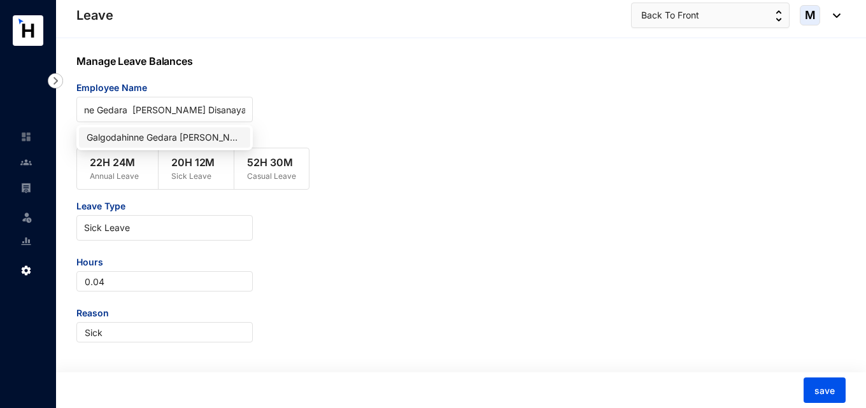
click at [194, 137] on div "Galgodahinne Gedara [PERSON_NAME] Disanayaka" at bounding box center [165, 138] width 156 height 14
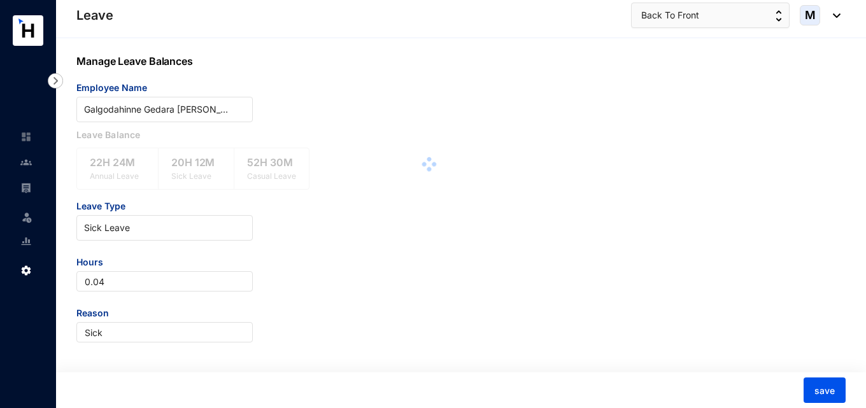
scroll to position [0, 0]
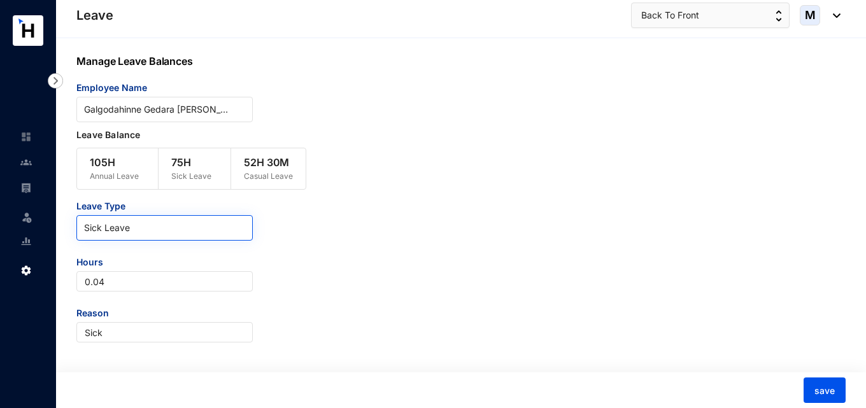
click at [195, 216] on input "search" at bounding box center [164, 225] width 161 height 19
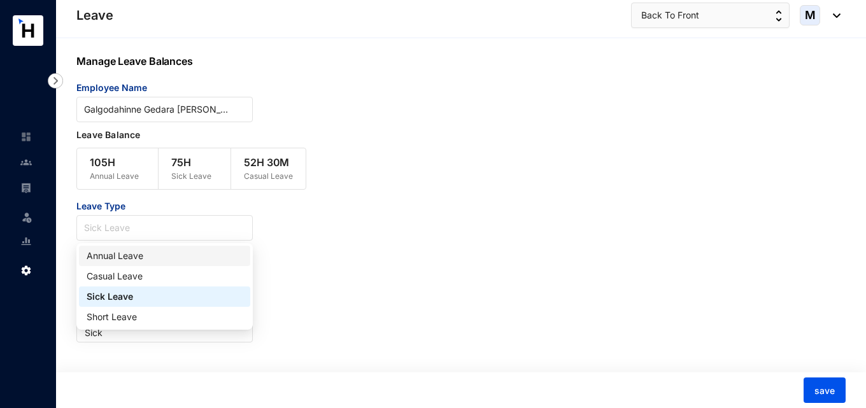
click at [176, 251] on div "Annual Leave" at bounding box center [165, 256] width 156 height 14
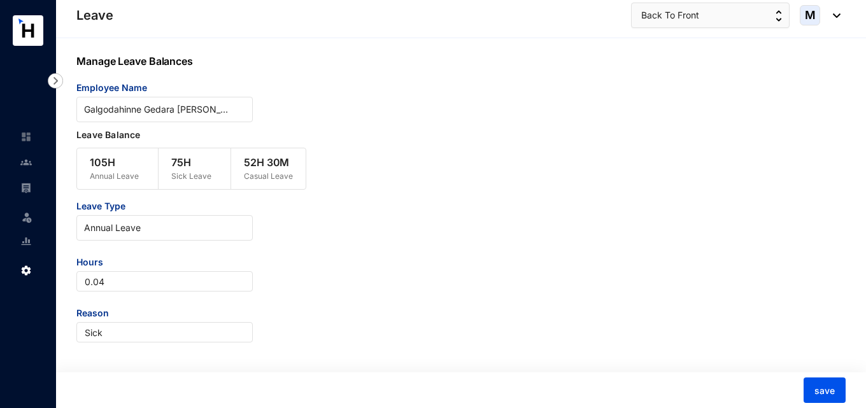
click at [446, 407] on div "save" at bounding box center [458, 390] width 815 height 36
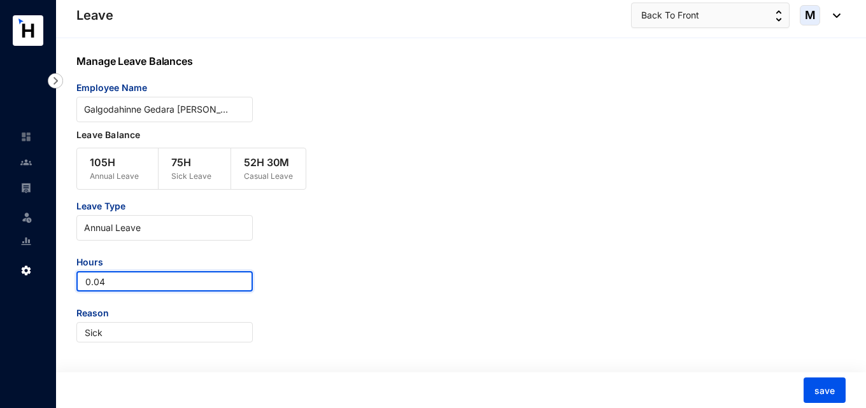
drag, startPoint x: 108, startPoint y: 279, endPoint x: 25, endPoint y: 282, distance: 83.4
click at [25, 282] on div "Leave Leave Settings Leave Back To Front M Manage Leave Balances Employee Name …" at bounding box center [433, 204] width 866 height 409
drag, startPoint x: 110, startPoint y: 285, endPoint x: 44, endPoint y: 281, distance: 66.3
click at [44, 281] on div "Leave Leave Settings Leave Back To Front M Manage Leave Balances Employee Name …" at bounding box center [433, 204] width 866 height 409
type input "70.27"
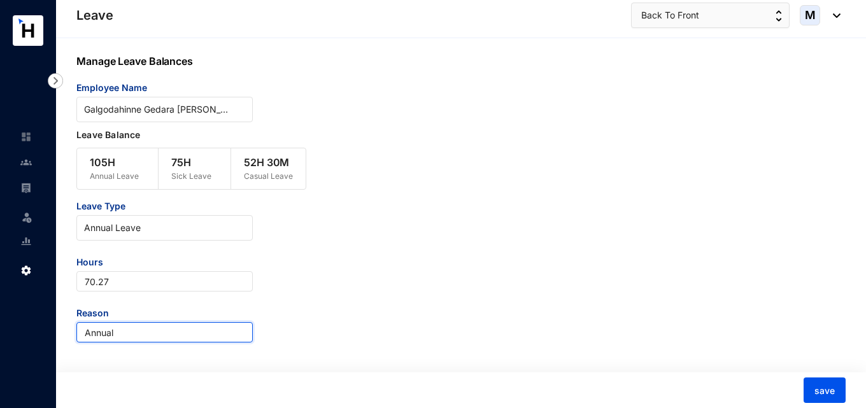
type input "Annual"
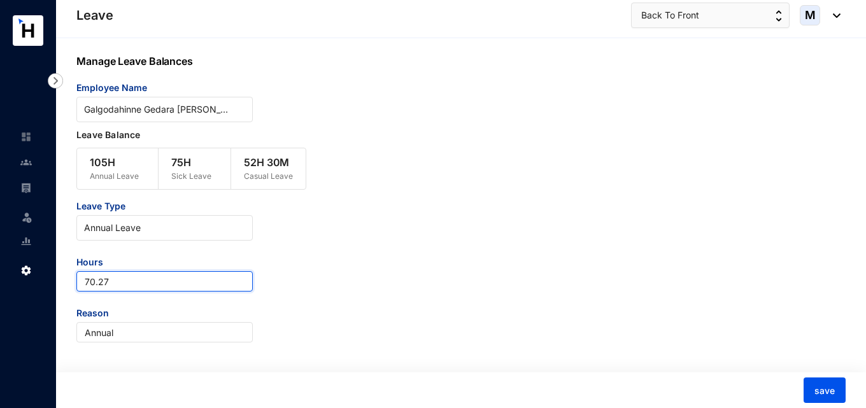
click at [80, 290] on input "70.27" at bounding box center [164, 281] width 176 height 20
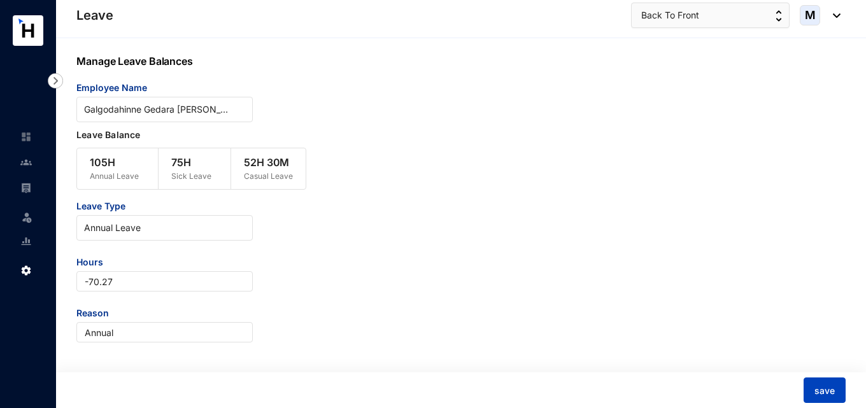
click at [828, 395] on span "save" at bounding box center [824, 391] width 20 height 13
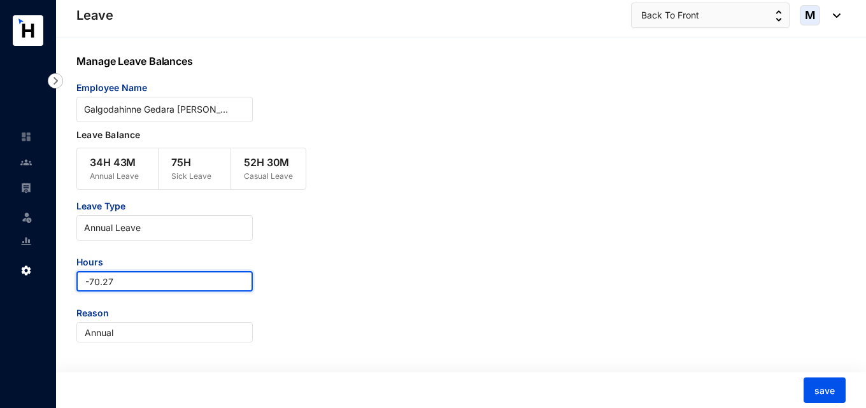
drag, startPoint x: 155, startPoint y: 283, endPoint x: 52, endPoint y: 274, distance: 103.6
click at [52, 274] on div "Leave Leave Settings Leave Back To Front M Manage Leave Balances Employee Name …" at bounding box center [433, 204] width 866 height 409
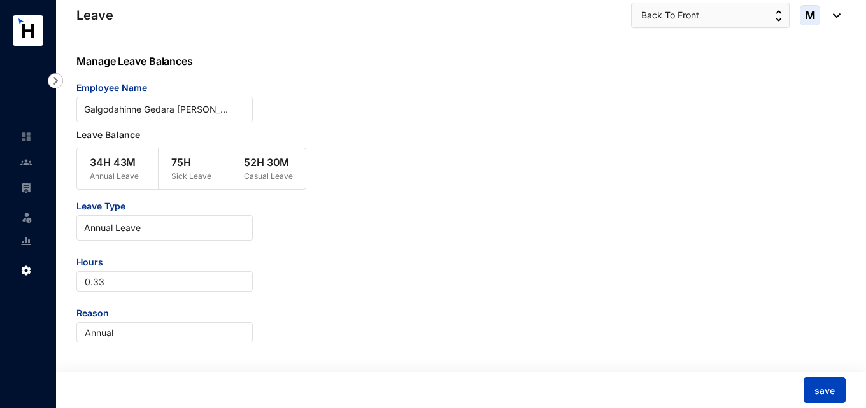
click at [819, 384] on button "save" at bounding box center [824, 390] width 42 height 25
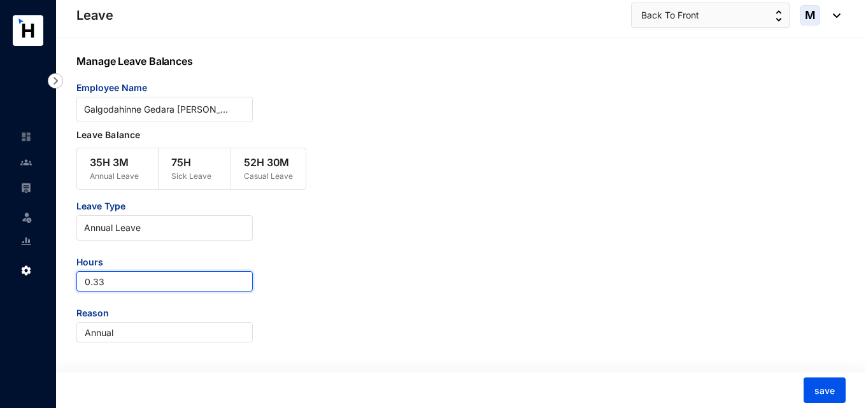
drag, startPoint x: 109, startPoint y: 285, endPoint x: 94, endPoint y: 283, distance: 16.1
click at [94, 283] on input "0.33" at bounding box center [164, 281] width 176 height 20
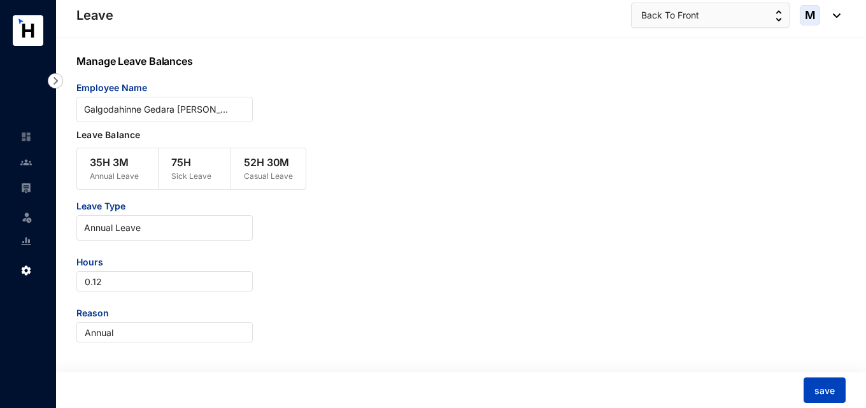
click at [825, 392] on span "save" at bounding box center [824, 391] width 20 height 13
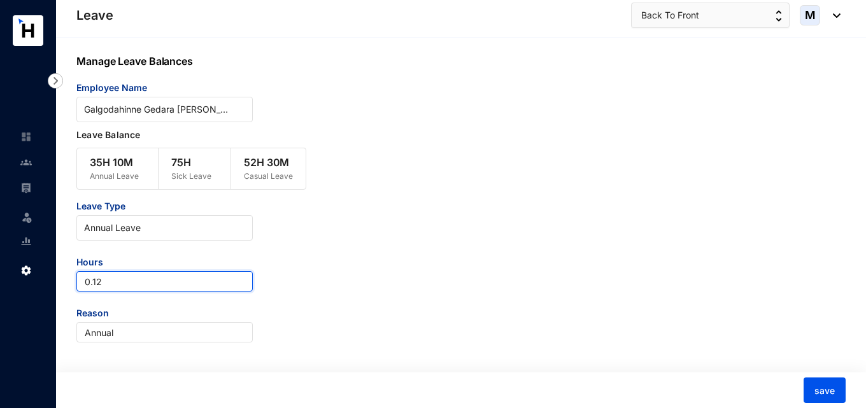
click at [111, 286] on input "0.12" at bounding box center [164, 281] width 176 height 20
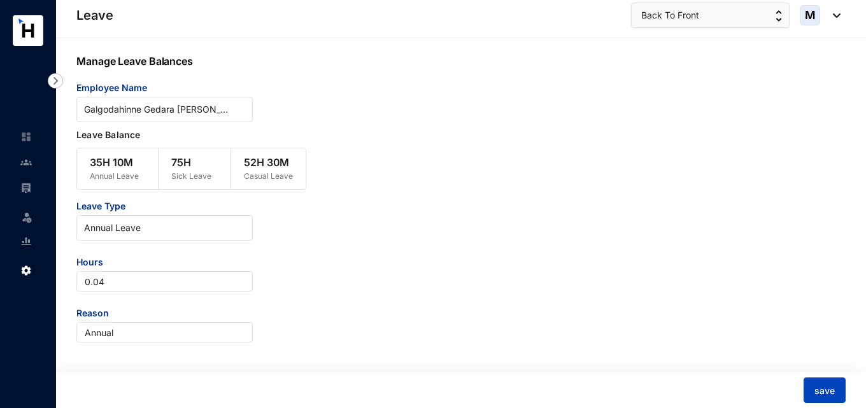
click at [835, 394] on button "save" at bounding box center [824, 390] width 42 height 25
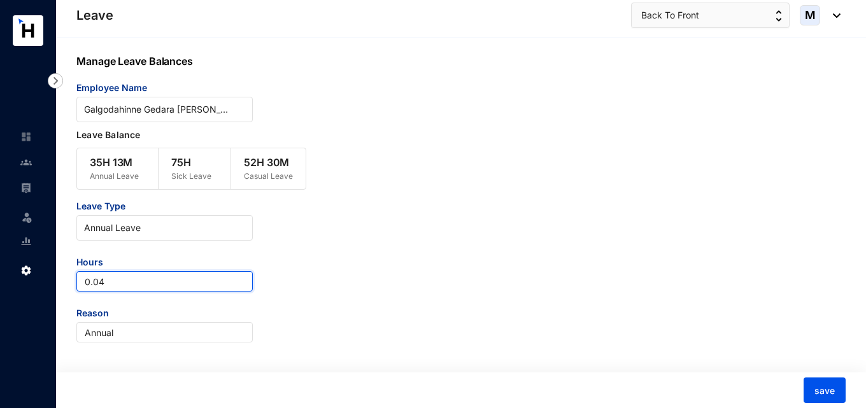
click at [110, 278] on input "0.04" at bounding box center [164, 281] width 176 height 20
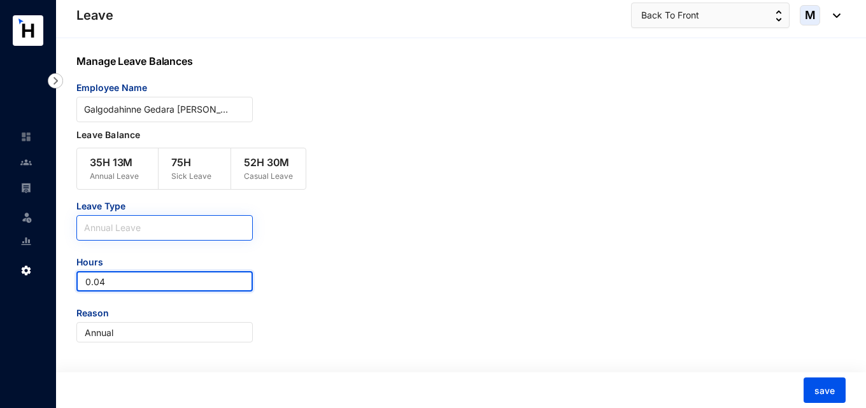
click at [139, 220] on span "Annual Leave" at bounding box center [164, 227] width 161 height 19
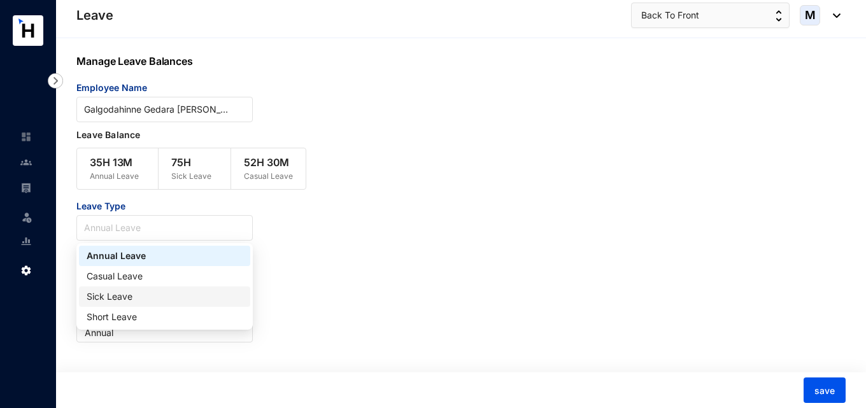
click at [127, 297] on div "Sick Leave" at bounding box center [165, 297] width 156 height 14
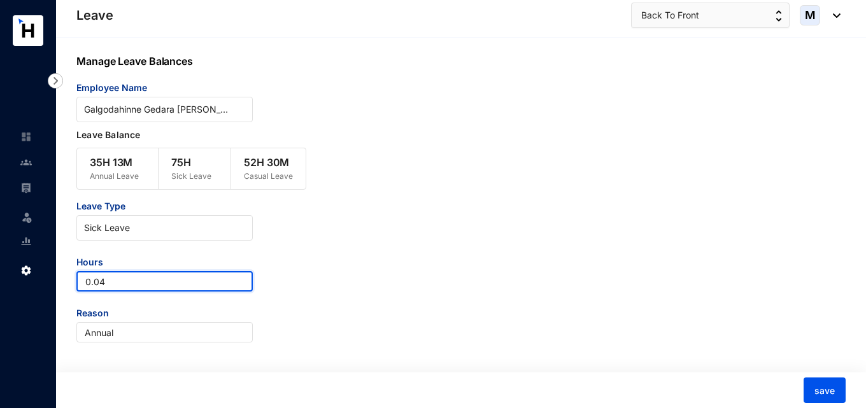
drag, startPoint x: 60, startPoint y: 274, endPoint x: 47, endPoint y: 275, distance: 12.7
click at [48, 274] on div "Leave Leave Settings Leave Back To Front M Manage Leave Balances Employee Name …" at bounding box center [433, 204] width 866 height 409
type input "65.96"
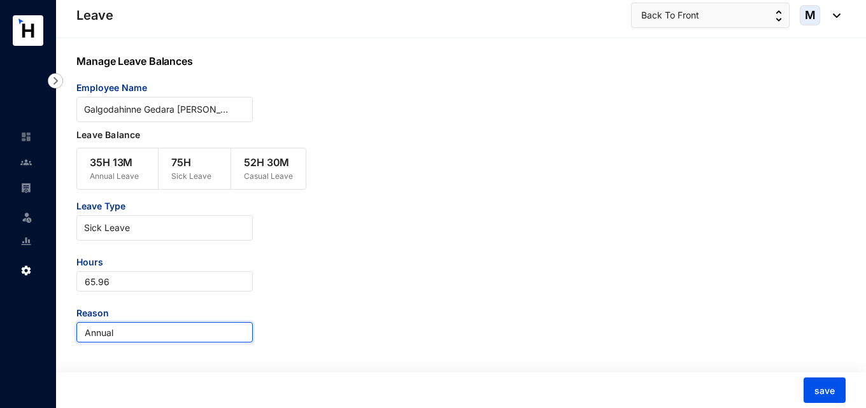
click at [140, 327] on input "Annual" at bounding box center [164, 332] width 176 height 20
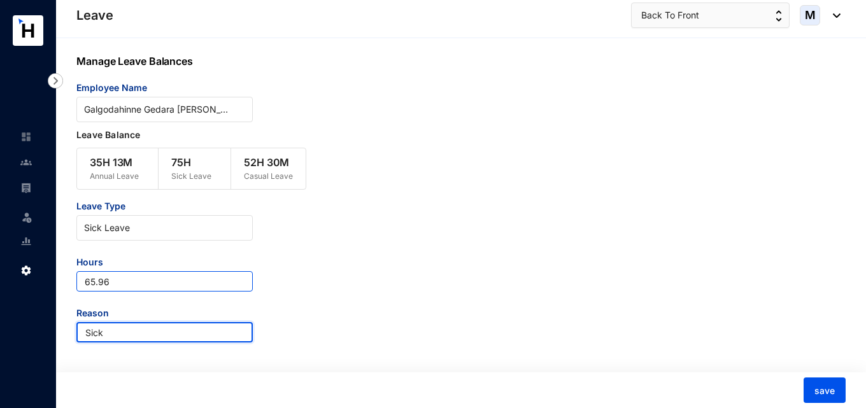
type input "Sick"
click at [83, 281] on input "65.96" at bounding box center [164, 281] width 176 height 20
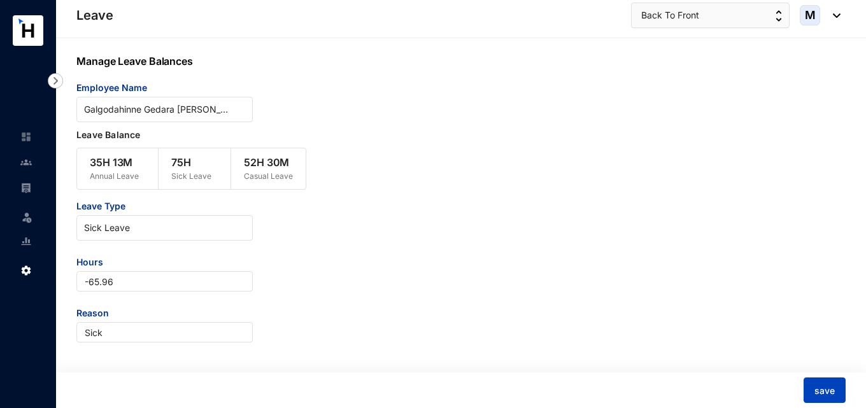
click at [826, 389] on span "save" at bounding box center [824, 391] width 20 height 13
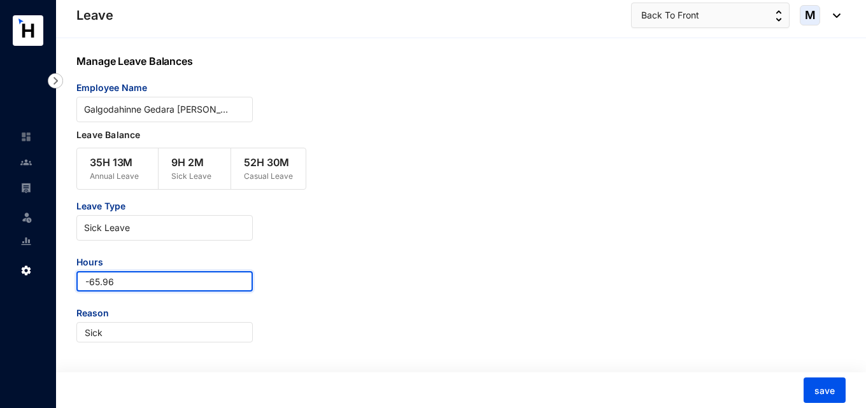
drag, startPoint x: 118, startPoint y: 283, endPoint x: 75, endPoint y: 282, distance: 42.7
click at [75, 282] on div "Manage Leave Balances Employee Name Galgodahinne Gedara Imesha Kasuni Disanayak…" at bounding box center [461, 223] width 810 height 371
type input "0.03"
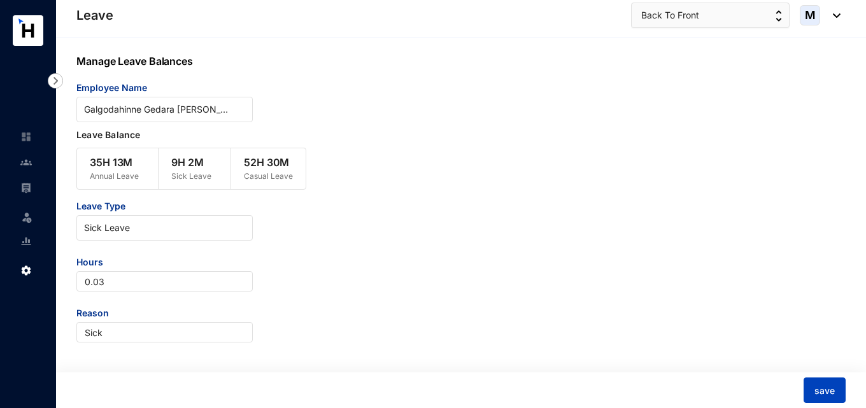
click at [832, 399] on button "save" at bounding box center [824, 390] width 42 height 25
click at [395, 304] on div "Leave Type Sick Leave Hours 0.03 Reason Sick" at bounding box center [428, 271] width 705 height 143
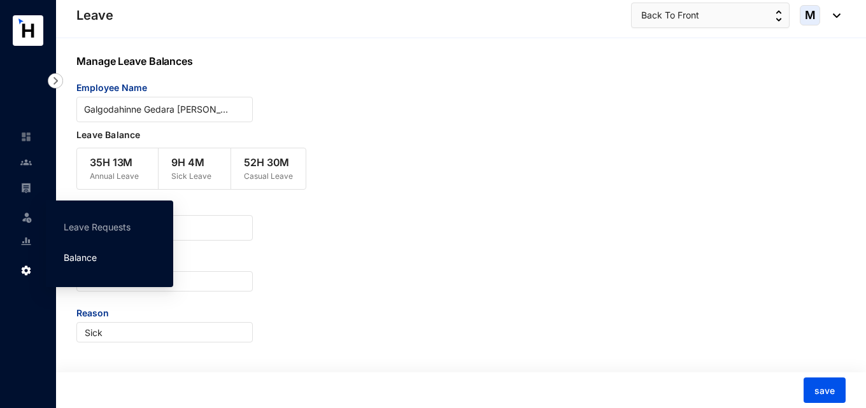
click at [82, 260] on link "Balance" at bounding box center [80, 257] width 33 height 11
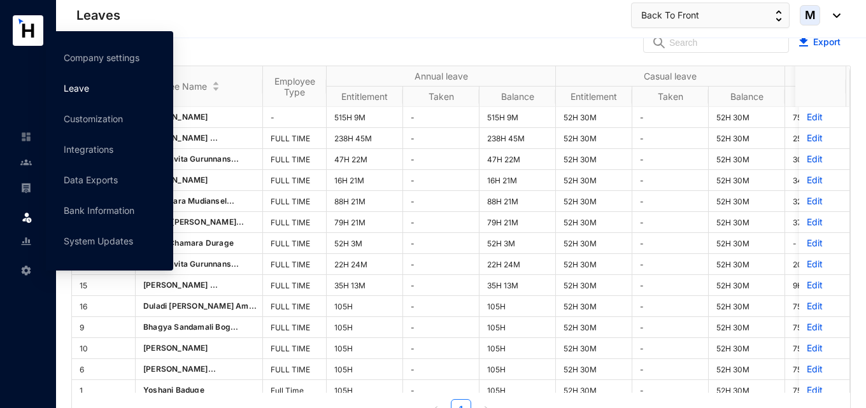
click at [89, 94] on link "Leave" at bounding box center [76, 88] width 25 height 11
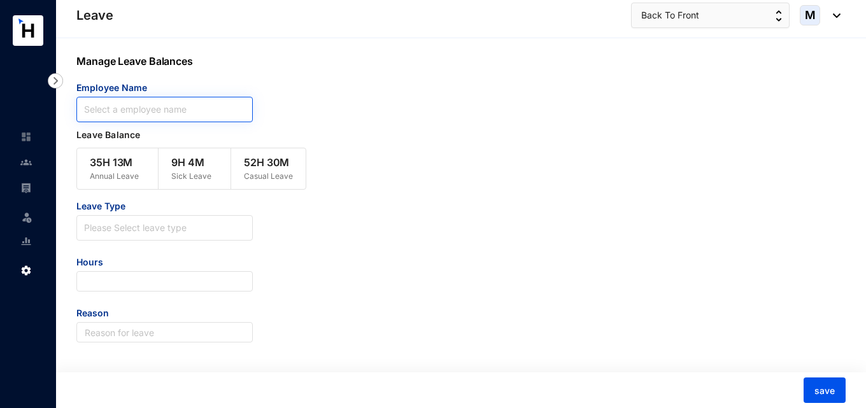
click at [155, 116] on input "search" at bounding box center [164, 109] width 161 height 24
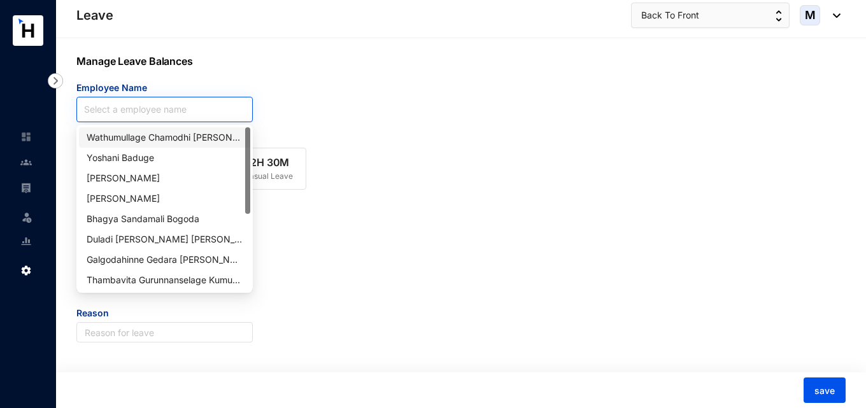
paste input "Duladi [PERSON_NAME] [PERSON_NAME]"
type input "Duladi [PERSON_NAME] [PERSON_NAME]"
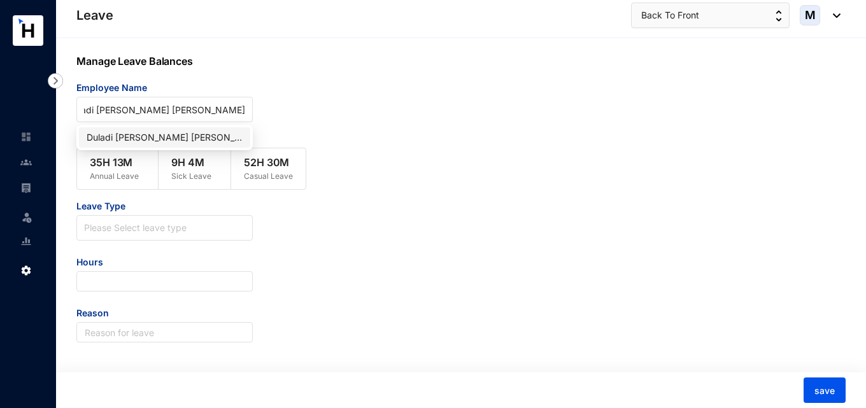
click at [161, 130] on div "Duladi [PERSON_NAME] [PERSON_NAME]" at bounding box center [164, 137] width 171 height 20
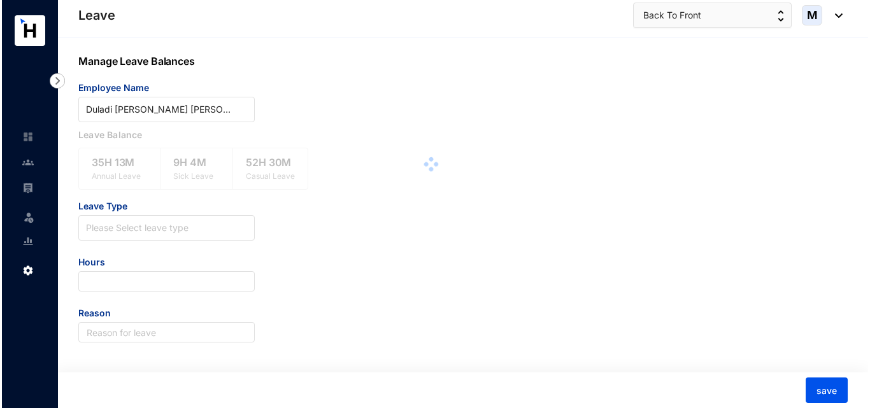
scroll to position [0, 0]
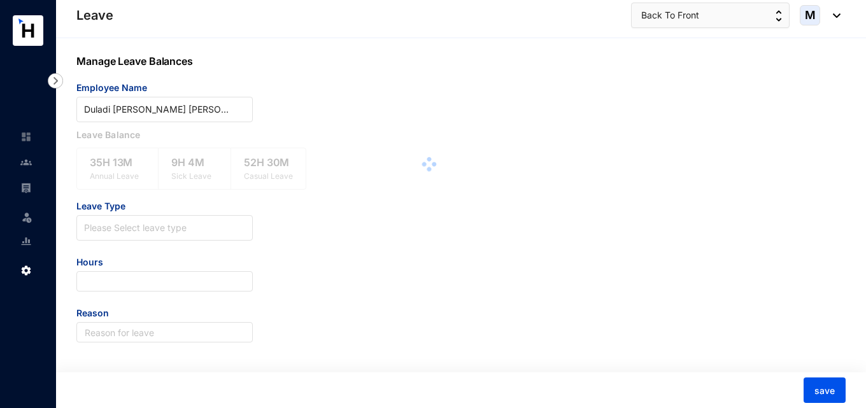
click at [502, 292] on div "Leave Type Please Select leave type Hours Reason" at bounding box center [428, 271] width 705 height 143
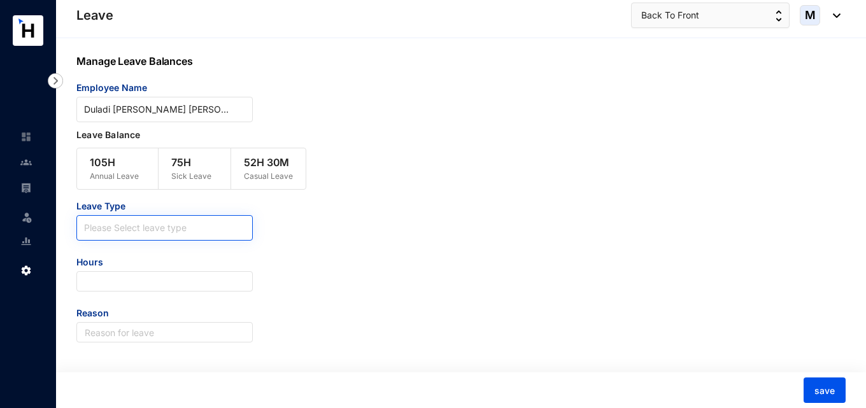
click at [211, 227] on input "search" at bounding box center [164, 225] width 161 height 19
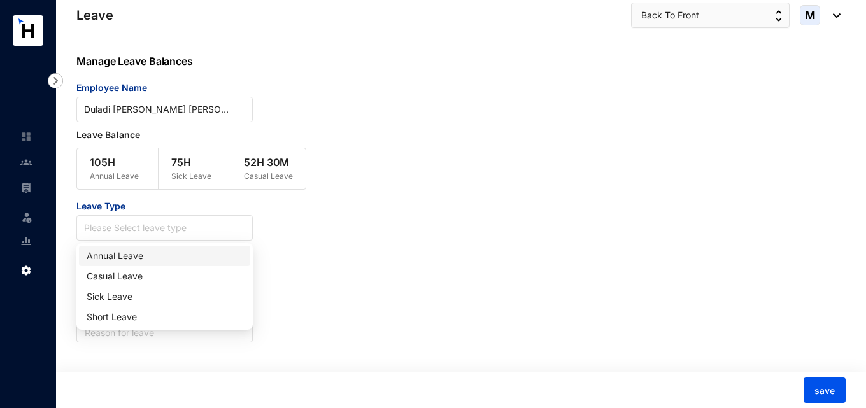
click at [169, 261] on div "Annual Leave" at bounding box center [165, 256] width 156 height 14
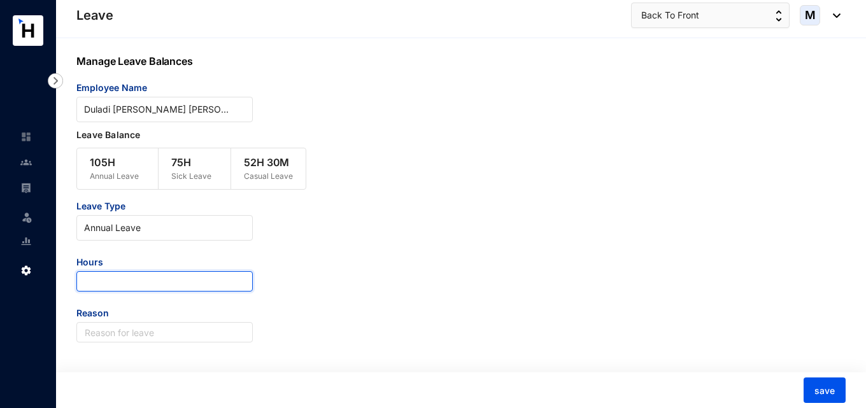
click at [151, 279] on input "number" at bounding box center [164, 281] width 176 height 20
paste input "70.27"
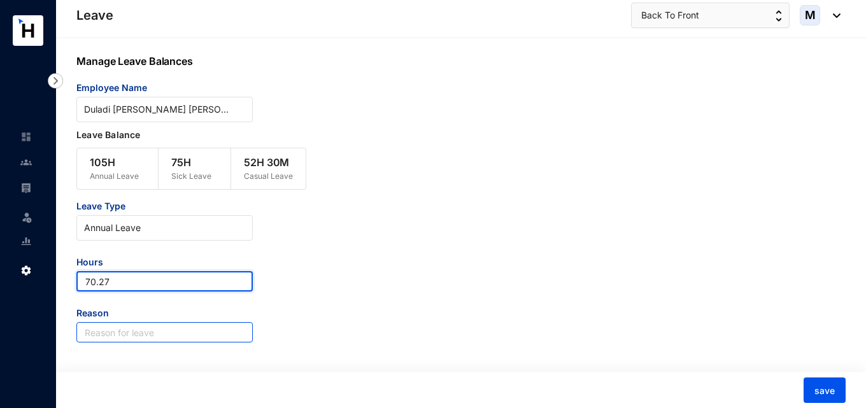
type input "70.27"
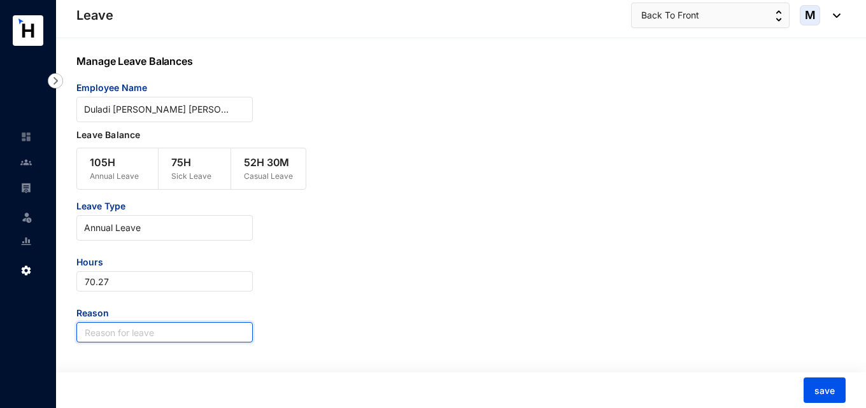
click at [154, 331] on input "text" at bounding box center [164, 332] width 176 height 20
type input "Annual"
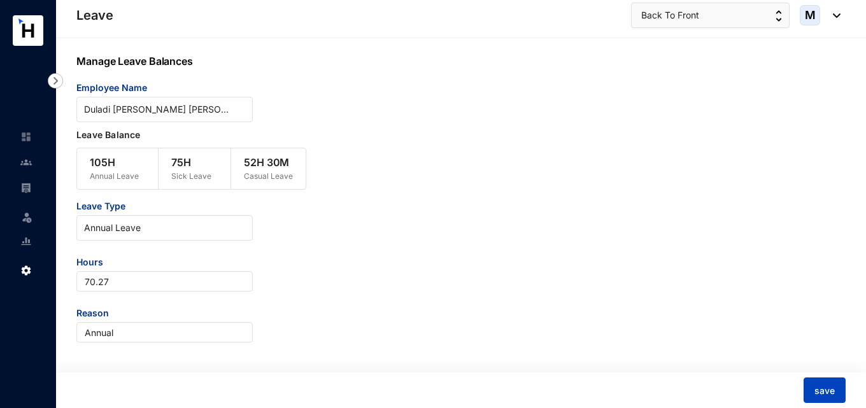
click at [812, 384] on button "save" at bounding box center [824, 390] width 42 height 25
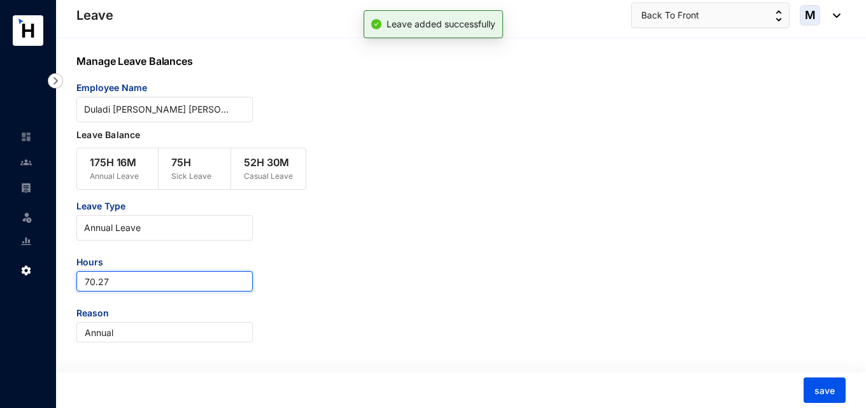
click at [87, 281] on input "70.27" at bounding box center [164, 281] width 176 height 20
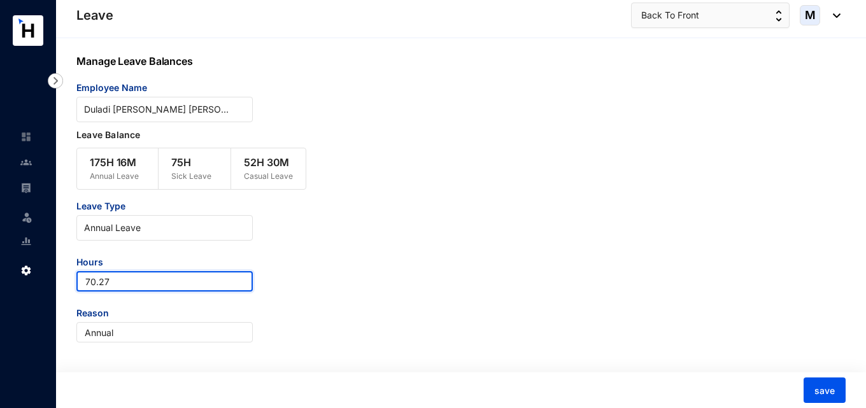
drag, startPoint x: 93, startPoint y: 281, endPoint x: 75, endPoint y: 281, distance: 17.8
click at [75, 281] on div "Manage Leave Balances Employee Name Duladi Sathsarani Amarasiri Gunawardhana Le…" at bounding box center [461, 223] width 810 height 371
click at [120, 285] on input "140.27" at bounding box center [164, 281] width 176 height 20
click at [85, 288] on input "140.54" at bounding box center [164, 281] width 176 height 20
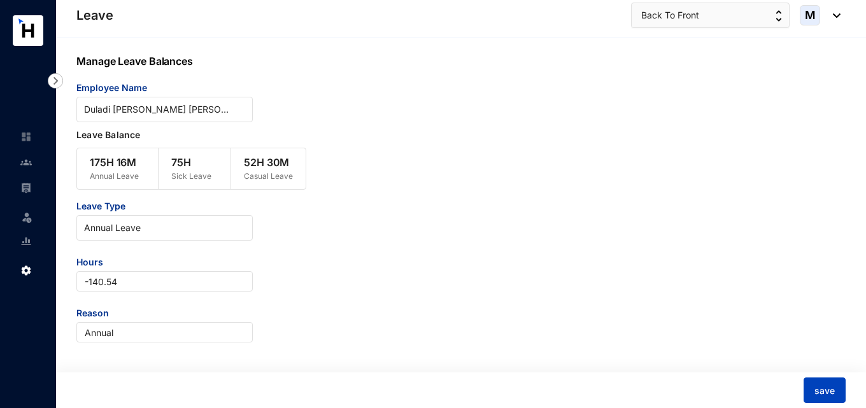
click at [821, 393] on span "save" at bounding box center [824, 391] width 20 height 13
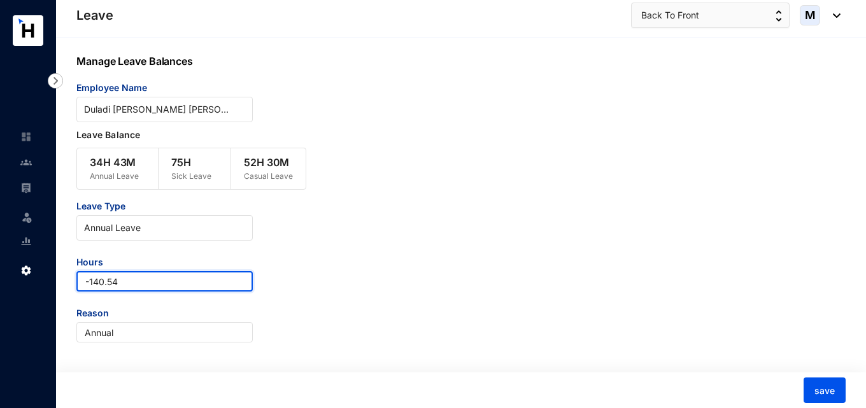
drag, startPoint x: 120, startPoint y: 283, endPoint x: 56, endPoint y: 278, distance: 64.5
click at [56, 278] on div "Manage Leave Balances Employee Name Duladi Sathsarani Amarasiri Gunawardhana Le…" at bounding box center [461, 223] width 810 height 371
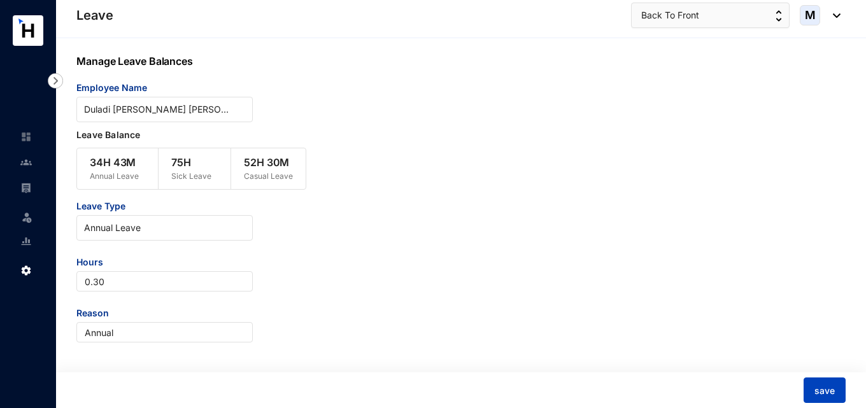
click at [838, 395] on button "save" at bounding box center [824, 390] width 42 height 25
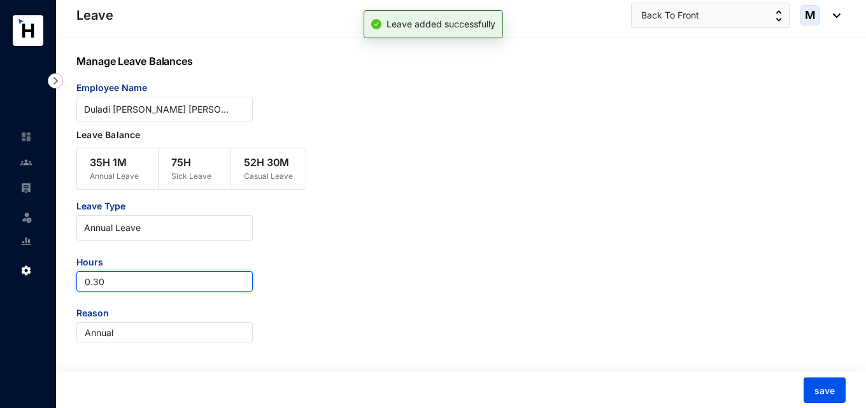
click at [158, 281] on input "0.30" at bounding box center [164, 281] width 176 height 20
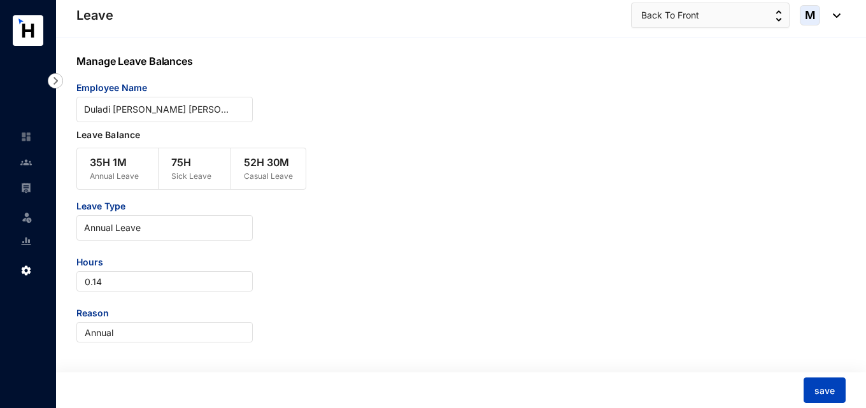
click at [828, 393] on span "save" at bounding box center [824, 391] width 20 height 13
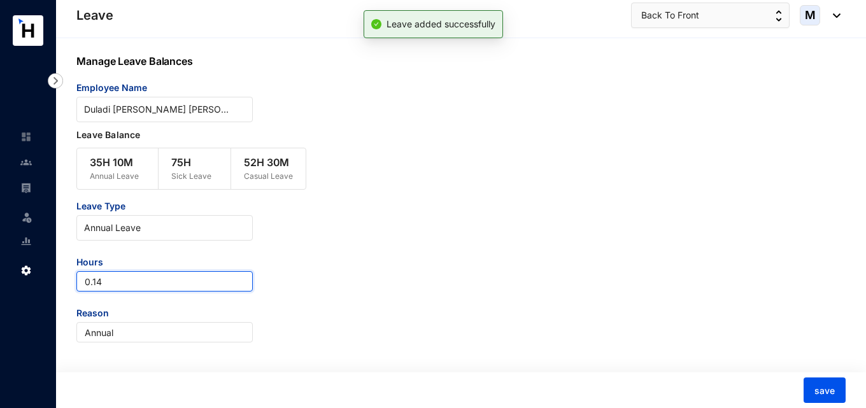
click at [129, 287] on input "0.14" at bounding box center [164, 281] width 176 height 20
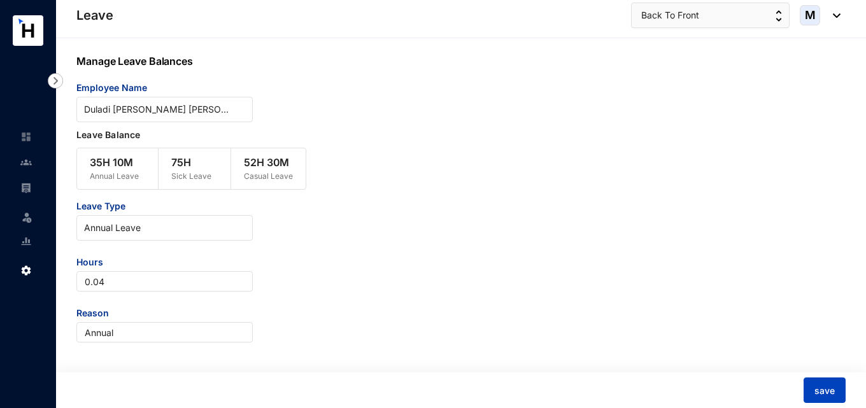
click at [812, 388] on button "save" at bounding box center [824, 390] width 42 height 25
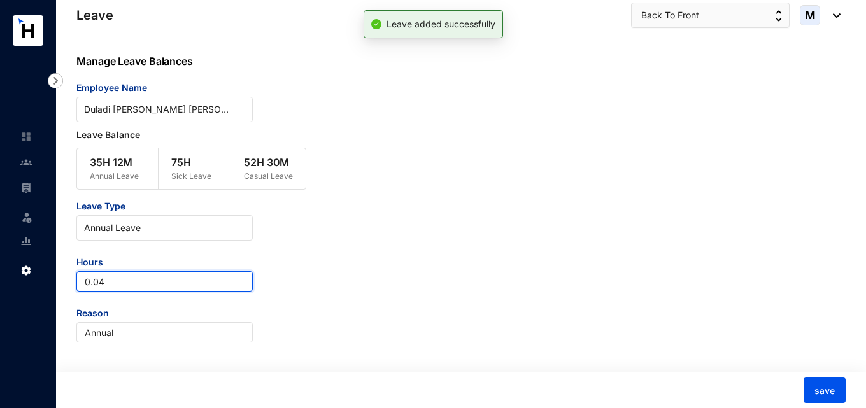
click at [108, 285] on input "0.04" at bounding box center [164, 281] width 176 height 20
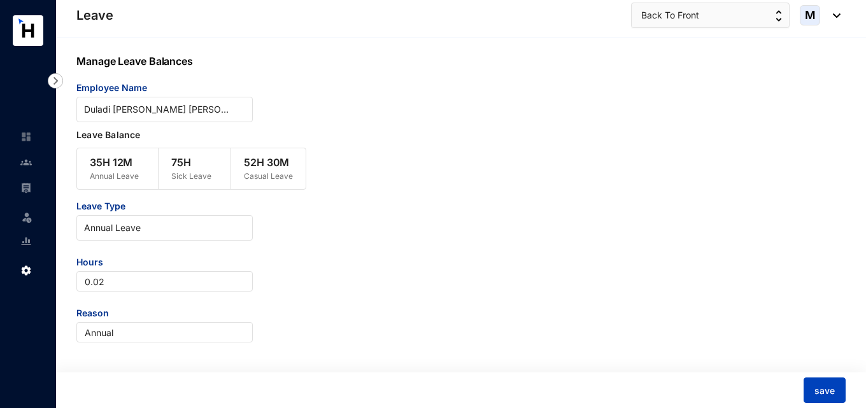
click at [828, 395] on span "save" at bounding box center [824, 391] width 20 height 13
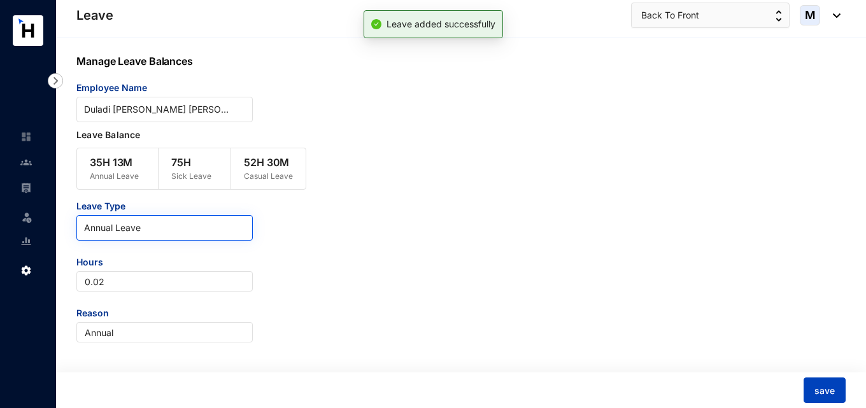
click at [126, 228] on span "Annual Leave" at bounding box center [164, 227] width 161 height 19
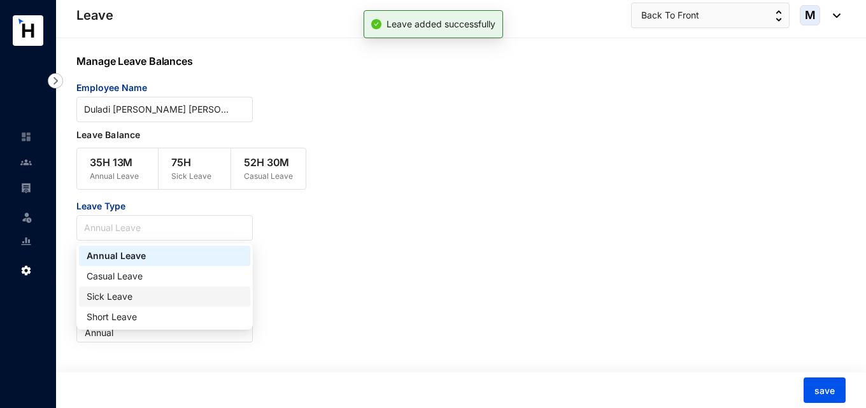
click at [128, 295] on div "Sick Leave" at bounding box center [165, 297] width 156 height 14
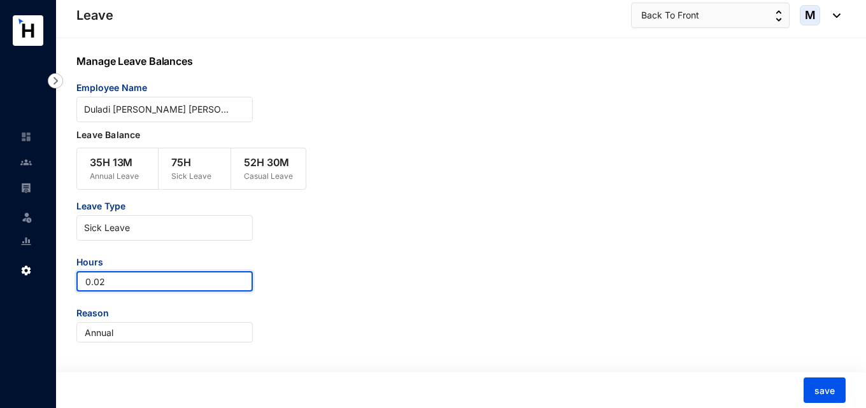
drag, startPoint x: 124, startPoint y: 284, endPoint x: 42, endPoint y: 275, distance: 82.6
click at [42, 275] on div "Leave Leave Settings Leave Back To Front M Manage Leave Balances Employee Name …" at bounding box center [433, 204] width 866 height 409
paste input "65.96"
click at [76, 283] on div "Manage Leave Balances Employee Name Duladi Sathsarani Amarasiri Gunawardhana Le…" at bounding box center [461, 223] width 810 height 371
type input "-65.96"
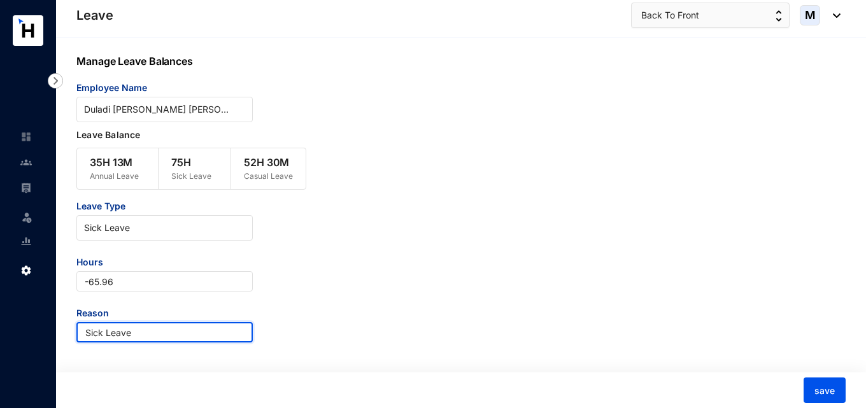
type input "Sick Leave"
click at [381, 240] on div "Leave Type Sick Leave Hours -65.96 Reason Sick Leave" at bounding box center [428, 271] width 705 height 143
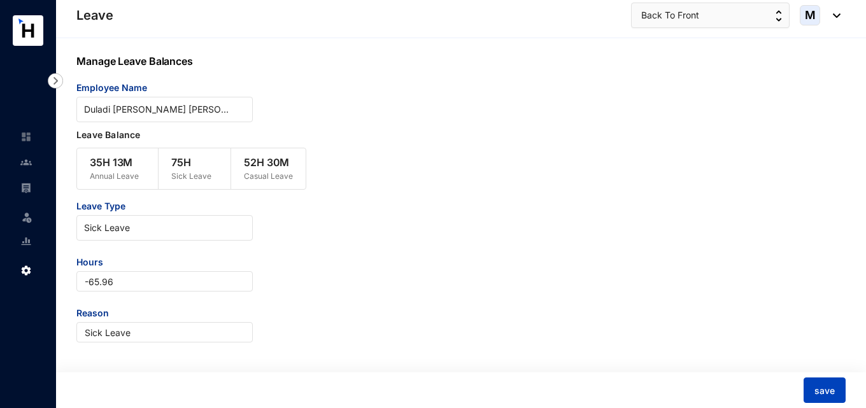
click at [827, 393] on span "save" at bounding box center [824, 391] width 20 height 13
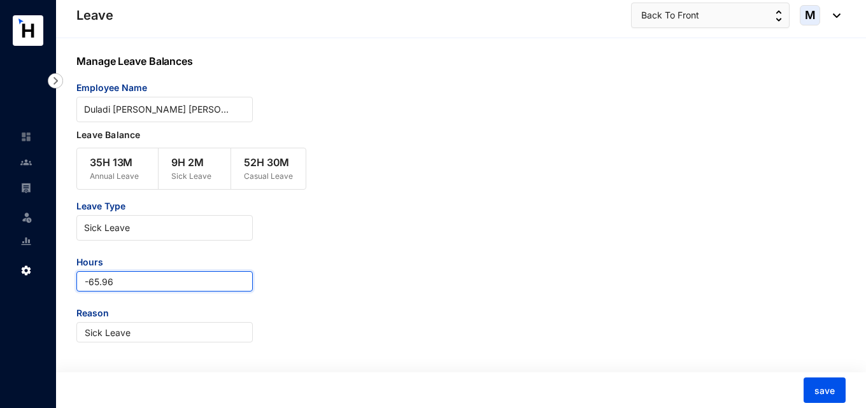
drag, startPoint x: 134, startPoint y: 285, endPoint x: 88, endPoint y: 285, distance: 45.8
click at [88, 285] on input "-65.96" at bounding box center [164, 281] width 176 height 20
click at [122, 288] on input "-65.96" at bounding box center [164, 281] width 176 height 20
drag, startPoint x: 122, startPoint y: 287, endPoint x: 37, endPoint y: 276, distance: 85.4
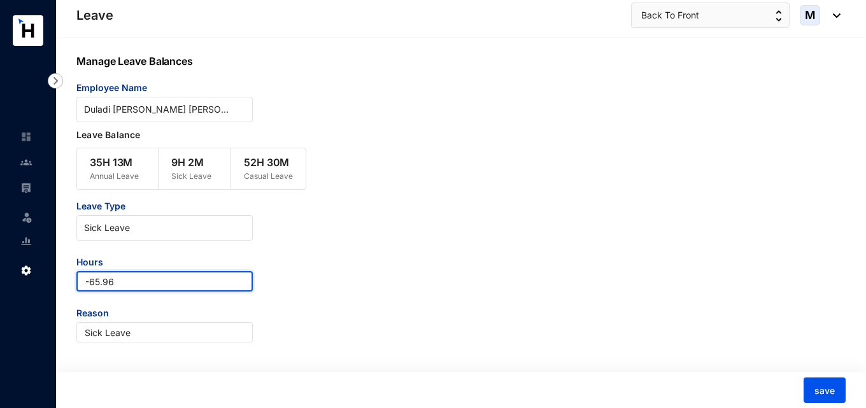
click at [37, 276] on div "Leave Leave Settings Leave Back To Front M Manage Leave Balances Employee Name …" at bounding box center [433, 204] width 866 height 409
type input "0.02"
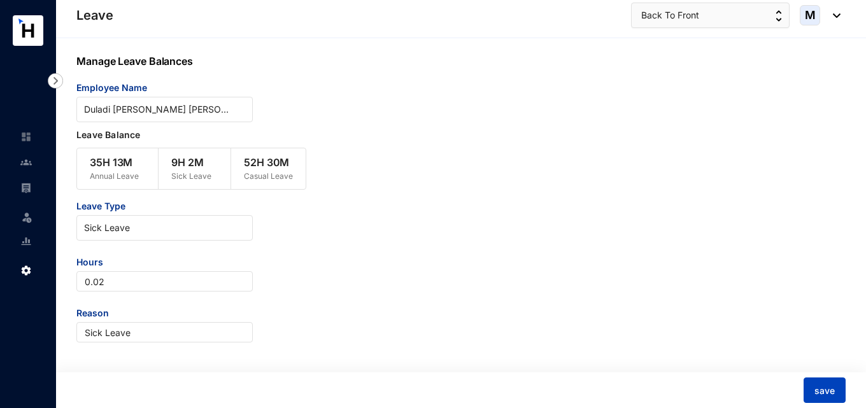
click at [824, 388] on span "save" at bounding box center [824, 391] width 20 height 13
click at [832, 390] on span "save" at bounding box center [824, 391] width 20 height 13
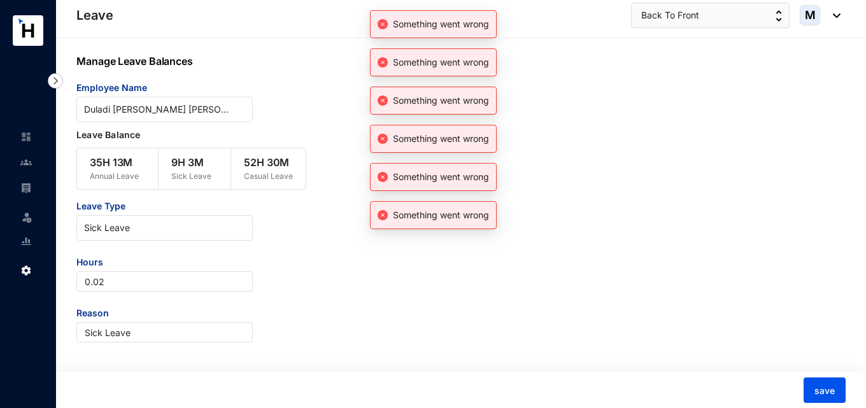
click at [290, 270] on div "Leave Type Sick Leave Hours 0.02 Reason Sick Leave" at bounding box center [428, 271] width 705 height 143
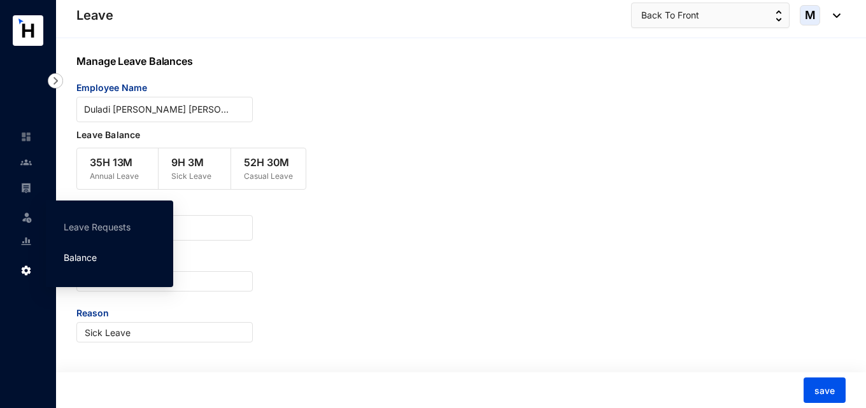
click at [80, 255] on link "Balance" at bounding box center [80, 257] width 33 height 11
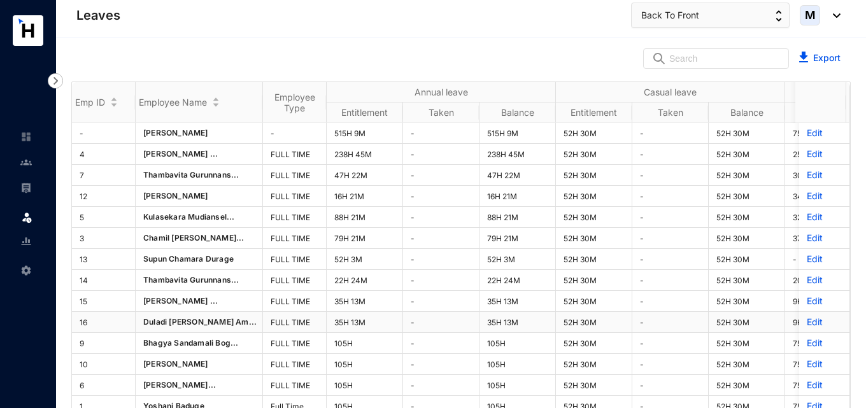
click at [807, 322] on p "Edit" at bounding box center [824, 322] width 35 height 13
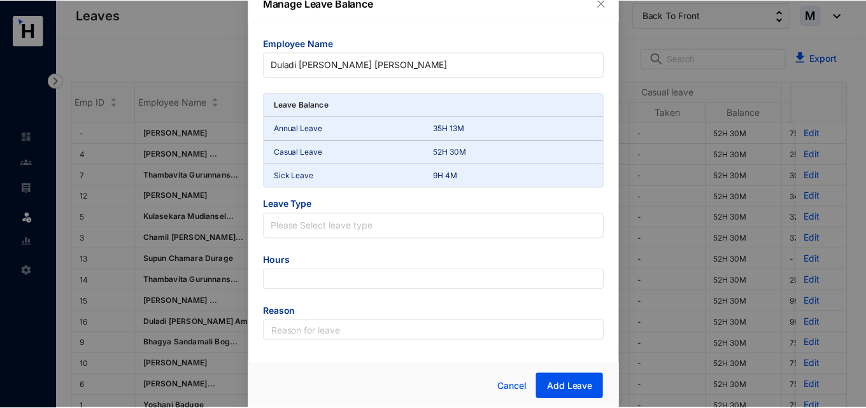
scroll to position [17, 0]
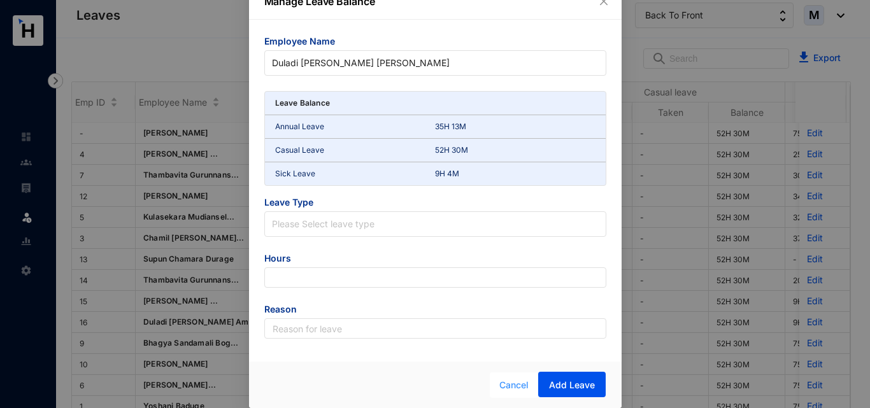
click at [512, 379] on span "Cancel" at bounding box center [513, 385] width 29 height 14
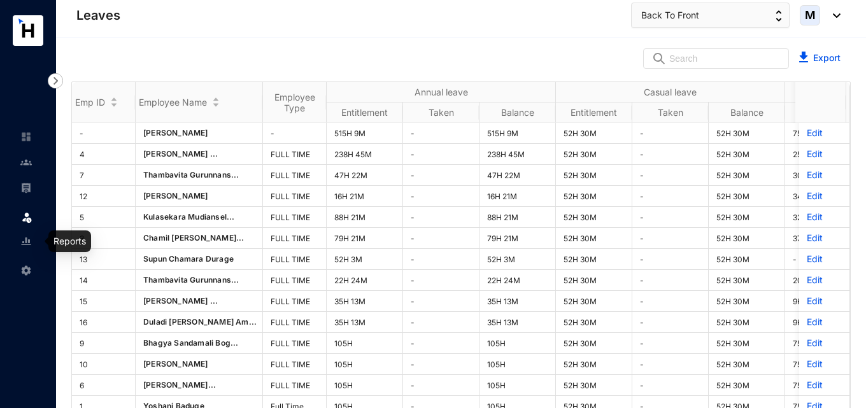
click at [24, 244] on img at bounding box center [25, 241] width 11 height 11
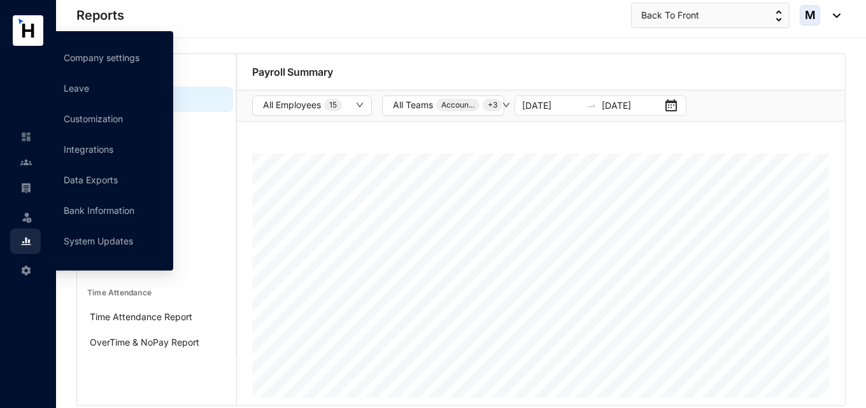
click at [30, 266] on img at bounding box center [25, 270] width 11 height 11
click at [89, 90] on link "Leave" at bounding box center [76, 88] width 25 height 11
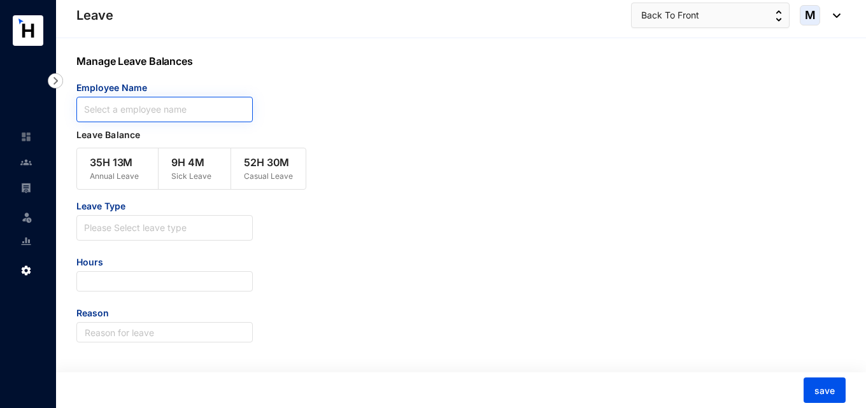
click at [187, 114] on input "search" at bounding box center [164, 109] width 161 height 24
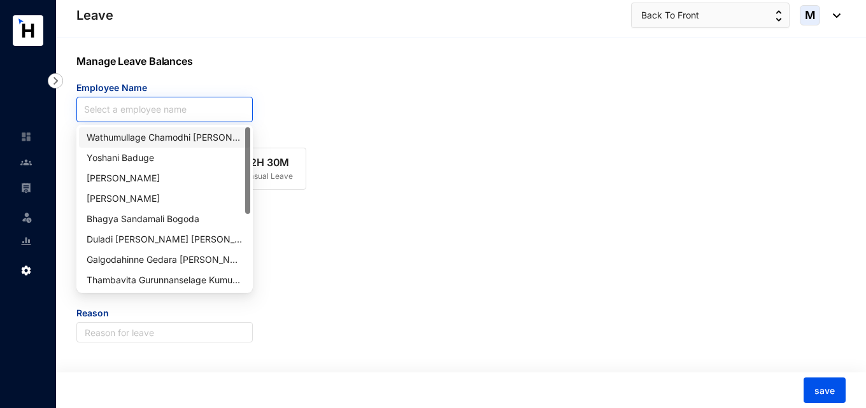
paste input "Bhagya Sandamali Bogoda"
type input "Bhagya Sandamali Bogoda"
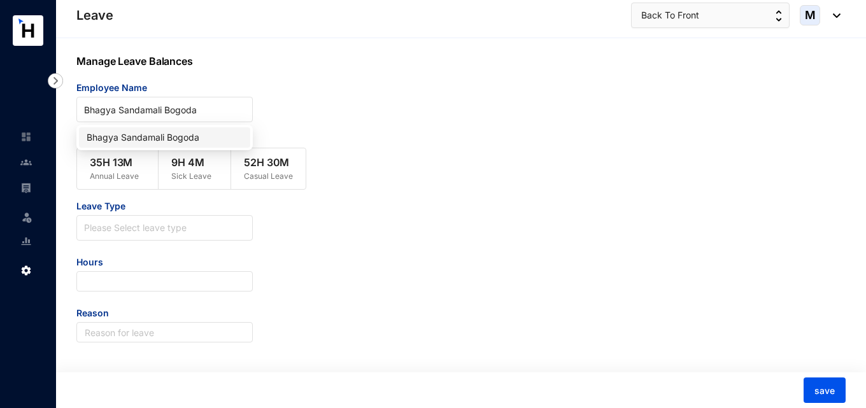
click at [181, 127] on div "Bhagya Sandamali Bogoda" at bounding box center [164, 137] width 171 height 20
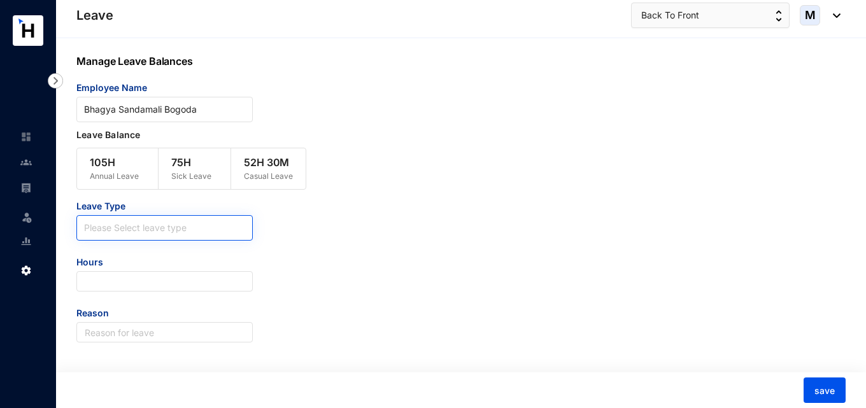
click at [132, 230] on input "search" at bounding box center [164, 225] width 161 height 19
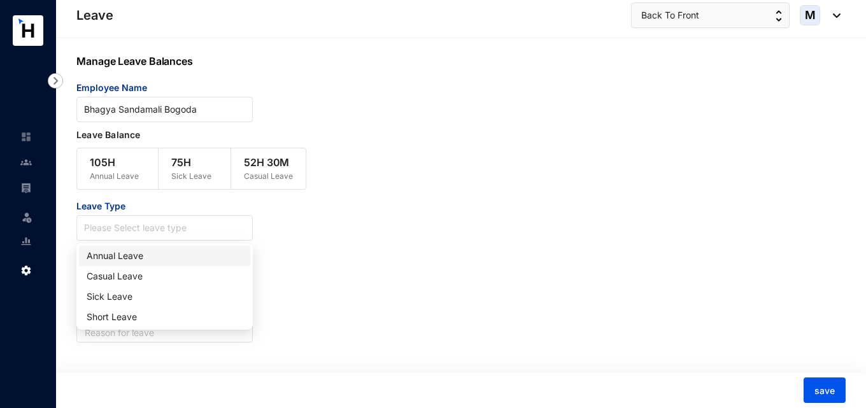
click at [132, 251] on div "Annual Leave" at bounding box center [165, 256] width 156 height 14
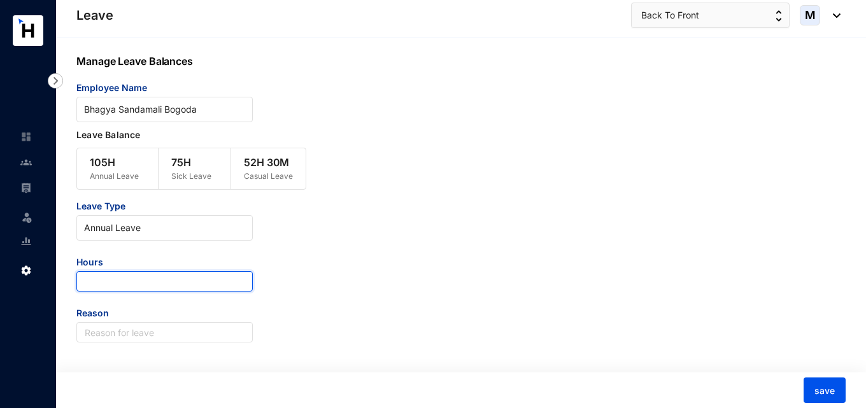
click at [125, 285] on input "number" at bounding box center [164, 281] width 176 height 20
type input "34.73"
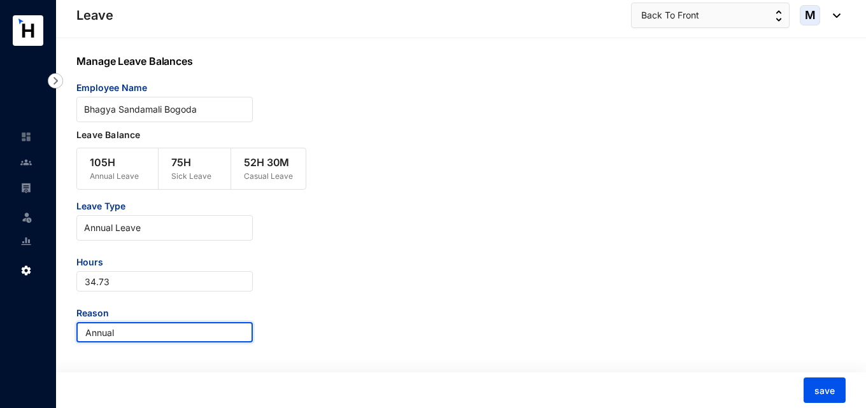
type input "Annual"
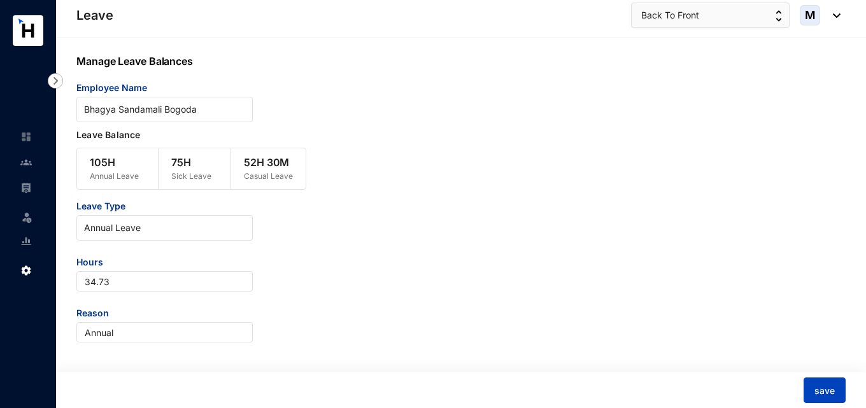
click at [833, 390] on span "save" at bounding box center [824, 391] width 20 height 13
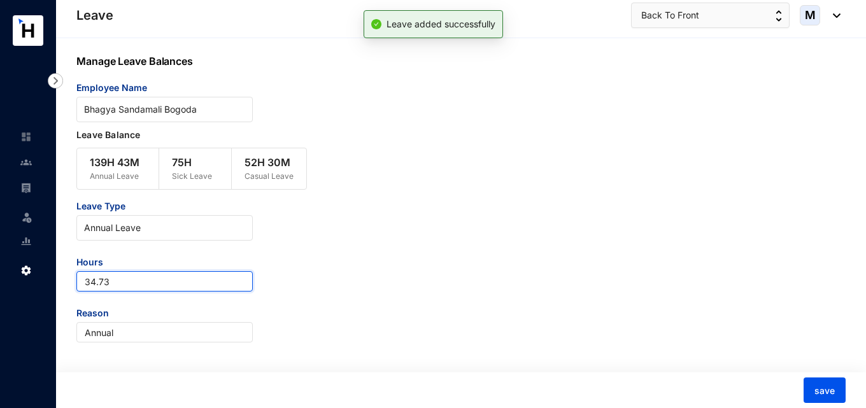
click at [83, 284] on input "34.73" at bounding box center [164, 281] width 176 height 20
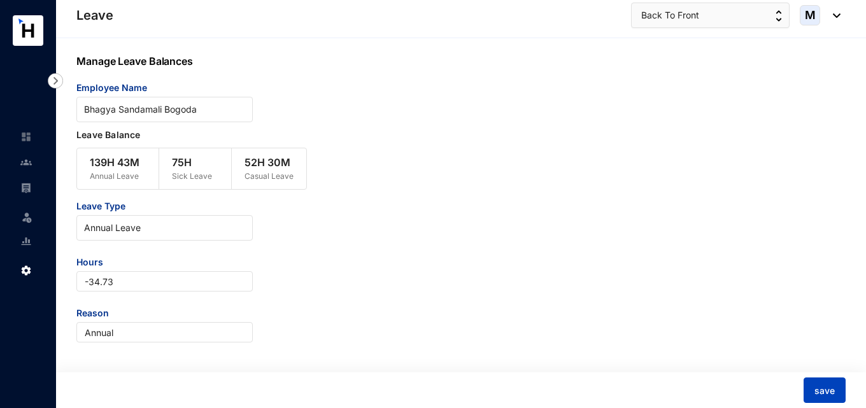
click at [817, 389] on span "save" at bounding box center [824, 391] width 20 height 13
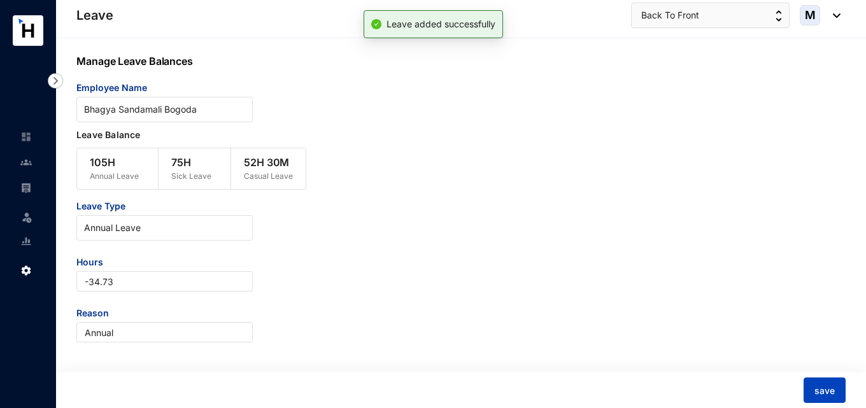
click at [830, 399] on button "save" at bounding box center [824, 390] width 42 height 25
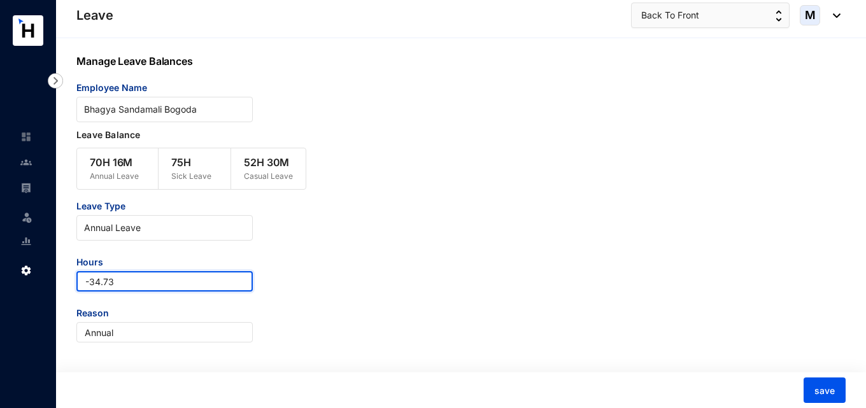
drag, startPoint x: 122, startPoint y: 287, endPoint x: 69, endPoint y: 283, distance: 53.0
click at [69, 283] on div "Manage Leave Balances Employee Name Bhagya Sandamali Bogoda Leave Balance 70H 1…" at bounding box center [461, 223] width 810 height 371
type input "0.02"
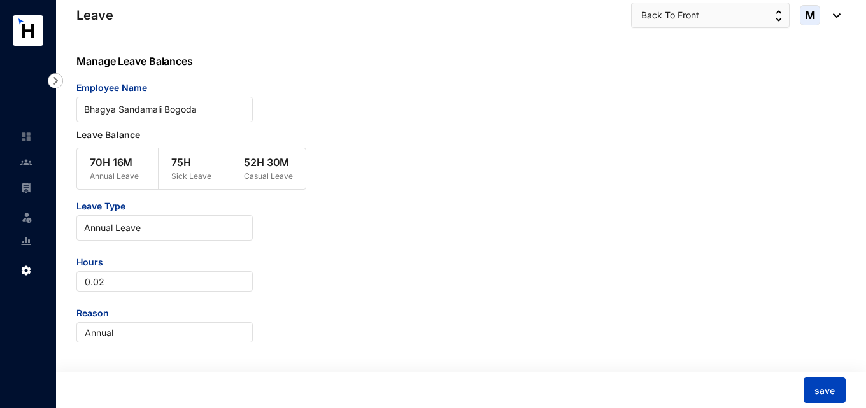
click at [827, 396] on span "save" at bounding box center [824, 391] width 20 height 13
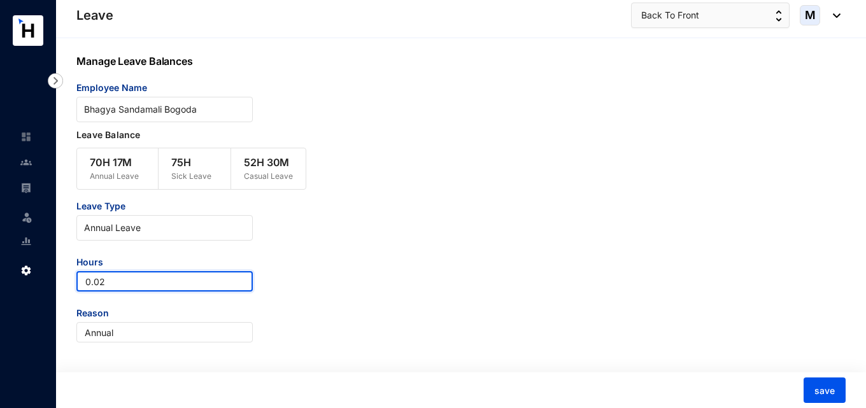
drag, startPoint x: 135, startPoint y: 281, endPoint x: 53, endPoint y: 299, distance: 84.0
click at [45, 279] on div "Leave Leave Settings Leave Back To Front M Manage Leave Balances Employee Name …" at bounding box center [433, 204] width 866 height 409
click at [139, 232] on span "Annual Leave" at bounding box center [164, 227] width 161 height 19
type input "-52.98"
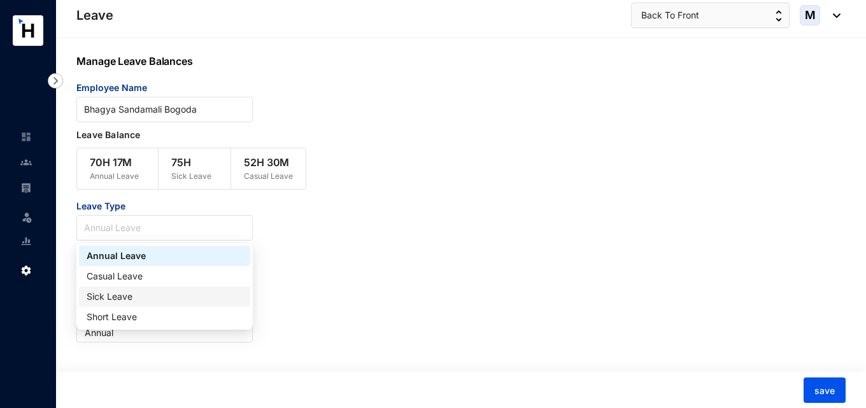
click at [128, 299] on div "Sick Leave" at bounding box center [165, 297] width 156 height 14
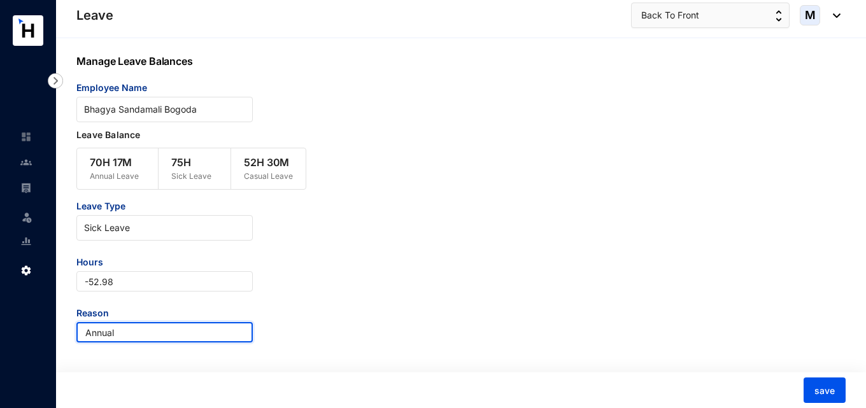
drag, startPoint x: 127, startPoint y: 329, endPoint x: 52, endPoint y: 329, distance: 75.1
click at [52, 329] on div "Leave Leave Settings Leave Back To Front M Manage Leave Balances Employee Name …" at bounding box center [433, 204] width 866 height 409
type input "Sick"
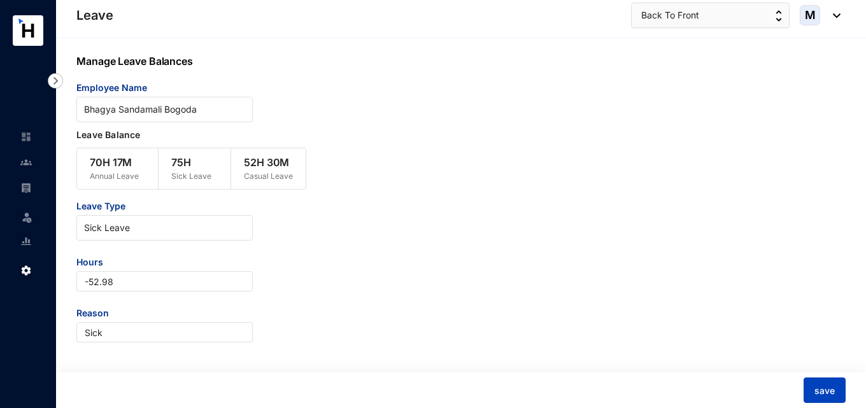
click at [825, 393] on span "save" at bounding box center [824, 391] width 20 height 13
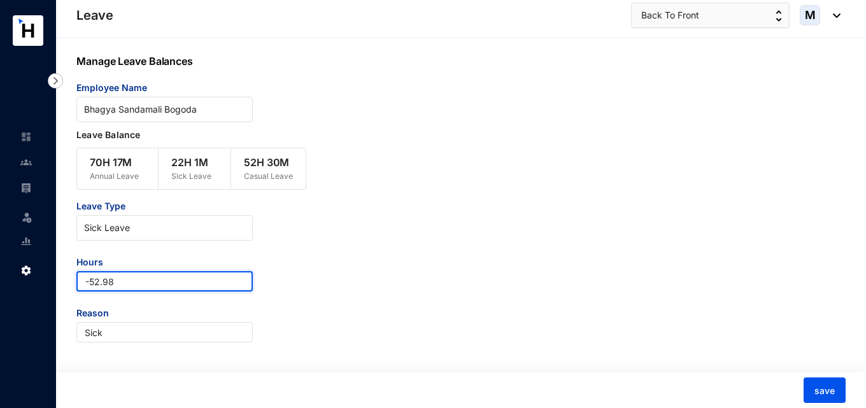
drag, startPoint x: 120, startPoint y: 281, endPoint x: 53, endPoint y: 284, distance: 66.9
click at [53, 284] on div "Leave Leave Settings Leave Back To Front M Manage Leave Balances Employee Name …" at bounding box center [433, 204] width 866 height 409
type input "0.02"
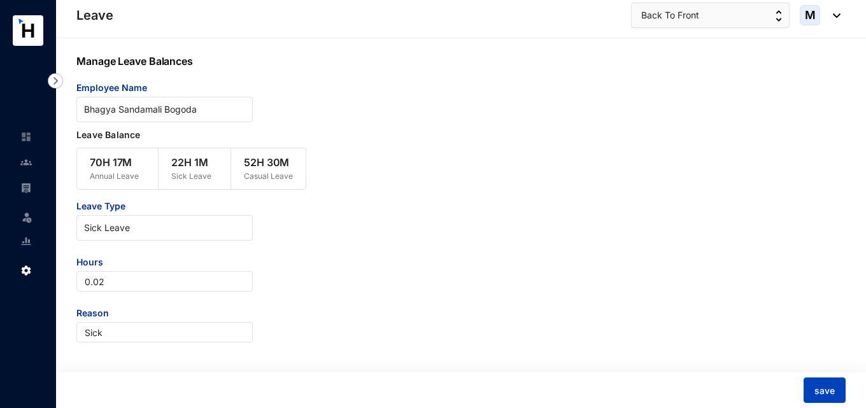
click at [818, 383] on button "save" at bounding box center [824, 390] width 42 height 25
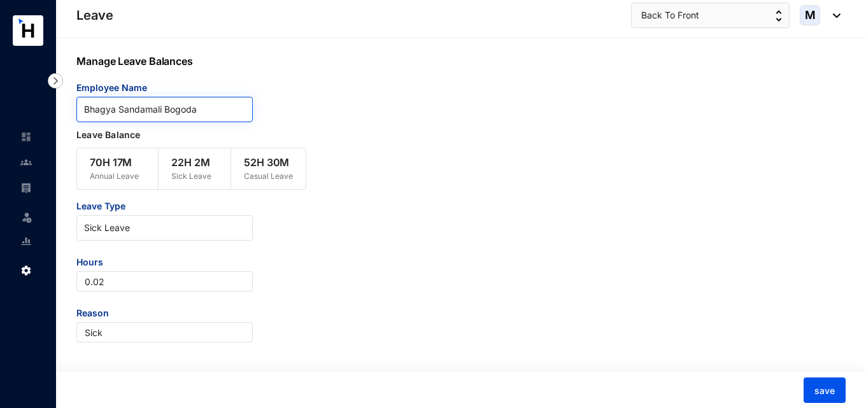
click at [169, 99] on input "search" at bounding box center [164, 109] width 161 height 24
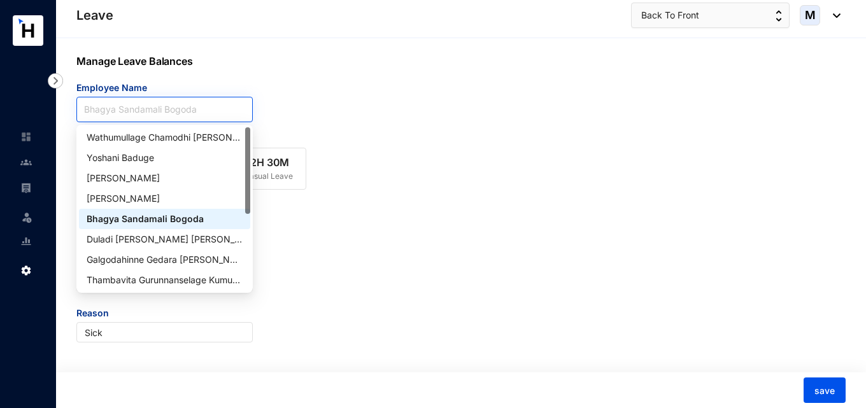
paste input "[PERSON_NAME]"
type input "[PERSON_NAME]"
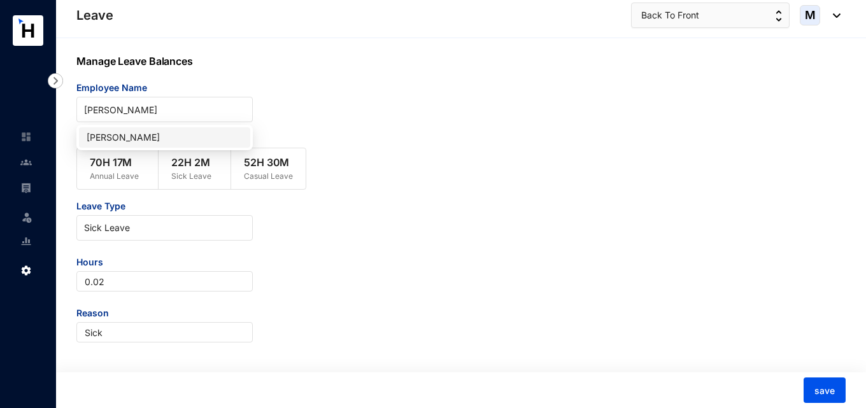
click at [168, 132] on div "[PERSON_NAME]" at bounding box center [165, 138] width 156 height 14
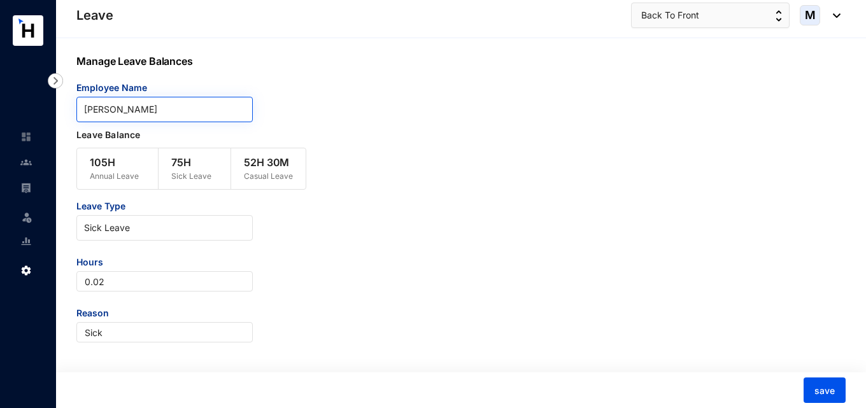
click at [159, 110] on span "[PERSON_NAME]" at bounding box center [164, 109] width 161 height 19
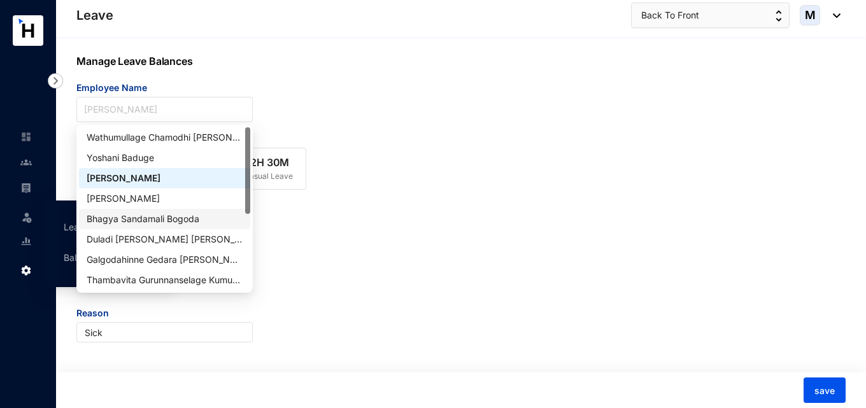
click at [26, 222] on img at bounding box center [26, 217] width 13 height 13
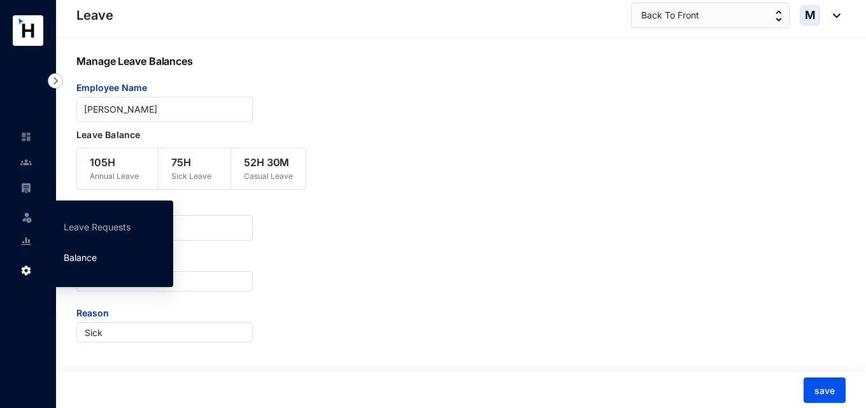
click at [64, 262] on link "Balance" at bounding box center [80, 257] width 33 height 11
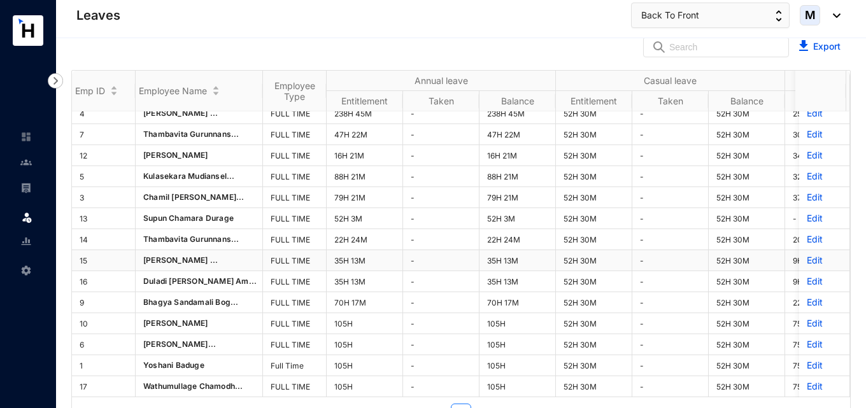
scroll to position [16, 0]
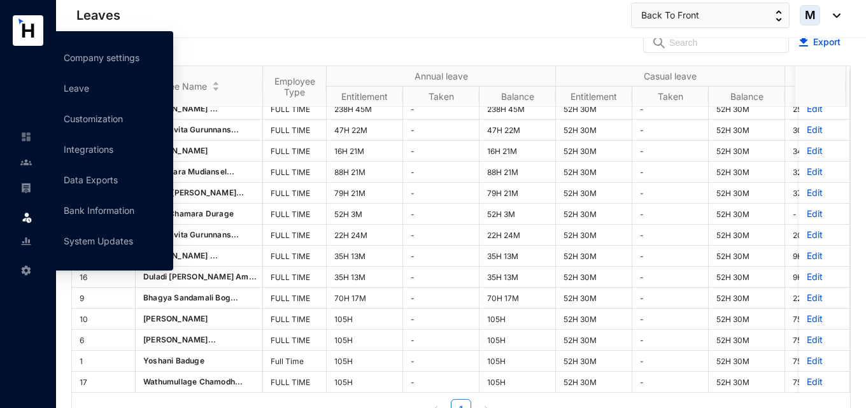
click at [28, 246] on img at bounding box center [25, 241] width 11 height 11
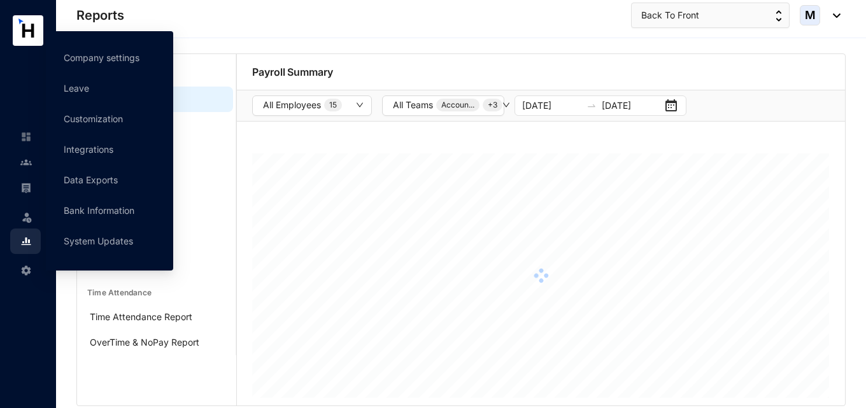
click at [33, 265] on div "Settings" at bounding box center [25, 268] width 31 height 28
click at [85, 88] on link "Leave" at bounding box center [76, 88] width 25 height 11
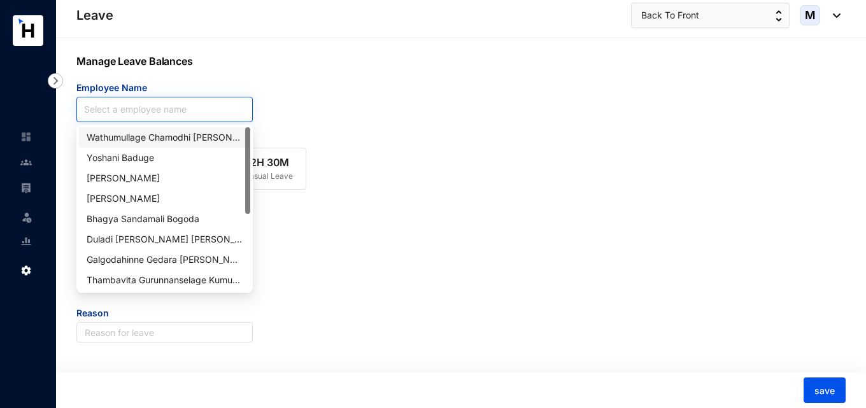
click at [179, 111] on input "search" at bounding box center [164, 109] width 161 height 24
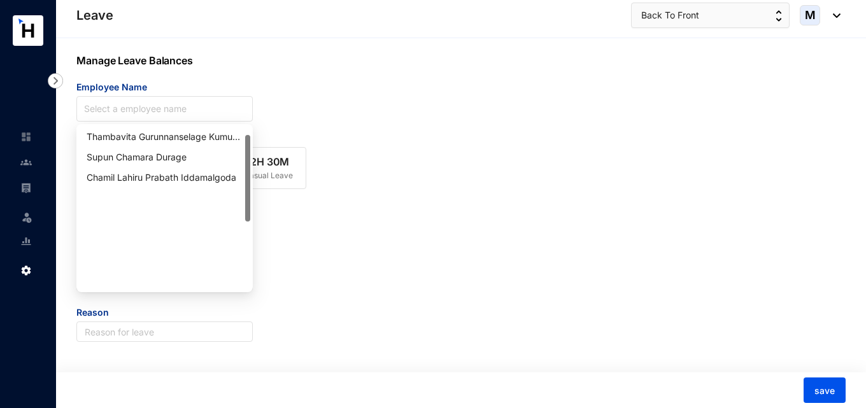
scroll to position [15, 0]
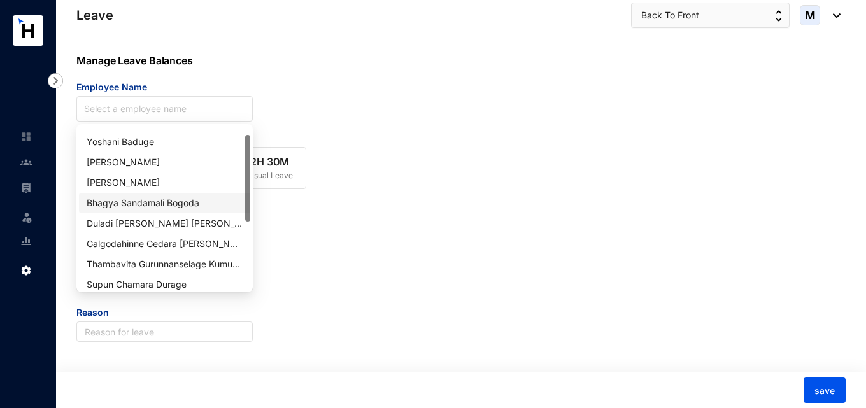
click at [146, 197] on div "Bhagya Sandamali Bogoda" at bounding box center [165, 203] width 156 height 14
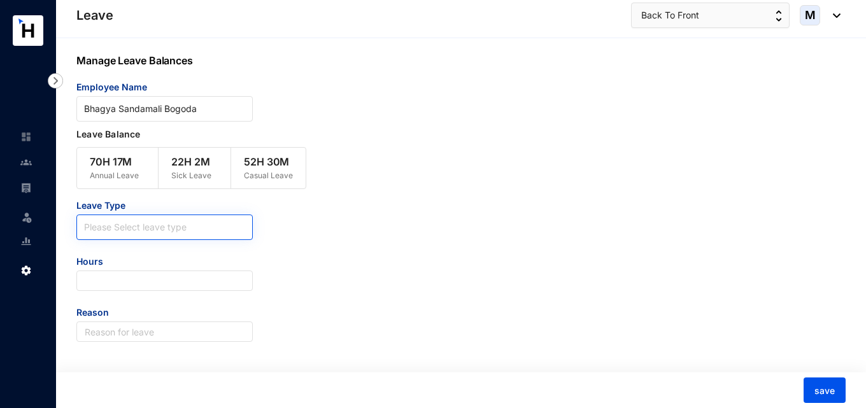
click at [143, 230] on input "search" at bounding box center [164, 224] width 161 height 19
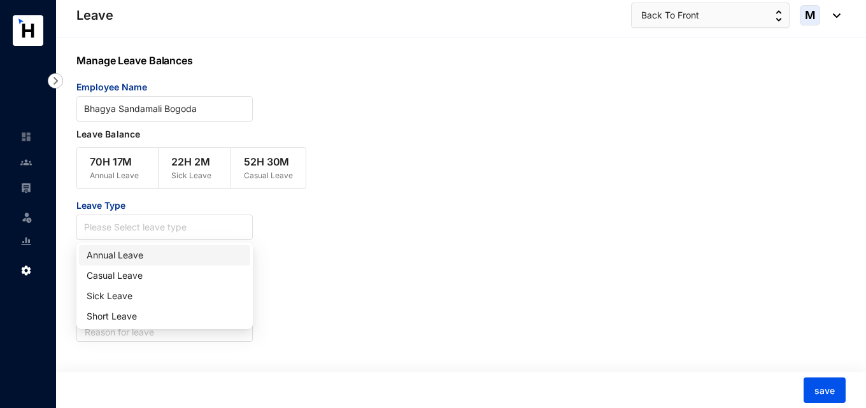
click at [136, 252] on div "Annual Leave" at bounding box center [165, 255] width 156 height 14
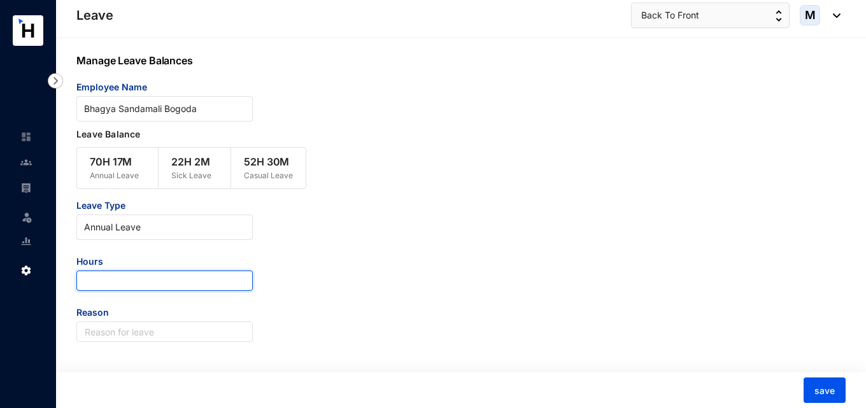
click at [124, 285] on input "number" at bounding box center [164, 281] width 176 height 20
type input "0.12"
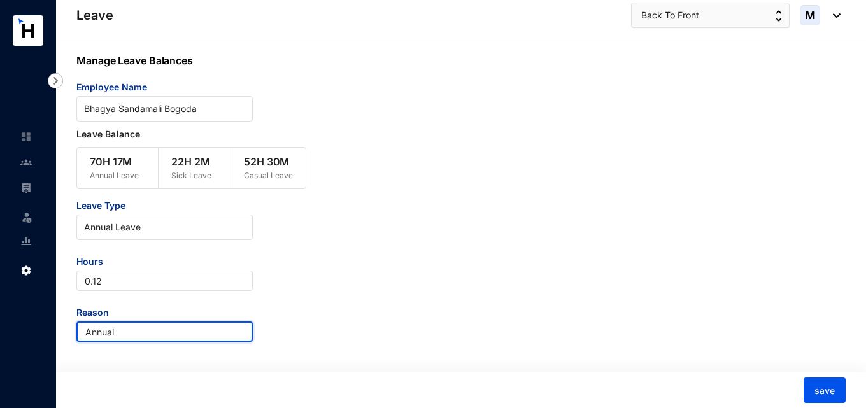
type input "Annual"
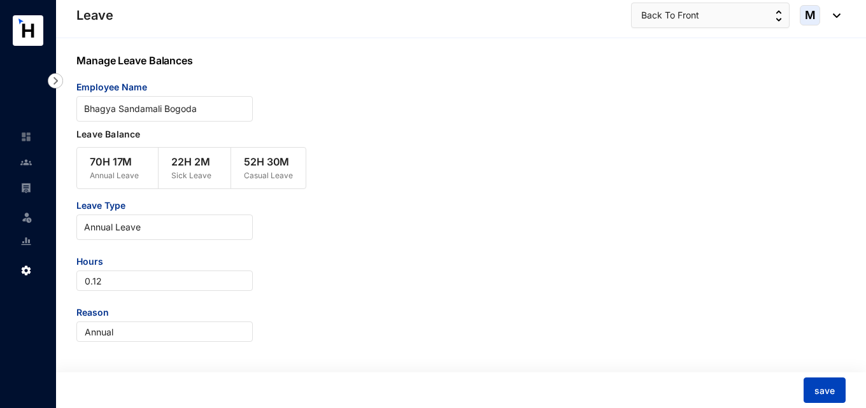
click at [831, 395] on span "save" at bounding box center [824, 391] width 20 height 13
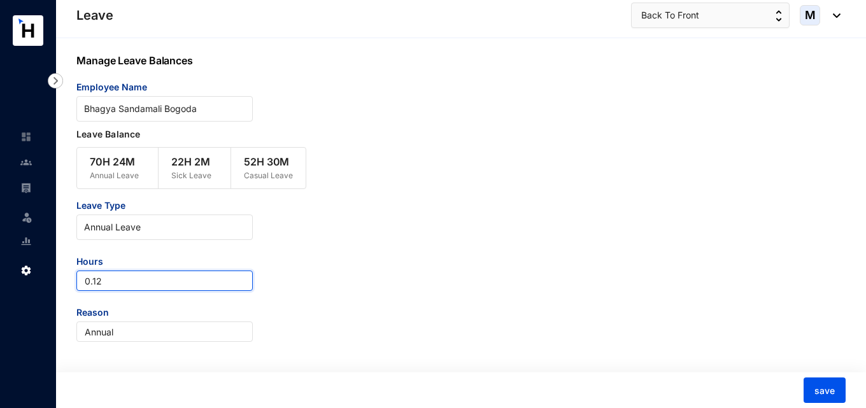
click at [111, 284] on input "0.12" at bounding box center [164, 281] width 176 height 20
type input "0.05"
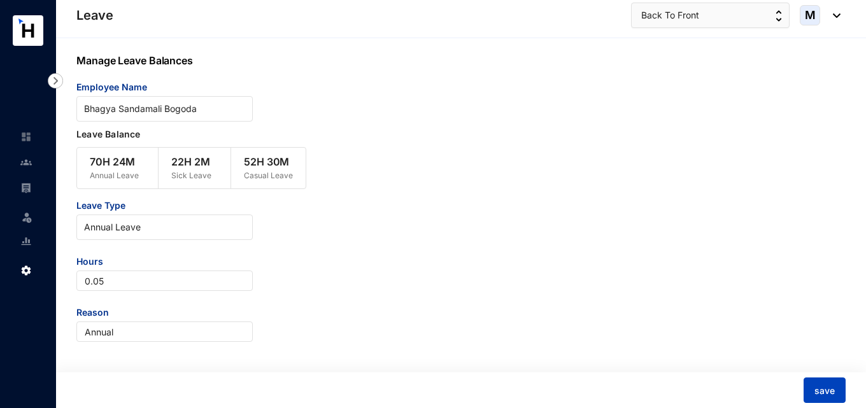
click at [842, 387] on button "save" at bounding box center [824, 390] width 42 height 25
click at [30, 241] on img at bounding box center [25, 241] width 11 height 11
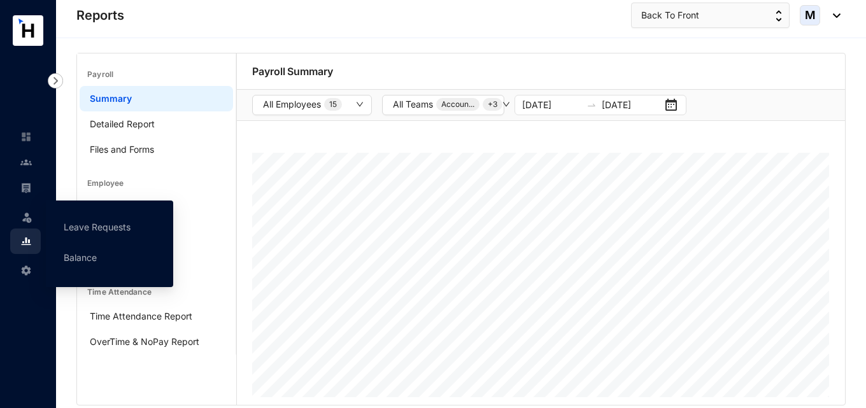
click at [29, 208] on span at bounding box center [26, 215] width 13 height 25
click at [82, 252] on link "Balance" at bounding box center [80, 257] width 33 height 11
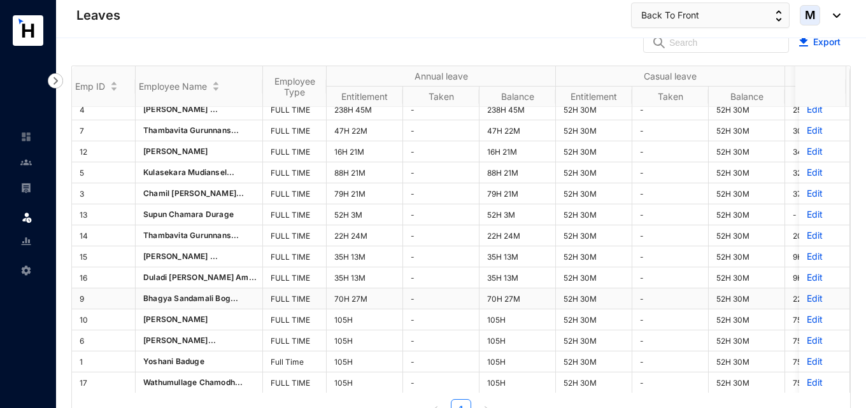
scroll to position [39, 0]
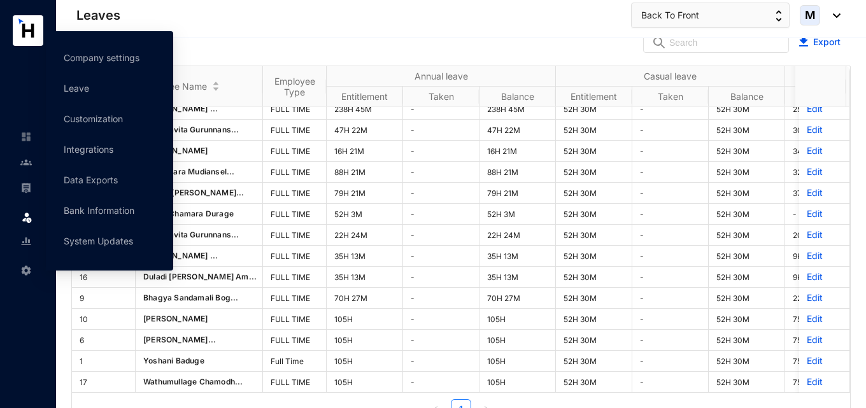
click at [22, 241] on img at bounding box center [25, 241] width 11 height 11
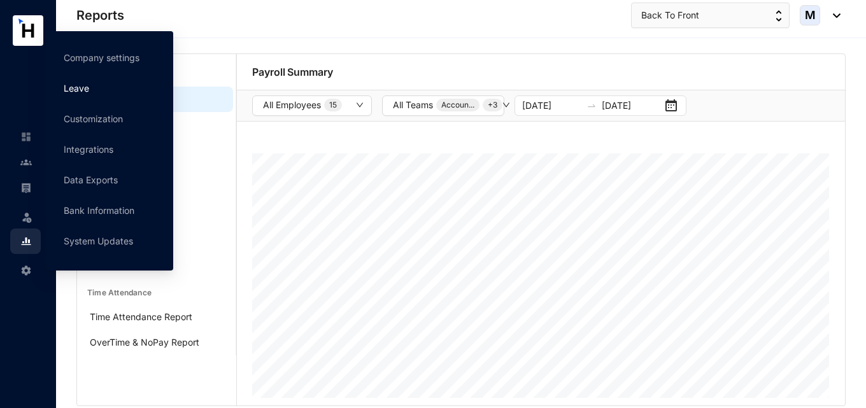
click at [82, 93] on link "Leave" at bounding box center [76, 88] width 25 height 11
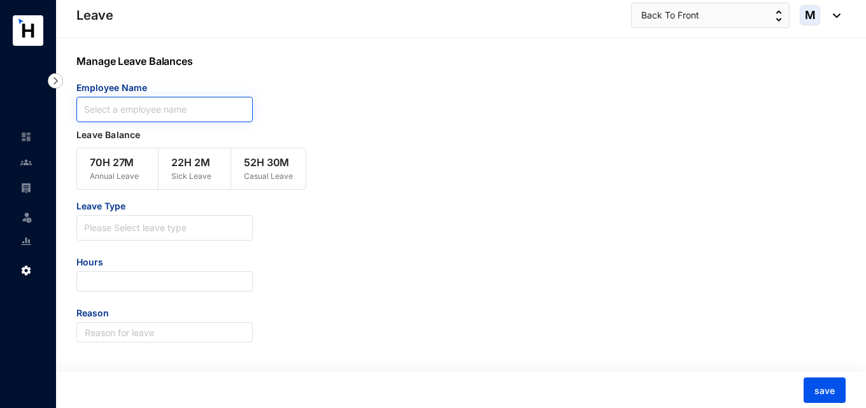
click at [165, 111] on input "search" at bounding box center [164, 109] width 161 height 24
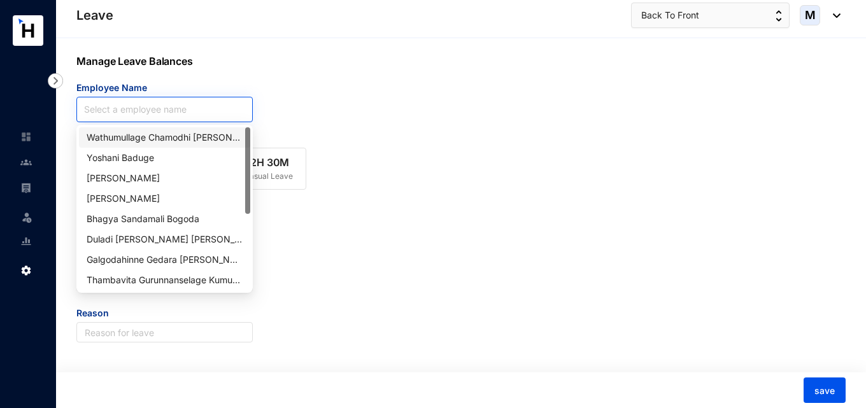
paste input "[PERSON_NAME]"
type input "[PERSON_NAME]"
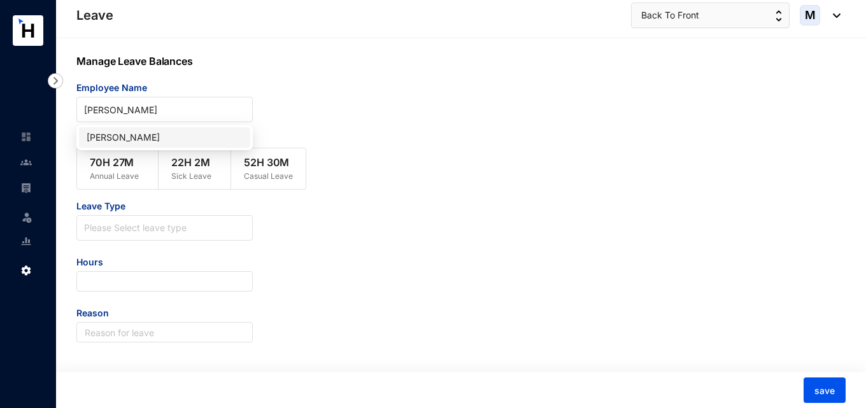
click at [164, 134] on div "[PERSON_NAME]" at bounding box center [165, 138] width 156 height 14
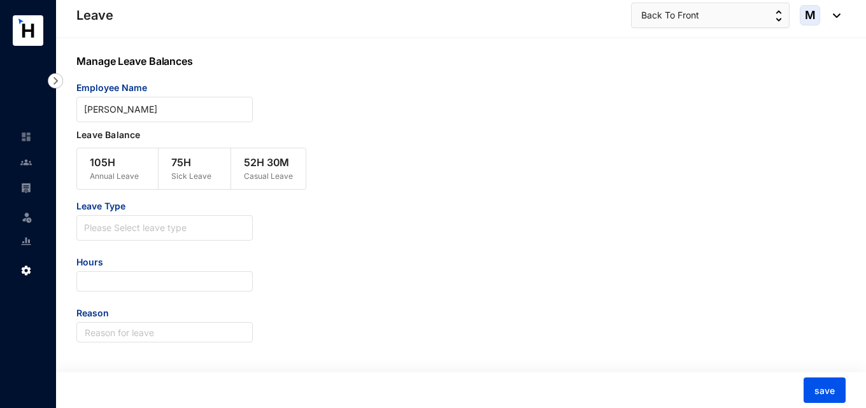
click at [179, 242] on div "Leave Type Please Select leave type Hours Reason" at bounding box center [164, 271] width 176 height 143
click at [174, 234] on input "search" at bounding box center [164, 225] width 161 height 19
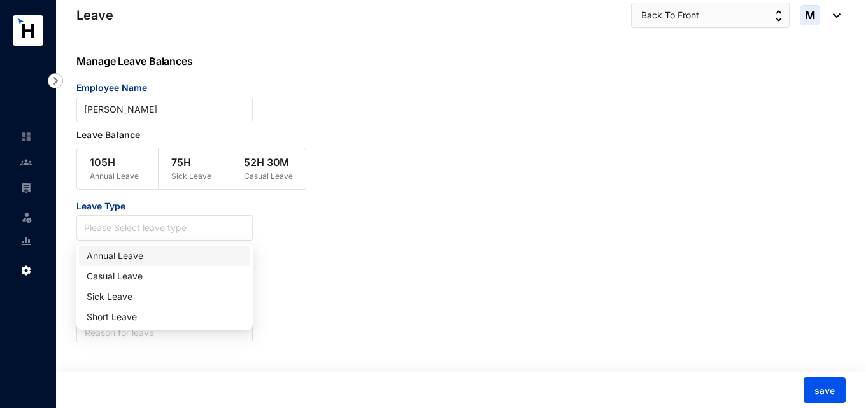
click at [164, 258] on div "Annual Leave" at bounding box center [165, 256] width 156 height 14
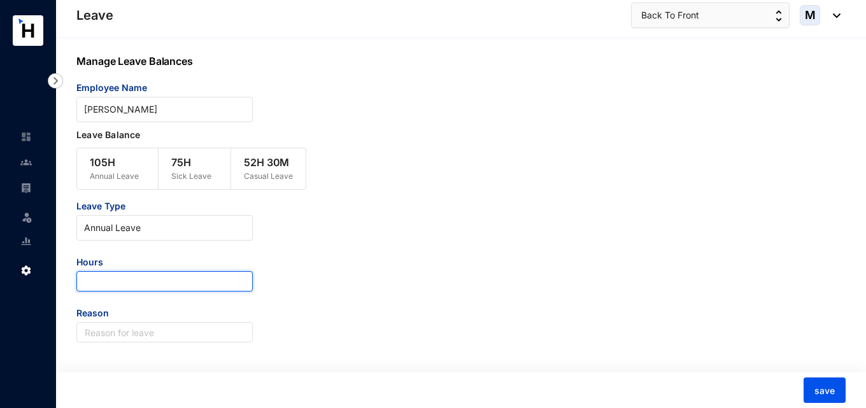
click at [148, 279] on input "number" at bounding box center [164, 281] width 176 height 20
type input "24.75"
type input "Annual Lea"
click at [399, 342] on div "Leave Type Annual Leave Hours 24.75 Reason Annual Leave" at bounding box center [428, 271] width 705 height 143
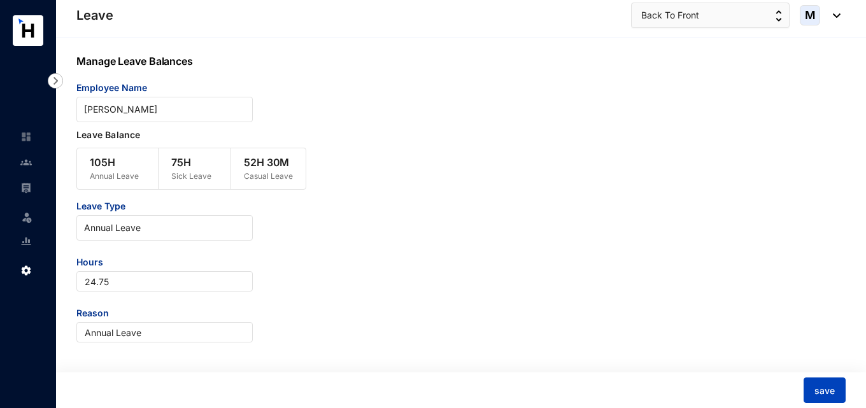
click at [819, 385] on span "save" at bounding box center [824, 391] width 20 height 13
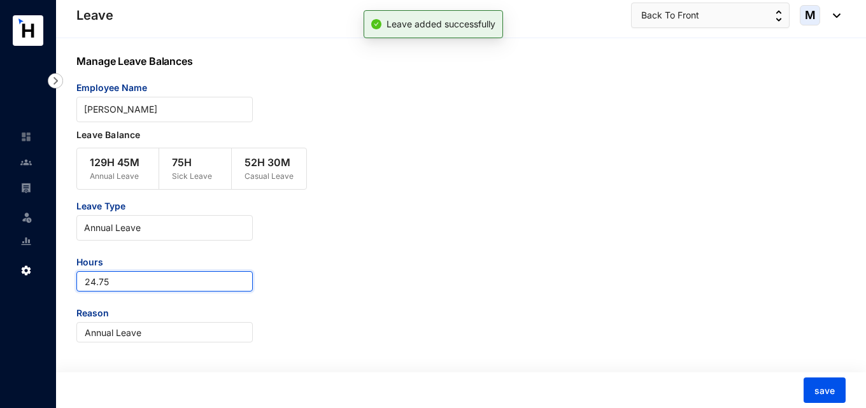
click at [87, 280] on input "24.75" at bounding box center [164, 281] width 176 height 20
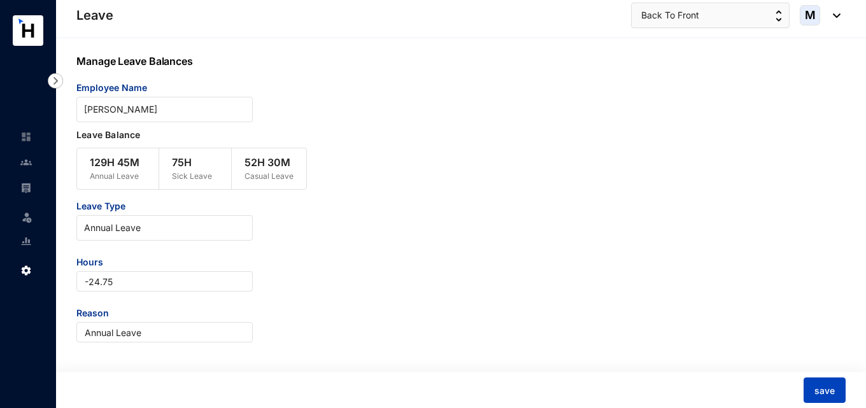
click at [835, 390] on button "save" at bounding box center [824, 390] width 42 height 25
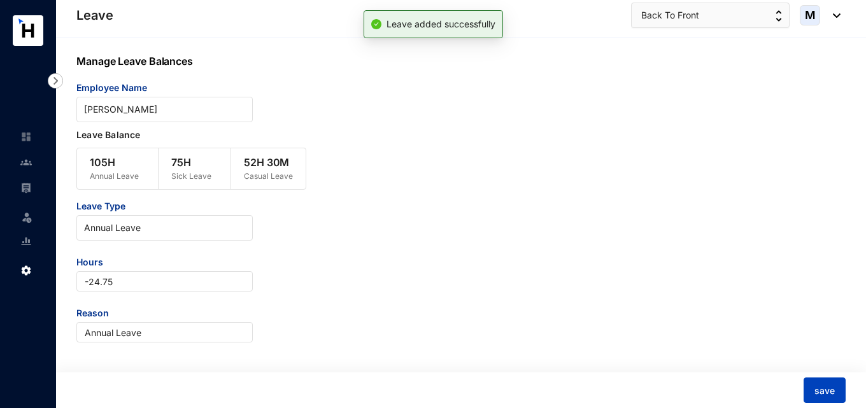
click at [823, 386] on span "save" at bounding box center [824, 391] width 20 height 13
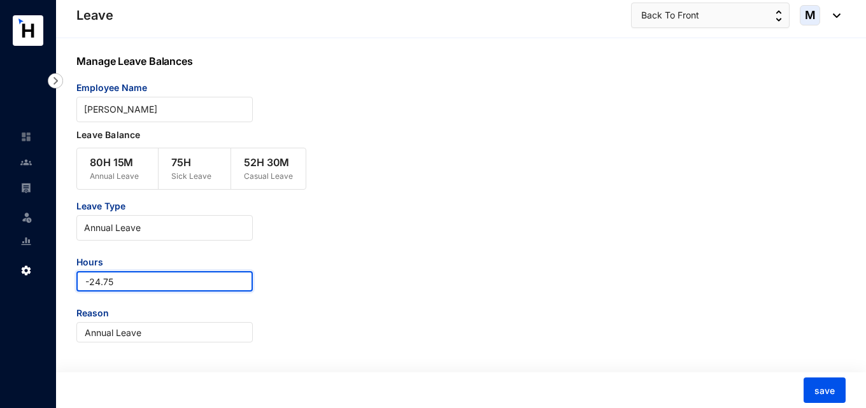
drag, startPoint x: 145, startPoint y: 280, endPoint x: 61, endPoint y: 276, distance: 83.5
click at [61, 276] on div "Manage Leave Balances Employee Name Pawithra Sripakeerathan Leave Balance 80H 1…" at bounding box center [461, 223] width 810 height 371
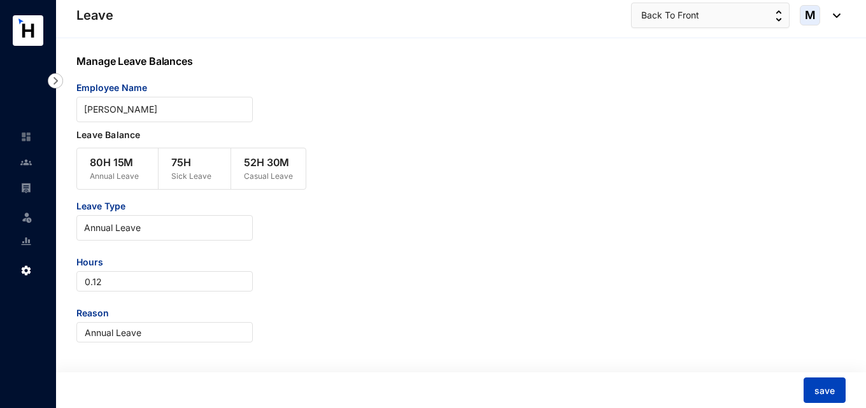
click at [826, 385] on span "save" at bounding box center [824, 391] width 20 height 13
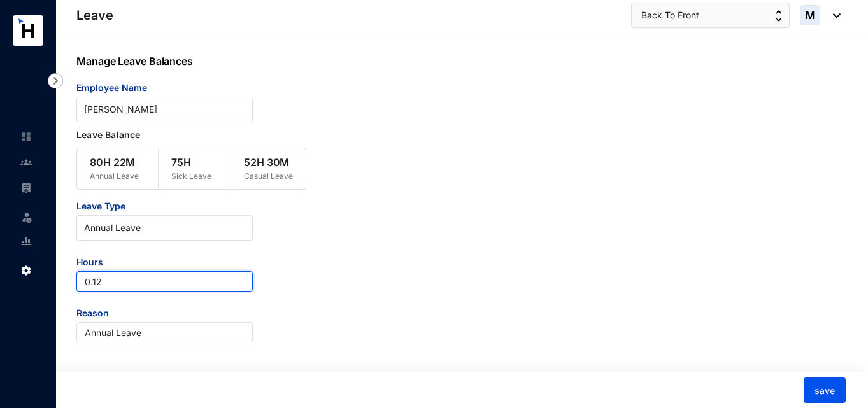
click at [145, 283] on input "0.12" at bounding box center [164, 281] width 176 height 20
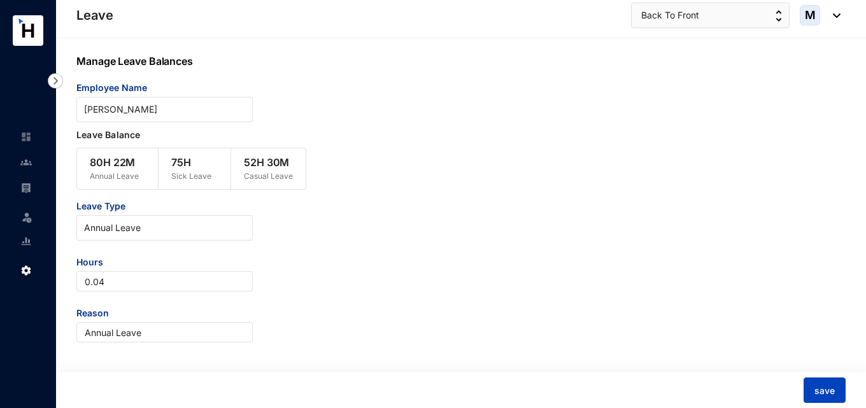
click at [826, 390] on span "save" at bounding box center [824, 391] width 20 height 13
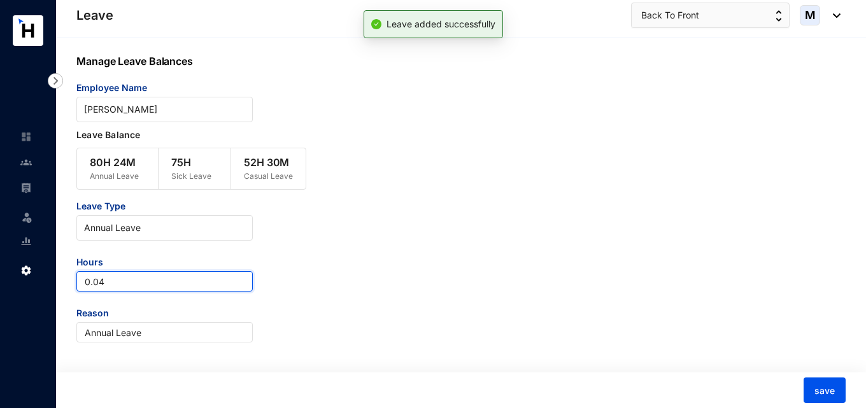
click at [122, 284] on input "0.04" at bounding box center [164, 281] width 176 height 20
type input "0.02"
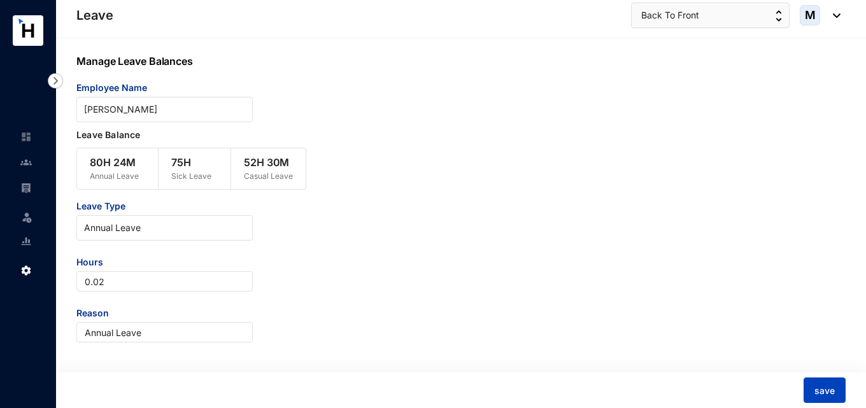
click at [825, 402] on button "save" at bounding box center [824, 390] width 42 height 25
click at [174, 239] on span at bounding box center [164, 228] width 161 height 24
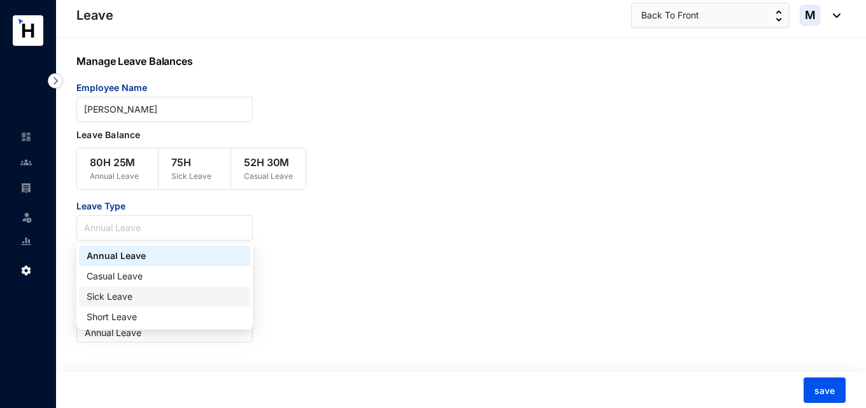
click at [129, 298] on div "Sick Leave" at bounding box center [165, 297] width 156 height 14
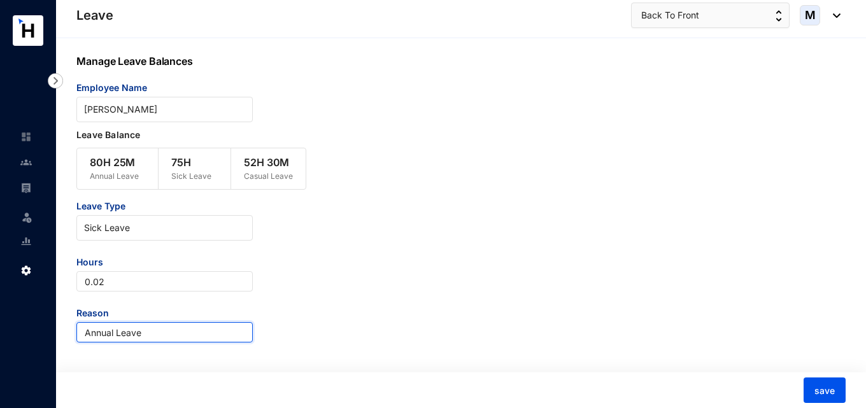
click at [126, 334] on input "Annual Leave" at bounding box center [164, 332] width 176 height 20
drag, startPoint x: 150, startPoint y: 332, endPoint x: 72, endPoint y: 332, distance: 77.7
click at [72, 332] on div "Manage Leave Balances Employee Name Pawithra Sripakeerathan Leave Balance 80H 2…" at bounding box center [461, 223] width 810 height 371
type input "Sick Leave"
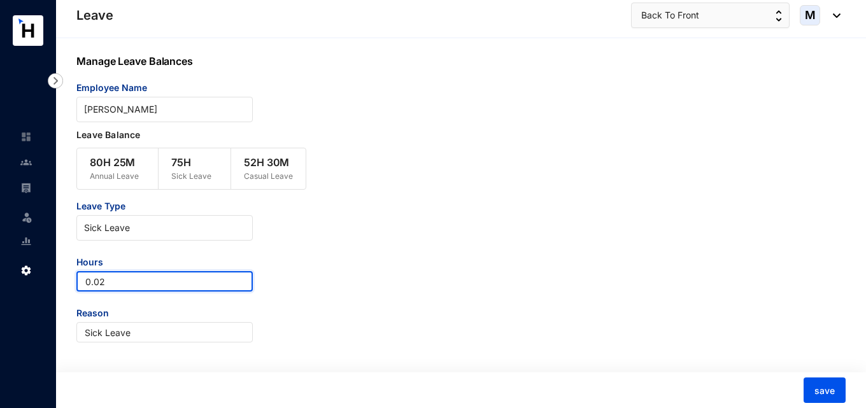
drag, startPoint x: 129, startPoint y: 283, endPoint x: 50, endPoint y: 274, distance: 80.1
click at [50, 274] on div "Leave Leave Settings Leave Back To Front M Manage Leave Balances Employee Name …" at bounding box center [433, 204] width 866 height 409
click at [79, 282] on input "67.70" at bounding box center [164, 281] width 176 height 20
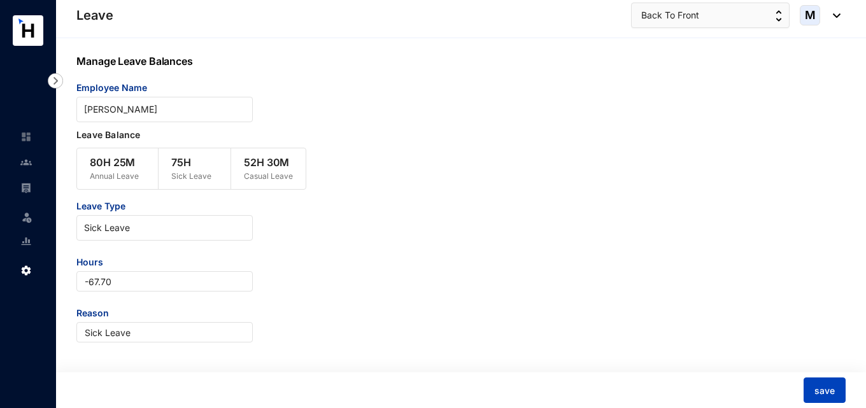
click at [827, 392] on span "save" at bounding box center [824, 391] width 20 height 13
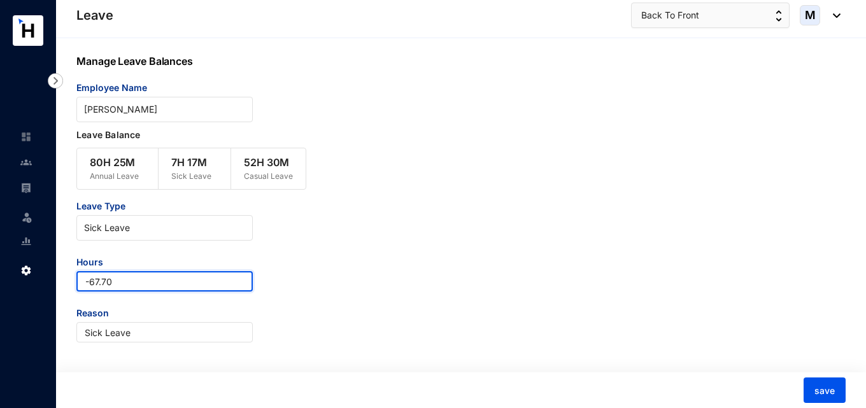
drag, startPoint x: 141, startPoint y: 281, endPoint x: 52, endPoint y: 273, distance: 90.1
click at [52, 273] on div "Leave Leave Settings Leave Back To Front M Manage Leave Balances Employee Name …" at bounding box center [433, 204] width 866 height 409
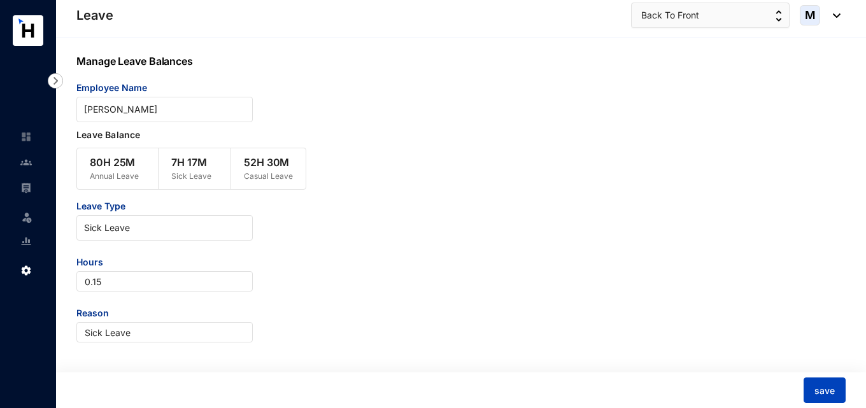
click at [817, 386] on span "save" at bounding box center [824, 391] width 20 height 13
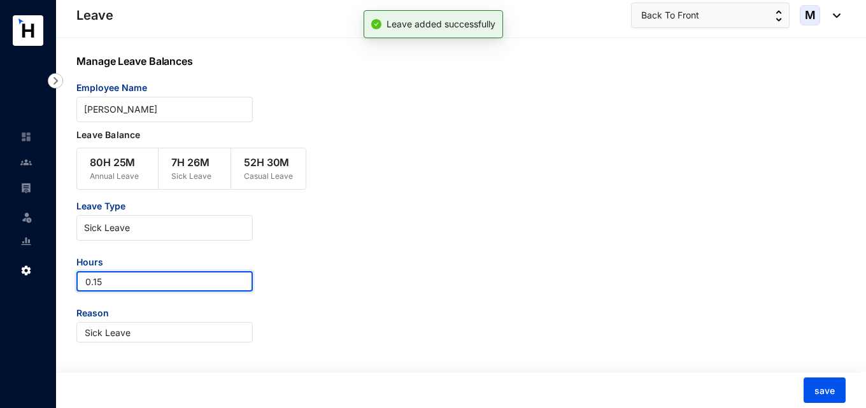
drag, startPoint x: 100, startPoint y: 273, endPoint x: 67, endPoint y: 277, distance: 33.3
click at [67, 277] on div "Manage Leave Balances Employee Name Pawithra Sripakeerathan Leave Balance 80H 2…" at bounding box center [461, 223] width 810 height 371
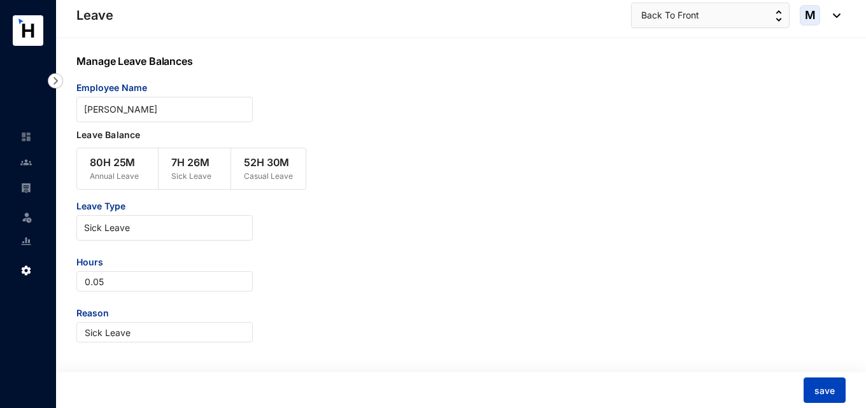
click at [820, 392] on span "save" at bounding box center [824, 391] width 20 height 13
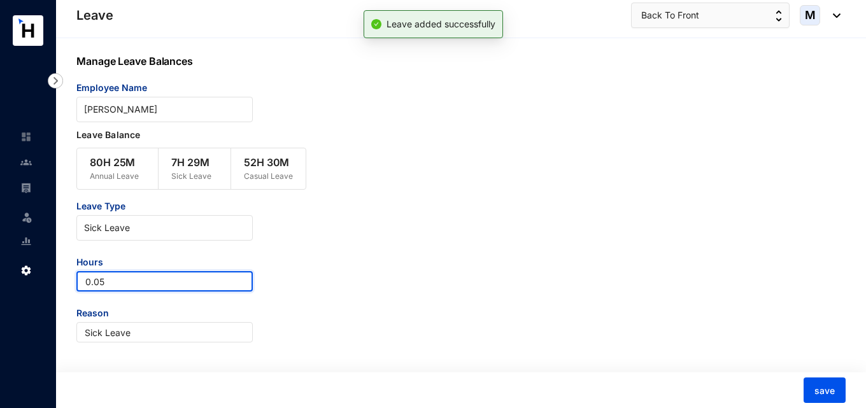
drag, startPoint x: 101, startPoint y: 274, endPoint x: 42, endPoint y: 274, distance: 58.6
click at [42, 274] on div "Leave Leave Settings Leave Back To Front M Manage Leave Balances Employee Name …" at bounding box center [433, 204] width 866 height 409
click at [112, 283] on input "0.05" at bounding box center [164, 281] width 176 height 20
drag, startPoint x: 114, startPoint y: 283, endPoint x: 60, endPoint y: 281, distance: 53.5
click at [60, 281] on div "Manage Leave Balances Employee Name Pawithra Sripakeerathan Leave Balance 80H 2…" at bounding box center [461, 223] width 810 height 371
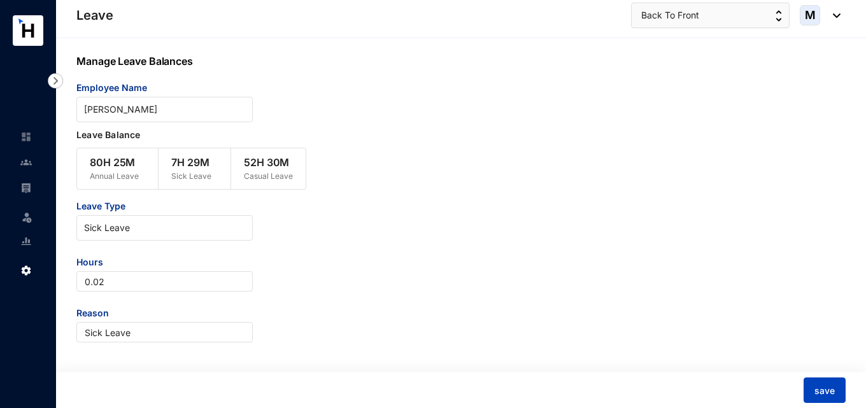
click at [816, 388] on span "save" at bounding box center [824, 391] width 20 height 13
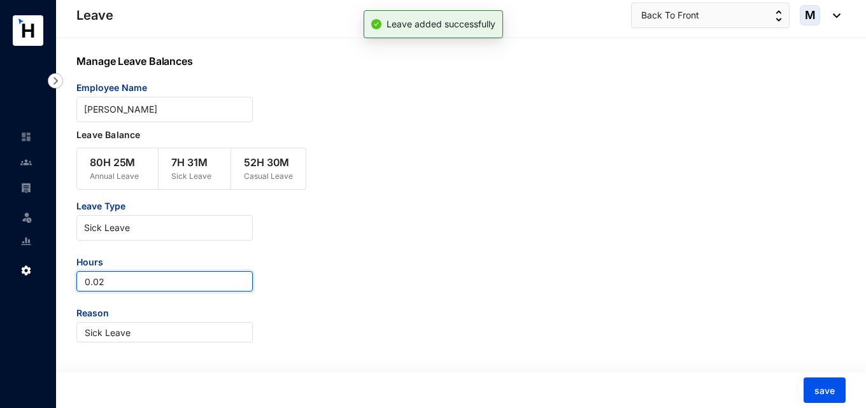
click at [164, 288] on input "0.02" at bounding box center [164, 281] width 176 height 20
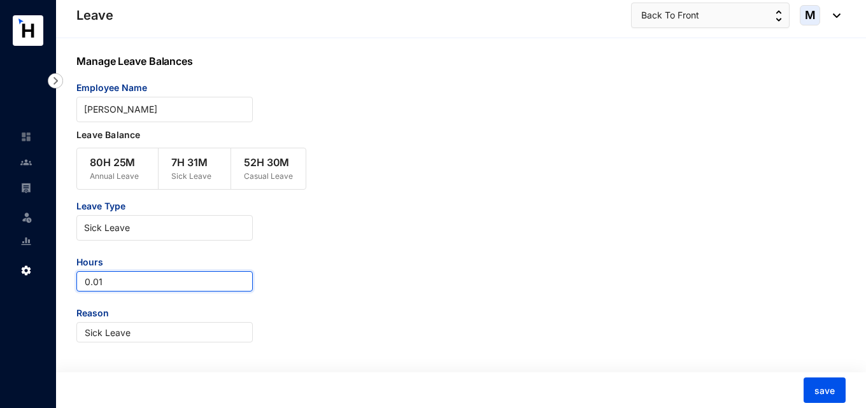
click at [76, 285] on input "0.01" at bounding box center [164, 281] width 176 height 20
type input "-0.01"
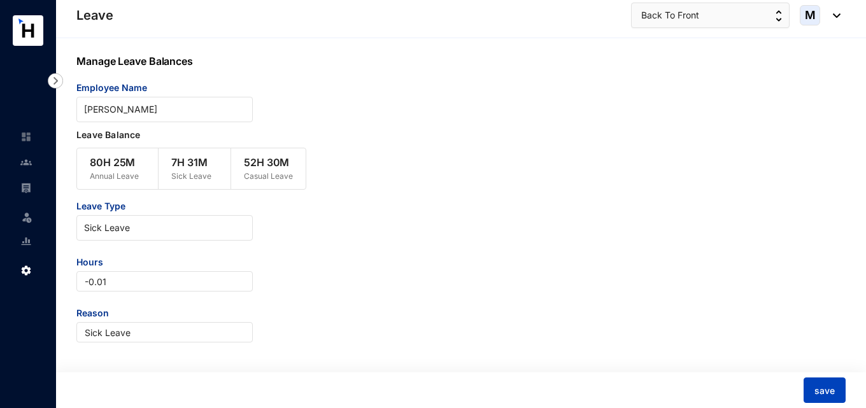
click at [819, 390] on span "save" at bounding box center [824, 391] width 20 height 13
click at [180, 114] on span "[PERSON_NAME]" at bounding box center [164, 109] width 161 height 19
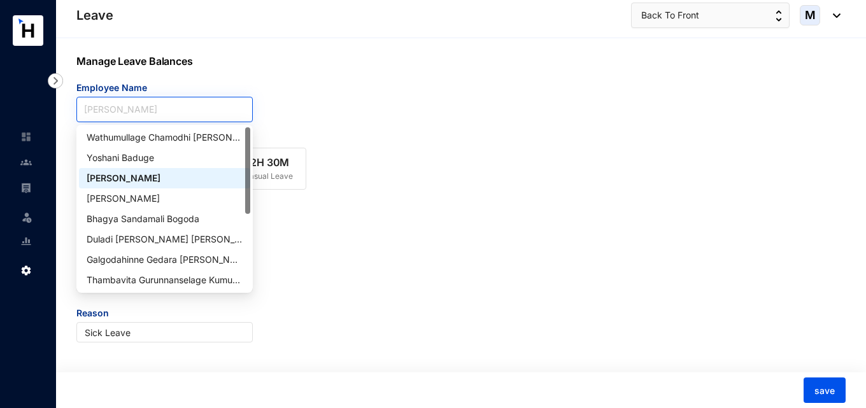
paste input "[PERSON_NAME]"
type input "[PERSON_NAME]"
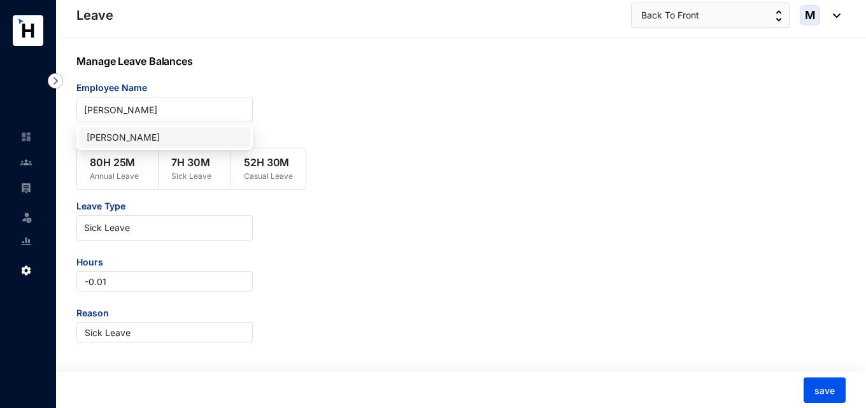
click at [163, 132] on div "[PERSON_NAME]" at bounding box center [165, 138] width 156 height 14
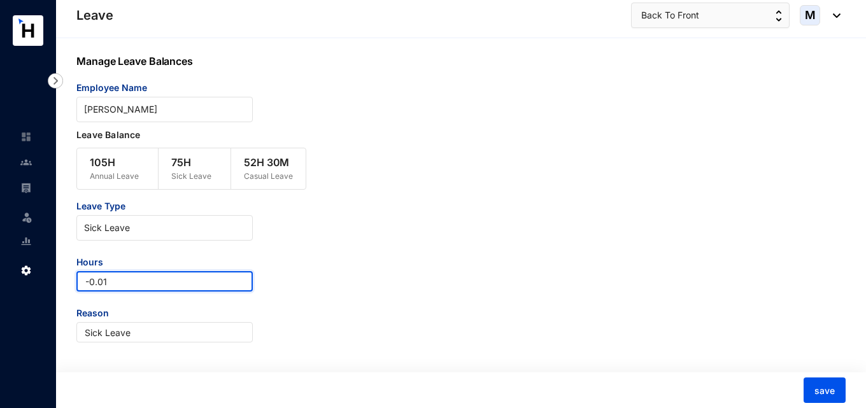
drag, startPoint x: 160, startPoint y: 278, endPoint x: 48, endPoint y: 274, distance: 112.1
click at [41, 267] on div "Leave Leave Settings Leave Back To Front M Manage Leave Balances Employee Name …" at bounding box center [433, 204] width 866 height 409
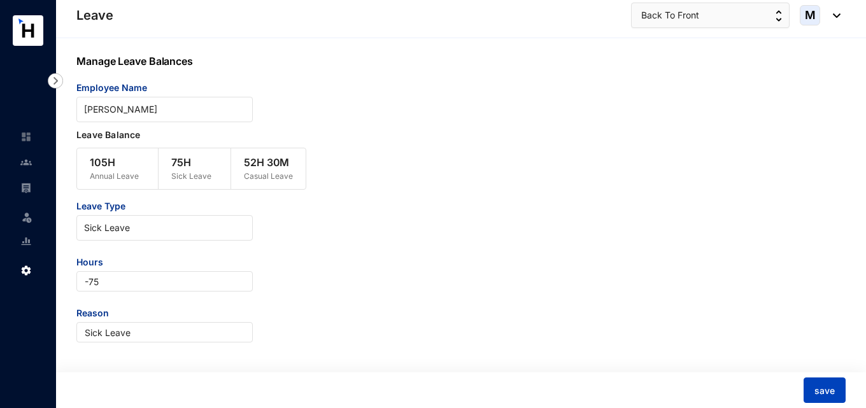
click at [837, 389] on button "save" at bounding box center [824, 390] width 42 height 25
click at [423, 248] on div "Leave Type Sick Leave Hours -75 Reason Sick Leave" at bounding box center [428, 271] width 705 height 143
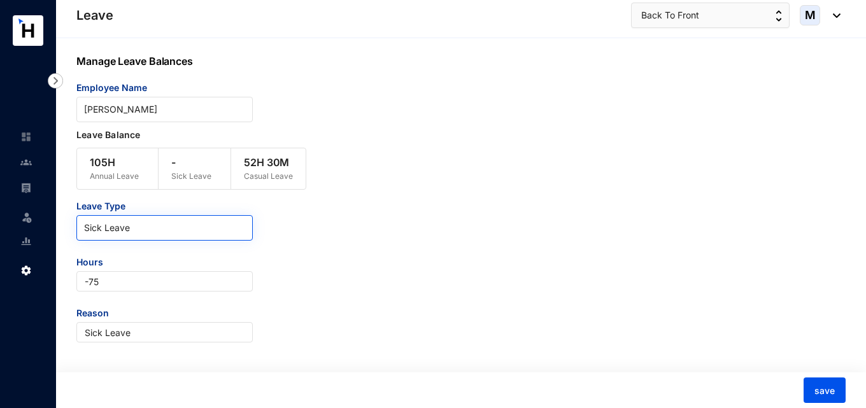
click at [213, 232] on span "Sick Leave" at bounding box center [164, 227] width 161 height 19
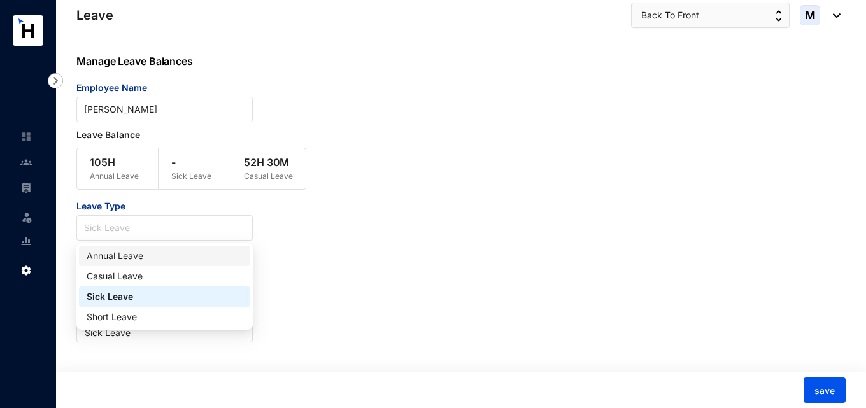
click at [167, 249] on div "Annual Leave" at bounding box center [165, 256] width 156 height 14
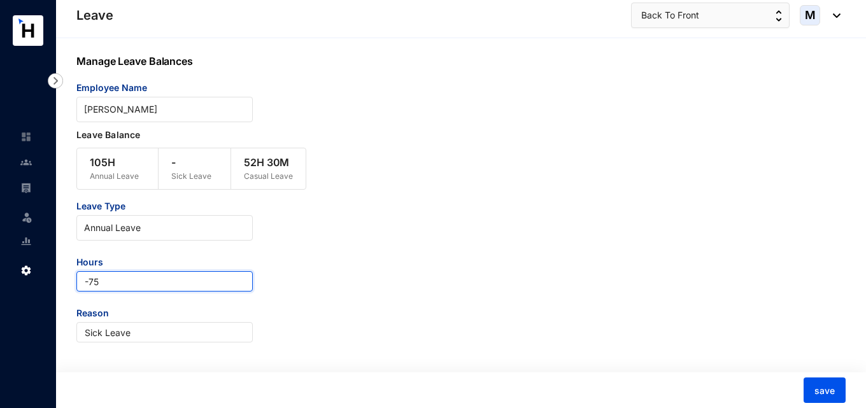
drag, startPoint x: 90, startPoint y: 282, endPoint x: 131, endPoint y: 283, distance: 40.7
click at [131, 283] on input "-75" at bounding box center [164, 281] width 176 height 20
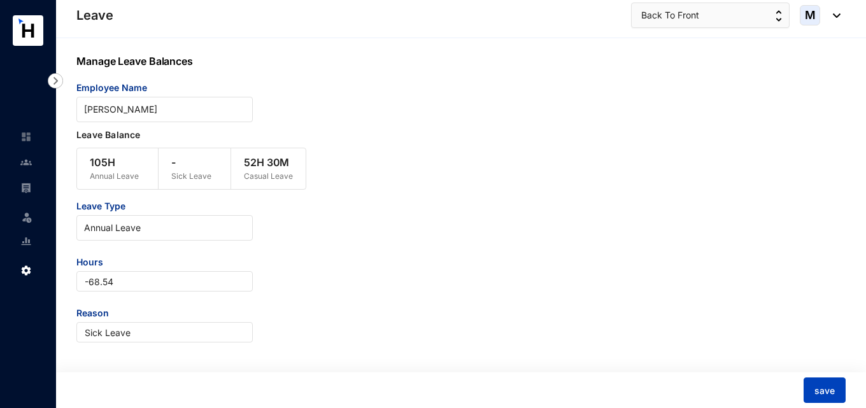
click at [811, 391] on button "save" at bounding box center [824, 390] width 42 height 25
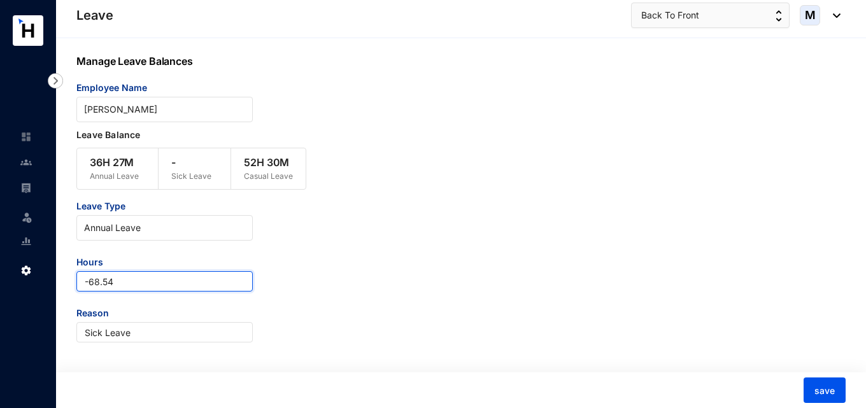
drag, startPoint x: 88, startPoint y: 283, endPoint x: 130, endPoint y: 281, distance: 41.5
click at [130, 281] on input "-68.54" at bounding box center [164, 281] width 176 height 20
drag, startPoint x: 131, startPoint y: 281, endPoint x: 53, endPoint y: 279, distance: 77.7
click at [53, 279] on div "Leave Leave Settings Leave Back To Front M Manage Leave Balances Employee Name …" at bounding box center [433, 204] width 866 height 409
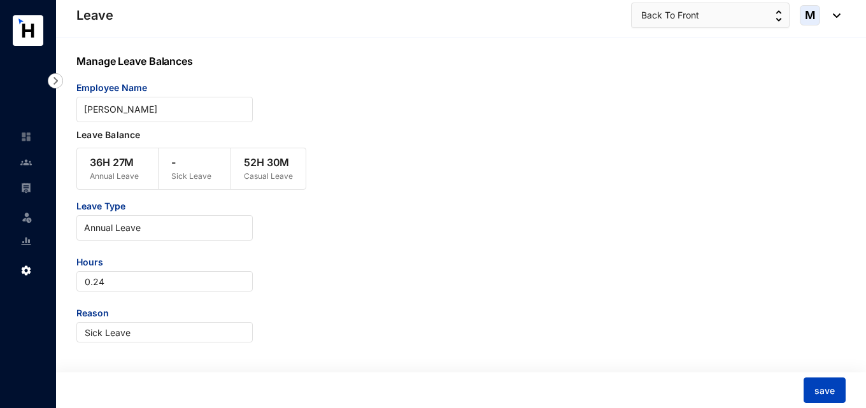
click at [828, 386] on span "save" at bounding box center [824, 391] width 20 height 13
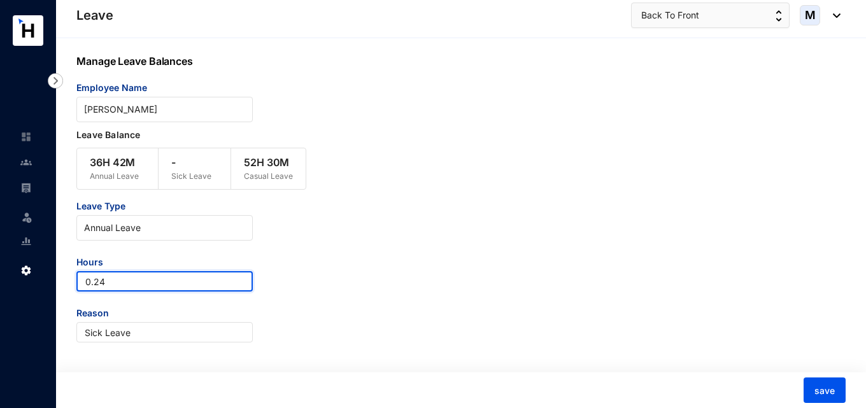
drag, startPoint x: 127, startPoint y: 285, endPoint x: 32, endPoint y: 274, distance: 95.4
click at [32, 274] on div "Leave Leave Settings Leave Back To Front M Manage Leave Balances Employee Name …" at bounding box center [433, 204] width 866 height 409
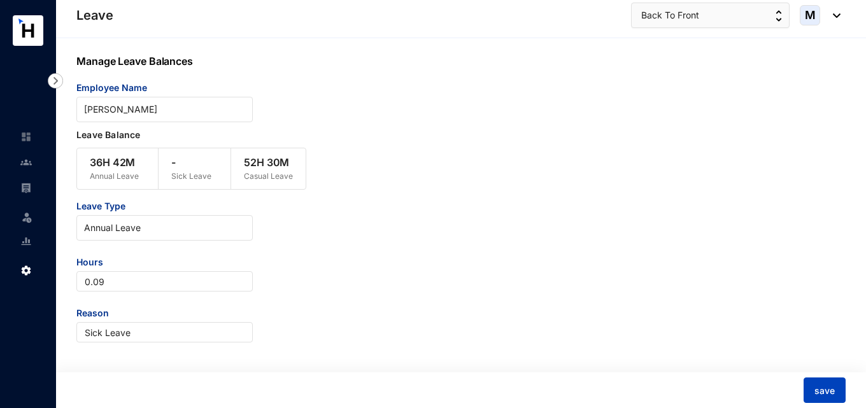
click at [832, 379] on button "save" at bounding box center [824, 390] width 42 height 25
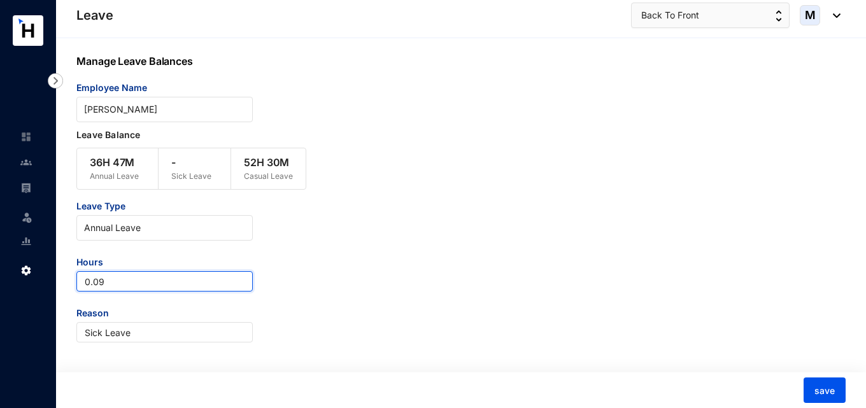
click at [109, 285] on input "0.09" at bounding box center [164, 281] width 176 height 20
type input "0.04"
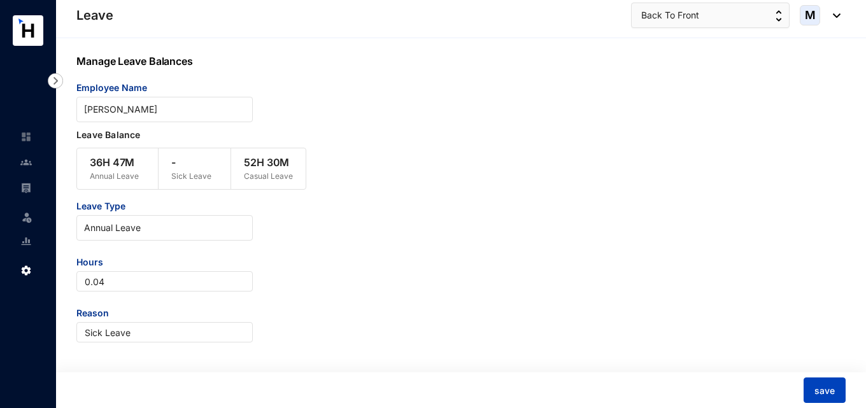
click at [823, 400] on button "save" at bounding box center [824, 390] width 42 height 25
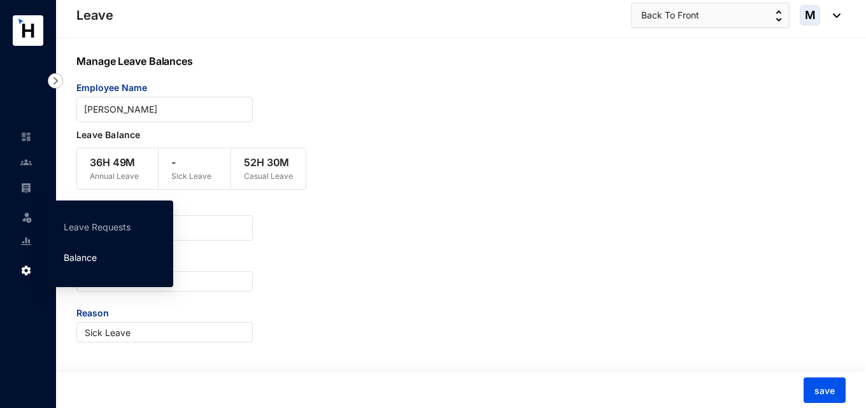
click at [96, 254] on link "Balance" at bounding box center [80, 257] width 33 height 11
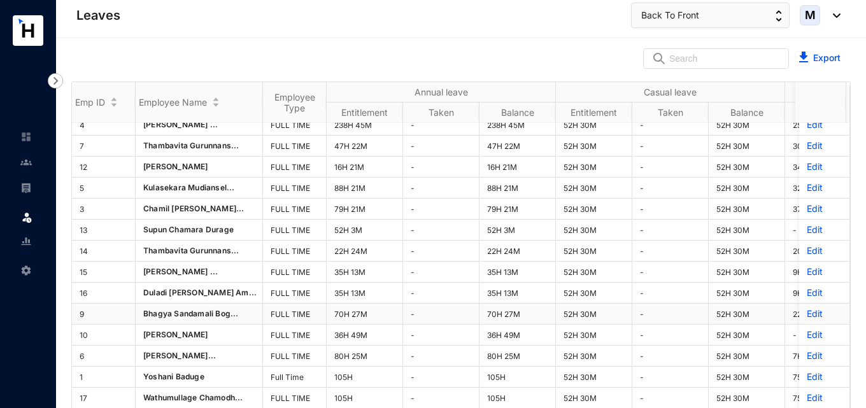
scroll to position [39, 0]
click at [27, 187] on img at bounding box center [25, 187] width 11 height 11
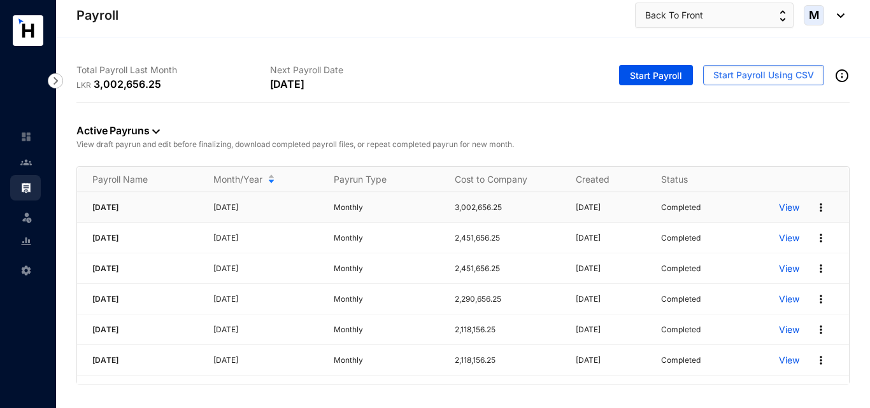
click at [794, 209] on p "View" at bounding box center [789, 207] width 20 height 13
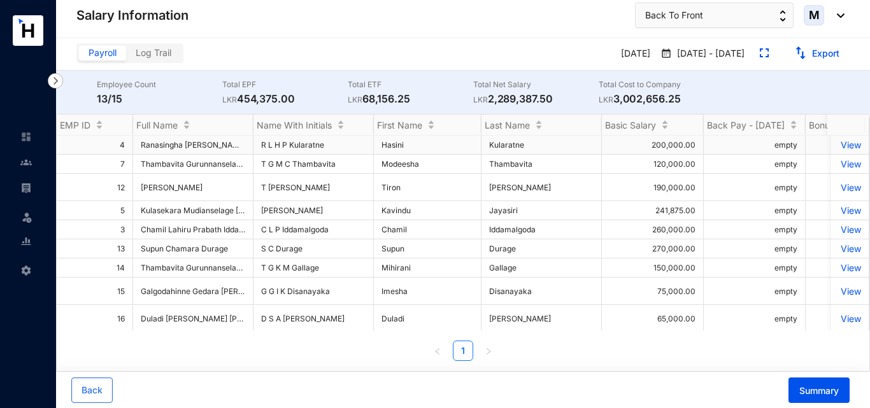
click at [844, 144] on p "View" at bounding box center [849, 144] width 22 height 11
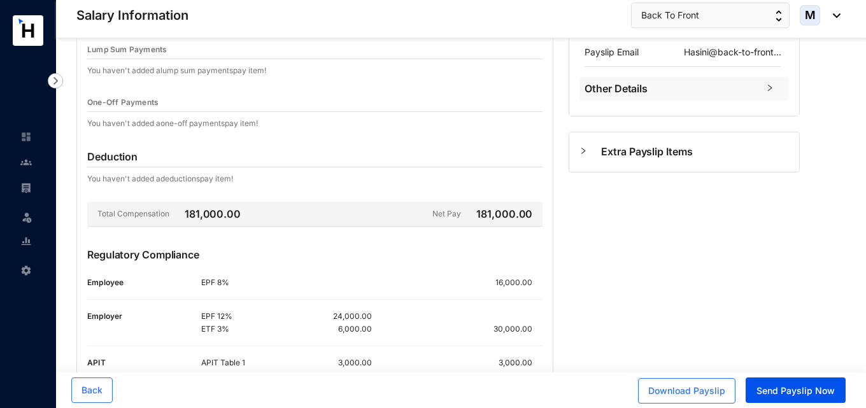
scroll to position [181, 0]
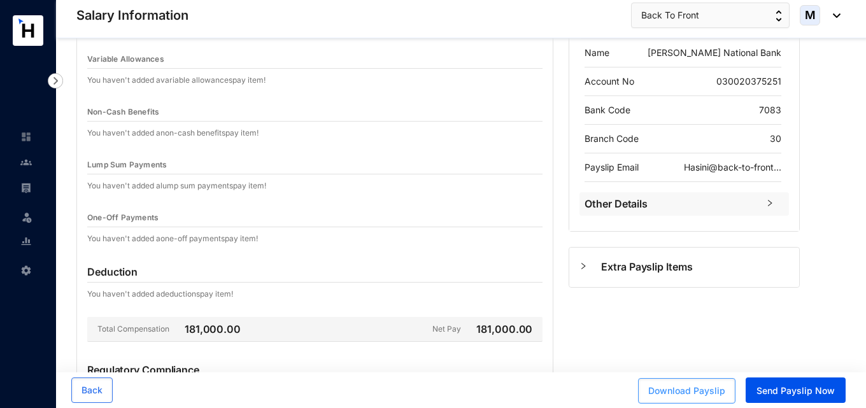
click at [689, 397] on span "Download Payslip" at bounding box center [686, 391] width 77 height 13
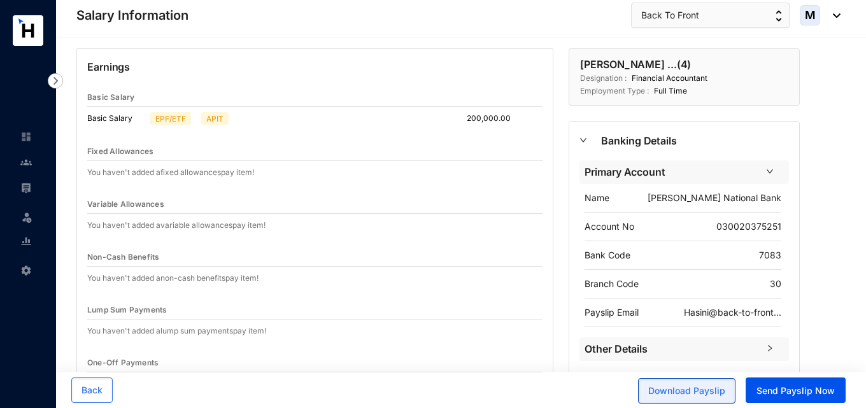
scroll to position [0, 0]
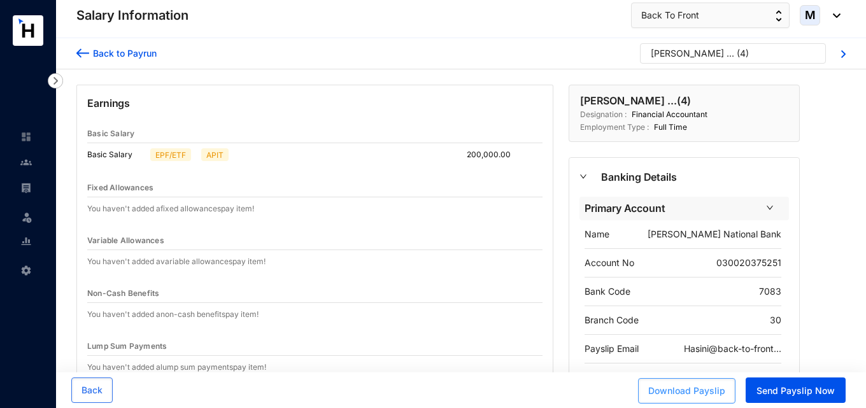
click at [703, 390] on span "Download Payslip" at bounding box center [686, 391] width 77 height 13
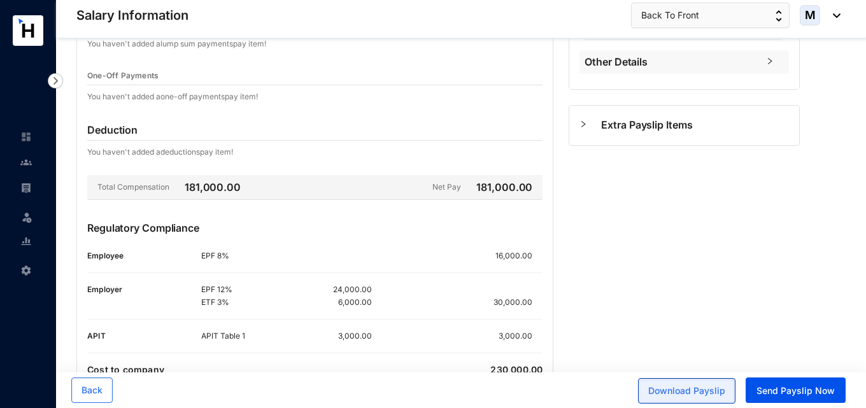
scroll to position [372, 0]
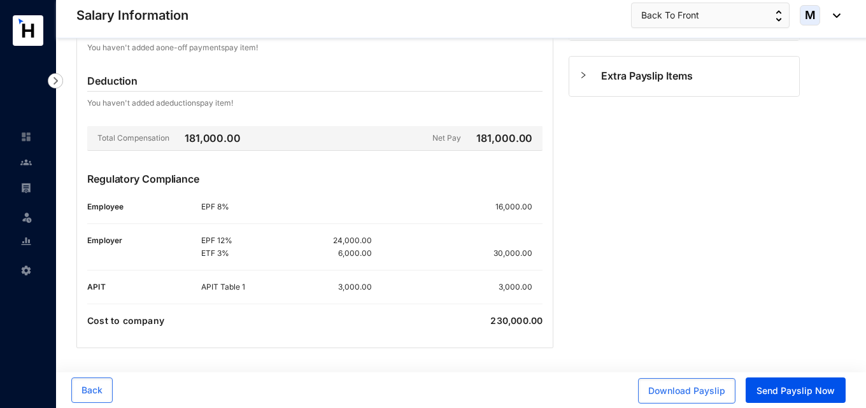
click at [55, 76] on img at bounding box center [55, 80] width 15 height 15
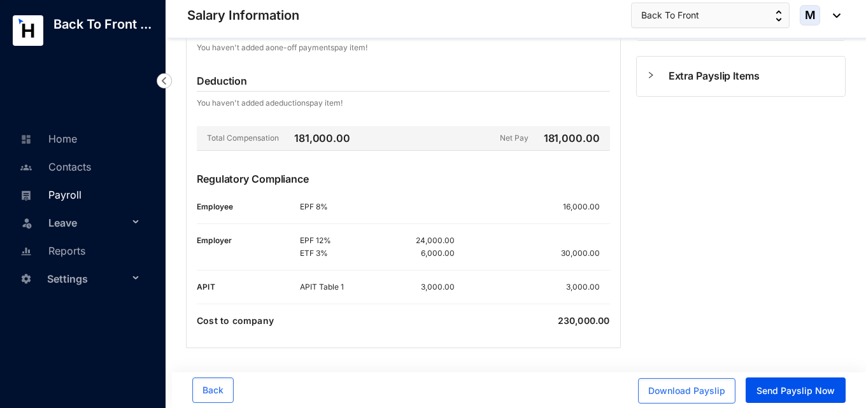
click at [70, 198] on link "Payroll" at bounding box center [49, 194] width 65 height 13
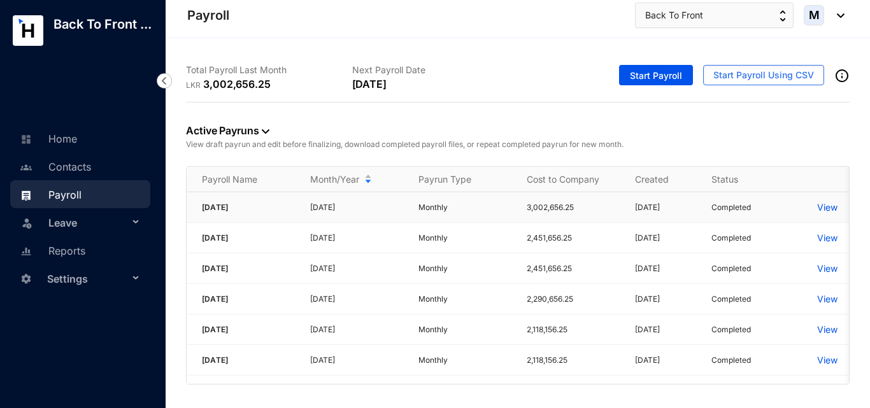
click at [830, 206] on p "View" at bounding box center [827, 207] width 20 height 13
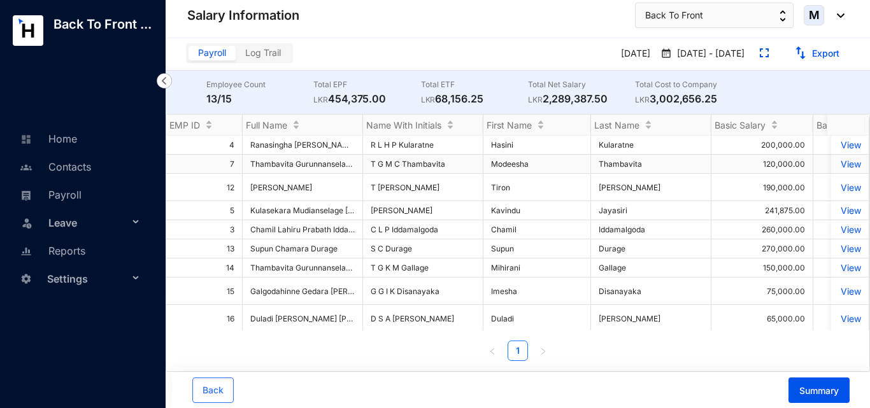
click at [842, 160] on p "View" at bounding box center [849, 164] width 22 height 11
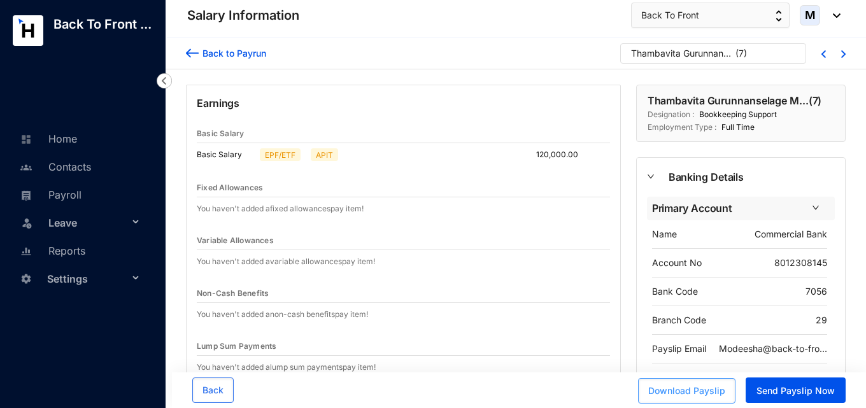
click at [689, 390] on span "Download Payslip" at bounding box center [686, 391] width 77 height 13
click at [55, 195] on link "Payroll" at bounding box center [49, 194] width 65 height 13
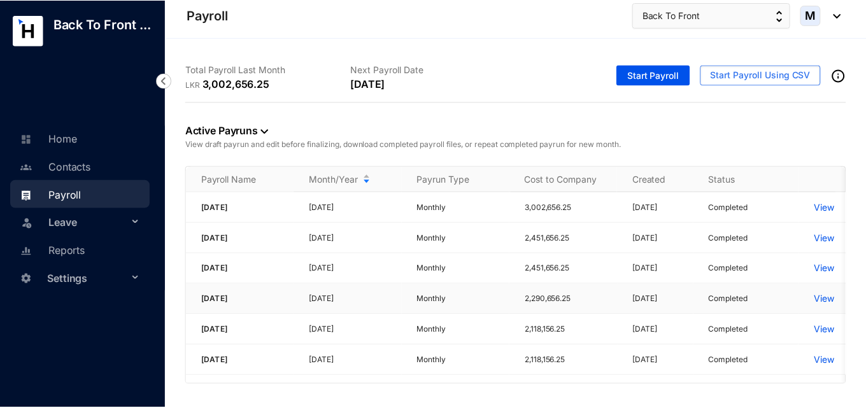
scroll to position [1, 0]
click at [737, 78] on span "Start Payroll Using CSV" at bounding box center [763, 75] width 101 height 13
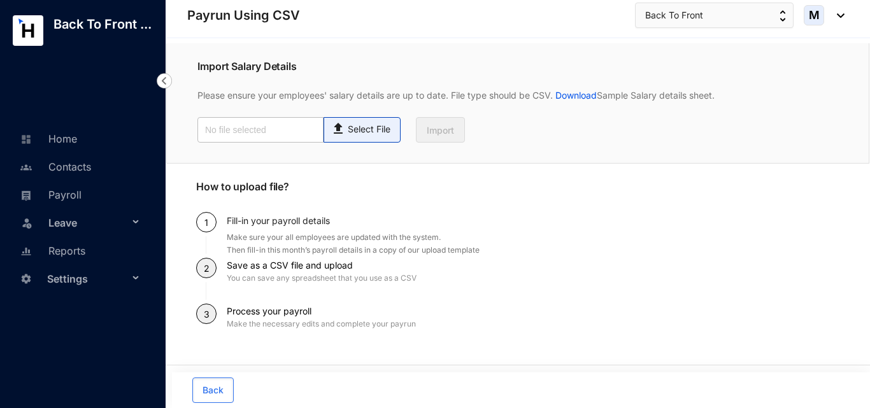
click at [372, 121] on div "Select File" at bounding box center [361, 127] width 63 height 18
click at [0, 0] on input "Select File" at bounding box center [0, 0] width 0 height 0
type input "BACK TO FRONT PAYROLL [DATE].csv"
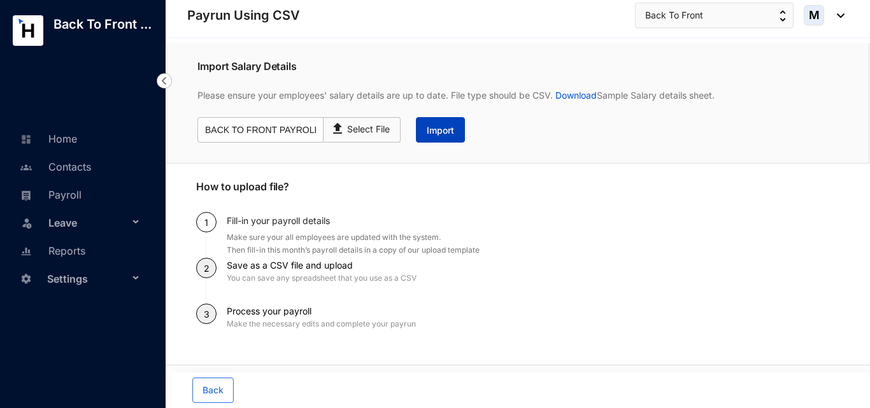
click at [446, 137] on button "Import" at bounding box center [440, 129] width 49 height 25
click at [222, 393] on span "Back" at bounding box center [212, 390] width 21 height 13
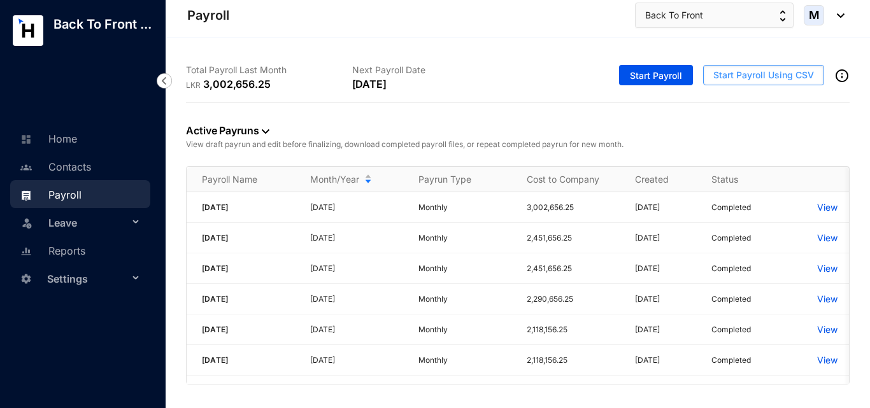
click at [736, 81] on span "Start Payroll Using CSV" at bounding box center [763, 75] width 101 height 13
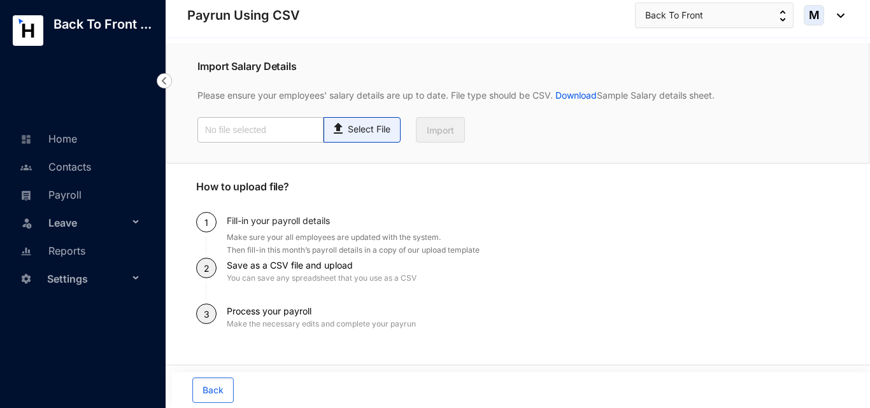
click at [365, 135] on p "Select File" at bounding box center [369, 129] width 43 height 13
click at [0, 0] on input "Select File" at bounding box center [0, 0] width 0 height 0
type input "BACK TO FRONT PAYROLL [DATE].csv"
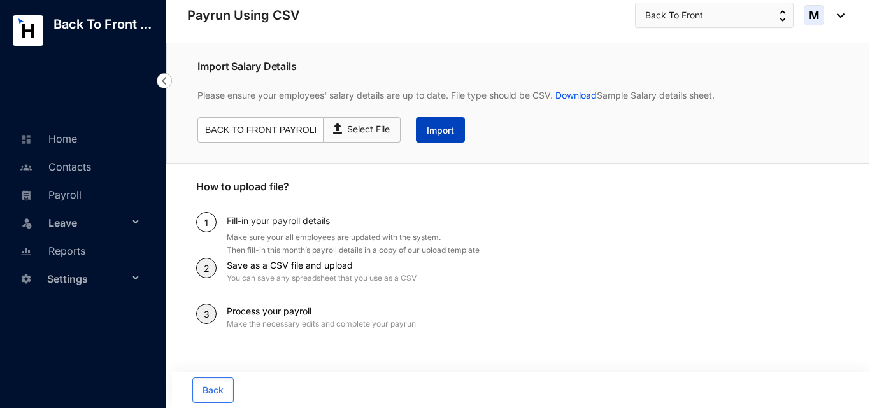
click at [434, 132] on span "Import" at bounding box center [440, 130] width 27 height 13
click at [223, 385] on span "Back" at bounding box center [212, 390] width 21 height 13
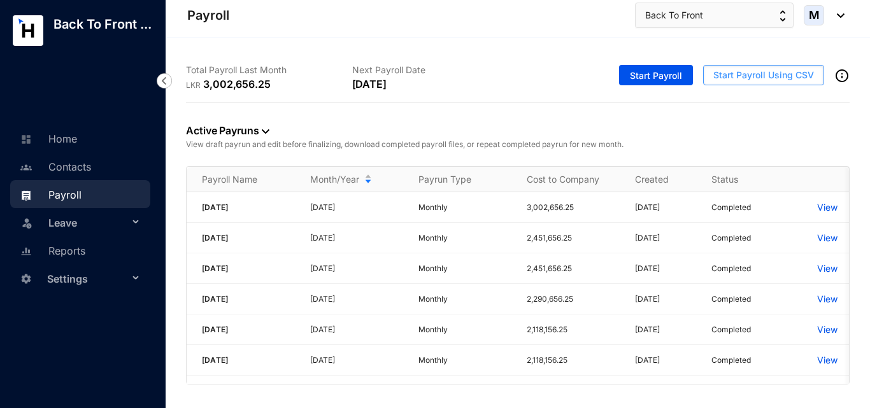
click at [744, 73] on span "Start Payroll Using CSV" at bounding box center [763, 75] width 101 height 13
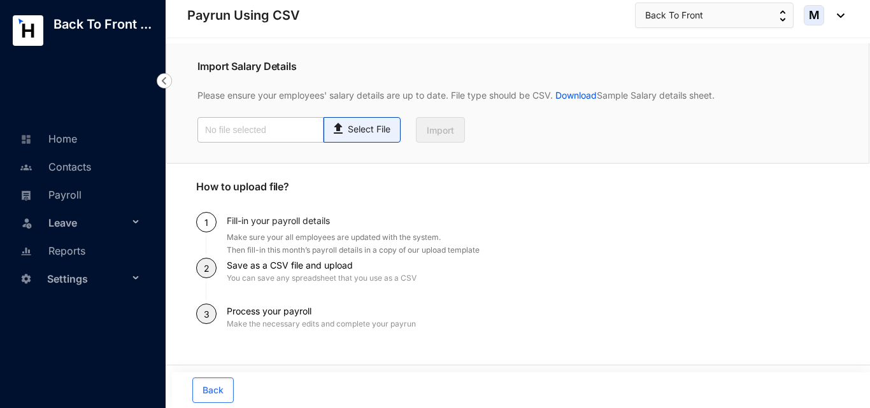
click at [382, 136] on p "Select File" at bounding box center [369, 129] width 43 height 13
click at [0, 0] on input "Select File" at bounding box center [0, 0] width 0 height 0
type input "BACK TO FRONT PAYROLL [DATE].csv"
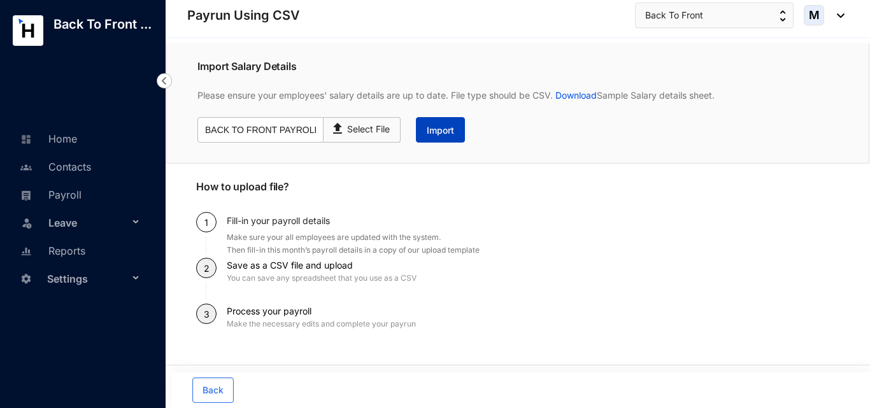
click at [439, 138] on button "Import" at bounding box center [440, 129] width 49 height 25
click at [574, 97] on link "Download" at bounding box center [575, 95] width 44 height 11
click at [218, 392] on span "Back" at bounding box center [212, 390] width 21 height 13
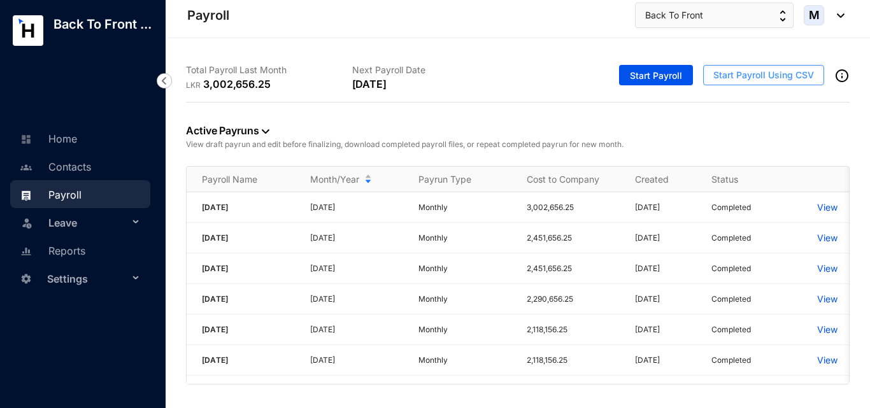
click at [747, 83] on button "Start Payroll Using CSV" at bounding box center [763, 75] width 121 height 20
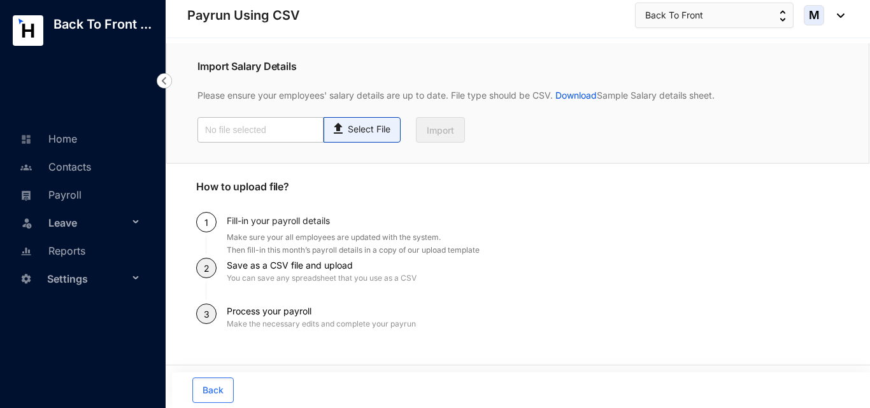
click at [370, 139] on span "Select File" at bounding box center [361, 129] width 77 height 25
click at [0, 0] on input "Select File" at bounding box center [0, 0] width 0 height 0
type input "Employee details template [DATE] back.csv"
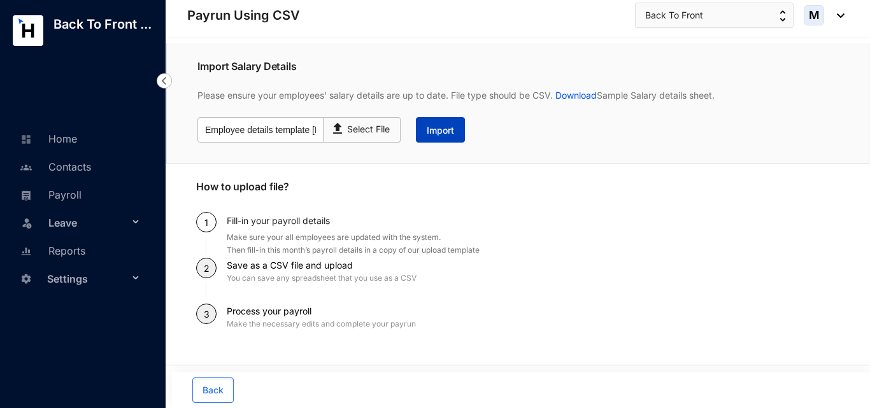
click at [427, 135] on span "Import" at bounding box center [440, 130] width 27 height 13
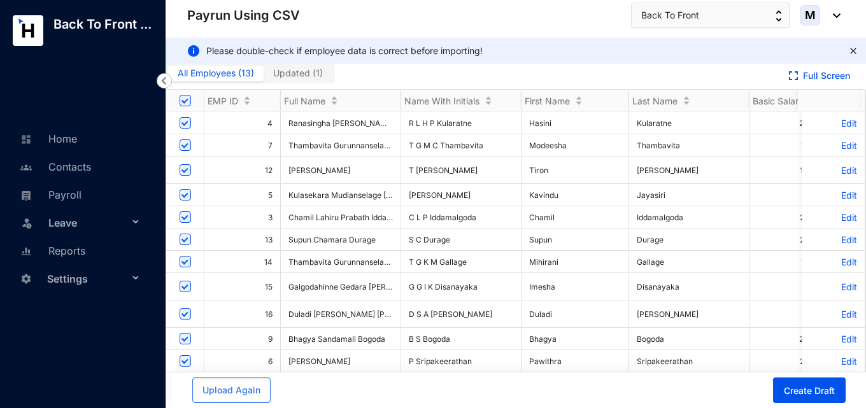
click at [303, 74] on span "Updated ( 1 )" at bounding box center [298, 72] width 50 height 11
click at [264, 76] on input "Updated ( 1 )" at bounding box center [264, 76] width 0 height 0
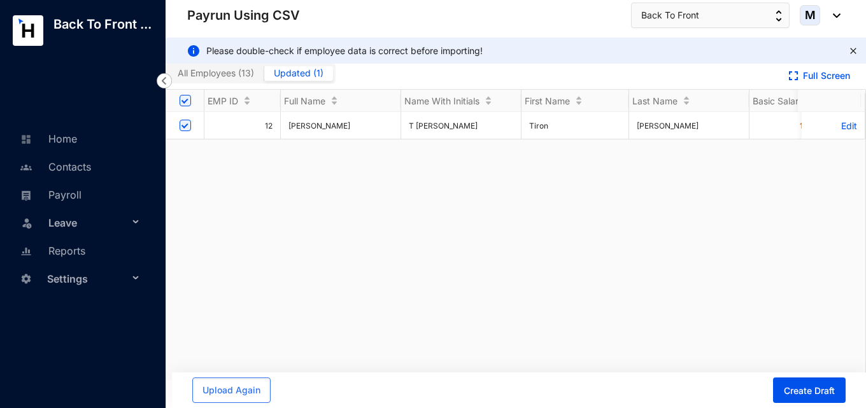
click at [833, 127] on p "Edit" at bounding box center [833, 125] width 48 height 11
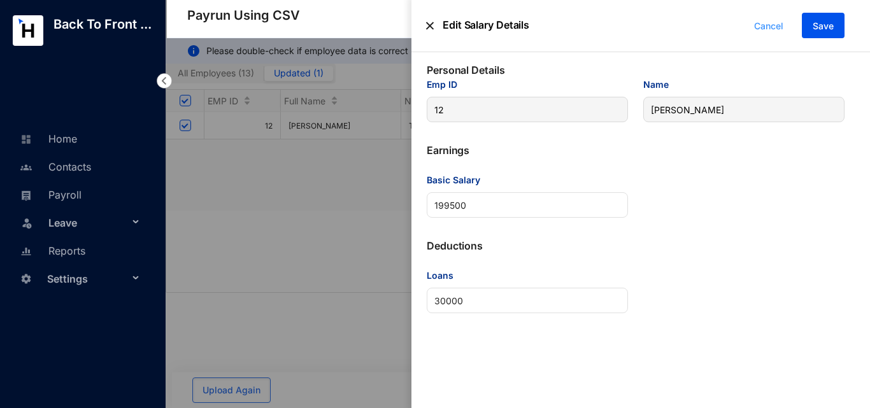
click at [768, 25] on span "Cancel" at bounding box center [768, 26] width 29 height 14
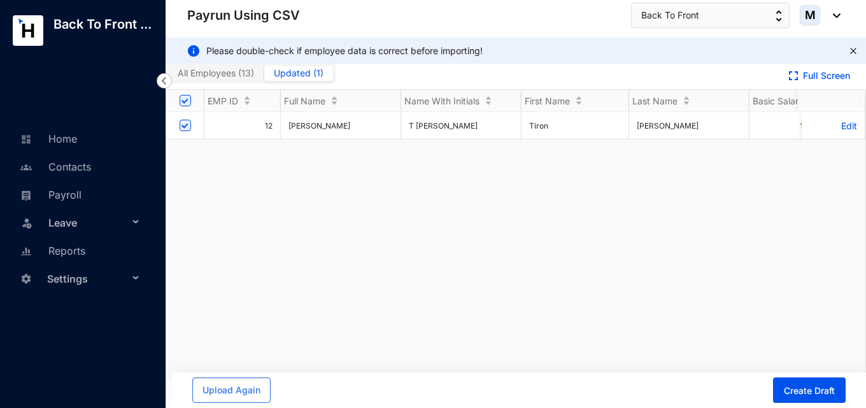
click at [230, 76] on span "All Employees ( 13 )" at bounding box center [216, 72] width 76 height 11
click at [168, 76] on input "All Employees ( 13 )" at bounding box center [168, 76] width 0 height 0
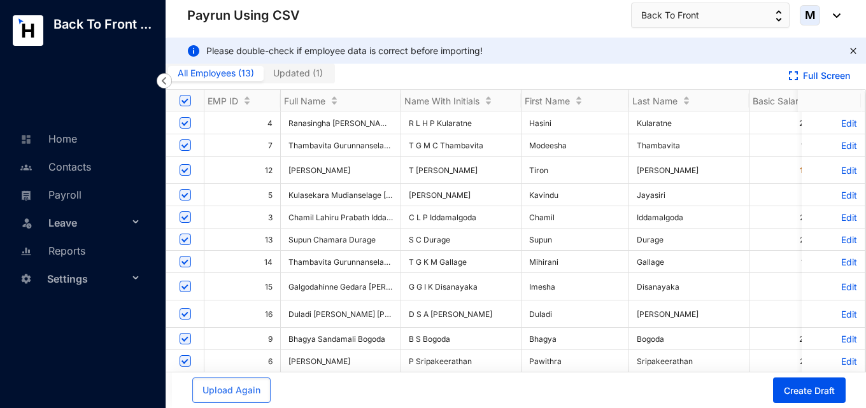
click at [294, 76] on span "Updated ( 1 )" at bounding box center [298, 72] width 50 height 11
click at [264, 76] on input "Updated ( 1 )" at bounding box center [264, 76] width 0 height 0
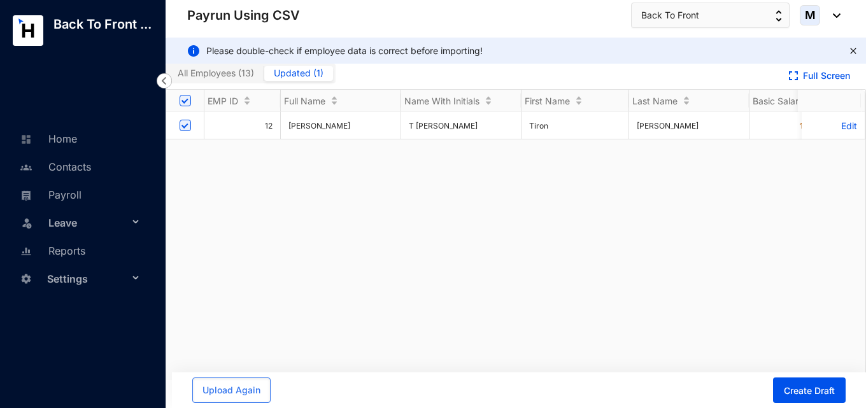
click at [241, 74] on span "All Employees ( 13 )" at bounding box center [216, 72] width 76 height 11
click at [168, 76] on input "All Employees ( 13 )" at bounding box center [168, 76] width 0 height 0
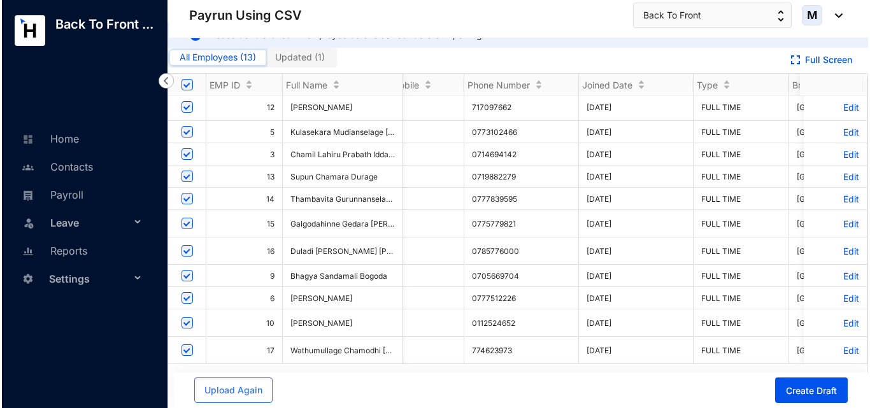
scroll to position [0, 1842]
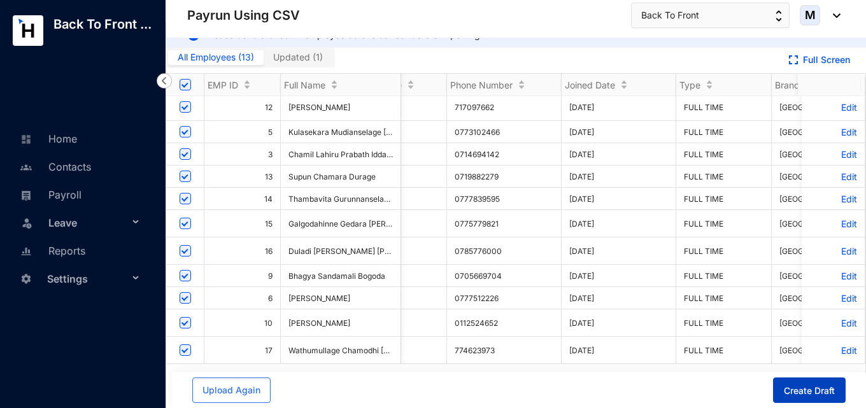
click at [784, 395] on span "Create Draft" at bounding box center [809, 391] width 51 height 13
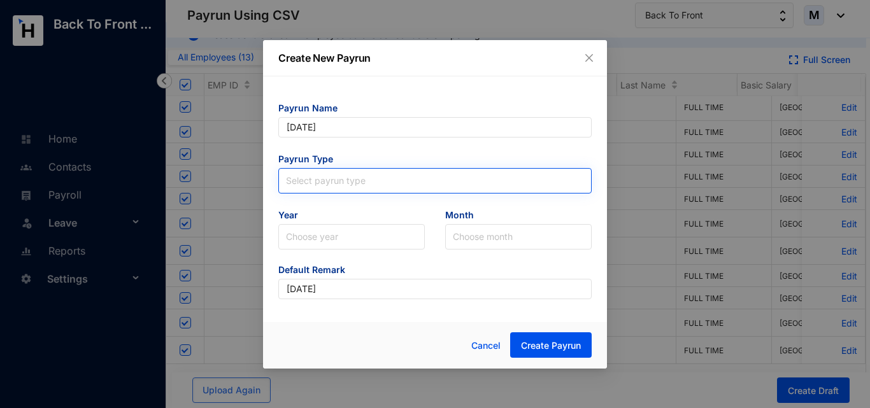
click at [348, 180] on input "search" at bounding box center [435, 178] width 298 height 19
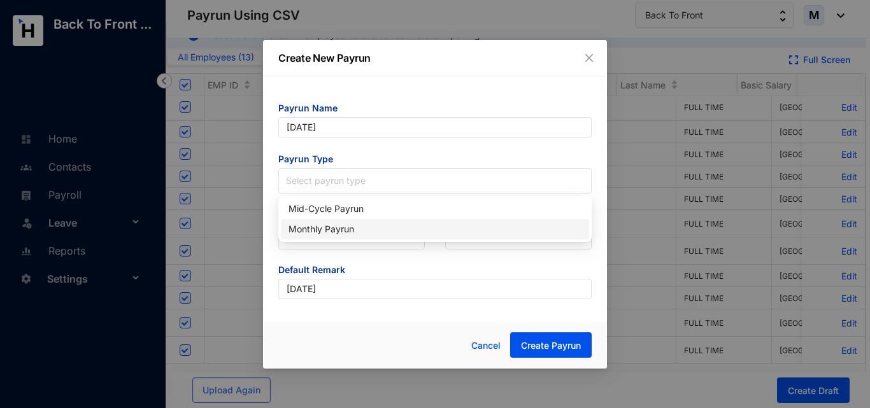
click at [332, 228] on div "Monthly Payrun" at bounding box center [434, 229] width 293 height 14
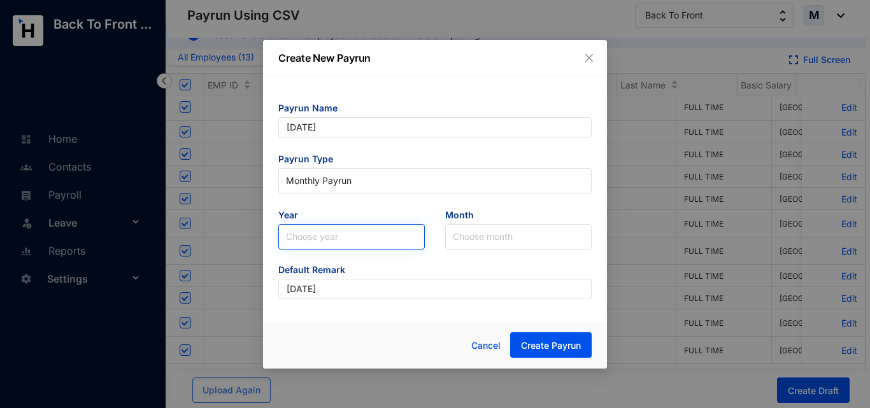
click at [333, 228] on input "search" at bounding box center [351, 237] width 131 height 24
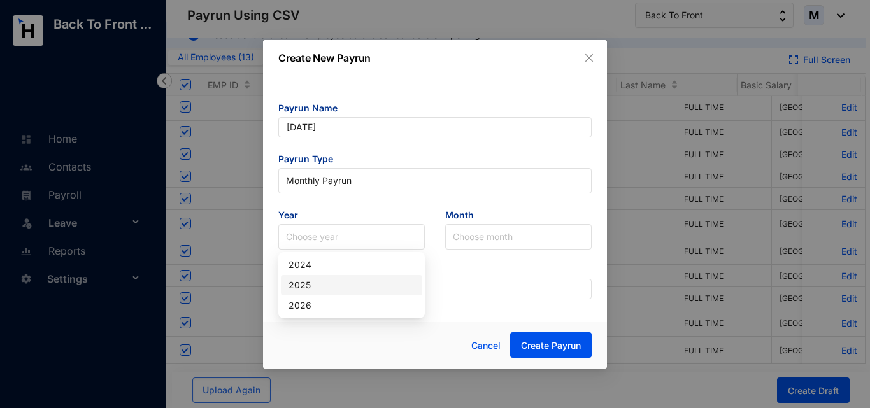
click at [319, 285] on div "2025" at bounding box center [351, 285] width 126 height 14
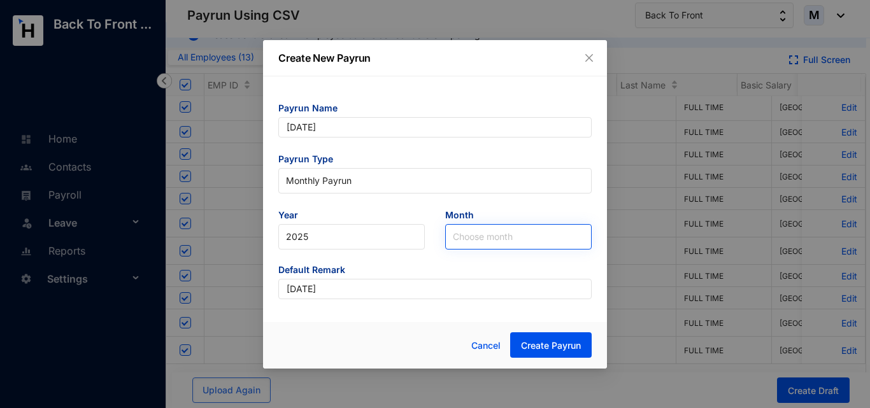
click at [489, 237] on input "search" at bounding box center [518, 237] width 131 height 24
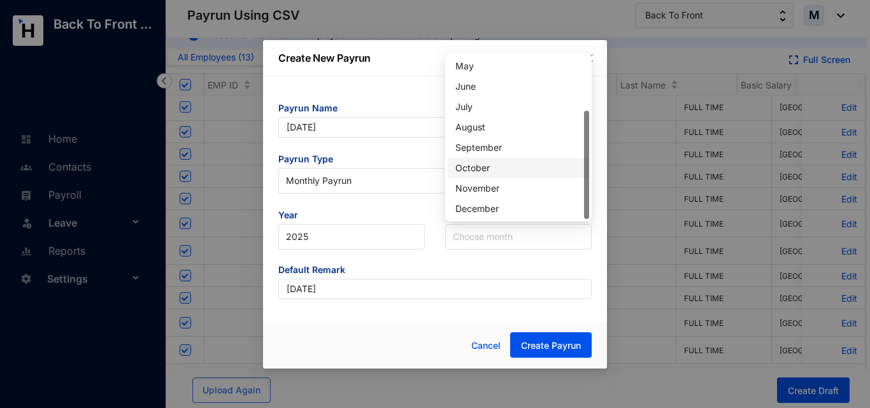
click at [483, 166] on div "October" at bounding box center [518, 168] width 126 height 14
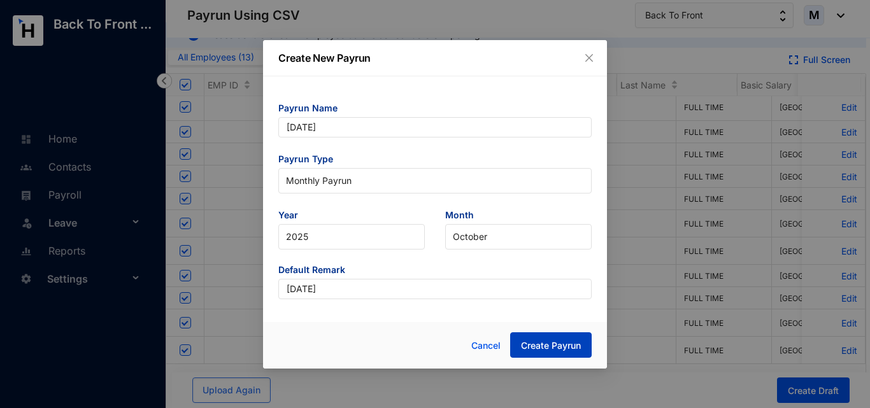
click at [540, 349] on span "Create Payrun" at bounding box center [551, 345] width 60 height 13
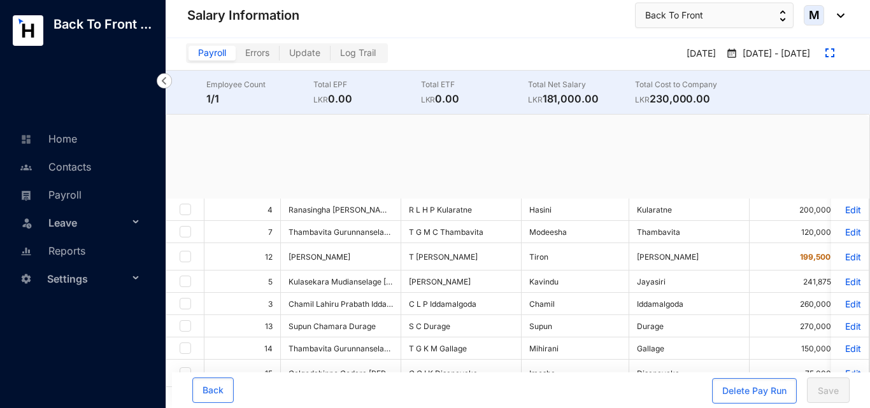
checkbox input "true"
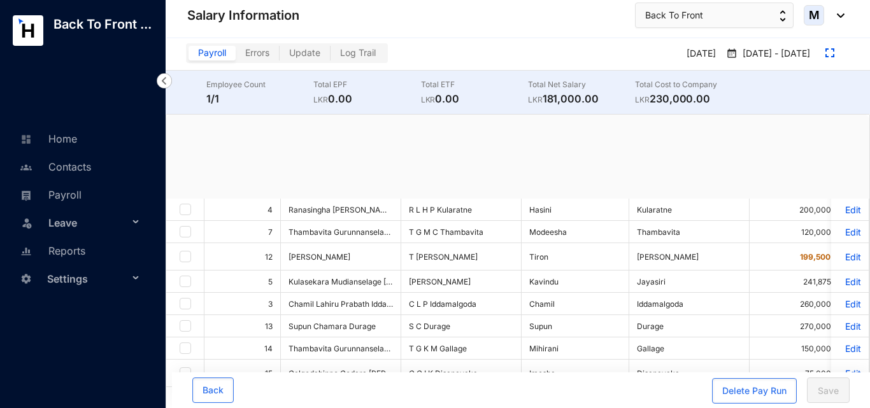
checkbox input "true"
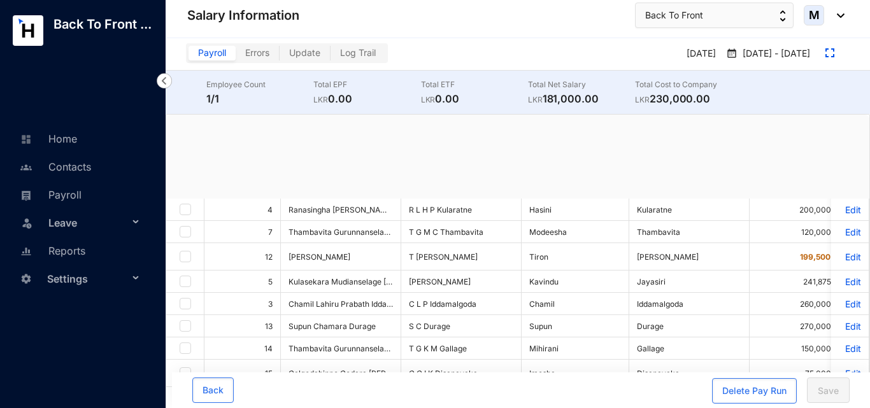
checkbox input "true"
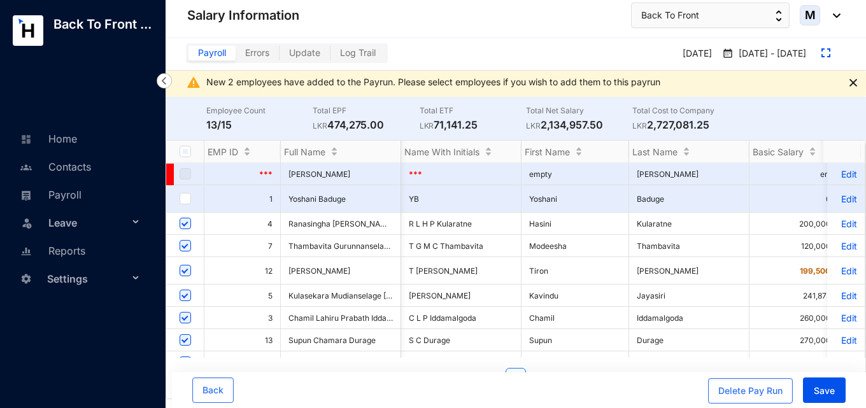
scroll to position [0, 89]
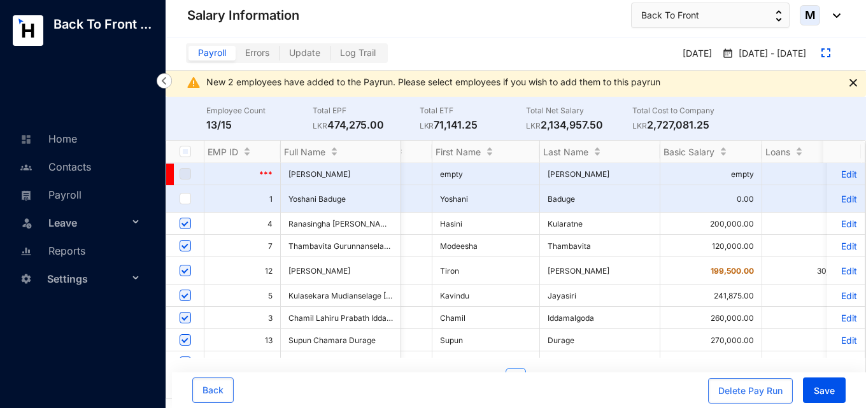
click at [747, 270] on span "199,500.00" at bounding box center [731, 271] width 43 height 10
click at [738, 266] on span "199,500.00" at bounding box center [731, 271] width 43 height 10
click at [843, 265] on p "Edit" at bounding box center [846, 270] width 22 height 11
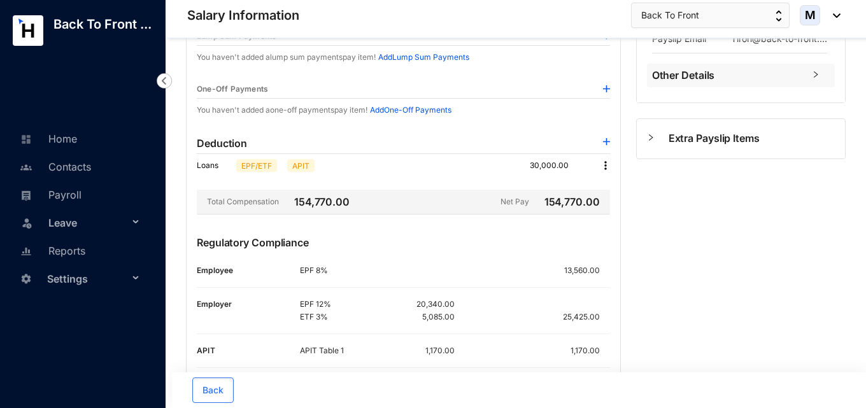
scroll to position [374, 0]
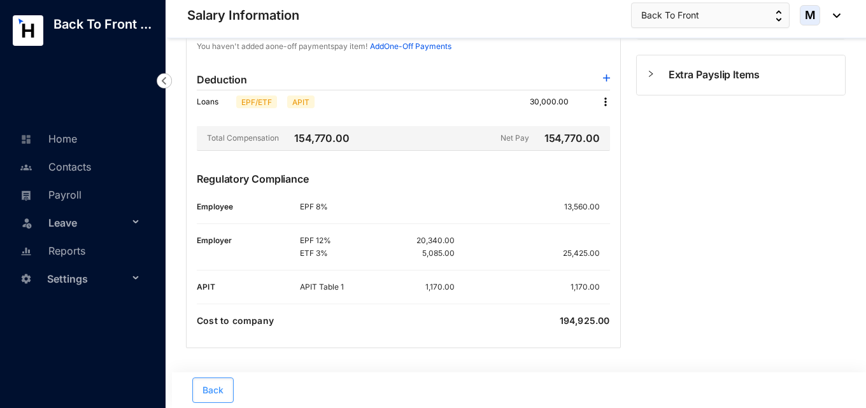
click at [232, 382] on button "Back" at bounding box center [212, 390] width 41 height 25
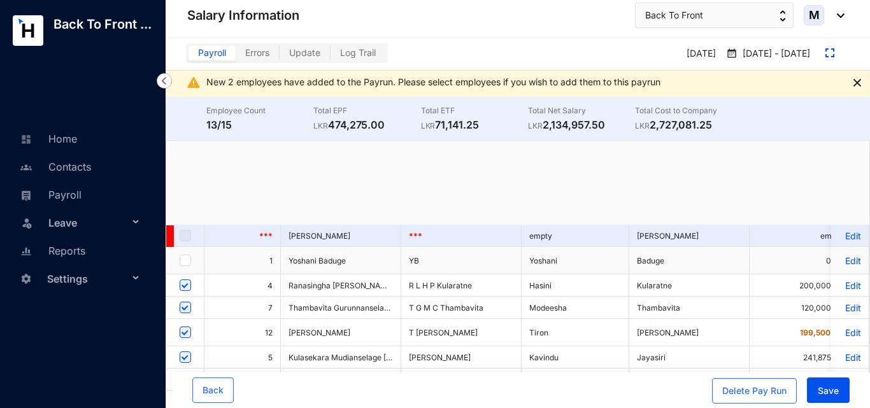
click at [269, 55] on span "Errors" at bounding box center [257, 52] width 24 height 11
click at [236, 56] on input "Errors" at bounding box center [236, 56] width 0 height 0
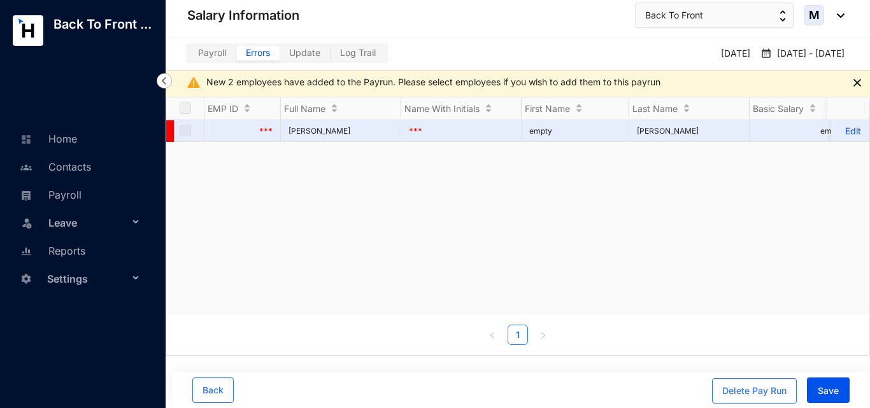
click at [312, 52] on span "Update" at bounding box center [304, 52] width 31 height 11
click at [279, 56] on input "Update" at bounding box center [279, 56] width 0 height 0
checkbox input "true"
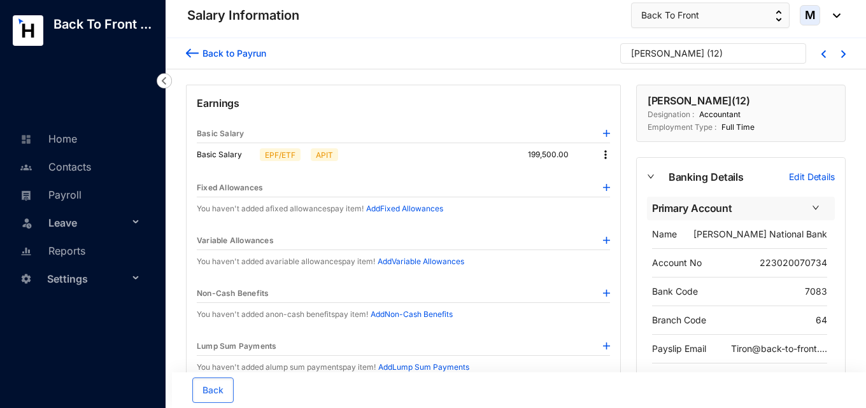
click at [606, 159] on img at bounding box center [605, 154] width 13 height 13
click at [618, 173] on span "Edit" at bounding box center [617, 176] width 16 height 14
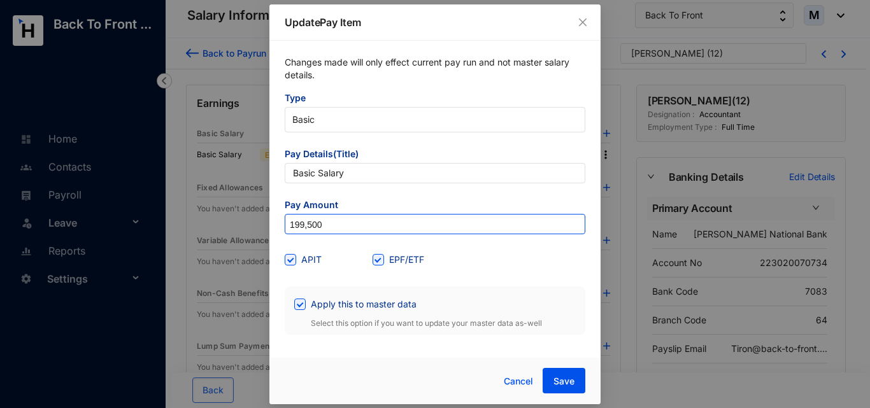
click at [342, 224] on input "199,500" at bounding box center [434, 225] width 299 height 20
click at [308, 228] on input "199,500" at bounding box center [434, 225] width 299 height 20
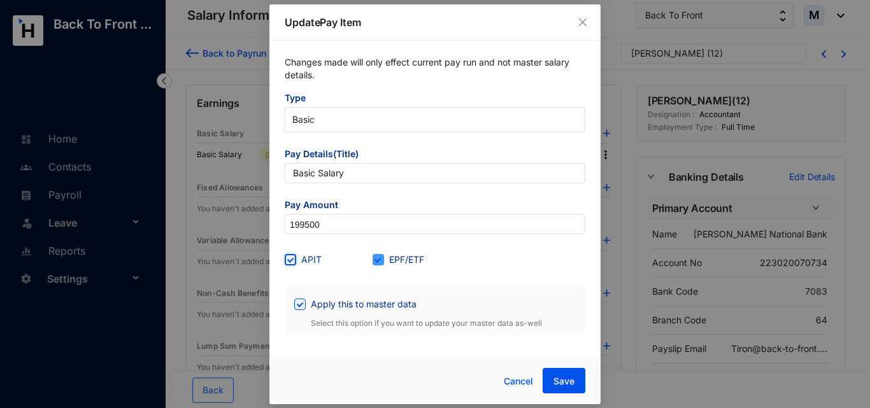
type input "199,500"
click at [550, 381] on button "Save" at bounding box center [563, 380] width 43 height 25
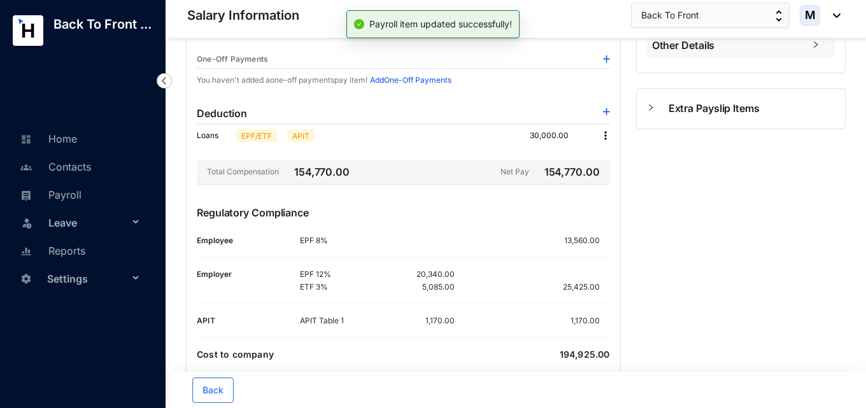
scroll to position [374, 0]
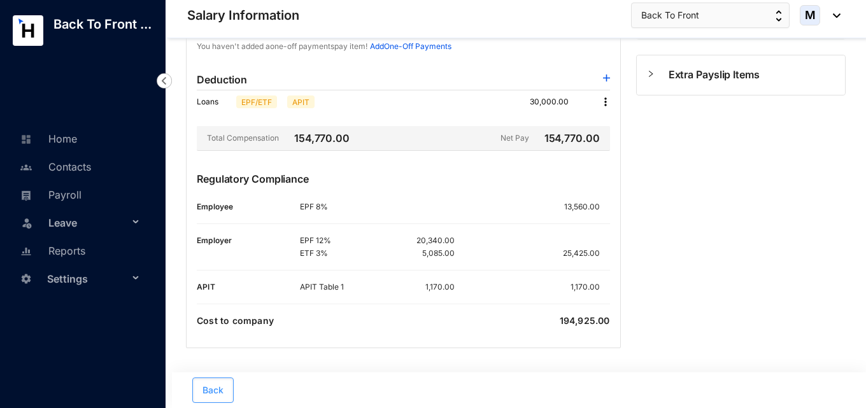
click at [206, 390] on span "Back" at bounding box center [212, 390] width 21 height 13
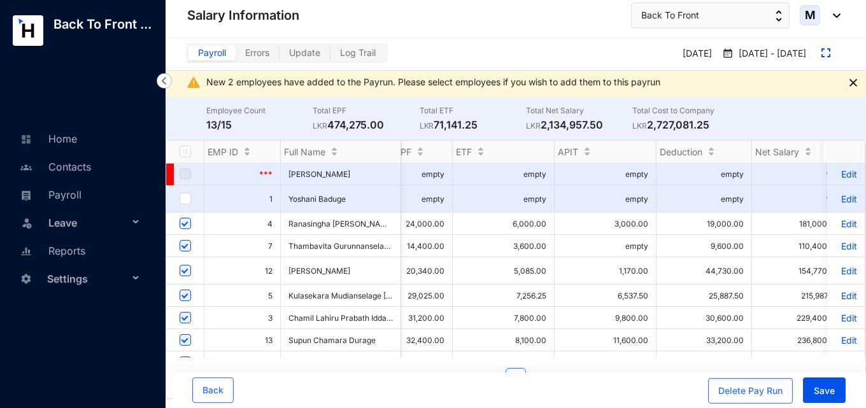
scroll to position [0, 877]
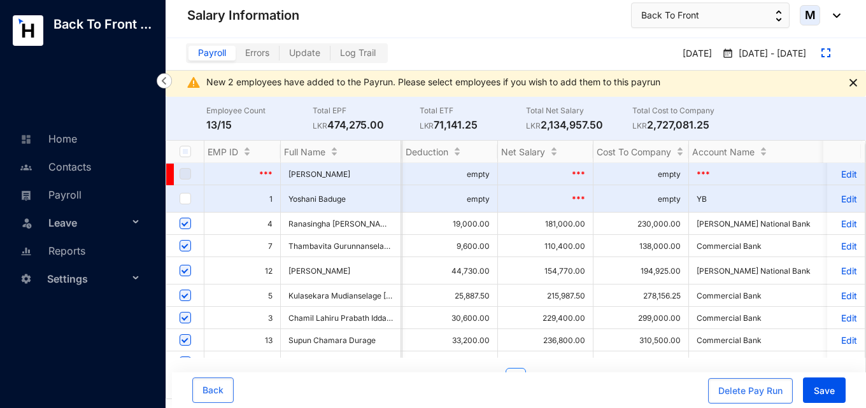
click at [309, 57] on span "Update" at bounding box center [304, 52] width 31 height 11
click at [279, 56] on input "Update" at bounding box center [279, 56] width 0 height 0
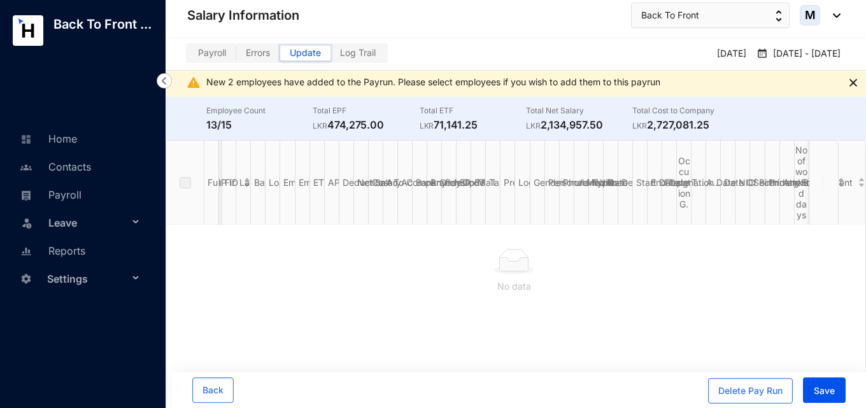
scroll to position [0, 25]
click at [302, 50] on span "Update" at bounding box center [305, 52] width 31 height 11
click at [280, 56] on input "Update" at bounding box center [280, 56] width 0 height 0
click at [258, 52] on span "Errors" at bounding box center [258, 52] width 24 height 11
click at [236, 56] on input "Errors" at bounding box center [236, 56] width 0 height 0
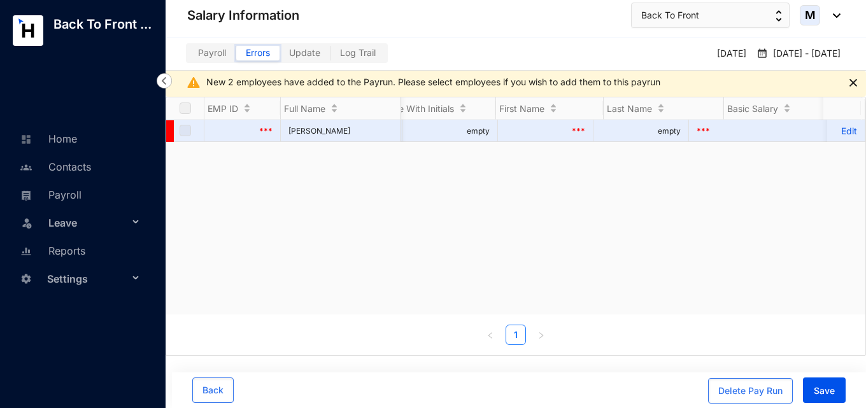
scroll to position [0, 958]
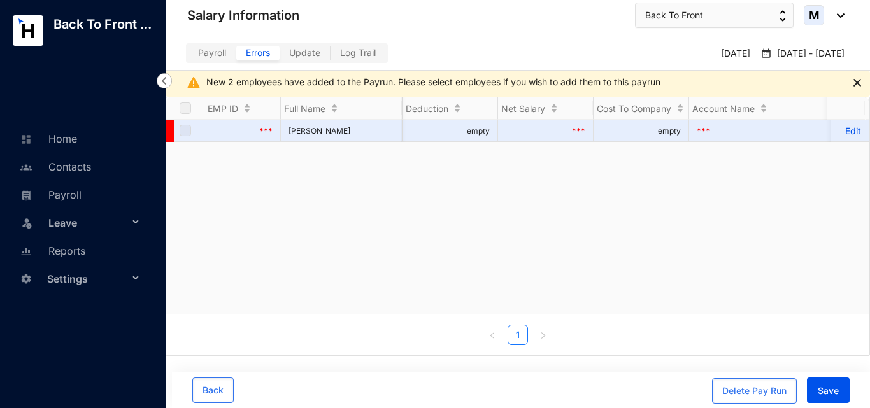
click at [297, 51] on span "Update" at bounding box center [304, 52] width 31 height 11
click at [279, 56] on input "Update" at bounding box center [279, 56] width 0 height 0
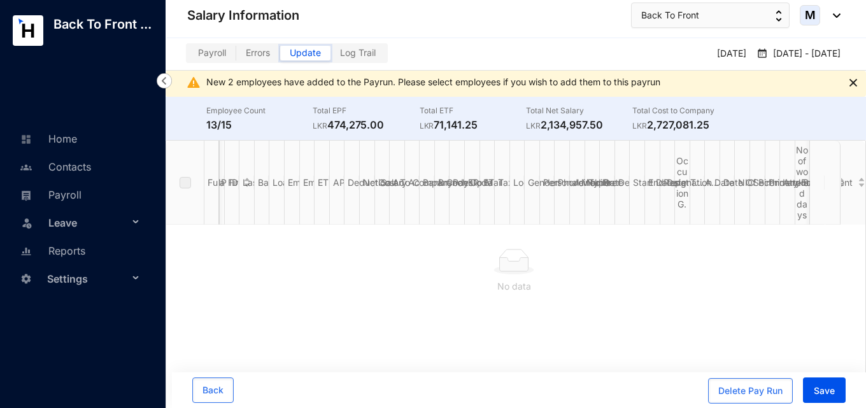
scroll to position [0, 25]
click at [214, 50] on span "Payroll" at bounding box center [212, 52] width 28 height 11
click at [188, 56] on input "Payroll" at bounding box center [188, 56] width 0 height 0
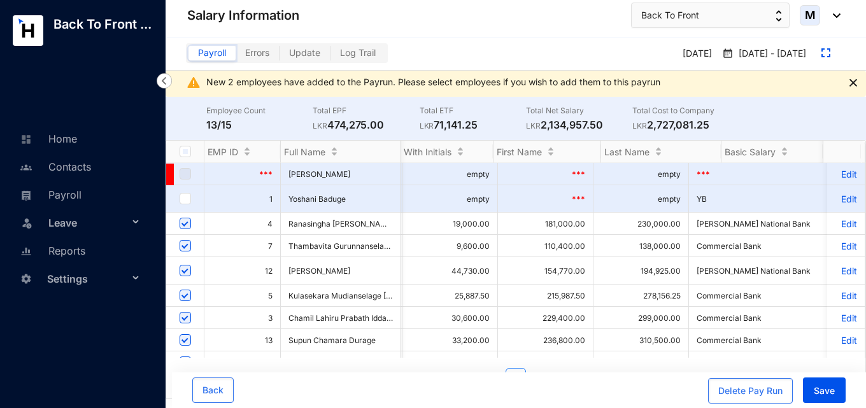
scroll to position [67, 958]
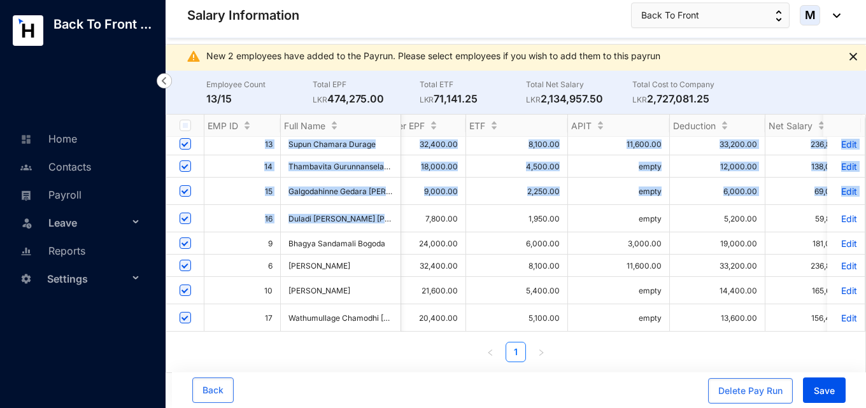
drag, startPoint x: 375, startPoint y: 321, endPoint x: 349, endPoint y: 325, distance: 26.4
click at [349, 325] on div "*** [PERSON_NAME] *** empty [PERSON_NAME] empty empty empty empty empty empty e…" at bounding box center [515, 234] width 699 height 195
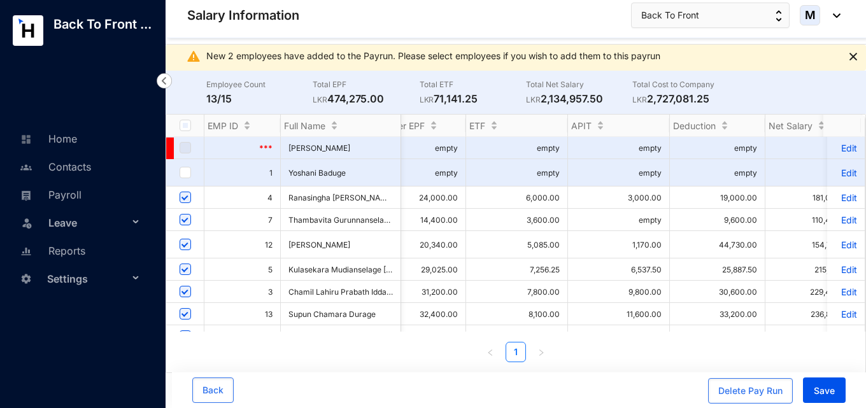
click at [398, 368] on div "EMP ID Full Name Name With Initials First Name Last Name Basic Salary Loans Emp…" at bounding box center [516, 243] width 700 height 259
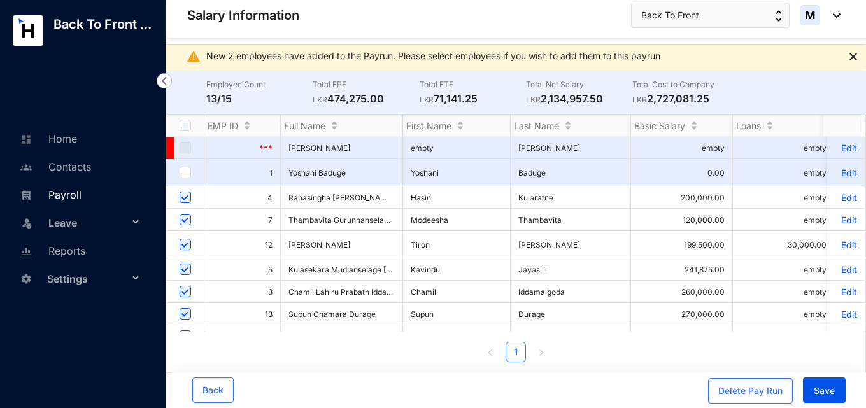
click at [76, 188] on link "Payroll" at bounding box center [49, 194] width 65 height 13
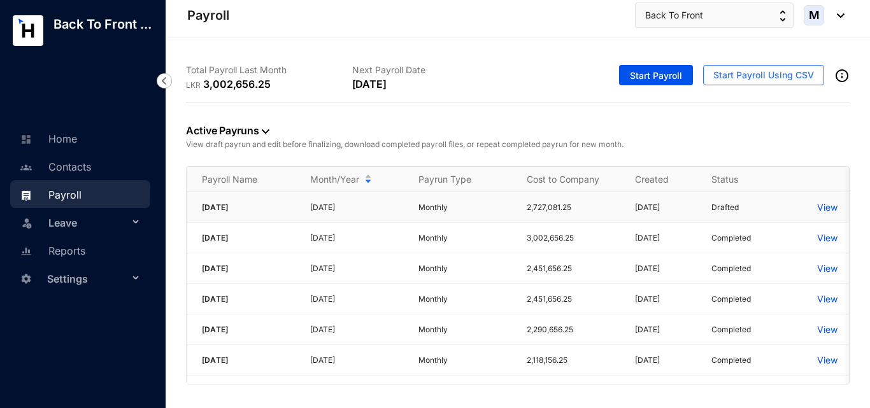
click at [823, 208] on p "View" at bounding box center [827, 207] width 20 height 13
